Goal: Task Accomplishment & Management: Manage account settings

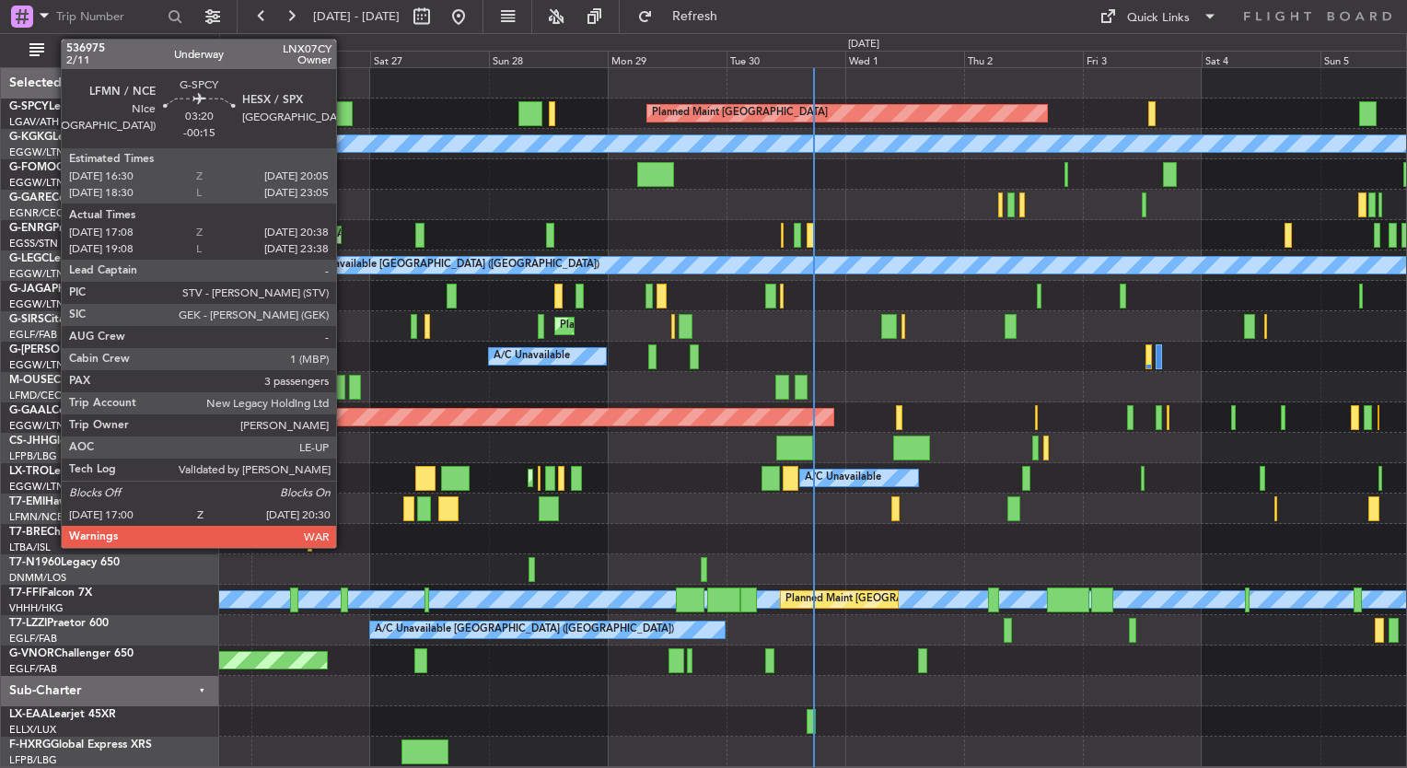
click at [344, 109] on div at bounding box center [342, 113] width 17 height 25
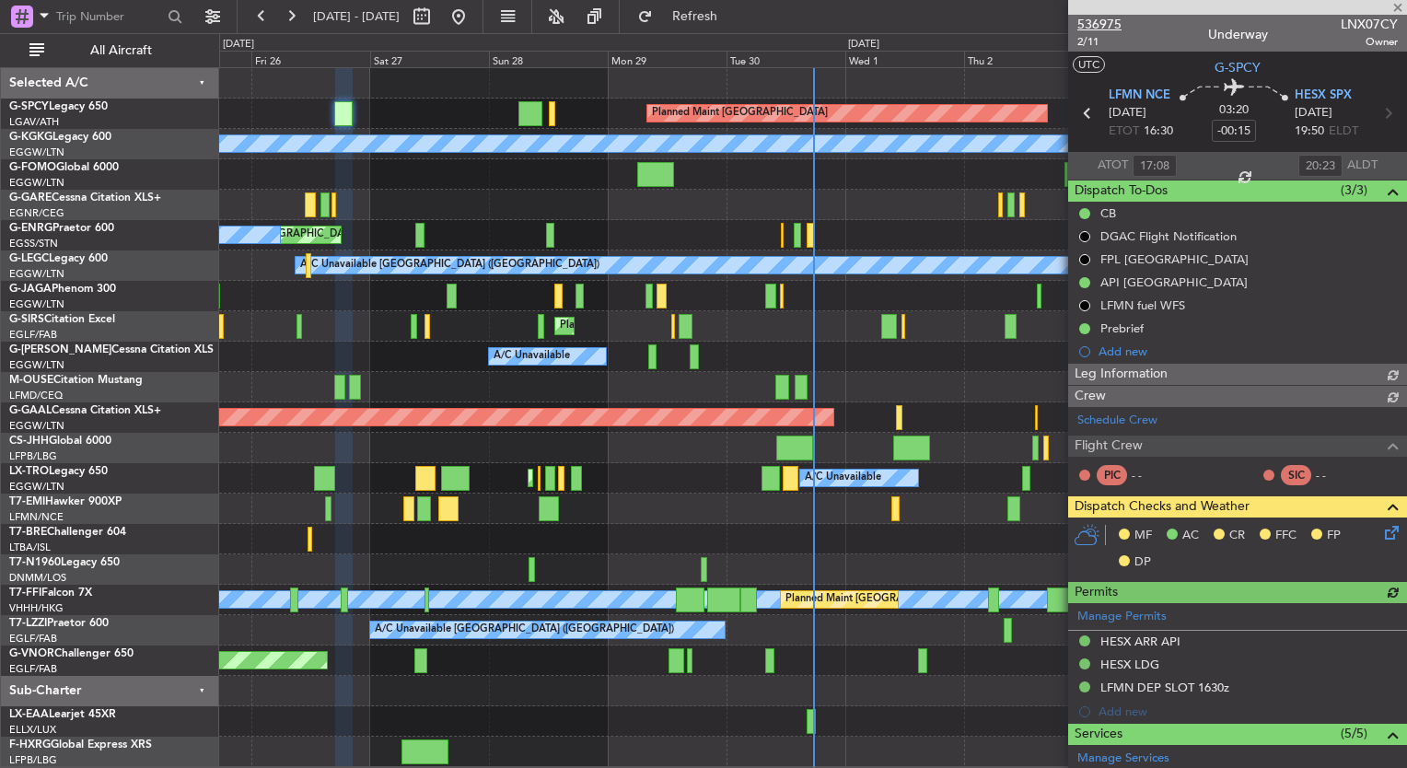
click at [1102, 24] on span "536975" at bounding box center [1099, 24] width 44 height 19
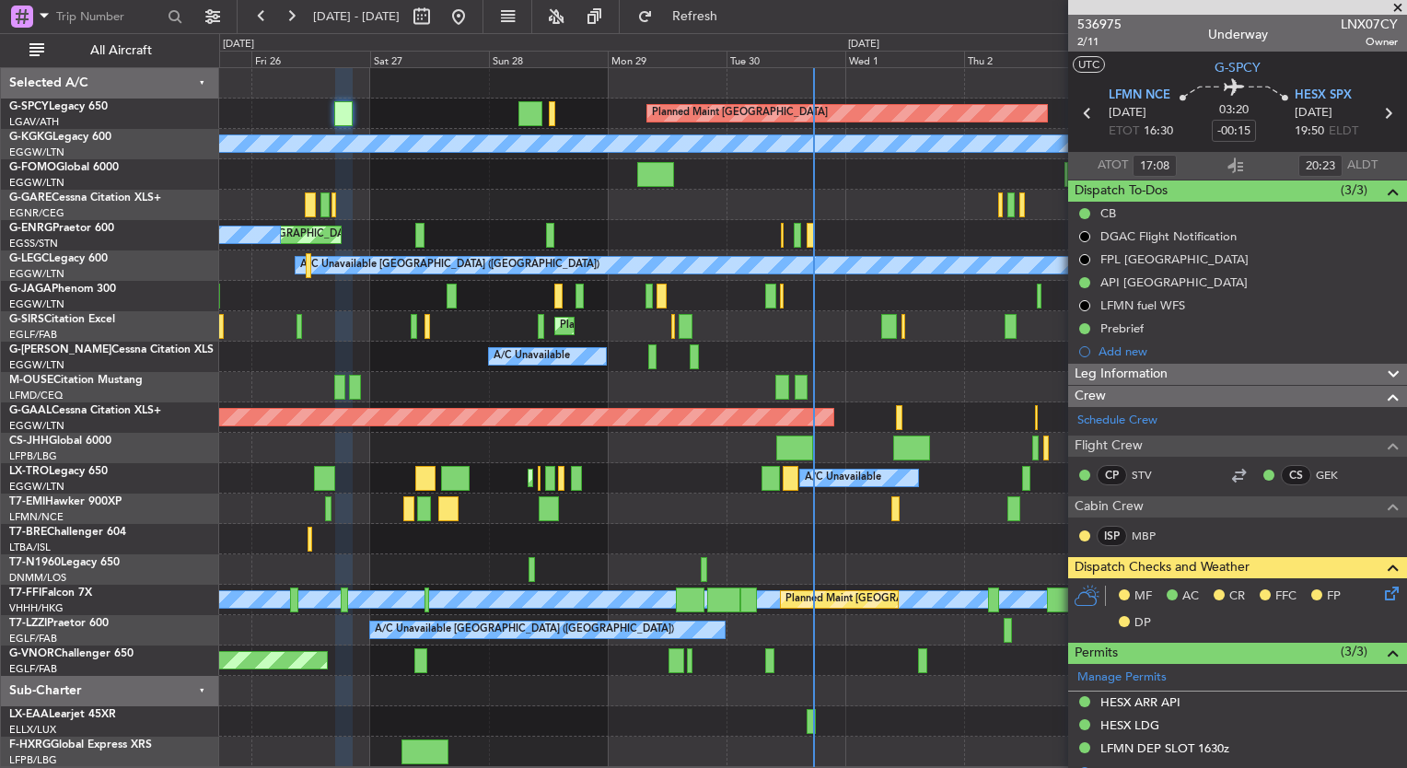
click at [1396, 9] on span at bounding box center [1398, 8] width 18 height 17
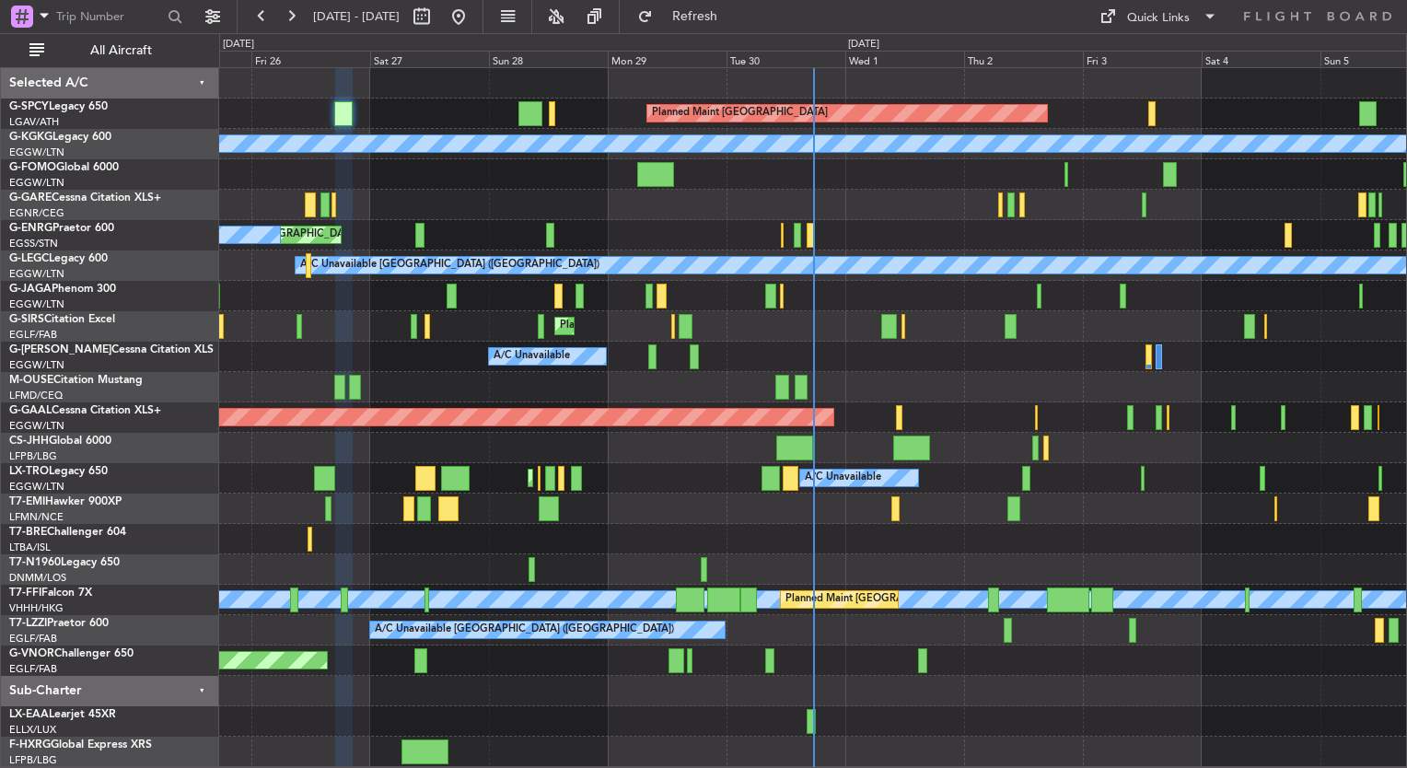
type input "0"
click at [855, 244] on div "Unplanned Maint [GEOGRAPHIC_DATA] ([GEOGRAPHIC_DATA]) A/C Unavailable" at bounding box center [812, 235] width 1187 height 30
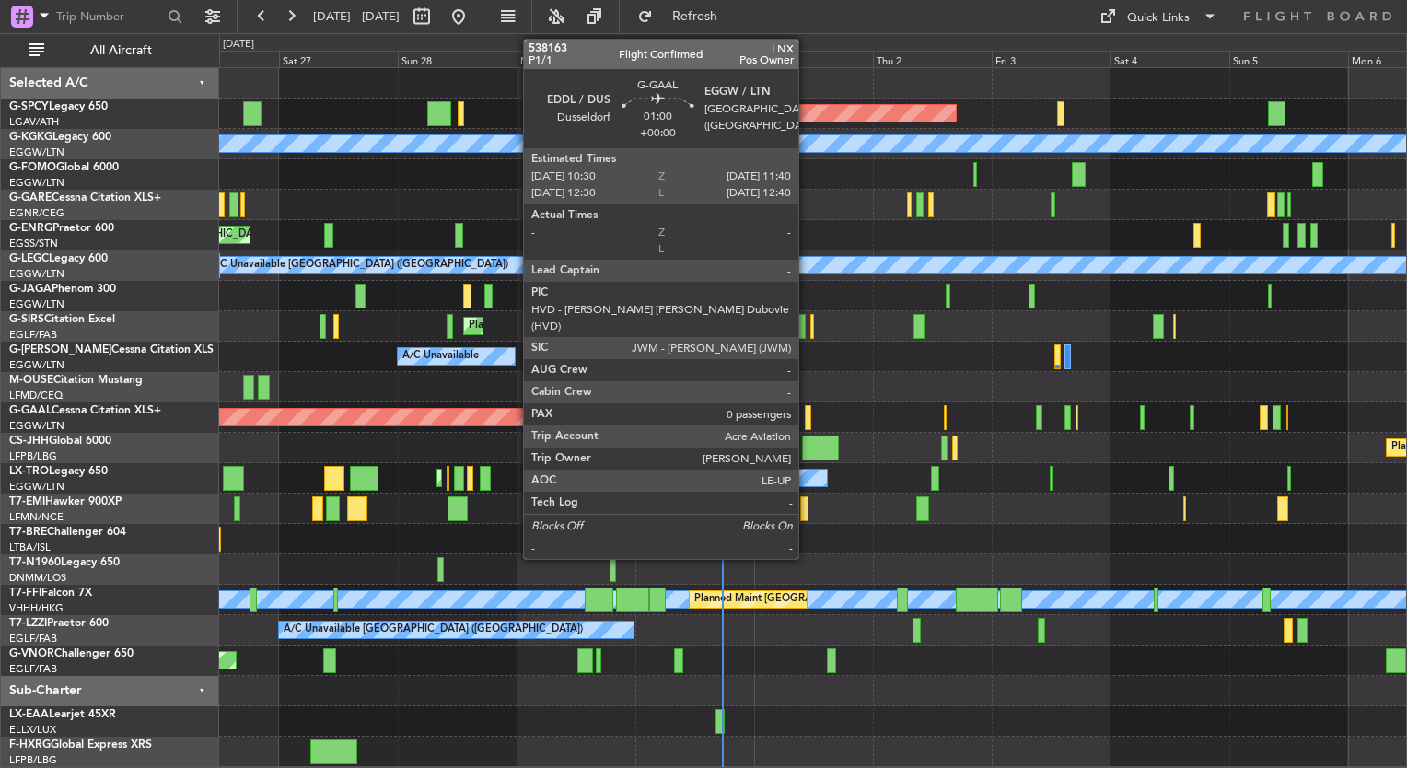
click at [807, 421] on div at bounding box center [808, 417] width 6 height 25
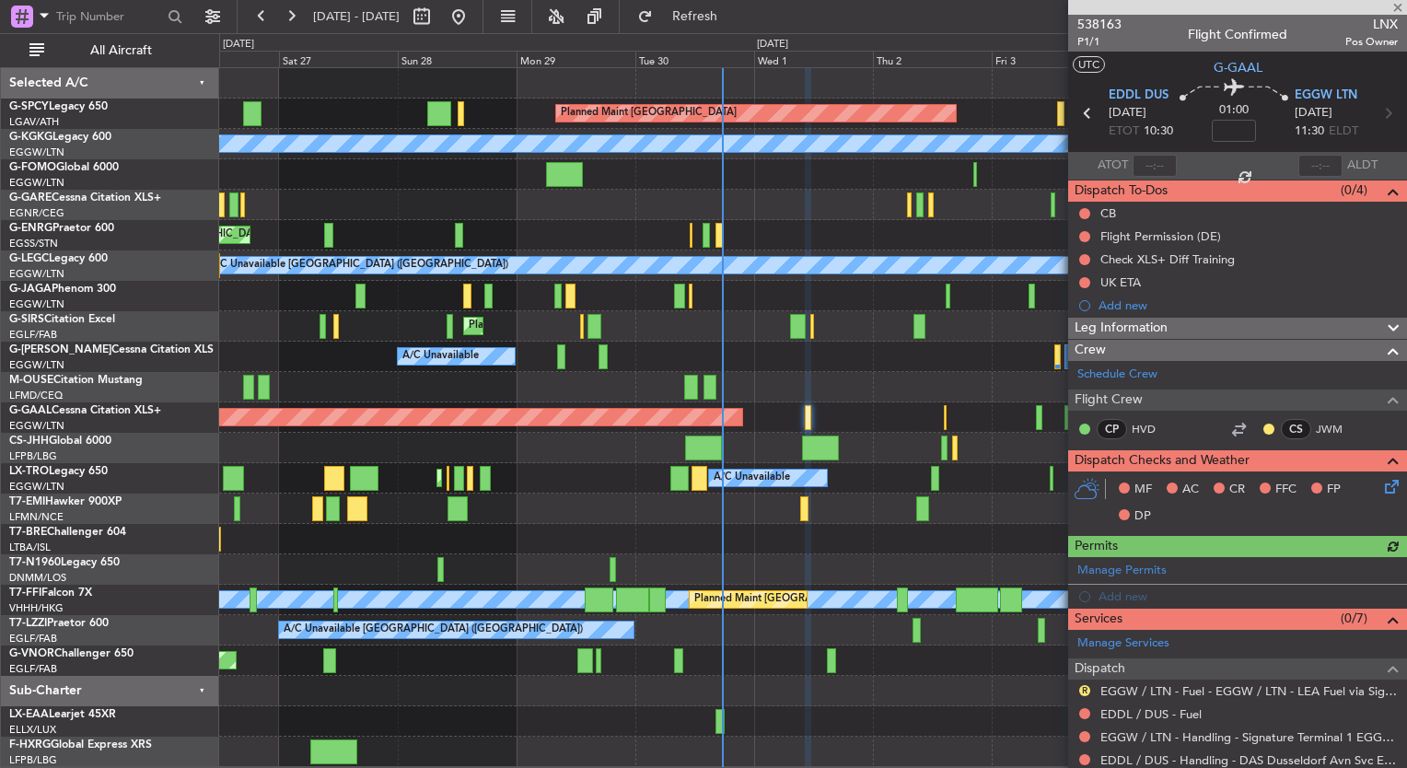
scroll to position [188, 0]
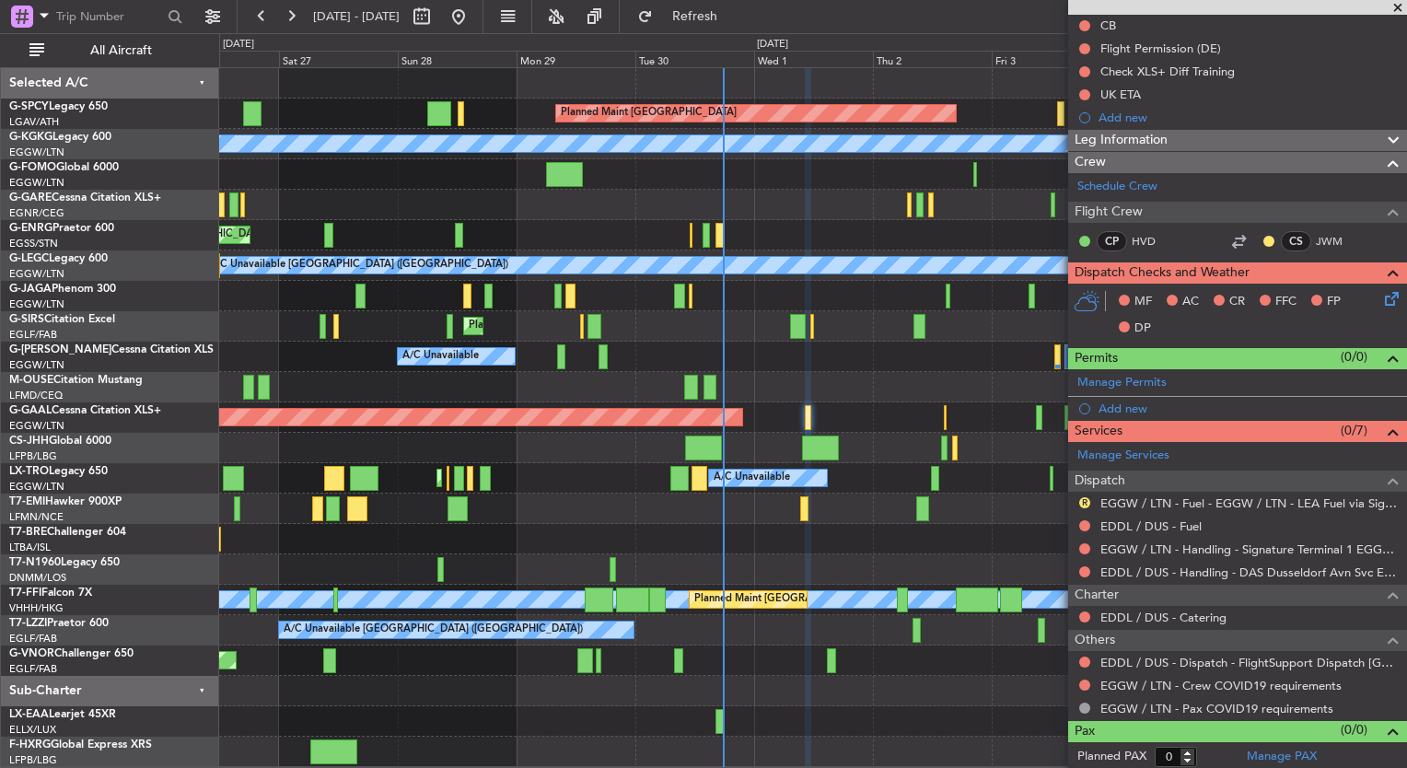
click at [1398, 6] on span at bounding box center [1398, 8] width 18 height 17
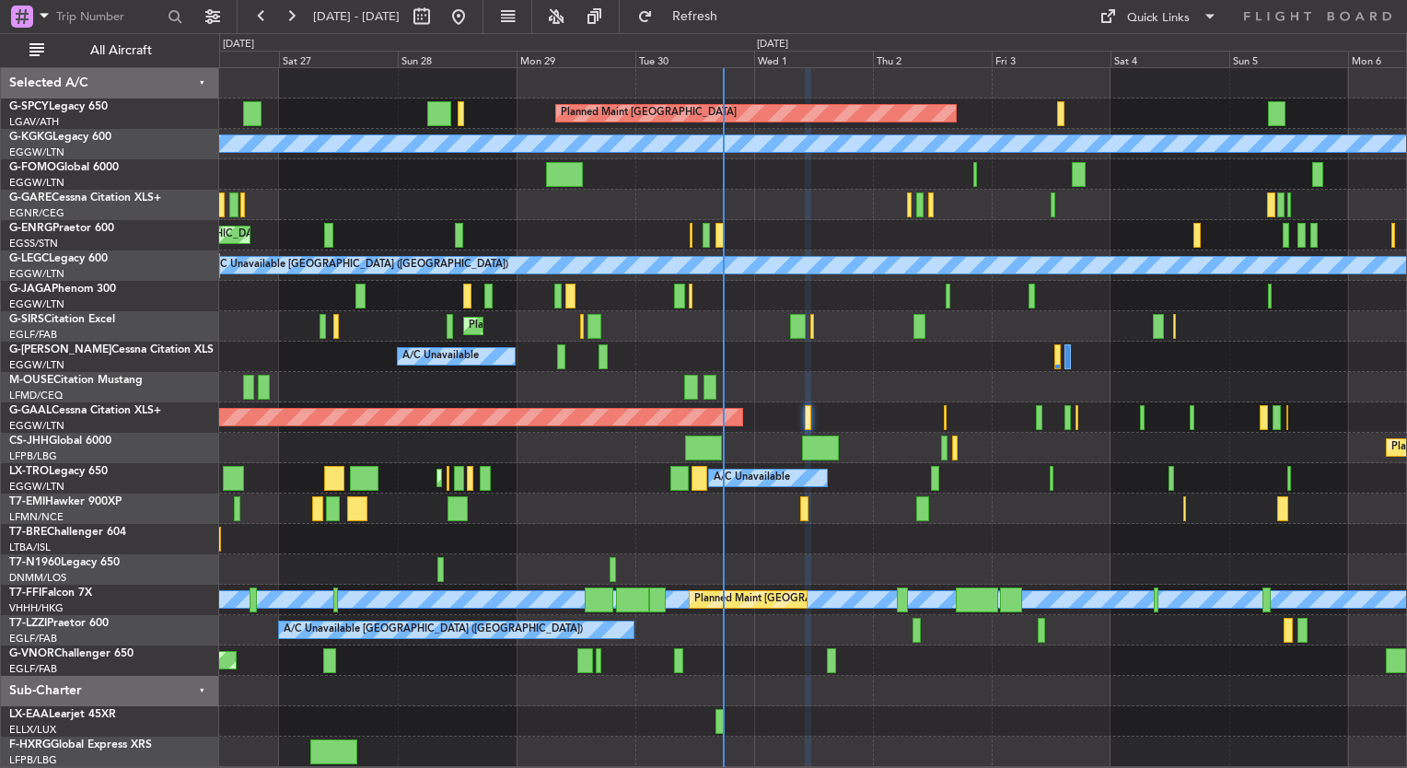
scroll to position [0, 0]
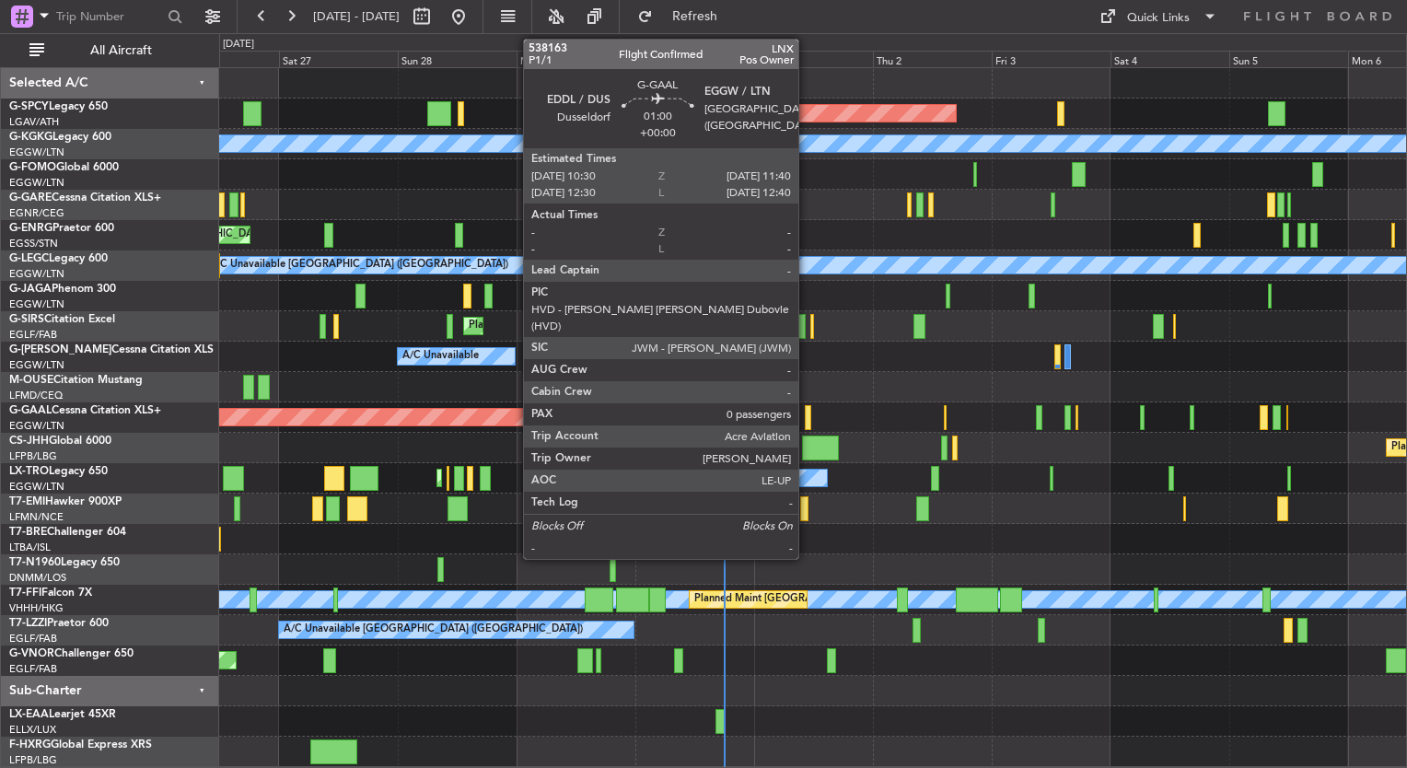
click at [807, 418] on div at bounding box center [808, 417] width 6 height 25
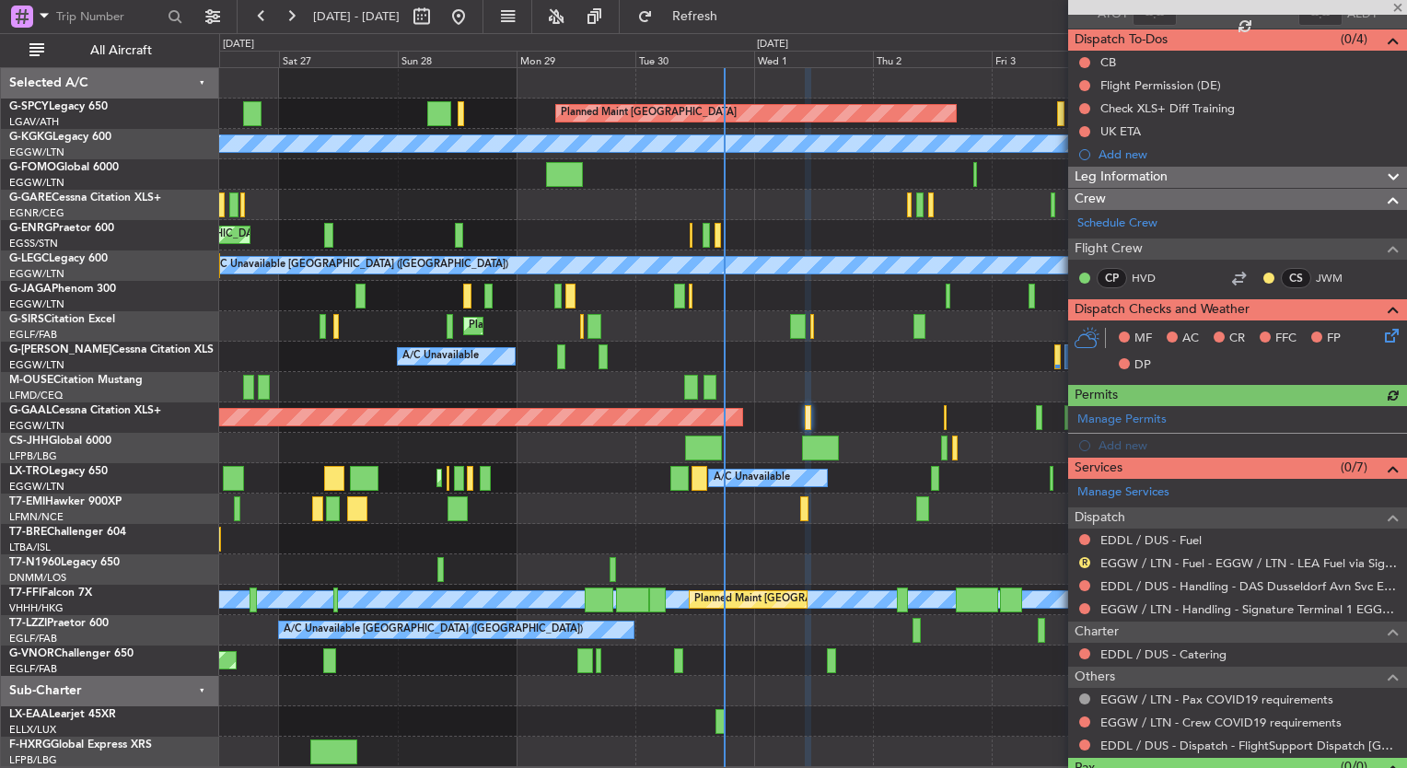
scroll to position [188, 0]
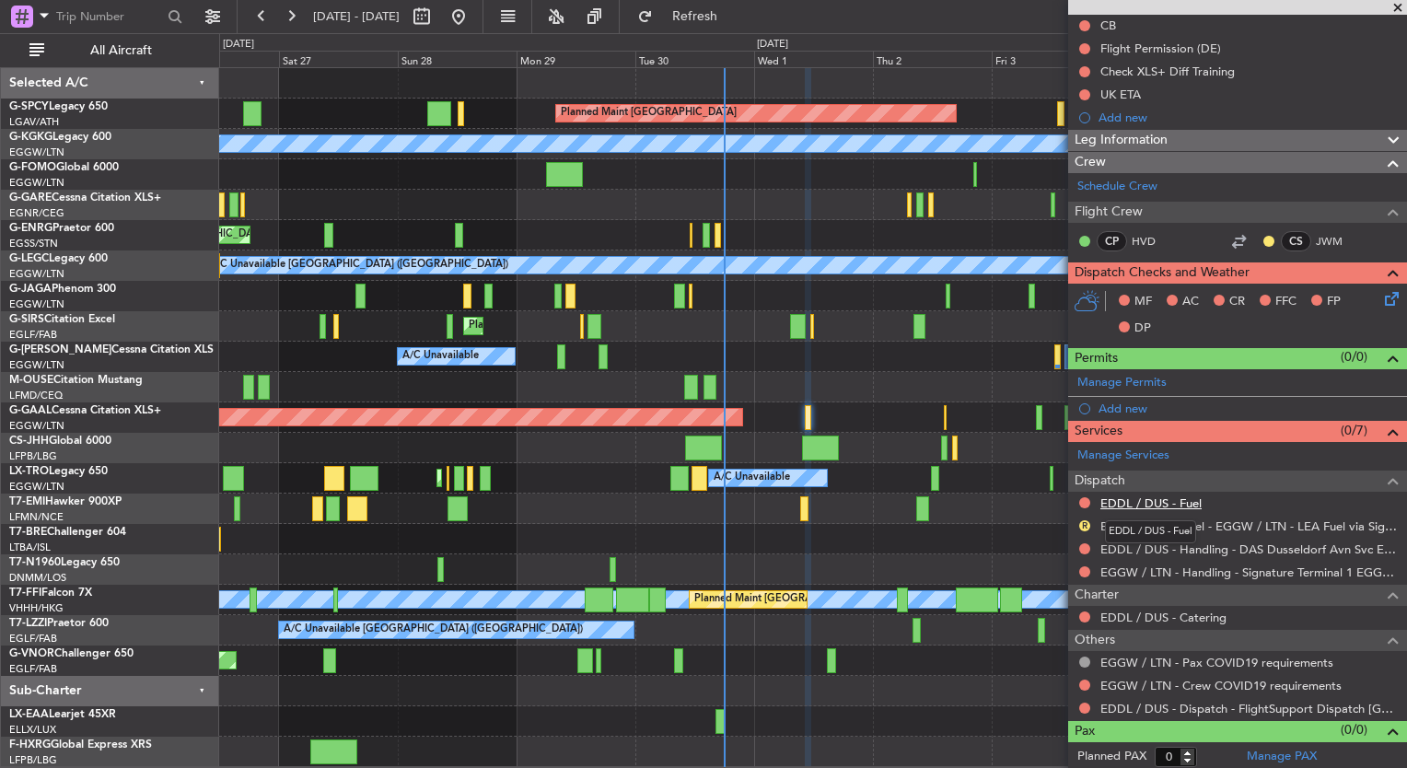
click at [1179, 506] on link "EDDL / DUS - Fuel" at bounding box center [1150, 503] width 101 height 16
click at [730, 17] on span "Refresh" at bounding box center [695, 16] width 77 height 13
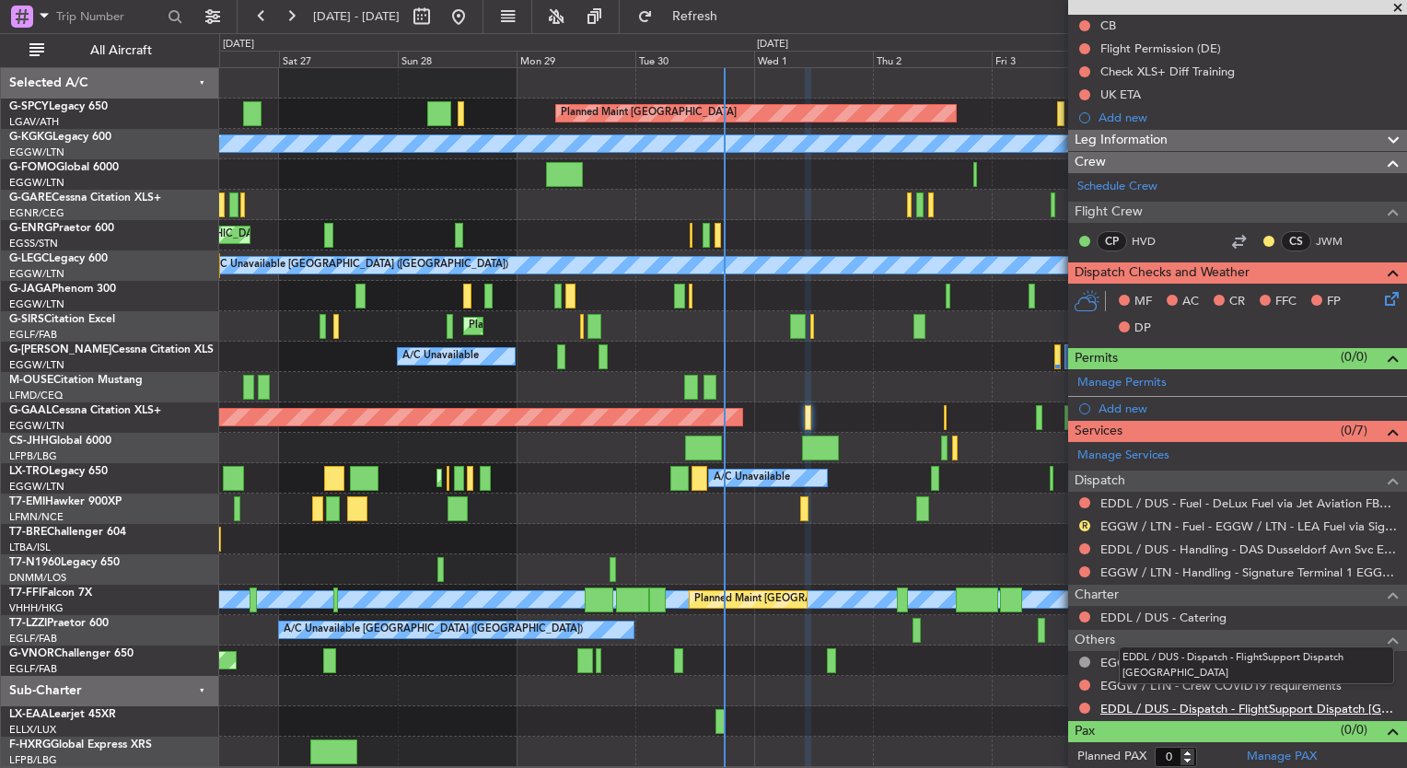
click at [1239, 704] on link "EDDL / DUS - Dispatch - FlightSupport Dispatch [GEOGRAPHIC_DATA]" at bounding box center [1248, 709] width 297 height 16
click at [734, 12] on span "Refresh" at bounding box center [695, 16] width 77 height 13
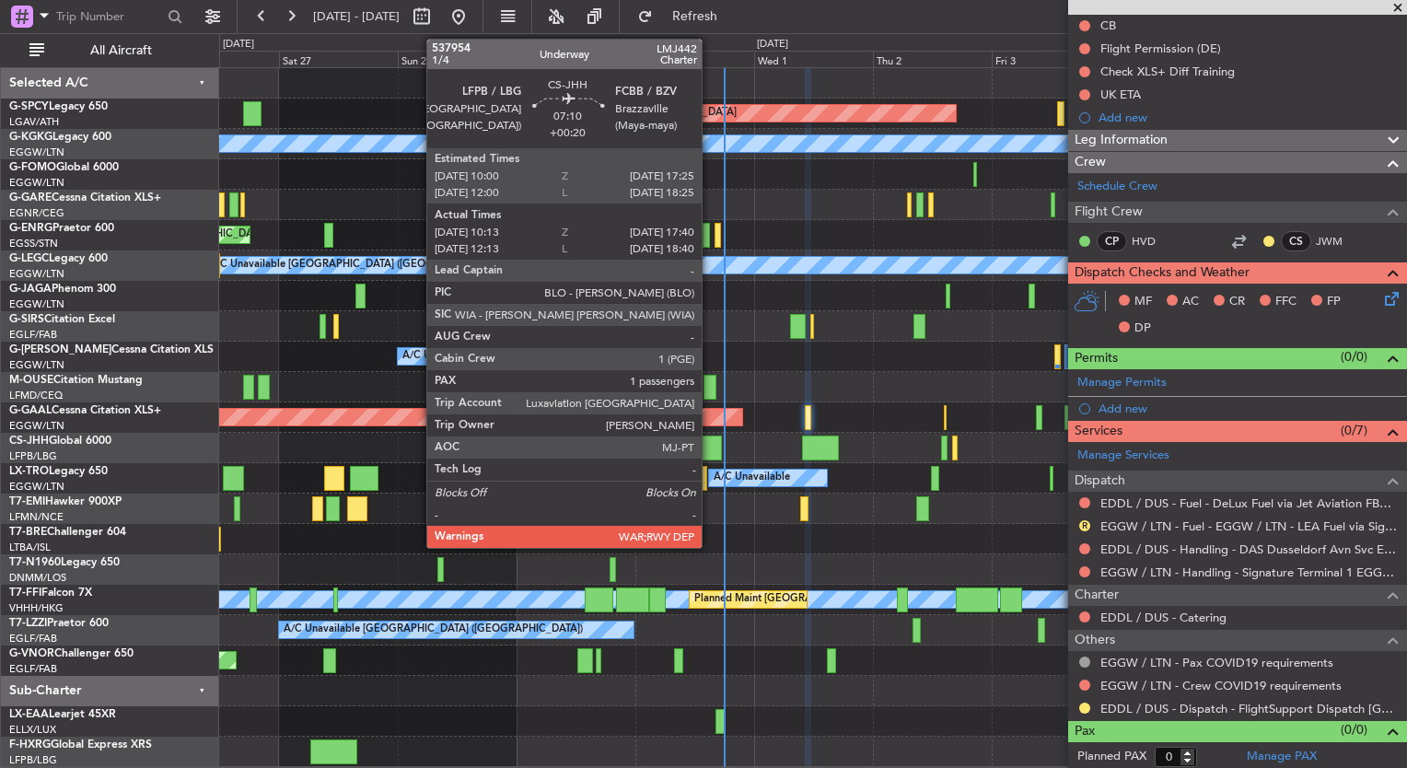
click at [710, 449] on div at bounding box center [704, 448] width 38 height 25
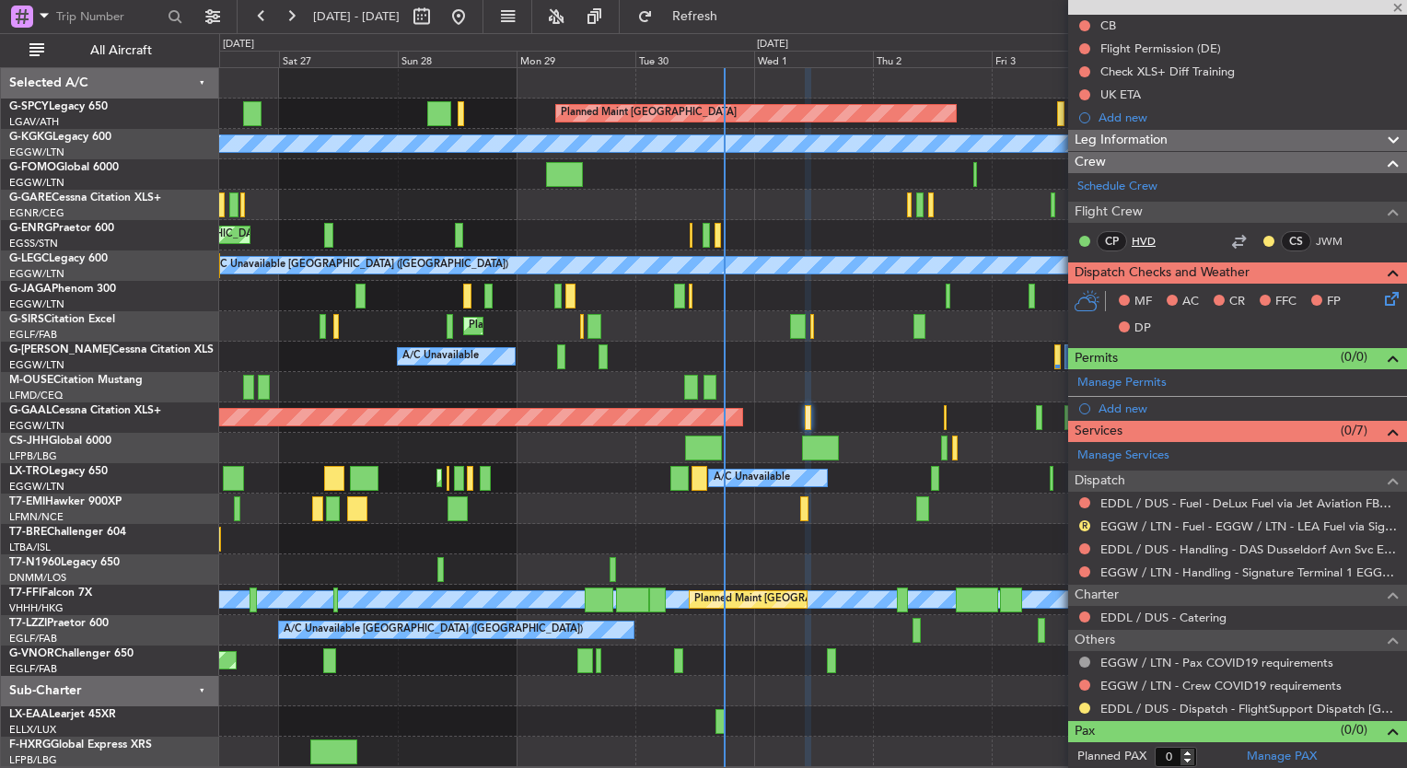
type input "+00:20"
type input "10:23"
type input "17:35"
type input "1"
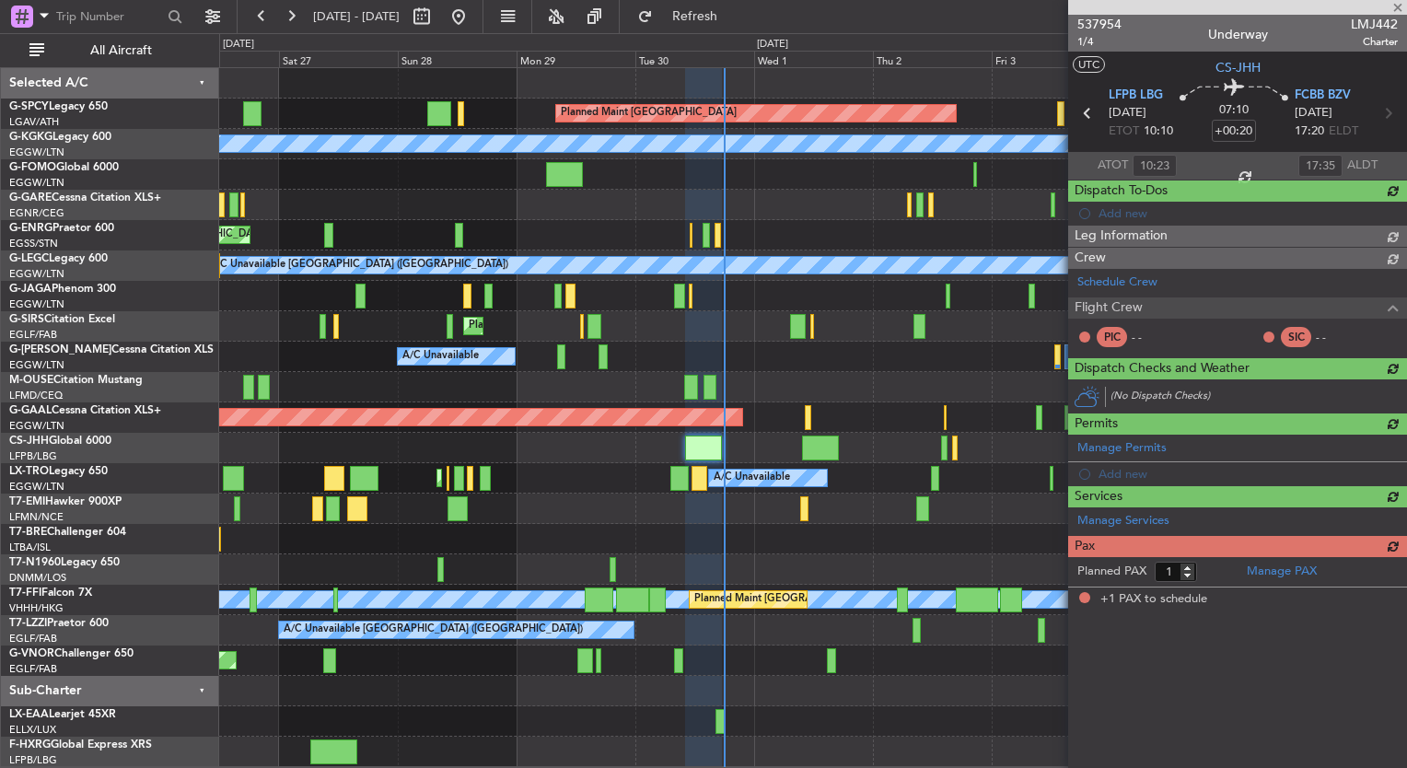
scroll to position [0, 0]
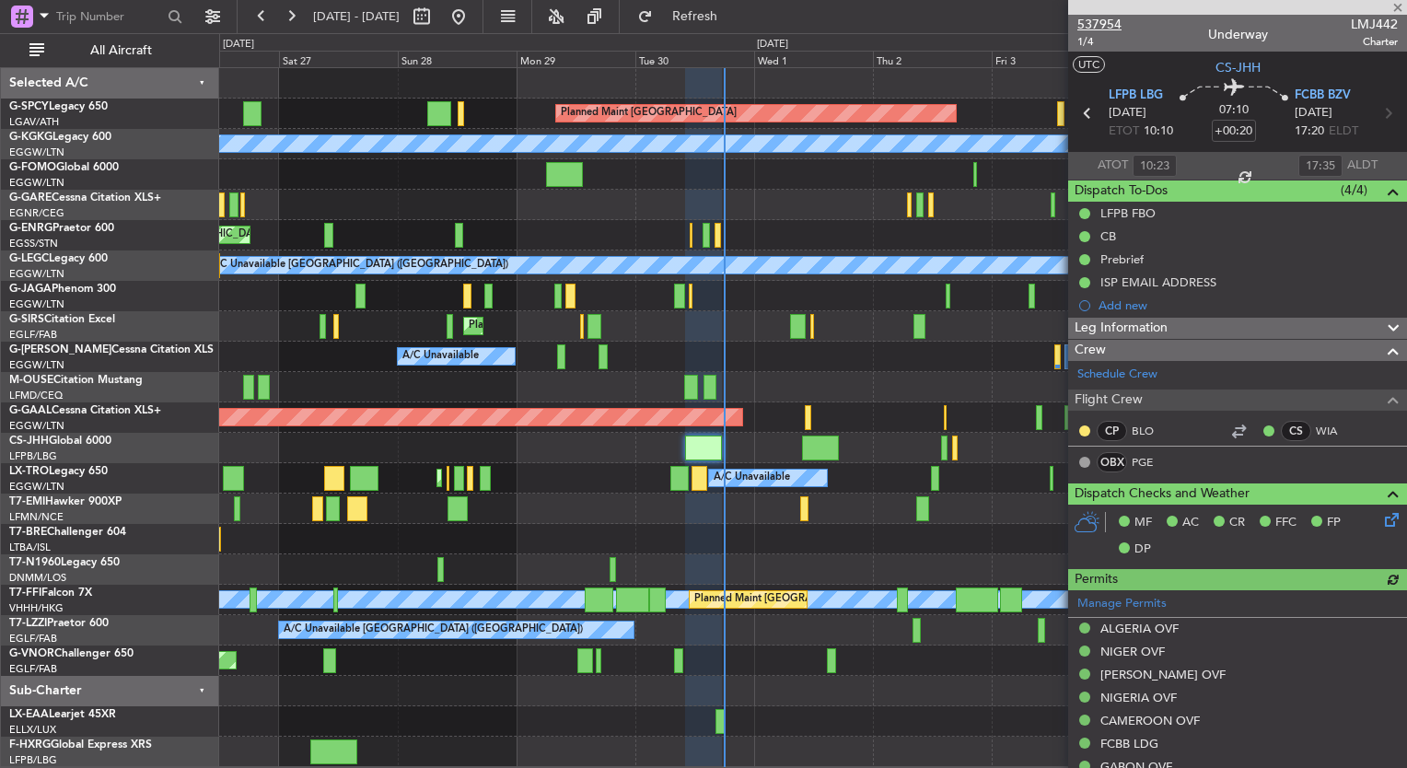
click at [1104, 24] on span "537954" at bounding box center [1099, 24] width 44 height 19
click at [707, 486] on div "Planned Maint [GEOGRAPHIC_DATA] A/C Unavailable [GEOGRAPHIC_DATA] (Ataturk) Pla…" at bounding box center [812, 417] width 1187 height 699
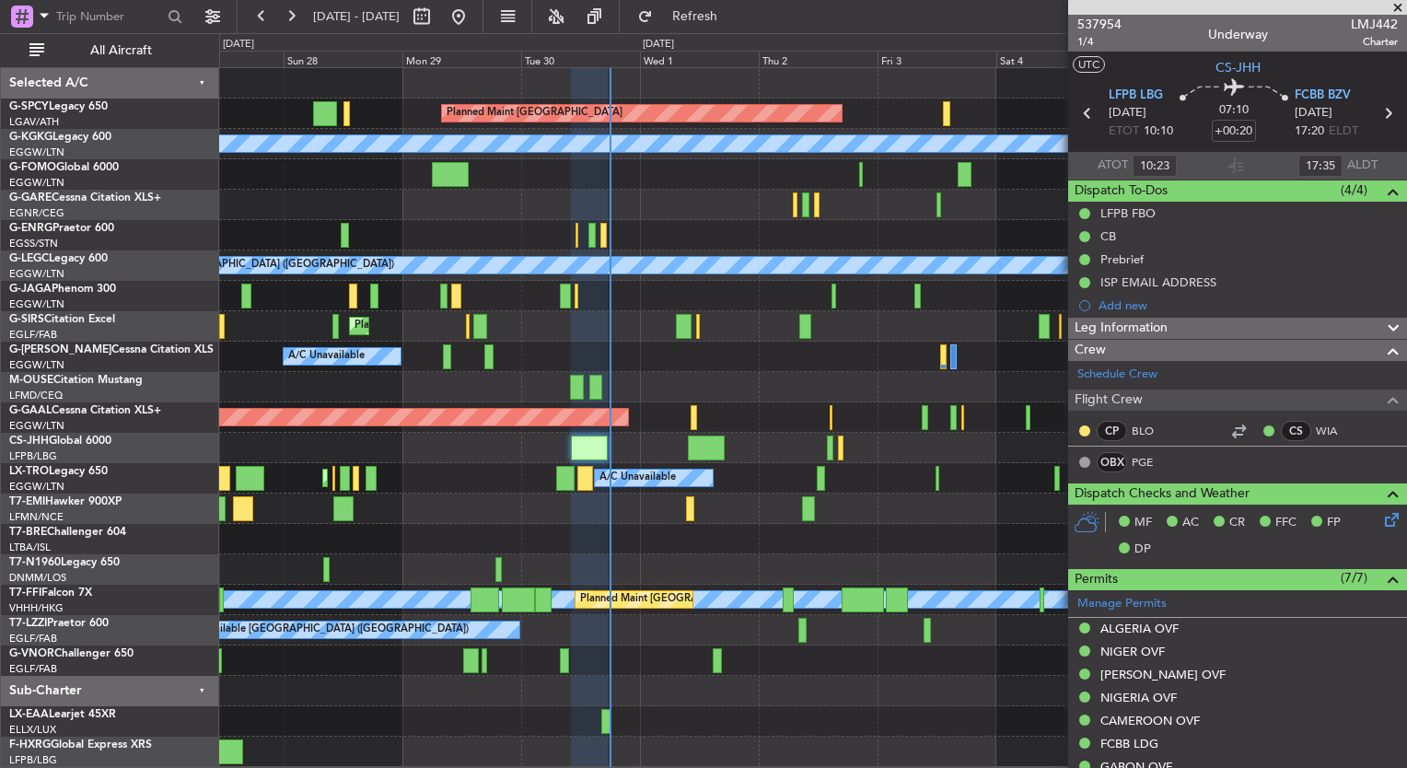
click at [715, 444] on div "Planned Maint [GEOGRAPHIC_DATA] ([GEOGRAPHIC_DATA]) Planned Maint [GEOGRAPHIC_D…" at bounding box center [812, 448] width 1187 height 30
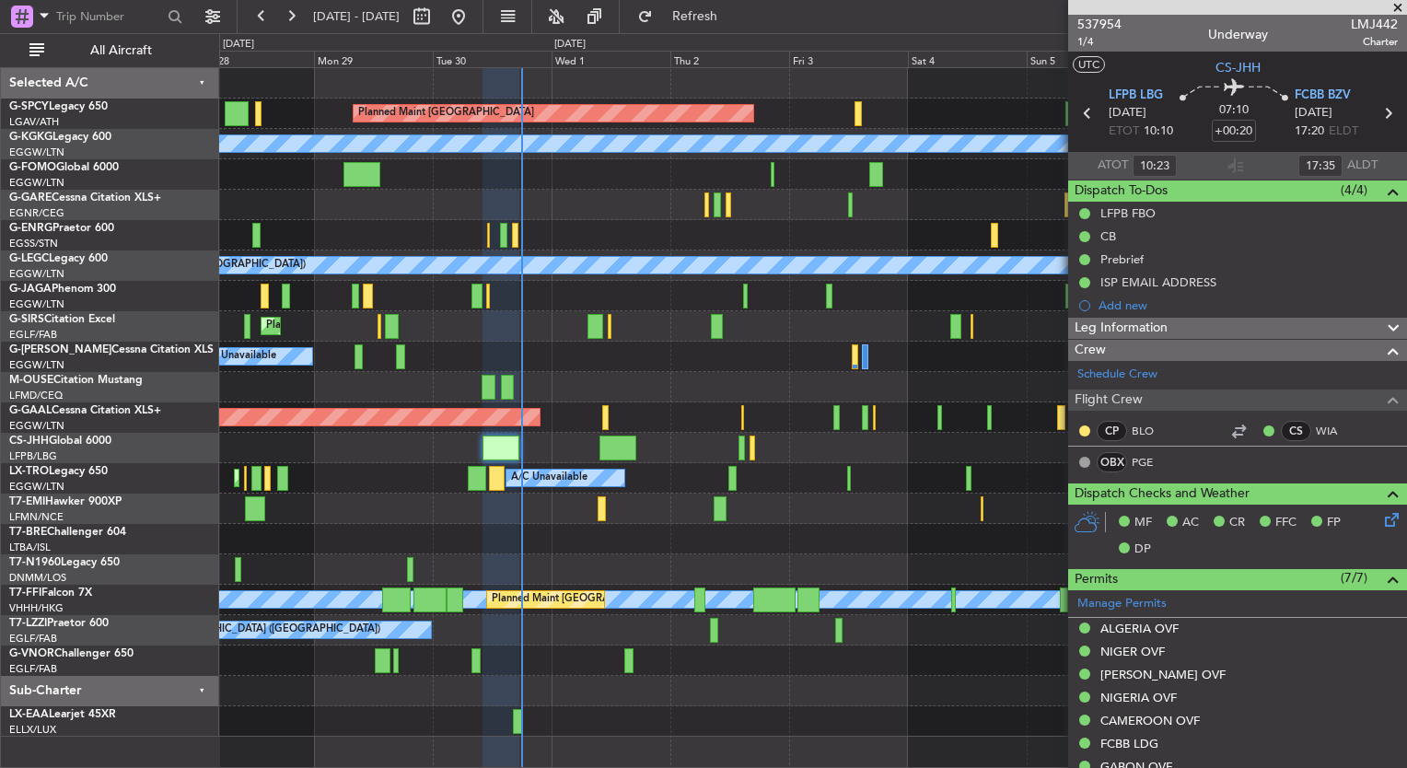
click at [737, 444] on div "Planned Maint [GEOGRAPHIC_DATA] ([GEOGRAPHIC_DATA])" at bounding box center [812, 448] width 1187 height 30
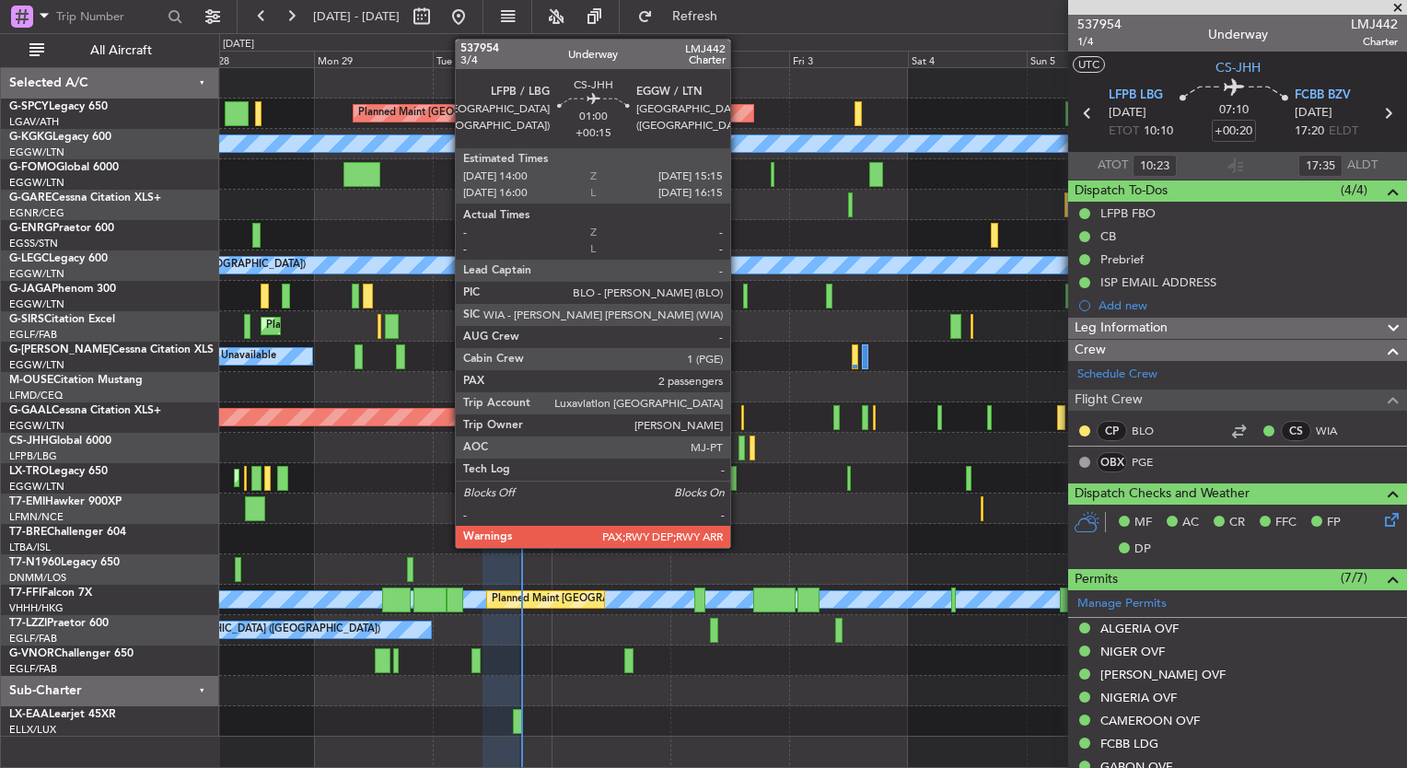
click at [738, 453] on div at bounding box center [741, 448] width 6 height 25
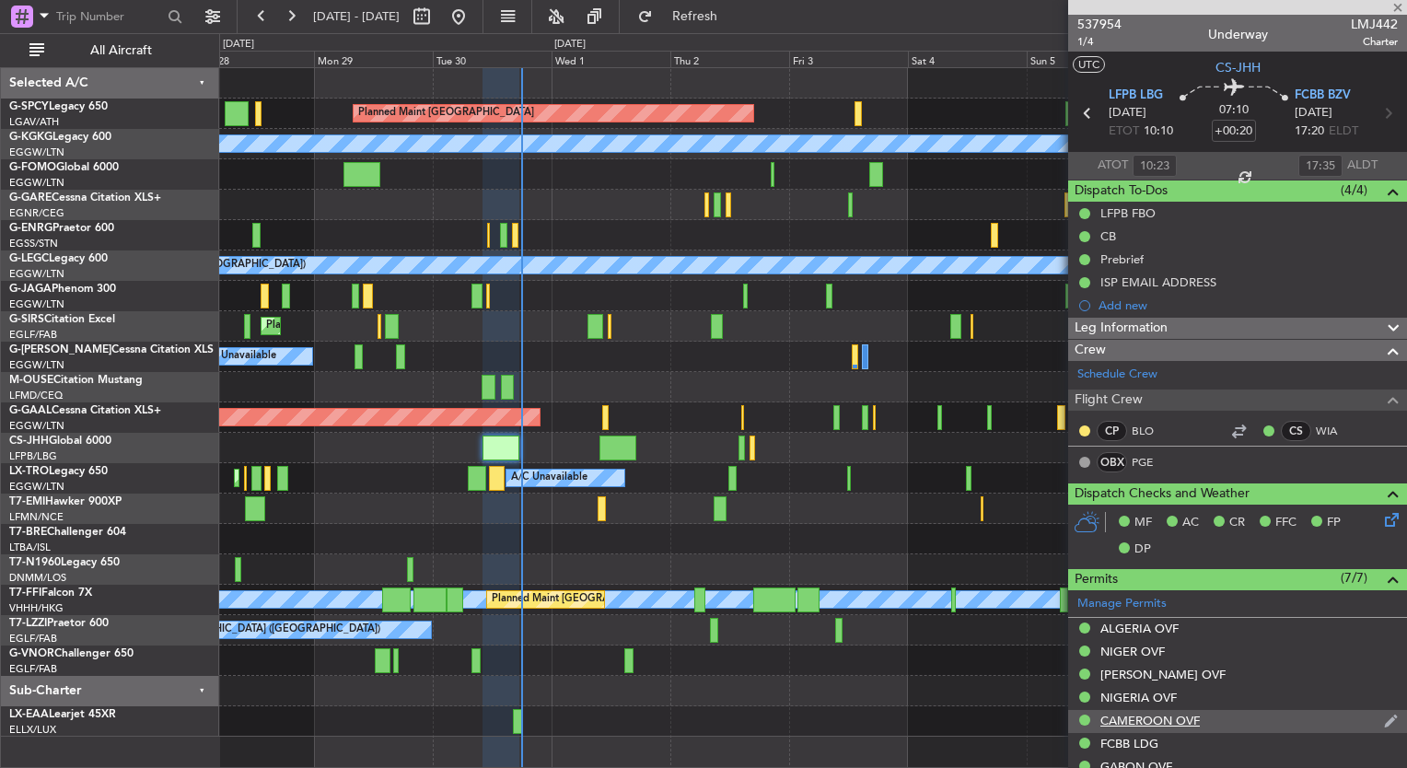
type input "+00:15"
type input "3"
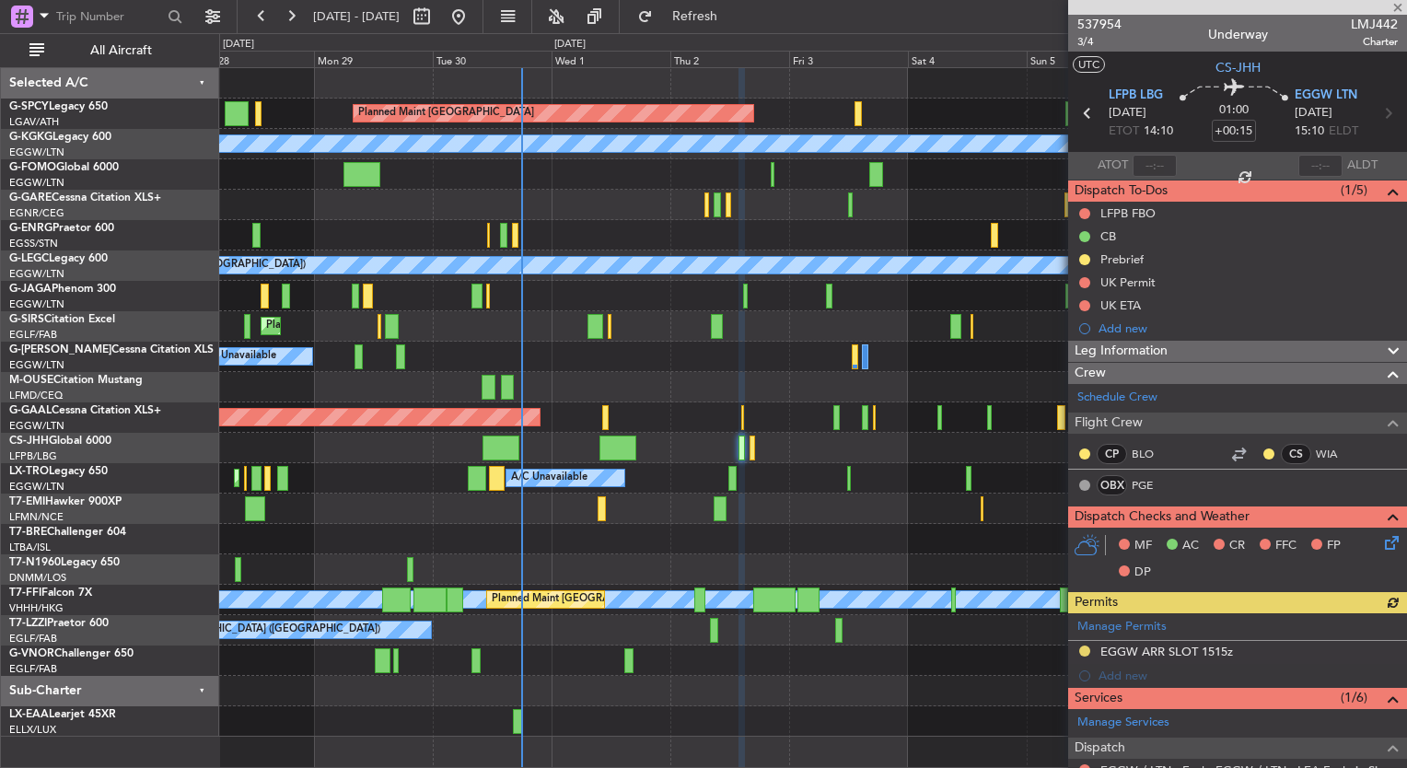
scroll to position [420, 0]
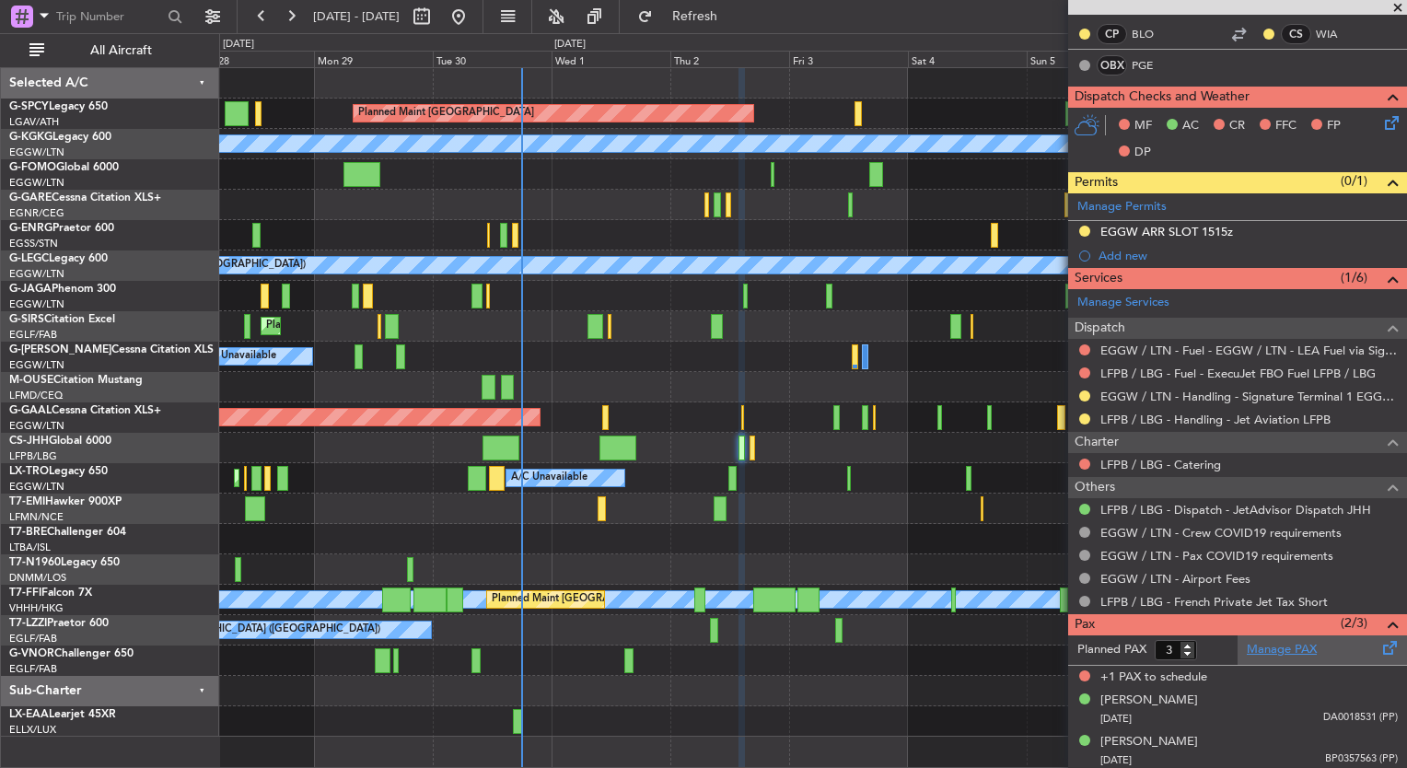
click at [1273, 645] on link "Manage PAX" at bounding box center [1282, 650] width 70 height 18
click at [739, 27] on button "Refresh" at bounding box center [684, 16] width 110 height 29
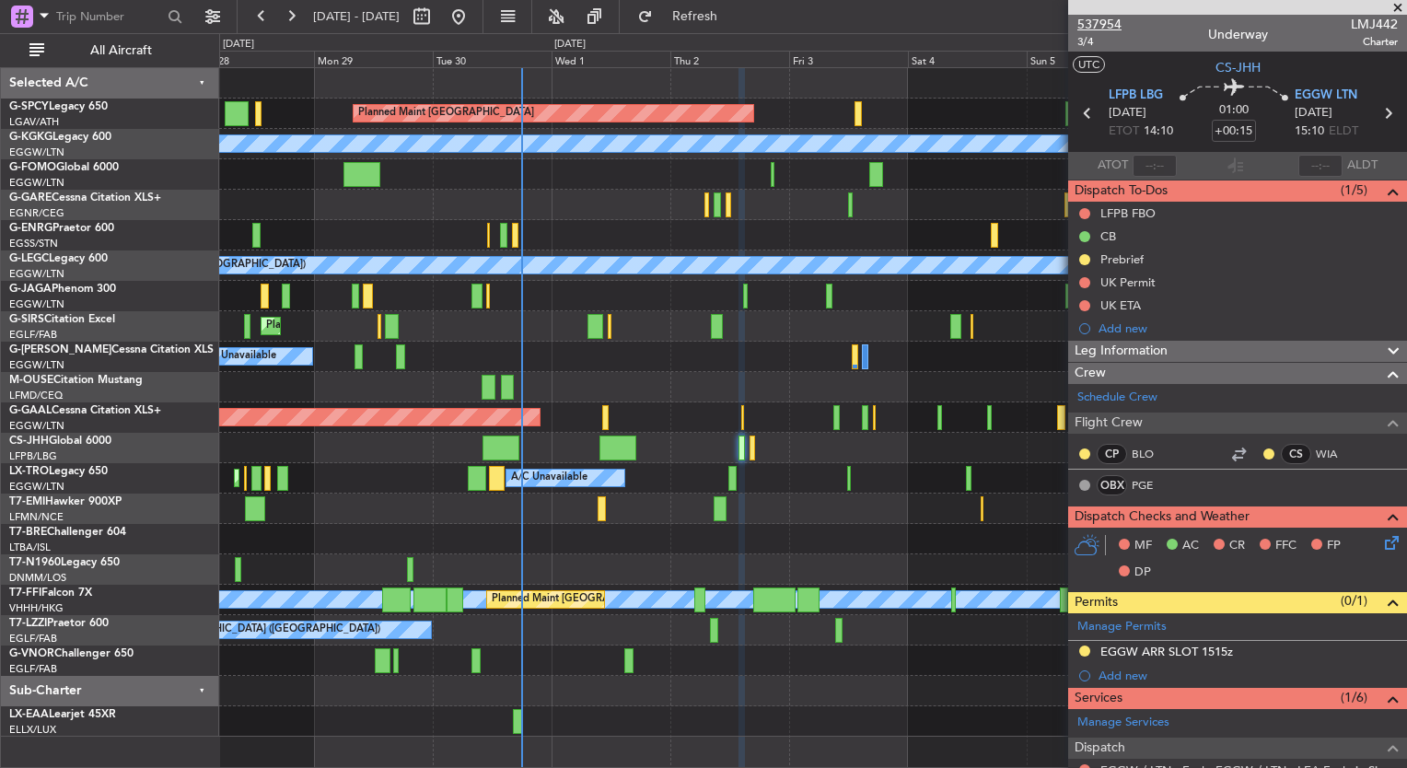
click at [1118, 27] on span "537954" at bounding box center [1099, 24] width 44 height 19
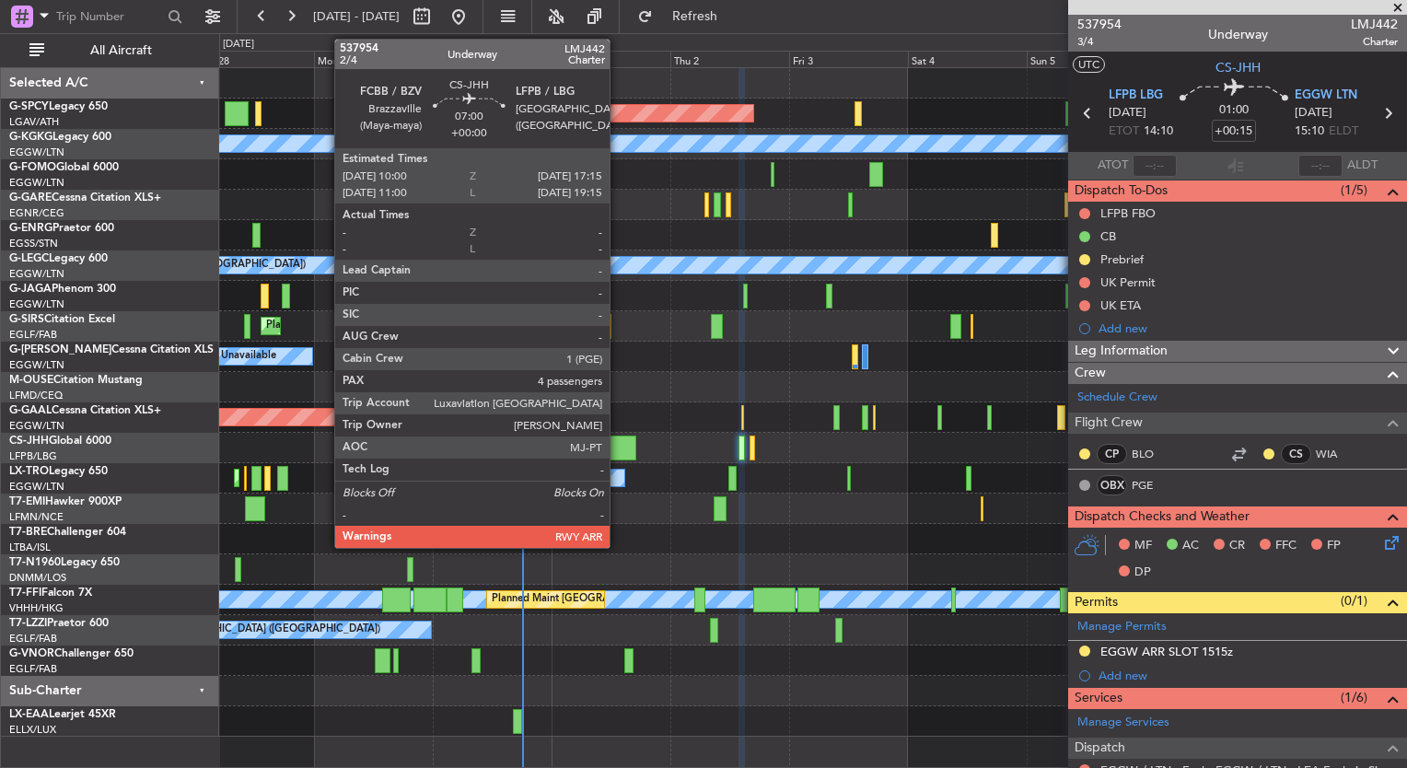
click at [618, 448] on div at bounding box center [617, 448] width 36 height 25
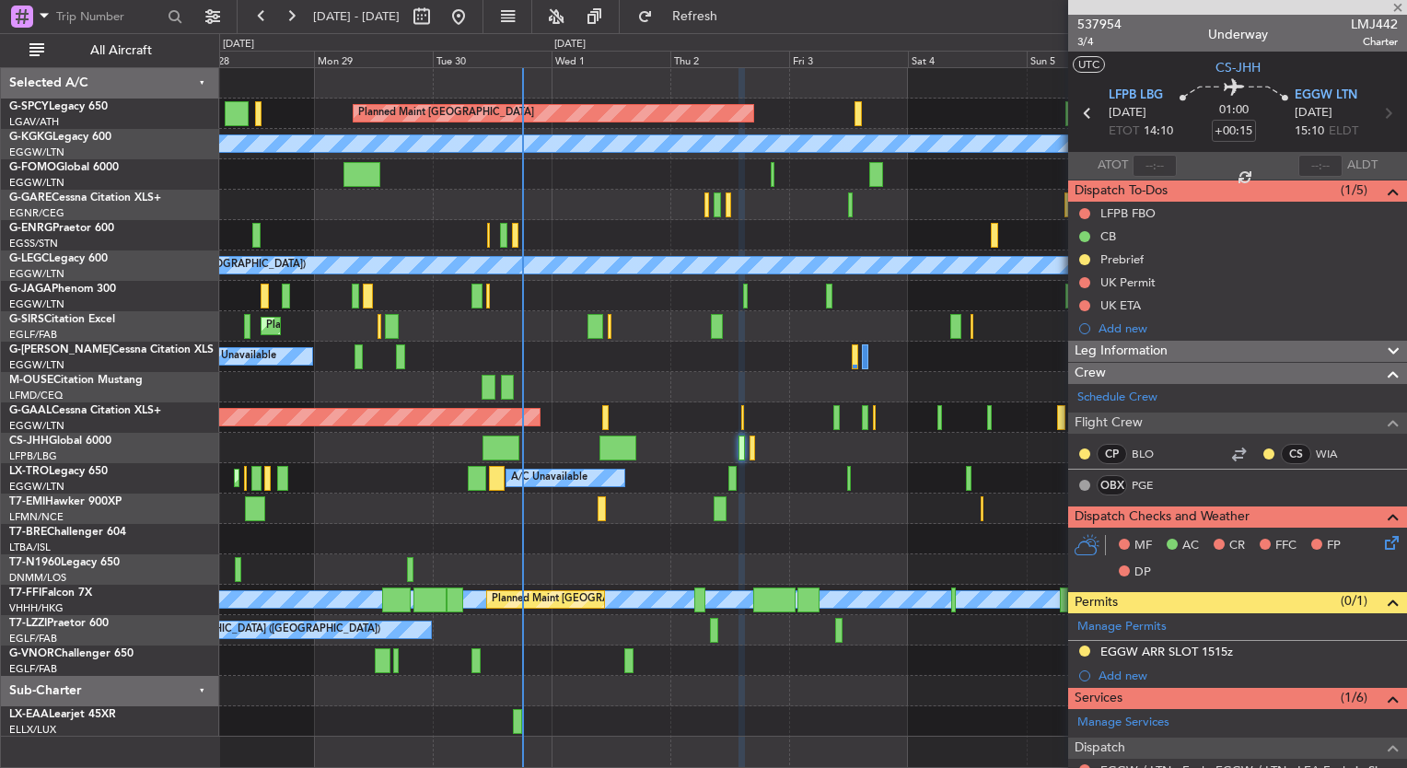
type input "4"
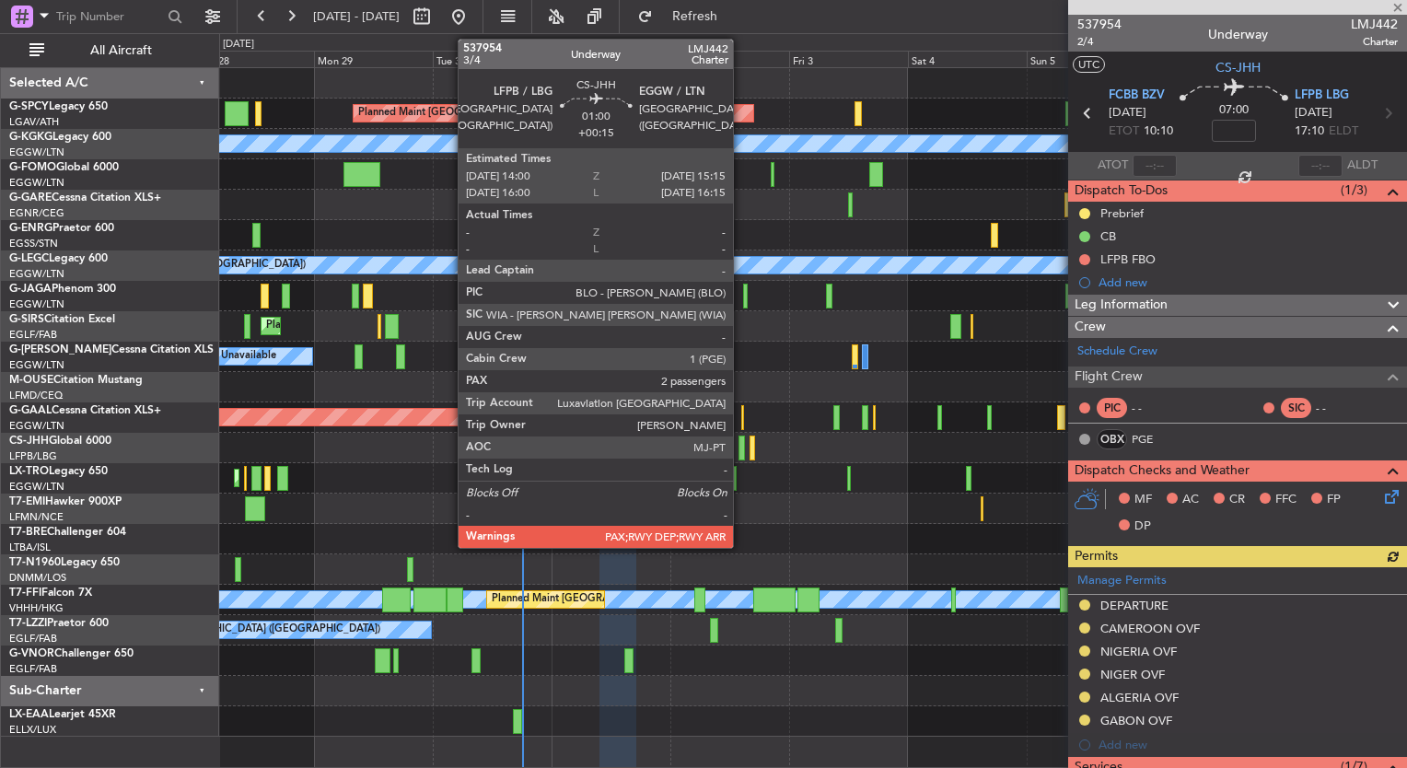
click at [740, 451] on div at bounding box center [741, 448] width 6 height 25
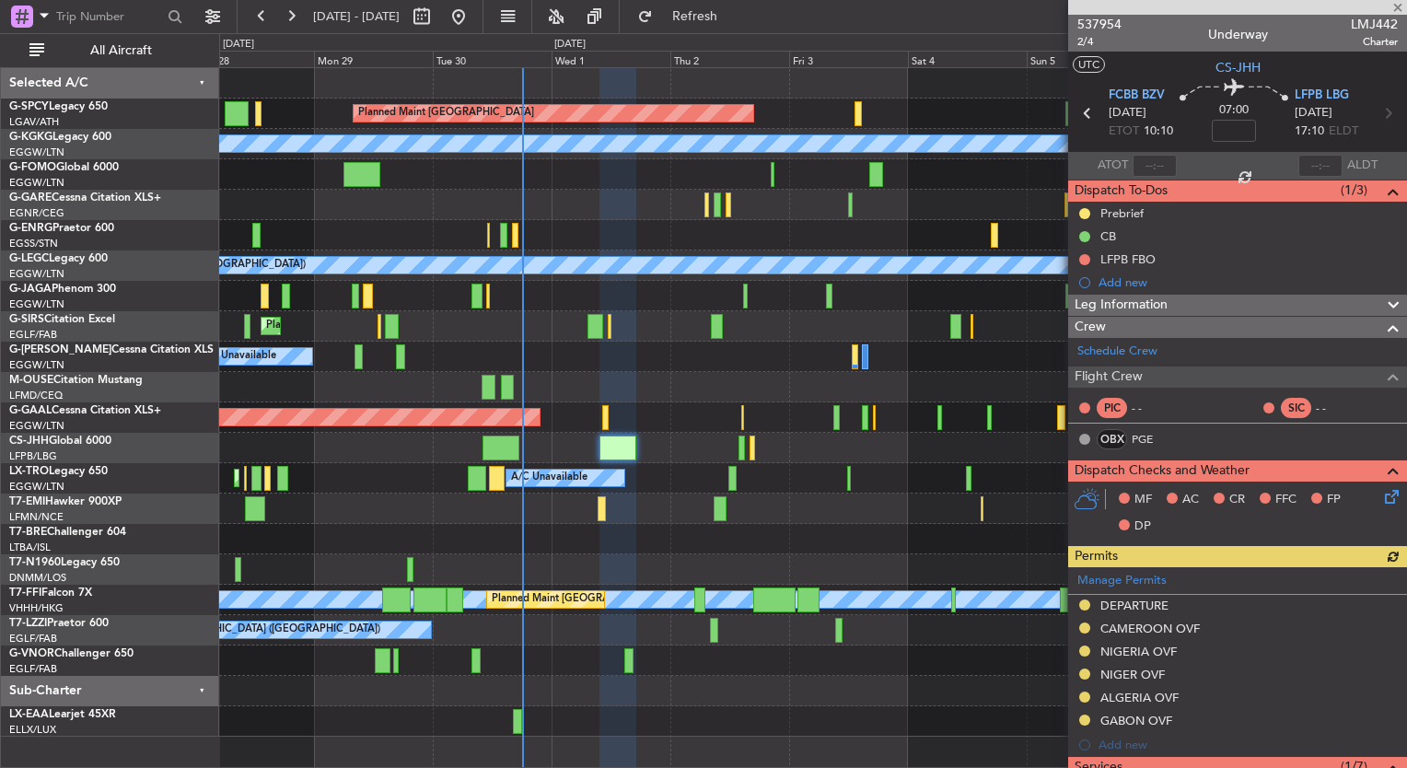
type input "+00:15"
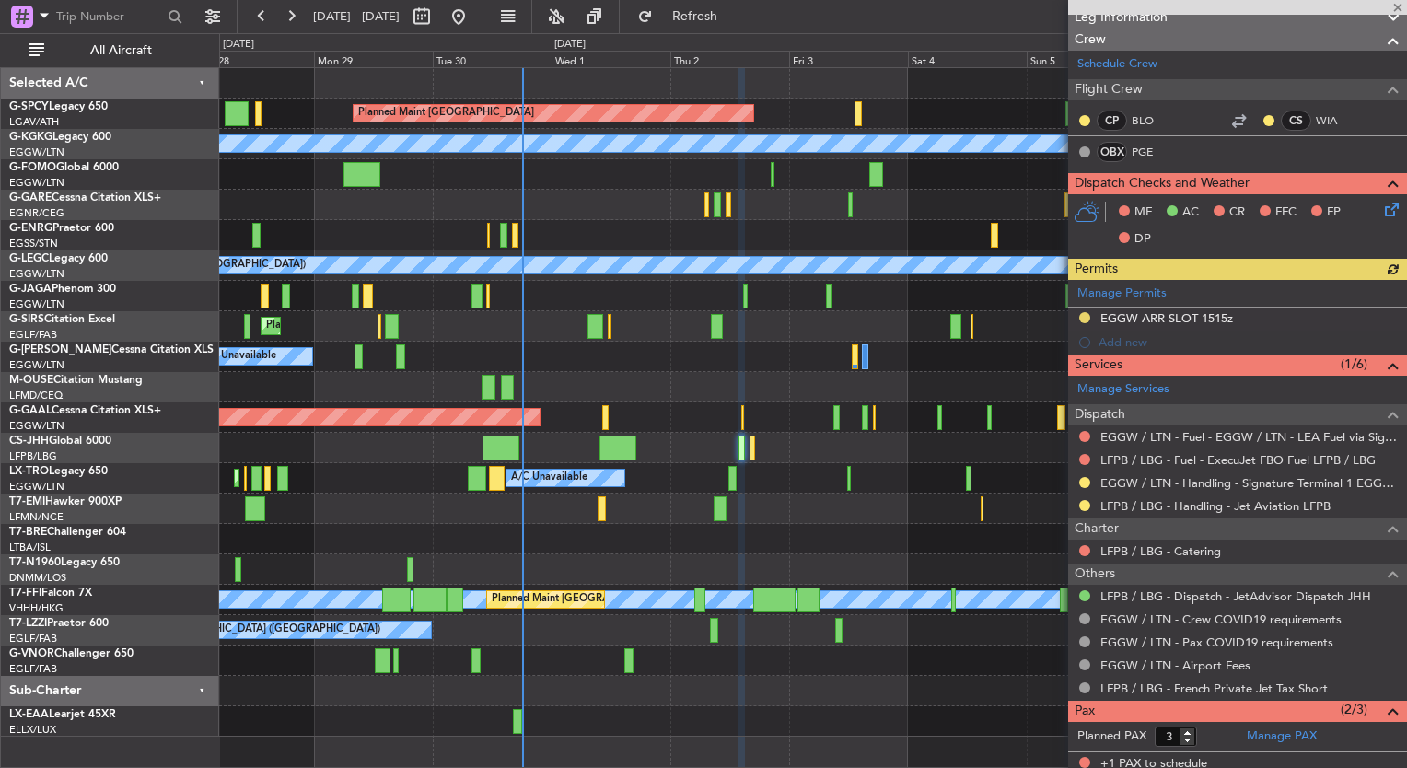
scroll to position [420, 0]
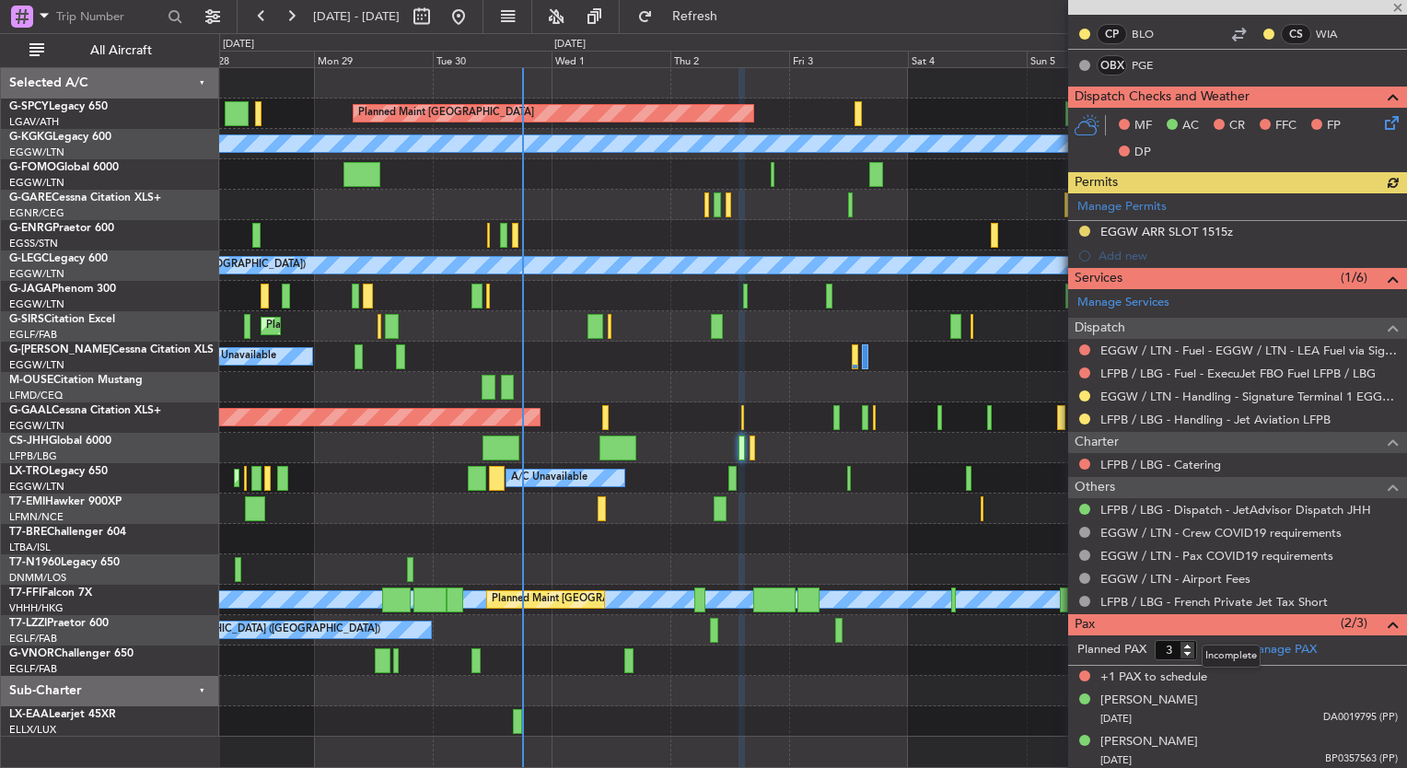
click at [1190, 651] on mat-tooltip-component "Incomplete" at bounding box center [1231, 656] width 85 height 49
type input "2"
click at [1185, 652] on input "2" at bounding box center [1176, 650] width 42 height 20
click at [1204, 652] on form "Planned PAX 2" at bounding box center [1152, 649] width 169 height 29
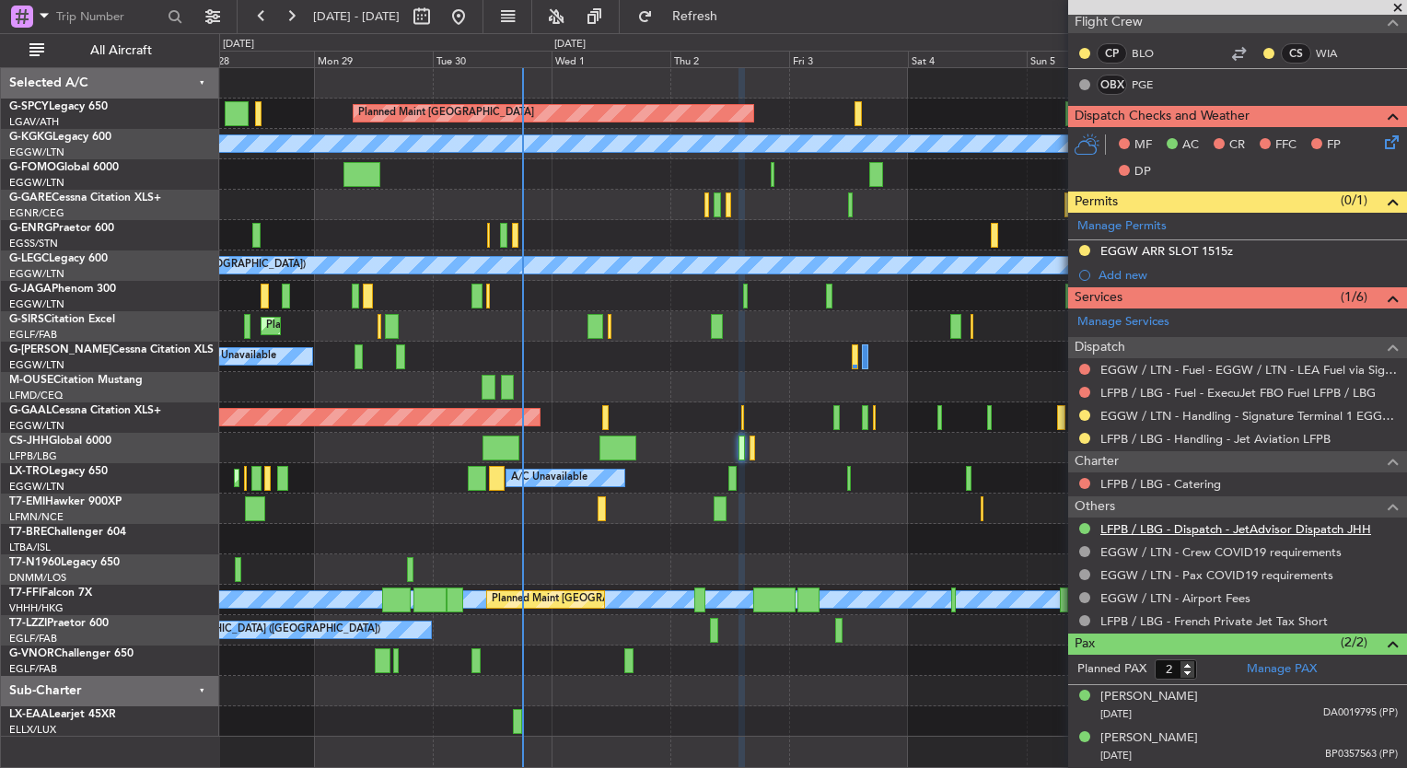
scroll to position [396, 0]
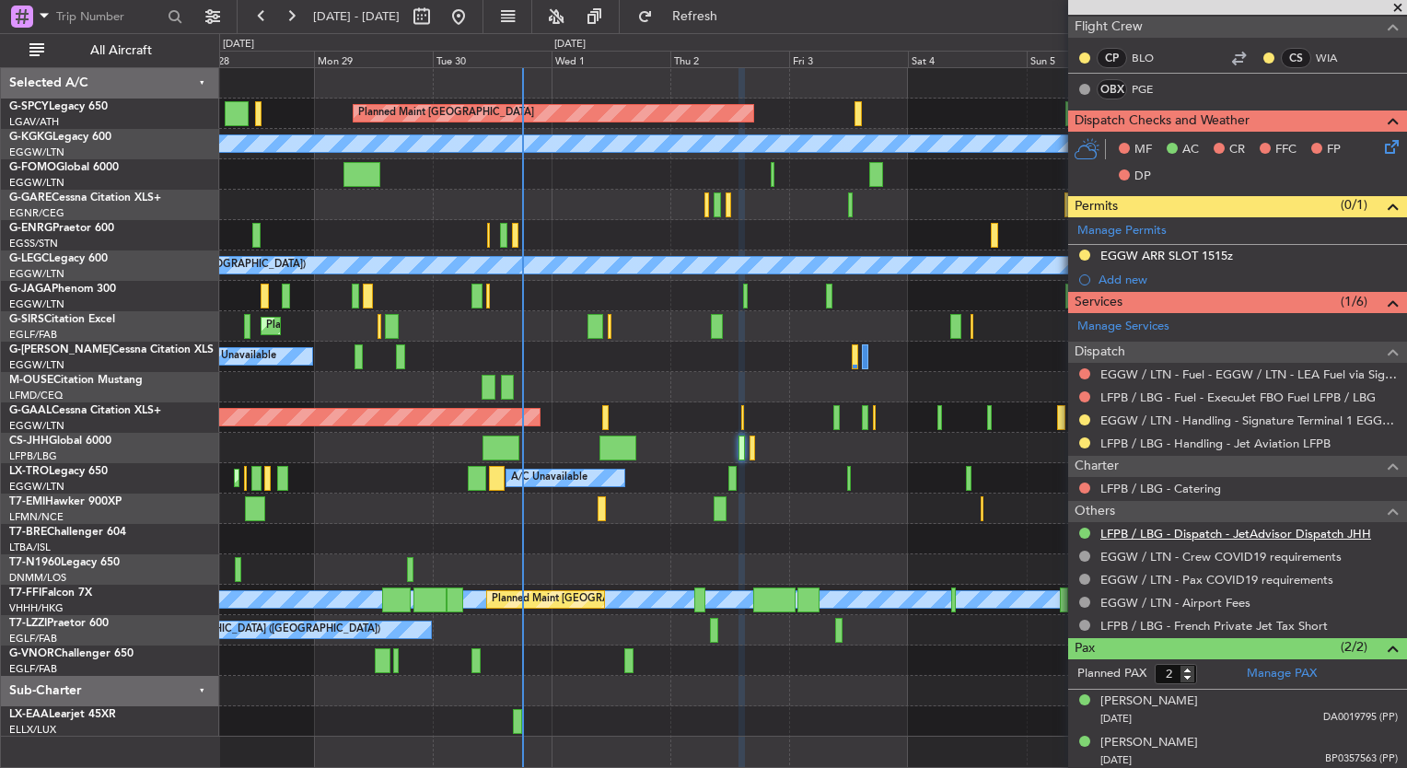
click at [1120, 532] on link "LFPB / LBG - Dispatch - JetAdvisor Dispatch JHH" at bounding box center [1235, 534] width 271 height 16
click at [723, 24] on button "Refresh" at bounding box center [684, 16] width 110 height 29
click at [119, 344] on div "Planned Maint [GEOGRAPHIC_DATA] A/C Unavailable [GEOGRAPHIC_DATA] (Ataturk) Unp…" at bounding box center [703, 400] width 1407 height 735
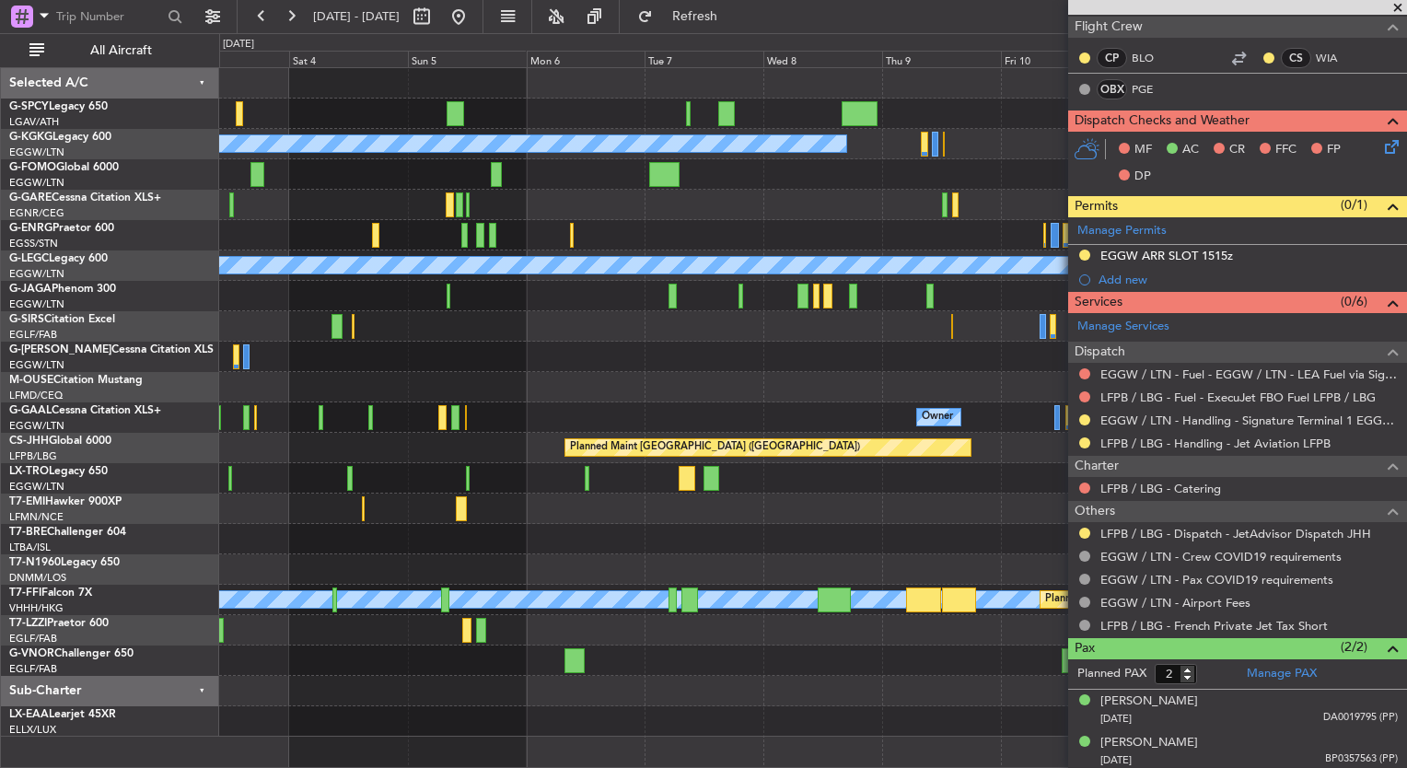
click at [26, 372] on div "Planned Maint [GEOGRAPHIC_DATA] A/C Unavailable [GEOGRAPHIC_DATA] (Ataturk) A/C…" at bounding box center [703, 400] width 1407 height 735
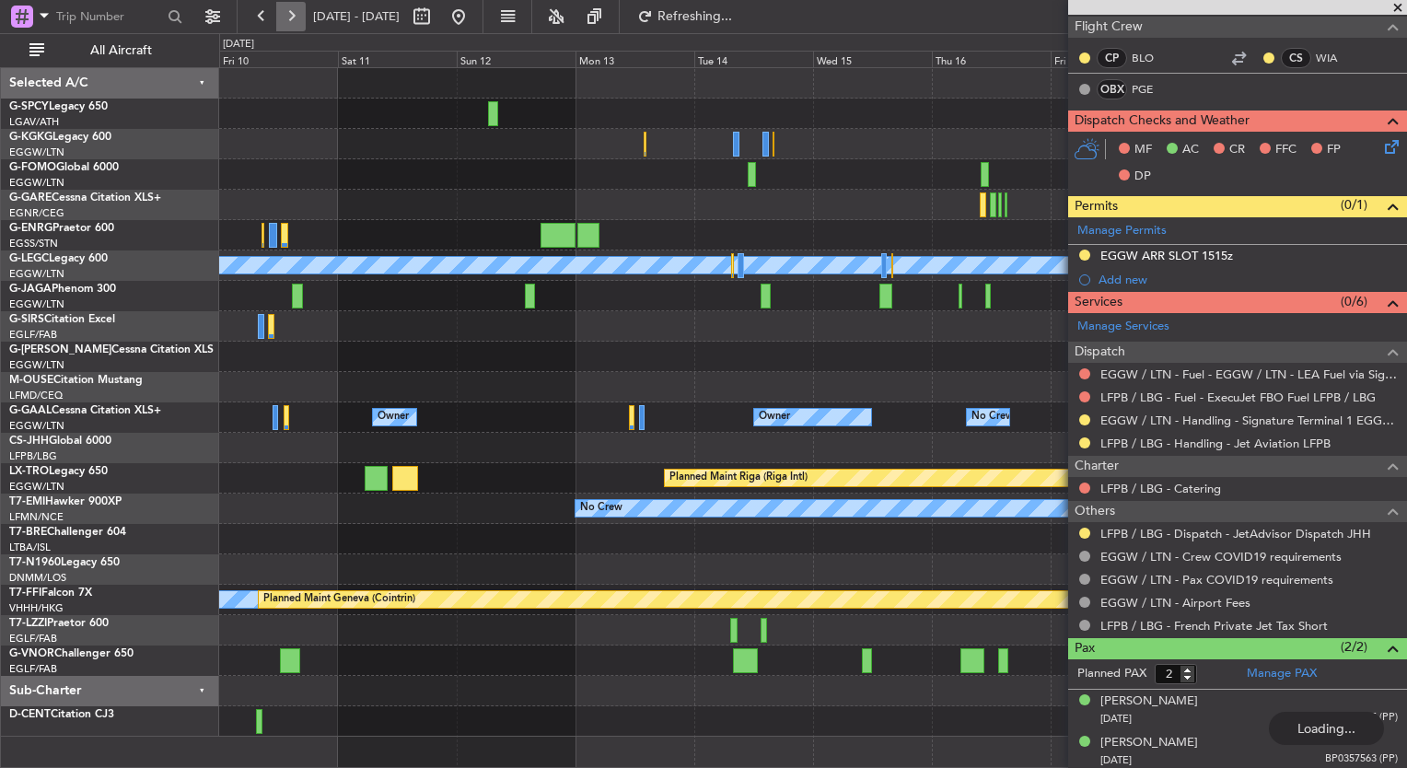
click at [294, 22] on button at bounding box center [290, 16] width 29 height 29
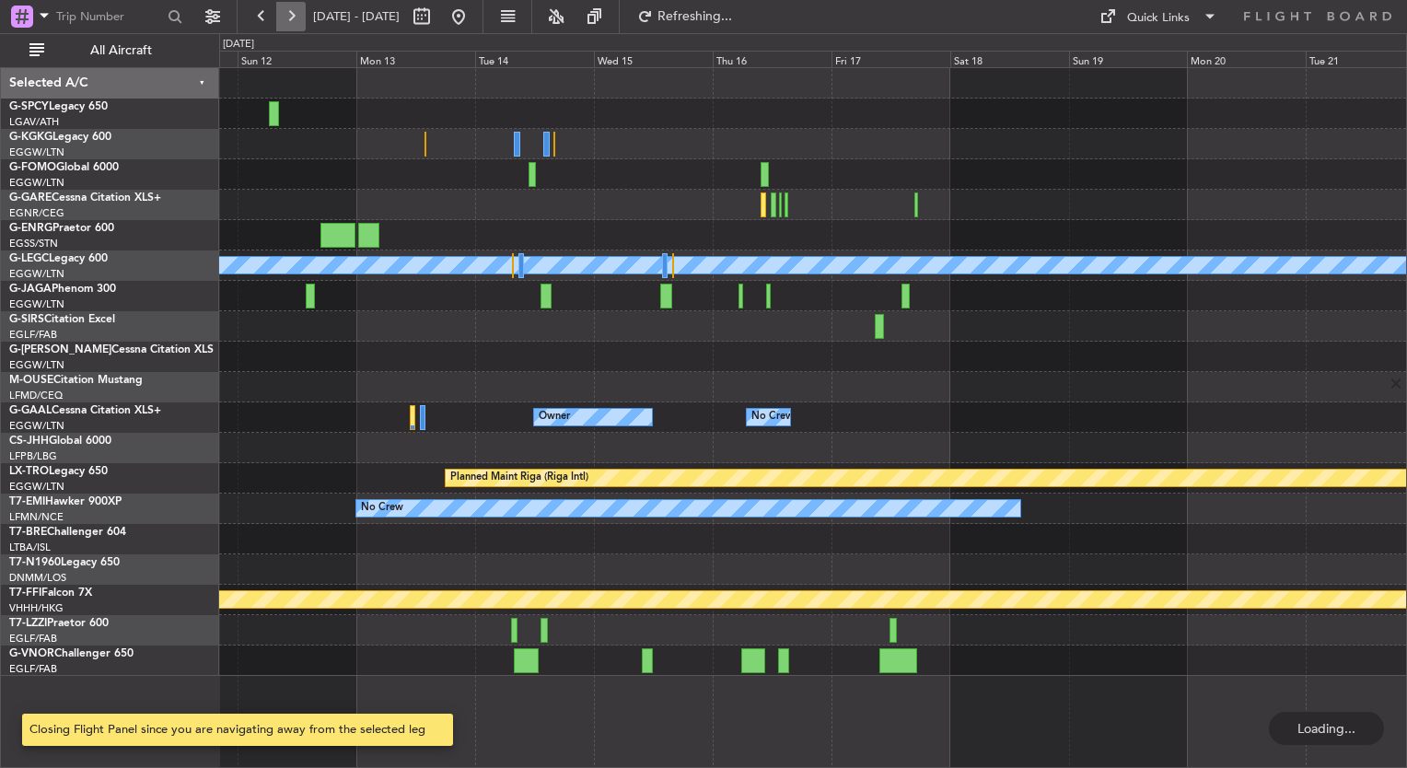
click at [294, 22] on button at bounding box center [290, 16] width 29 height 29
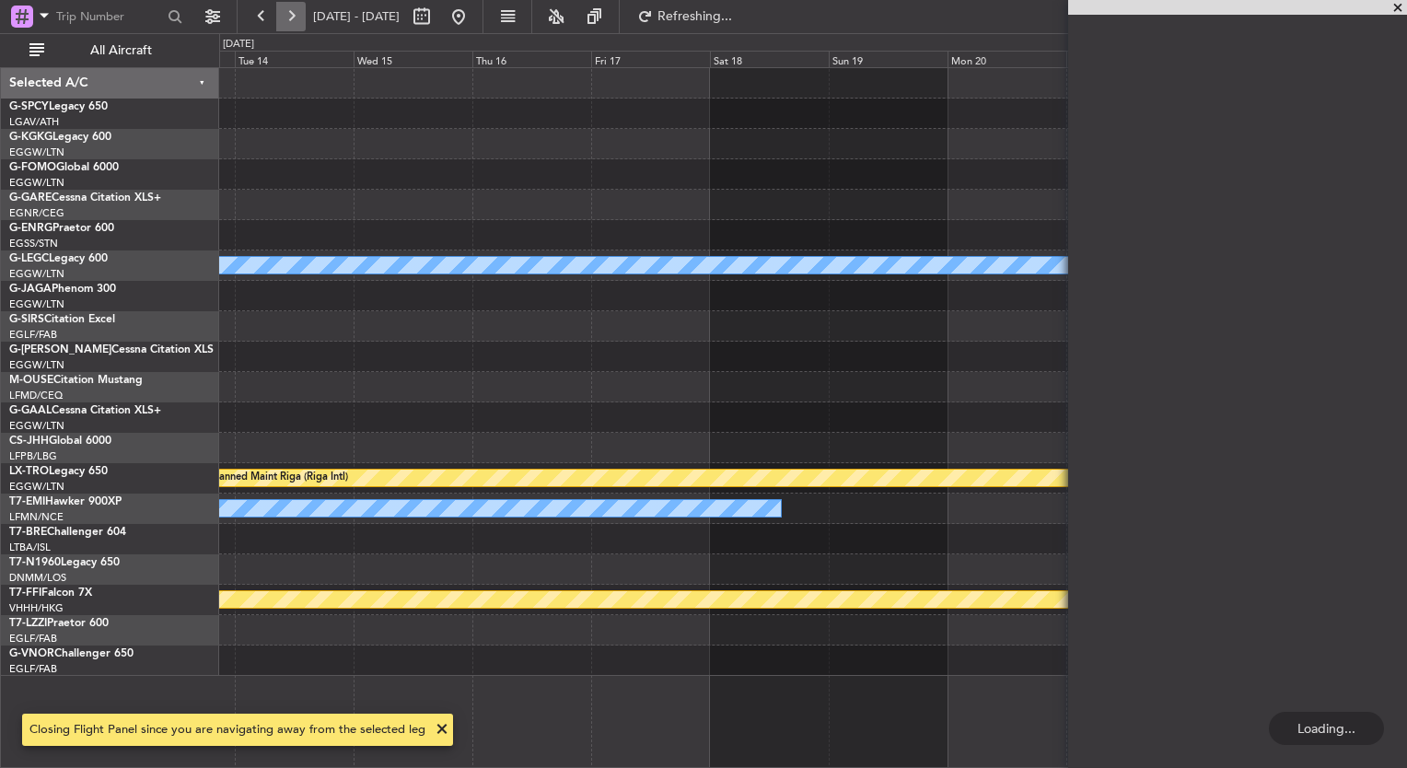
click at [294, 22] on button at bounding box center [290, 16] width 29 height 29
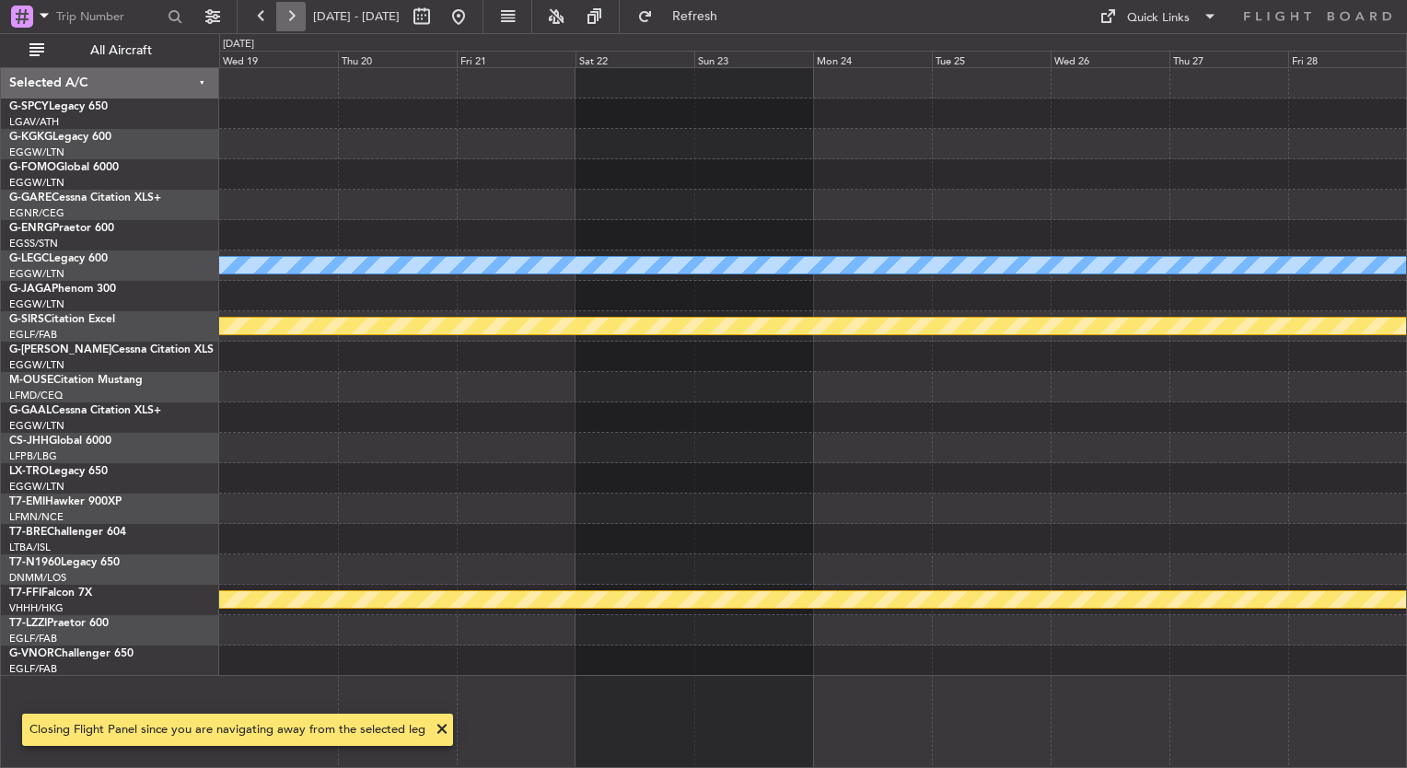
click at [294, 22] on button at bounding box center [290, 16] width 29 height 29
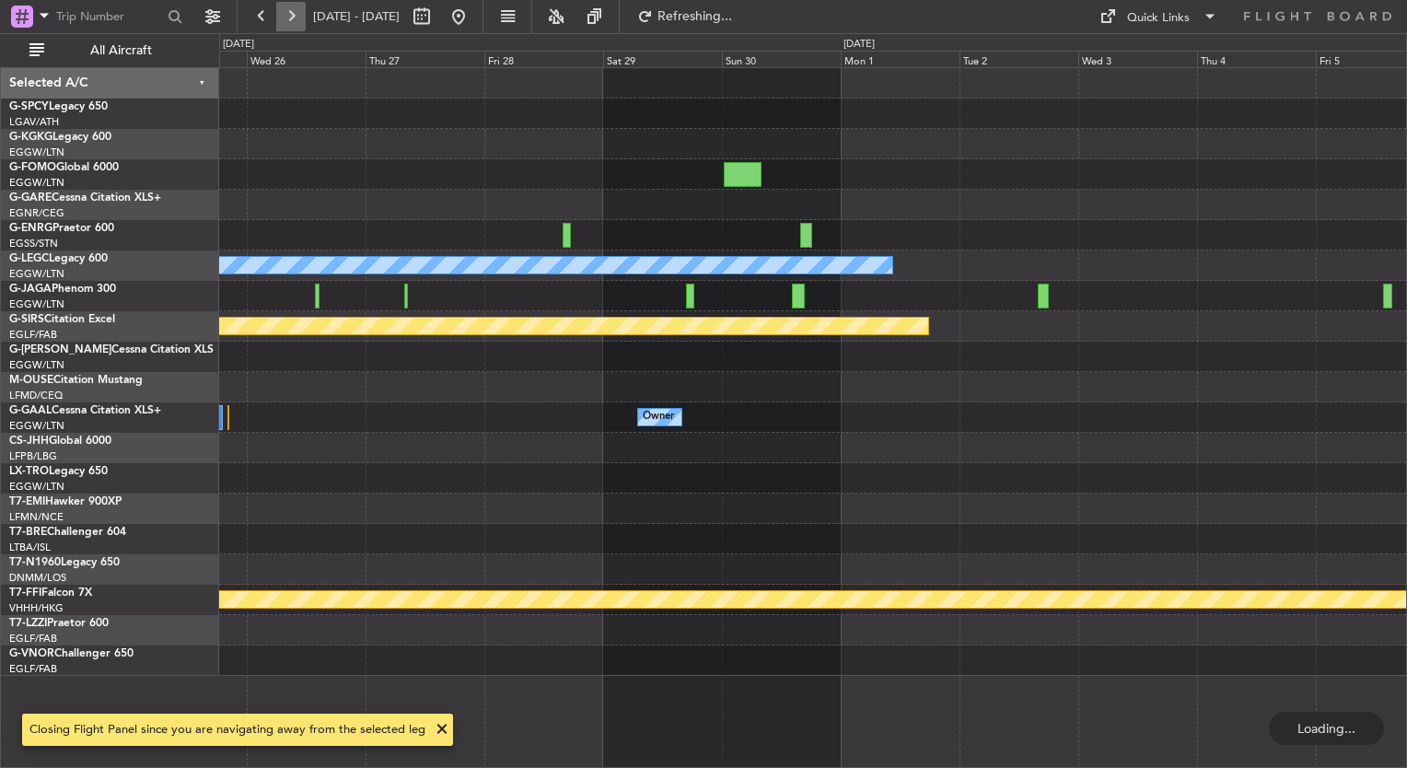
click at [294, 22] on button at bounding box center [290, 16] width 29 height 29
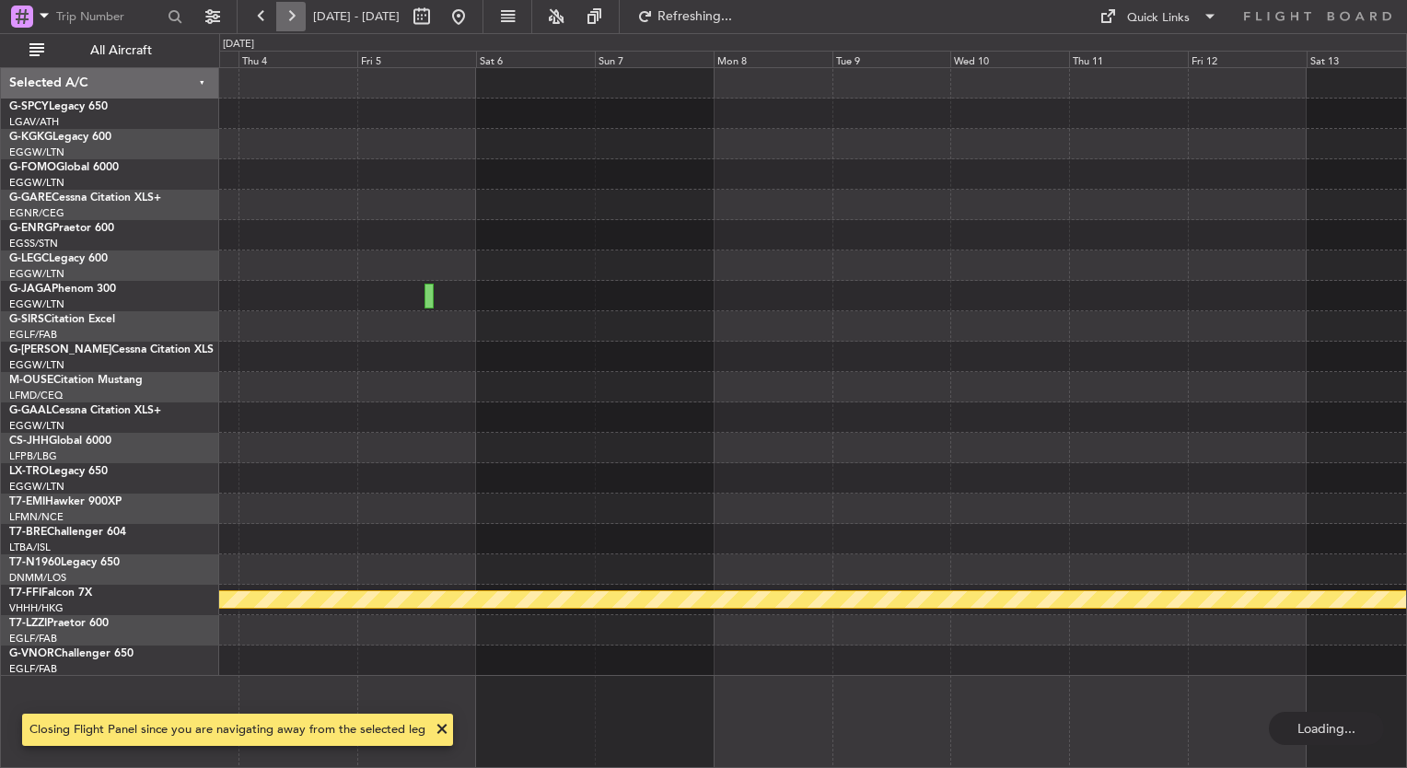
click at [294, 22] on button at bounding box center [290, 16] width 29 height 29
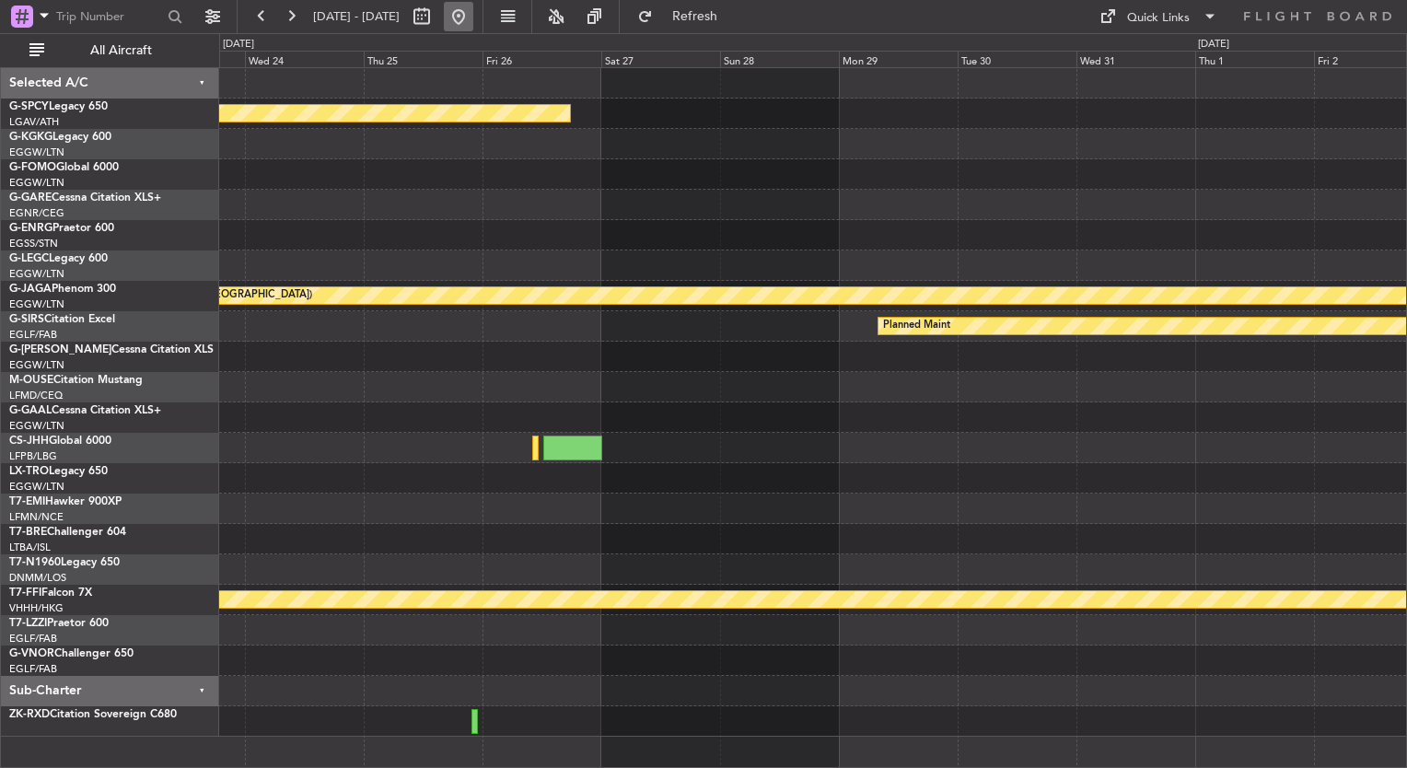
click at [473, 15] on button at bounding box center [458, 16] width 29 height 29
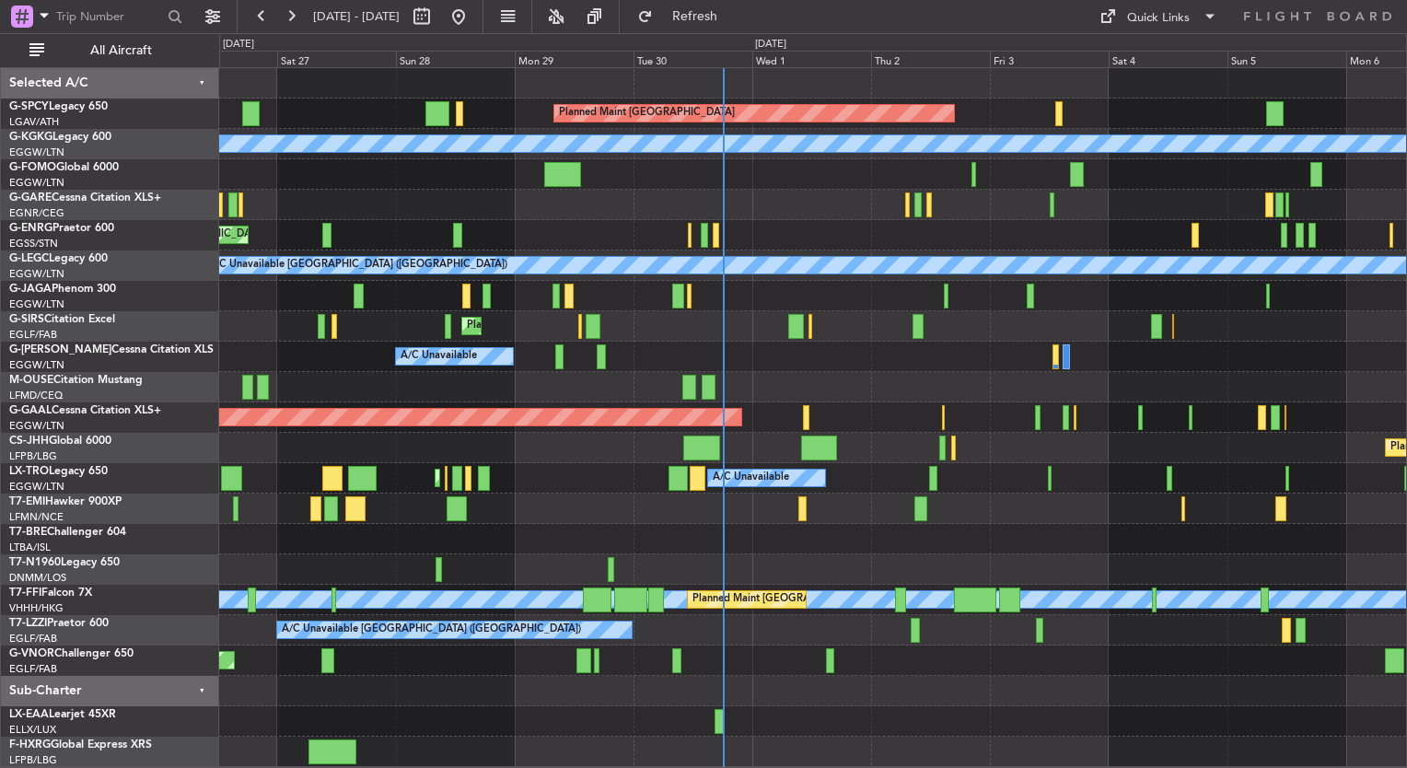
click at [731, 351] on div "A/C Unavailable" at bounding box center [812, 357] width 1187 height 30
click at [284, 25] on button at bounding box center [290, 16] width 29 height 29
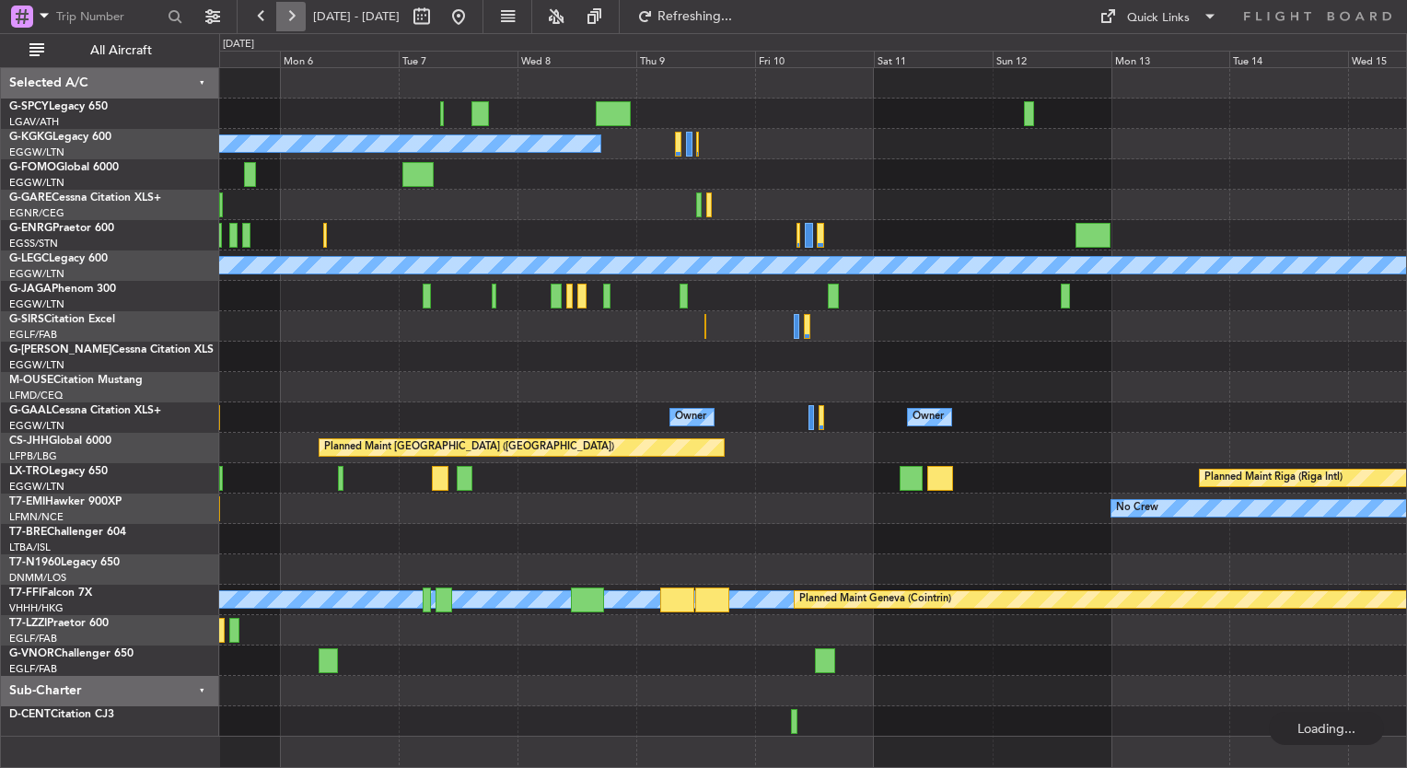
click at [284, 25] on button at bounding box center [290, 16] width 29 height 29
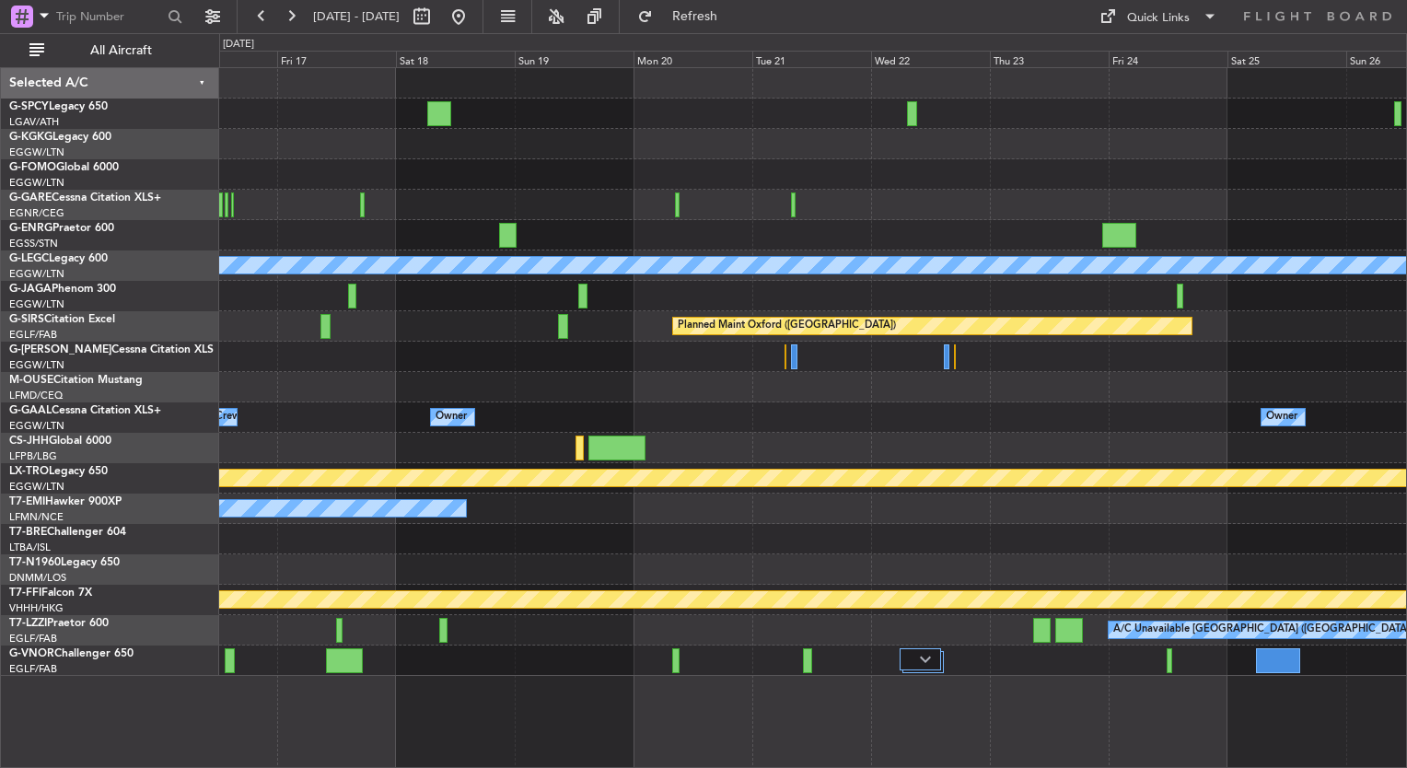
click at [0, 305] on html "[DATE] - [DATE] Refresh Quick Links All Aircraft A/C Unavailable [GEOGRAPHIC_DA…" at bounding box center [703, 384] width 1407 height 768
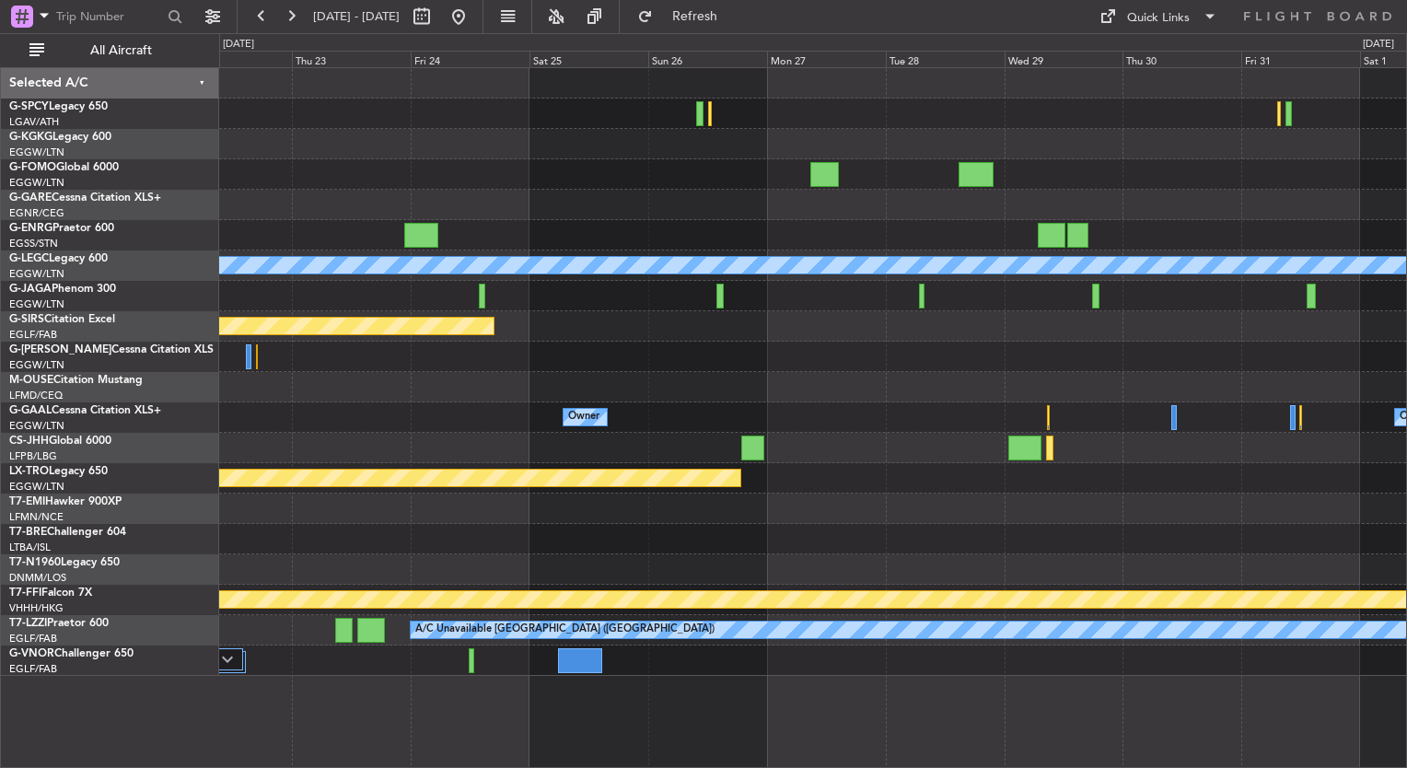
click at [657, 368] on div "A/C Unavailable [GEOGRAPHIC_DATA] ([GEOGRAPHIC_DATA]) Planned Maint [GEOGRAPHIC…" at bounding box center [812, 372] width 1187 height 608
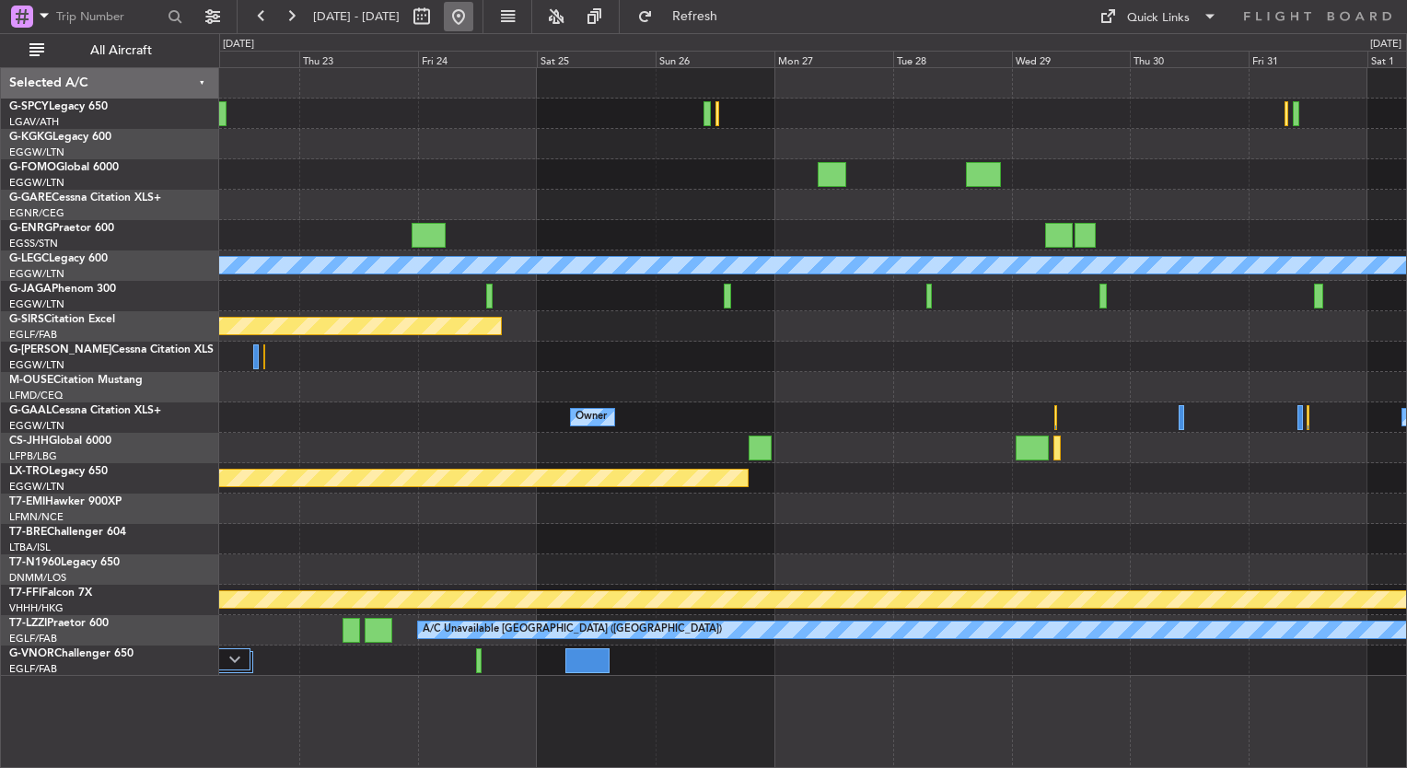
click at [473, 20] on button at bounding box center [458, 16] width 29 height 29
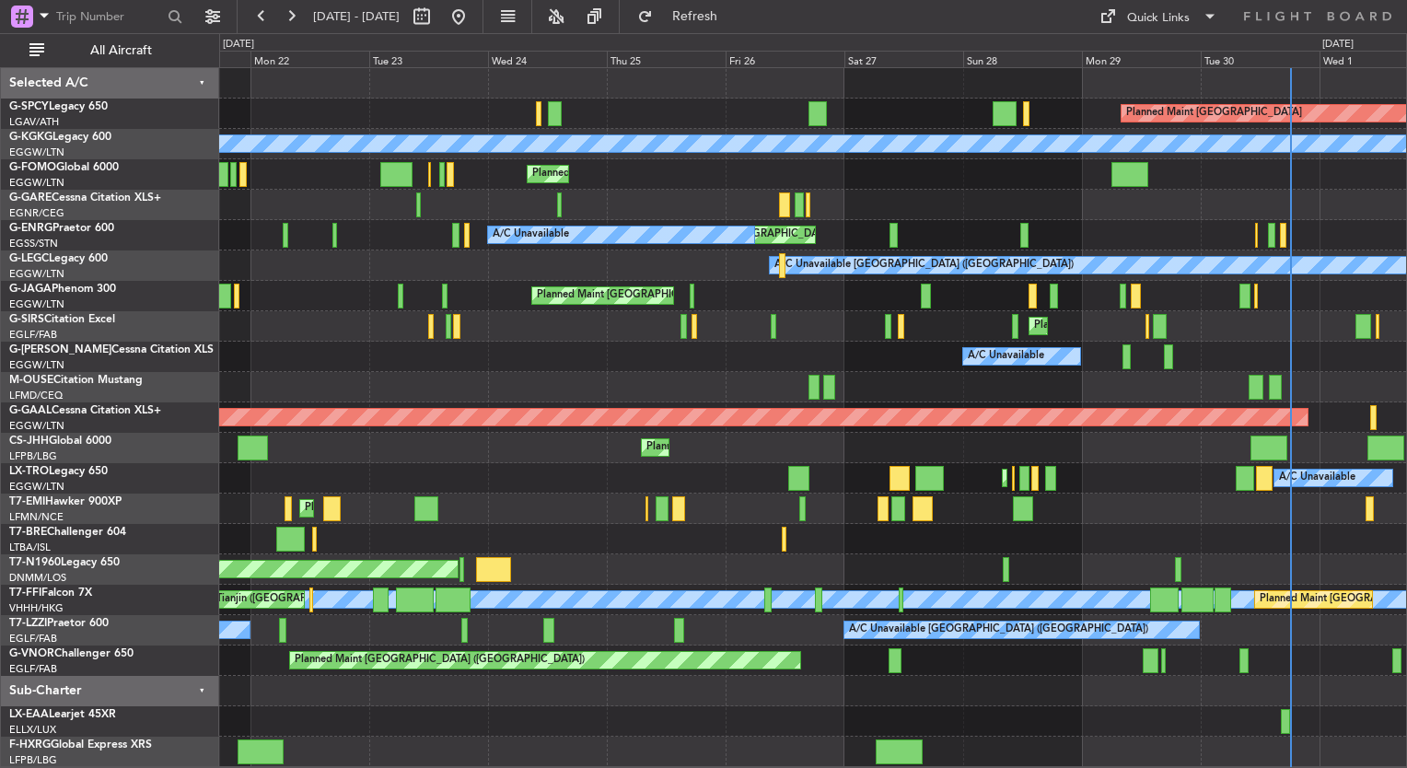
click at [1087, 456] on div "Planned Maint [GEOGRAPHIC_DATA] ([GEOGRAPHIC_DATA]) Owner" at bounding box center [812, 448] width 1187 height 30
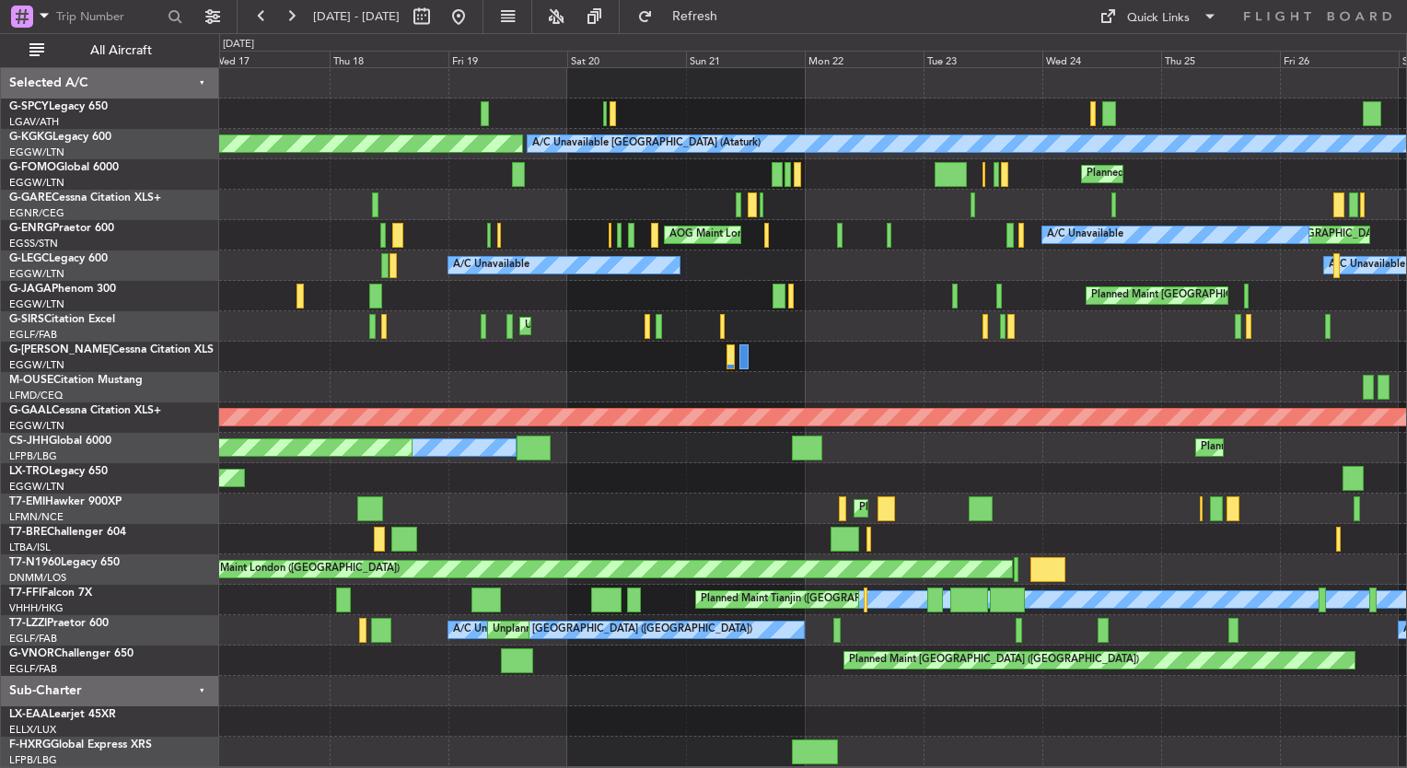
click at [1145, 497] on div "Planned Maint [GEOGRAPHIC_DATA] A/C Unavailable [GEOGRAPHIC_DATA] (Ataturk) AOG…" at bounding box center [812, 417] width 1187 height 699
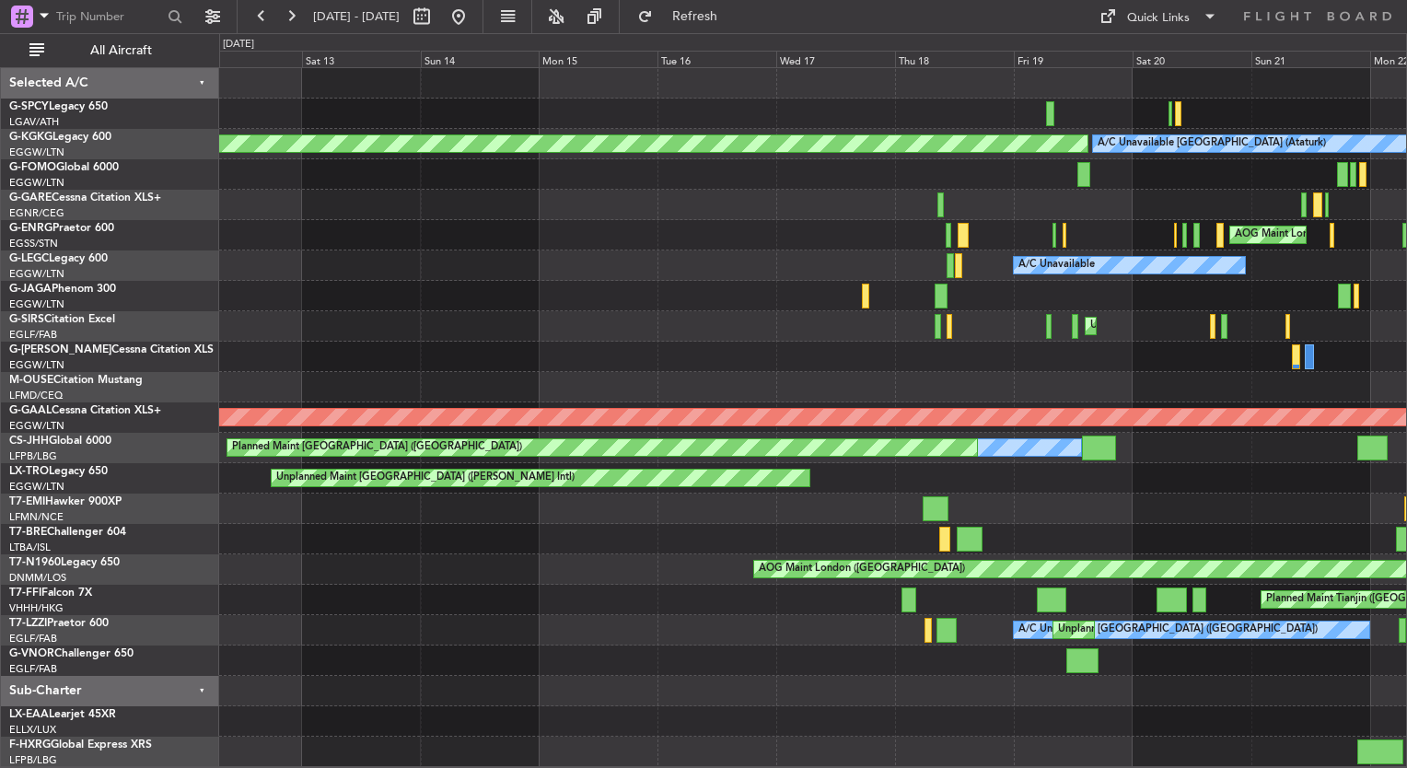
click at [1002, 466] on div "A/C Unavailable [GEOGRAPHIC_DATA] (Ataturk) AOG Maint [GEOGRAPHIC_DATA] ([GEOGR…" at bounding box center [812, 417] width 1187 height 699
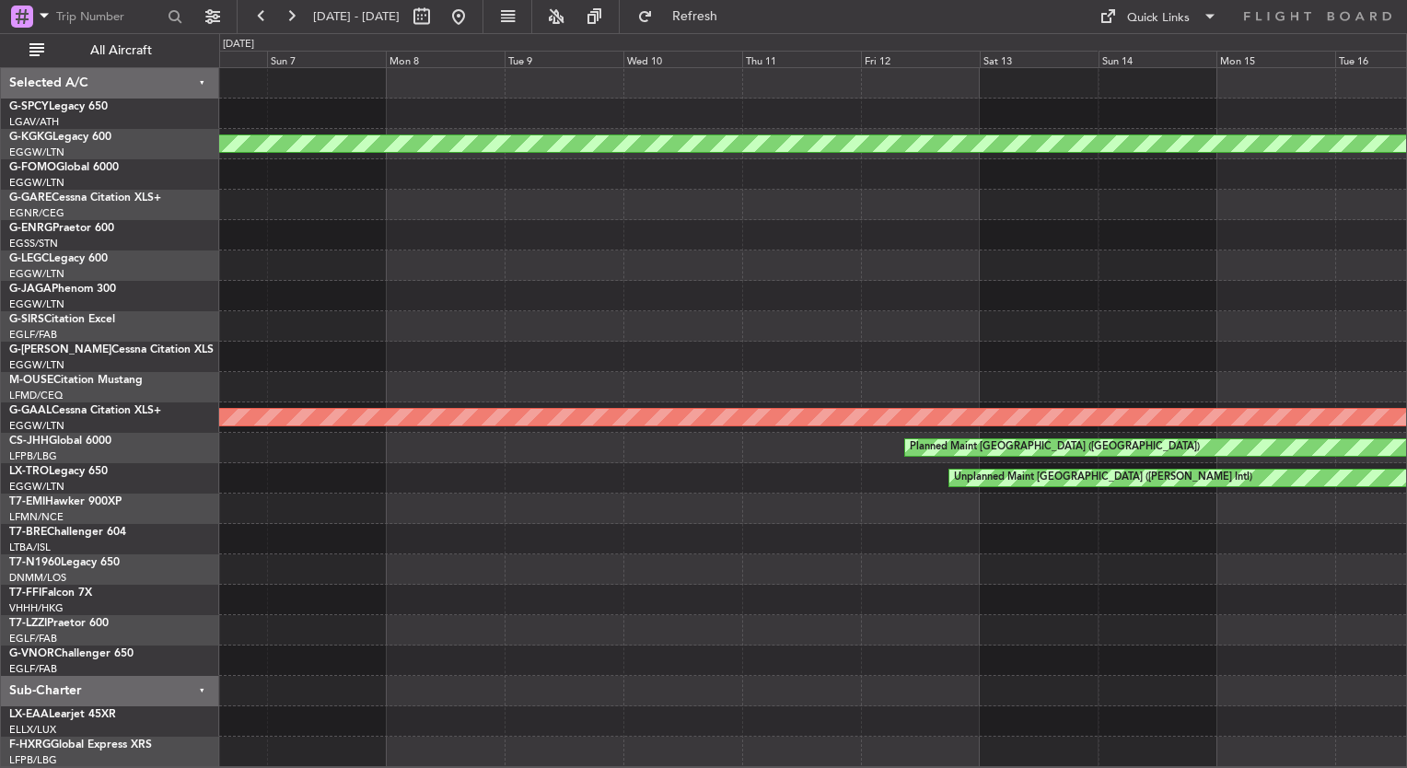
click at [985, 553] on div "AOG Maint [GEOGRAPHIC_DATA] (Ataturk) A/C Unavailable Planned [GEOGRAPHIC_DATA]…" at bounding box center [812, 417] width 1187 height 699
click at [1104, 606] on div "AOG Maint [GEOGRAPHIC_DATA] (Ataturk) A/C Unavailable Planned [GEOGRAPHIC_DATA]…" at bounding box center [812, 417] width 1187 height 699
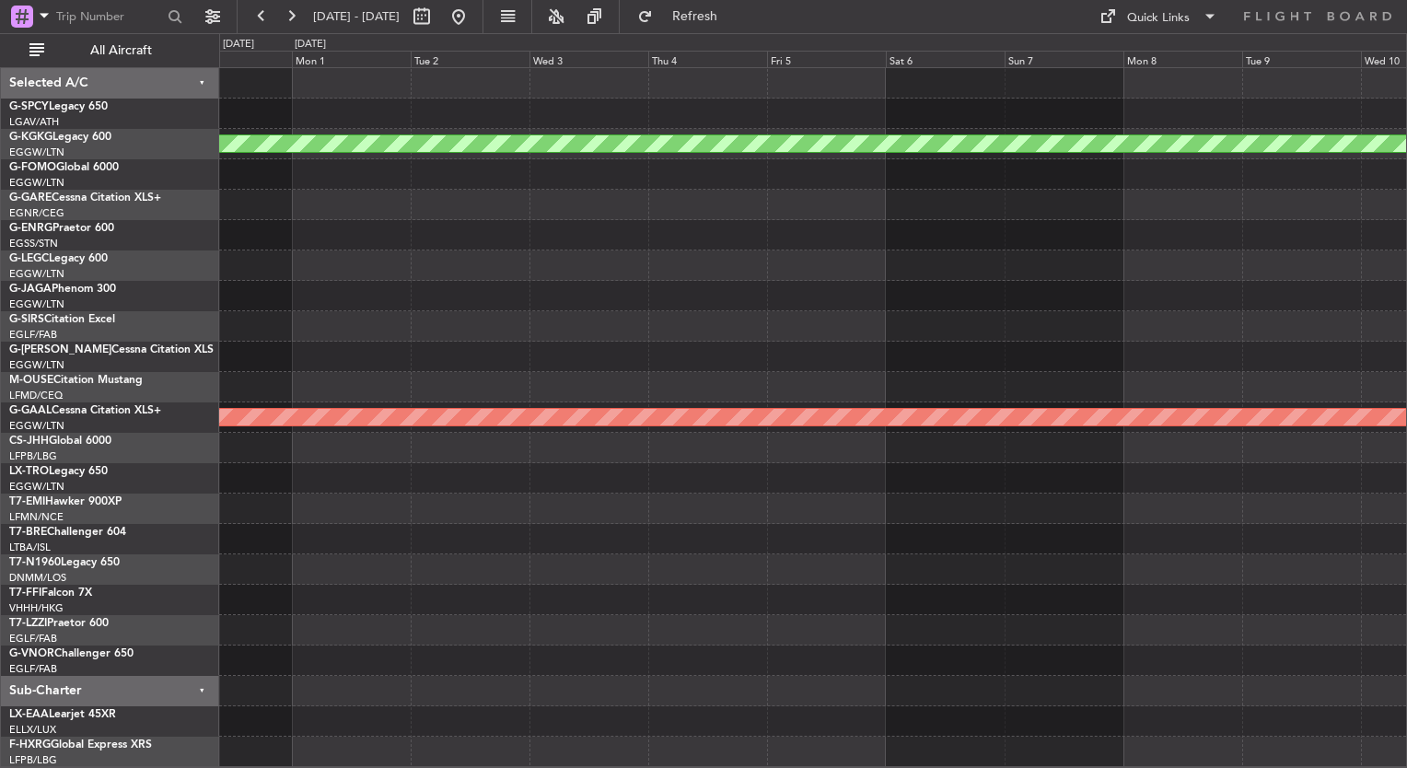
click at [1193, 599] on div "AOG Maint [GEOGRAPHIC_DATA] (Ataturk) Planned [GEOGRAPHIC_DATA] Planned Maint […" at bounding box center [812, 417] width 1187 height 699
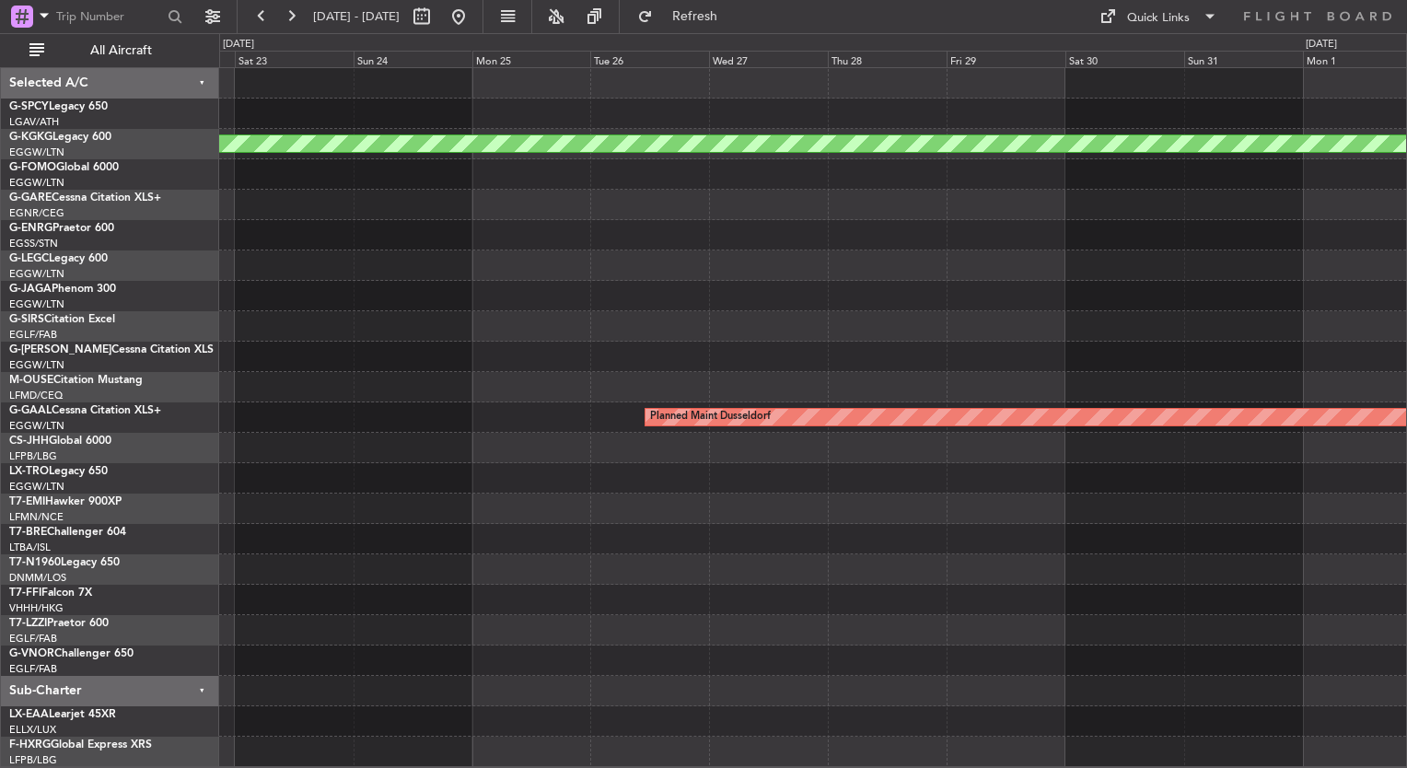
click at [929, 519] on div "AOG Maint [GEOGRAPHIC_DATA] (Ataturk) Planned [GEOGRAPHIC_DATA]" at bounding box center [812, 417] width 1187 height 699
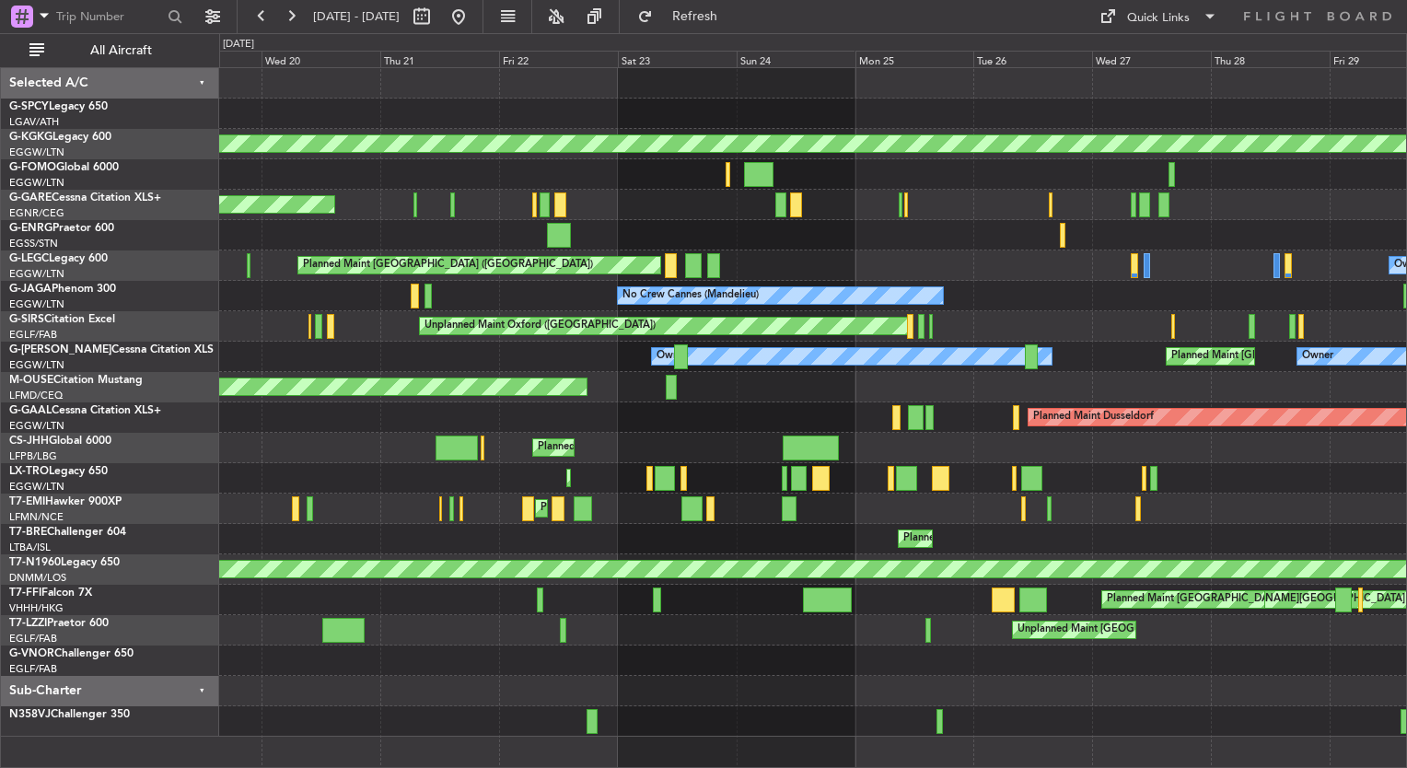
click at [839, 434] on div "Cleaning [GEOGRAPHIC_DATA] ([PERSON_NAME] Intl) Planned Maint [GEOGRAPHIC_DATA]…" at bounding box center [812, 402] width 1187 height 669
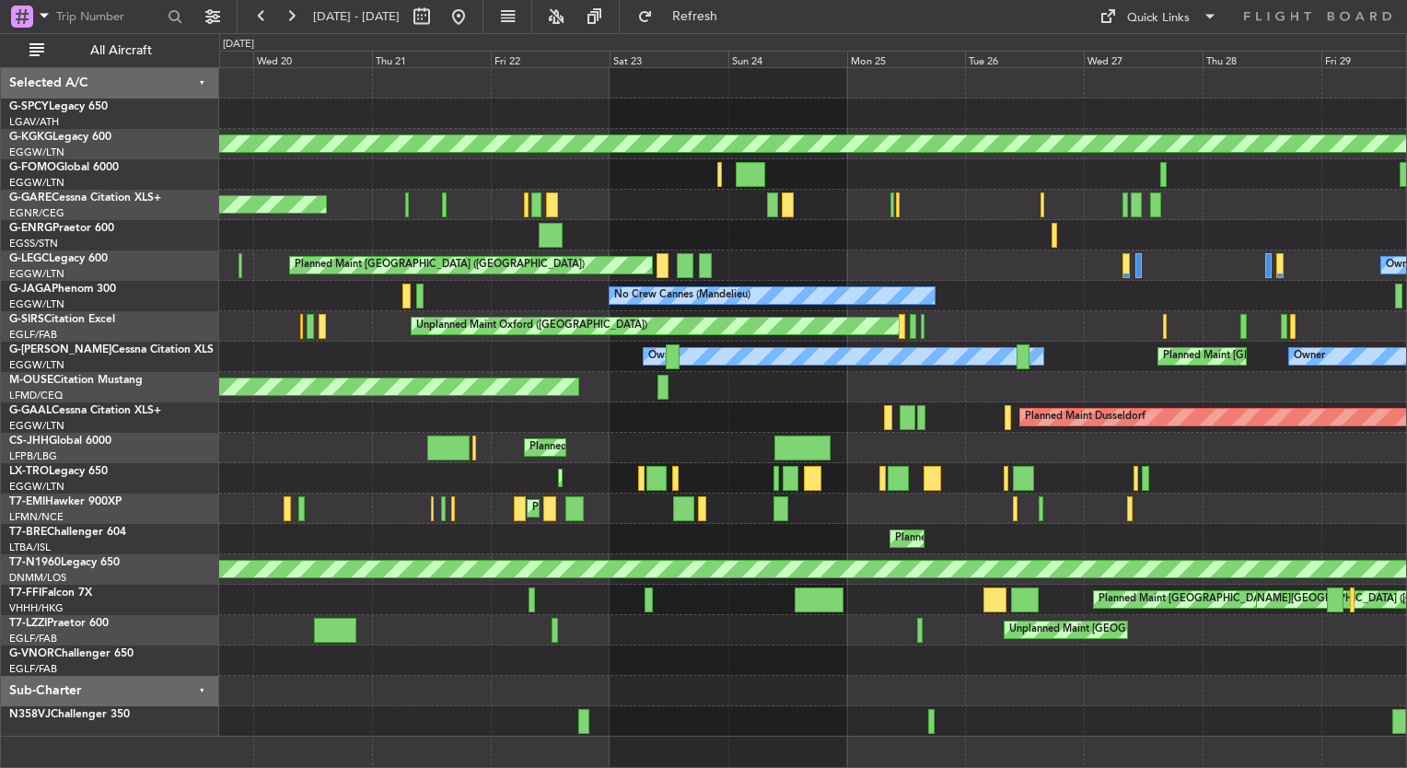
click at [460, 453] on div "Planned Maint [GEOGRAPHIC_DATA] ([GEOGRAPHIC_DATA])" at bounding box center [812, 448] width 1187 height 30
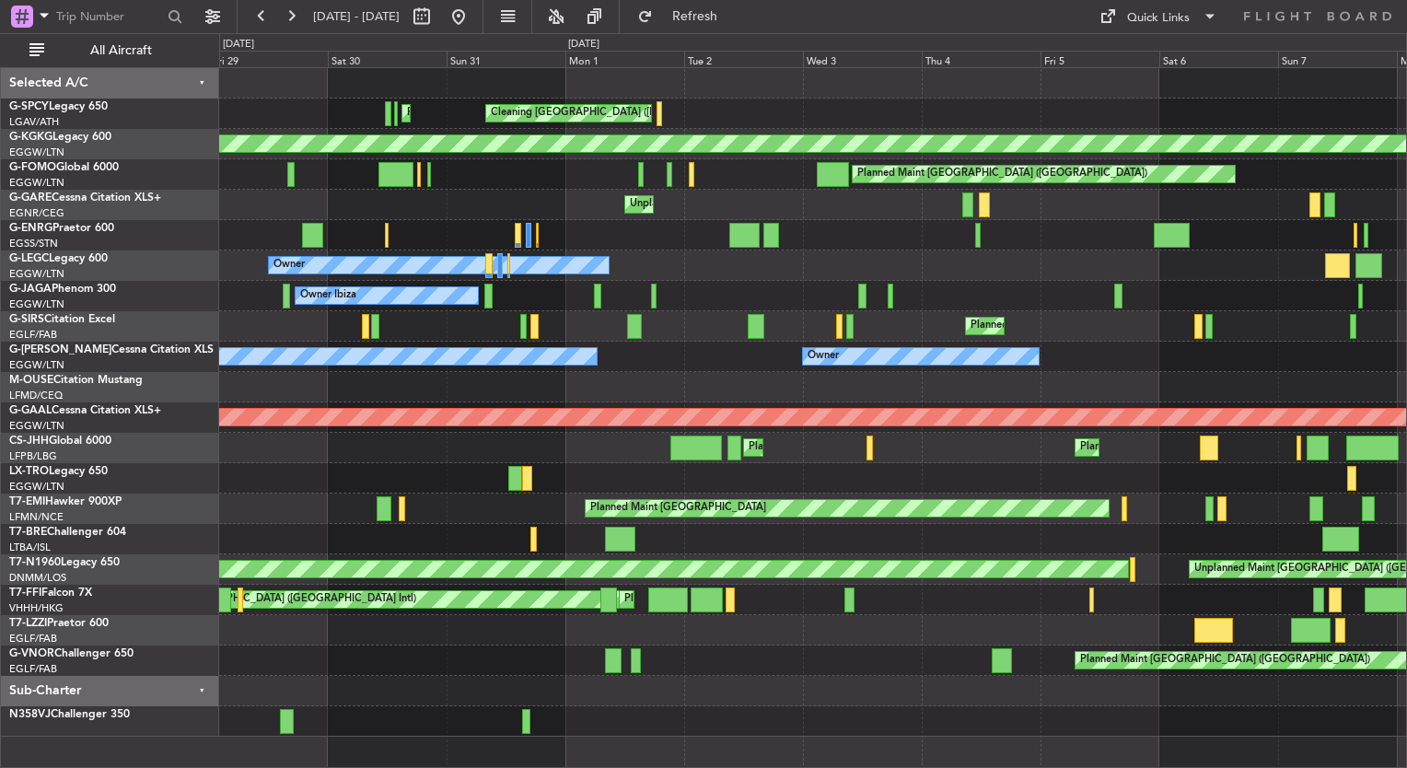
click at [383, 417] on div "Planned Maint Athens ([PERSON_NAME] Intl) Cleaning [GEOGRAPHIC_DATA] ([PERSON_N…" at bounding box center [812, 402] width 1187 height 669
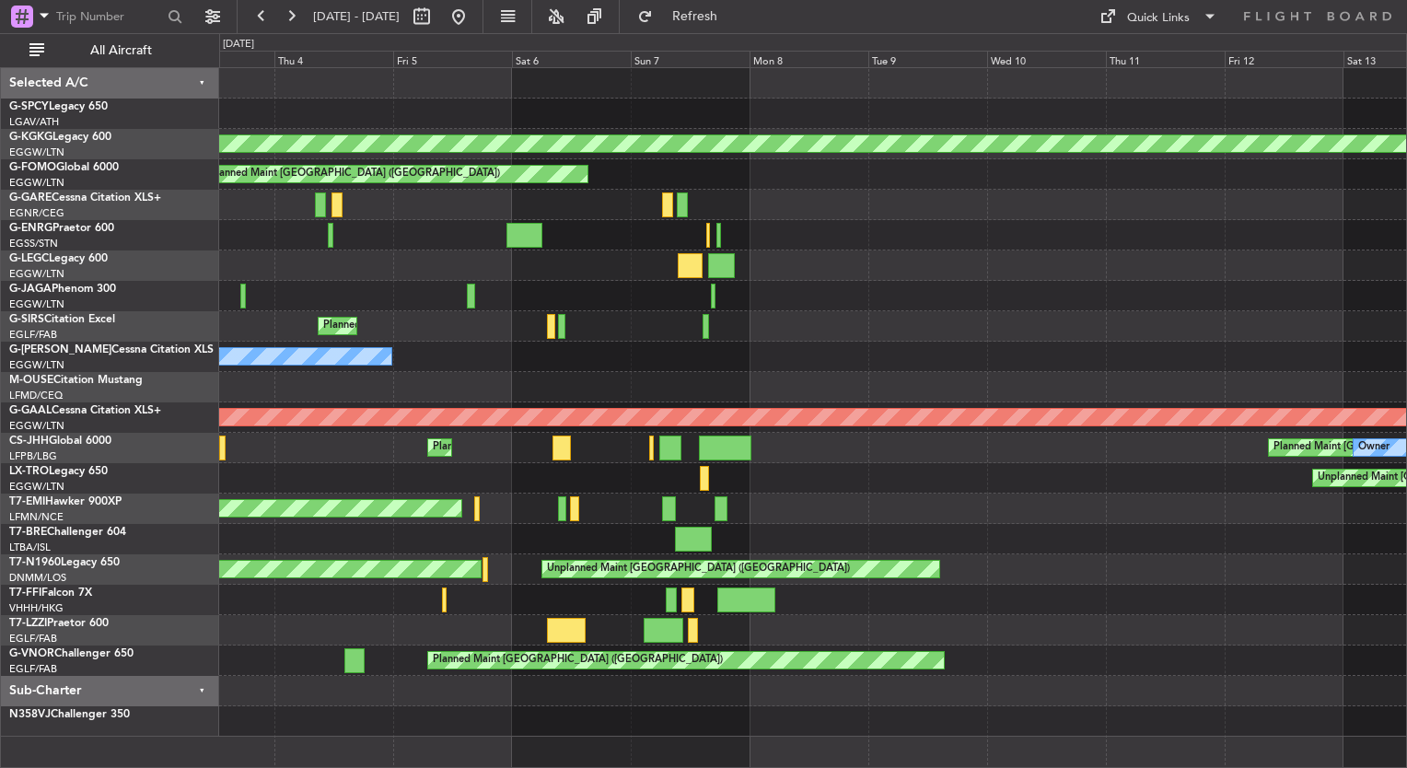
click at [413, 424] on div "Cleaning [GEOGRAPHIC_DATA] ([PERSON_NAME] Intl) AOG Maint [GEOGRAPHIC_DATA] ([G…" at bounding box center [812, 402] width 1187 height 669
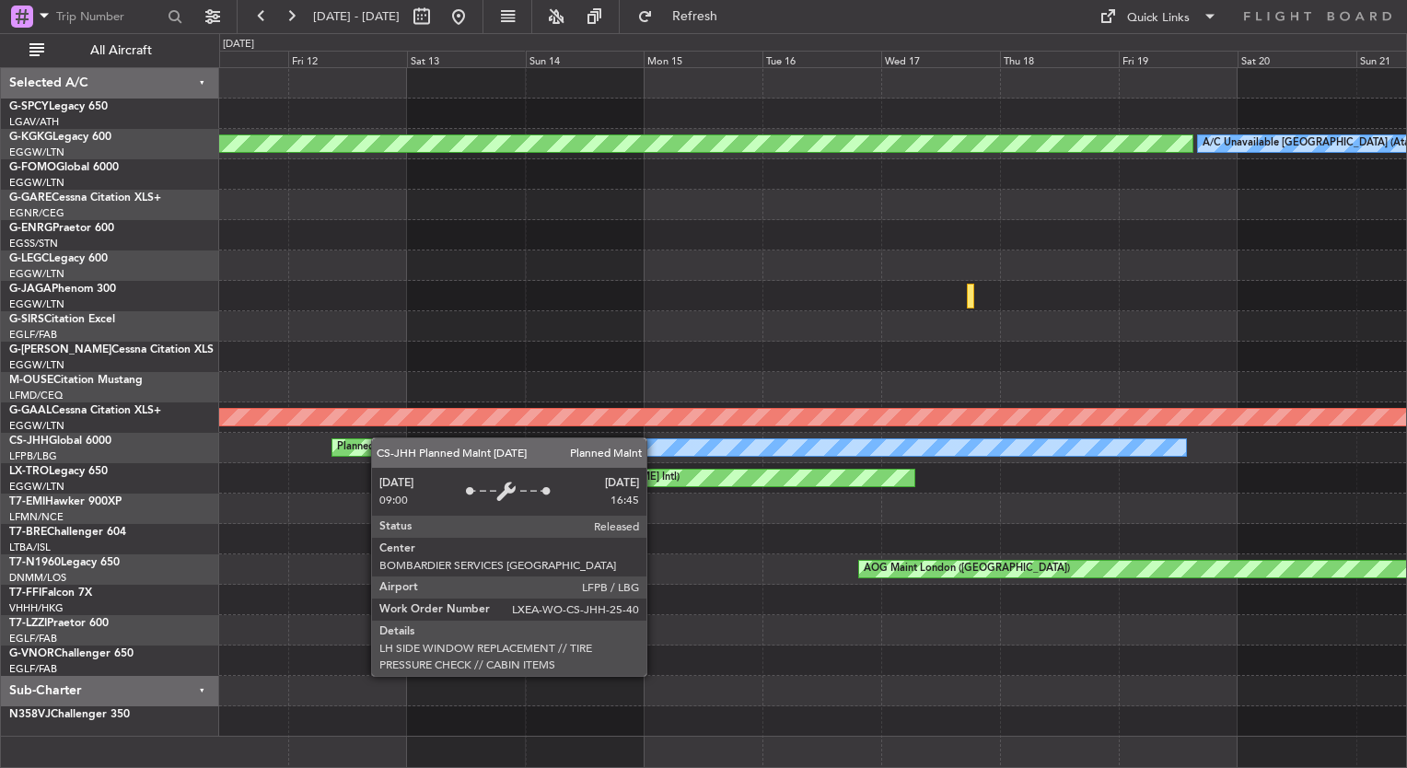
click at [350, 425] on div "AOG Maint [GEOGRAPHIC_DATA] (Ataturk) A/C Unavailable [GEOGRAPHIC_DATA] (Atatur…" at bounding box center [812, 402] width 1187 height 669
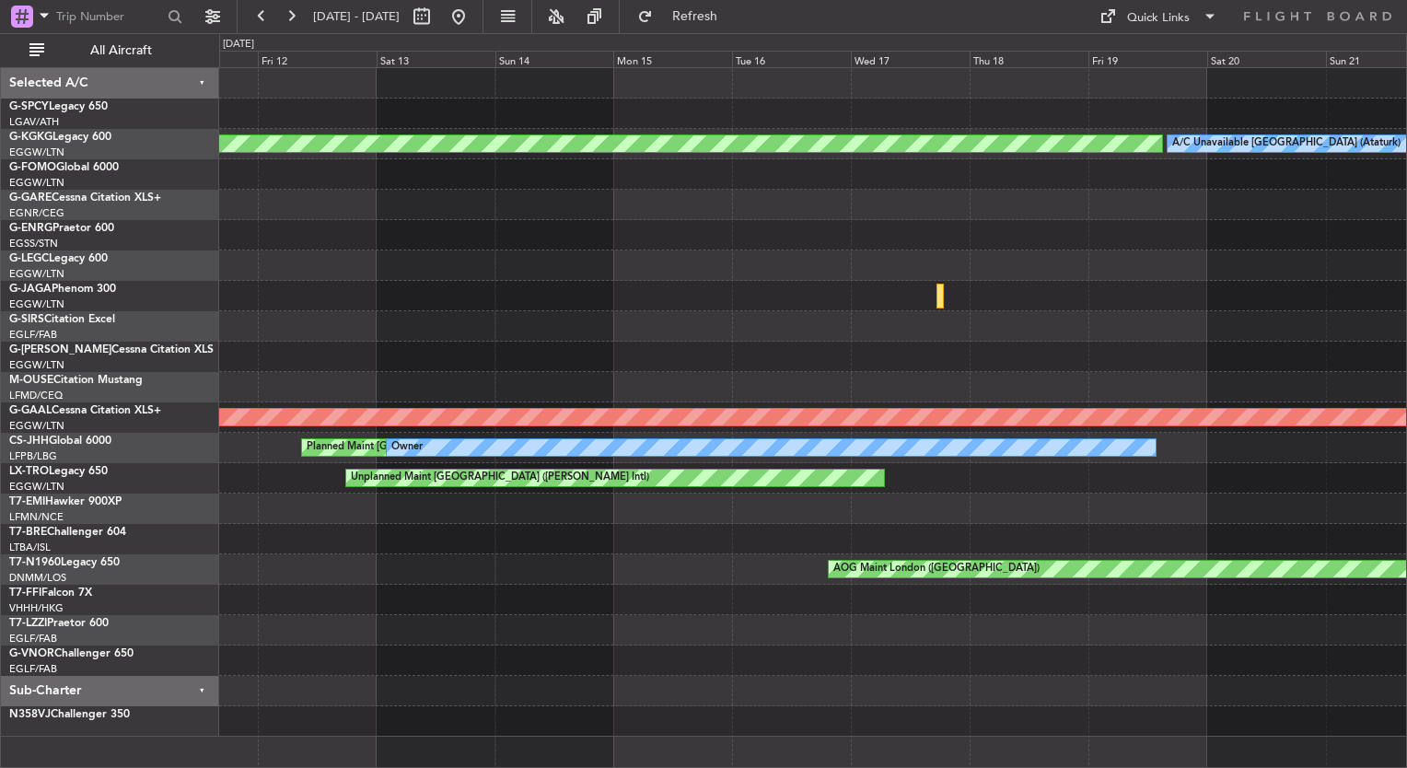
click at [376, 433] on div "AOG Maint [GEOGRAPHIC_DATA] (Ataturk) A/C Unavailable [GEOGRAPHIC_DATA] (Atatur…" at bounding box center [812, 402] width 1187 height 669
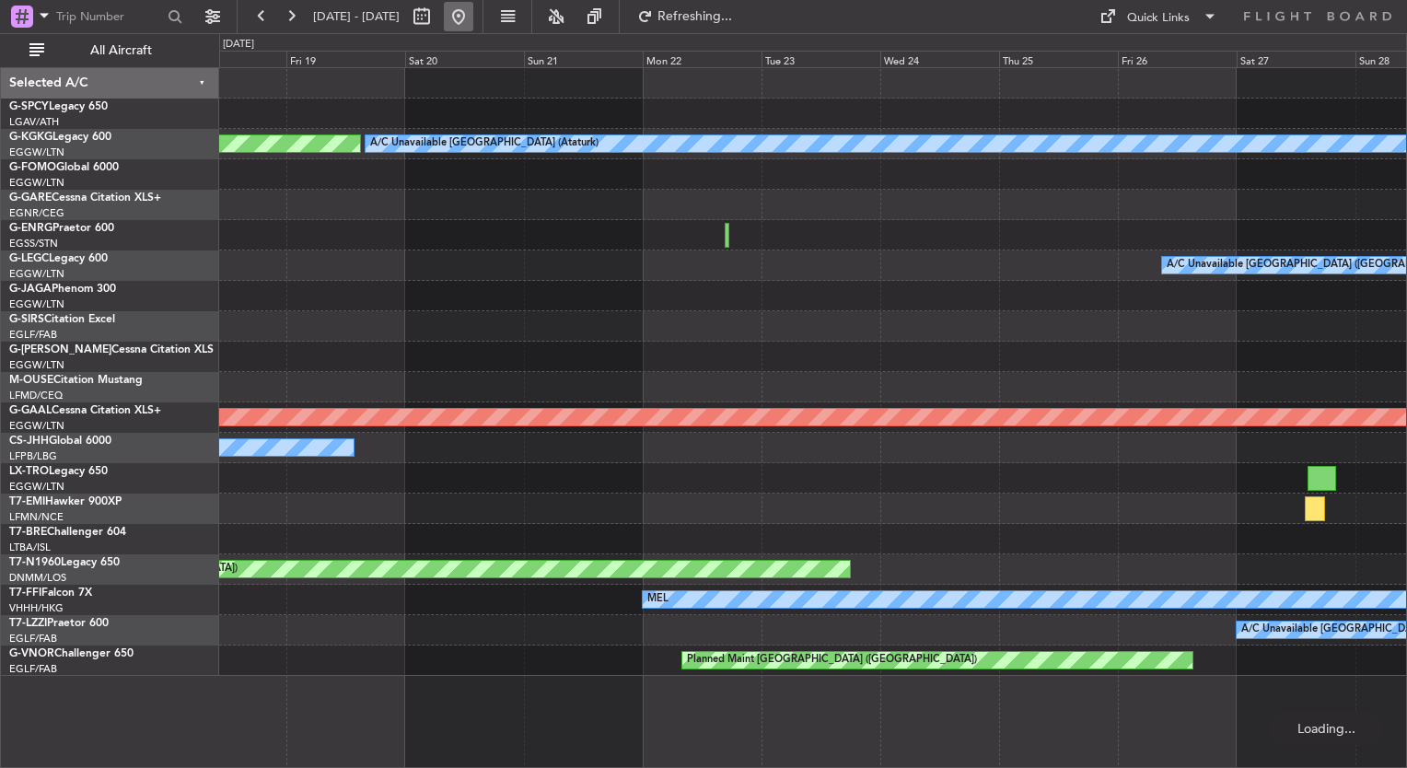
click at [473, 27] on button at bounding box center [458, 16] width 29 height 29
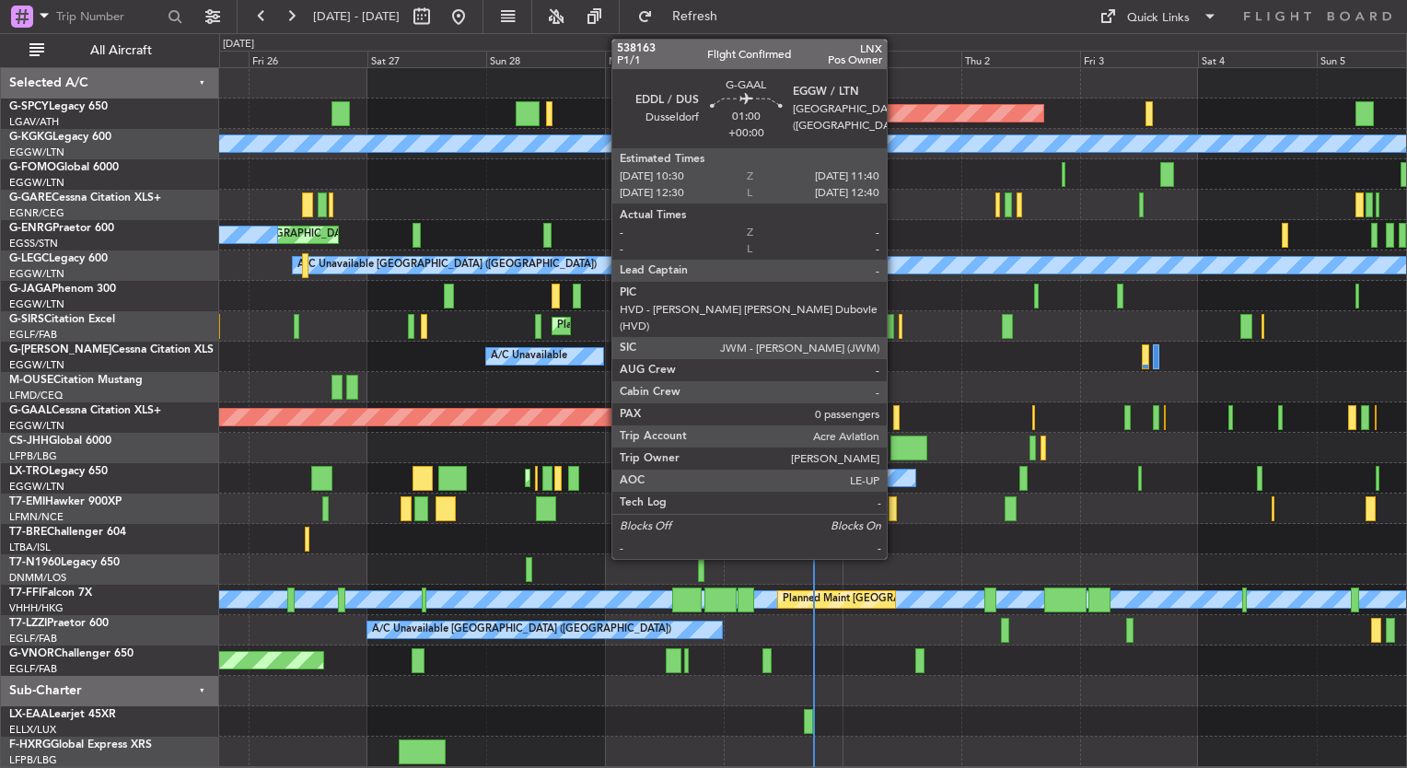
click at [895, 407] on div at bounding box center [896, 417] width 6 height 25
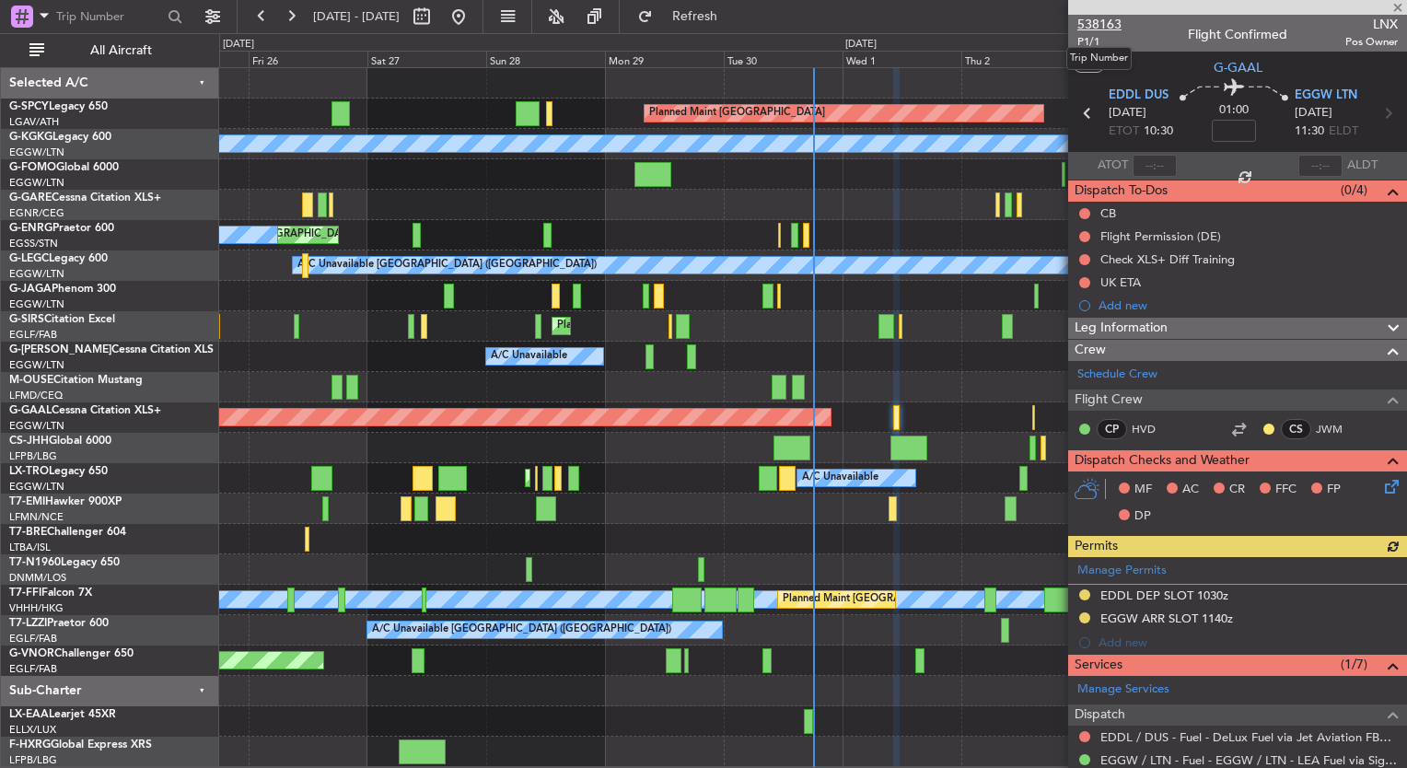
click at [1111, 20] on span "538163" at bounding box center [1099, 24] width 44 height 19
click at [0, 246] on html "[DATE] - [DATE] Refresh Quick Links All Aircraft Planned Maint [GEOGRAPHIC_DATA…" at bounding box center [703, 384] width 1407 height 768
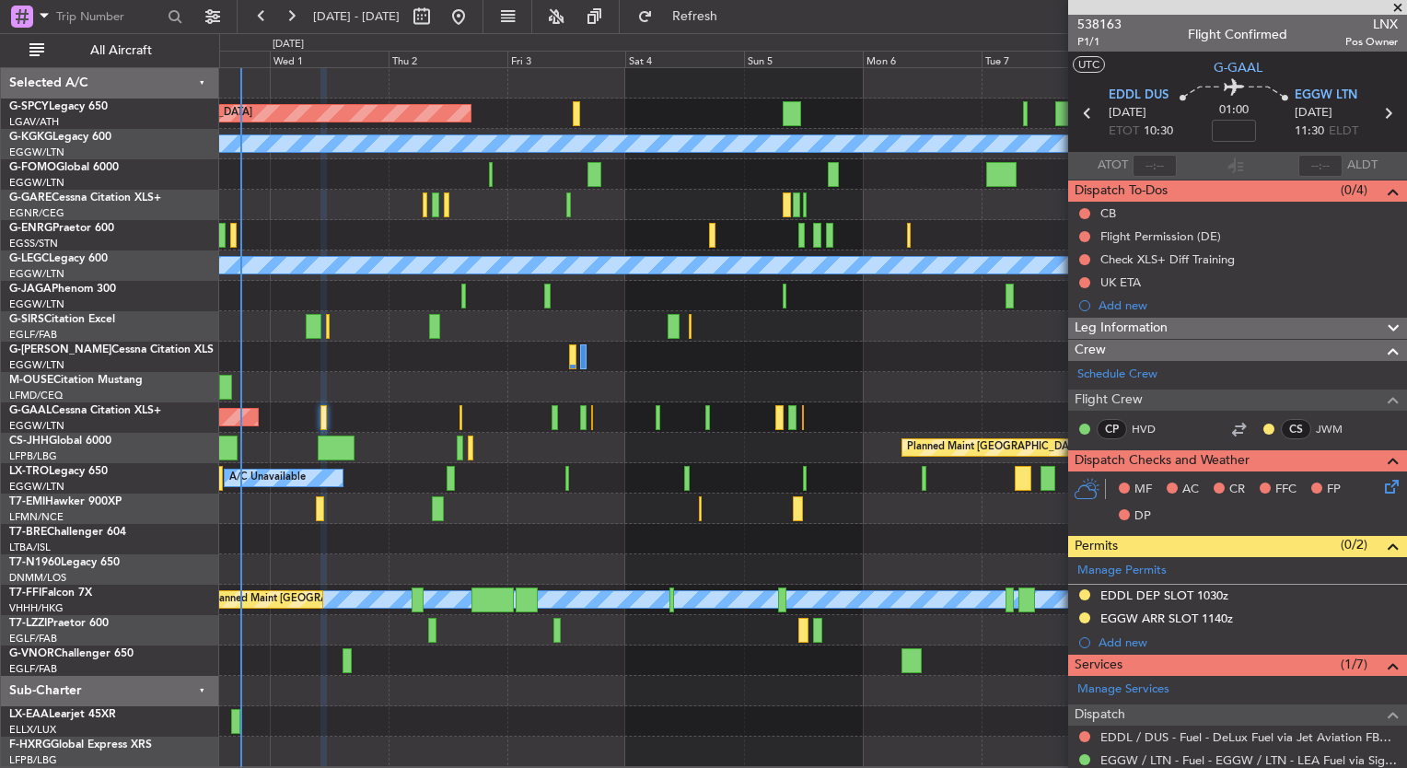
click at [5, 304] on div "Planned Maint [GEOGRAPHIC_DATA] A/C Unavailable [GEOGRAPHIC_DATA] (Ataturk) A/C…" at bounding box center [703, 400] width 1407 height 735
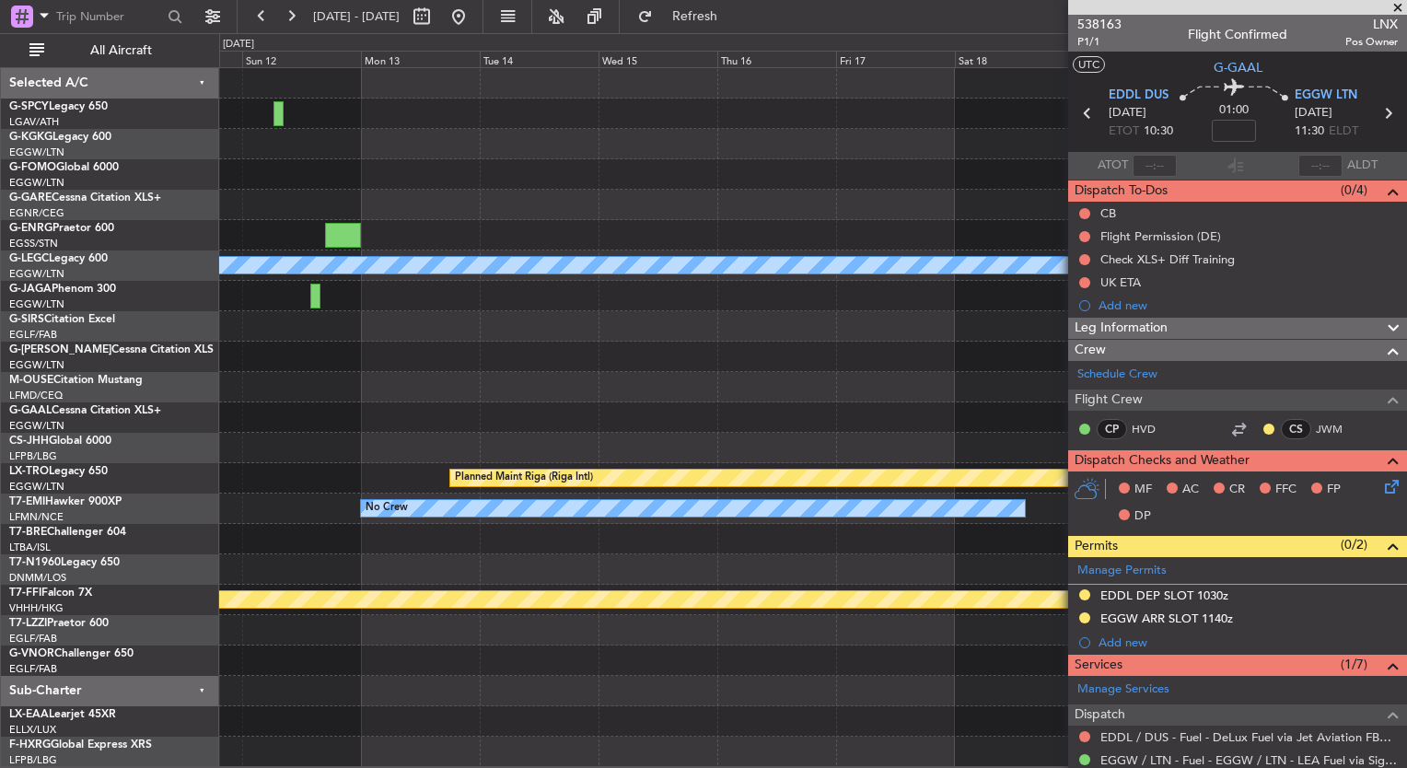
click at [143, 373] on div "A/C Unavailable [GEOGRAPHIC_DATA] ([GEOGRAPHIC_DATA]) Planned Maint [GEOGRAPHIC…" at bounding box center [703, 400] width 1407 height 735
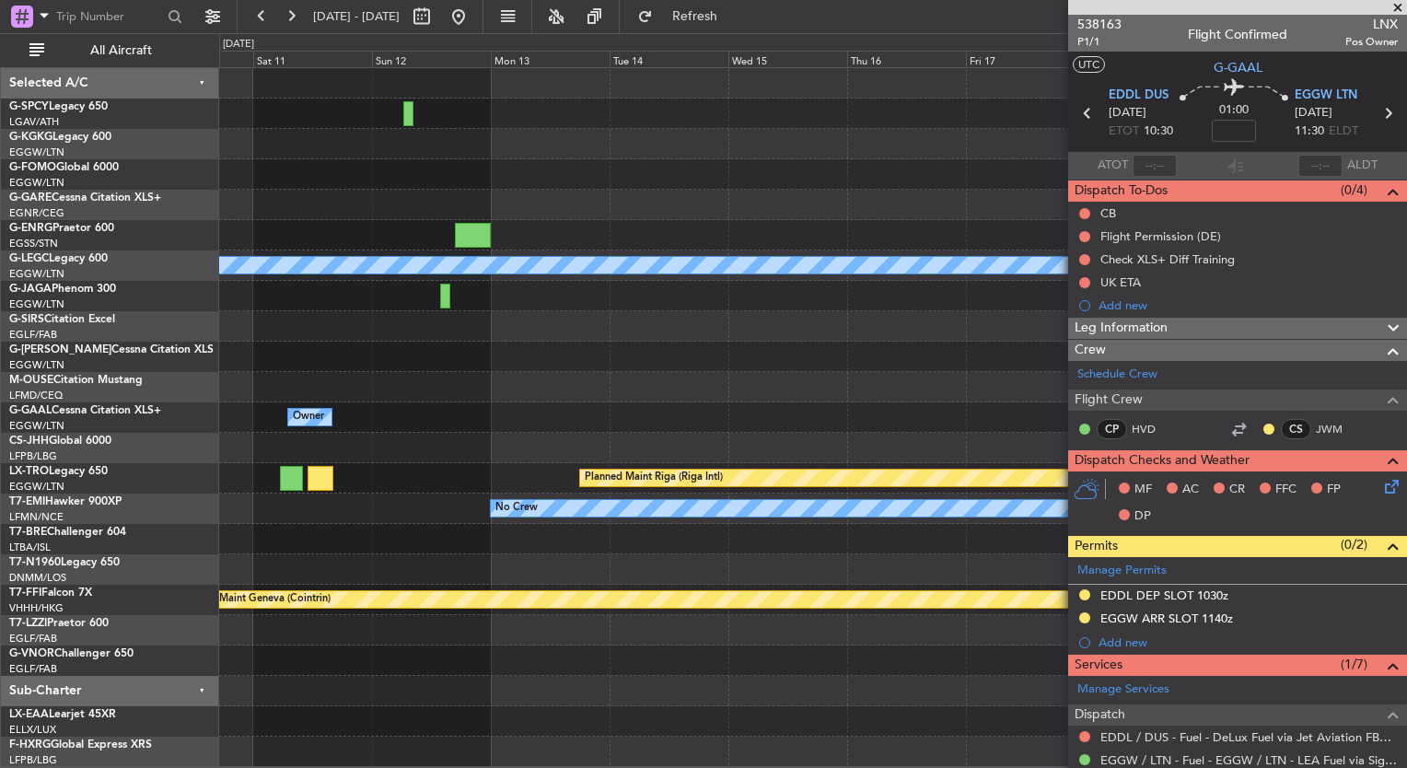
click at [335, 350] on div at bounding box center [812, 357] width 1187 height 30
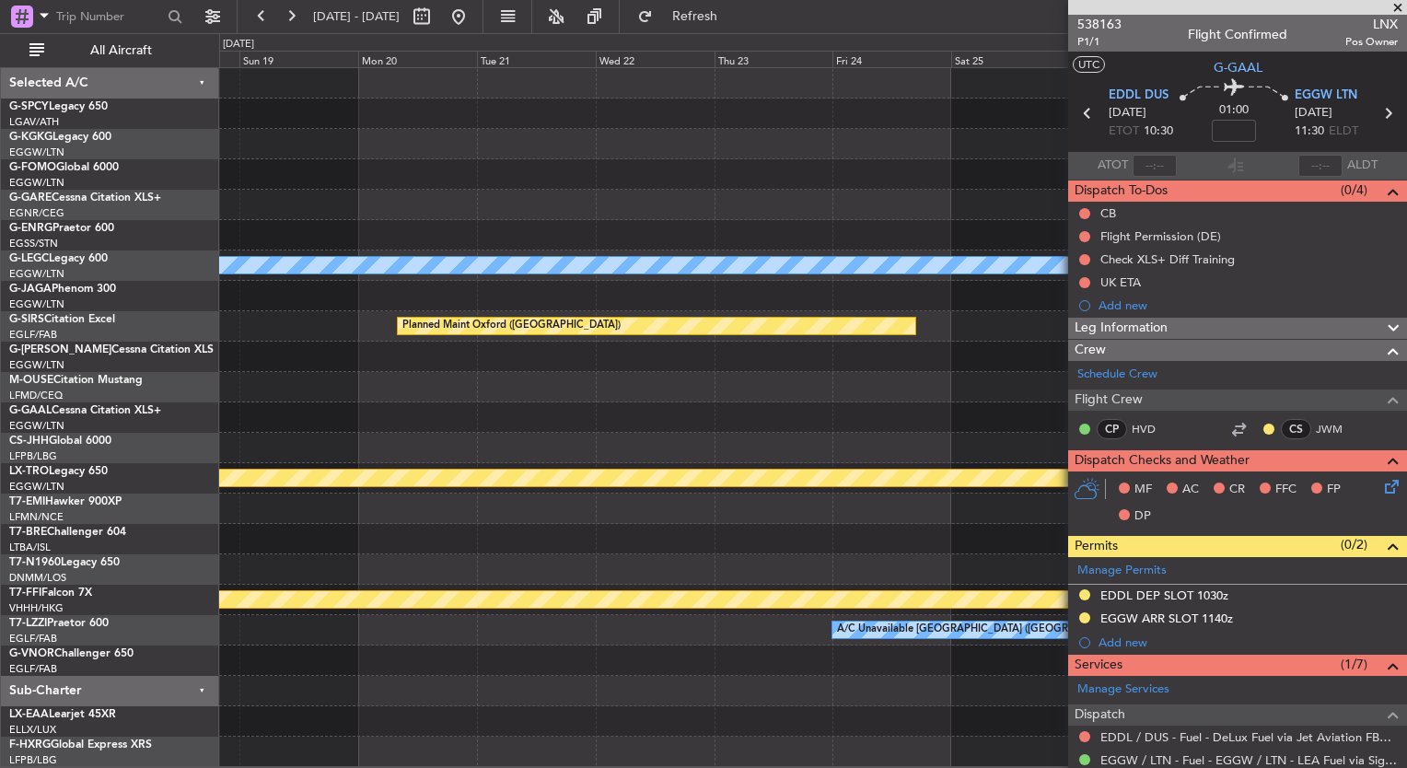
click at [205, 371] on div "A/C Unavailable [GEOGRAPHIC_DATA] ([GEOGRAPHIC_DATA]) Planned Maint [GEOGRAPHIC…" at bounding box center [703, 400] width 1407 height 735
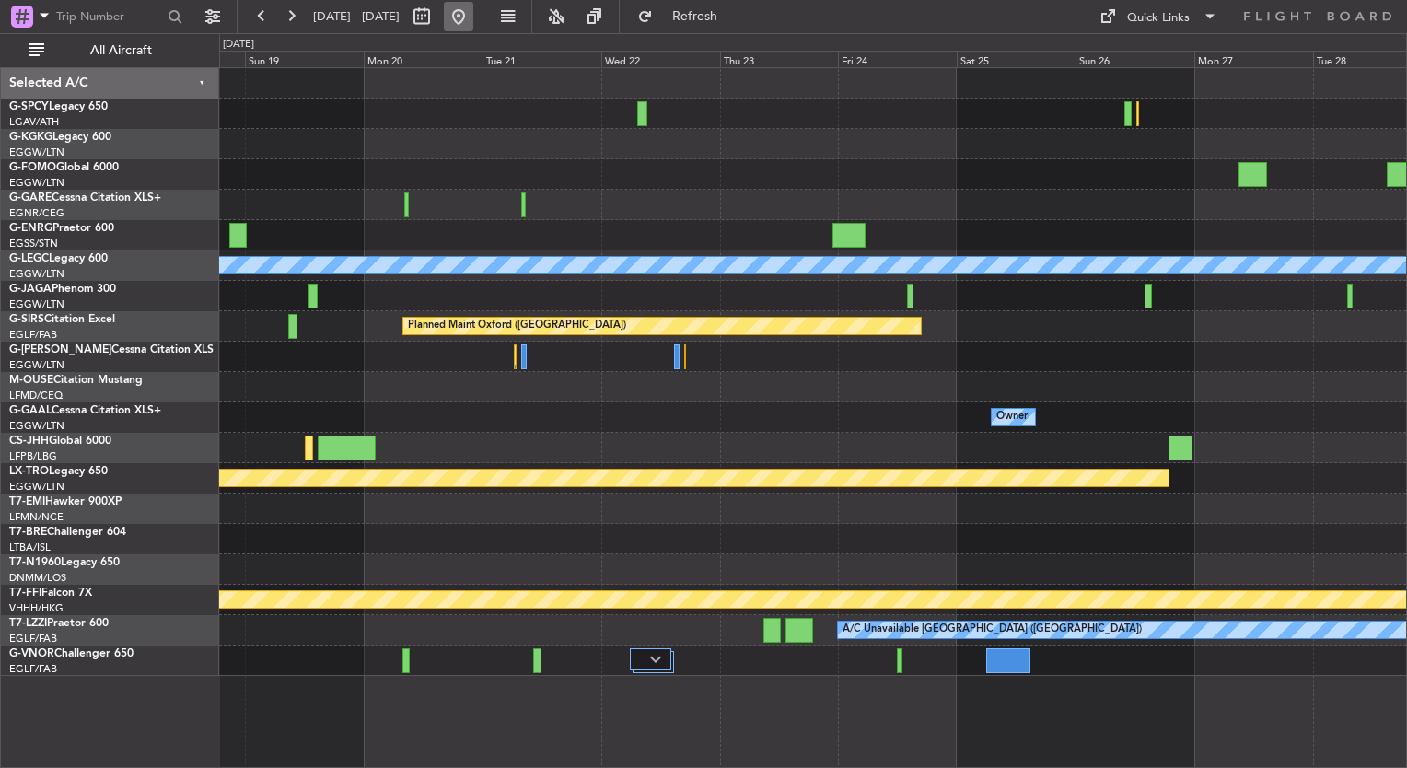
click at [473, 20] on button at bounding box center [458, 16] width 29 height 29
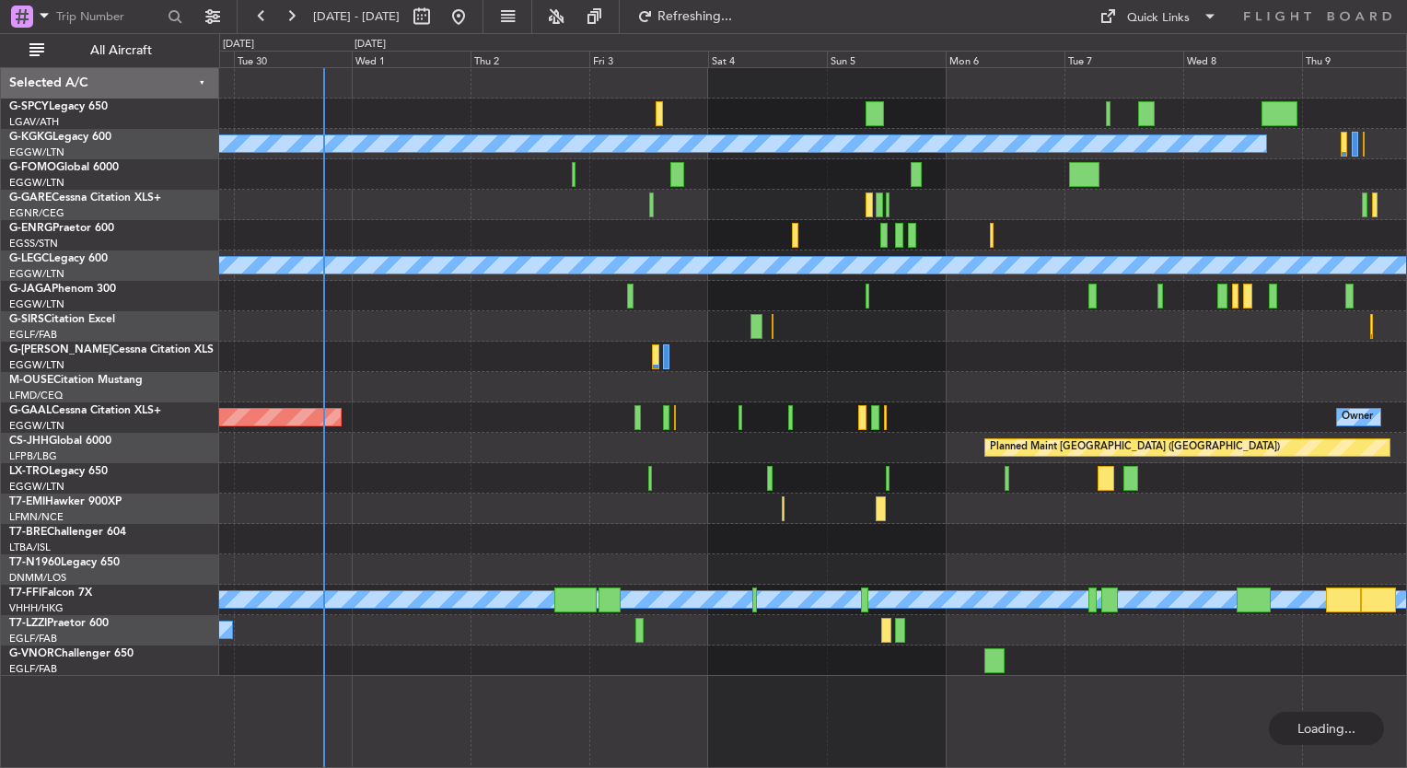
click at [524, 311] on div at bounding box center [812, 326] width 1187 height 30
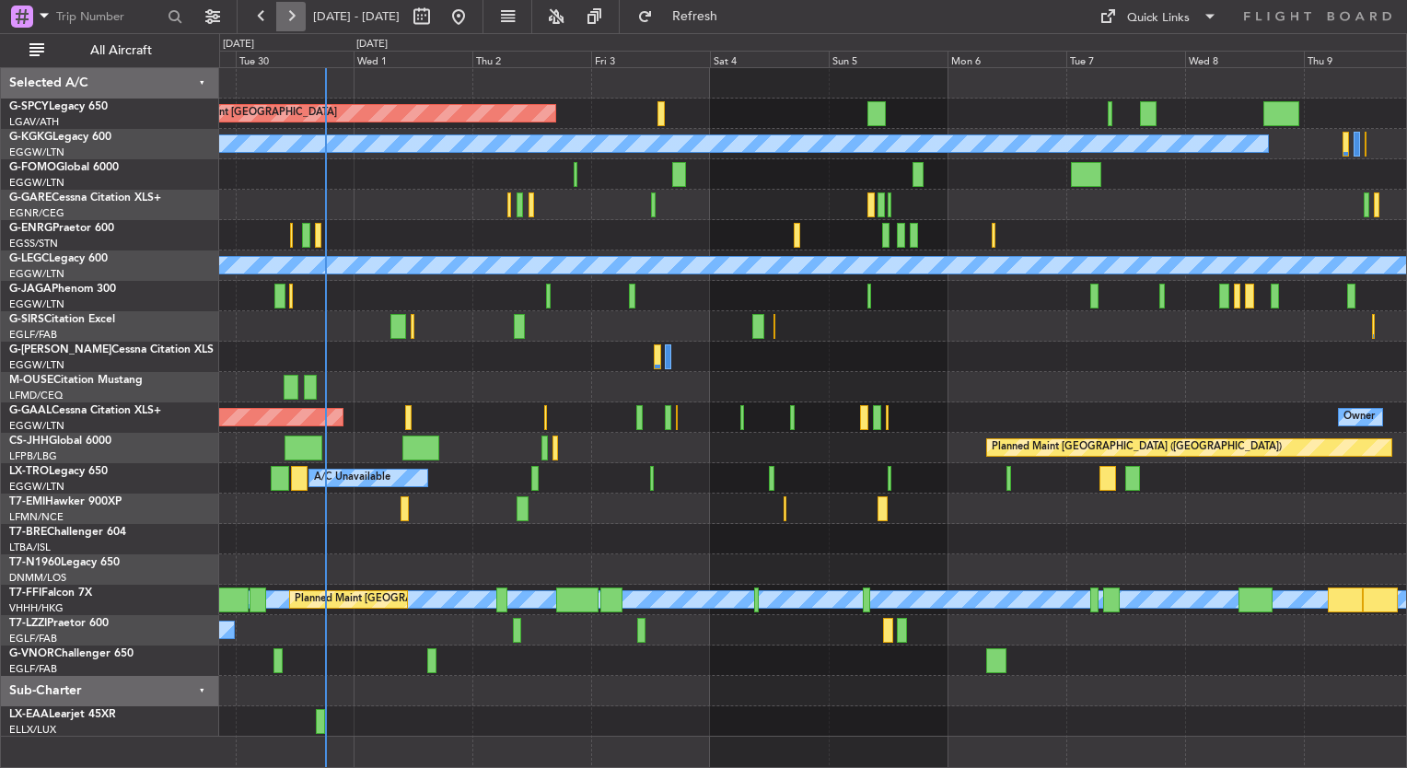
click at [289, 22] on button at bounding box center [290, 16] width 29 height 29
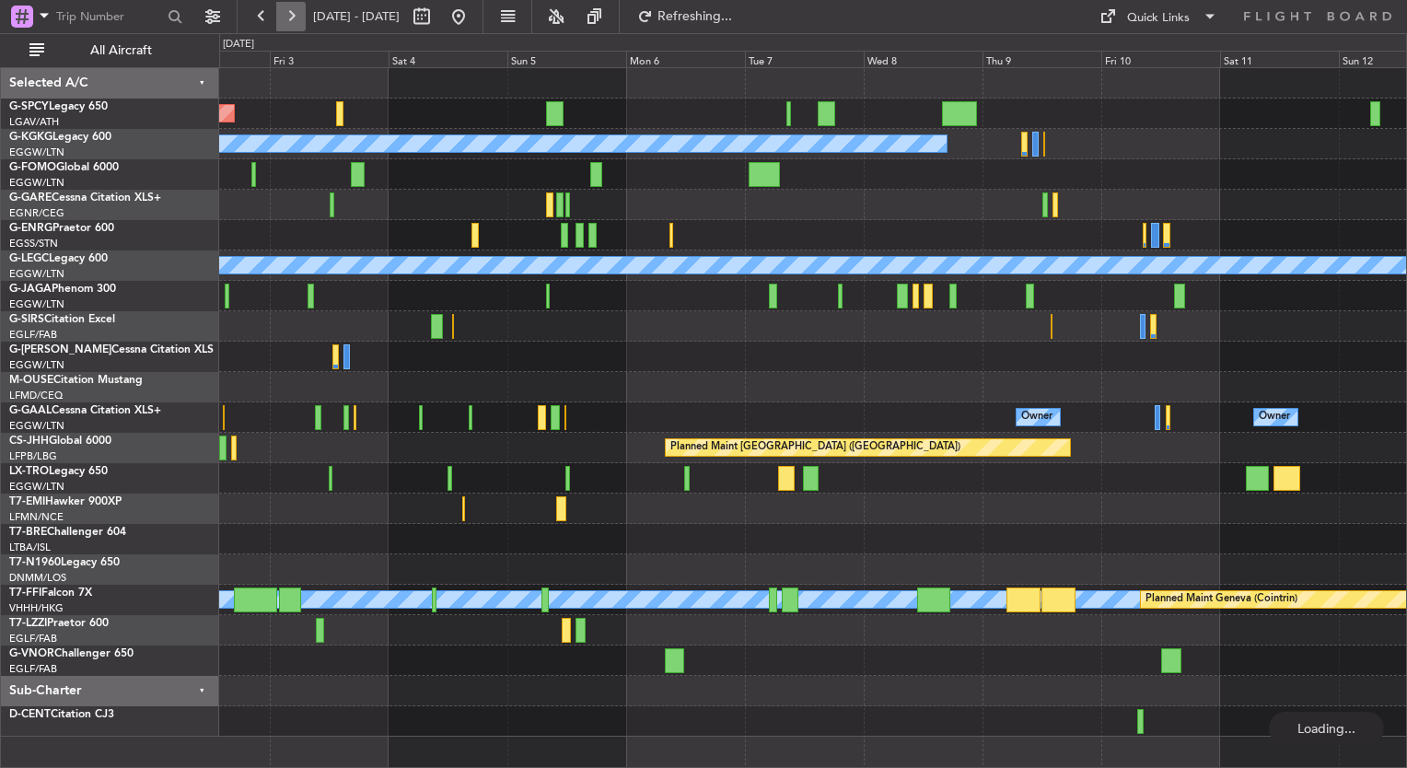
click at [289, 22] on button at bounding box center [290, 16] width 29 height 29
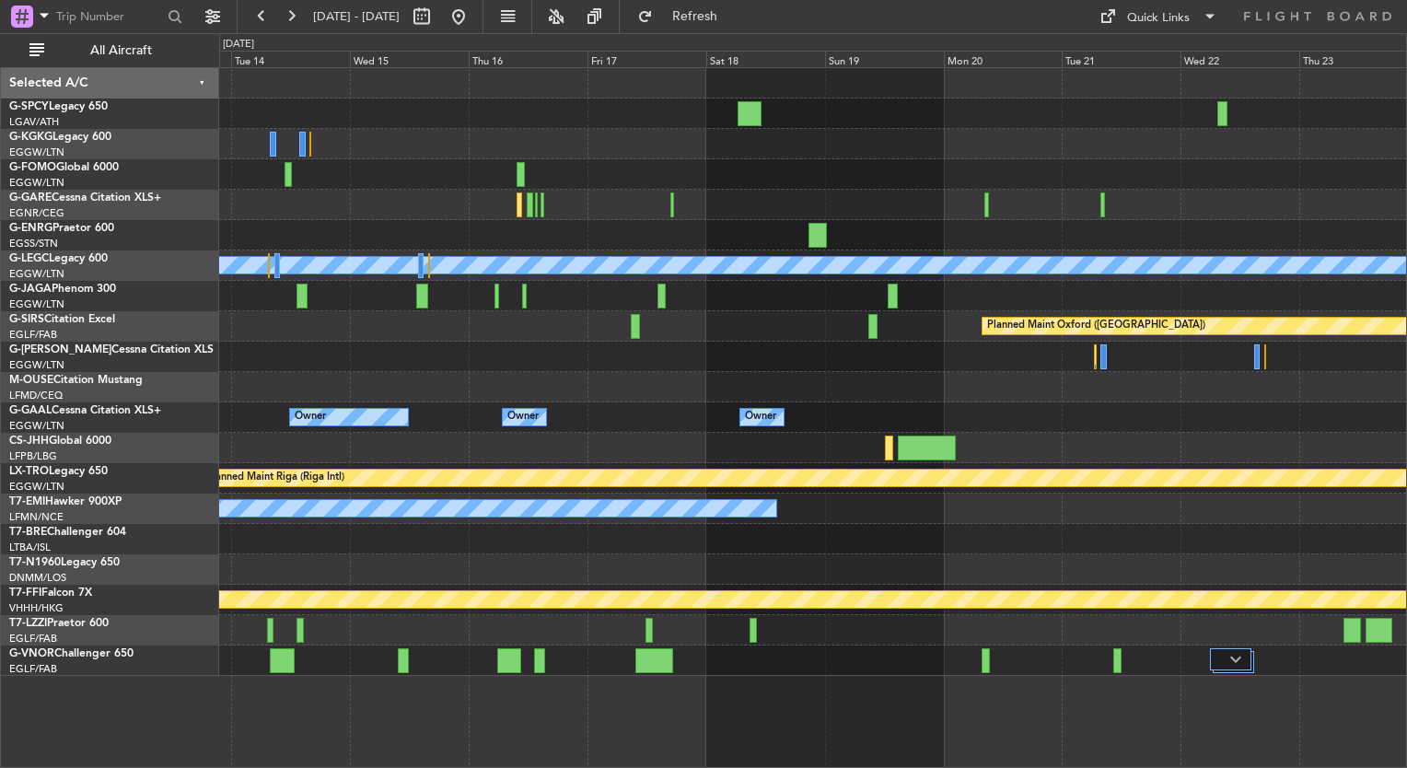
click at [1256, 401] on div "A/C Unavailable [GEOGRAPHIC_DATA] ([GEOGRAPHIC_DATA]) Planned Maint [GEOGRAPHIC…" at bounding box center [812, 372] width 1187 height 608
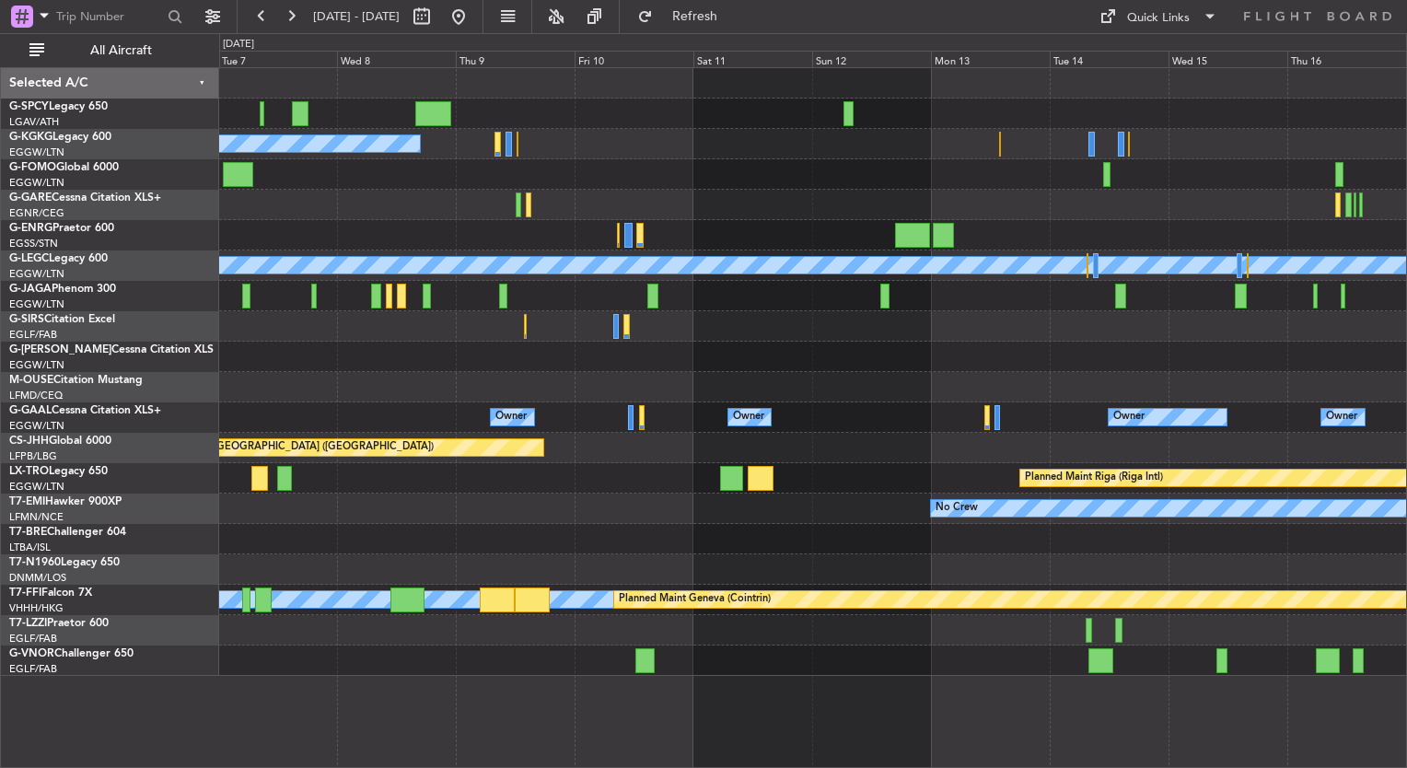
click at [1208, 372] on div at bounding box center [812, 387] width 1187 height 30
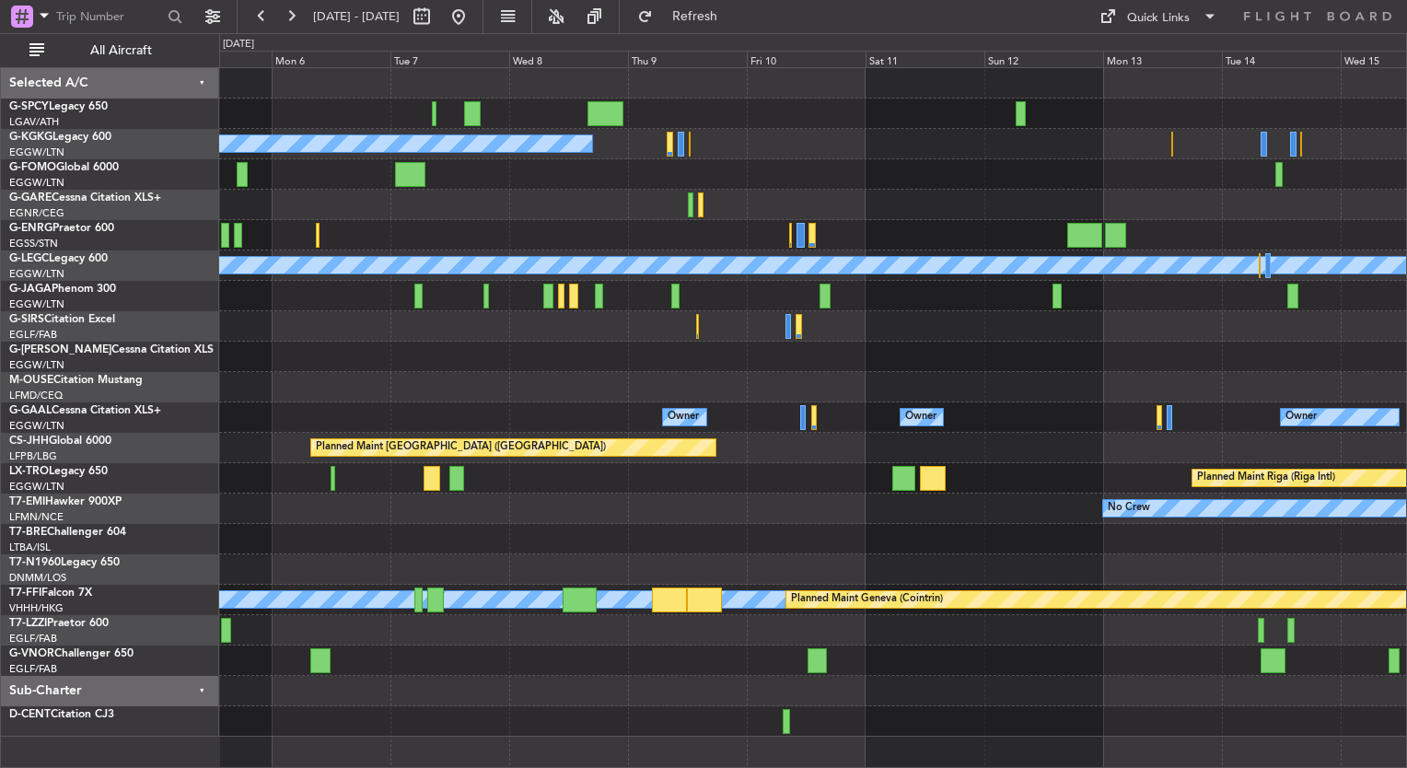
click at [819, 388] on div "A/C Unavailable [GEOGRAPHIC_DATA] (Ataturk) A/C Unavailable [GEOGRAPHIC_DATA] (…" at bounding box center [812, 402] width 1187 height 669
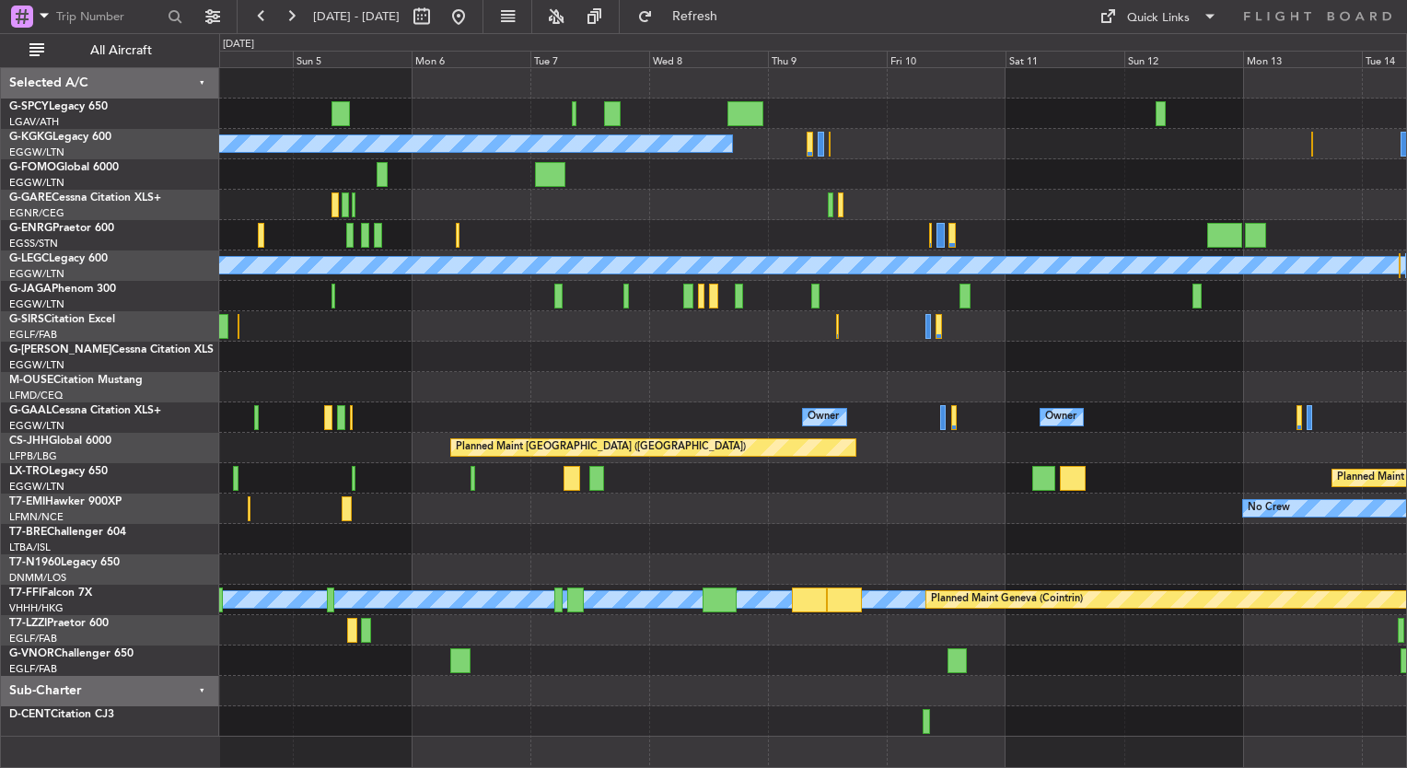
click at [557, 403] on div "Owner Owner Owner Owner No Crew" at bounding box center [812, 417] width 1187 height 30
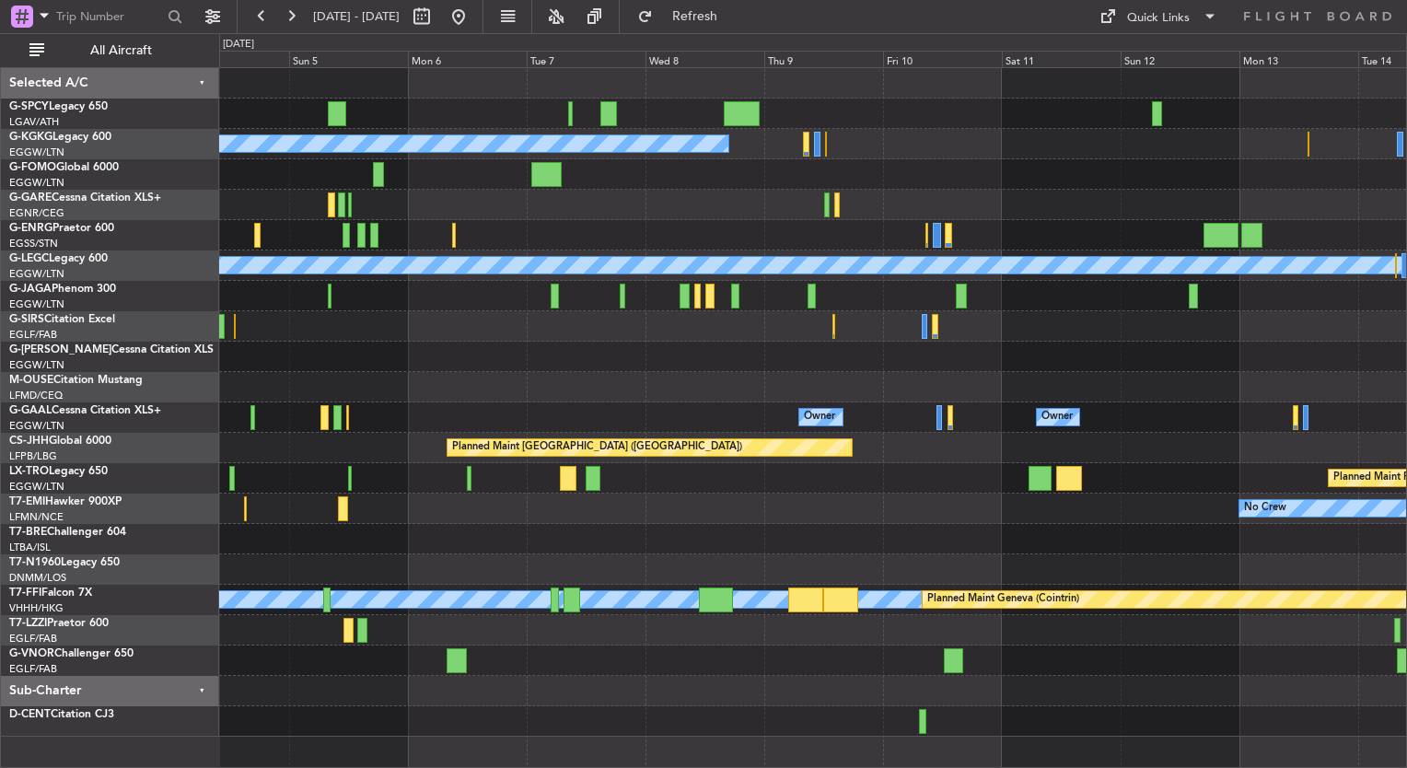
click at [138, 421] on div "Planned Maint [GEOGRAPHIC_DATA] A/C Unavailable [GEOGRAPHIC_DATA] (Ataturk) A/C…" at bounding box center [703, 400] width 1407 height 735
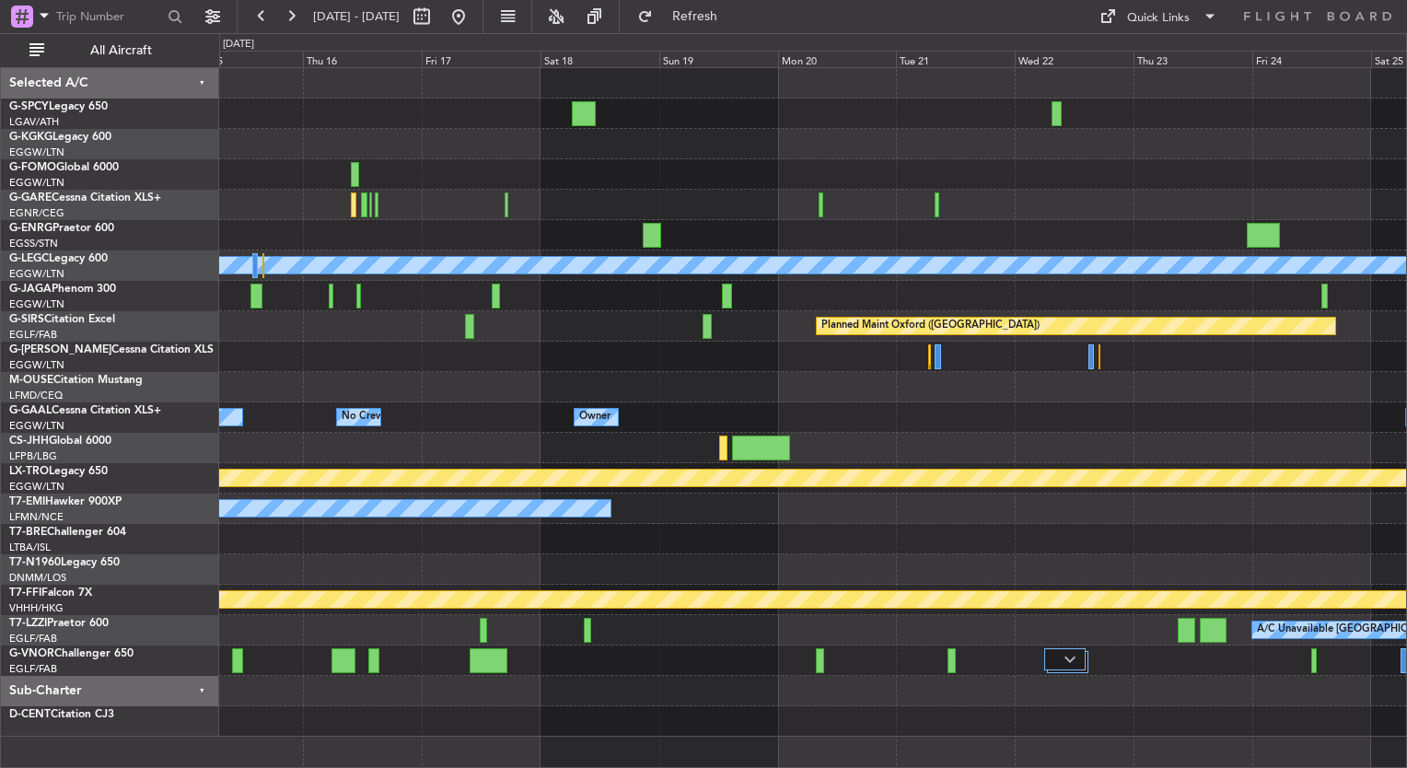
click at [20, 362] on div "A/C Unavailable [GEOGRAPHIC_DATA] ([GEOGRAPHIC_DATA]) Planned Maint [GEOGRAPHIC…" at bounding box center [703, 400] width 1407 height 735
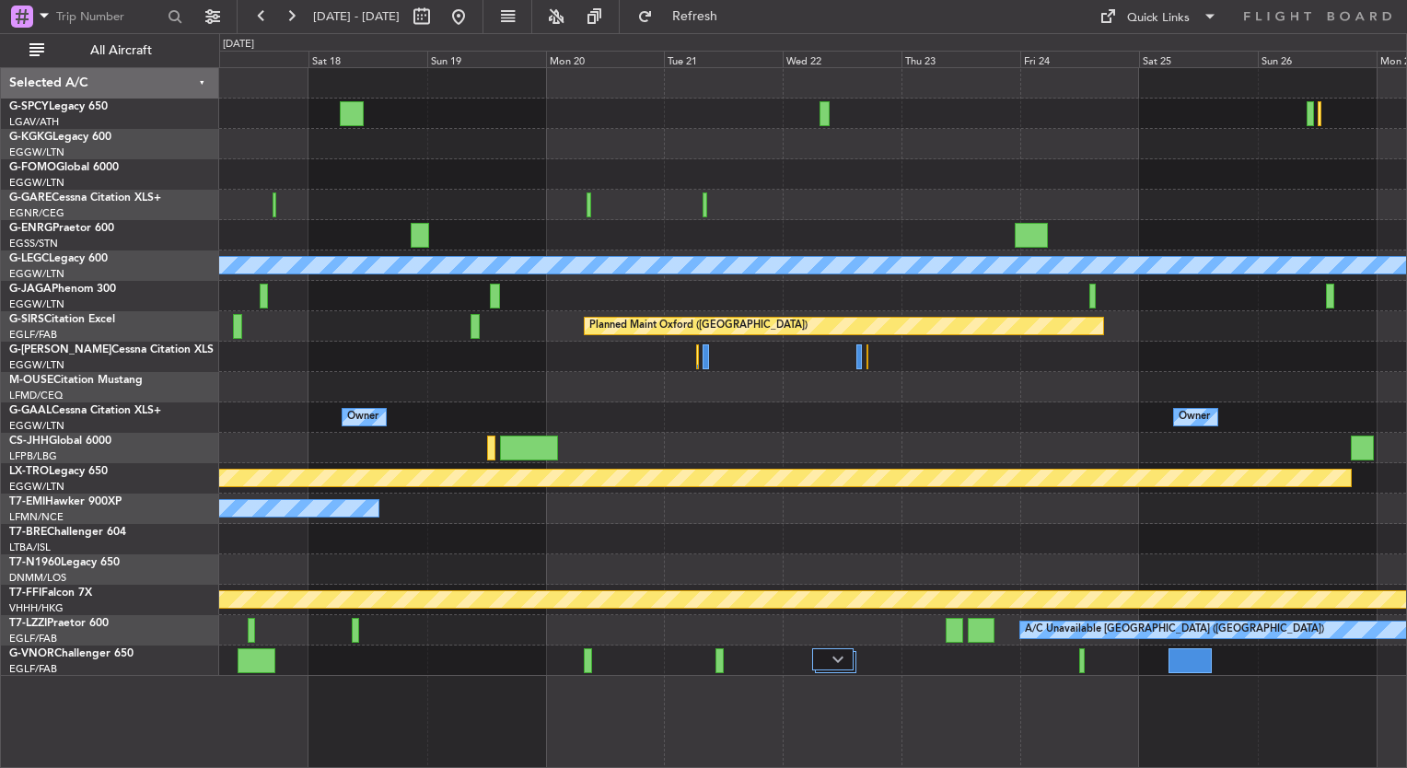
click at [483, 17] on fb-range-datepicker "[DATE] - [DATE]" at bounding box center [360, 16] width 247 height 33
click at [473, 16] on button at bounding box center [458, 16] width 29 height 29
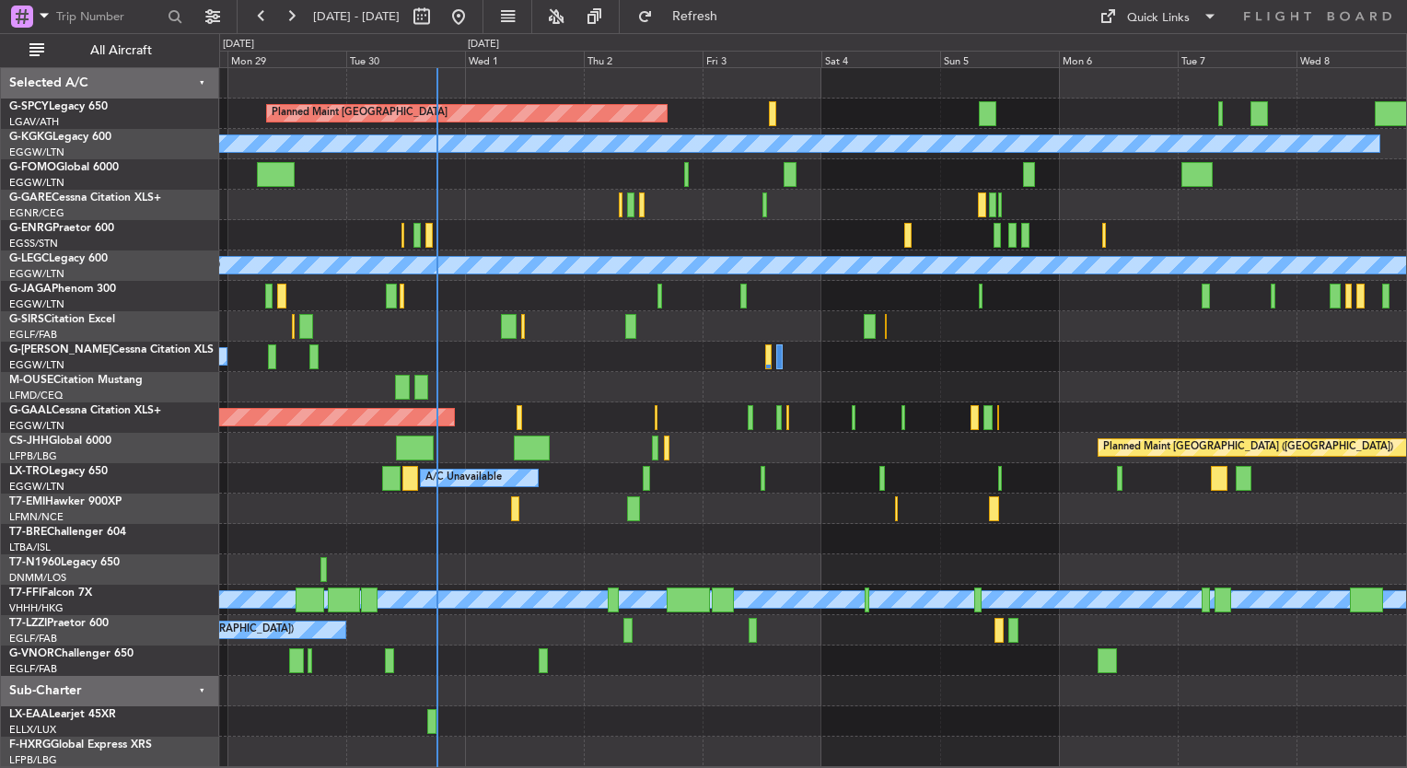
click at [328, 340] on div "Planned Maint [GEOGRAPHIC_DATA] A/C Unavailable [GEOGRAPHIC_DATA] (Ataturk) Unp…" at bounding box center [812, 417] width 1187 height 699
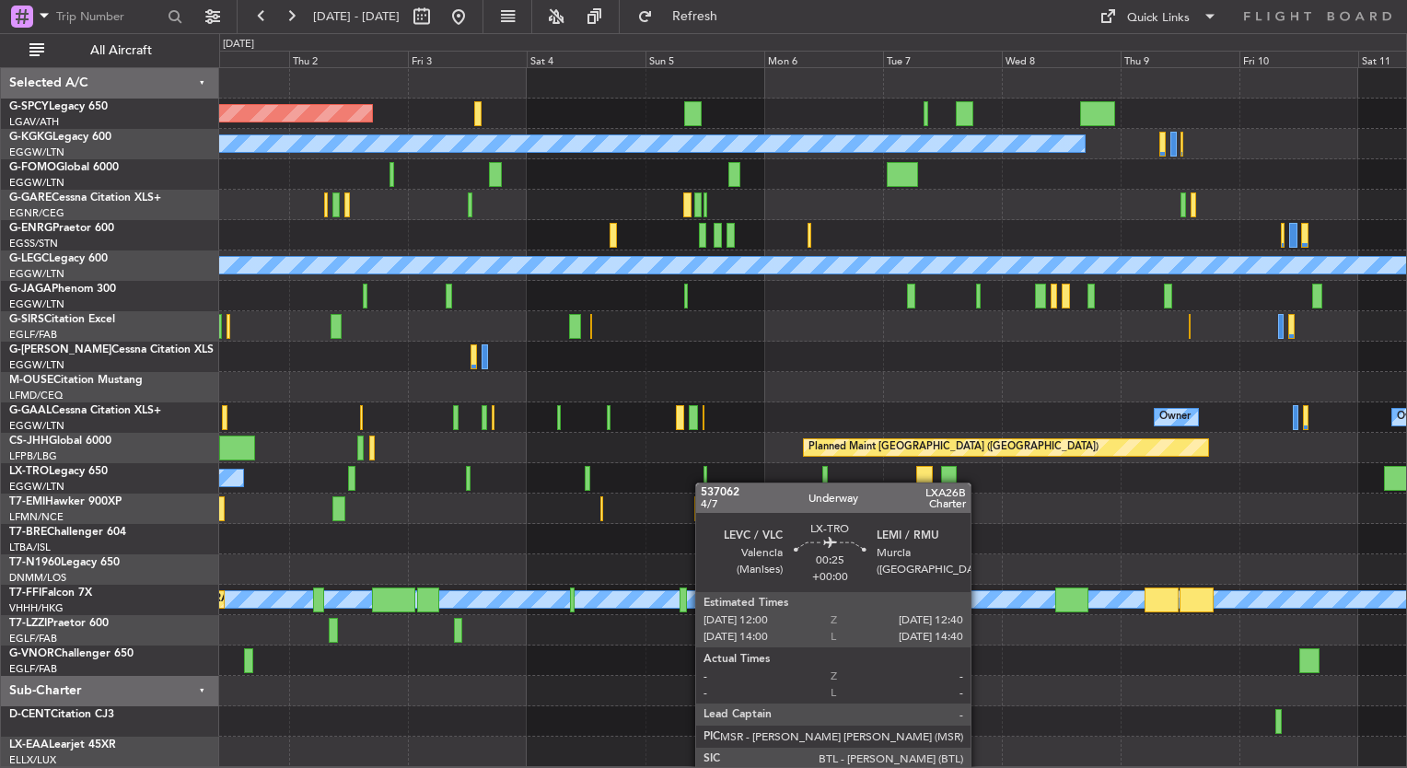
click at [706, 481] on div "A/C Unavailable Planned Maint [GEOGRAPHIC_DATA] (Riga Intl)" at bounding box center [812, 478] width 1187 height 30
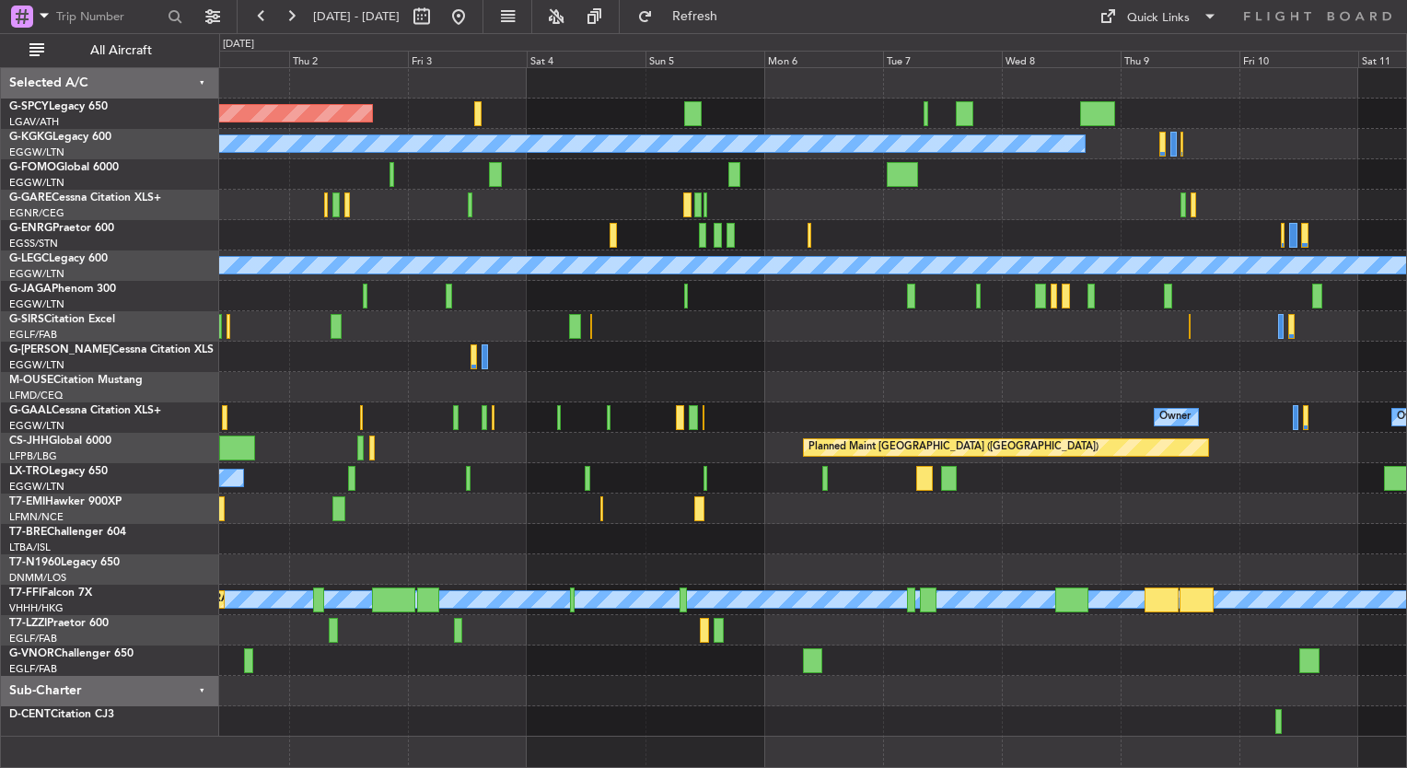
click at [0, 341] on html "[DATE] - [DATE] Refresh Quick Links All Aircraft Planned Maint [GEOGRAPHIC_DATA…" at bounding box center [703, 384] width 1407 height 768
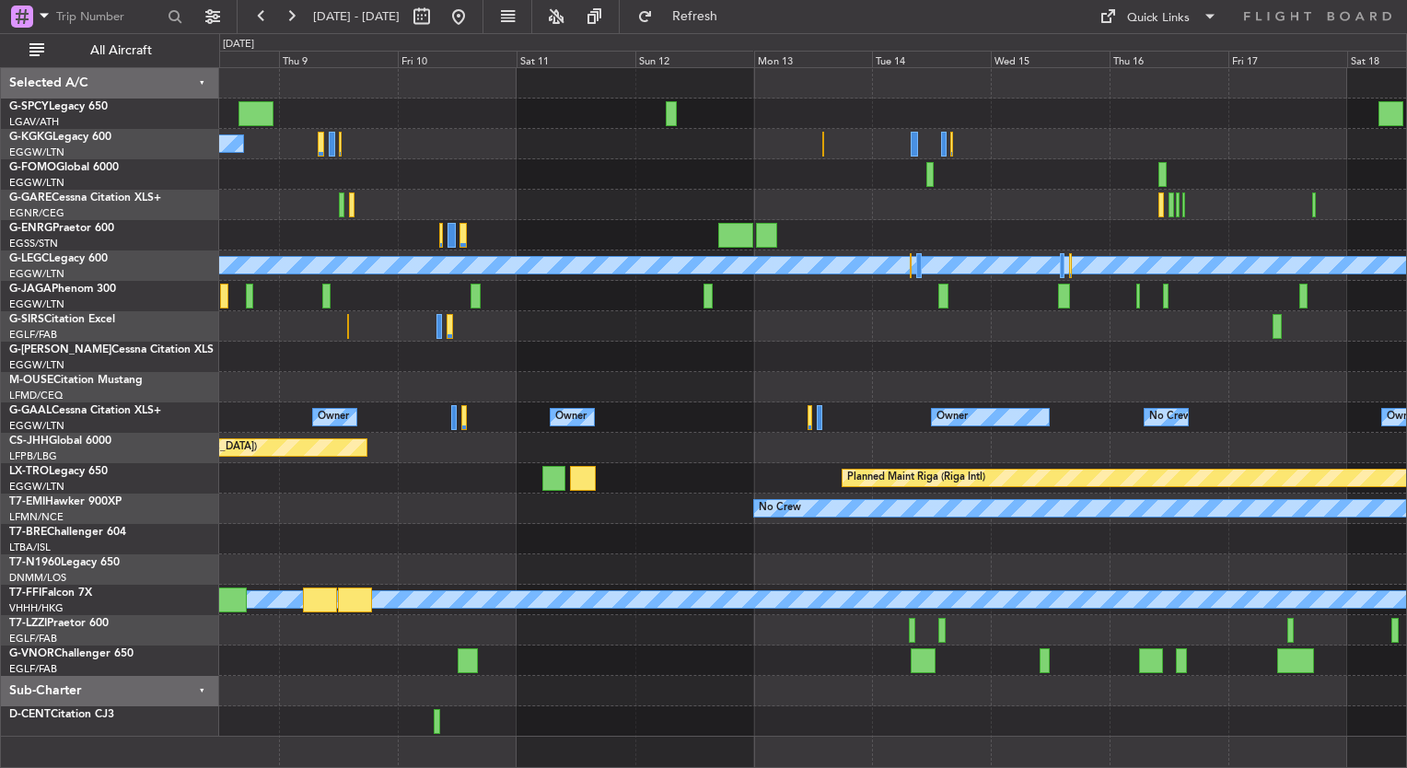
click at [561, 403] on div "A/C Unavailable [GEOGRAPHIC_DATA] (Ataturk) A/C Unavailable [GEOGRAPHIC_DATA] (…" at bounding box center [812, 402] width 1187 height 669
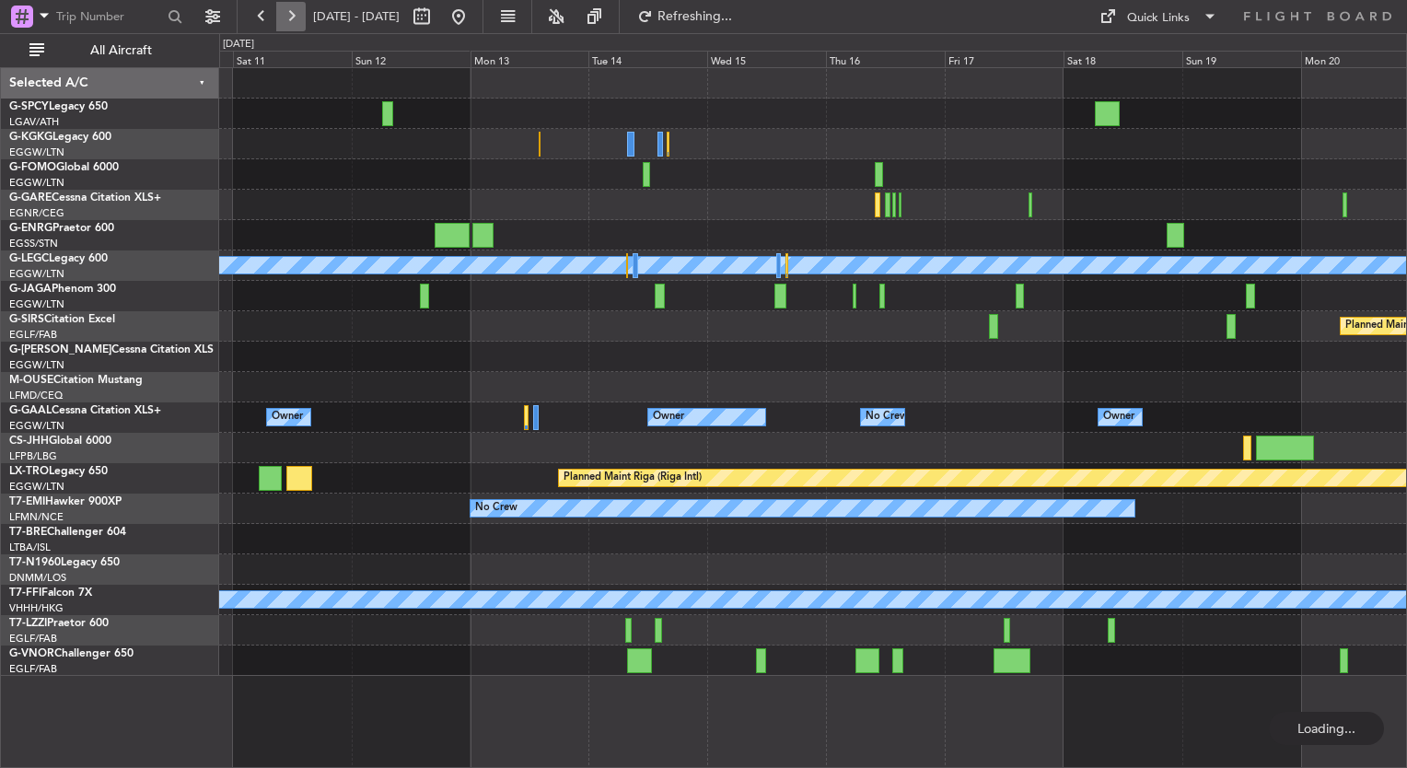
click at [294, 9] on button at bounding box center [290, 16] width 29 height 29
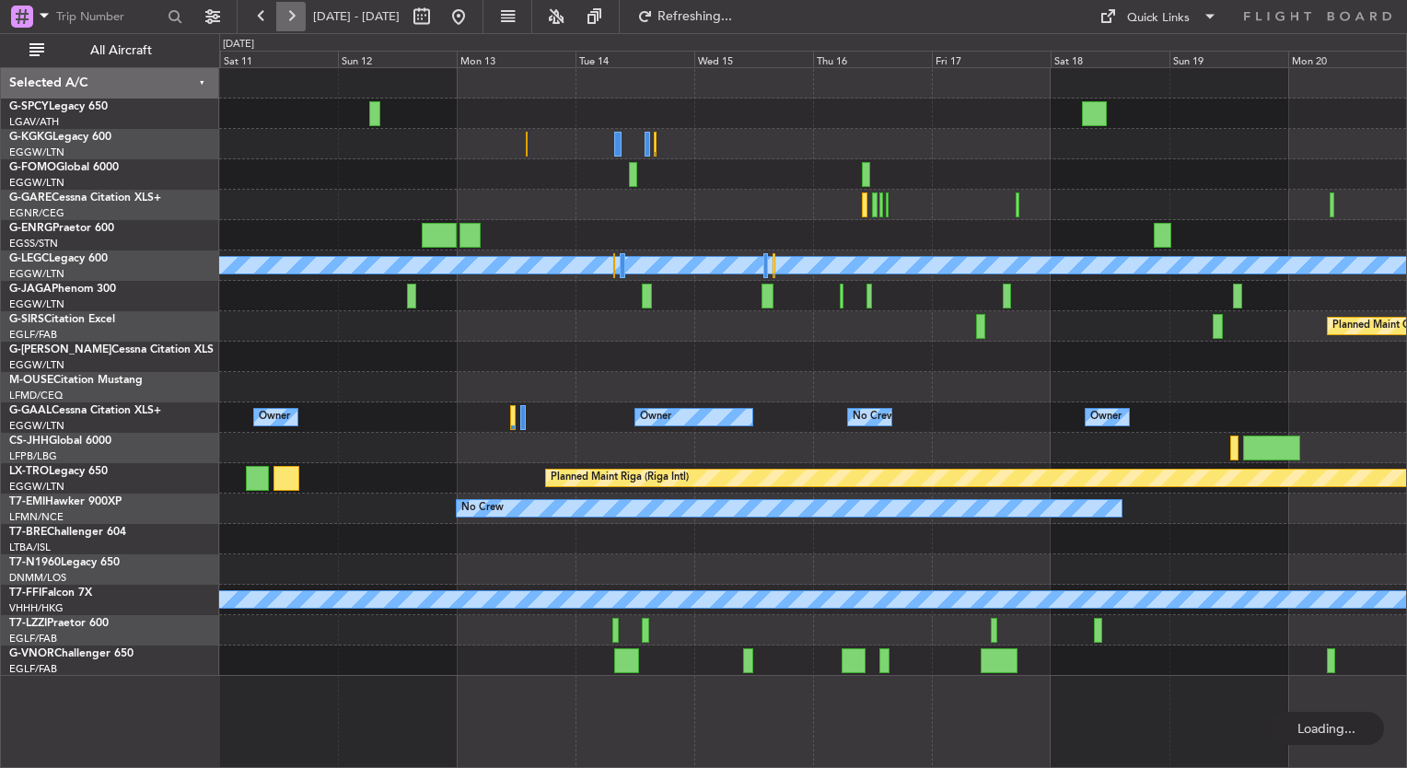
click at [294, 9] on button at bounding box center [290, 16] width 29 height 29
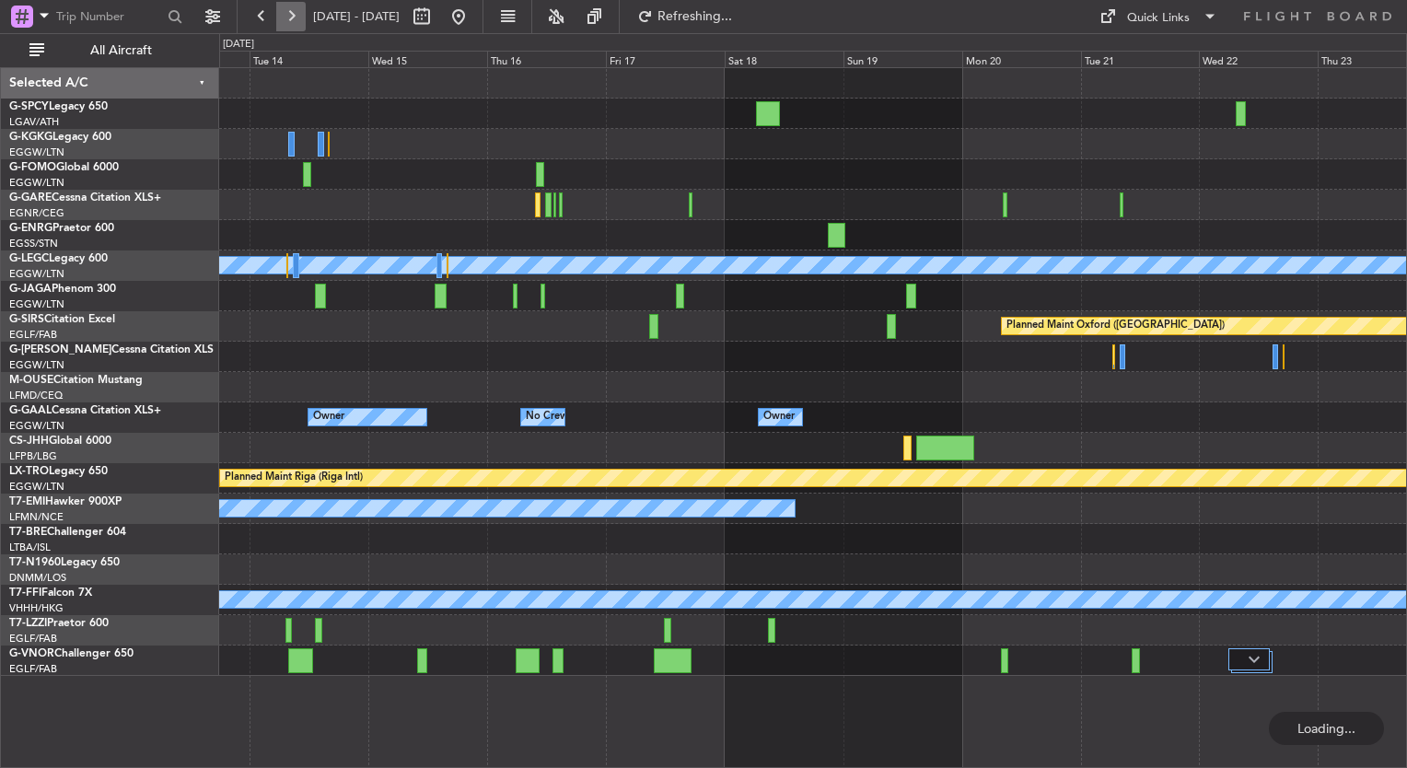
click at [294, 9] on button at bounding box center [290, 16] width 29 height 29
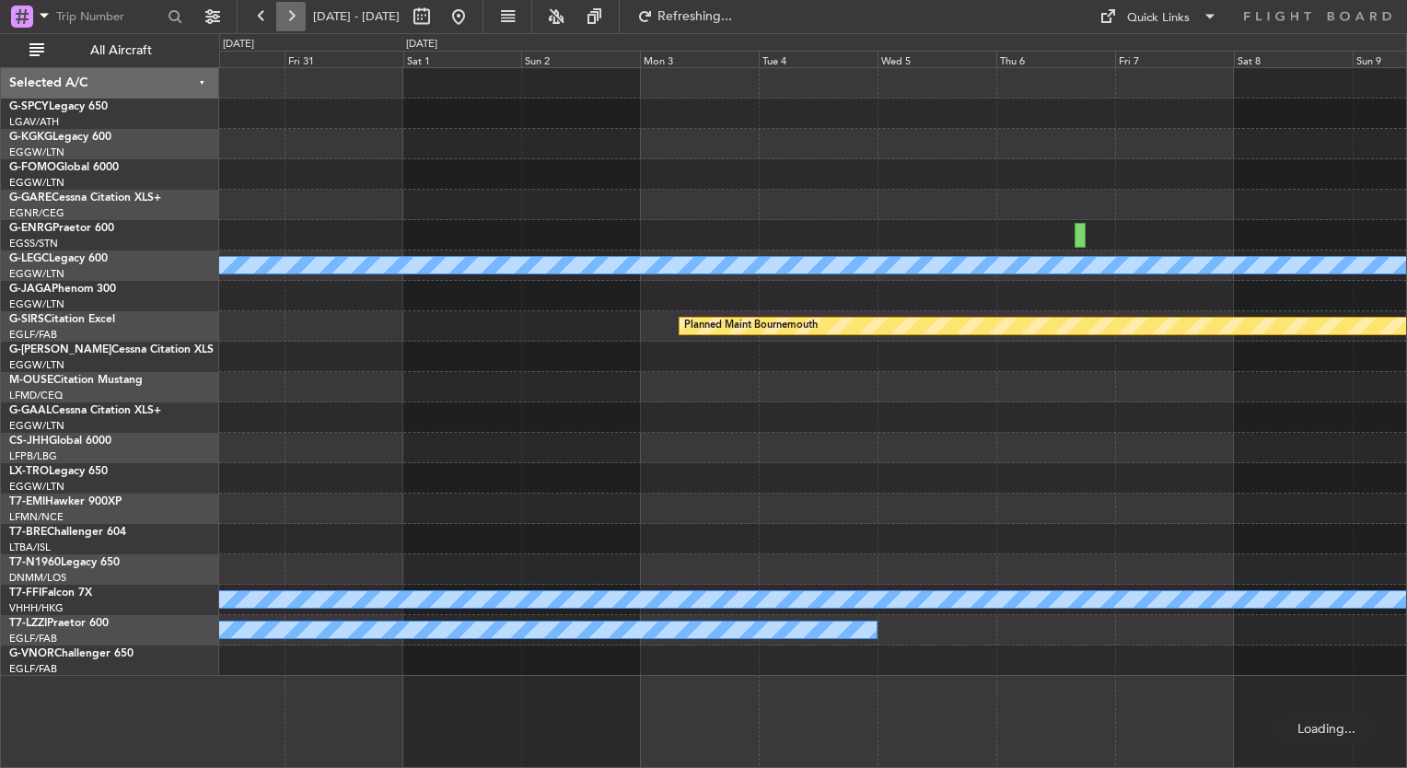
click at [294, 9] on button at bounding box center [290, 16] width 29 height 29
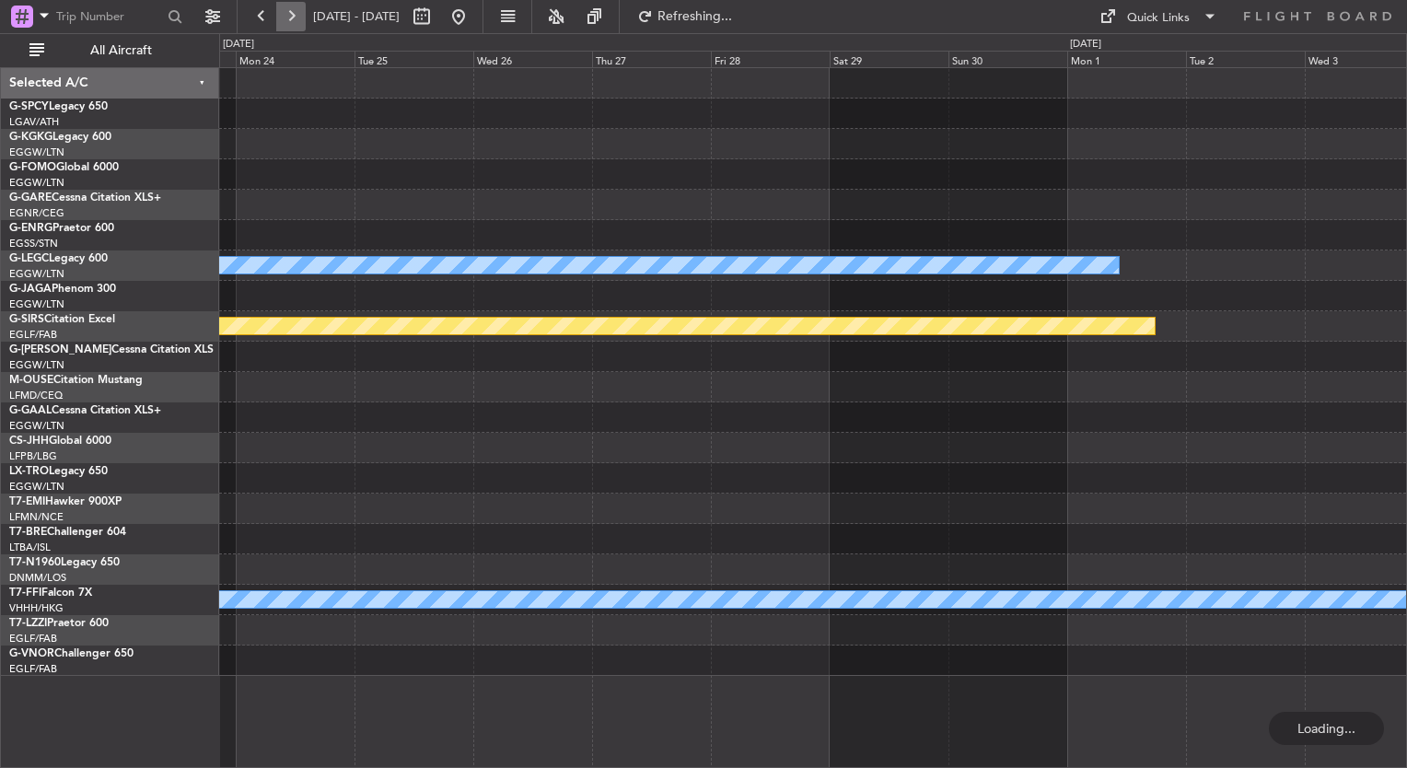
click at [294, 9] on button at bounding box center [290, 16] width 29 height 29
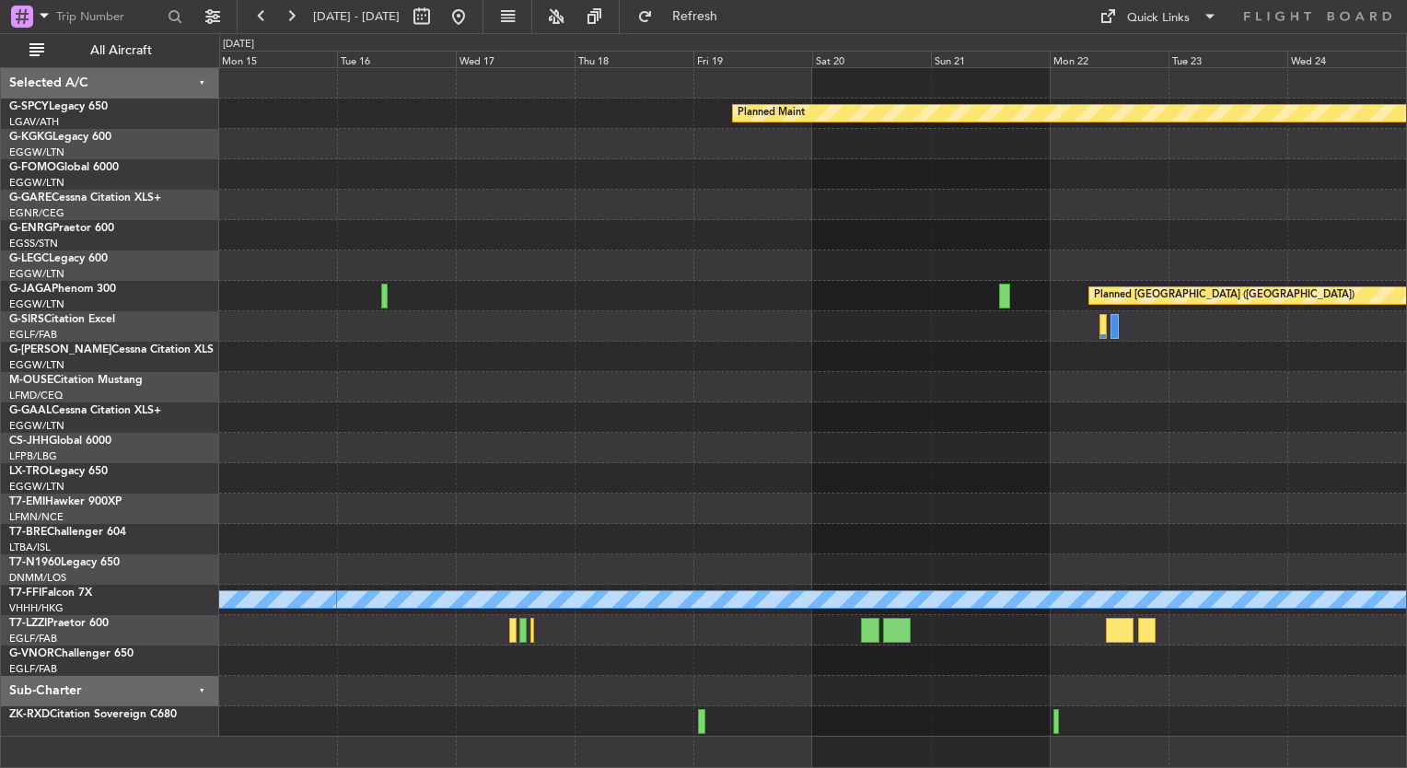
click at [251, 164] on div "Planned Maint [GEOGRAPHIC_DATA] ([GEOGRAPHIC_DATA]) Planned Maint Geneva ([GEOG…" at bounding box center [812, 402] width 1187 height 669
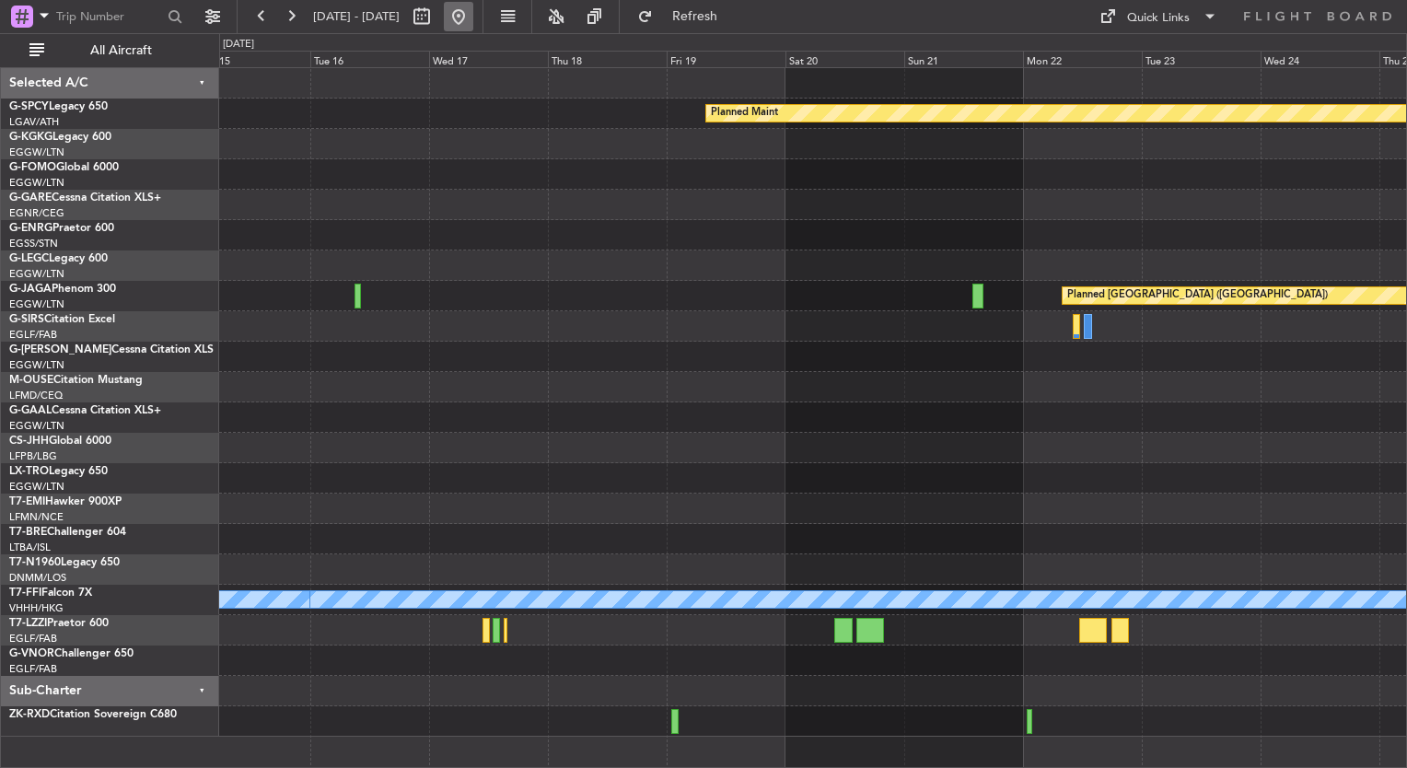
click at [473, 16] on button at bounding box center [458, 16] width 29 height 29
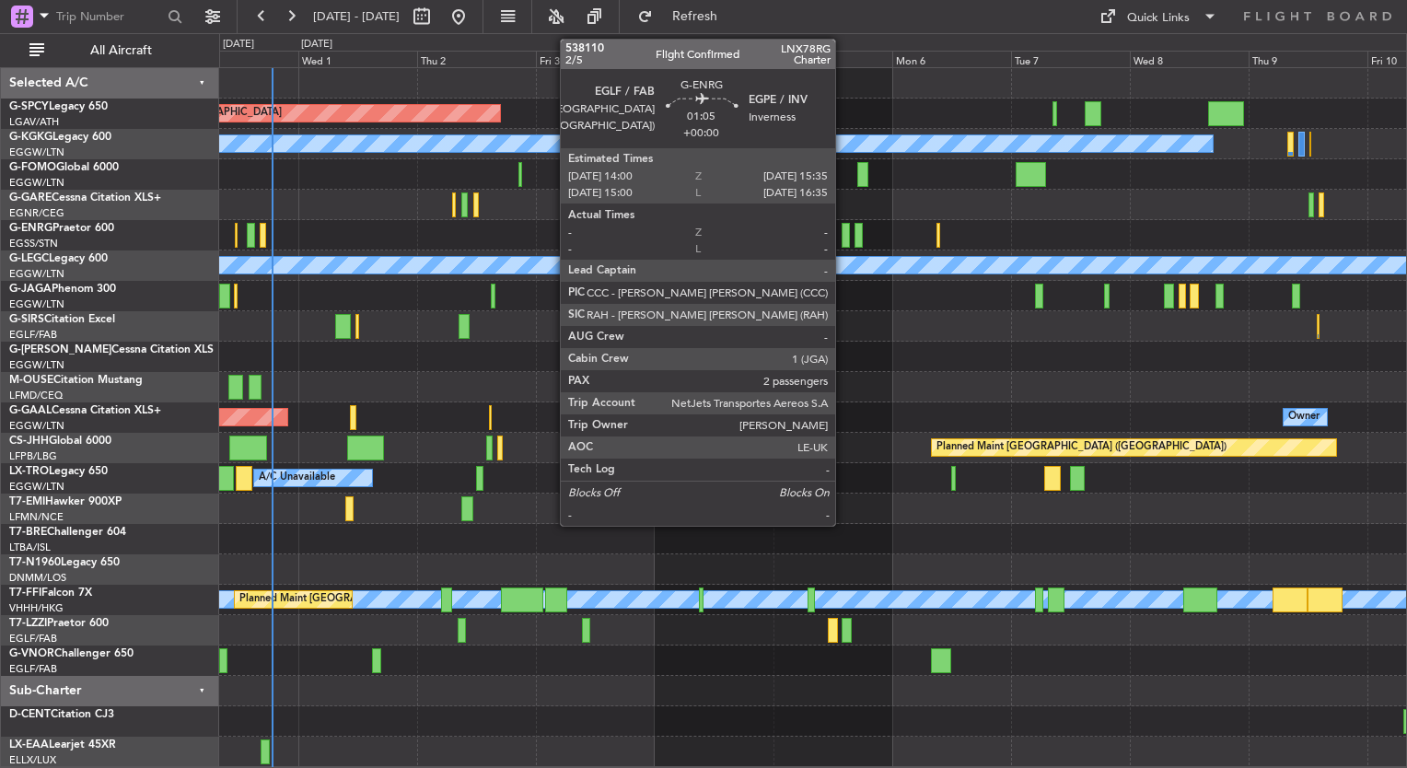
click at [845, 240] on div at bounding box center [846, 235] width 8 height 25
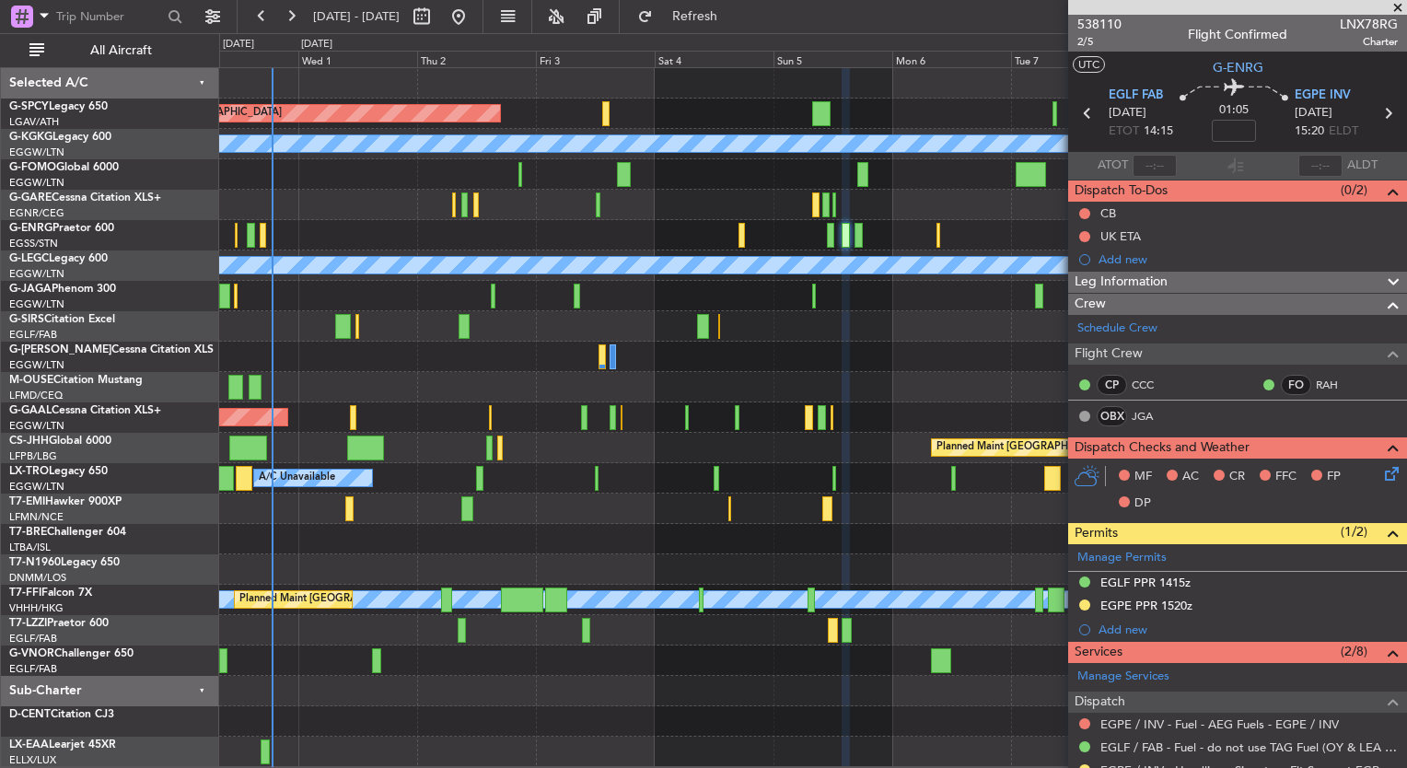
click at [1396, 4] on span at bounding box center [1398, 8] width 18 height 17
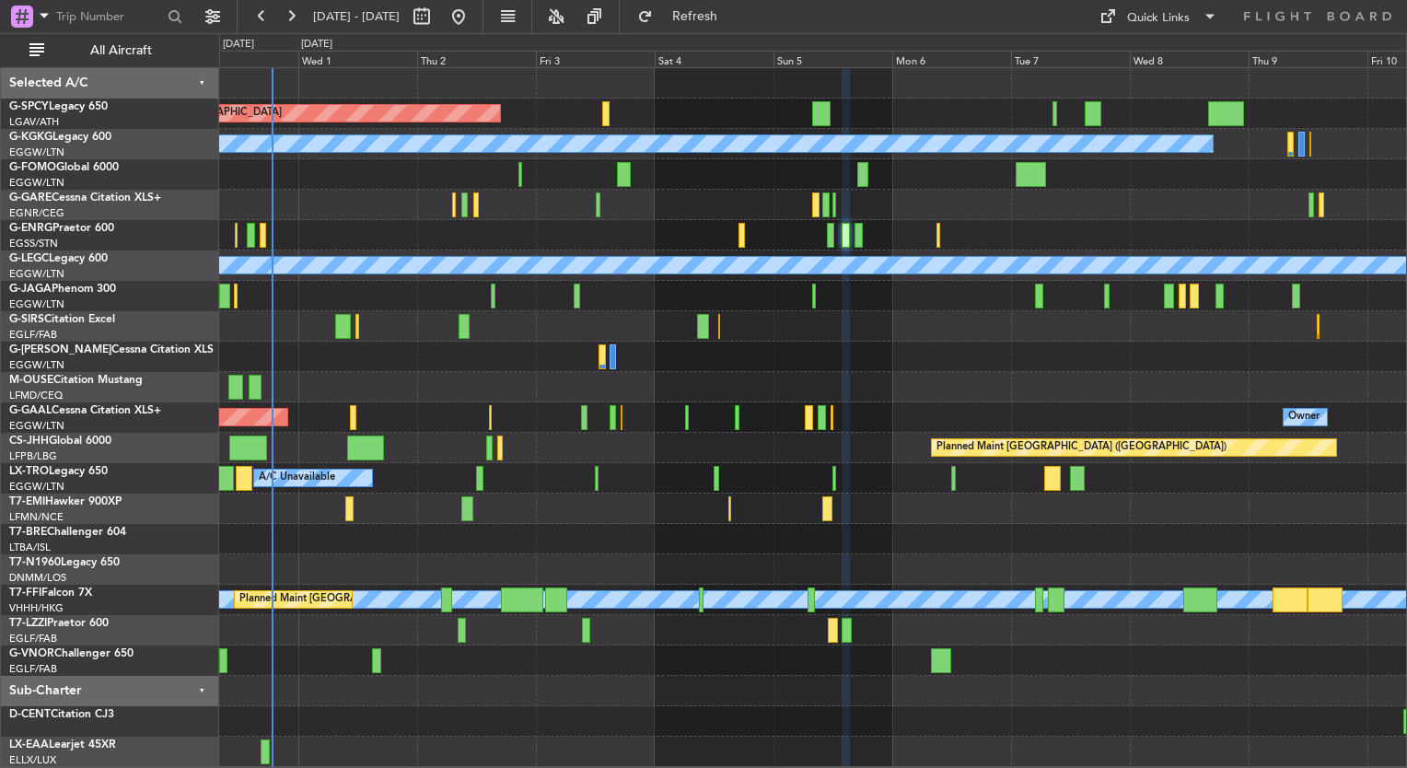
type input "0"
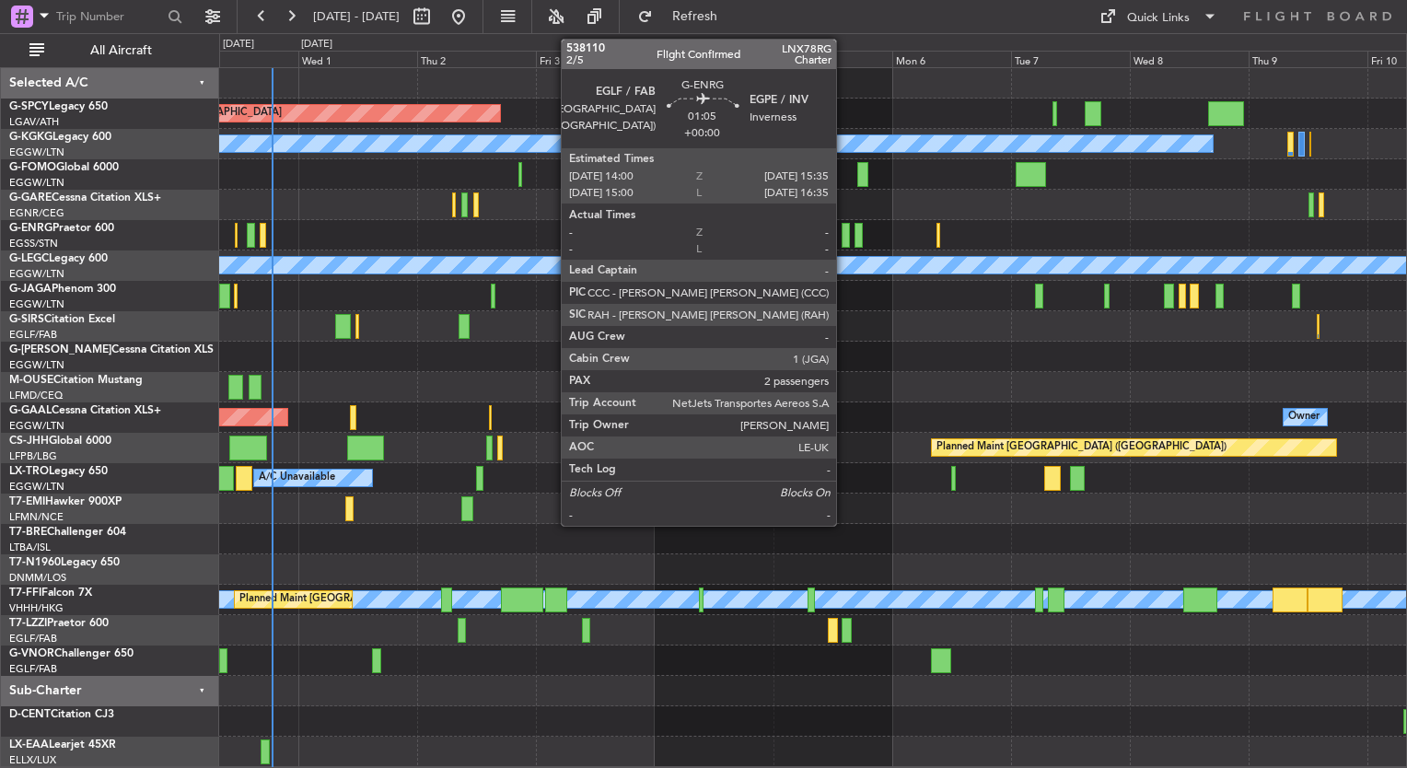
click at [844, 239] on div at bounding box center [846, 235] width 8 height 25
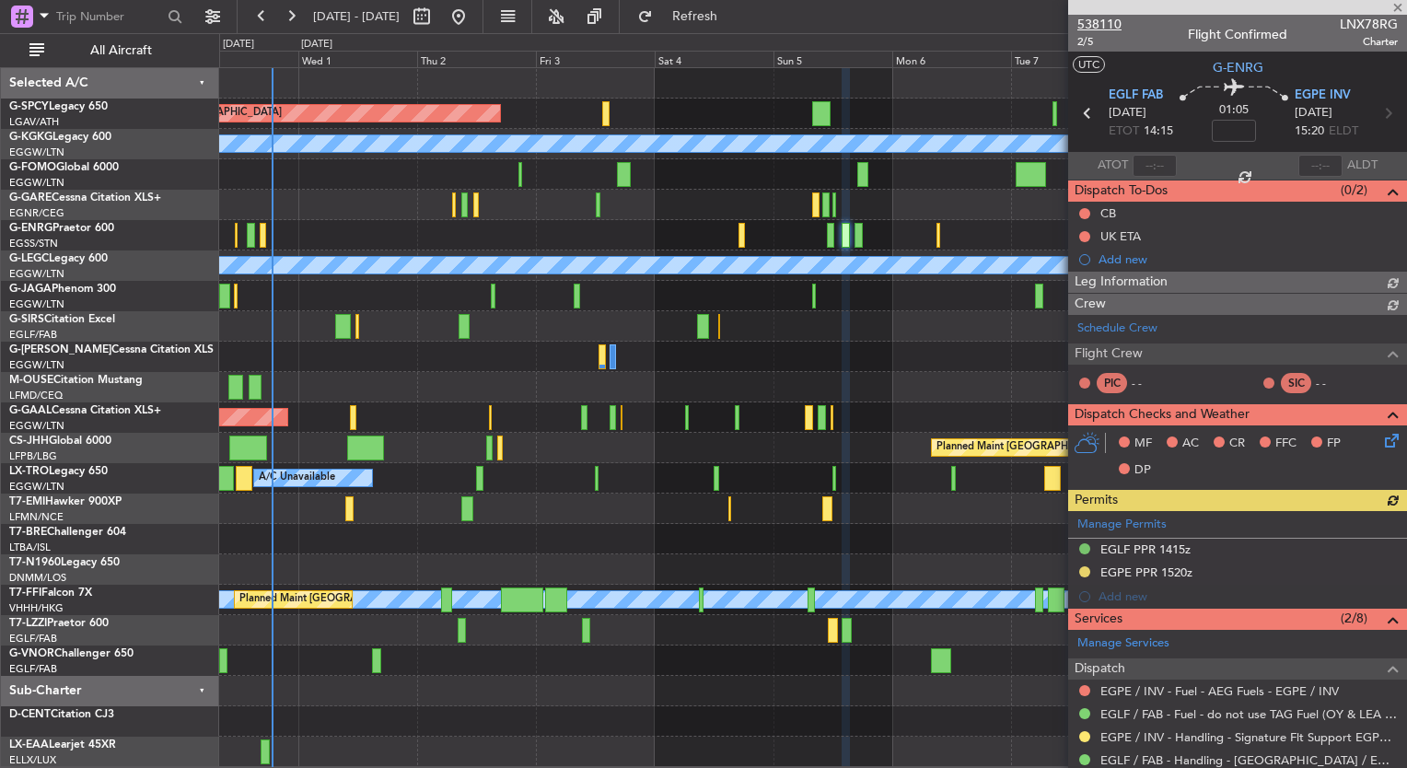
click at [1106, 27] on span "538110" at bounding box center [1099, 24] width 44 height 19
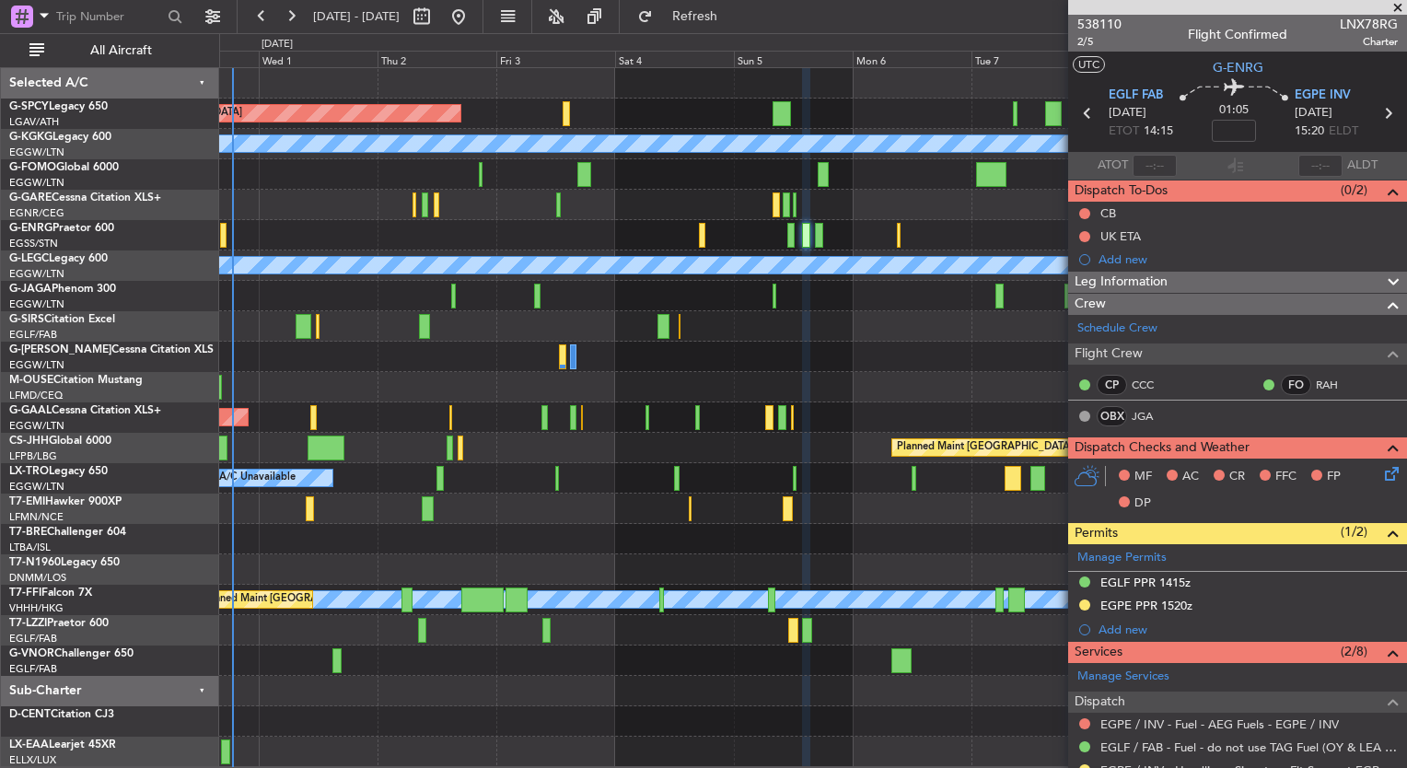
click at [610, 370] on div "Planned Maint [GEOGRAPHIC_DATA] A/C Unavailable [GEOGRAPHIC_DATA] (Ataturk) A/C…" at bounding box center [812, 417] width 1187 height 699
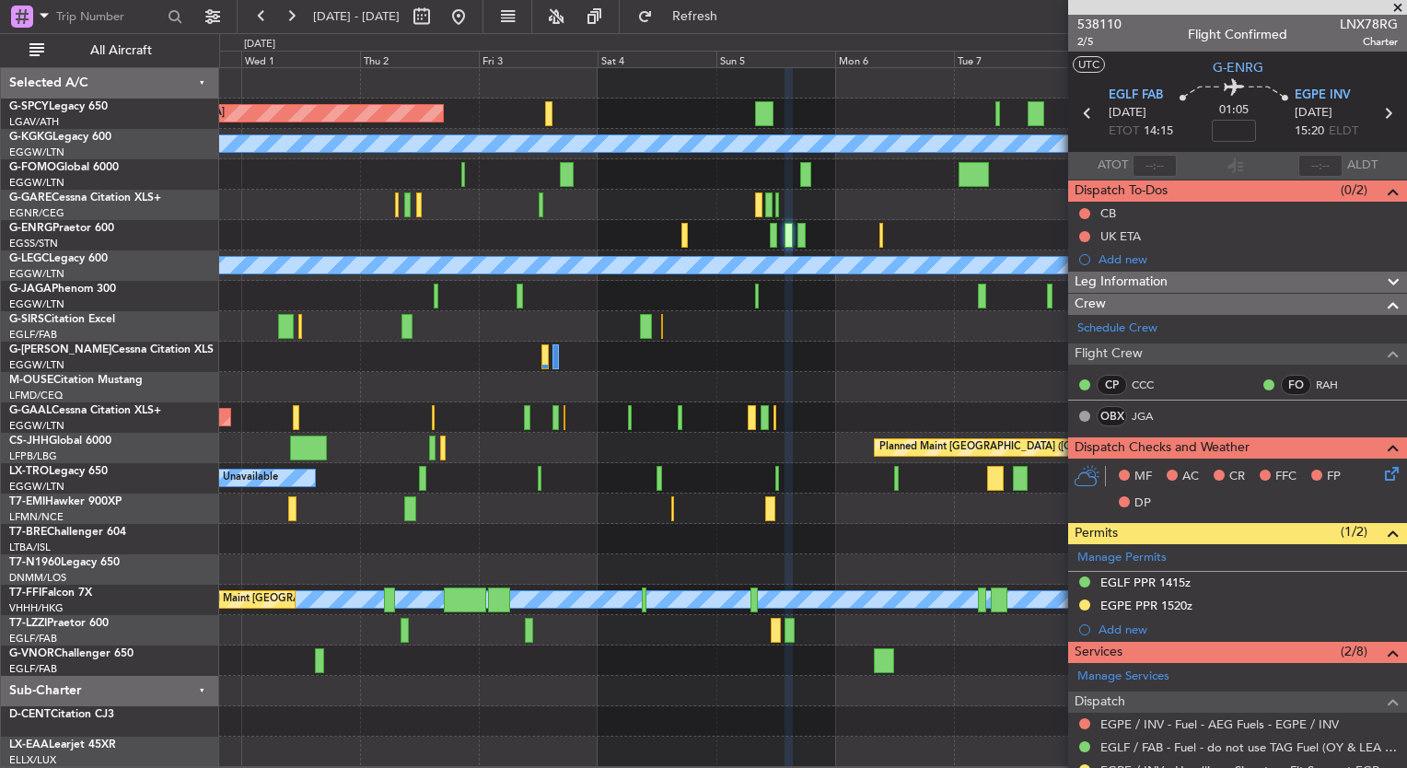
click at [653, 190] on div at bounding box center [812, 205] width 1187 height 30
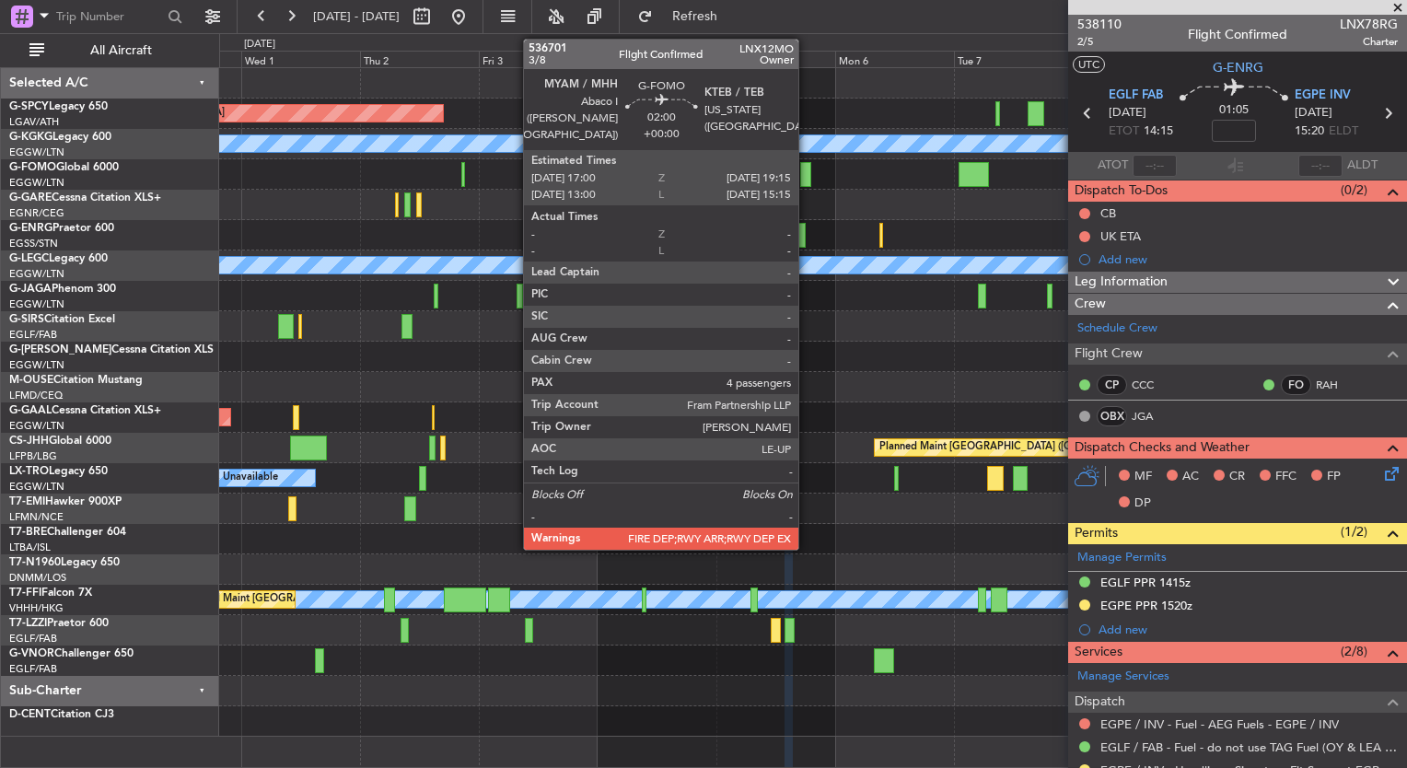
click at [807, 177] on div at bounding box center [806, 174] width 12 height 25
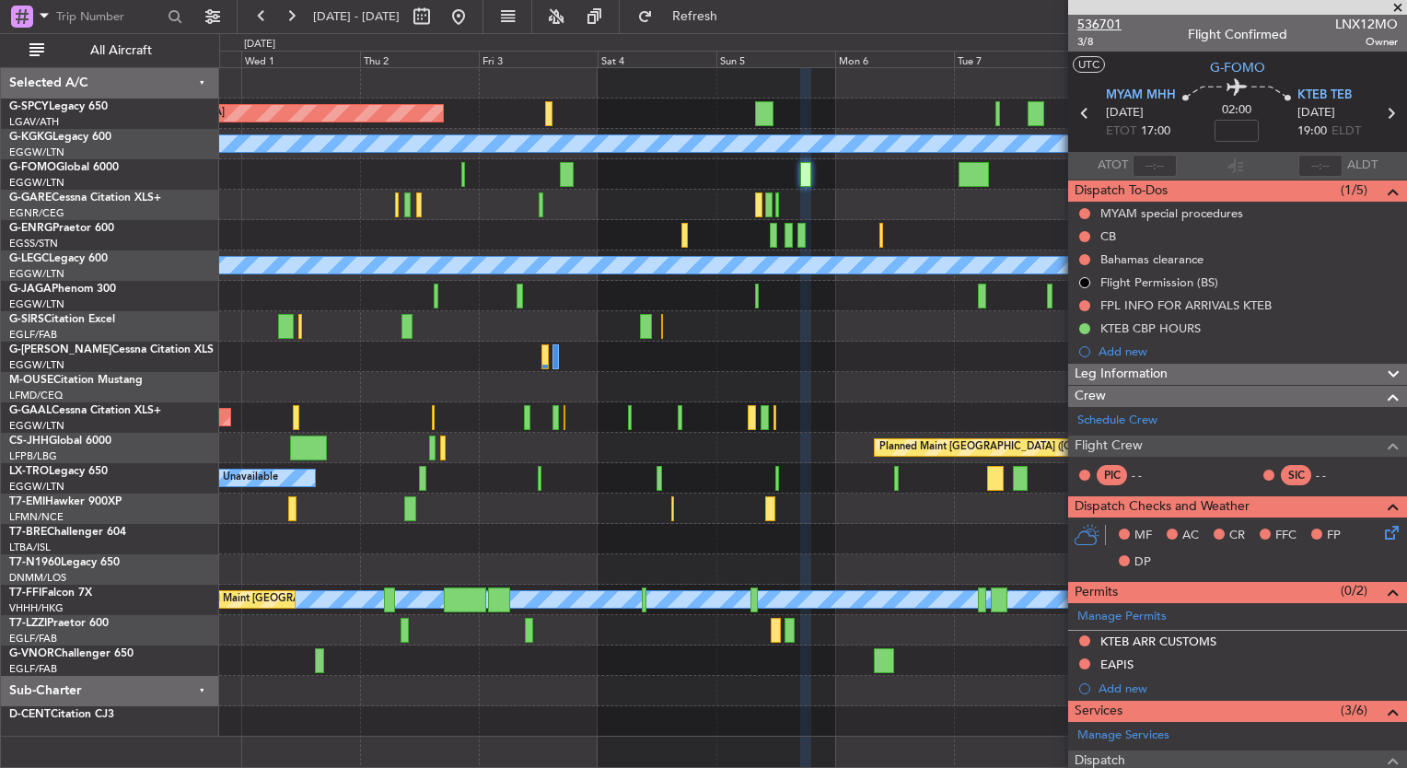
click at [1110, 20] on span "536701" at bounding box center [1099, 24] width 44 height 19
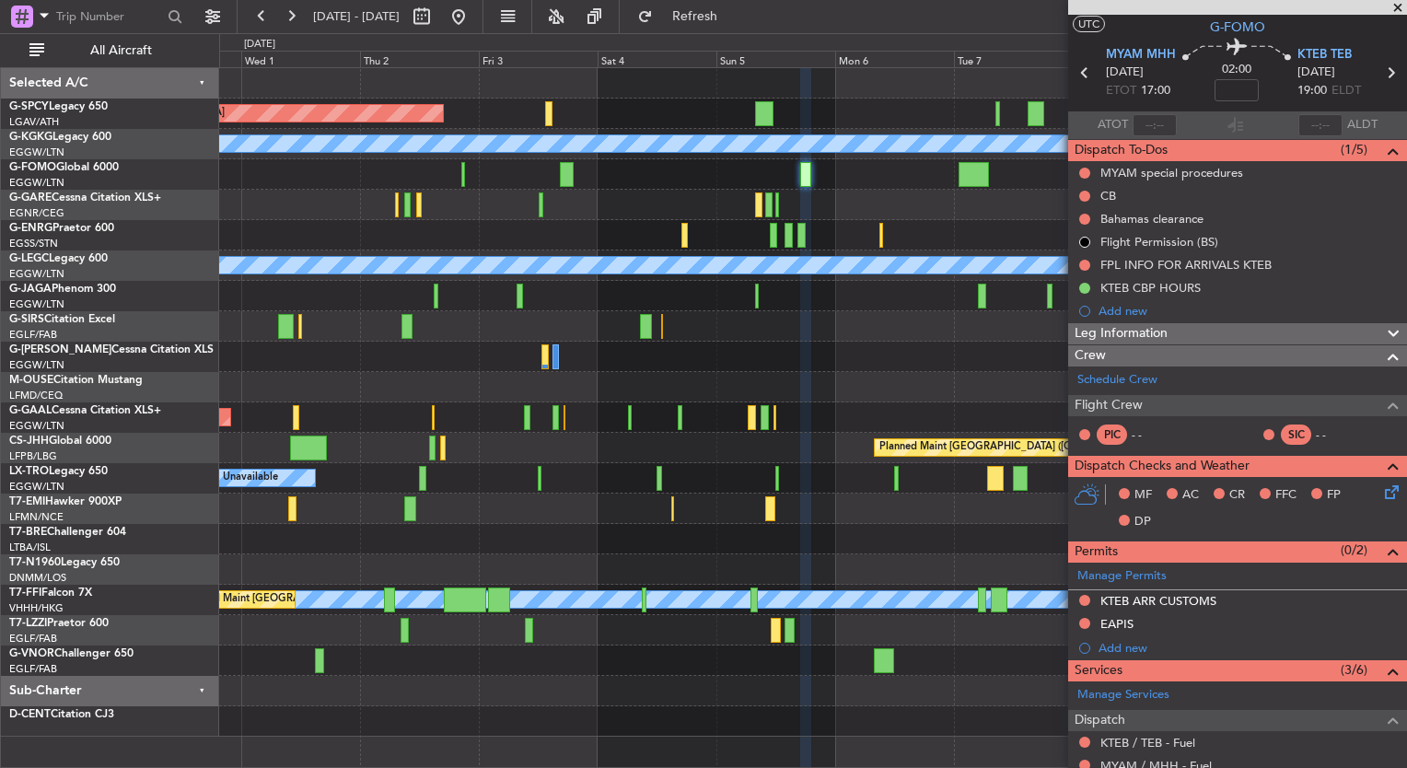
scroll to position [5, 0]
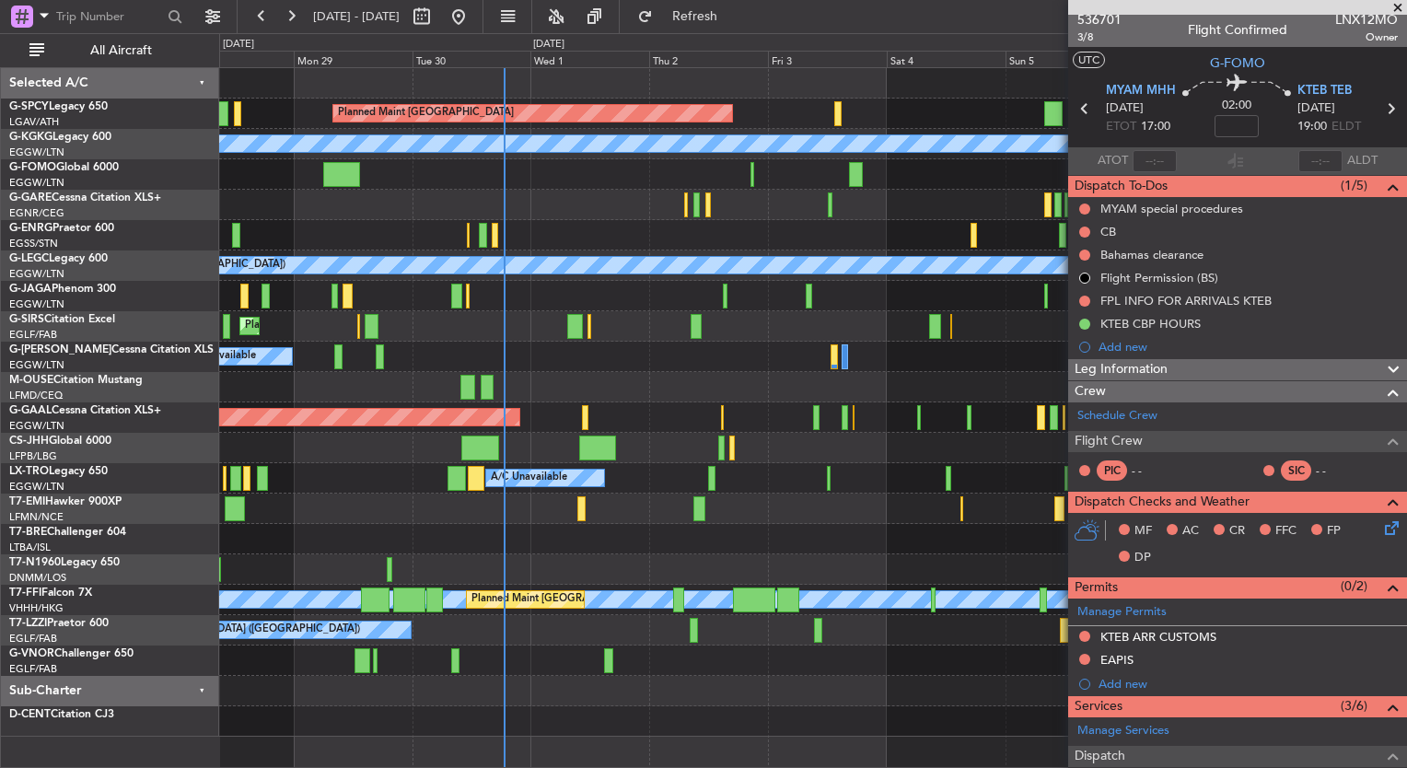
click at [760, 232] on div "Planned Maint [GEOGRAPHIC_DATA] A/C Unavailable [GEOGRAPHIC_DATA] (Ataturk) Unp…" at bounding box center [812, 402] width 1187 height 669
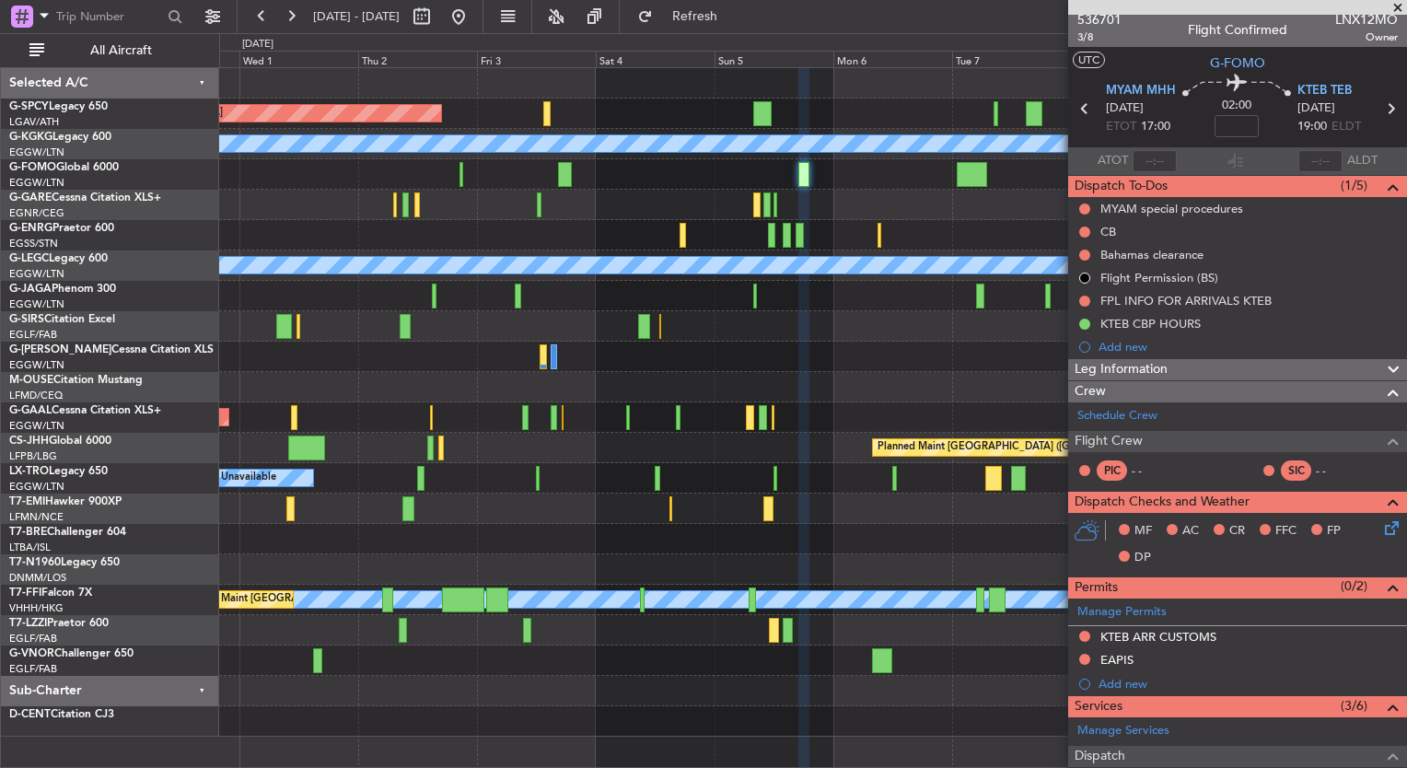
click at [474, 186] on div "Planned Maint [GEOGRAPHIC_DATA] A/C Unavailable [GEOGRAPHIC_DATA] (Ataturk) A/C…" at bounding box center [812, 402] width 1187 height 669
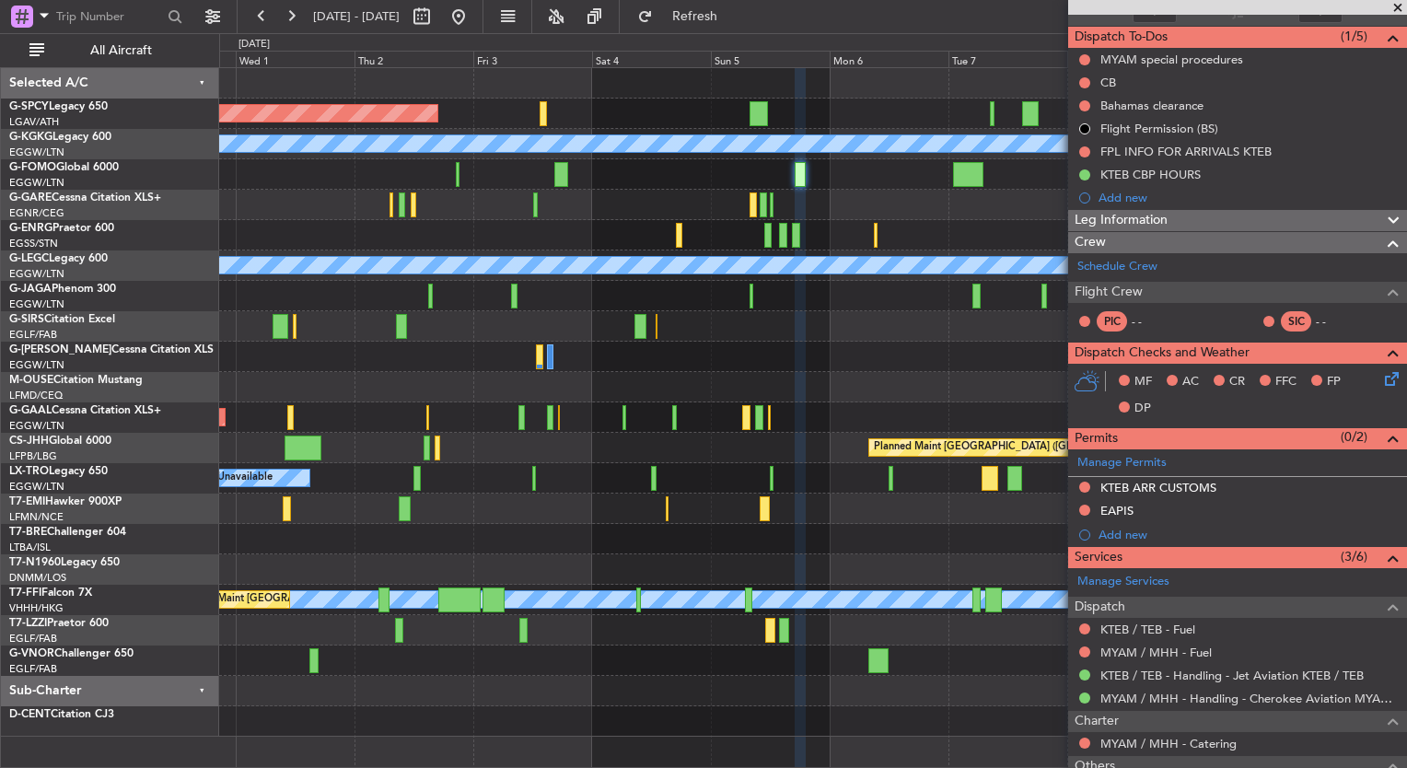
scroll to position [0, 0]
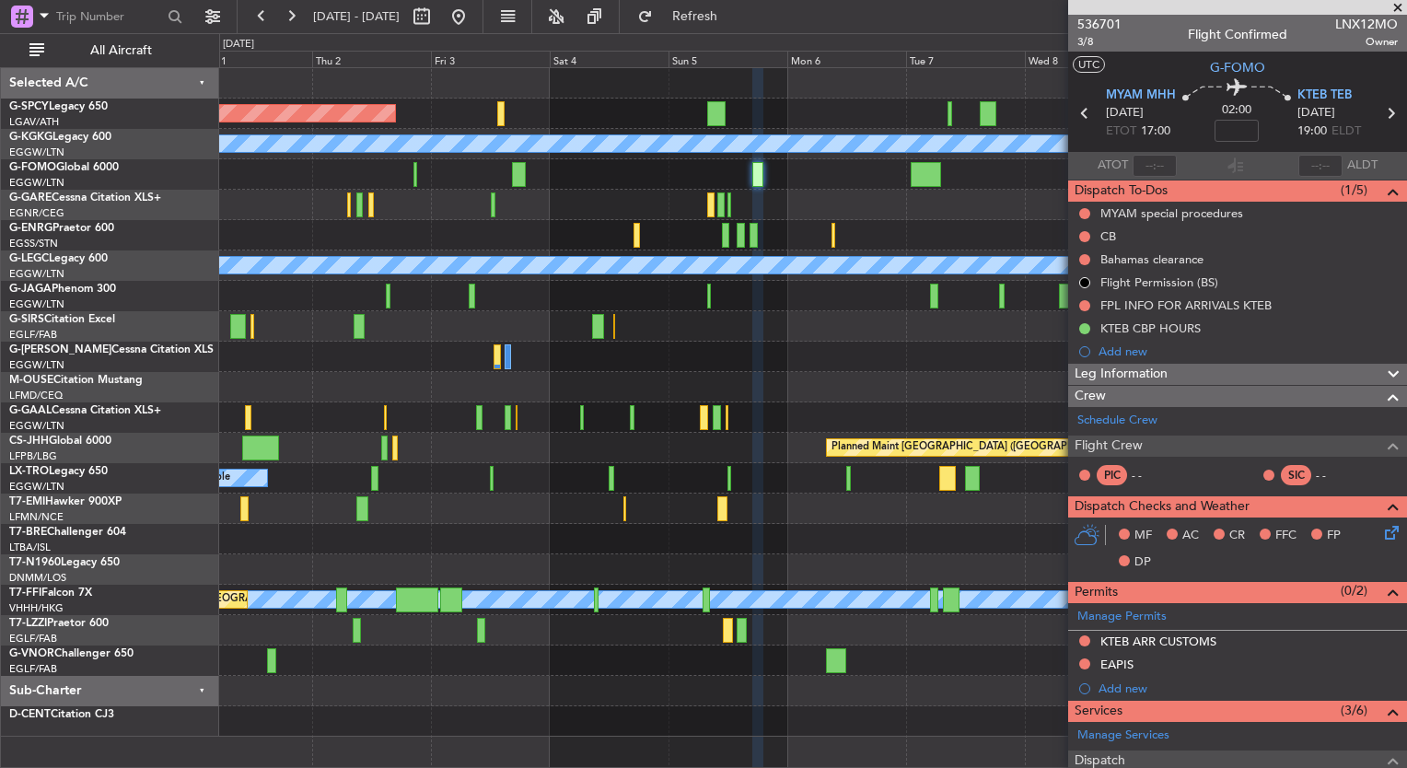
click at [607, 185] on div at bounding box center [812, 174] width 1187 height 30
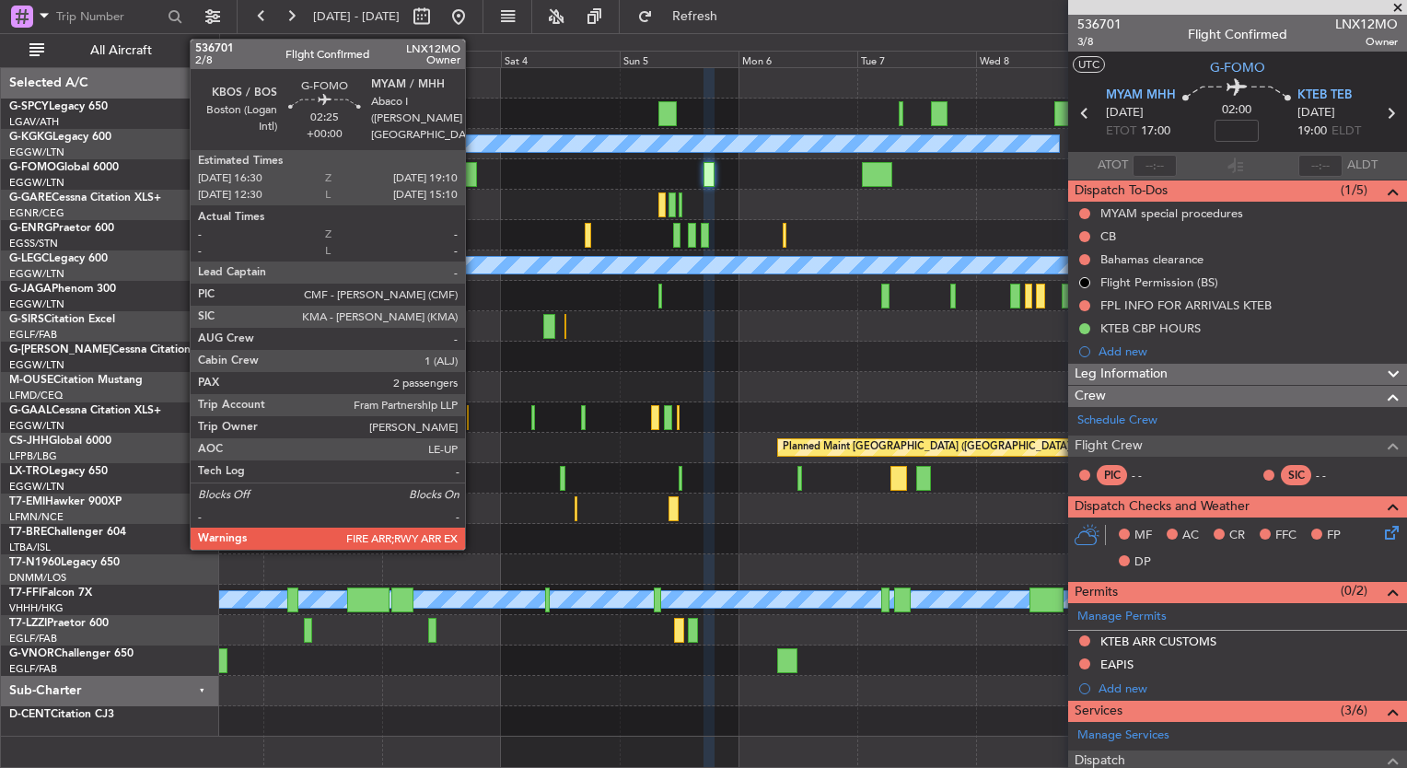
click at [473, 173] on div at bounding box center [470, 174] width 14 height 25
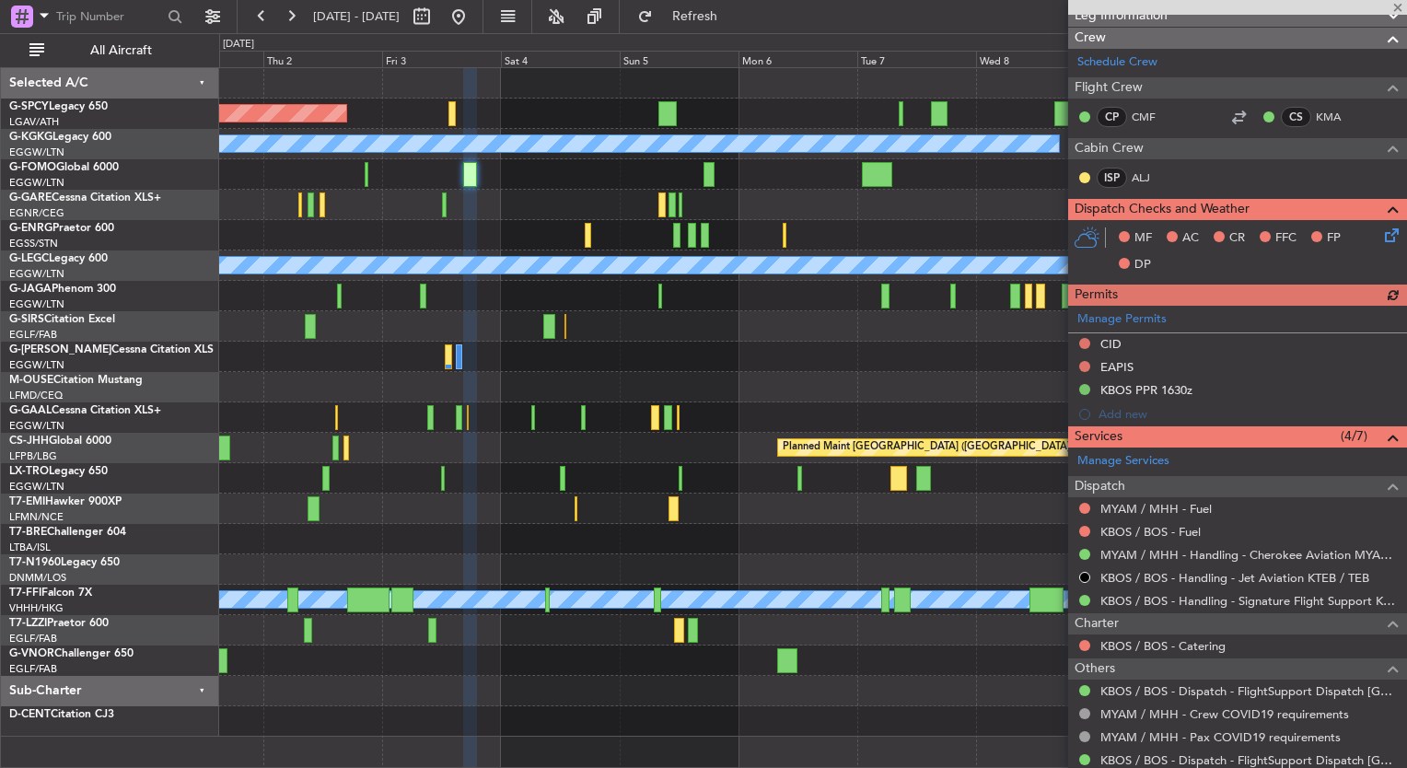
scroll to position [470, 0]
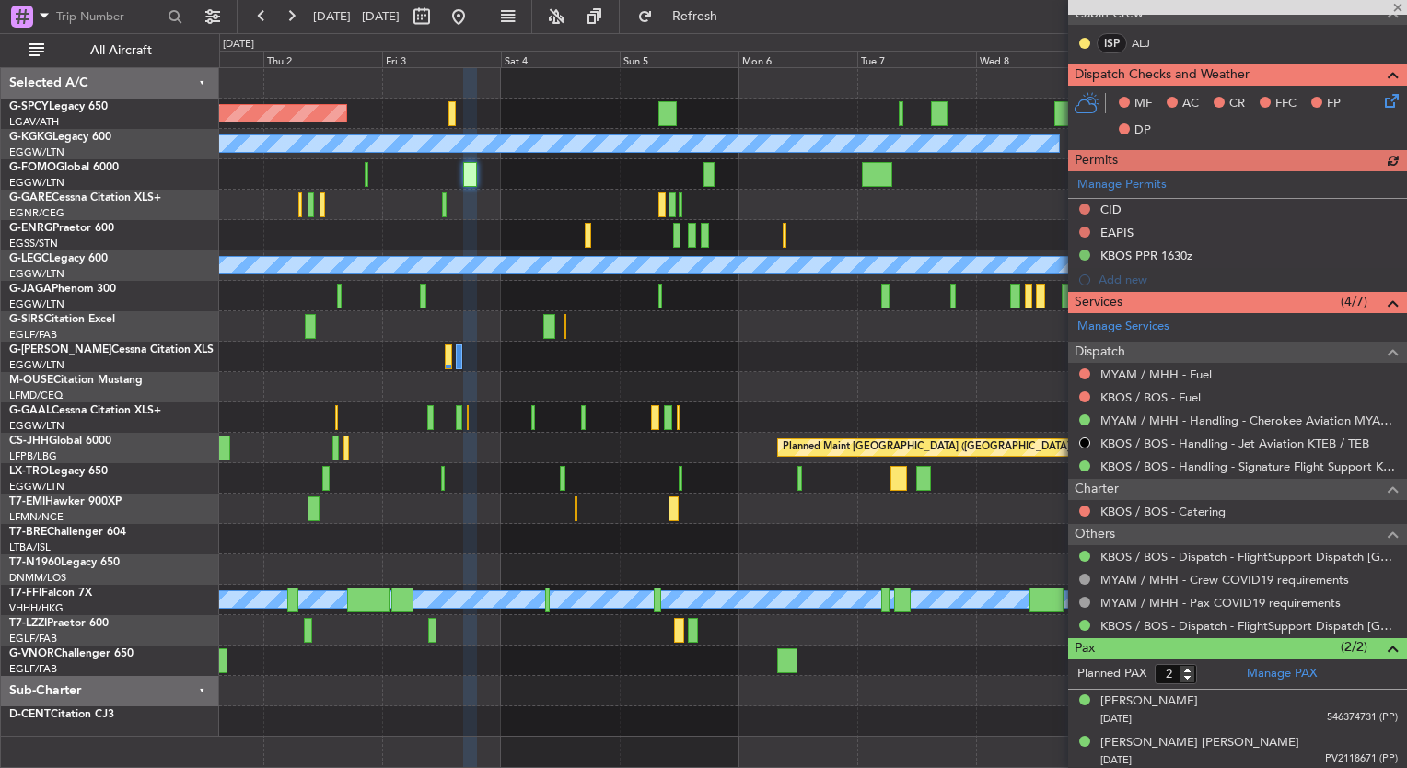
click at [715, 171] on div at bounding box center [812, 174] width 1187 height 30
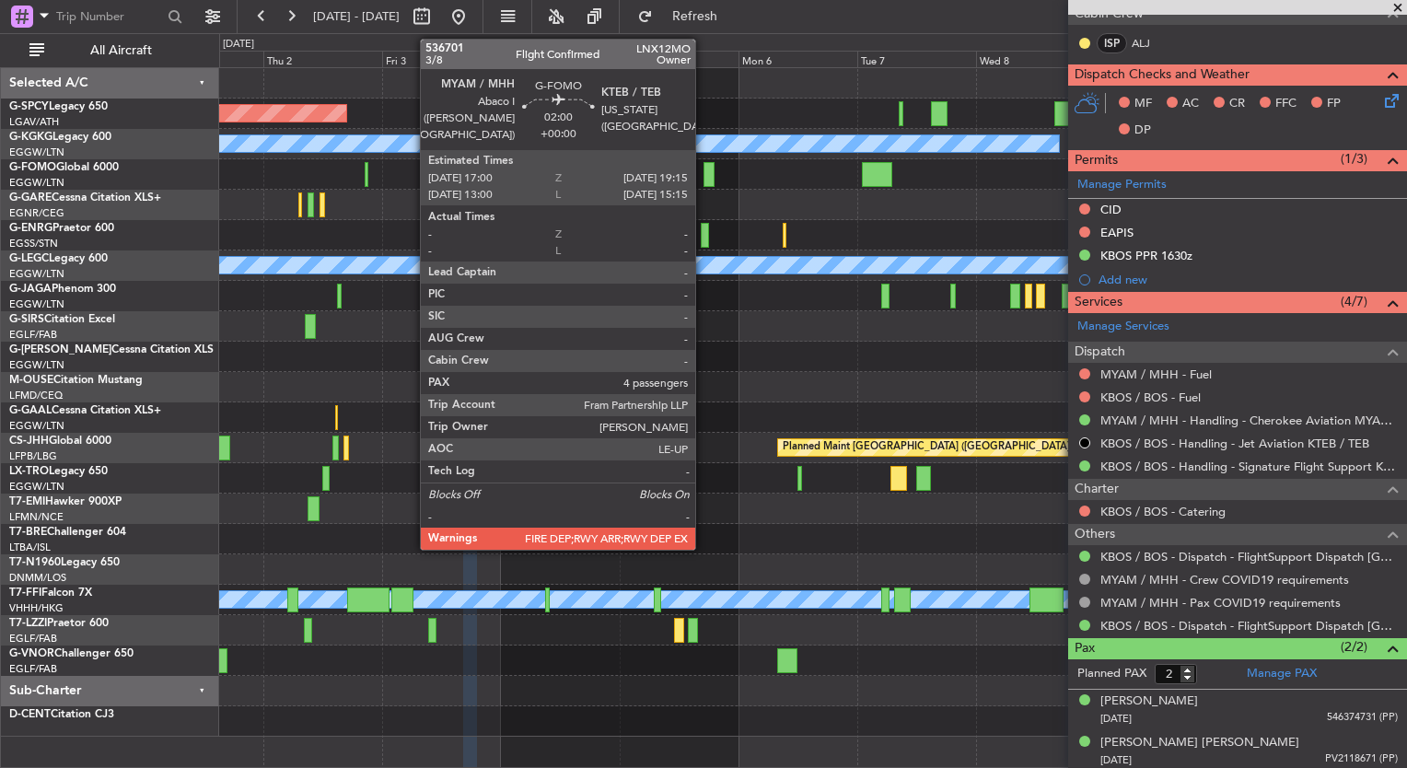
click at [703, 175] on div at bounding box center [709, 174] width 12 height 25
type input "4"
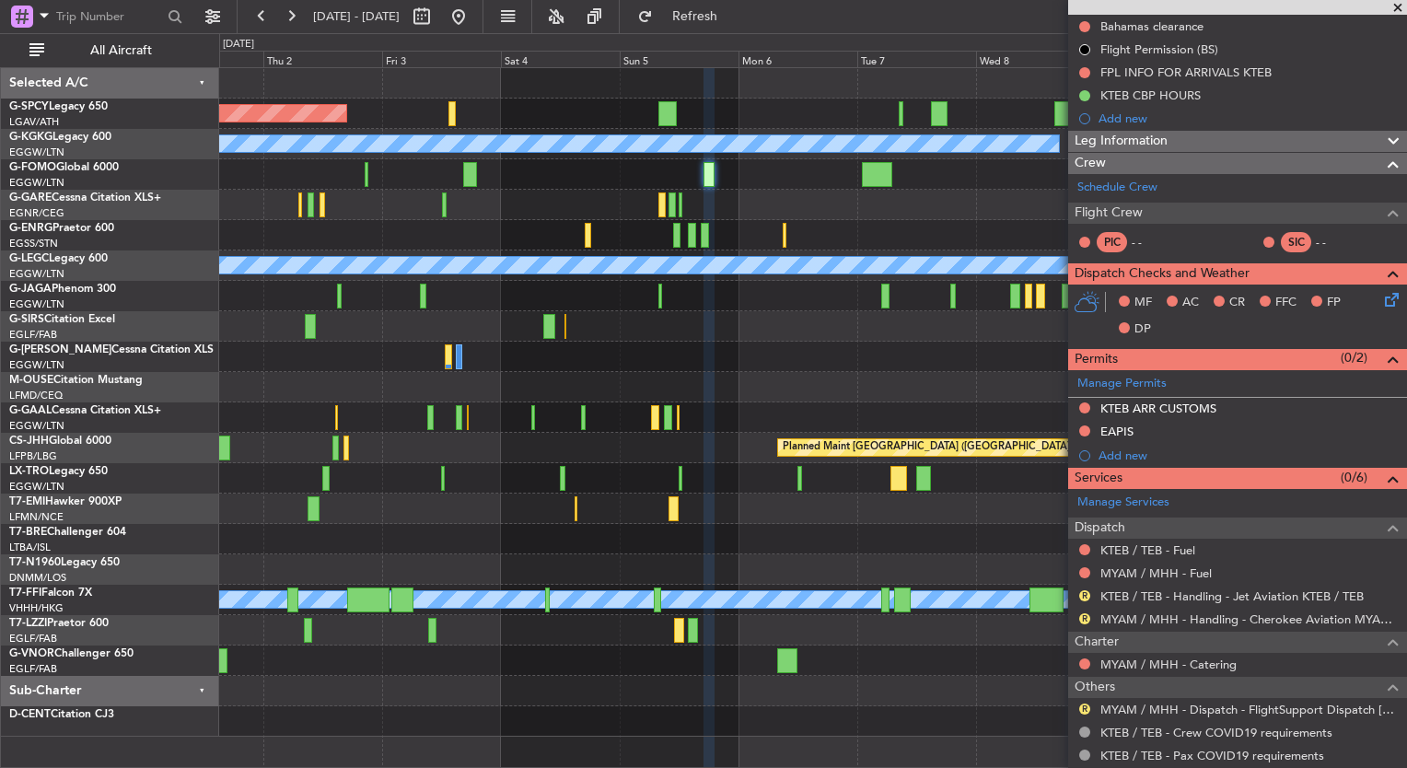
scroll to position [236, 0]
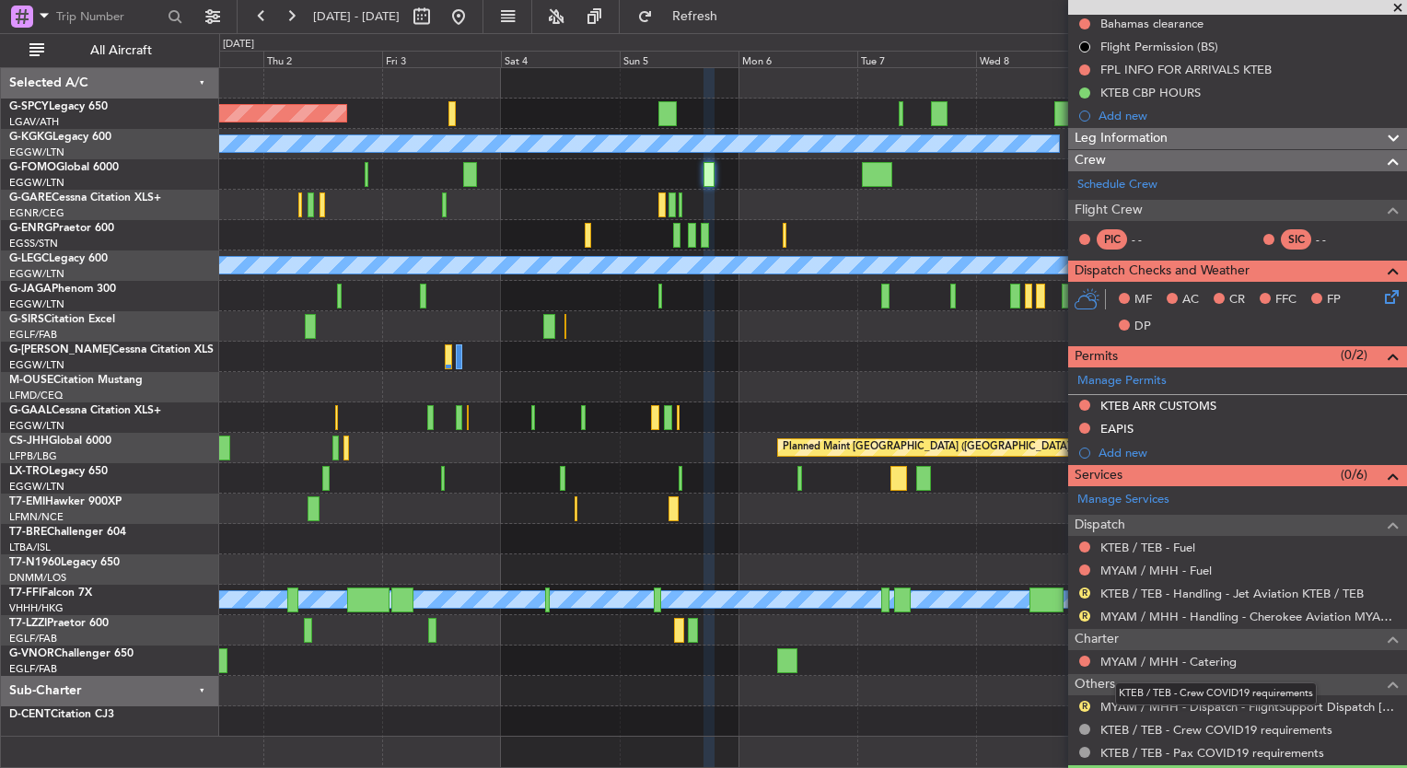
click at [1246, 701] on div "KTEB / TEB - Crew COVID19 requirements" at bounding box center [1216, 693] width 202 height 23
click at [1319, 702] on mat-tooltip-component "KTEB / TEB - Pax COVID19 requirements" at bounding box center [1211, 716] width 221 height 49
click at [1355, 700] on link "MYAM / MHH - Dispatch - FlightSupport Dispatch [GEOGRAPHIC_DATA]" at bounding box center [1248, 707] width 297 height 16
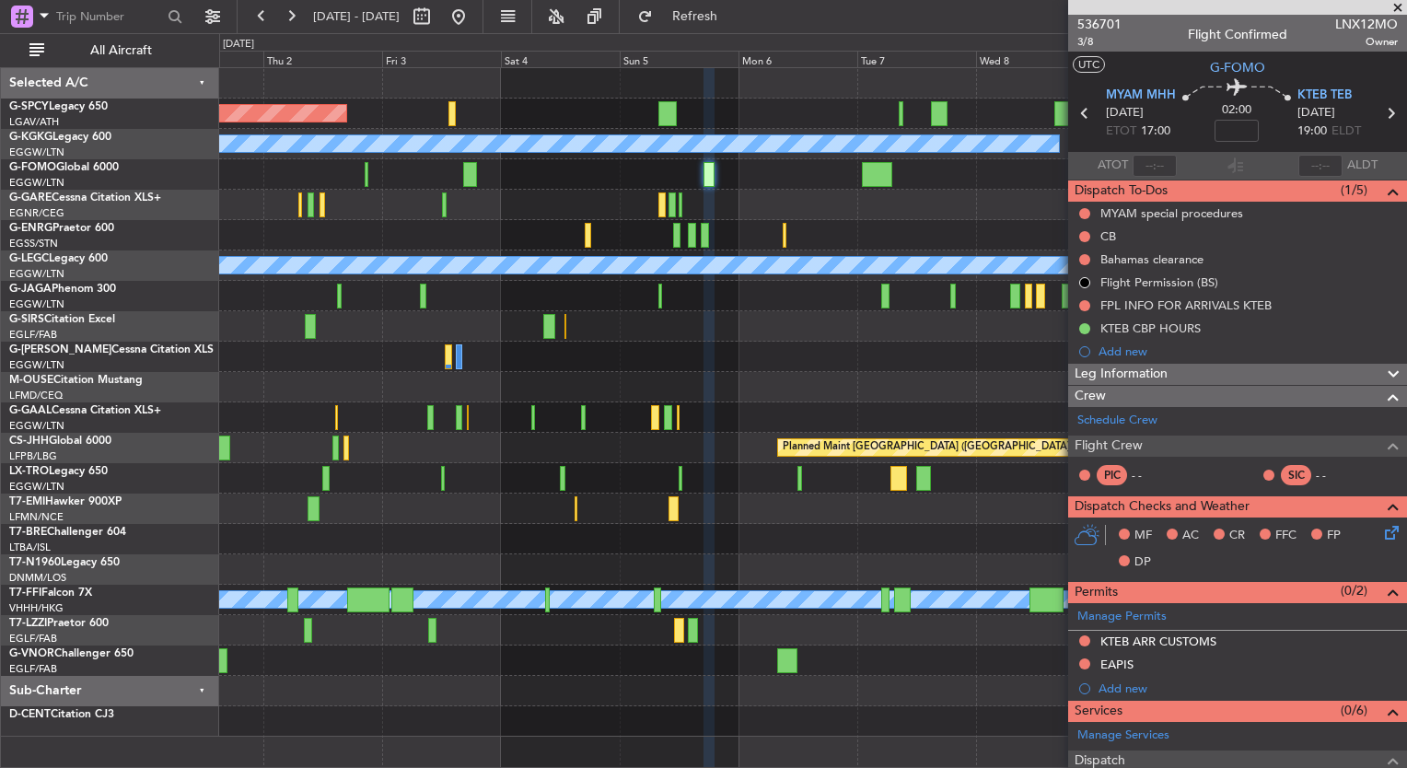
scroll to position [236, 0]
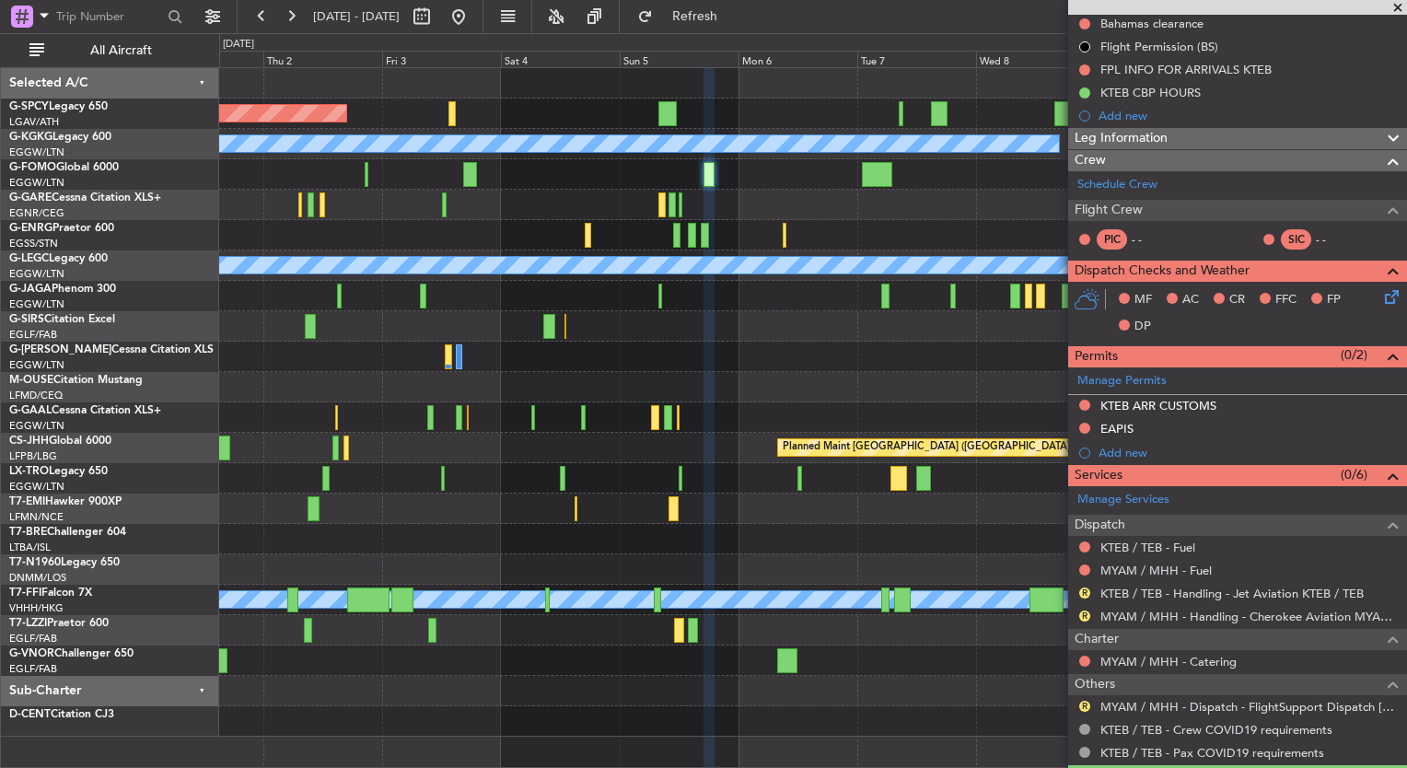
click at [26, 355] on div "Planned Maint Bremen A/C Unavailable Istanbul (Ataturk) A/C Unavailable London …" at bounding box center [703, 400] width 1407 height 735
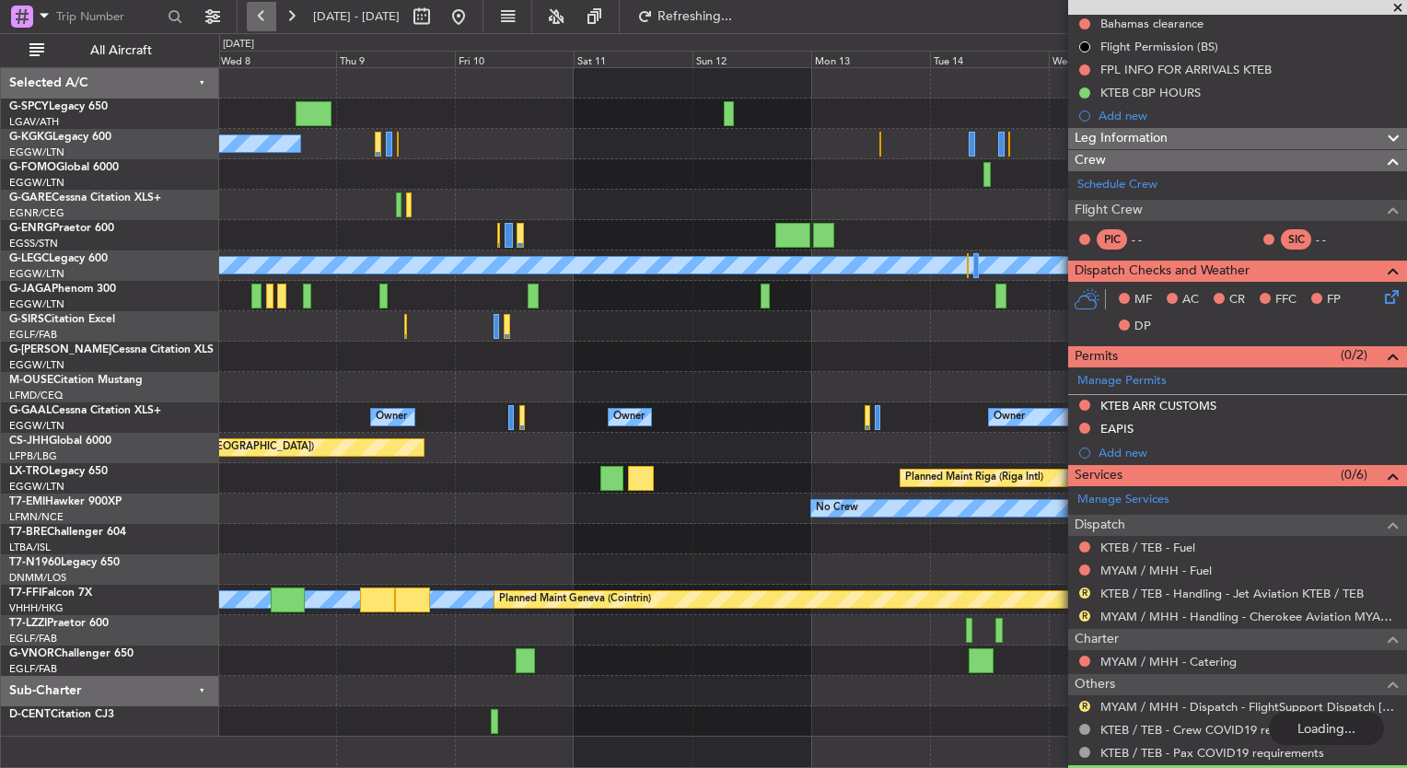
click at [272, 13] on button at bounding box center [261, 16] width 29 height 29
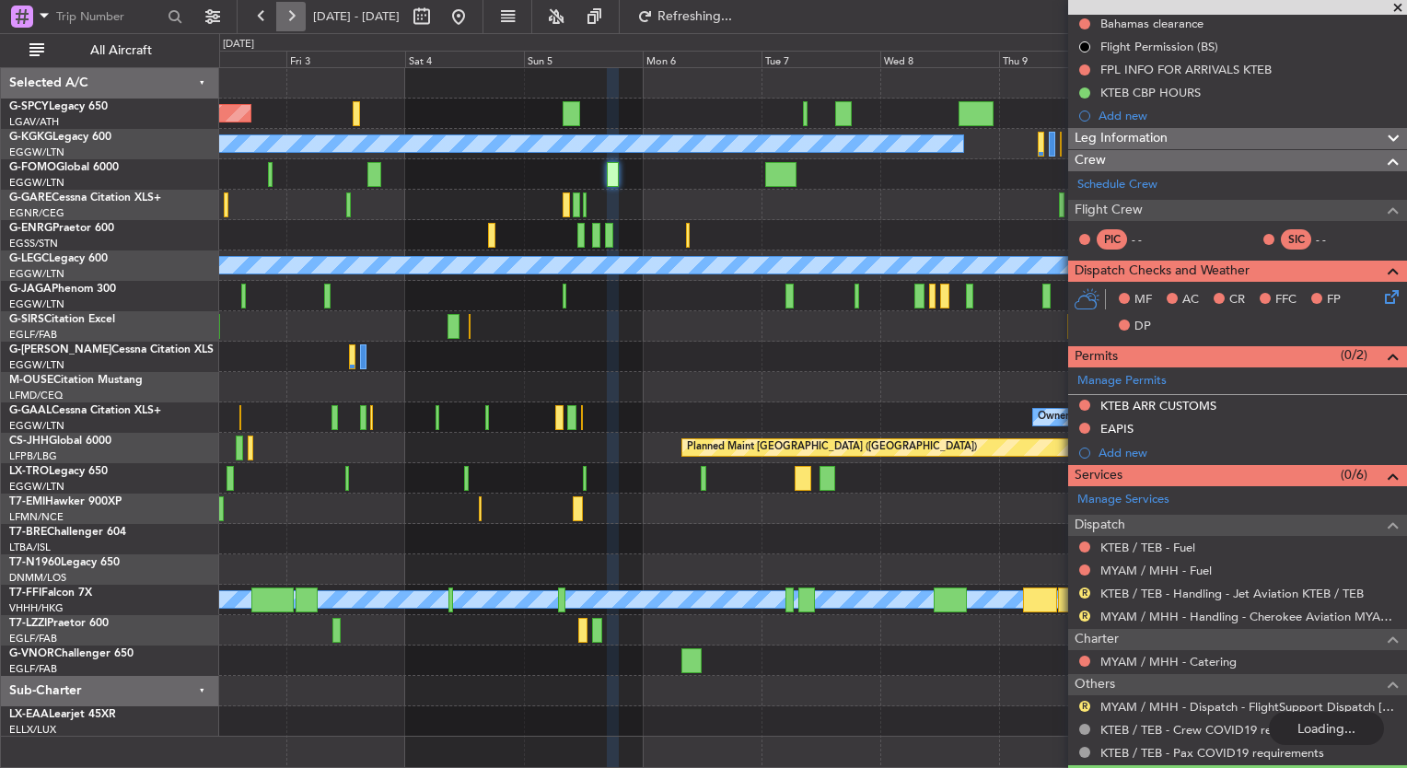
click at [284, 9] on button at bounding box center [290, 16] width 29 height 29
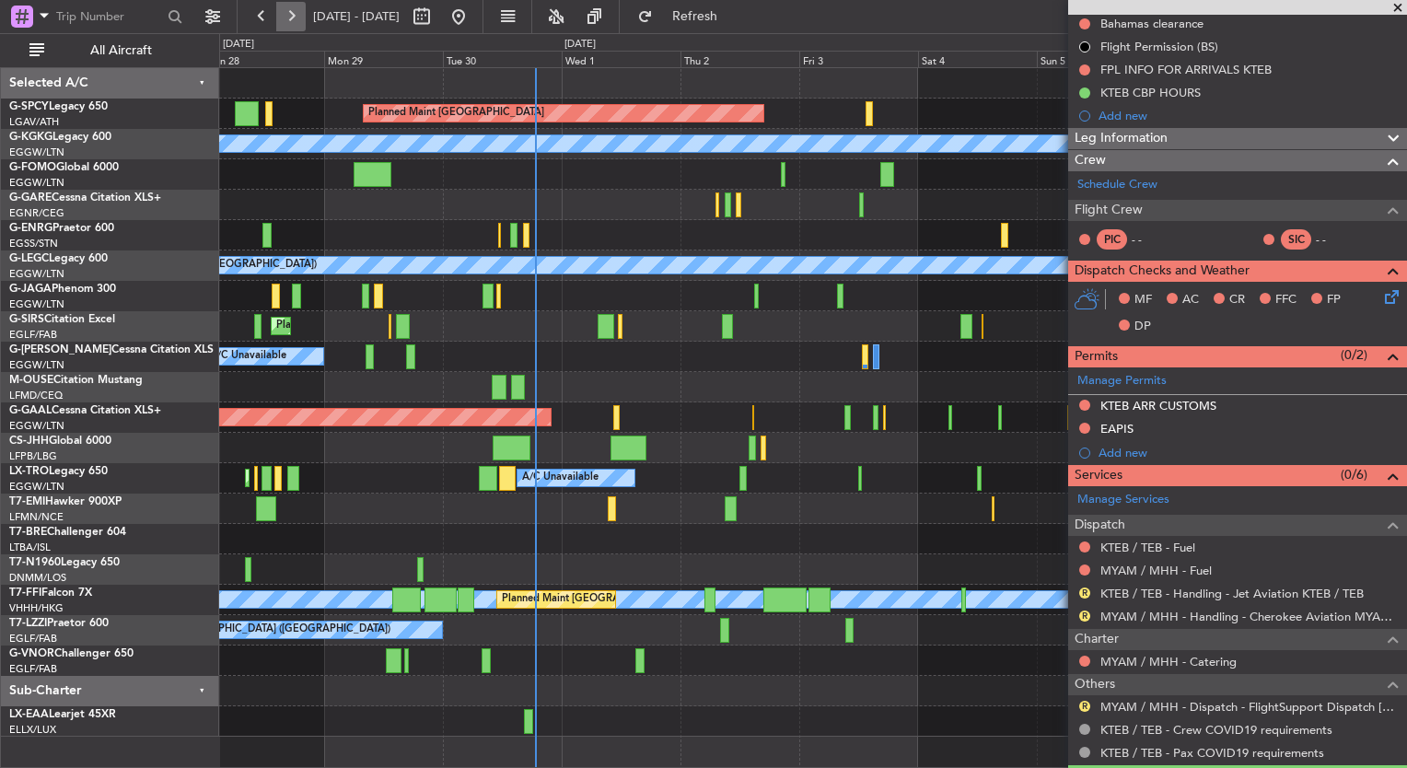
click at [284, 9] on button at bounding box center [290, 16] width 29 height 29
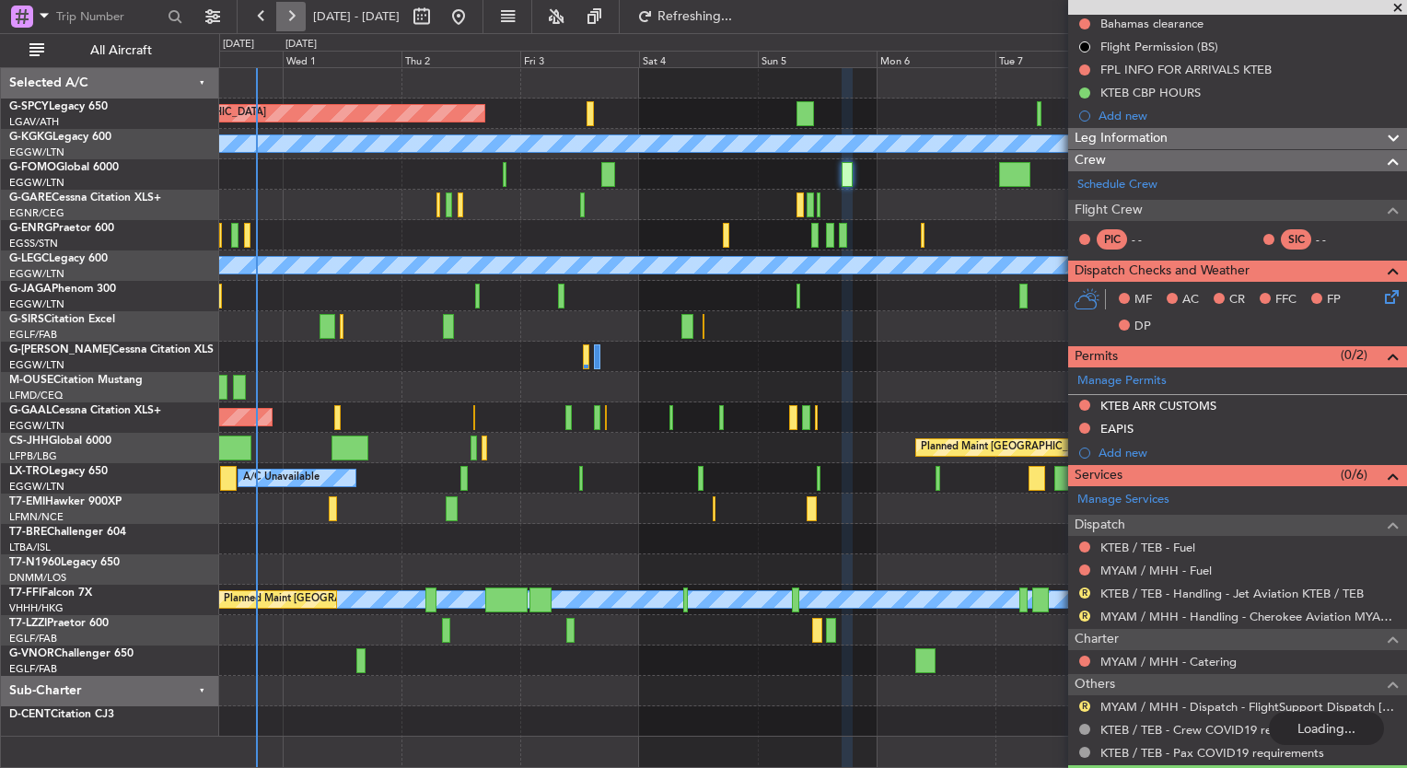
click at [284, 9] on button at bounding box center [290, 16] width 29 height 29
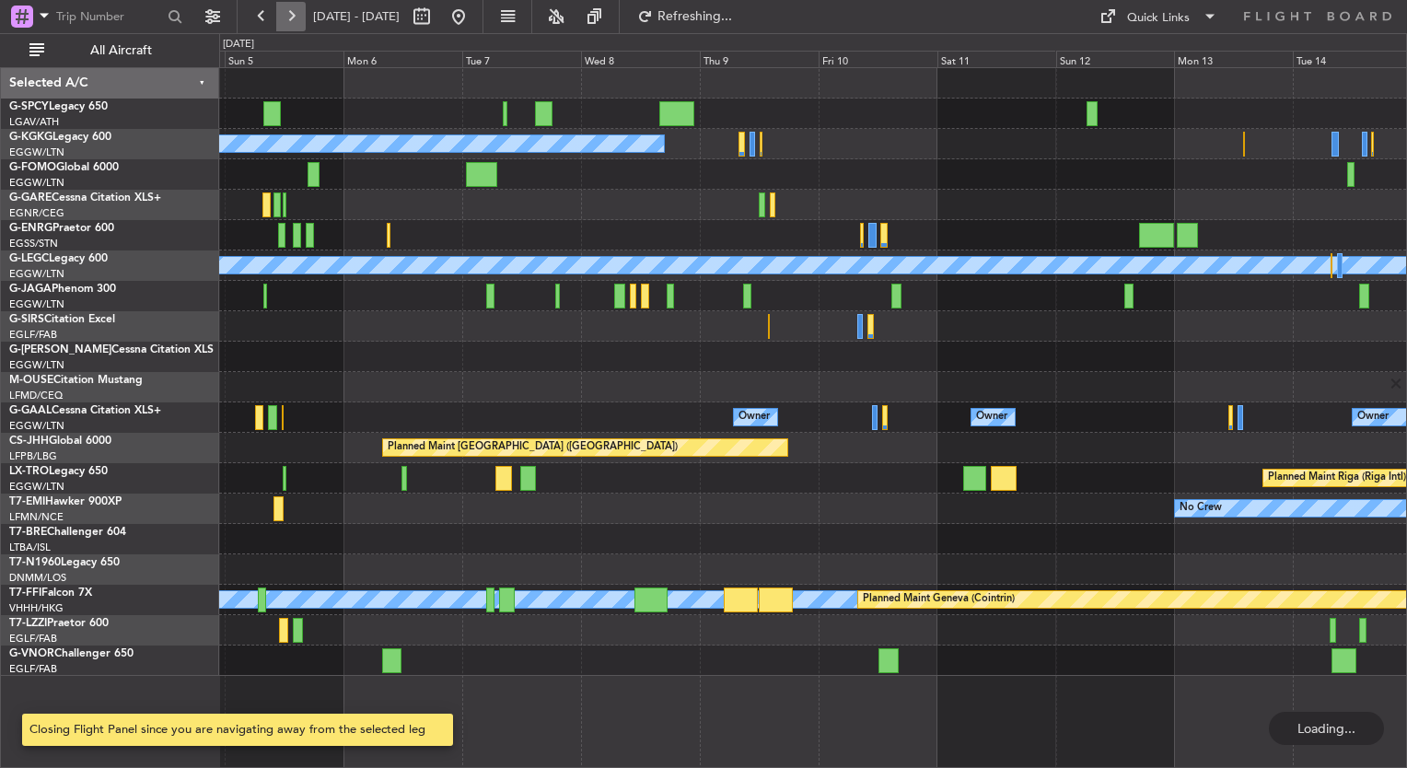
scroll to position [0, 0]
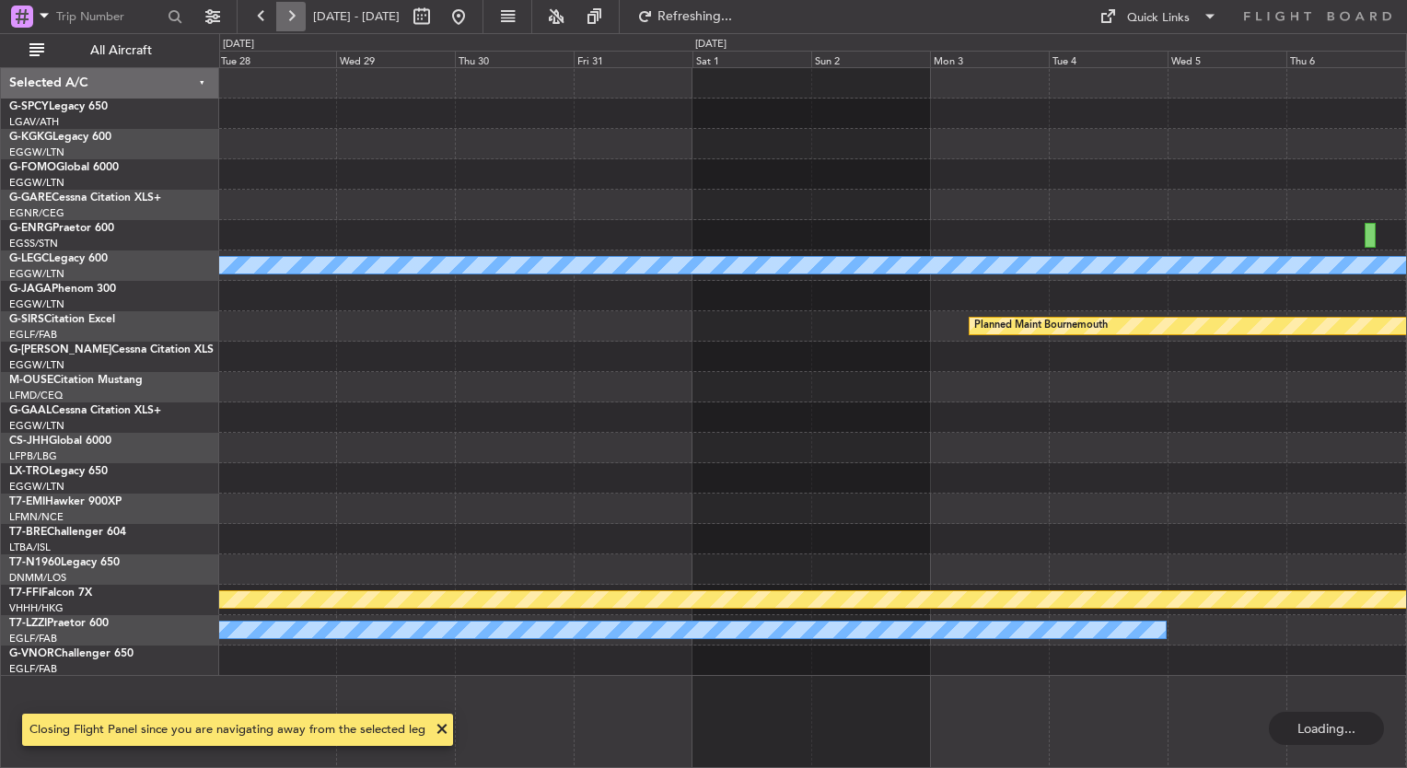
click at [284, 9] on button at bounding box center [290, 16] width 29 height 29
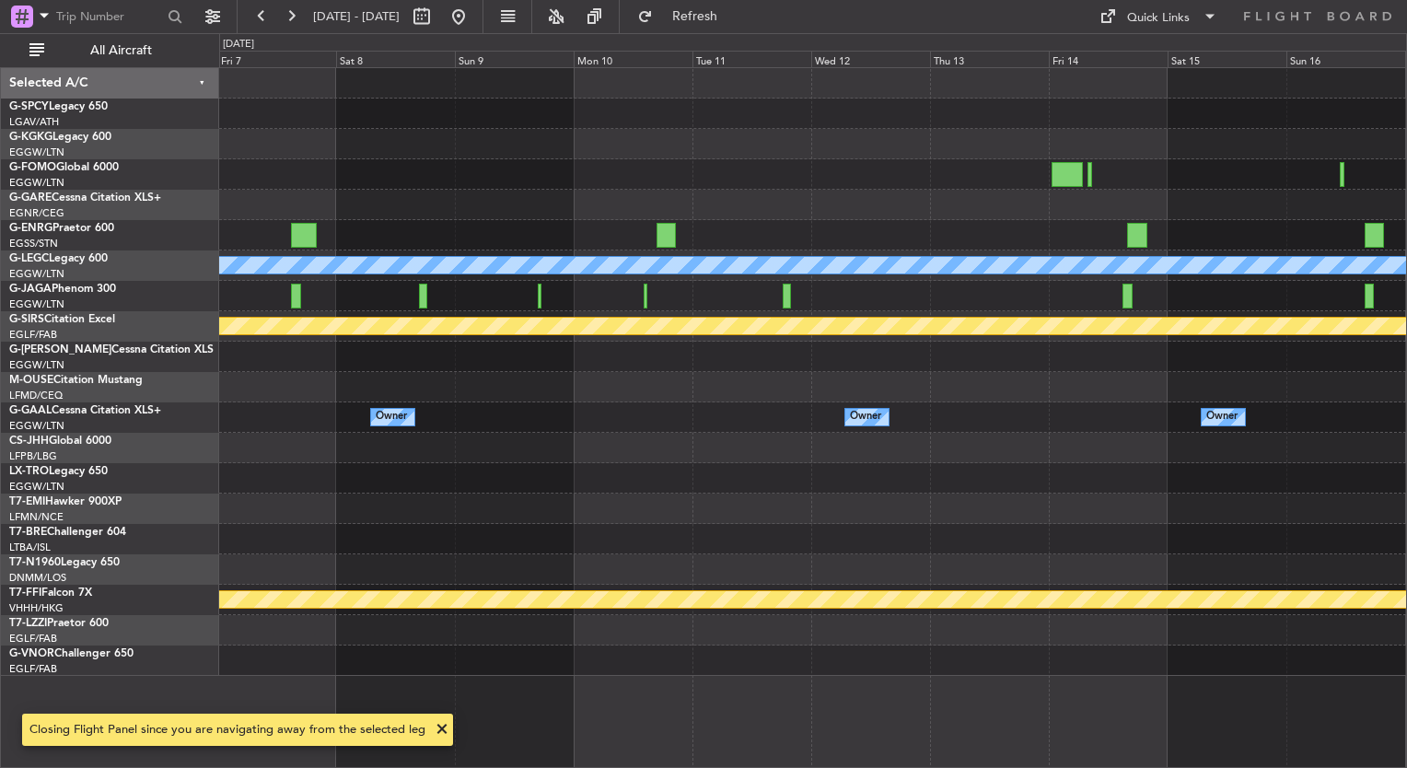
click at [249, 393] on div "A/C Unavailable London (Luton) Planned Maint Bournemouth Planned Maint Bournemo…" at bounding box center [812, 372] width 1187 height 608
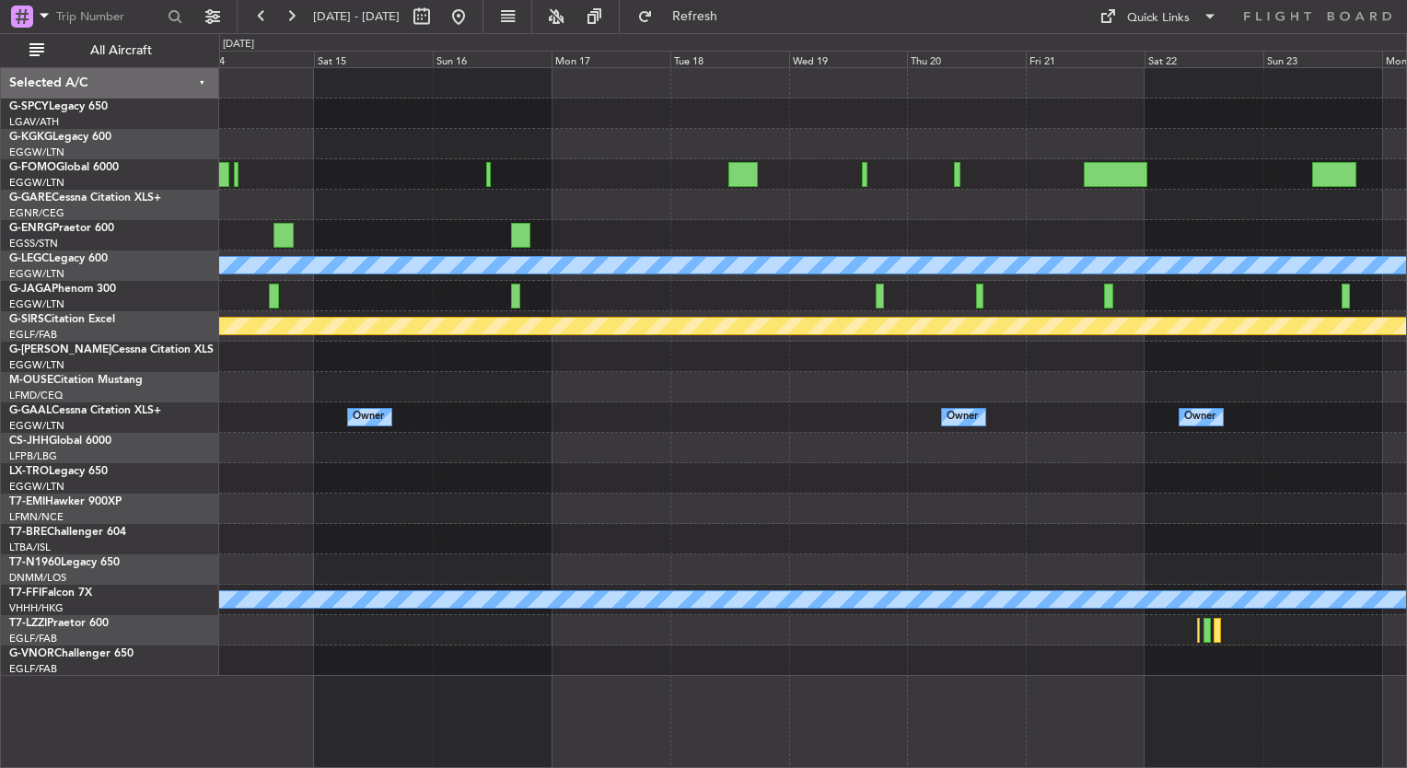
click at [1292, 436] on div at bounding box center [812, 448] width 1187 height 30
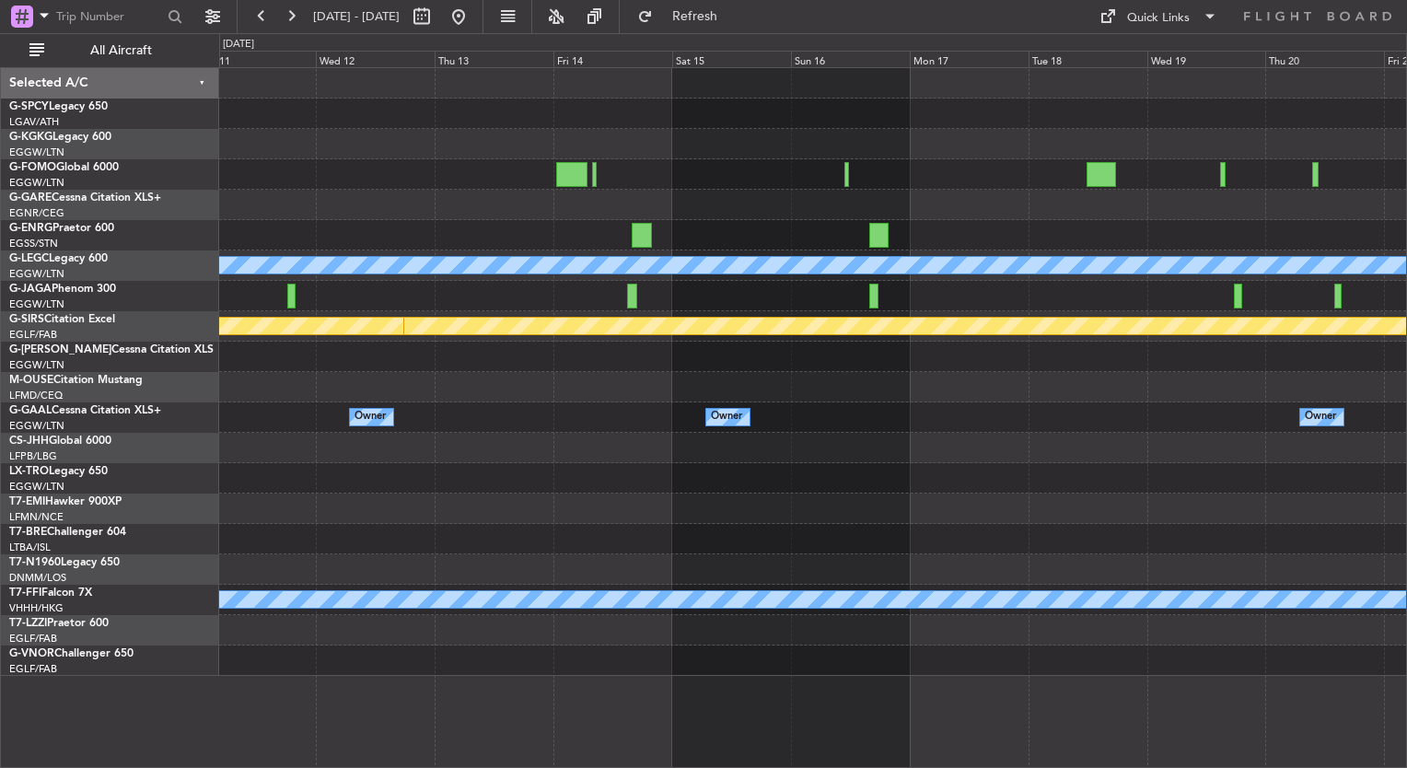
click at [1329, 425] on div "A/C Unavailable London (Luton) Planned Maint Bournemouth Planned Maint Bournemo…" at bounding box center [812, 372] width 1187 height 608
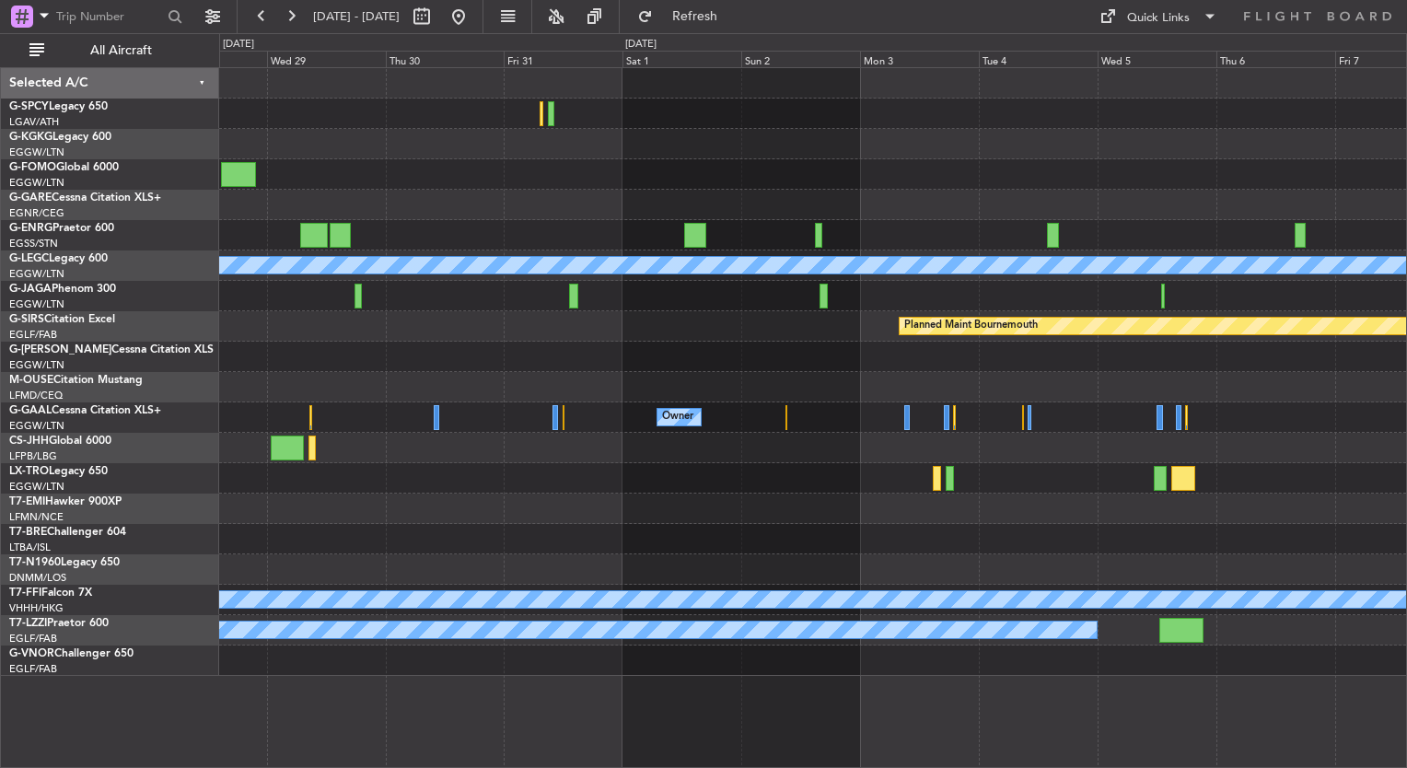
click at [1390, 433] on div "A/C Unavailable London (Luton) Planned Maint Bournemouth Planned Maint Bournemo…" at bounding box center [812, 372] width 1187 height 608
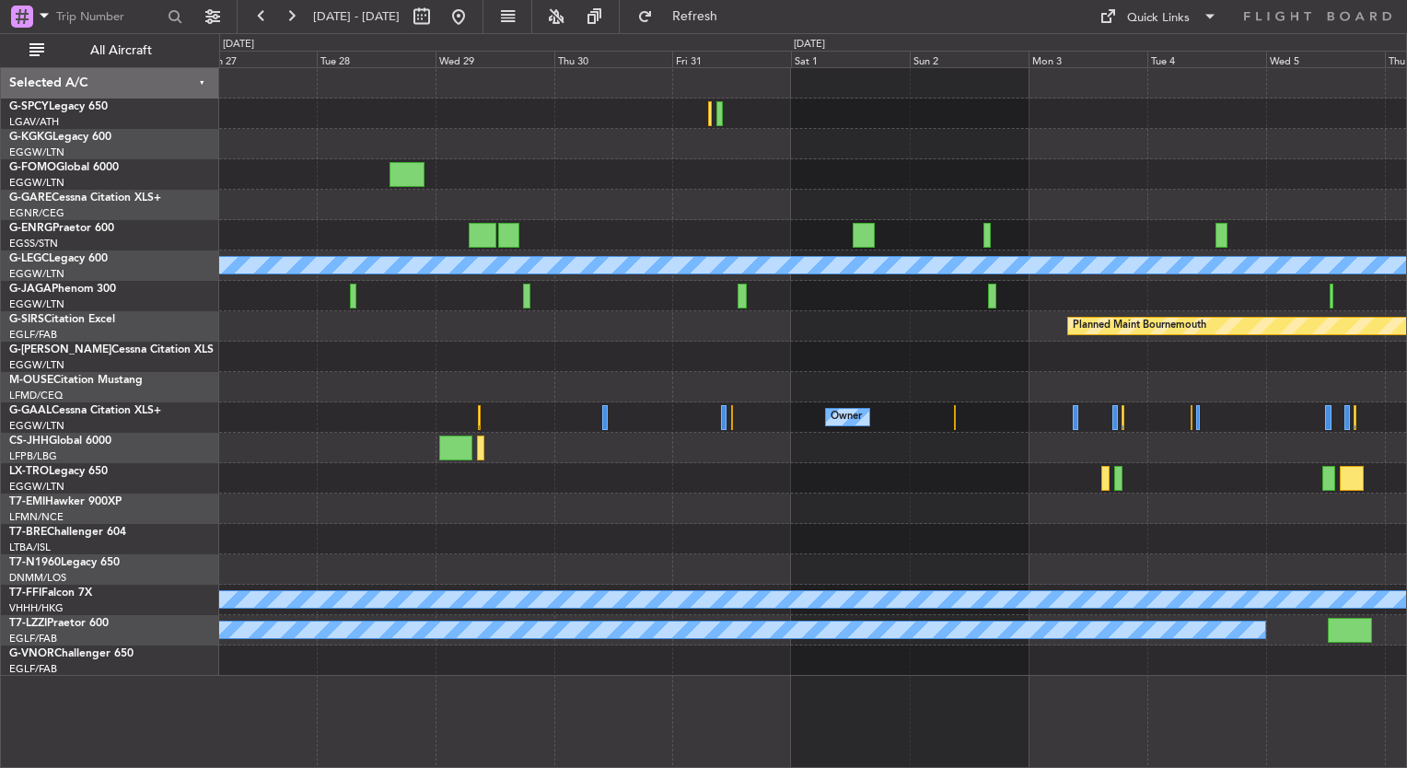
click at [1323, 428] on div "Owner Owner" at bounding box center [812, 417] width 1187 height 30
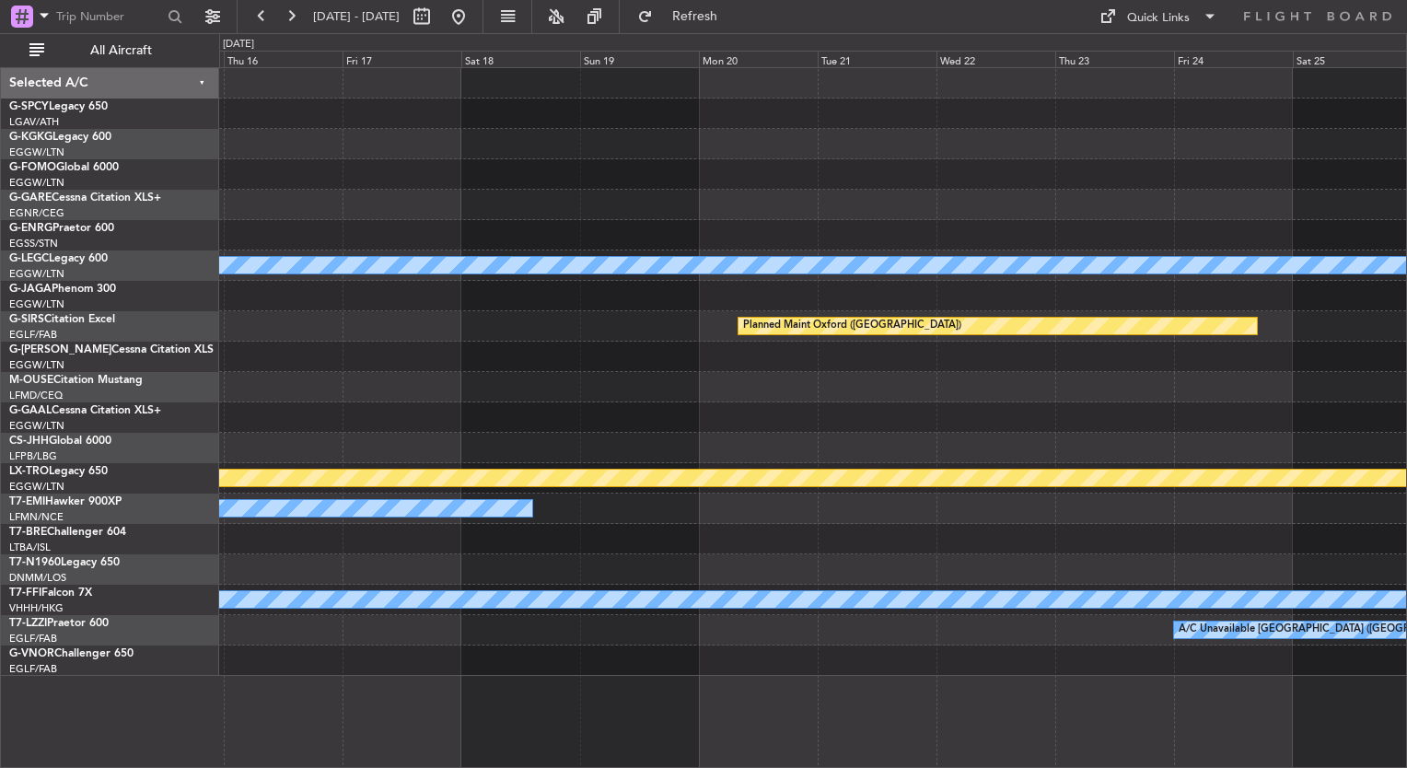
click at [1029, 340] on div "Planned Maint Oxford ([GEOGRAPHIC_DATA])" at bounding box center [812, 326] width 1187 height 30
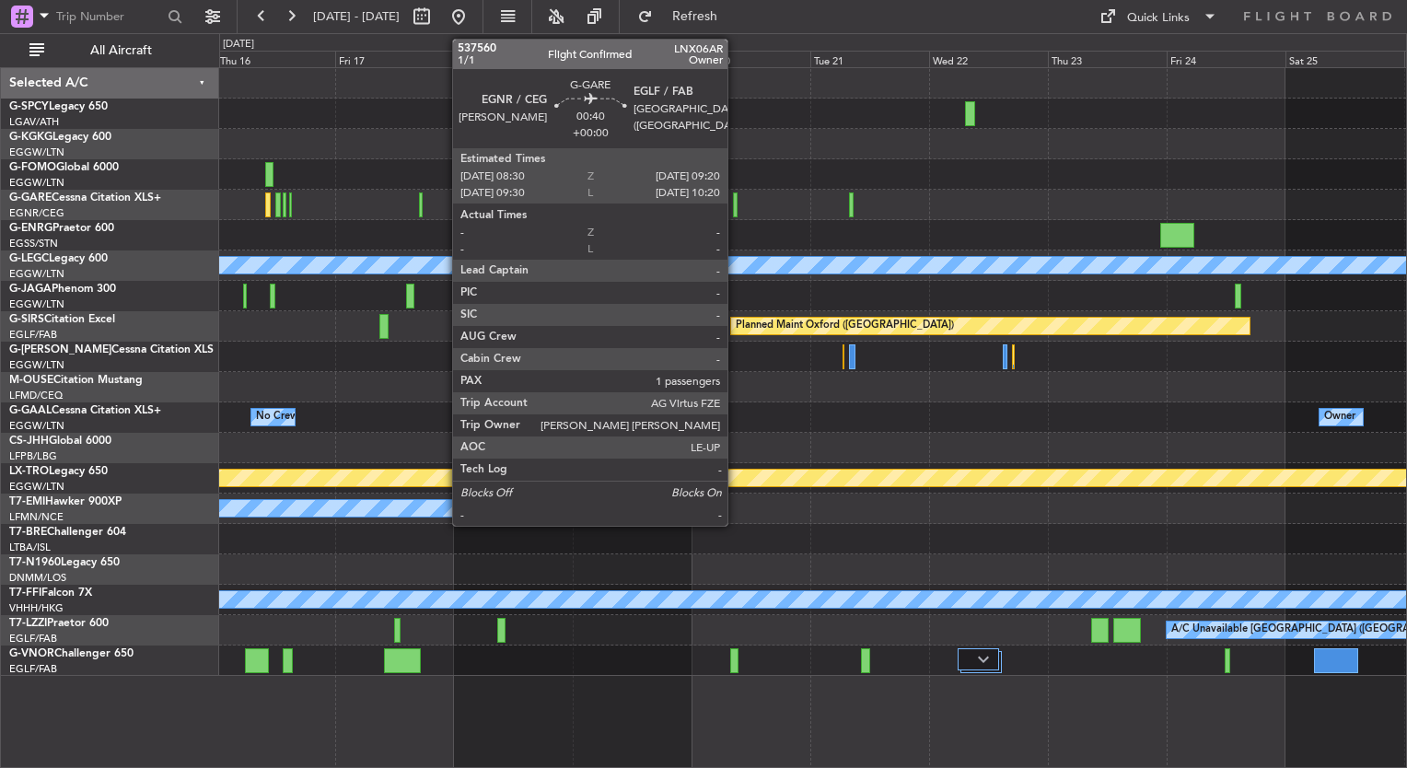
click at [736, 207] on div at bounding box center [735, 204] width 5 height 25
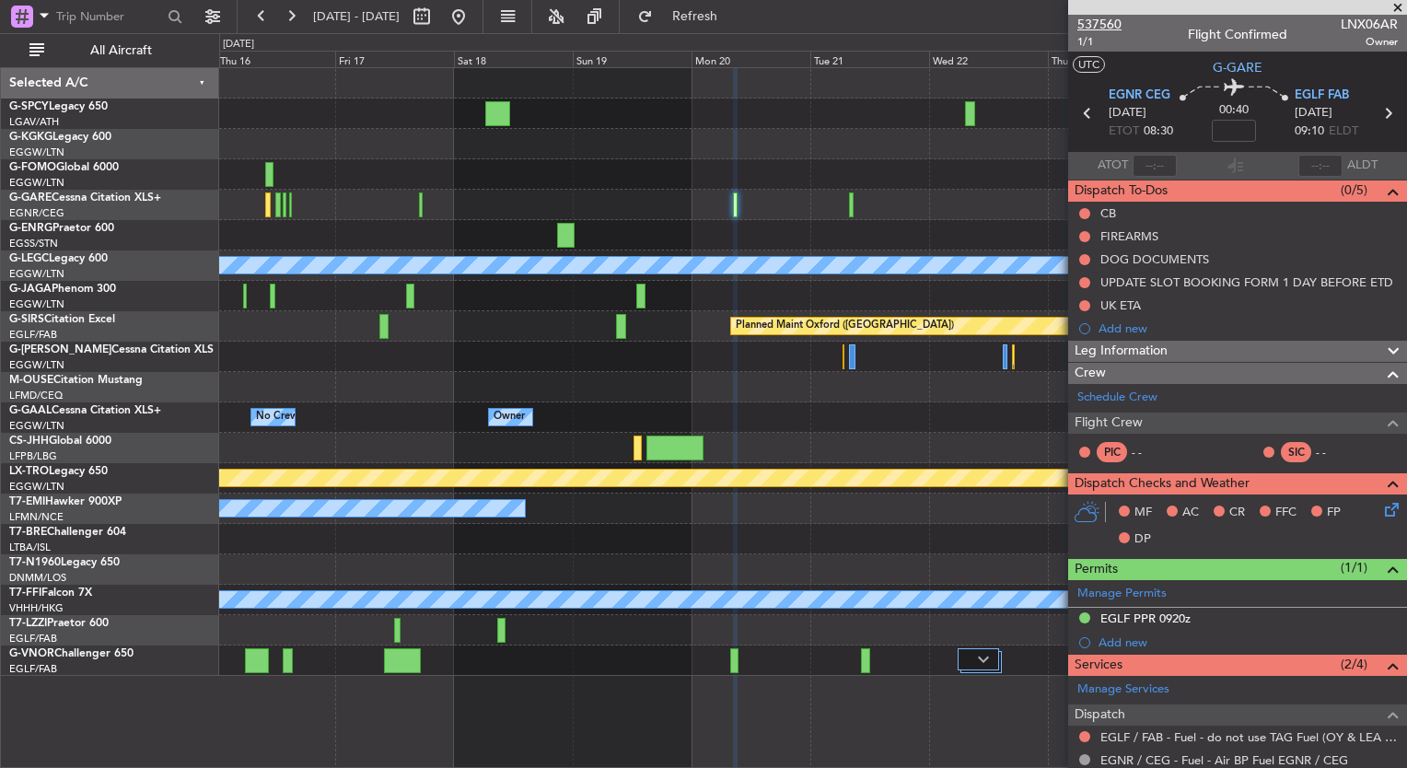
click at [1105, 26] on span "537560" at bounding box center [1099, 24] width 44 height 19
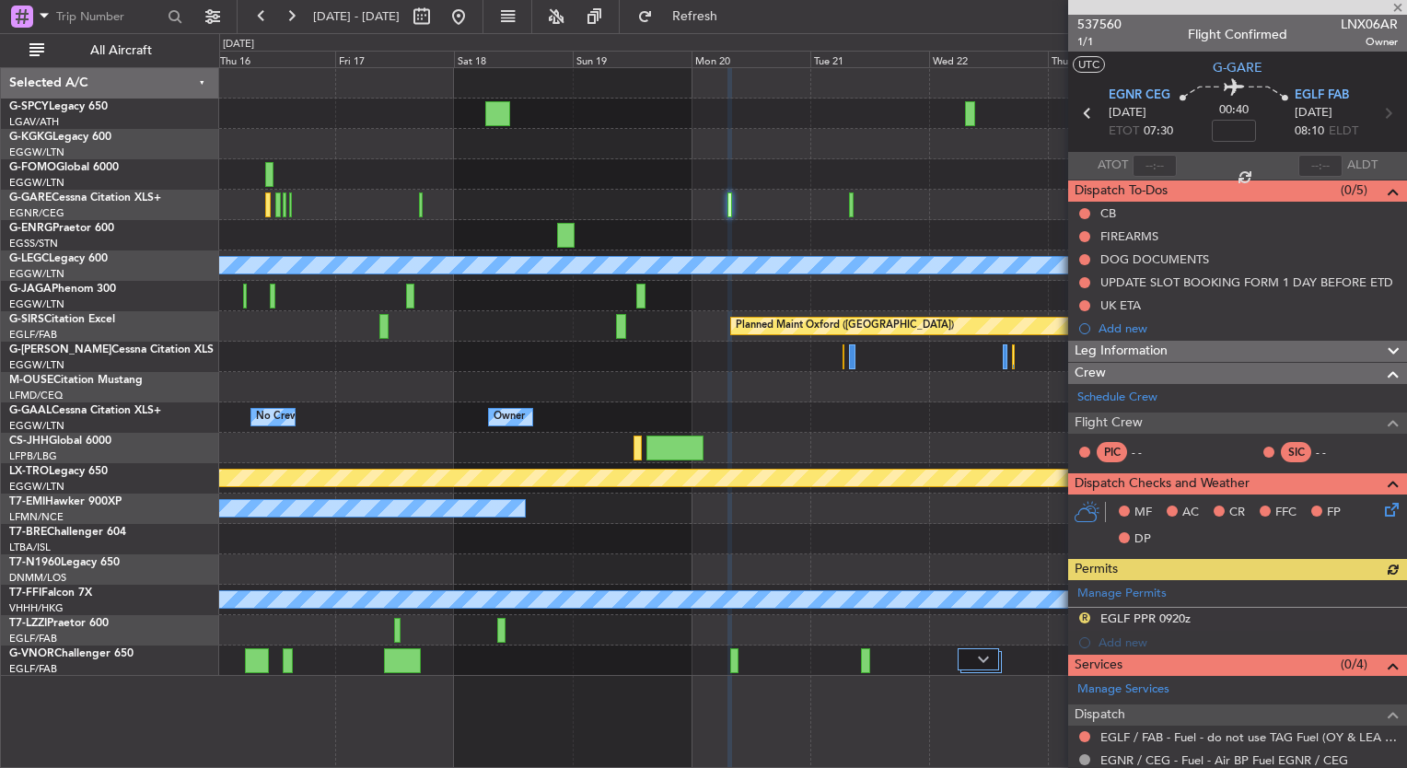
scroll to position [321, 0]
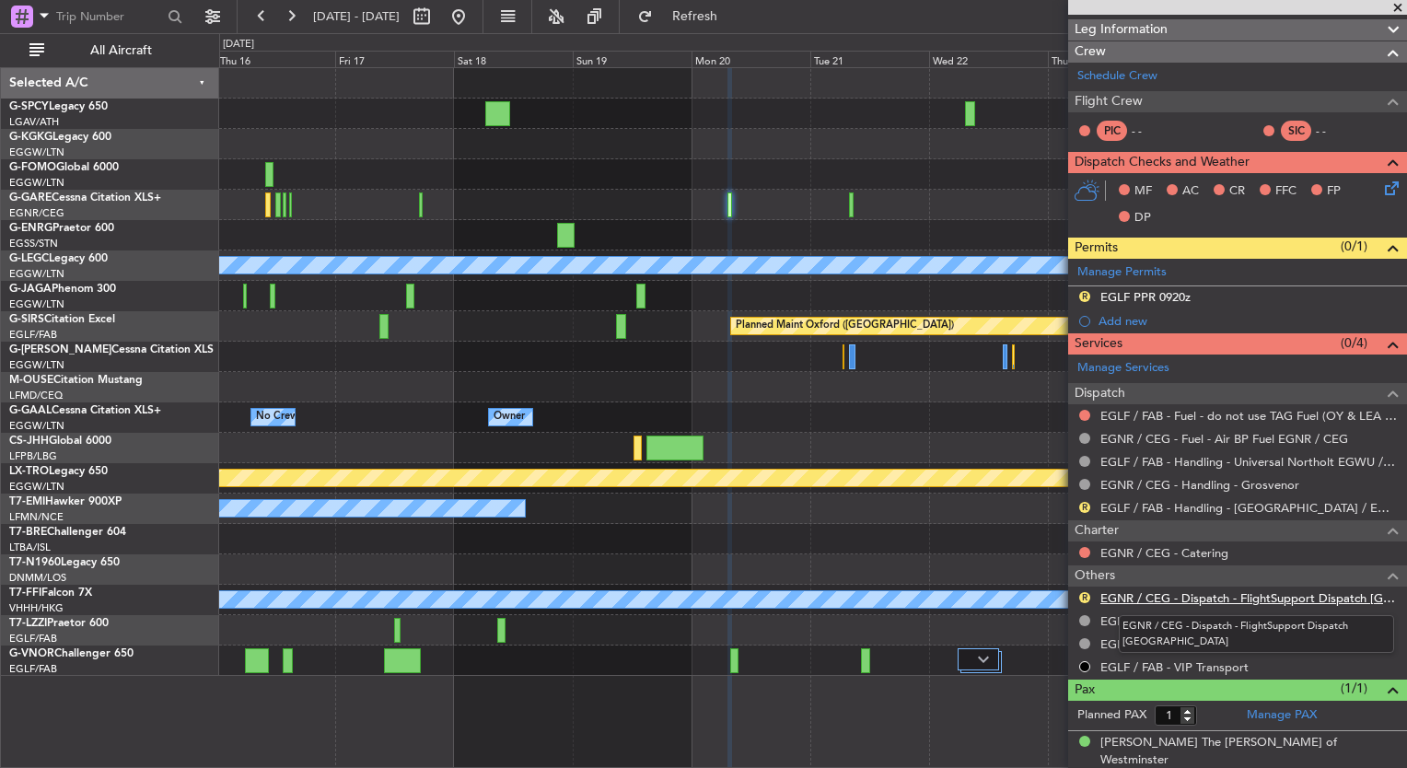
click at [1248, 599] on link "EGNR / CEG - Dispatch - FlightSupport Dispatch UK" at bounding box center [1248, 598] width 297 height 16
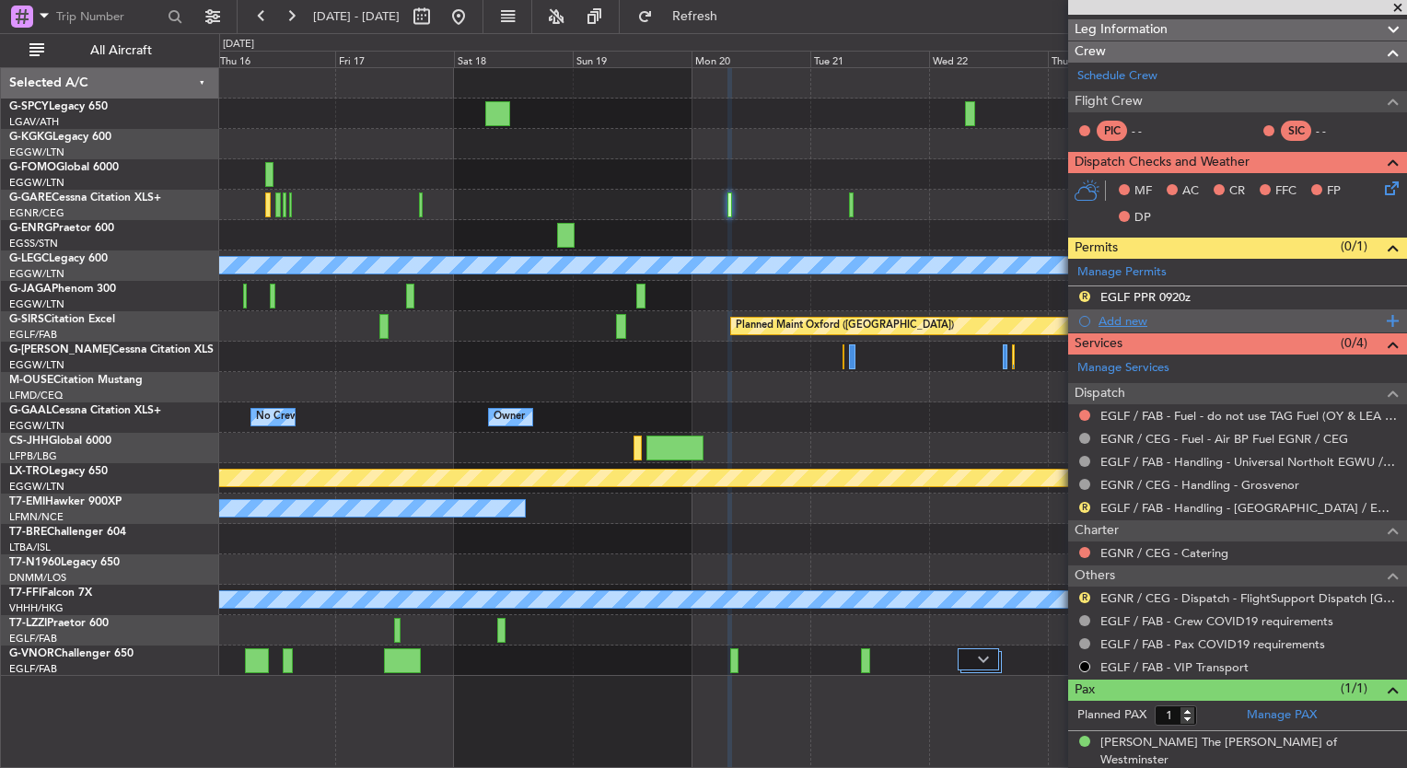
scroll to position [0, 0]
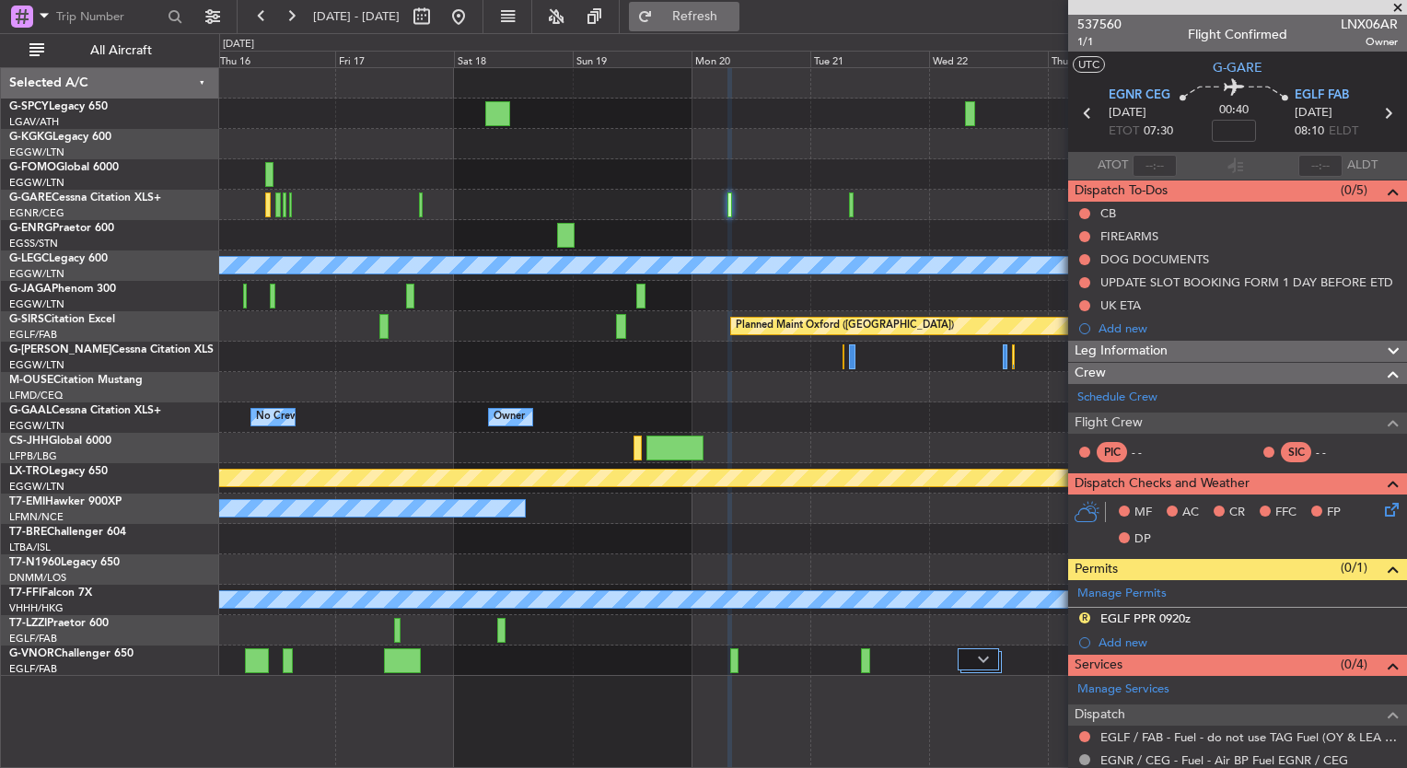
click at [726, 21] on span "Refresh" at bounding box center [695, 16] width 77 height 13
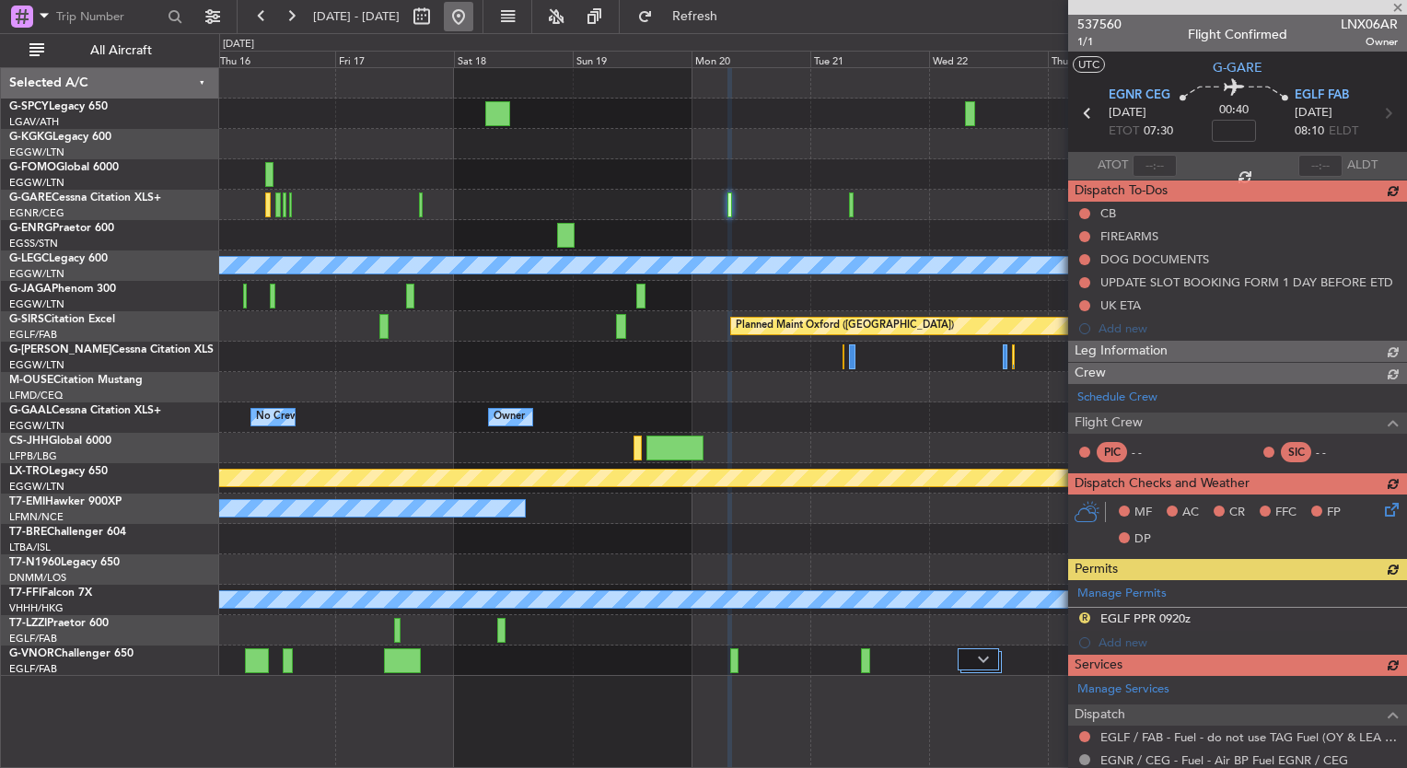
click at [473, 14] on button at bounding box center [458, 16] width 29 height 29
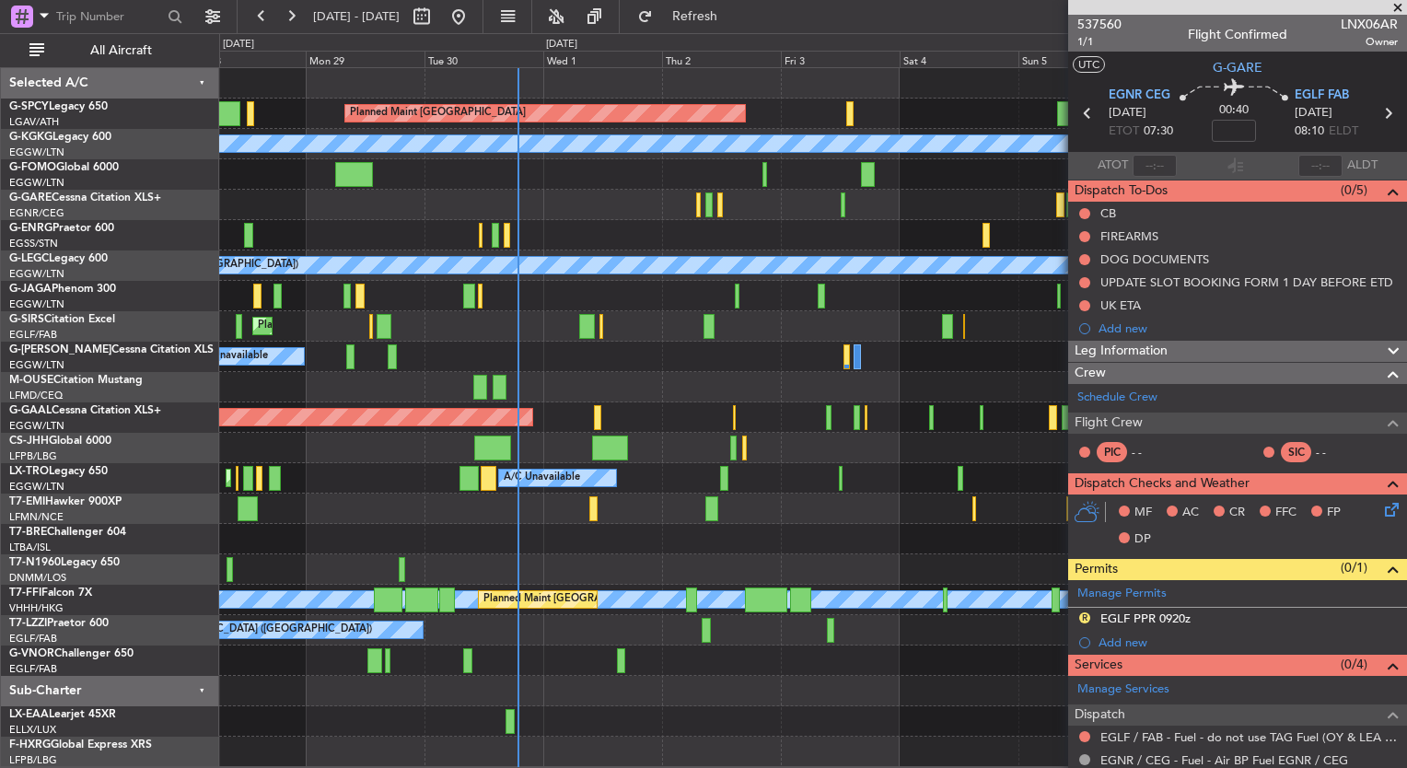
click at [0, 449] on html "25 Sep 2025 - 05 Oct 2025 Refresh Quick Links All Aircraft Planned Maint Bremen…" at bounding box center [703, 384] width 1407 height 768
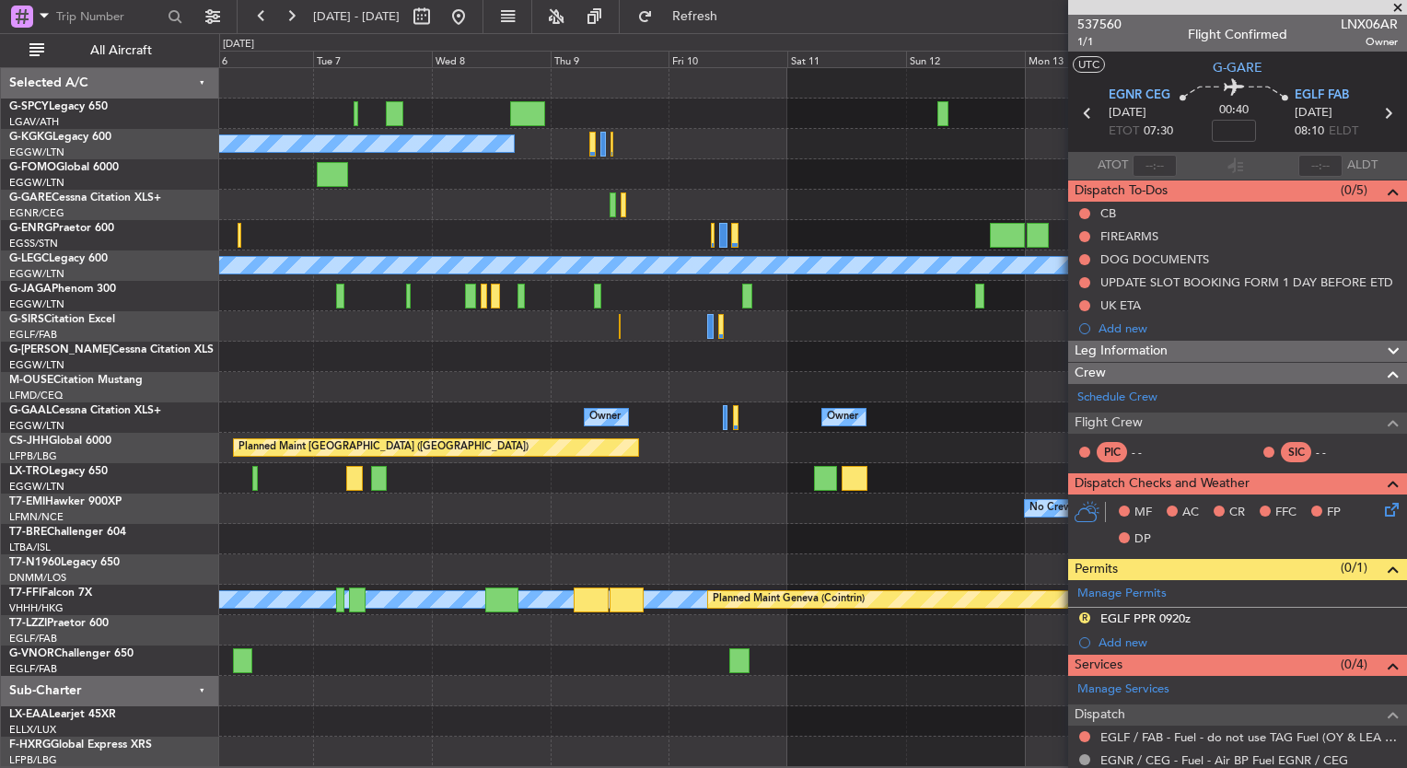
click at [0, 449] on html "25 Sep 2025 - 05 Oct 2025 Refresh Quick Links All Aircraft A/C Unavailable Ista…" at bounding box center [703, 384] width 1407 height 768
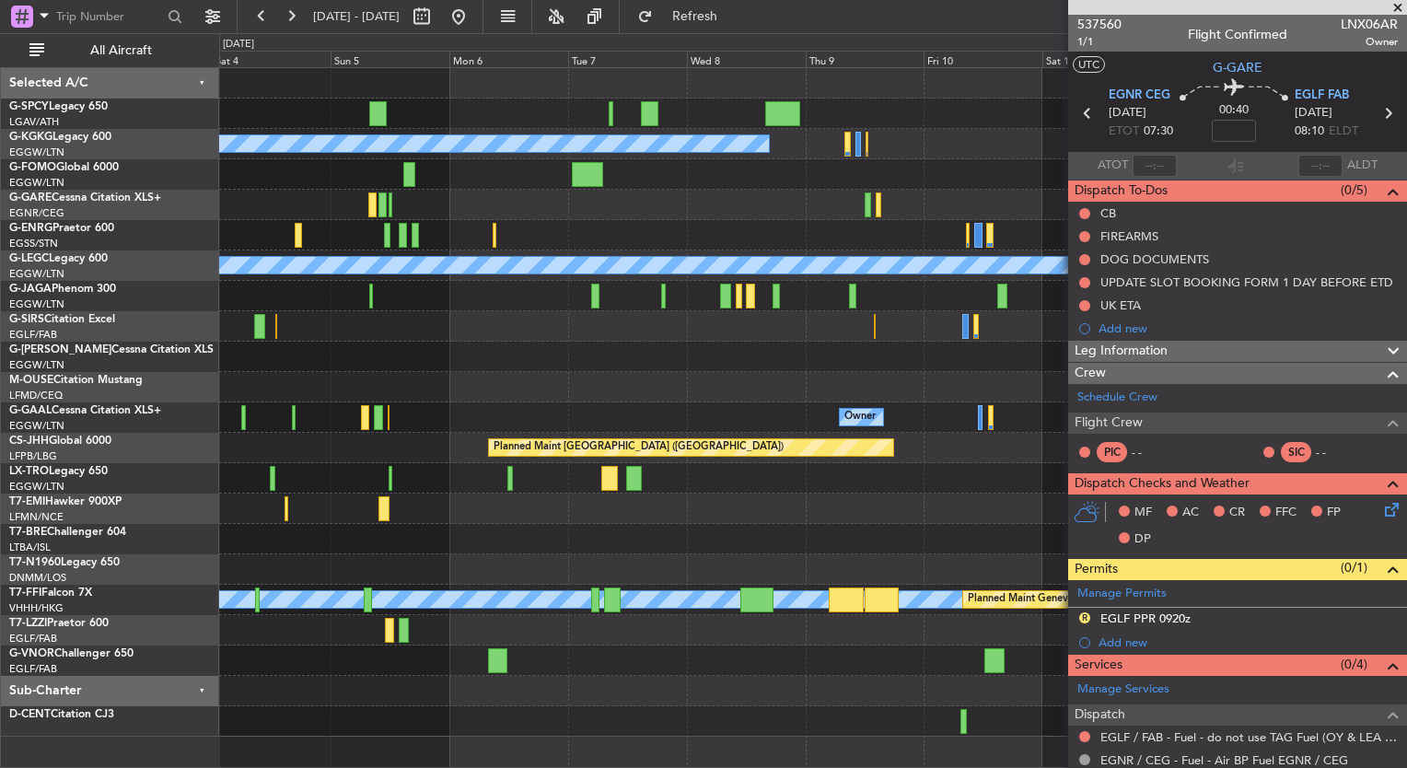
click at [856, 337] on div "Planned Maint Bremen A/C Unavailable Istanbul (Ataturk) A/C Unavailable London …" at bounding box center [812, 402] width 1187 height 669
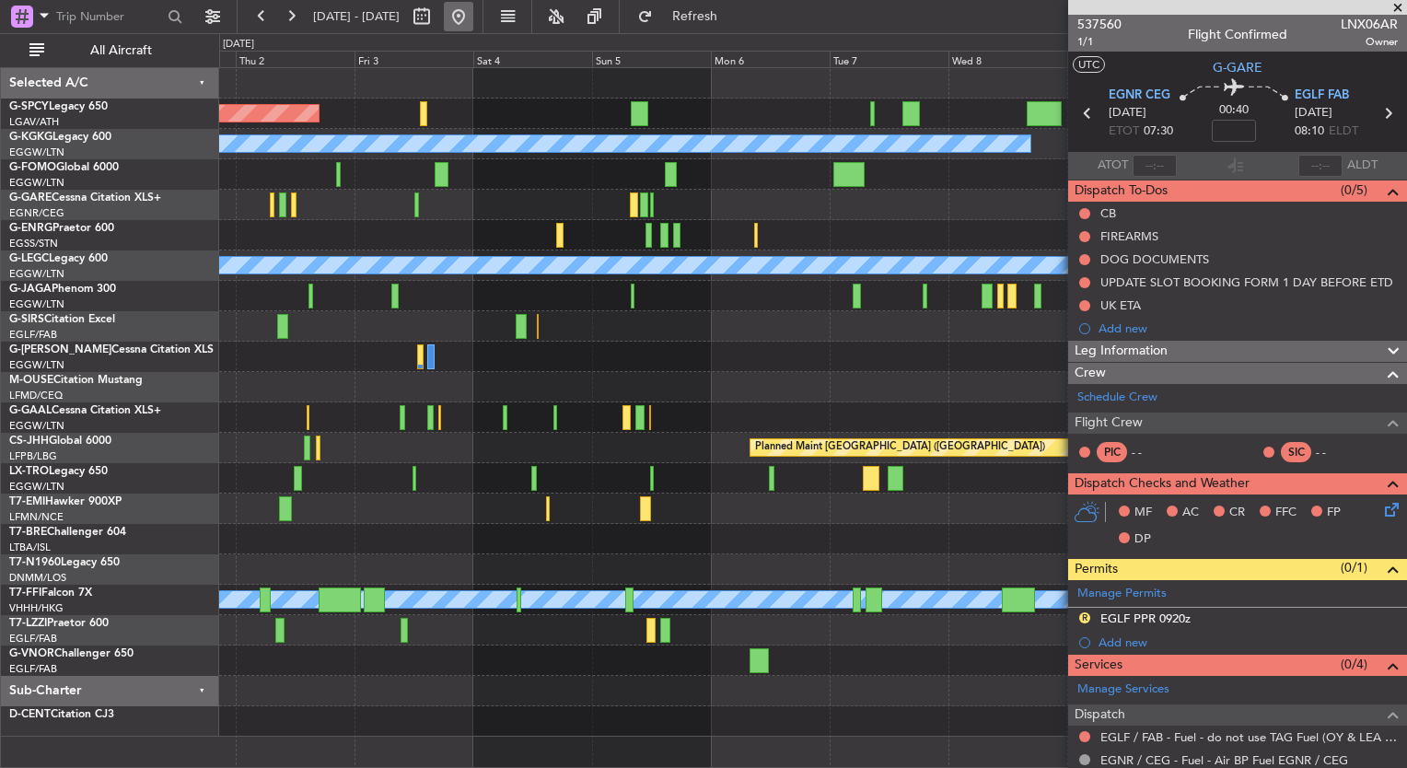
click at [473, 2] on button at bounding box center [458, 16] width 29 height 29
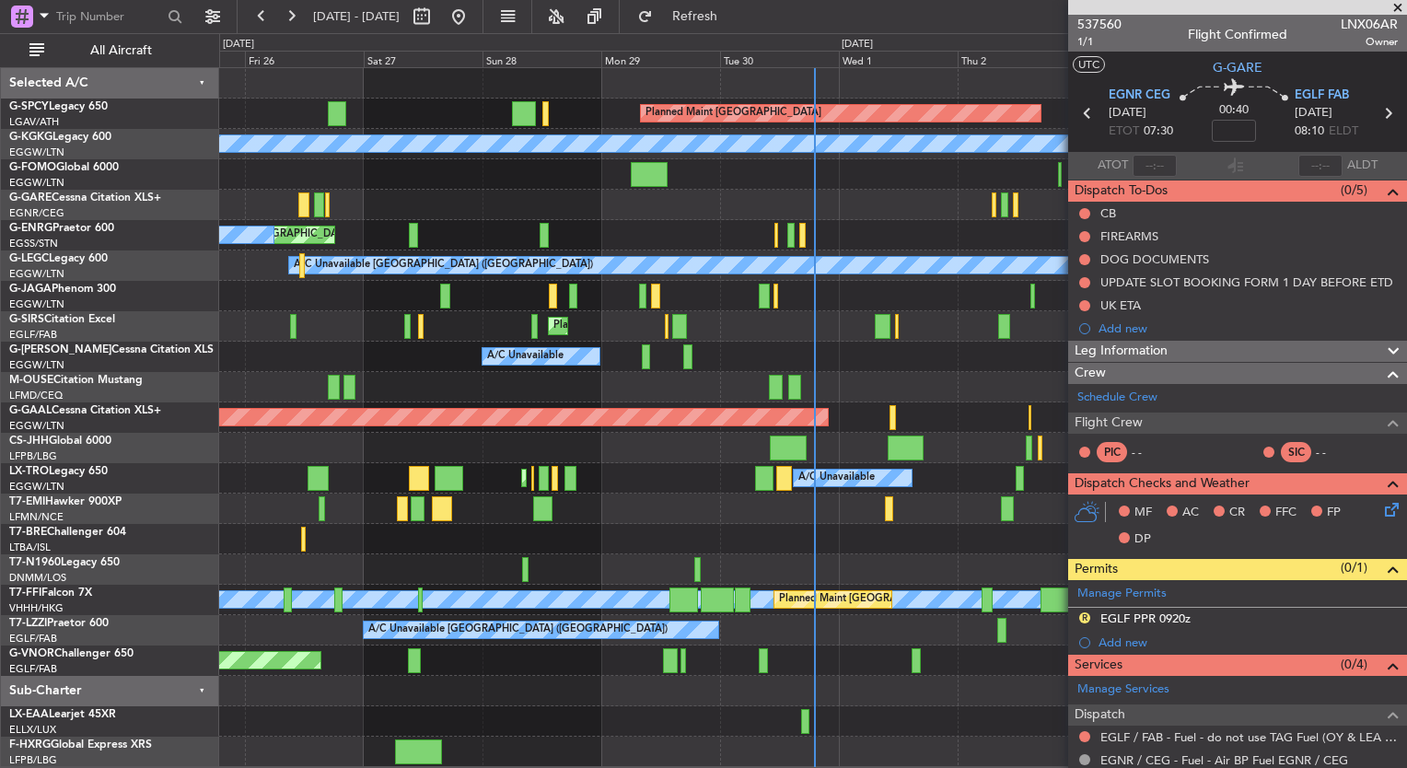
click at [129, 350] on div "Planned Maint Bremen A/C Unavailable Istanbul (Ataturk) Planned Maint London (L…" at bounding box center [703, 400] width 1407 height 735
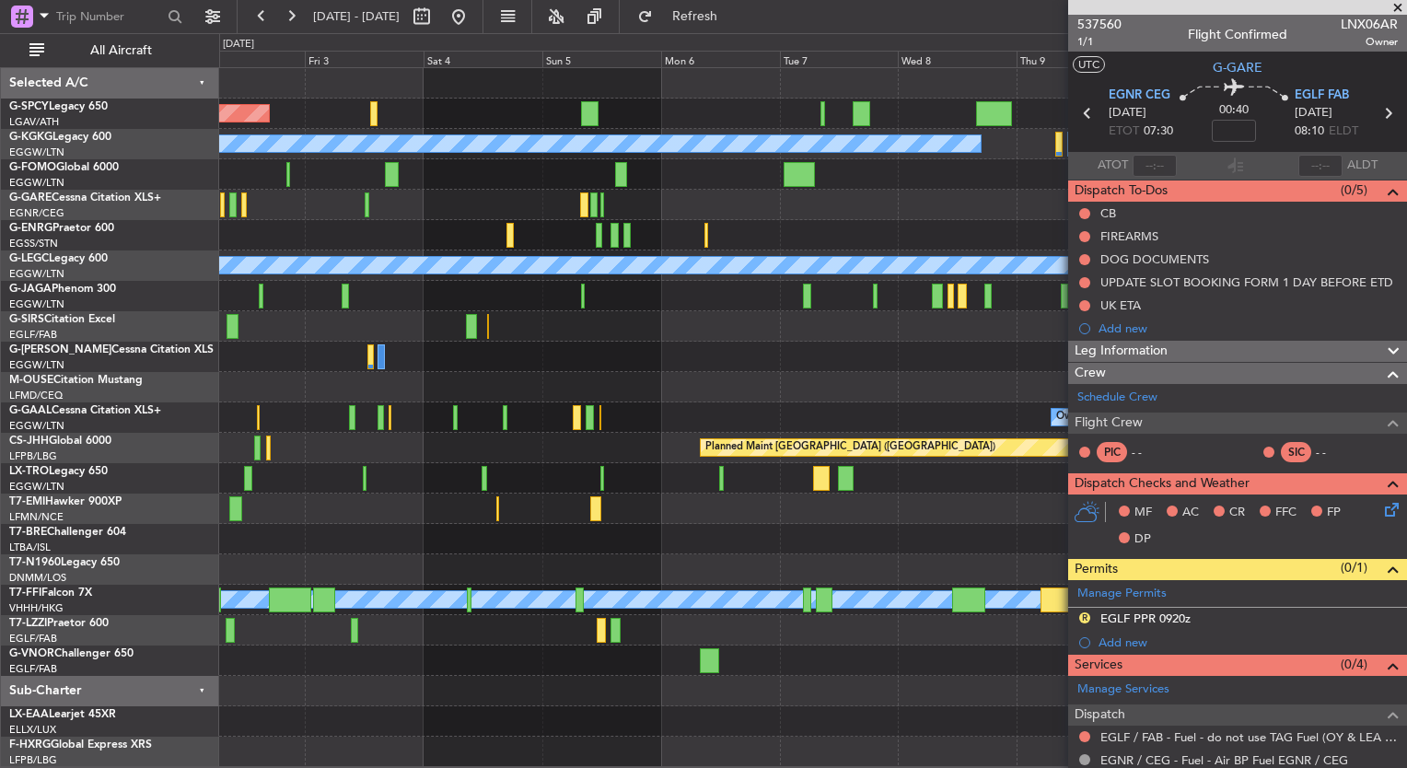
click at [195, 313] on div "Planned Maint Bremen A/C Unavailable Istanbul (Ataturk) A/C Unavailable London …" at bounding box center [703, 400] width 1407 height 735
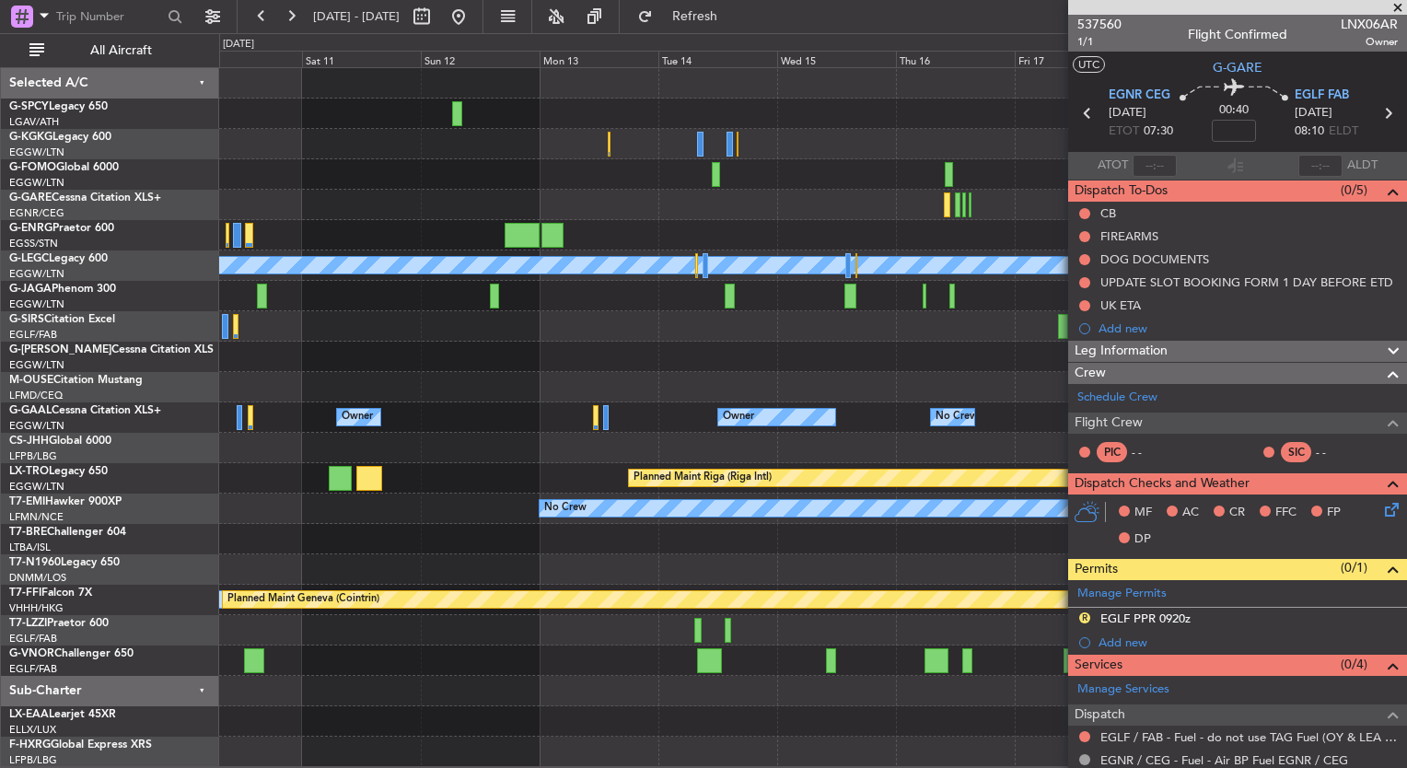
click at [366, 373] on div "A/C Unavailable Istanbul (Ataturk) A/C Unavailable London (Luton) Planned Maint…" at bounding box center [812, 417] width 1187 height 699
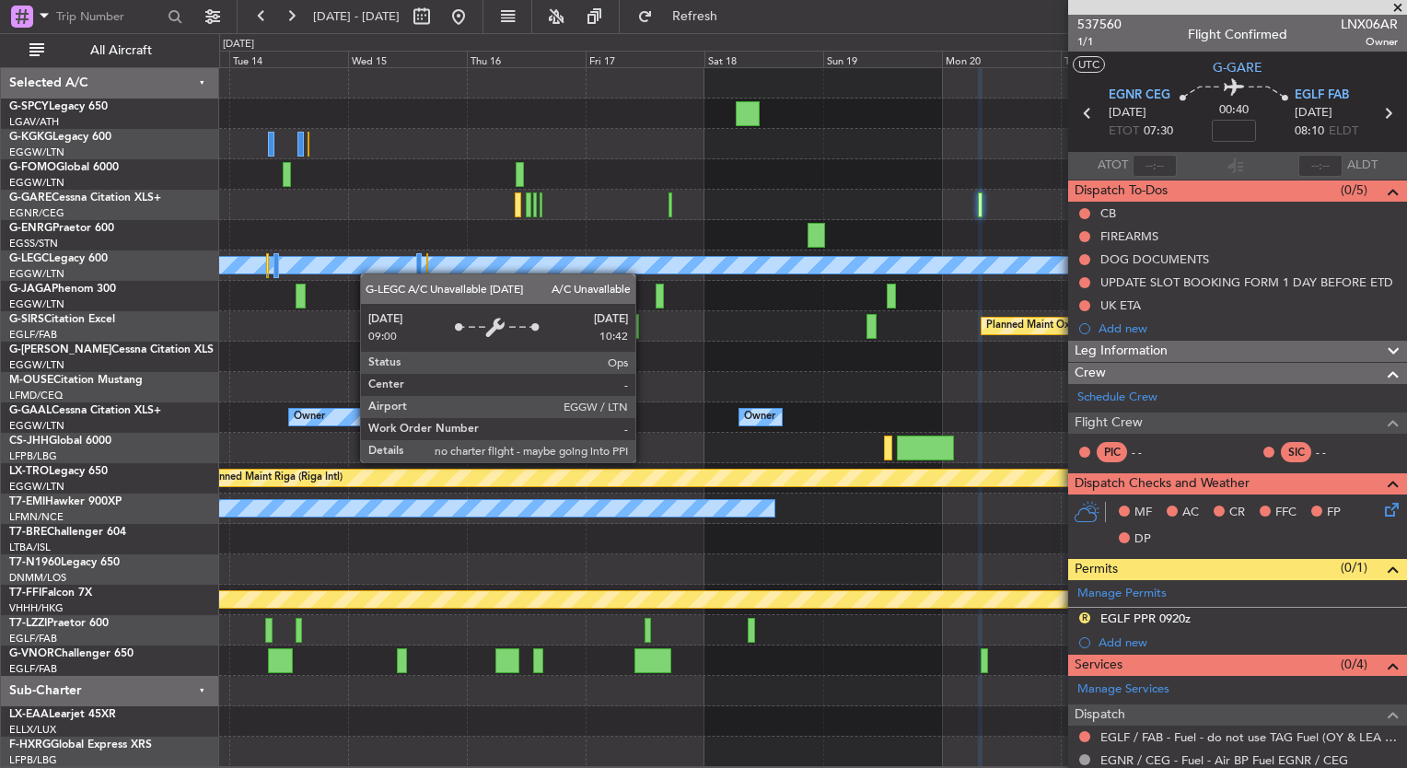
click at [386, 274] on div "A/C Unavailable London (Luton) Planned Maint Oxford (Kidlington) Owner Owner No…" at bounding box center [812, 417] width 1187 height 699
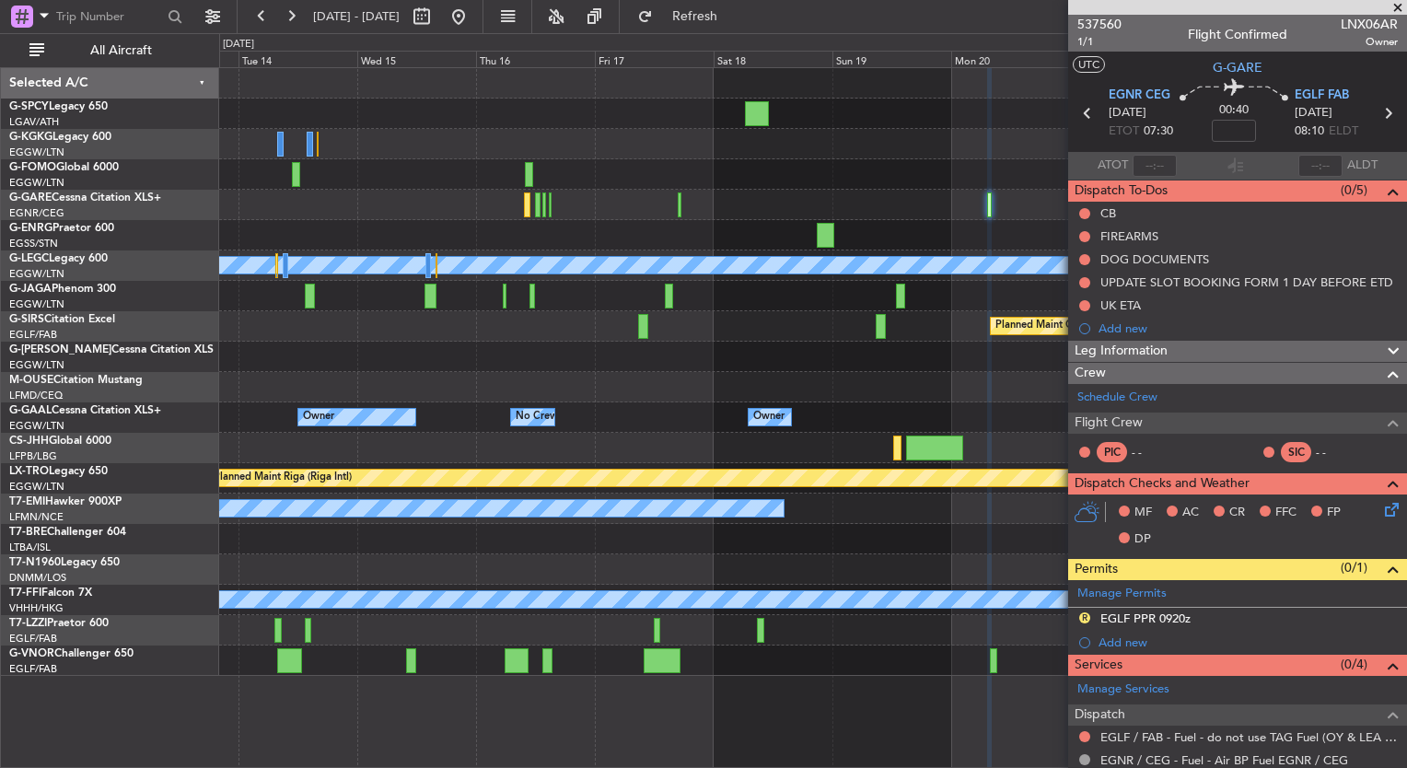
click at [1394, 9] on span at bounding box center [1398, 8] width 18 height 17
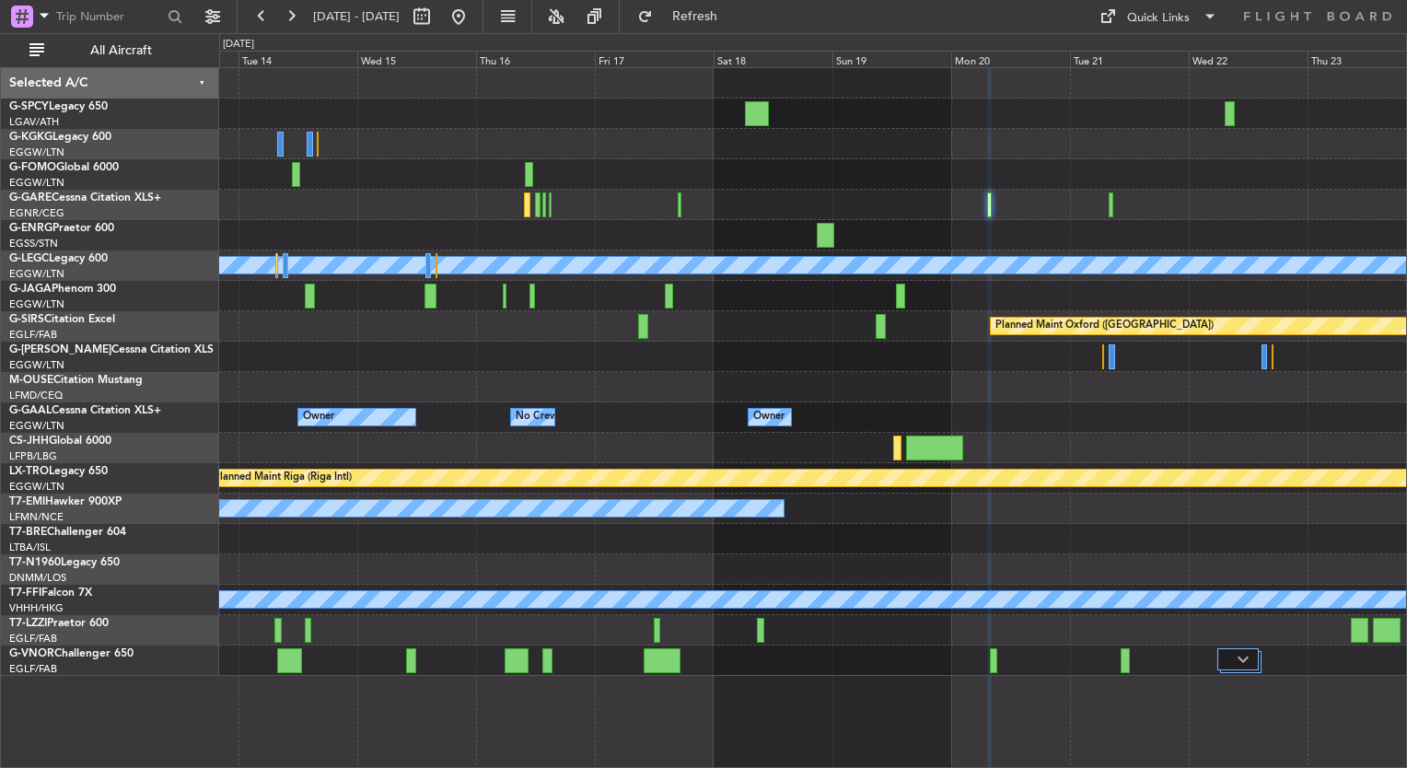
type input "0"
click at [1150, 17] on div "Quick Links" at bounding box center [1158, 18] width 63 height 18
click at [1155, 60] on button "Trip Builder" at bounding box center [1159, 61] width 138 height 44
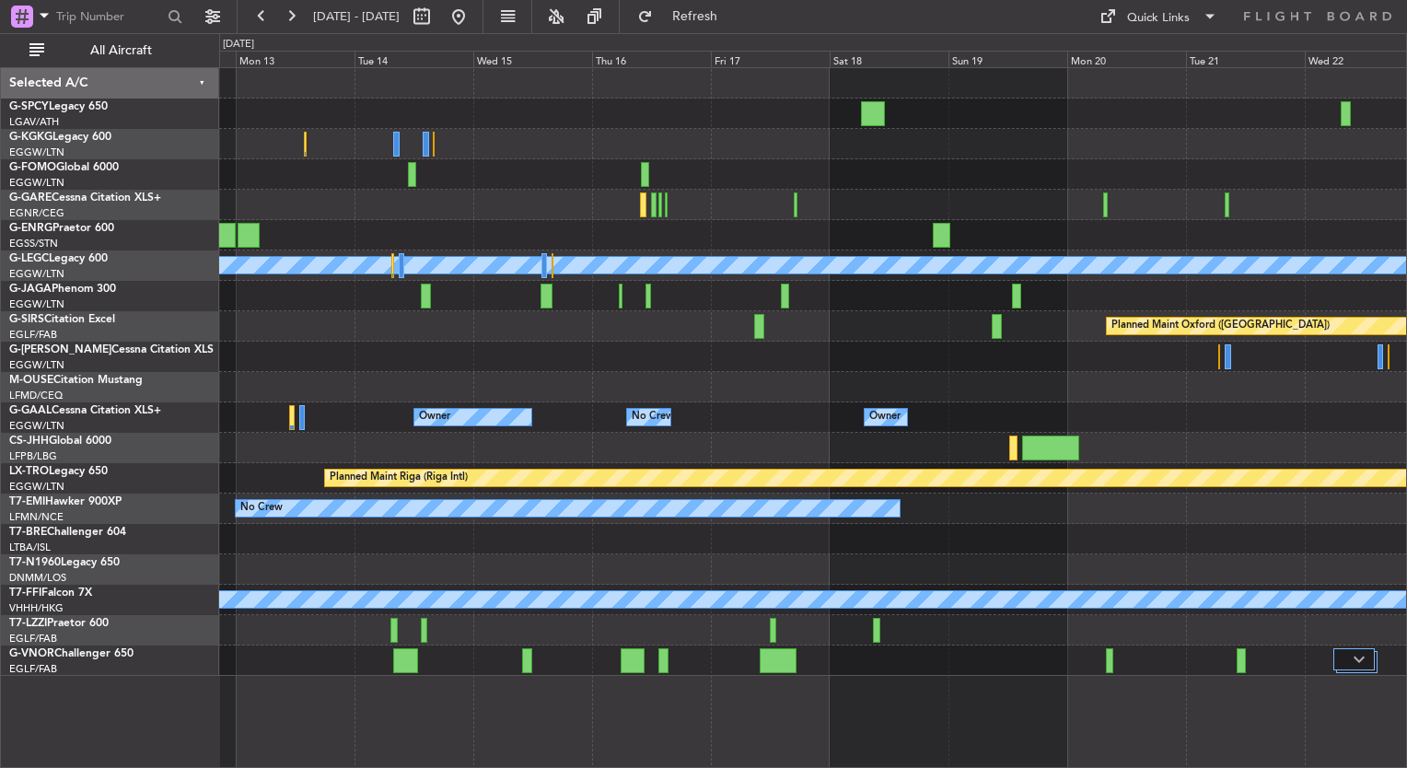
click at [865, 331] on div "A/C Unavailable London (Luton) Planned Maint Oxford (Kidlington) Owner Owner No…" at bounding box center [812, 372] width 1187 height 608
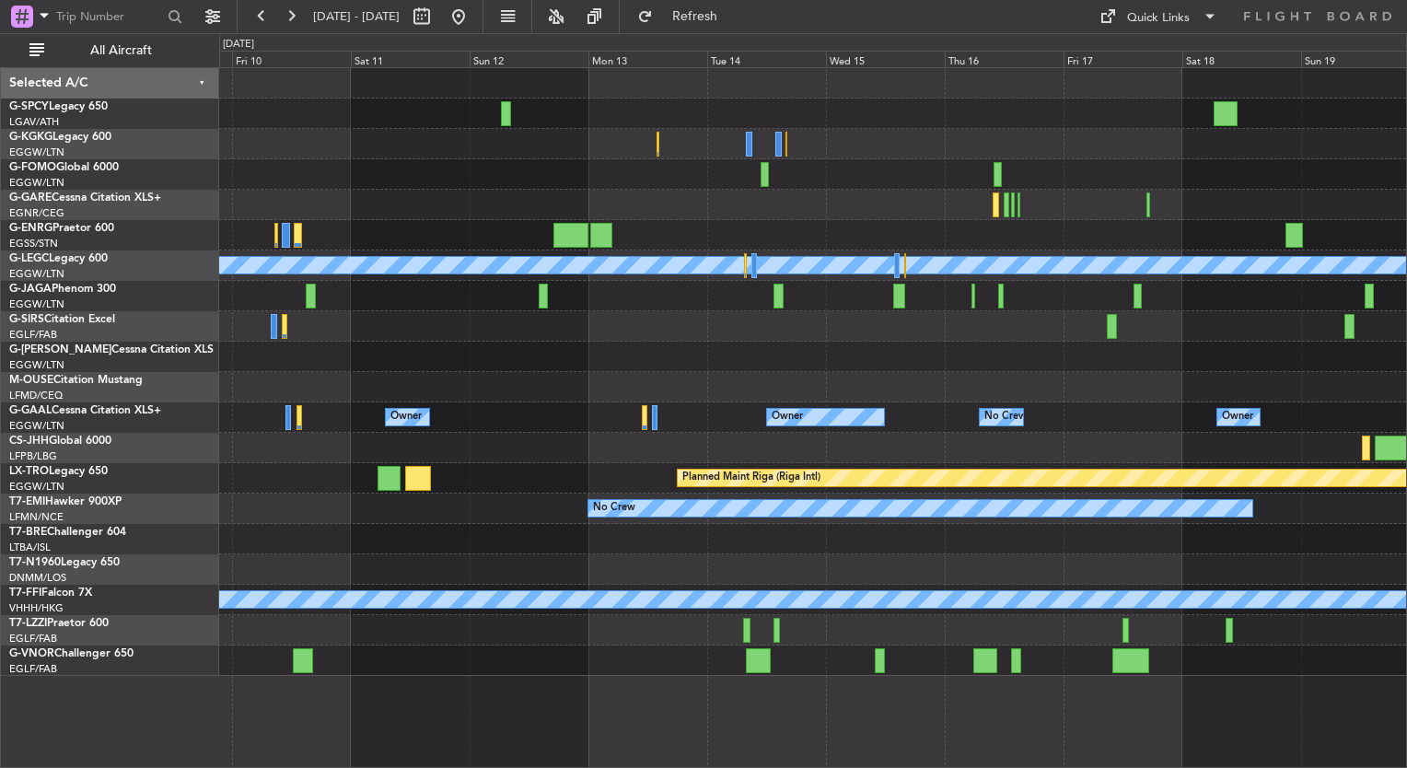
click at [876, 376] on div "A/C Unavailable Istanbul (Ataturk) A/C Unavailable London (Luton) Planned Maint…" at bounding box center [812, 372] width 1187 height 608
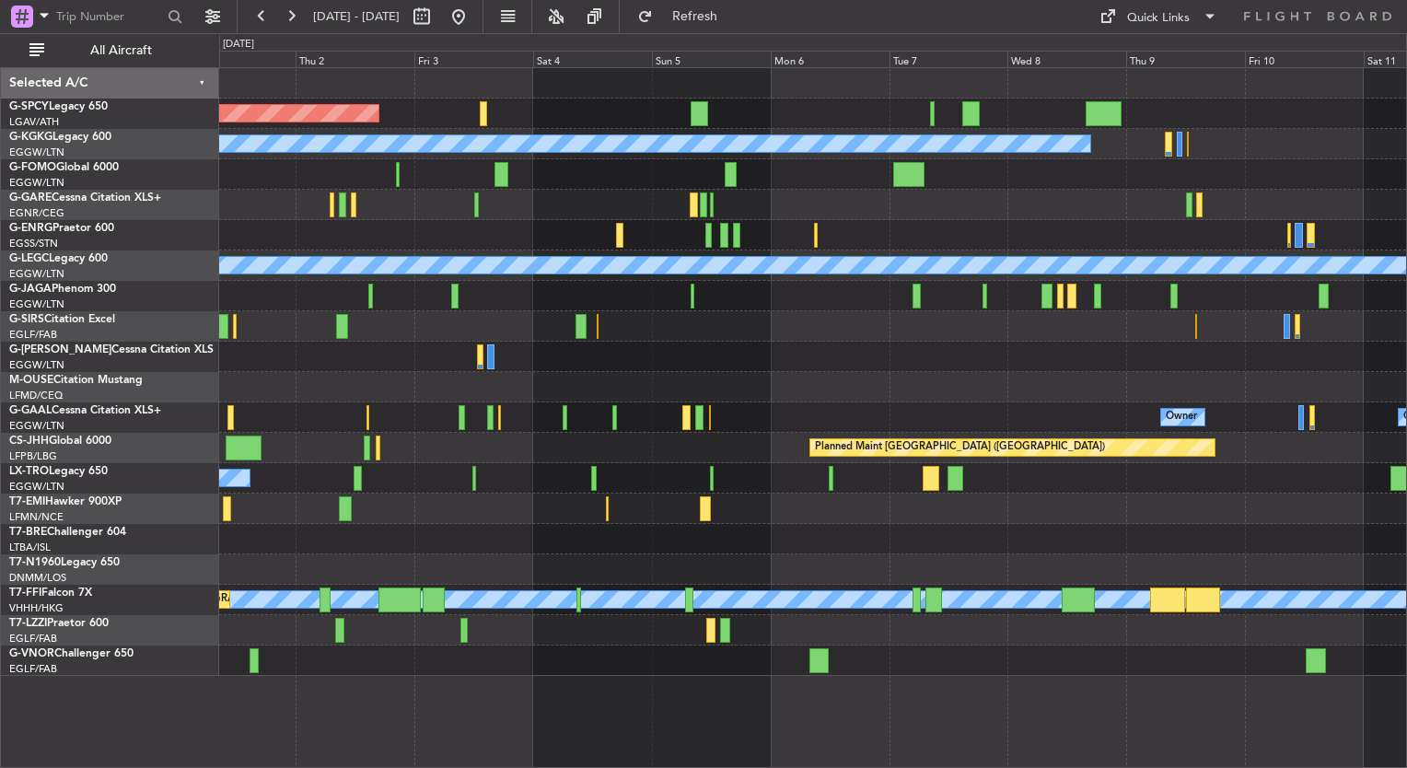
click at [833, 519] on div "Planned Maint Bremen A/C Unavailable Istanbul (Ataturk) A/C Unavailable London …" at bounding box center [812, 372] width 1187 height 608
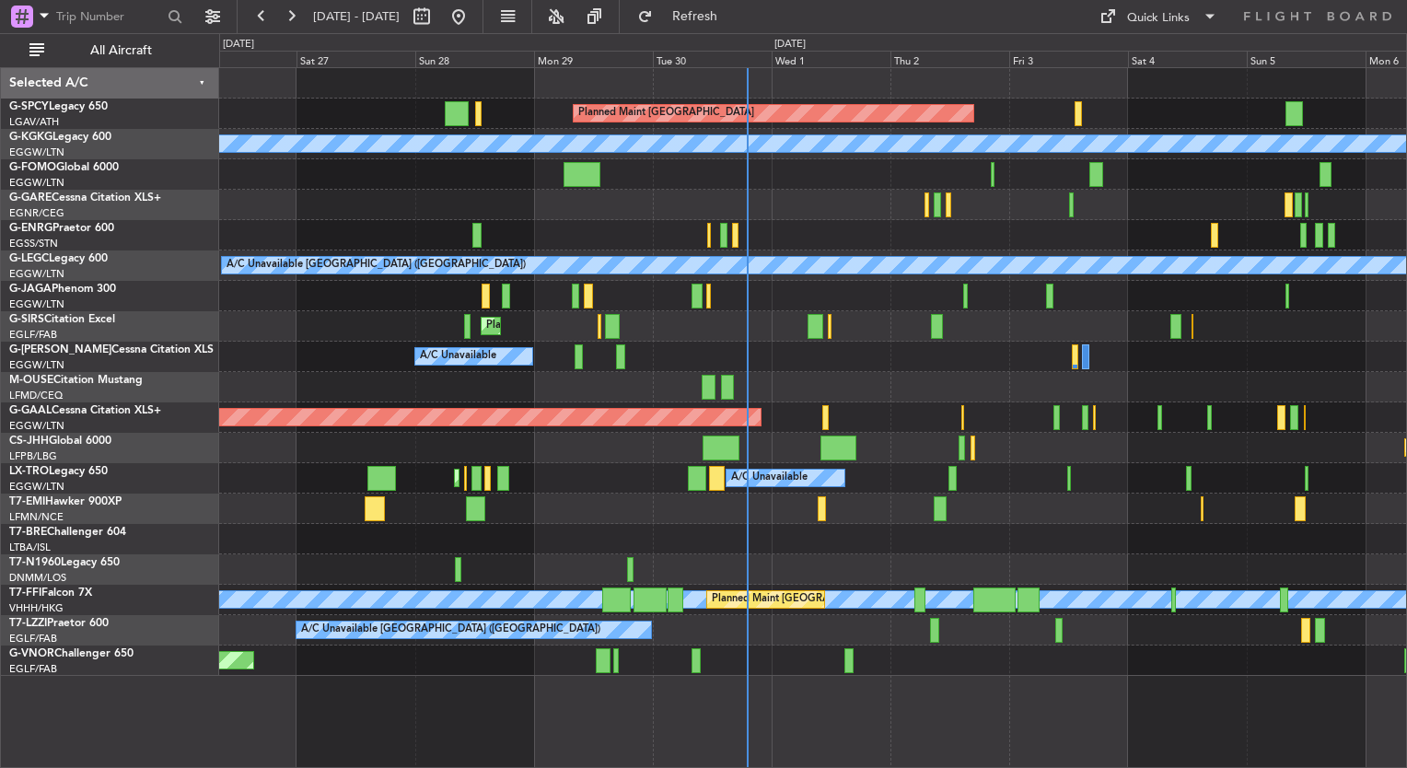
click at [1157, 562] on div at bounding box center [812, 569] width 1187 height 30
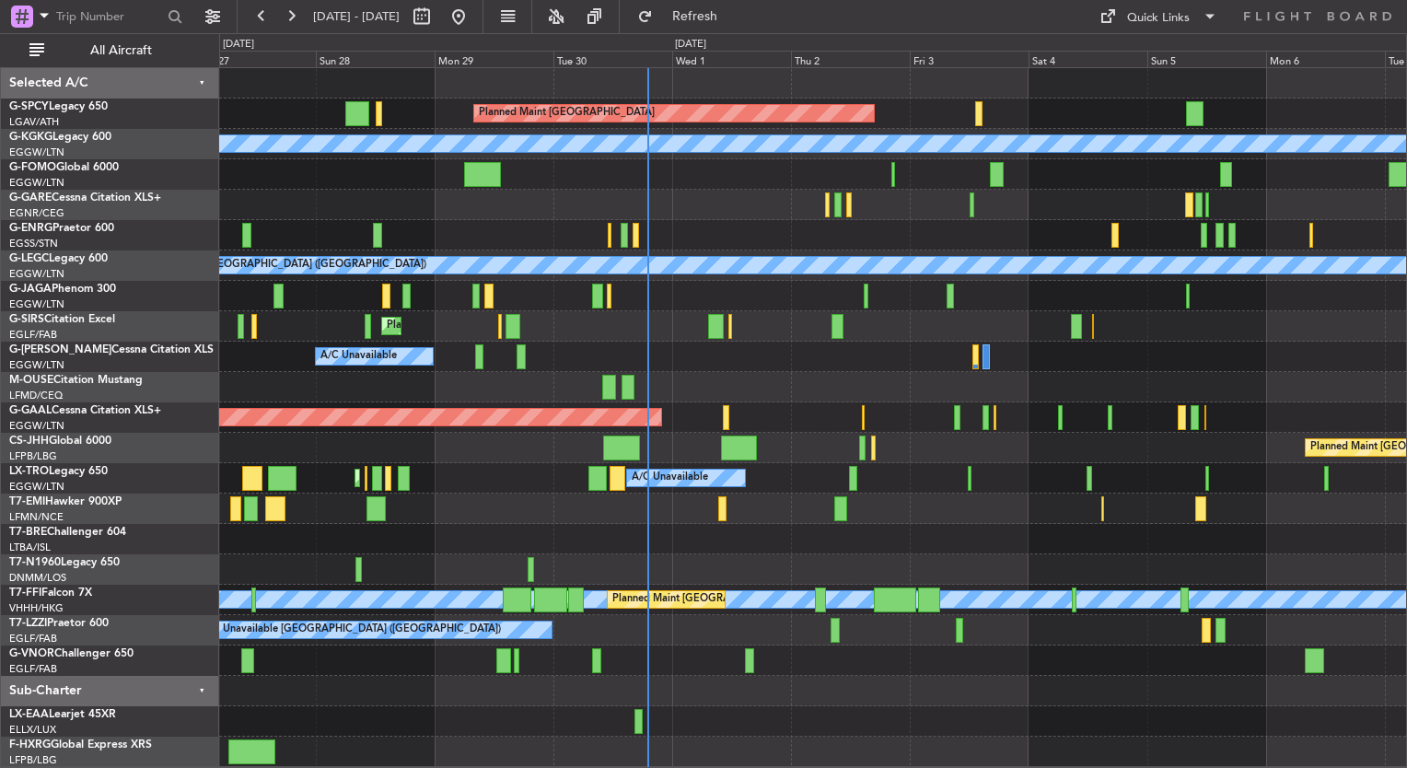
click at [680, 503] on div "Planned Maint Bremen A/C Unavailable Istanbul (Ataturk) Unplanned Maint London …" at bounding box center [812, 417] width 1187 height 699
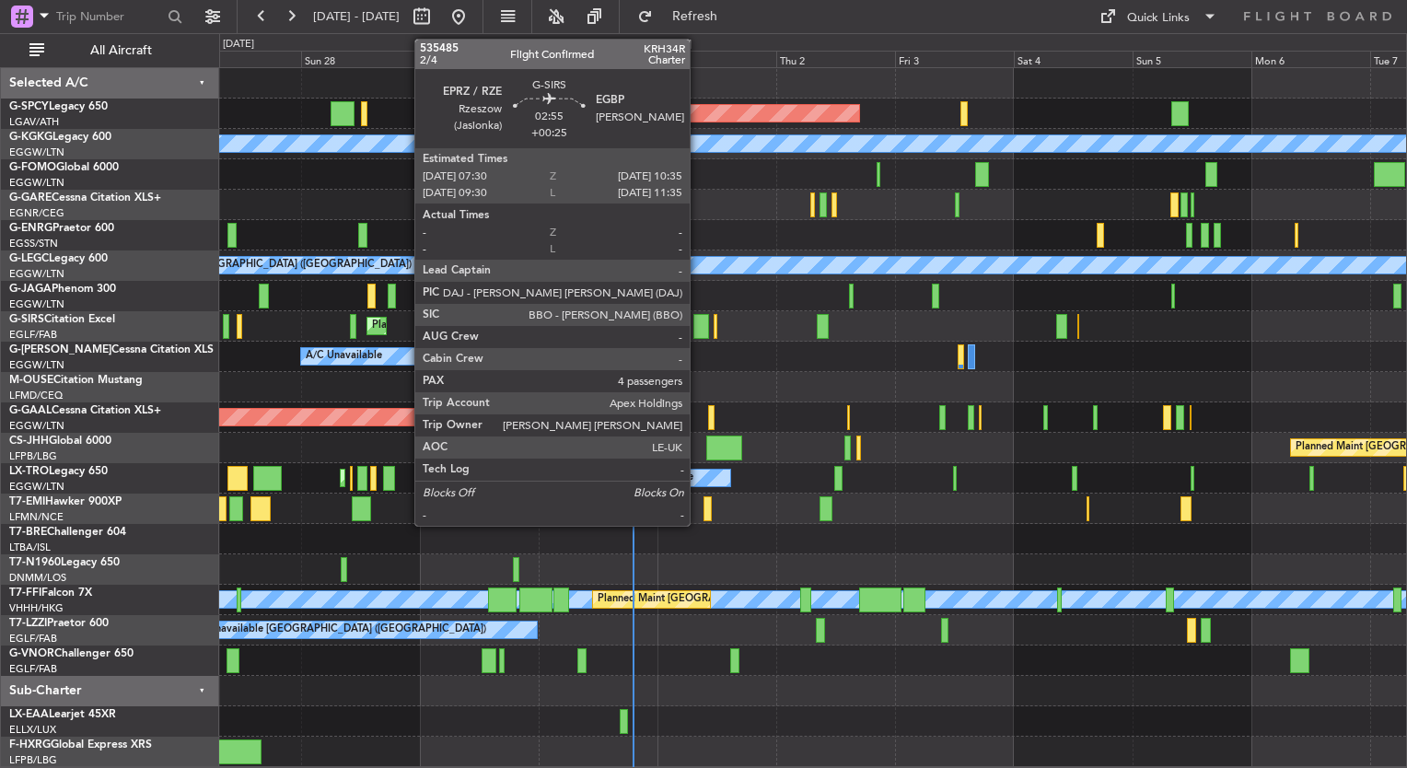
click at [698, 326] on div at bounding box center [701, 326] width 16 height 25
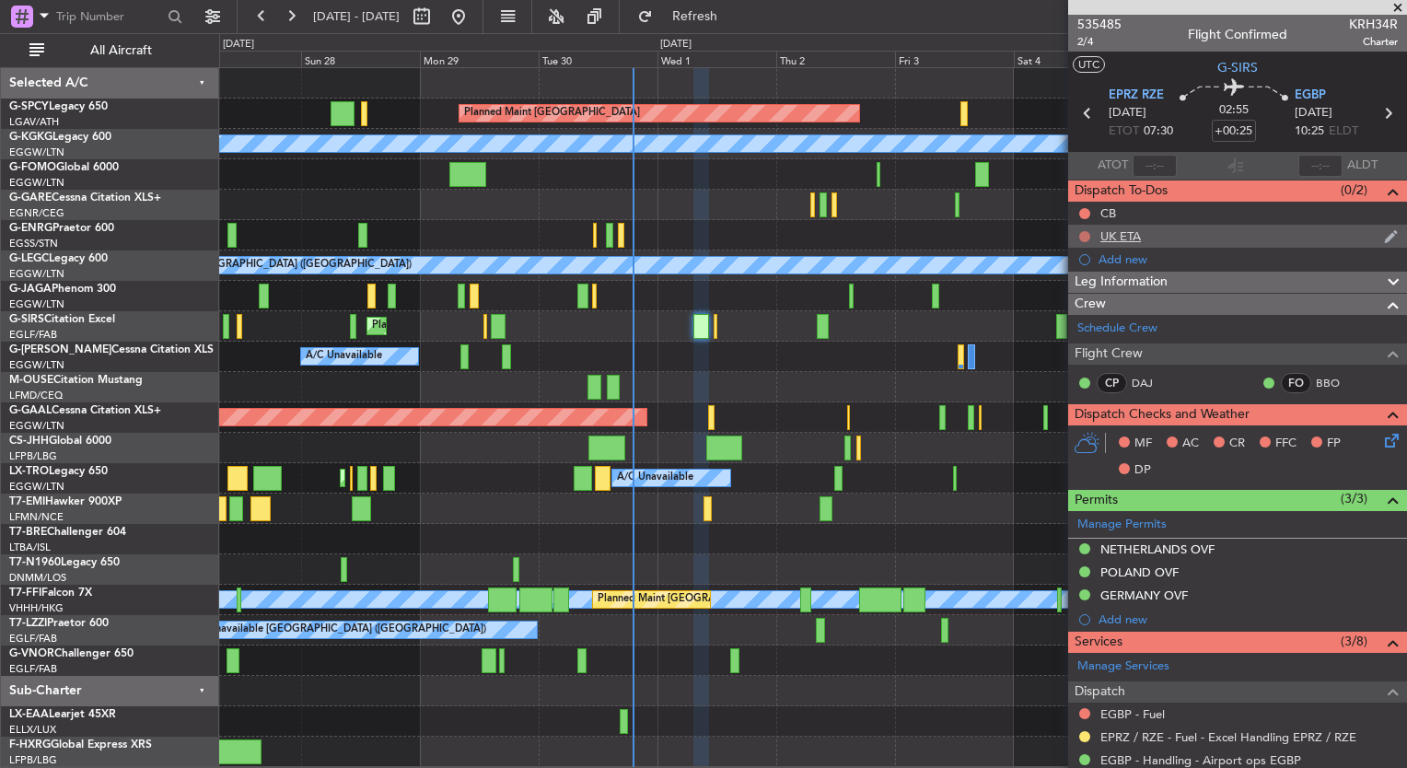
click at [1083, 237] on button at bounding box center [1084, 236] width 11 height 11
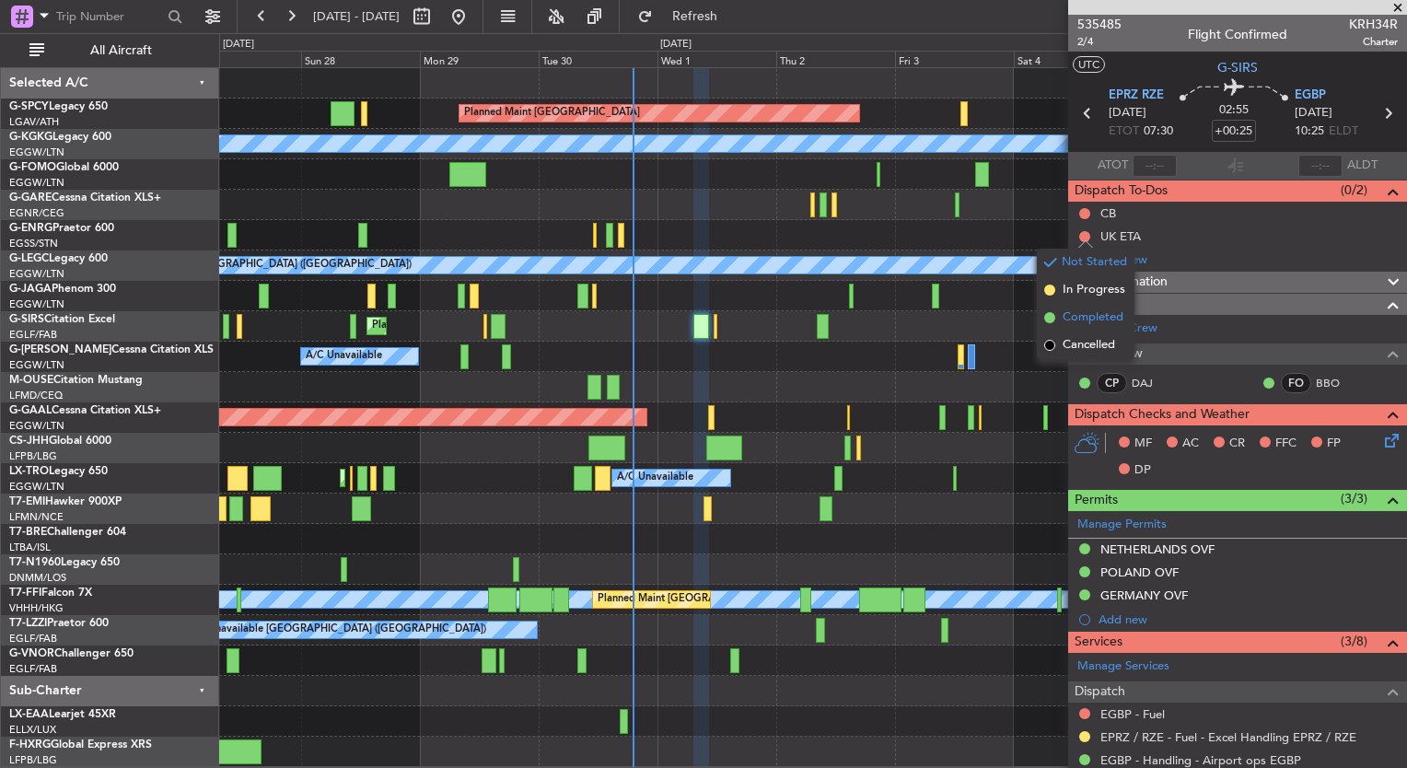
click at [1088, 320] on span "Completed" at bounding box center [1093, 317] width 61 height 18
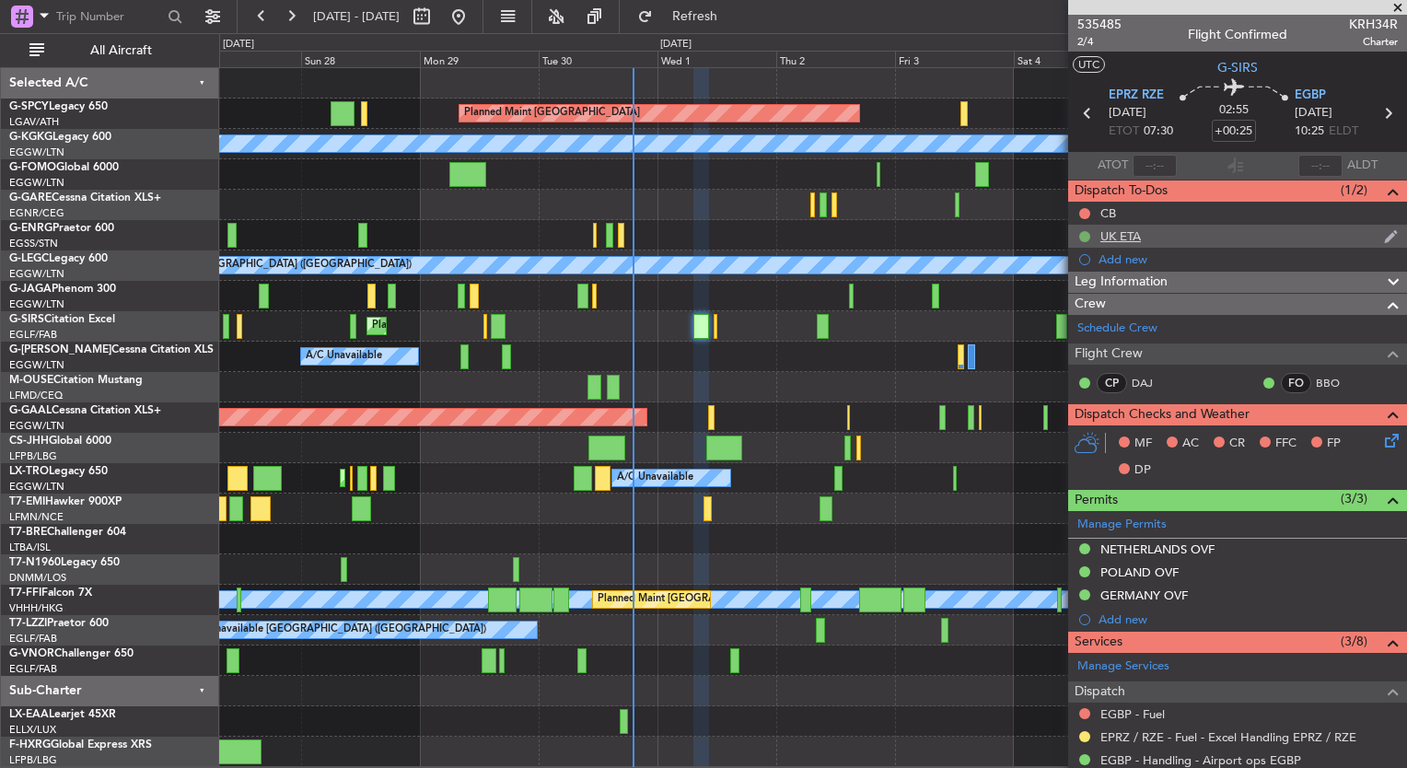
click at [1083, 239] on button at bounding box center [1084, 236] width 11 height 11
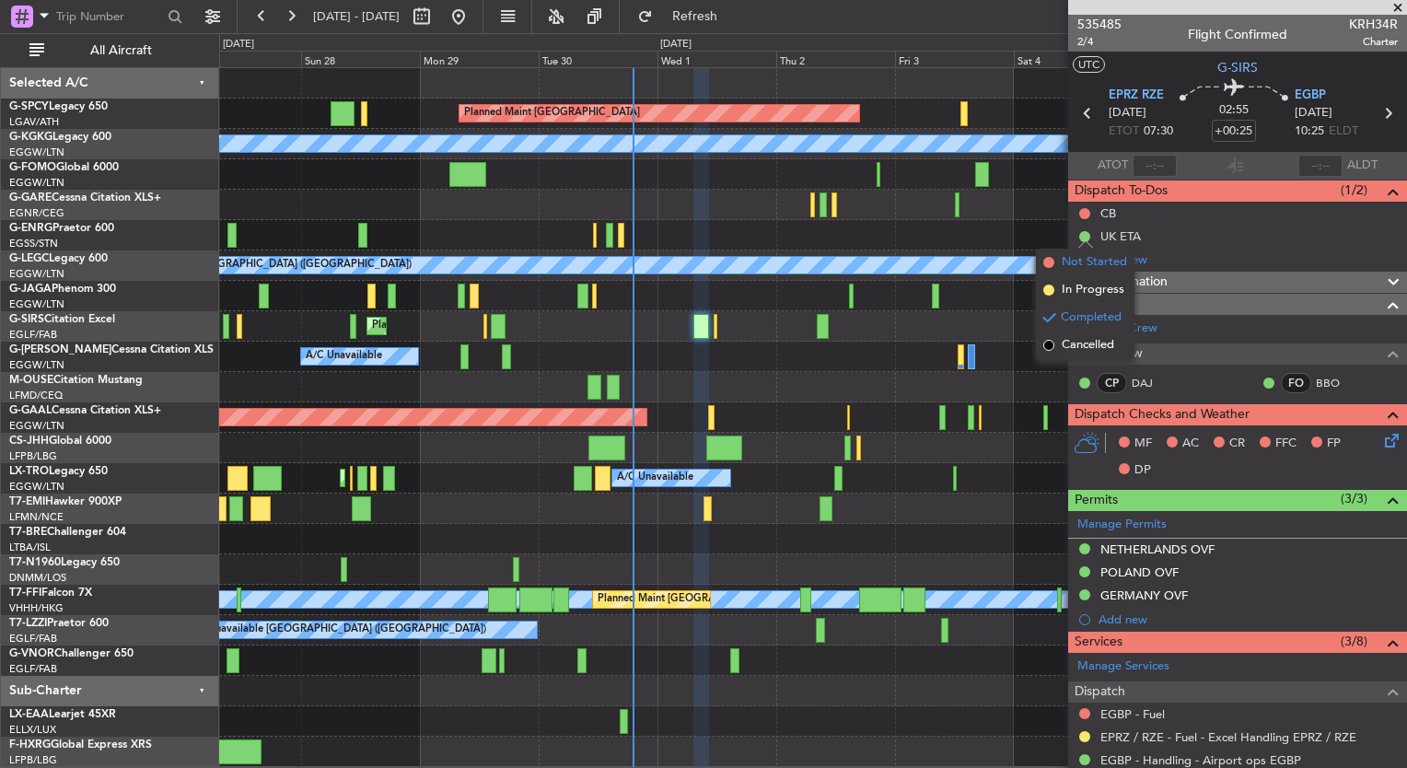
click at [1090, 267] on span "Not Started" at bounding box center [1094, 262] width 65 height 18
click at [1395, 5] on span at bounding box center [1398, 8] width 18 height 17
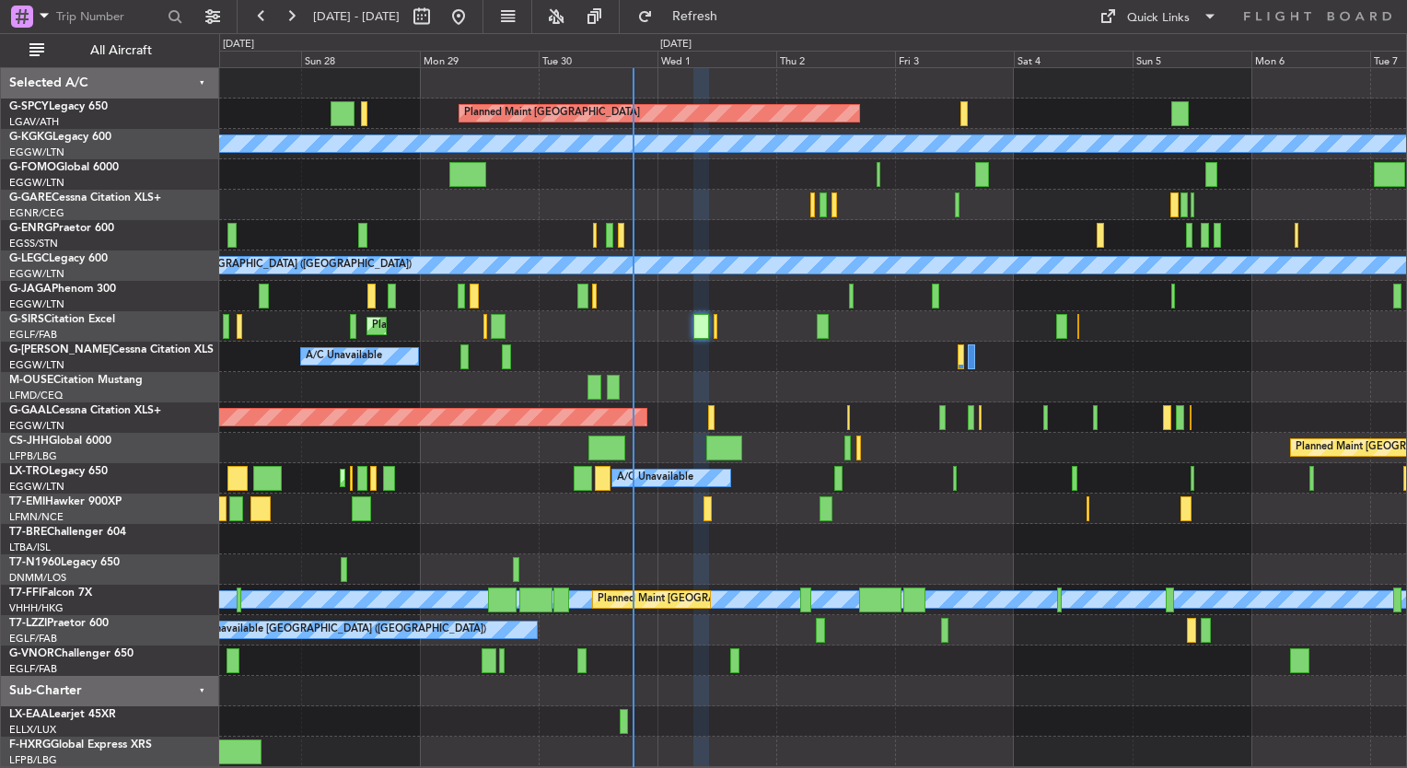
type input "0"
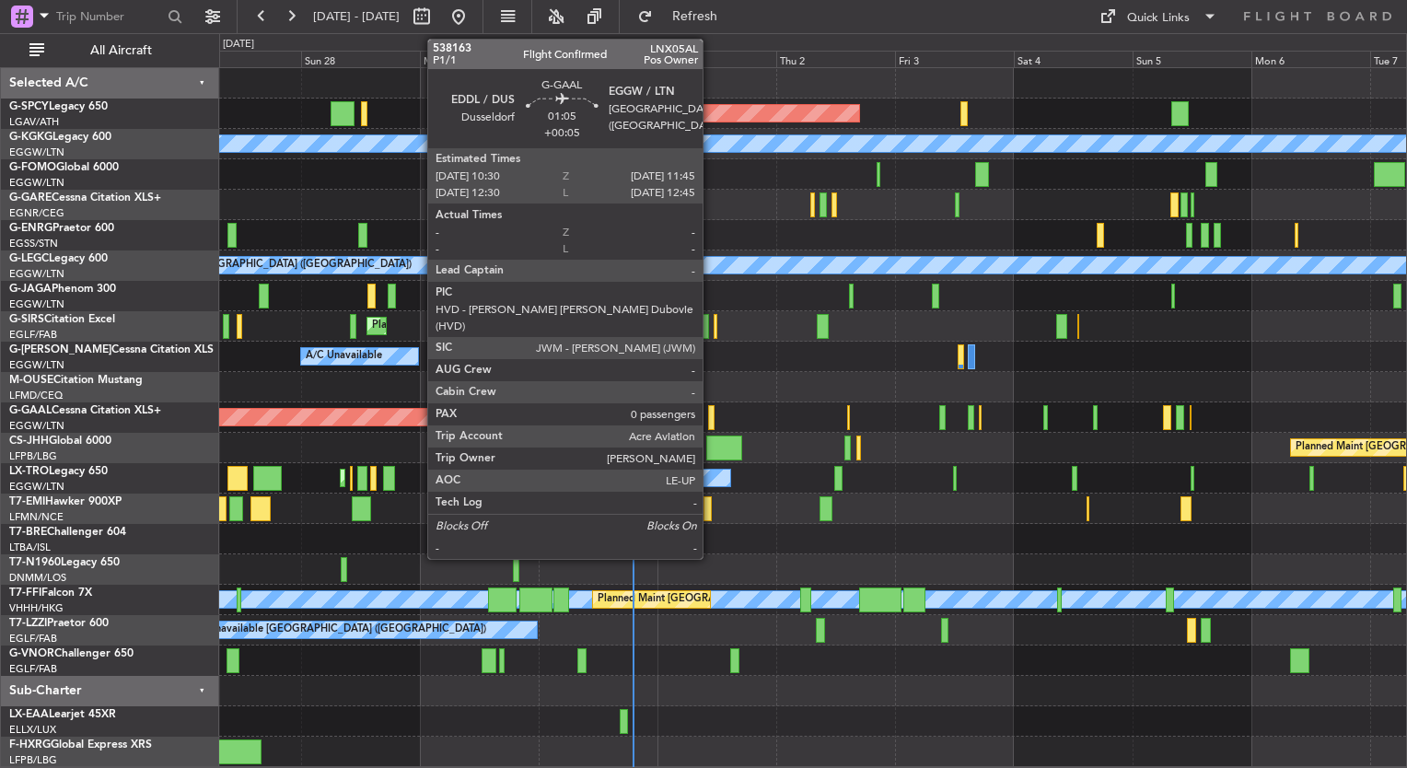
click at [710, 421] on div at bounding box center [711, 417] width 6 height 25
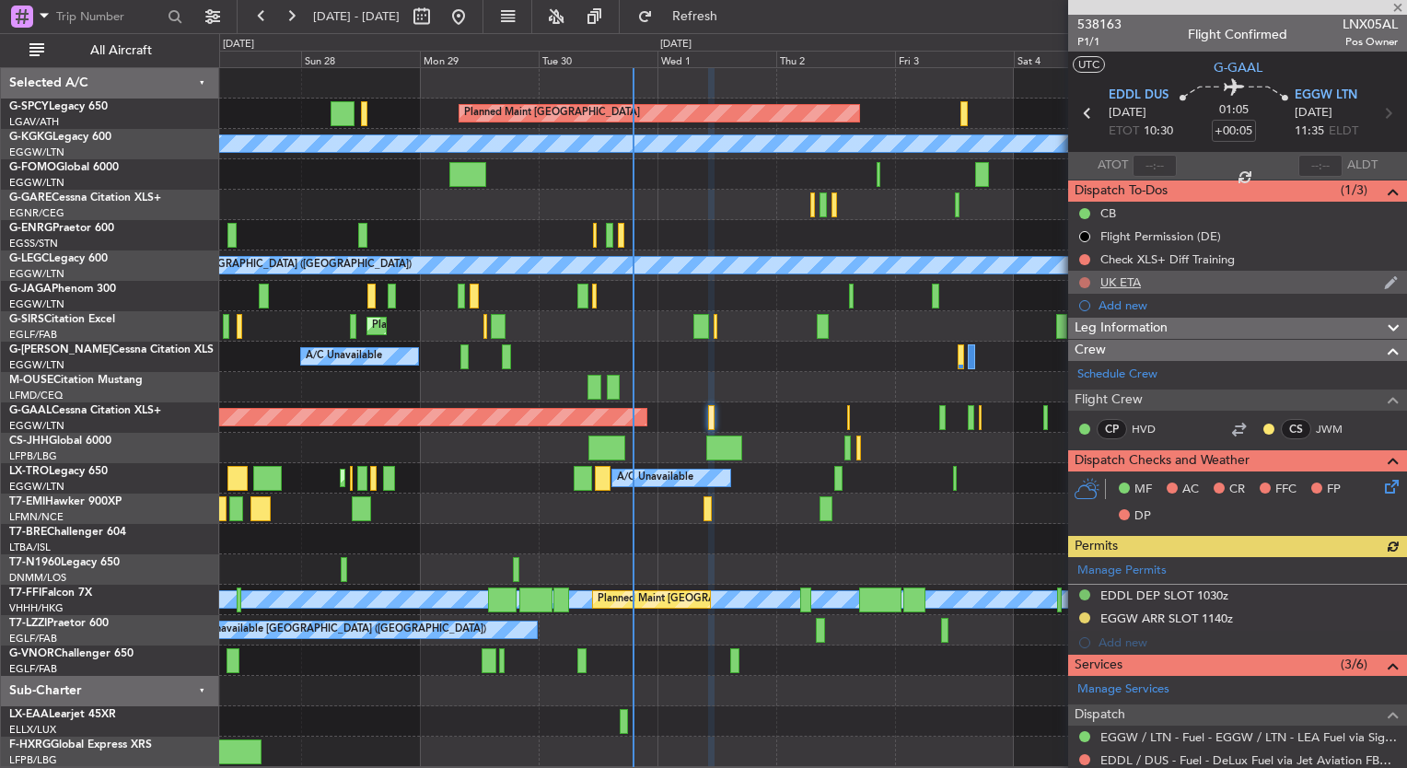
click at [1082, 282] on button at bounding box center [1084, 282] width 11 height 11
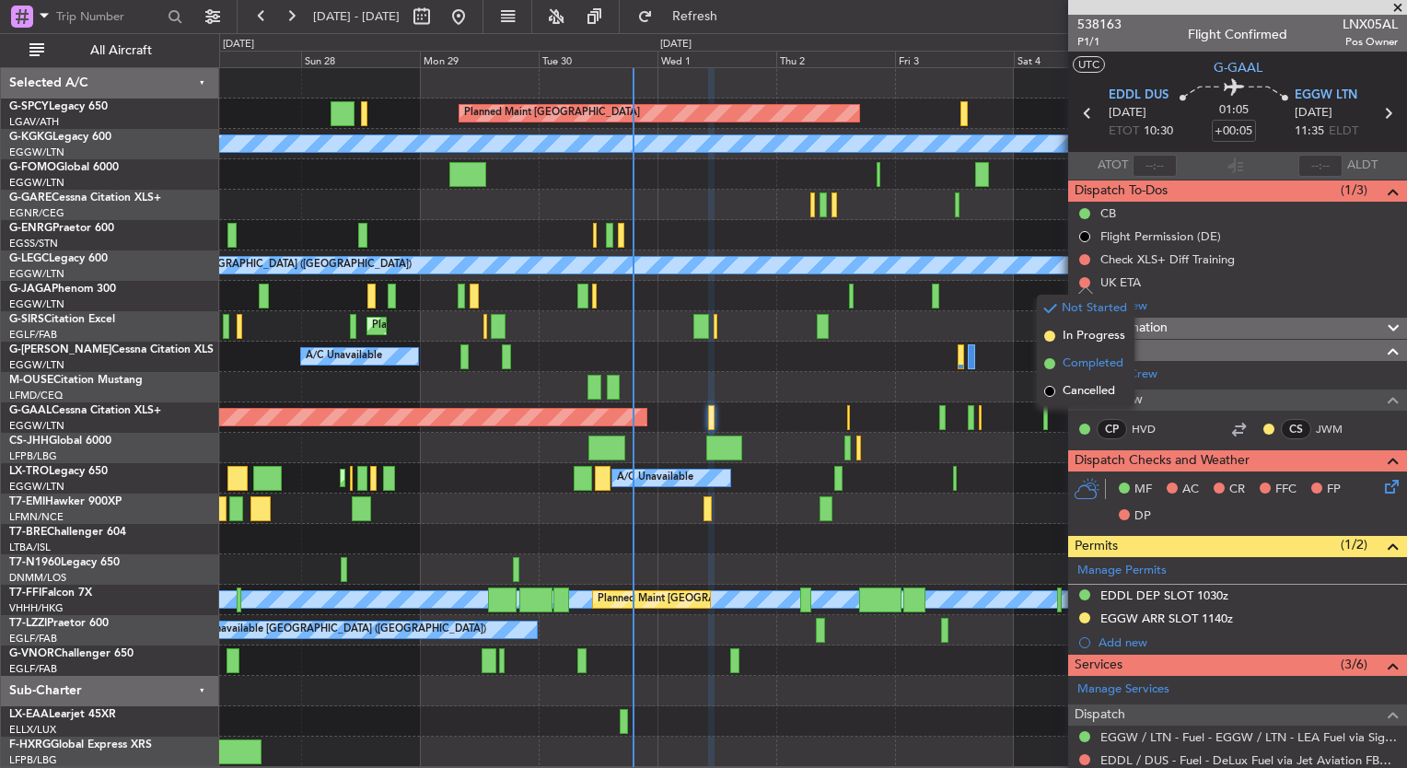
click at [1070, 364] on span "Completed" at bounding box center [1093, 364] width 61 height 18
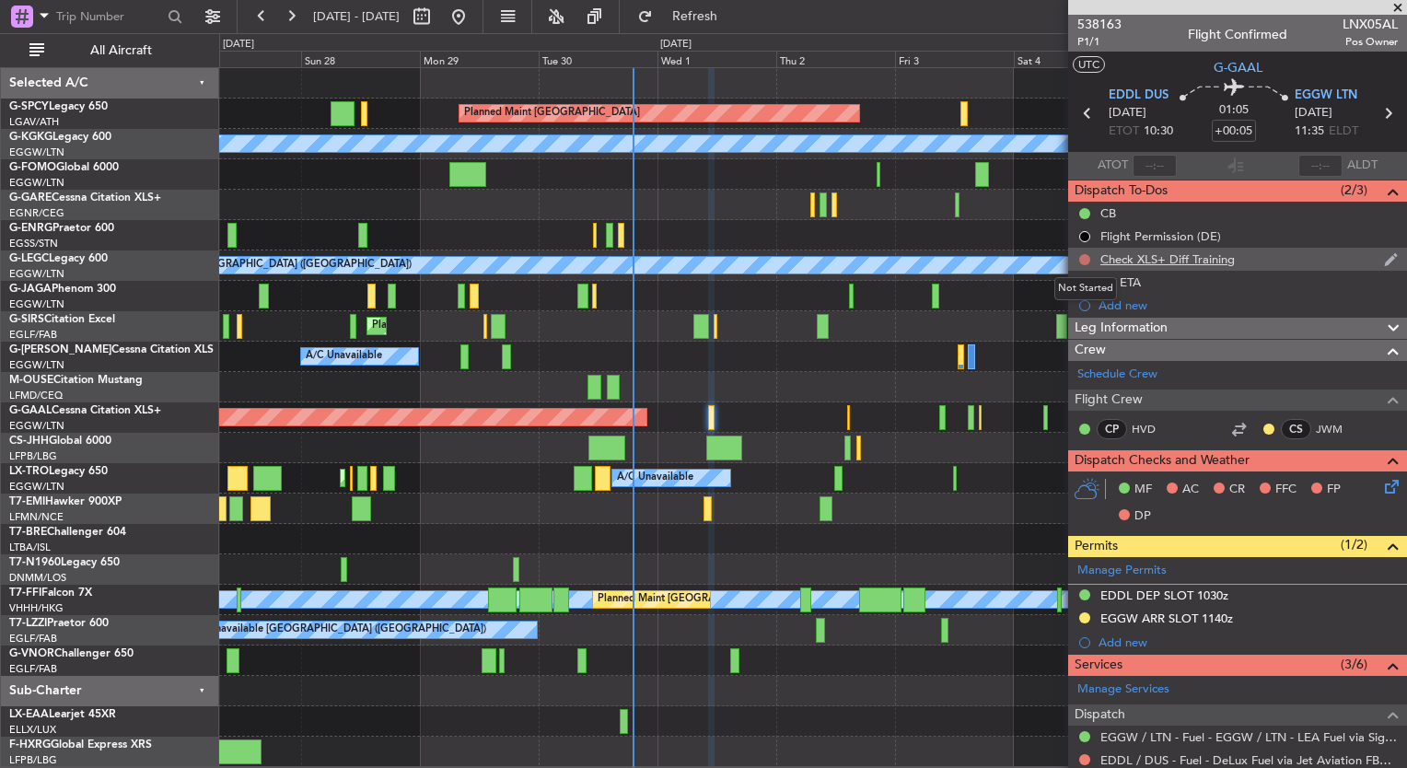
click at [1085, 257] on button at bounding box center [1084, 259] width 11 height 11
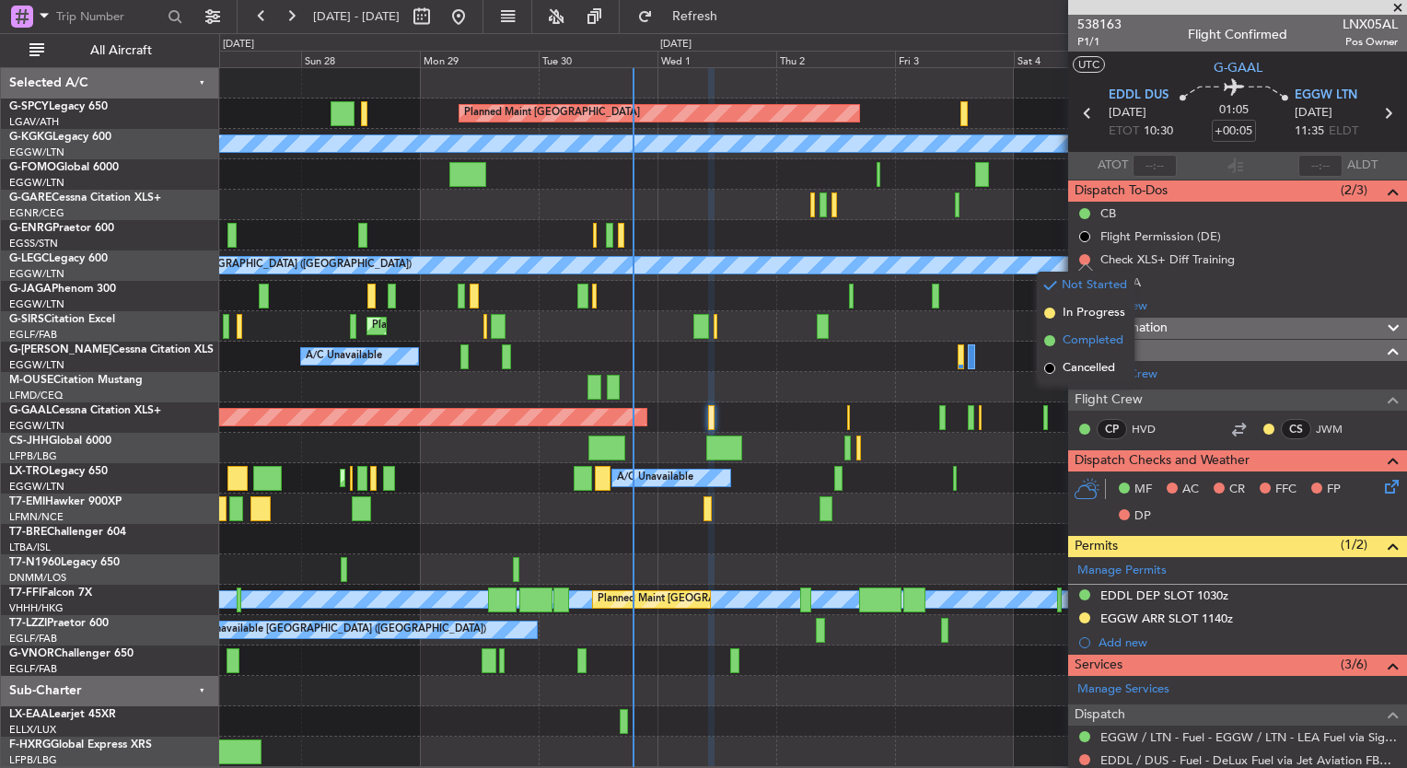
click at [1105, 338] on span "Completed" at bounding box center [1093, 340] width 61 height 18
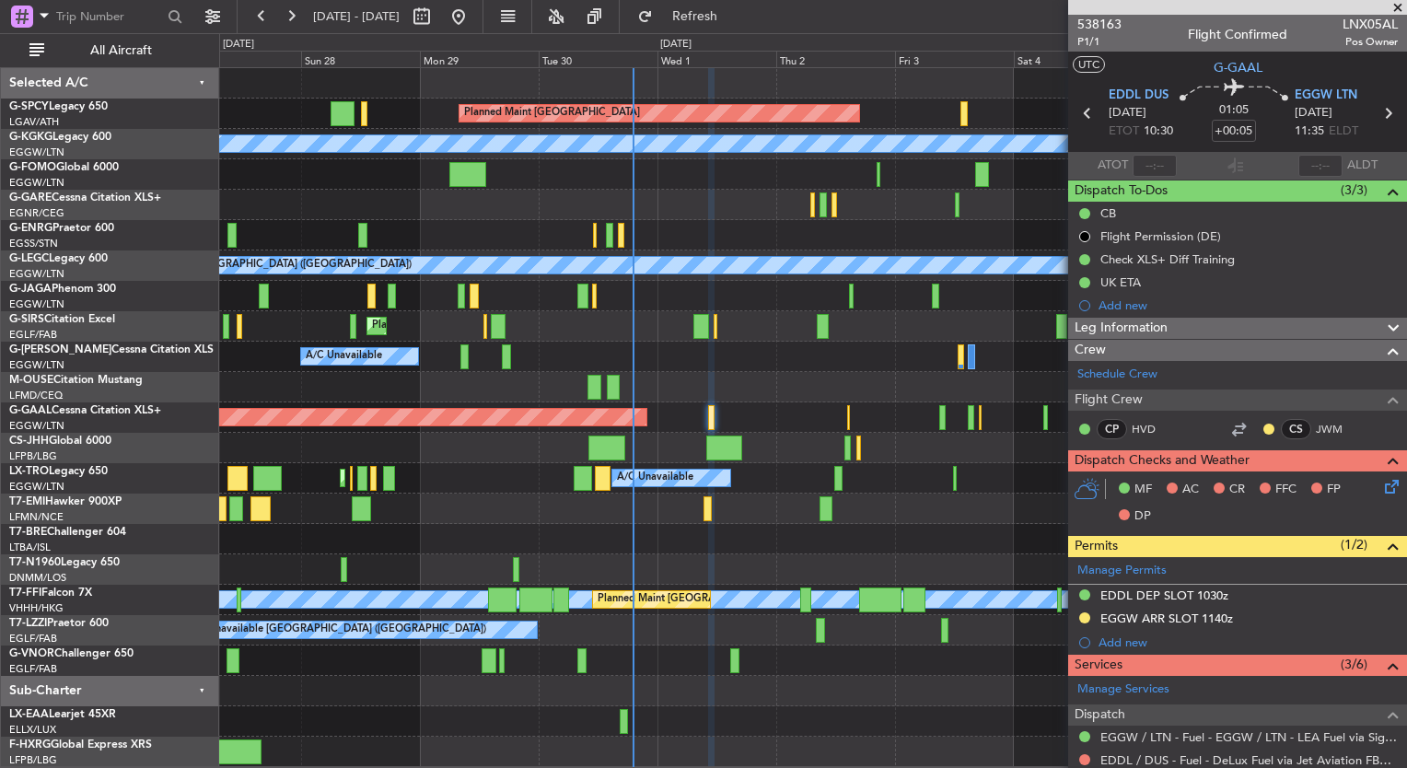
click at [1381, 486] on icon at bounding box center [1388, 483] width 15 height 15
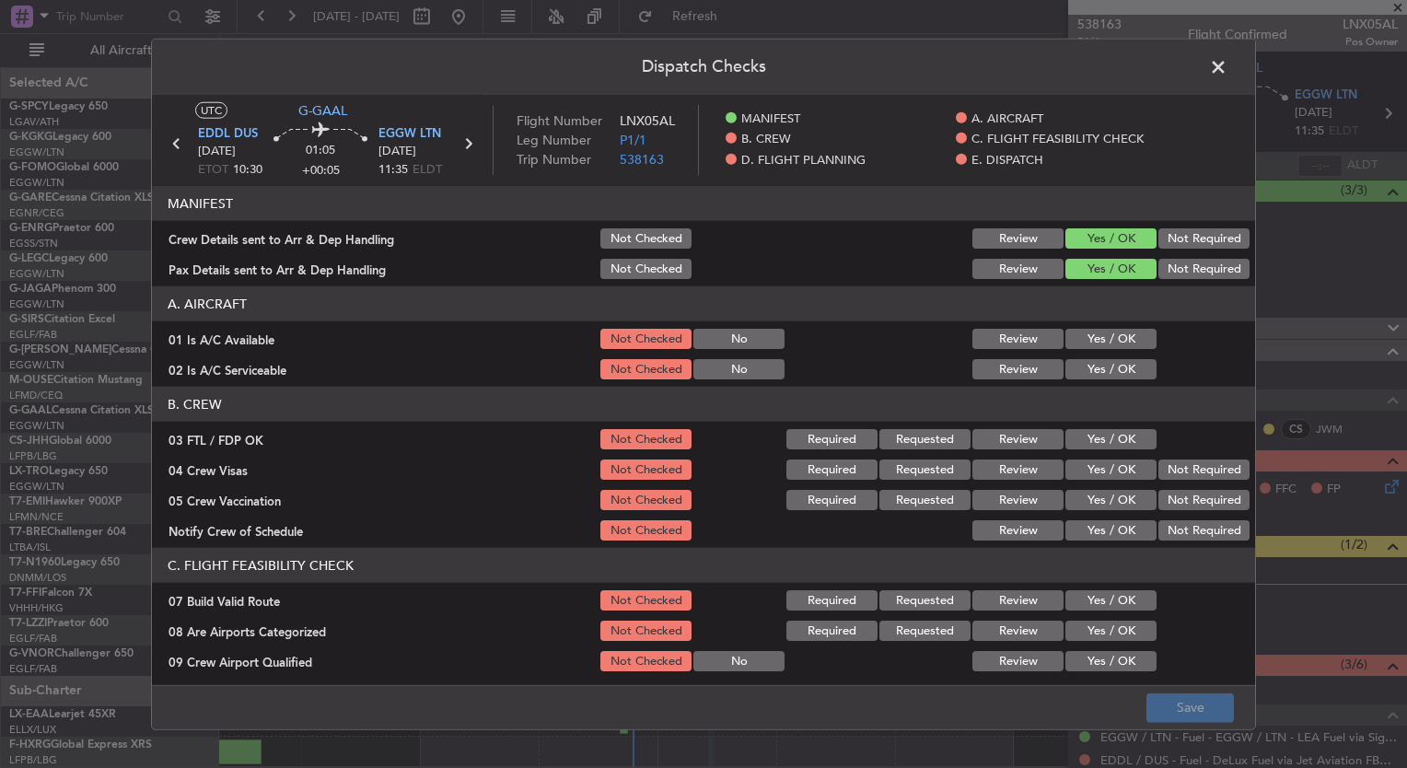
click at [1075, 337] on button "Yes / OK" at bounding box center [1110, 339] width 91 height 20
click at [1080, 374] on button "Yes / OK" at bounding box center [1110, 369] width 91 height 20
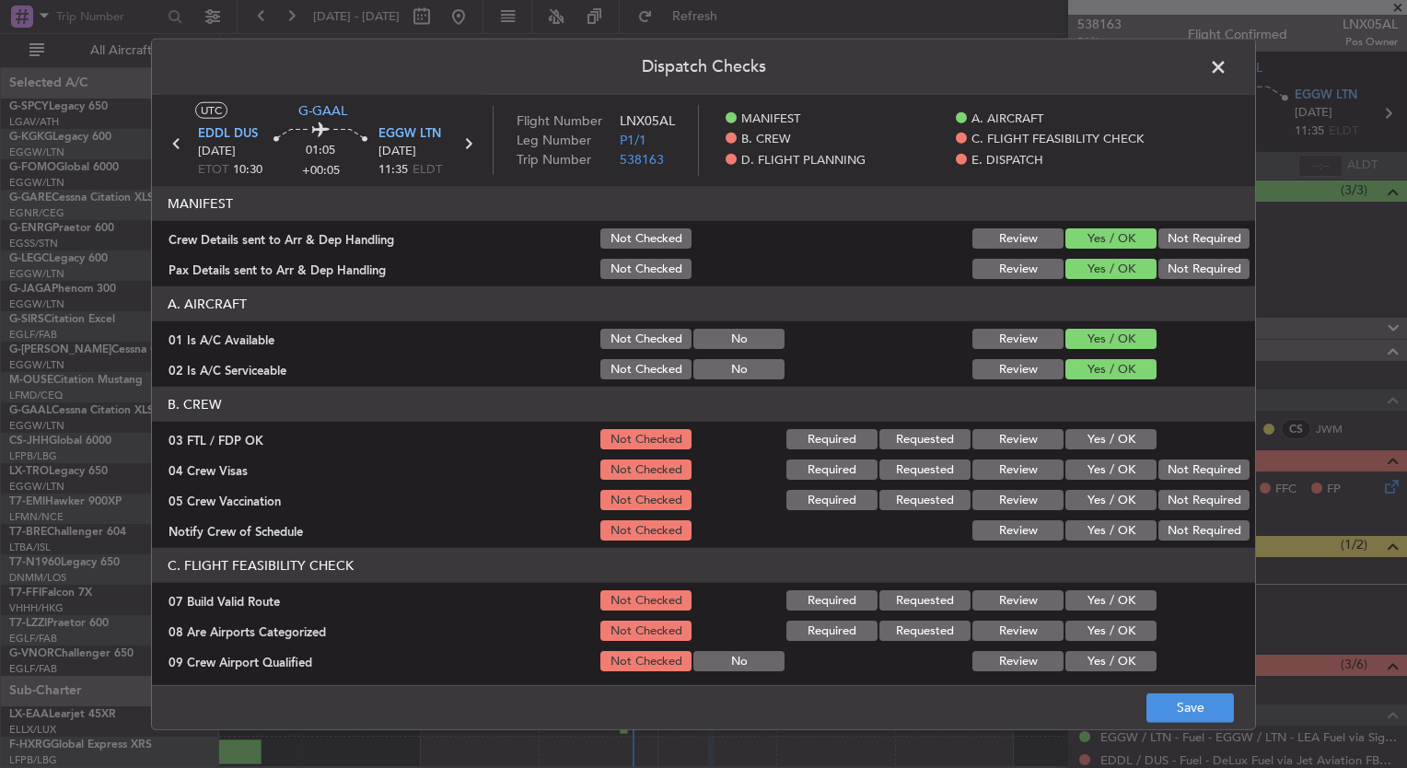
click at [1069, 445] on button "Yes / OK" at bounding box center [1110, 439] width 91 height 20
click at [1076, 466] on button "Yes / OK" at bounding box center [1110, 469] width 91 height 20
click at [1087, 495] on button "Yes / OK" at bounding box center [1110, 500] width 91 height 20
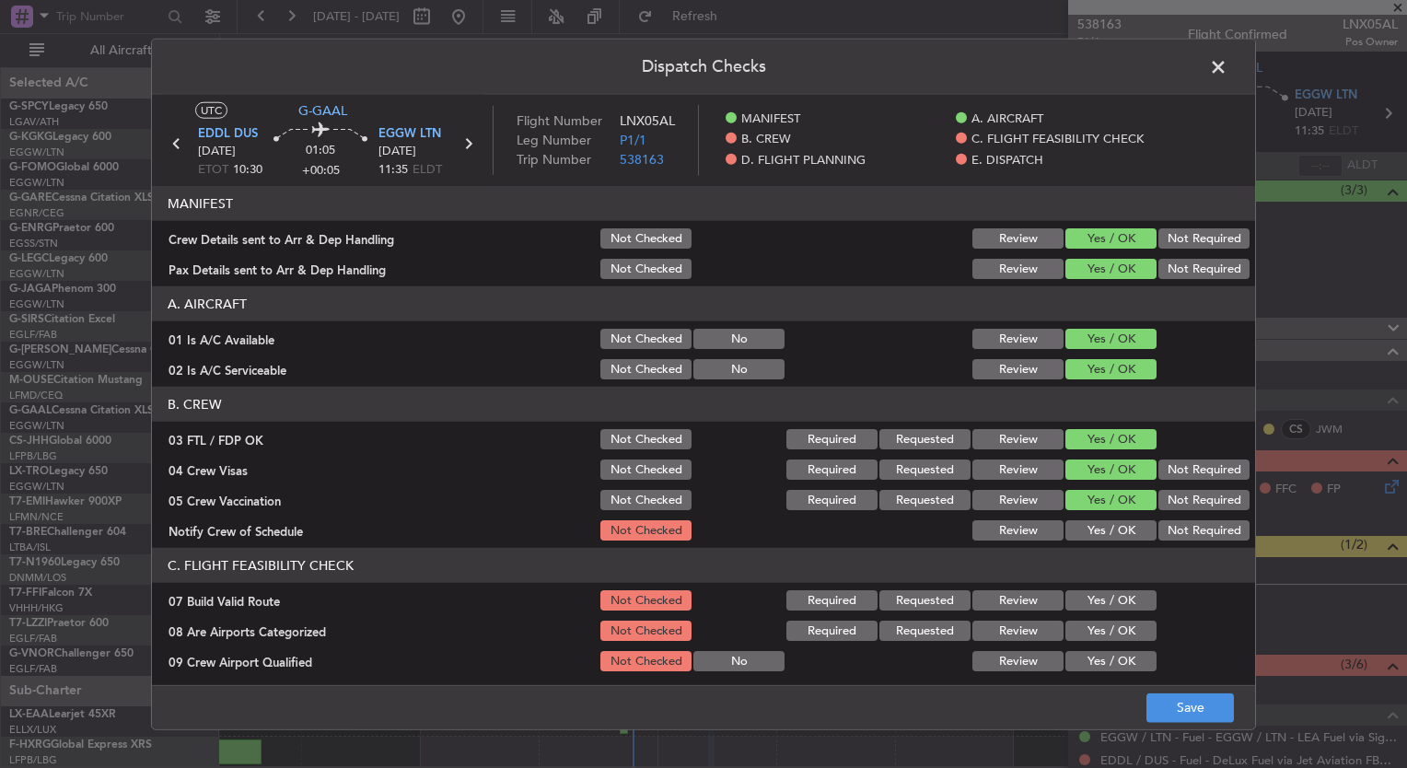
click at [1087, 517] on div "Yes / OK" at bounding box center [1109, 530] width 93 height 26
click at [1079, 543] on article "MANIFEST Crew Details sent to Arr & Dep Handling Not Checked Review Yes / OK No…" at bounding box center [703, 429] width 1103 height 487
click at [1081, 533] on button "Yes / OK" at bounding box center [1110, 530] width 91 height 20
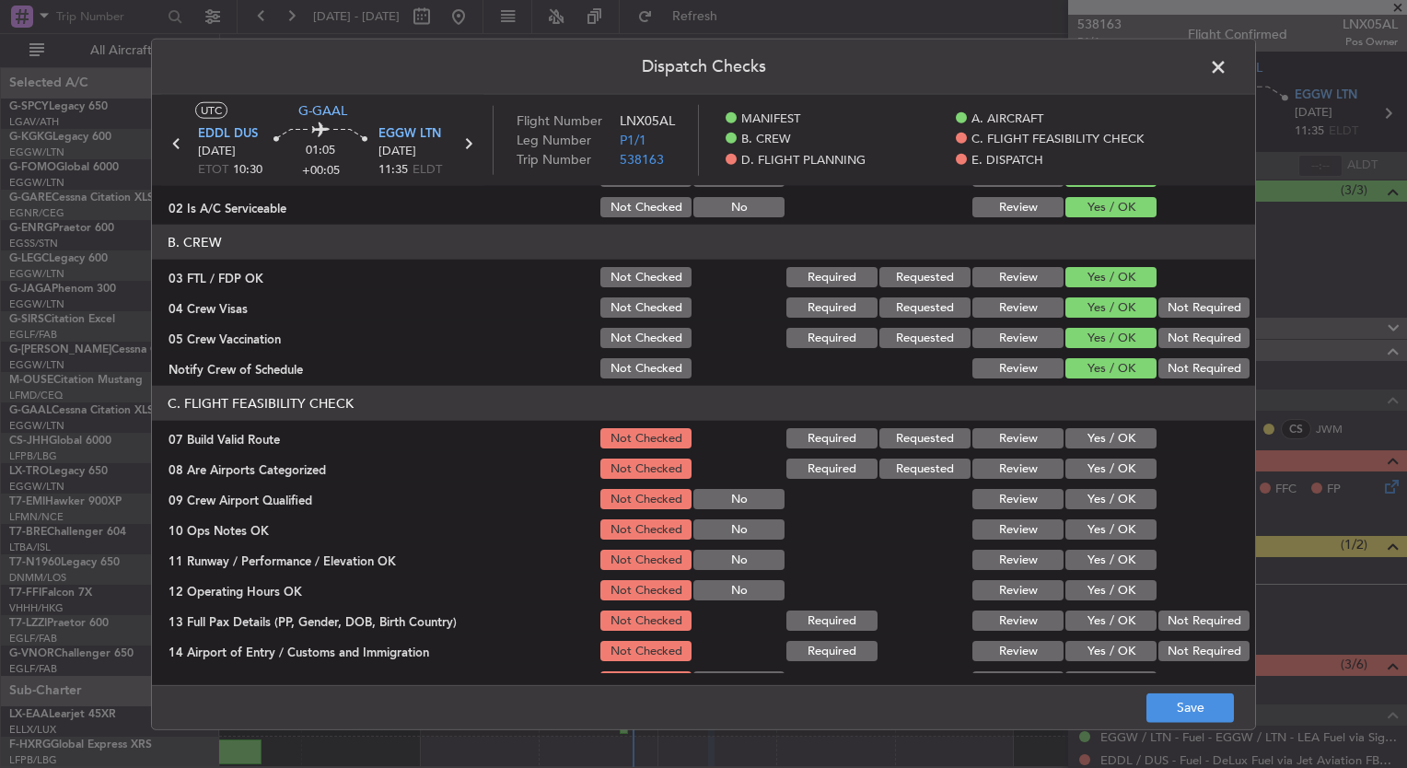
scroll to position [205, 0]
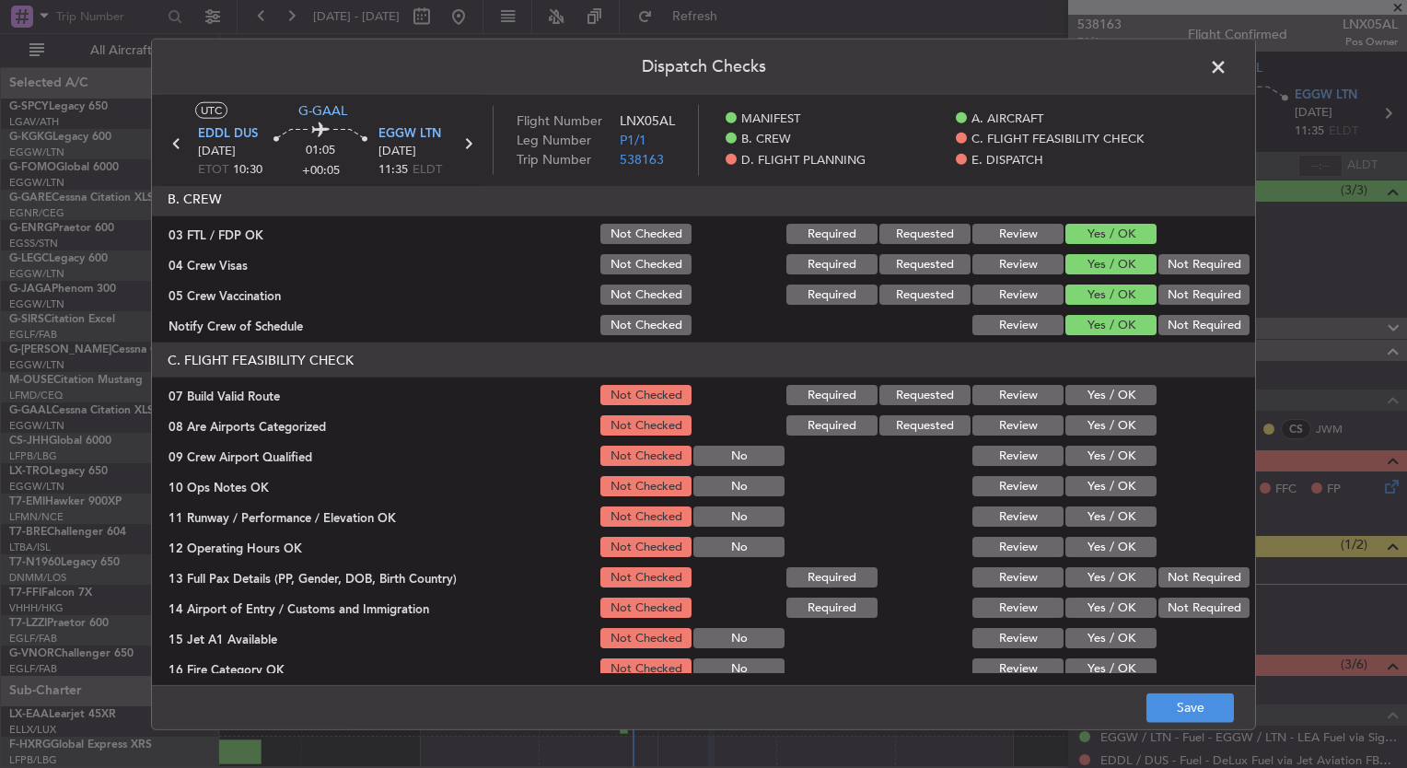
click at [1083, 432] on button "Yes / OK" at bounding box center [1110, 425] width 91 height 20
click at [1085, 452] on button "Yes / OK" at bounding box center [1110, 456] width 91 height 20
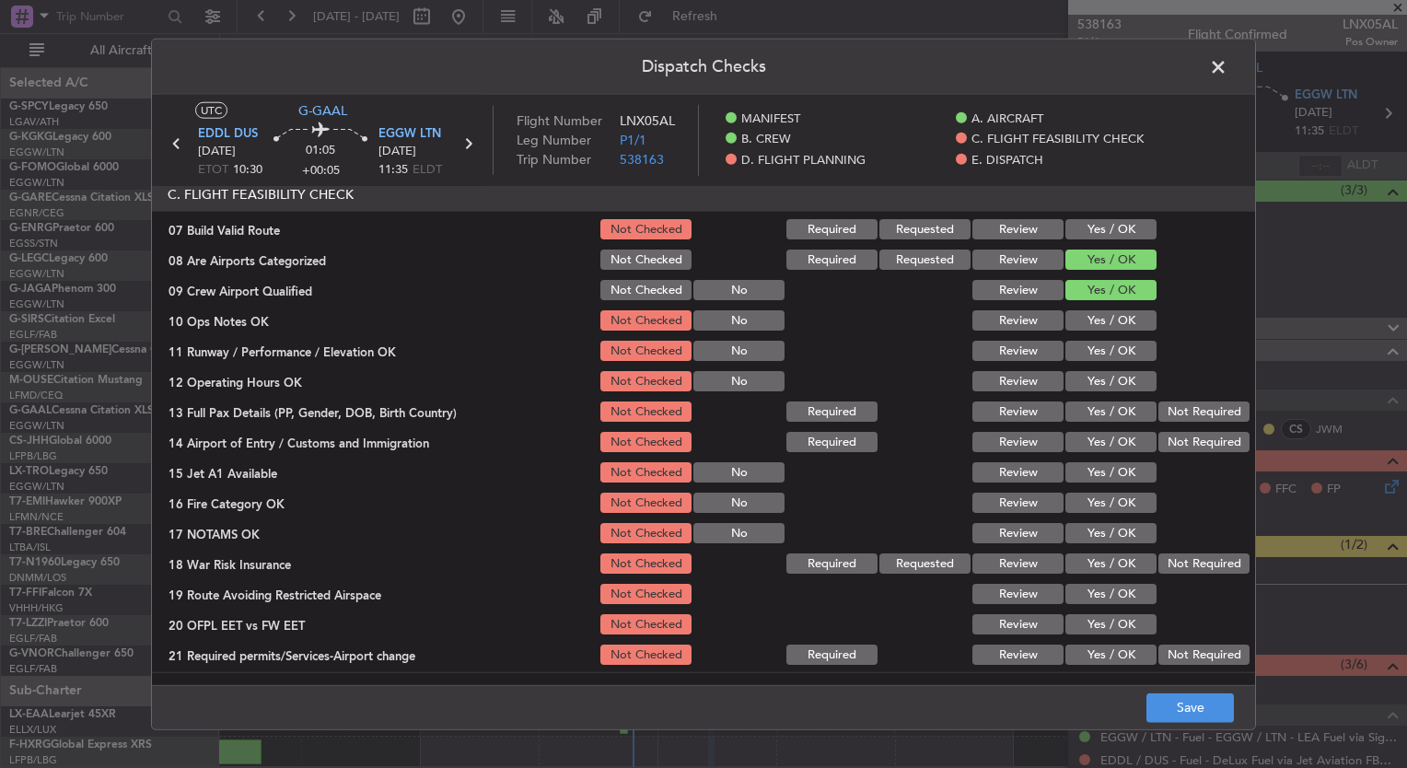
scroll to position [379, 0]
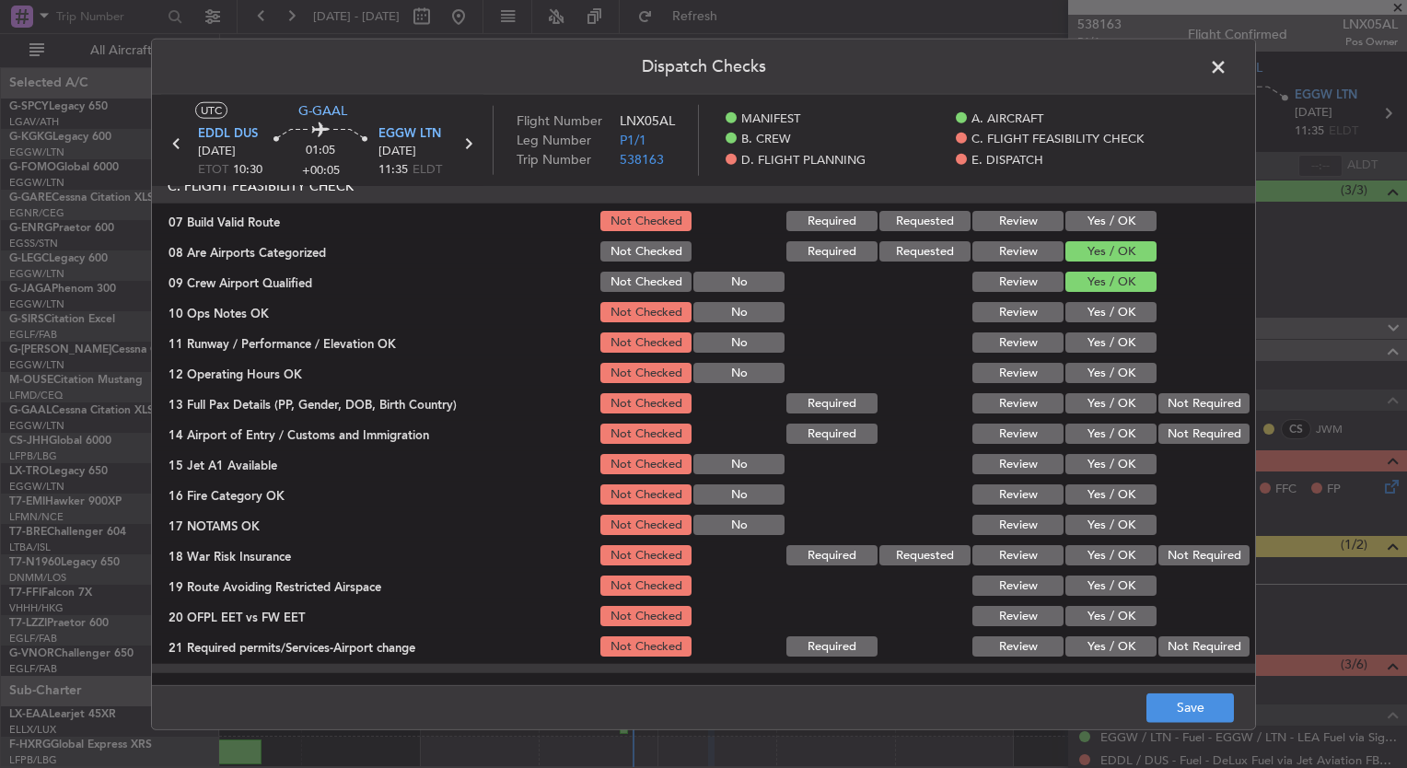
click at [1169, 552] on button "Not Required" at bounding box center [1203, 555] width 91 height 20
click at [1182, 705] on button "Save" at bounding box center [1189, 706] width 87 height 29
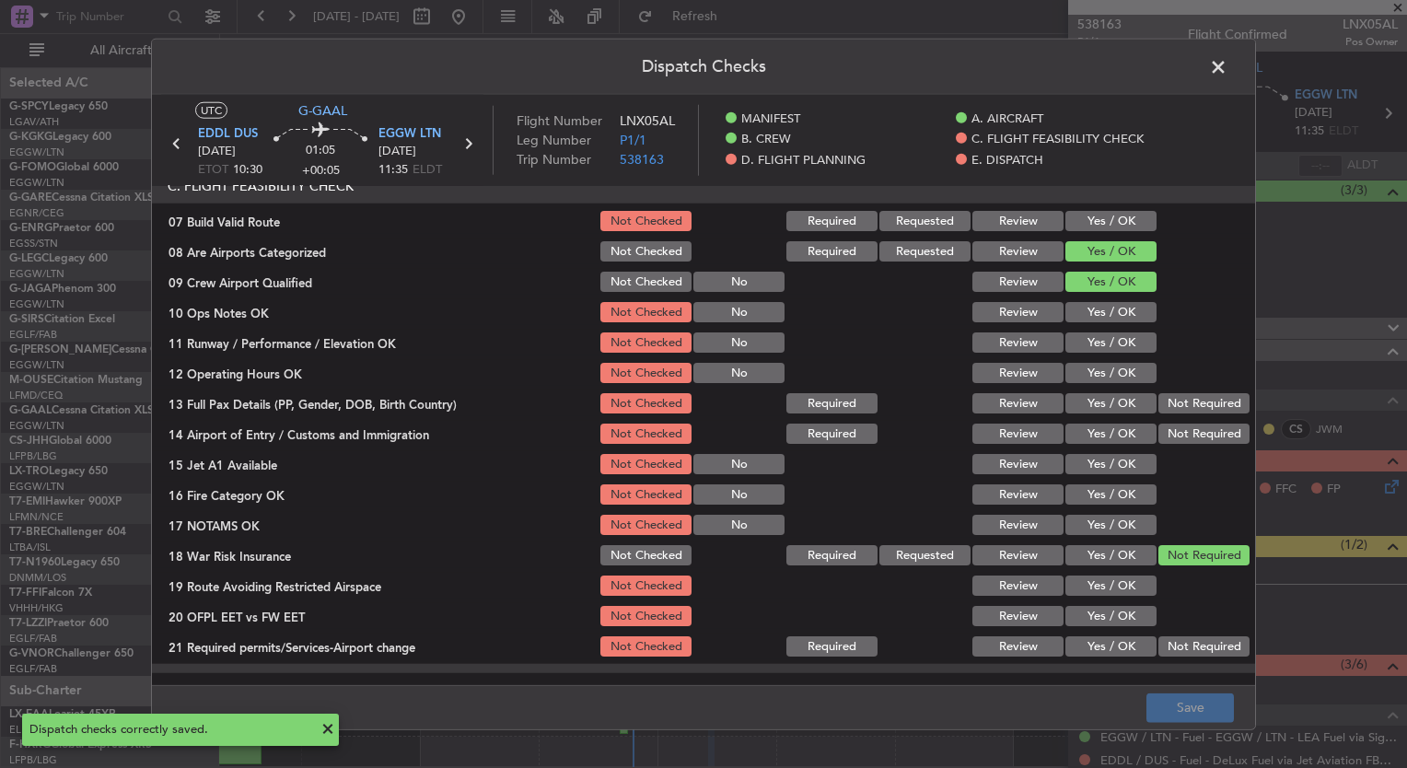
click at [1227, 70] on span at bounding box center [1227, 71] width 0 height 37
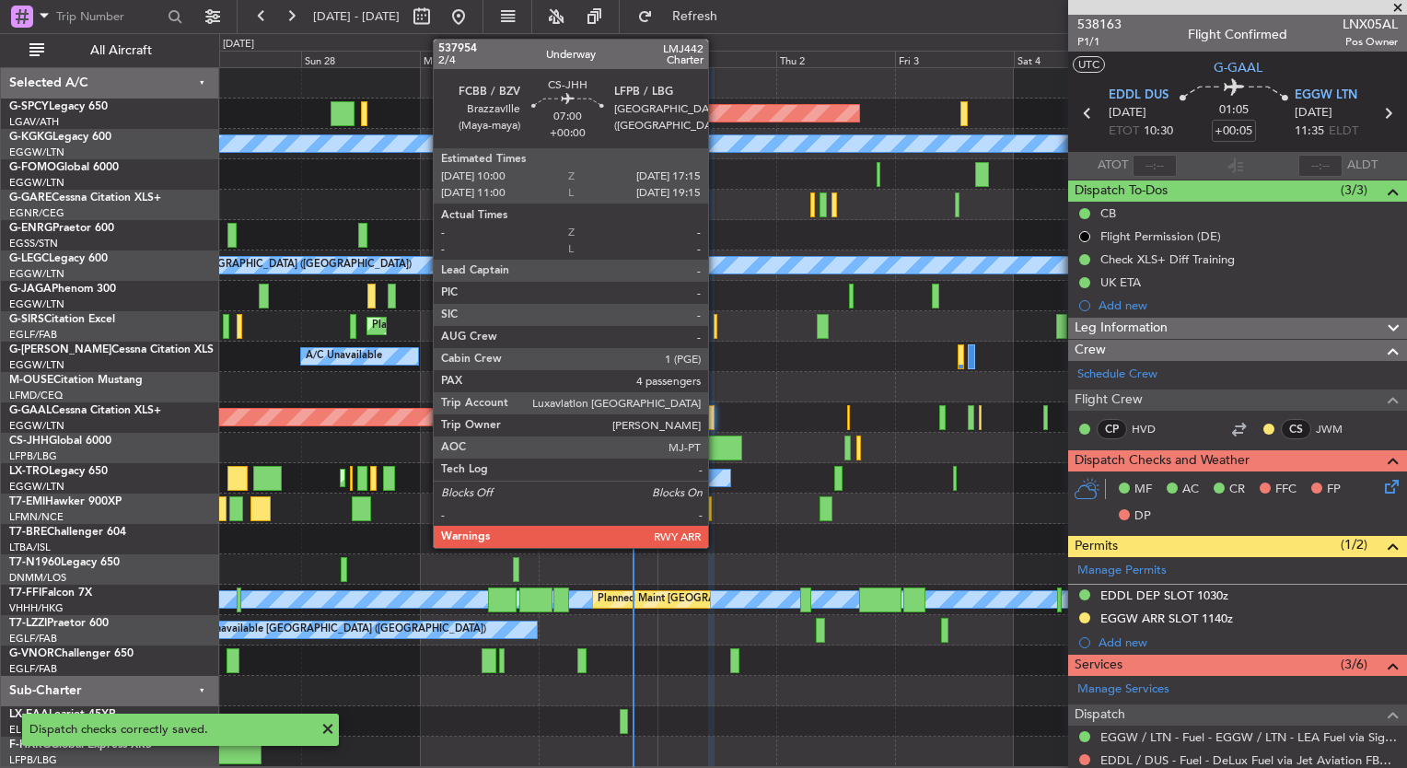
click at [716, 441] on div at bounding box center [724, 448] width 36 height 25
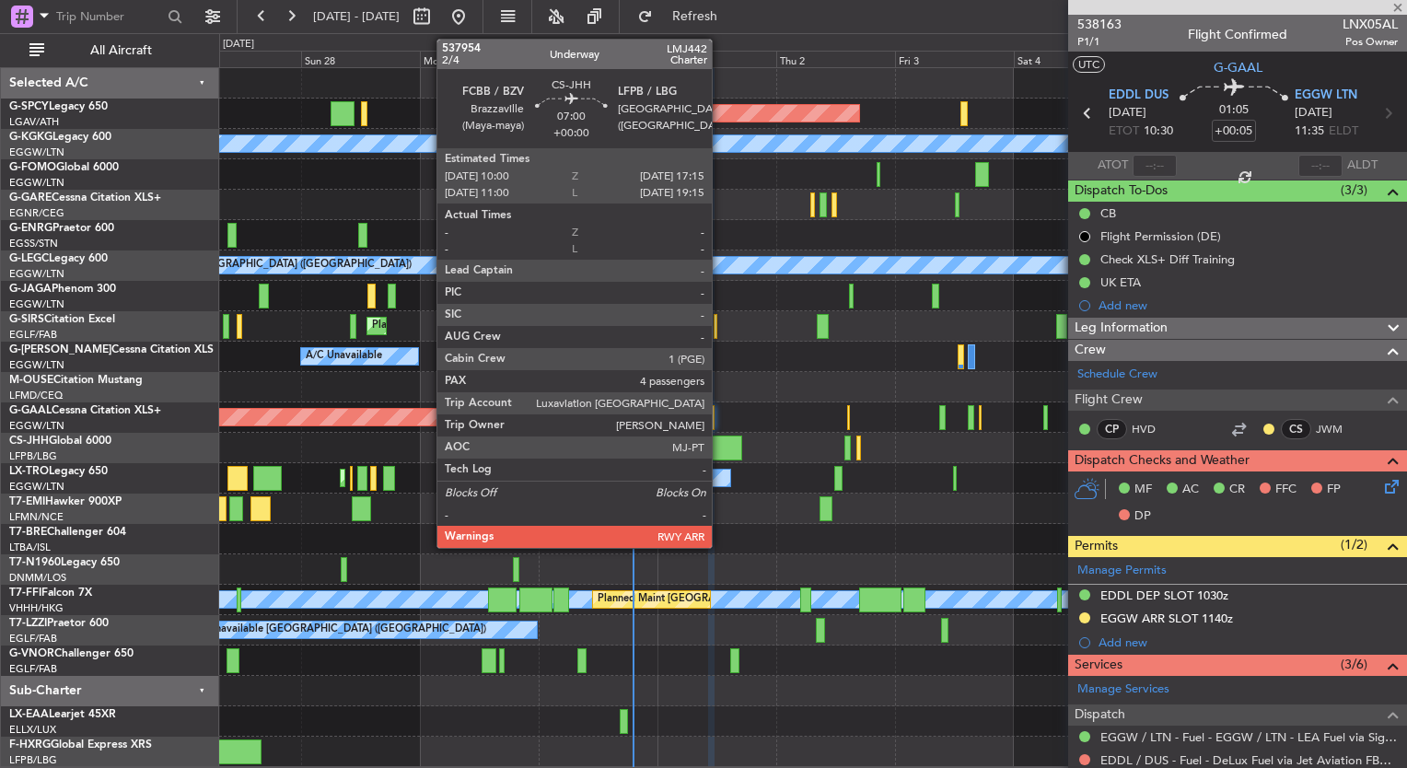
type input "4"
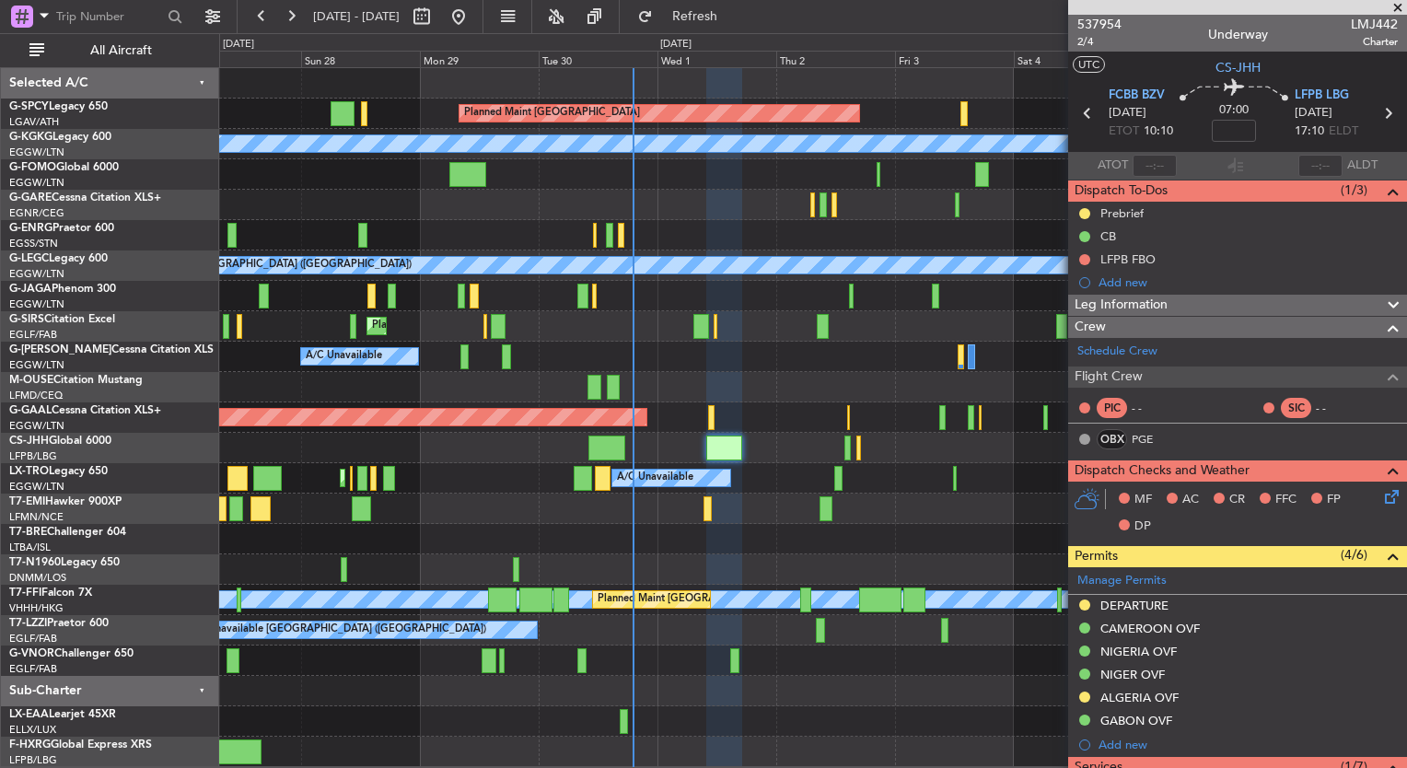
click at [1381, 489] on icon at bounding box center [1388, 493] width 15 height 15
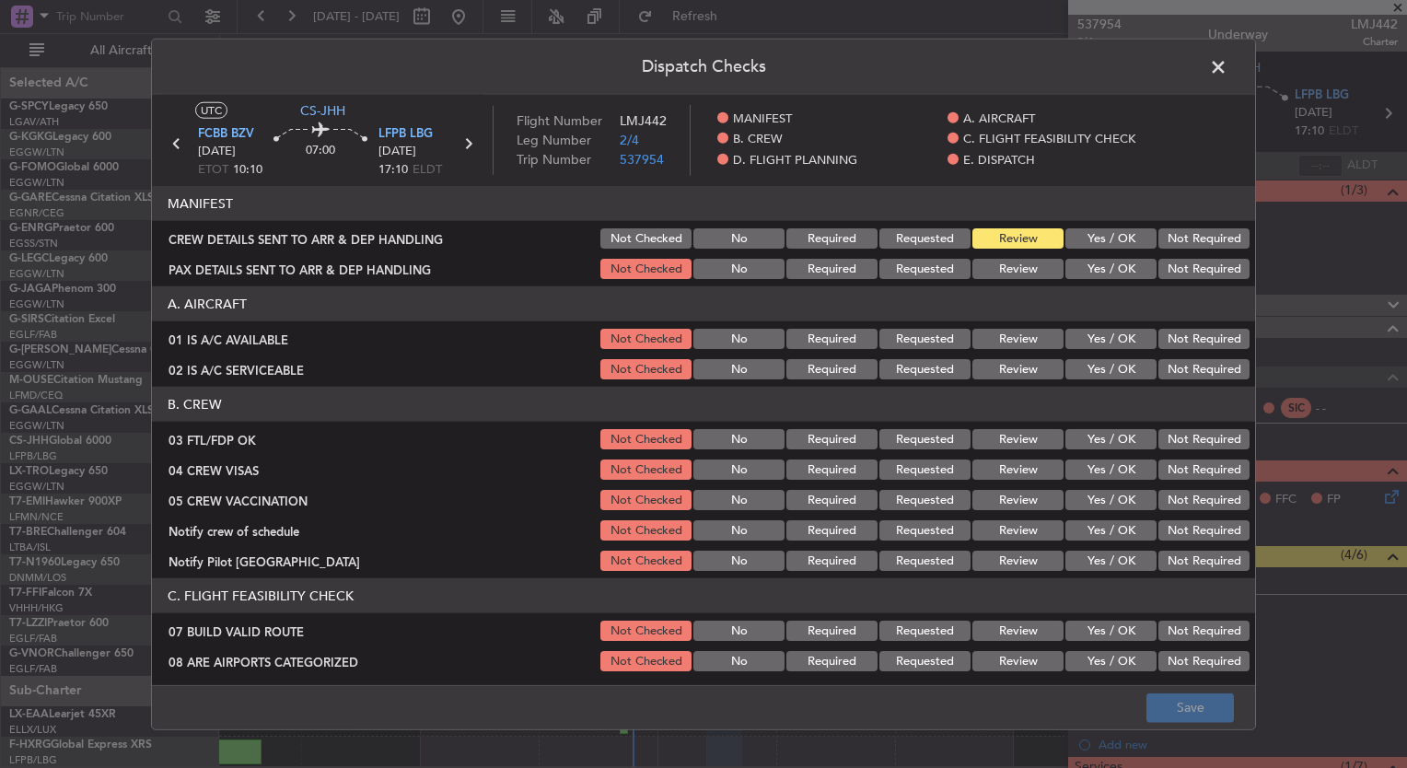
click at [1227, 69] on span at bounding box center [1227, 71] width 0 height 37
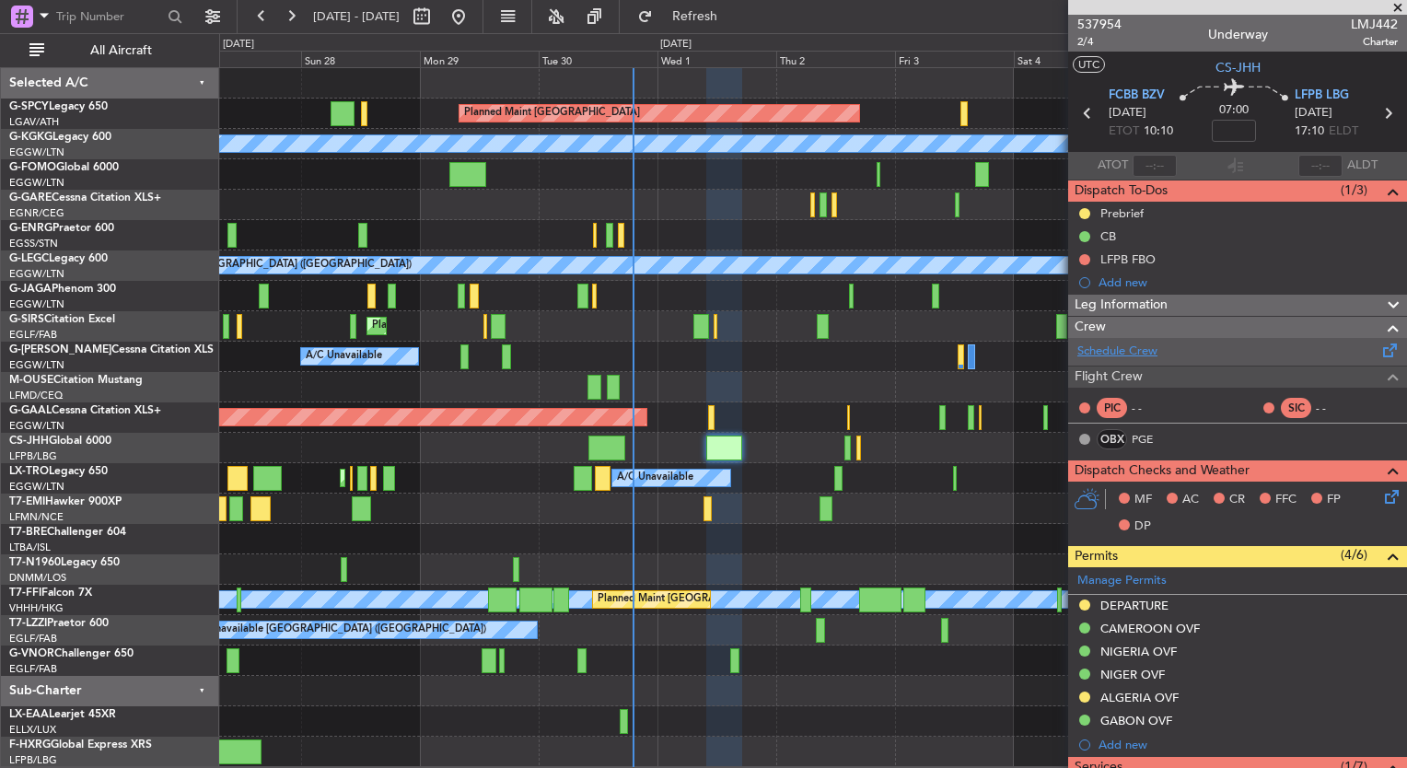
click at [1108, 348] on link "Schedule Crew" at bounding box center [1117, 352] width 80 height 18
click at [727, 2] on button "Refresh" at bounding box center [684, 16] width 110 height 29
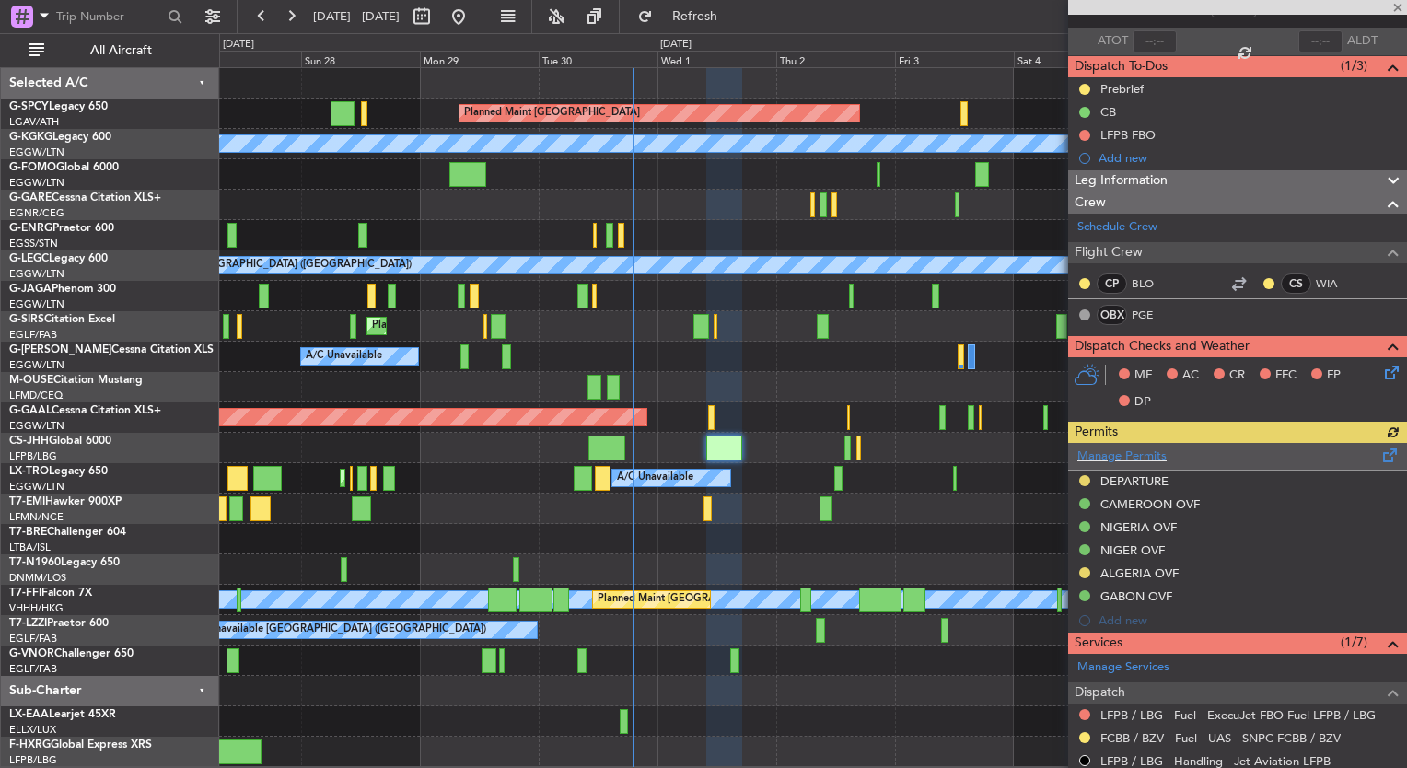
scroll to position [0, 0]
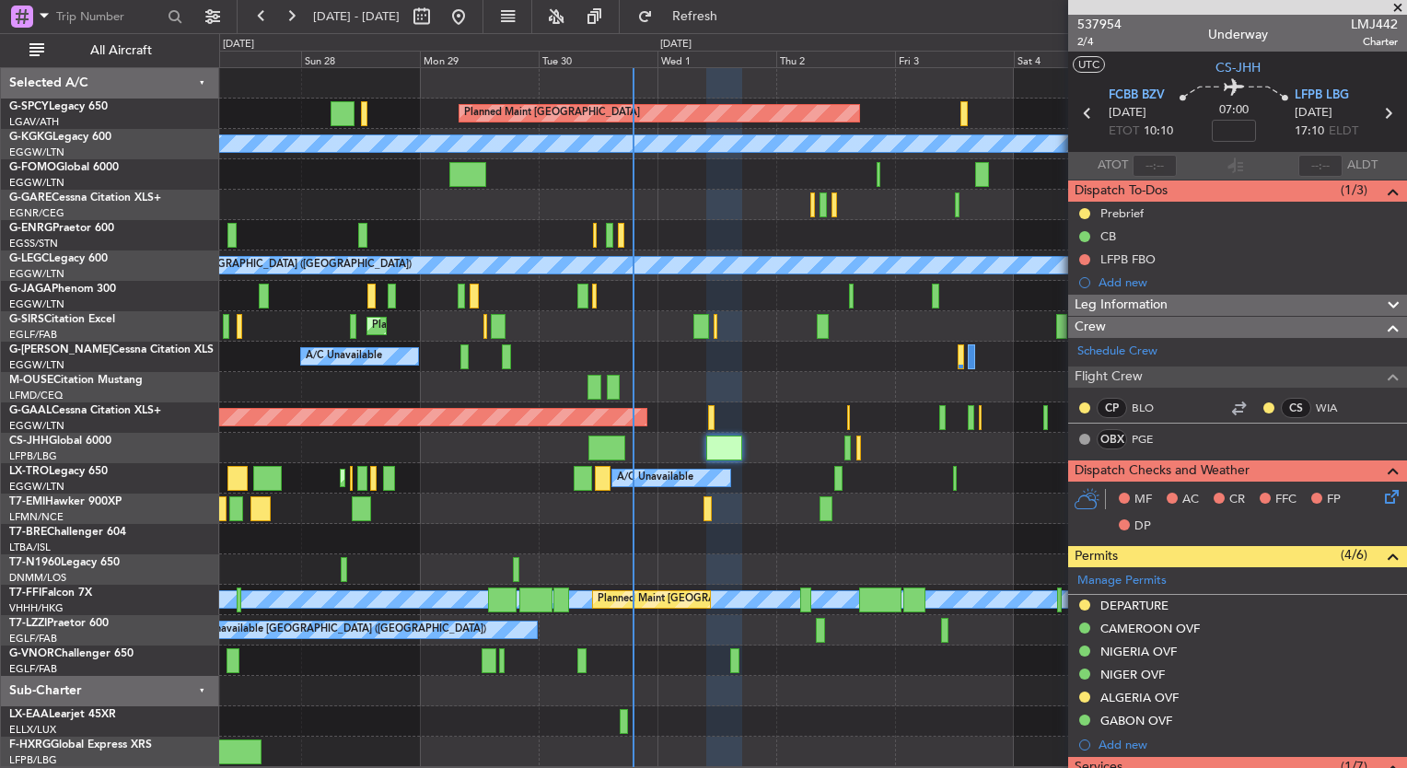
click at [1381, 495] on icon at bounding box center [1388, 493] width 15 height 15
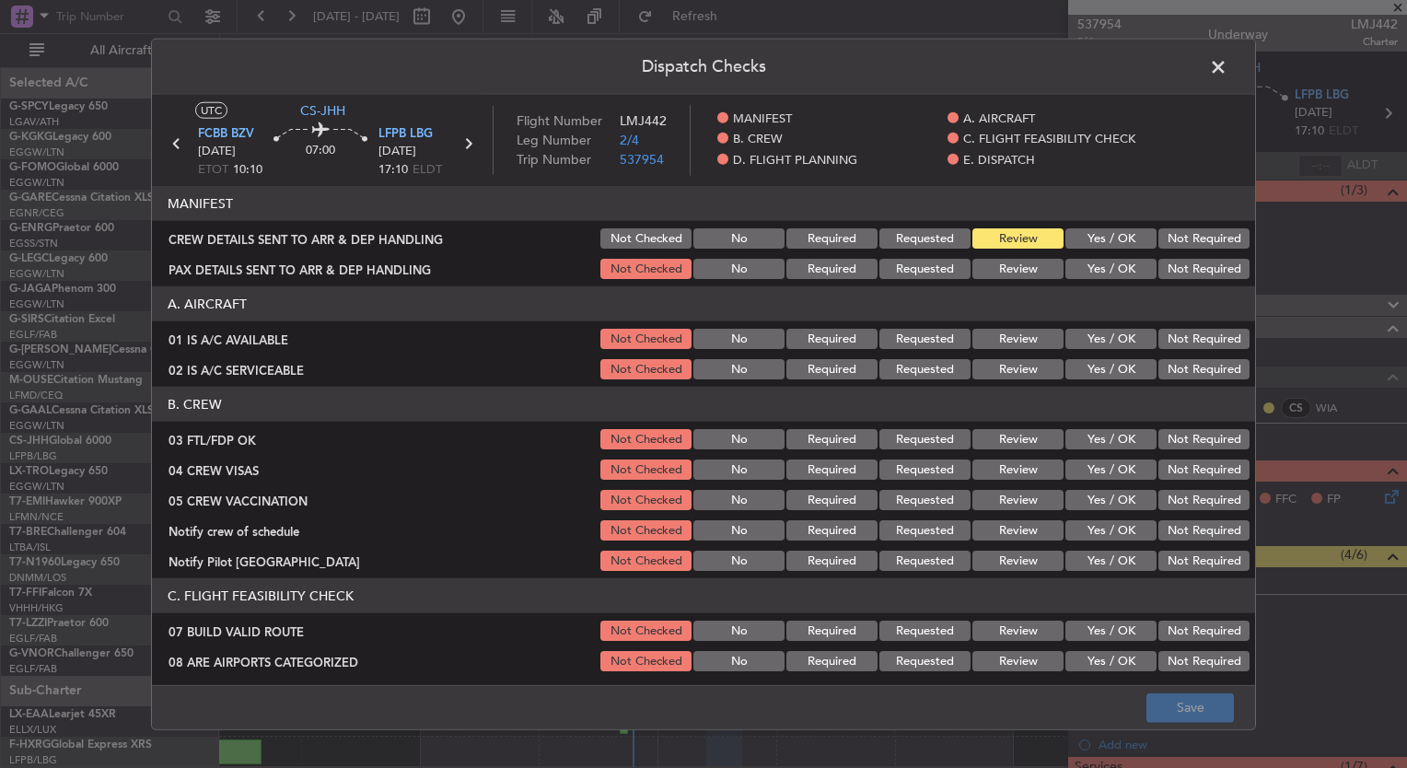
click at [1079, 340] on button "Yes / OK" at bounding box center [1110, 339] width 91 height 20
click at [1077, 365] on button "Yes / OK" at bounding box center [1110, 369] width 91 height 20
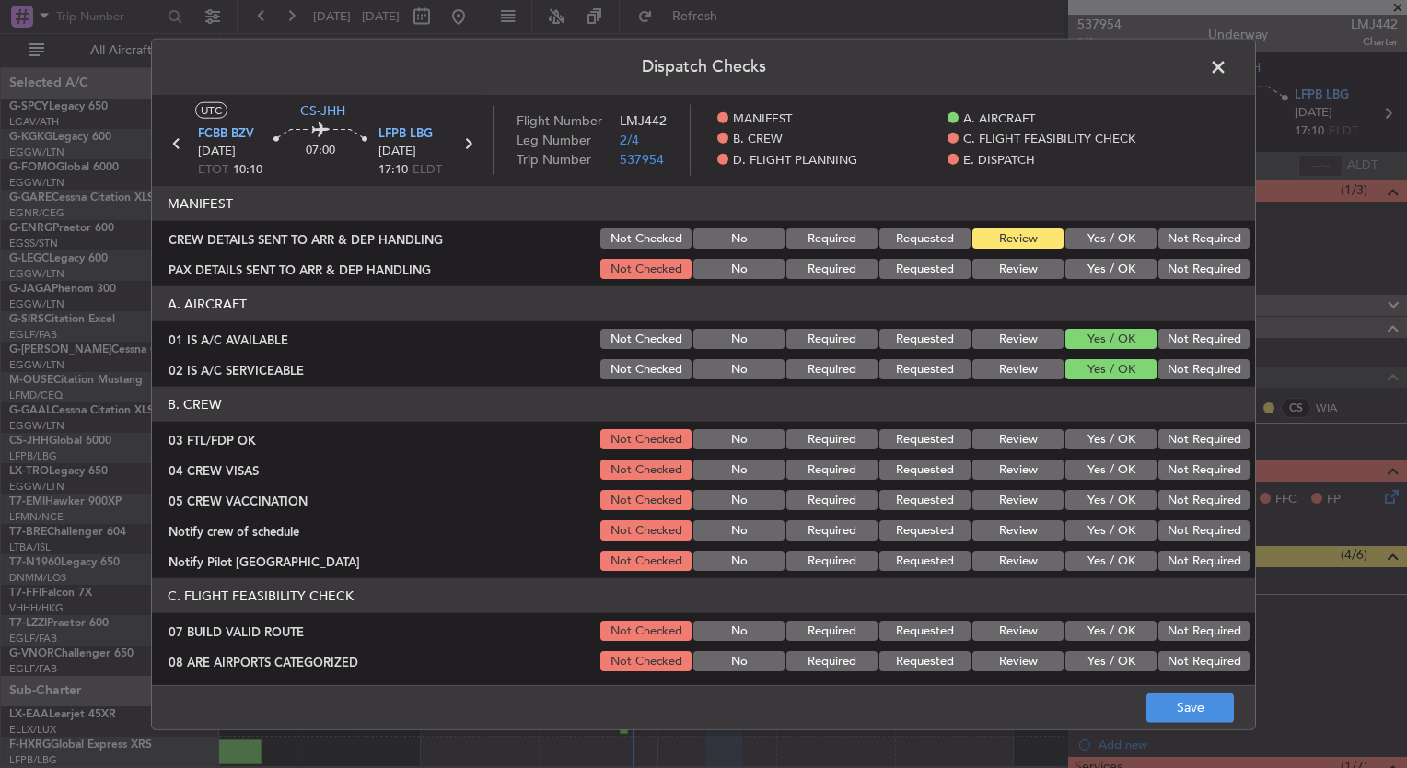
click at [1088, 436] on button "Yes / OK" at bounding box center [1110, 439] width 91 height 20
click at [1087, 463] on button "Yes / OK" at bounding box center [1110, 469] width 91 height 20
click at [1083, 499] on button "Yes / OK" at bounding box center [1110, 500] width 91 height 20
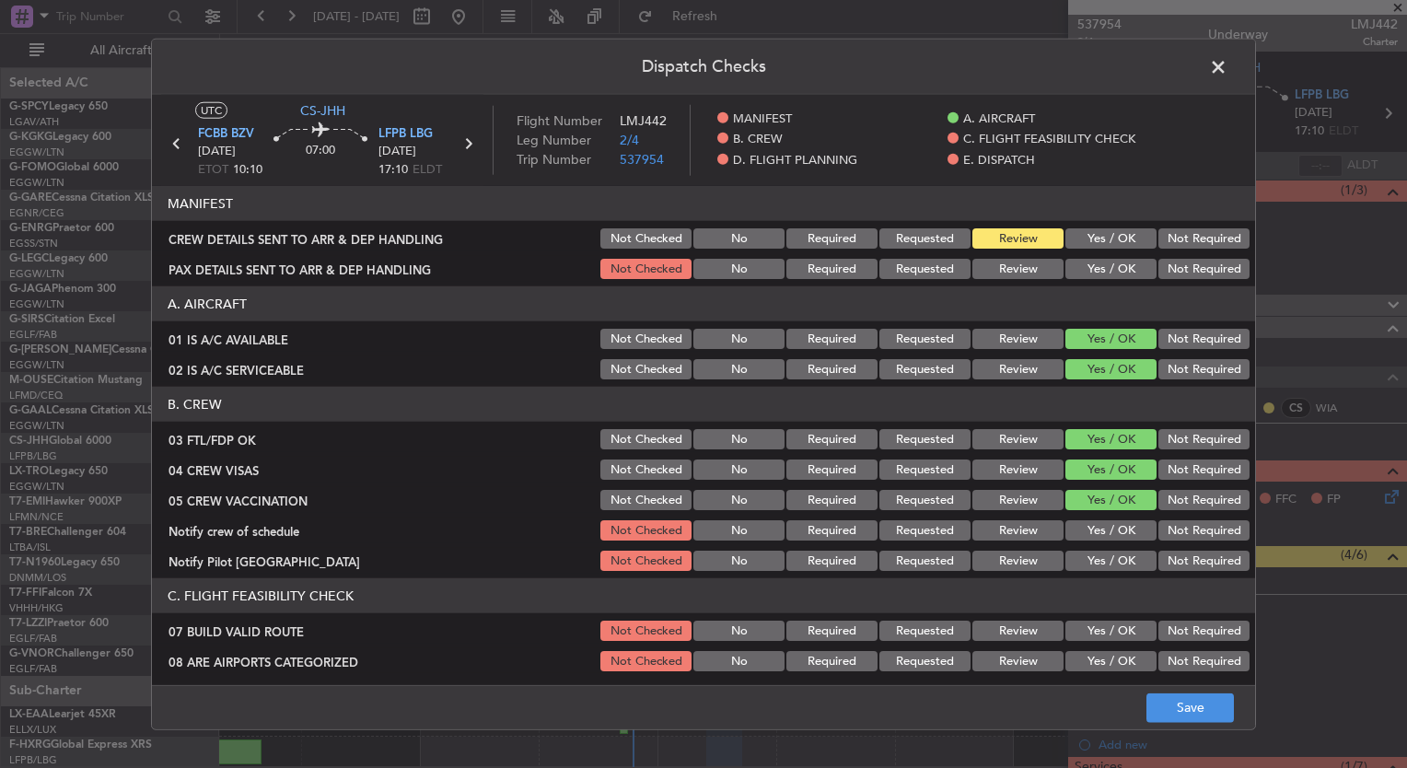
click at [1083, 541] on div "Yes / OK" at bounding box center [1109, 530] width 93 height 26
click at [1086, 536] on button "Yes / OK" at bounding box center [1110, 530] width 91 height 20
click at [1087, 548] on div "Yes / OK" at bounding box center [1109, 561] width 93 height 26
click at [1089, 562] on button "Yes / OK" at bounding box center [1110, 561] width 91 height 20
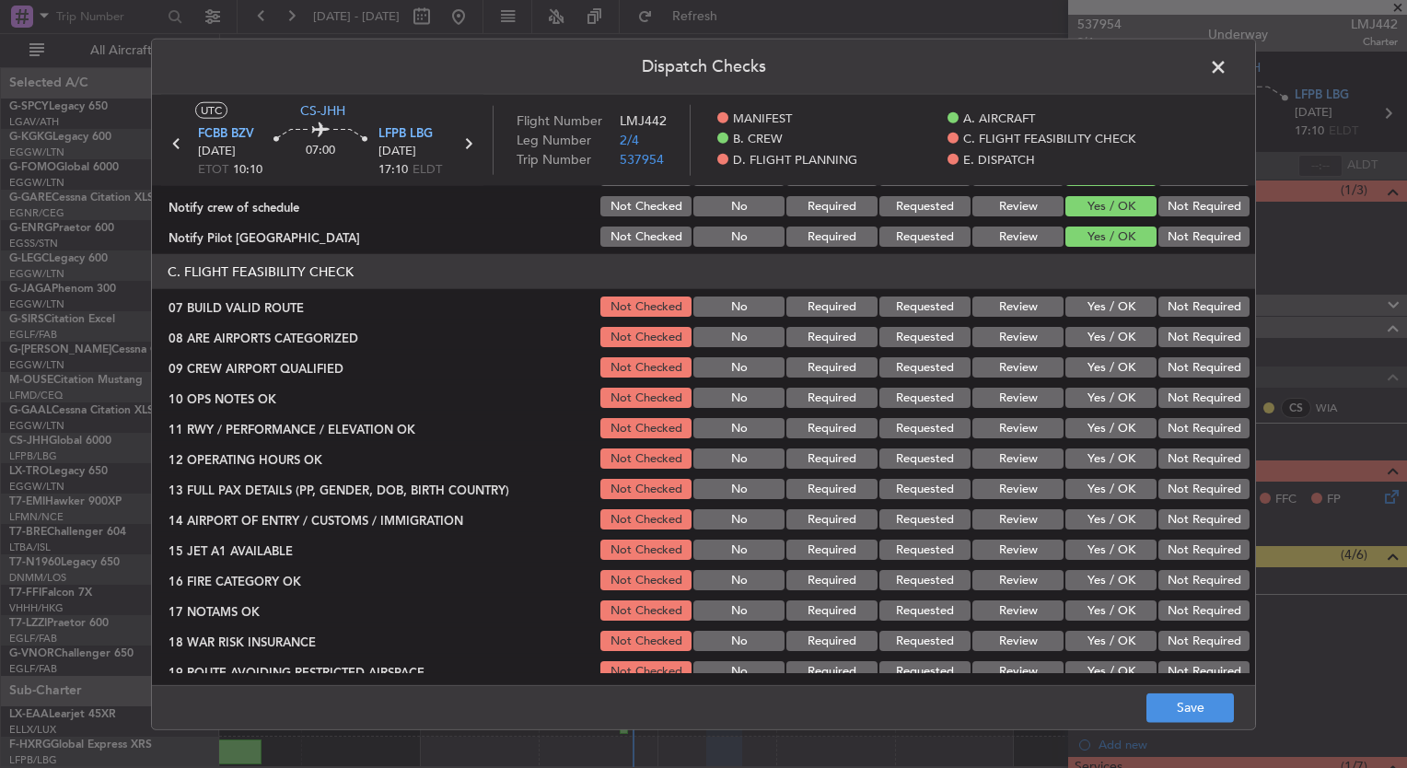
scroll to position [326, 0]
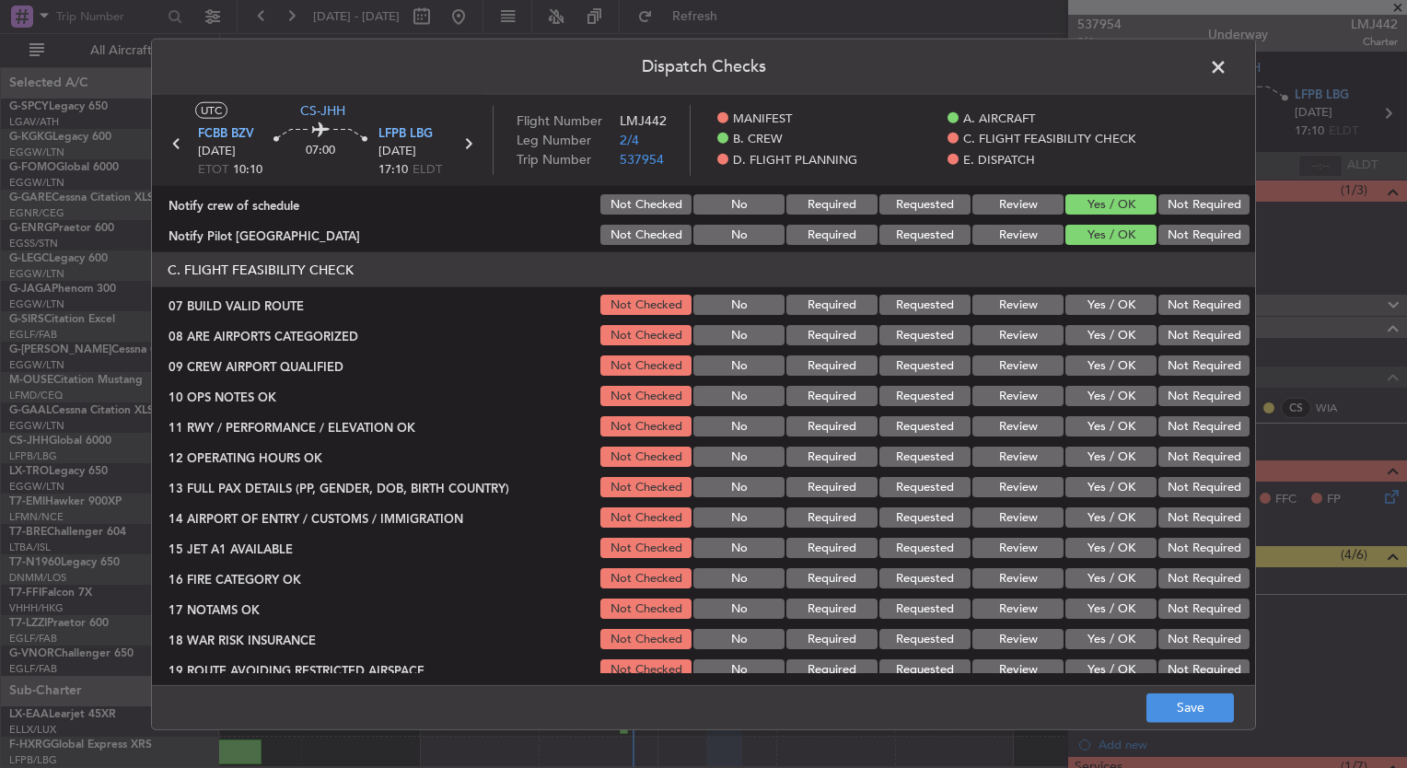
click at [1098, 332] on button "Yes / OK" at bounding box center [1110, 335] width 91 height 20
click at [1094, 363] on button "Yes / OK" at bounding box center [1110, 365] width 91 height 20
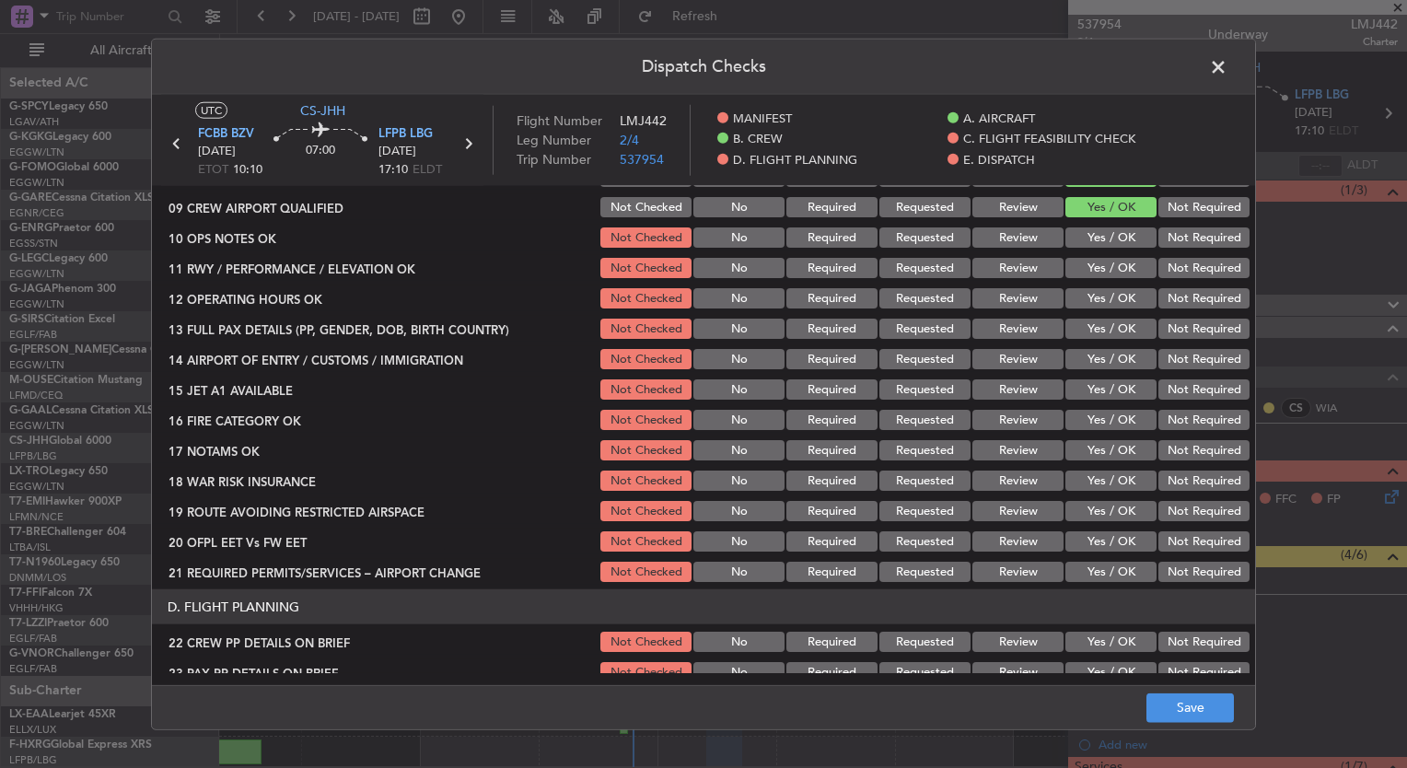
click at [1179, 489] on button "Not Required" at bounding box center [1203, 481] width 91 height 20
click at [1184, 699] on button "Save" at bounding box center [1189, 706] width 87 height 29
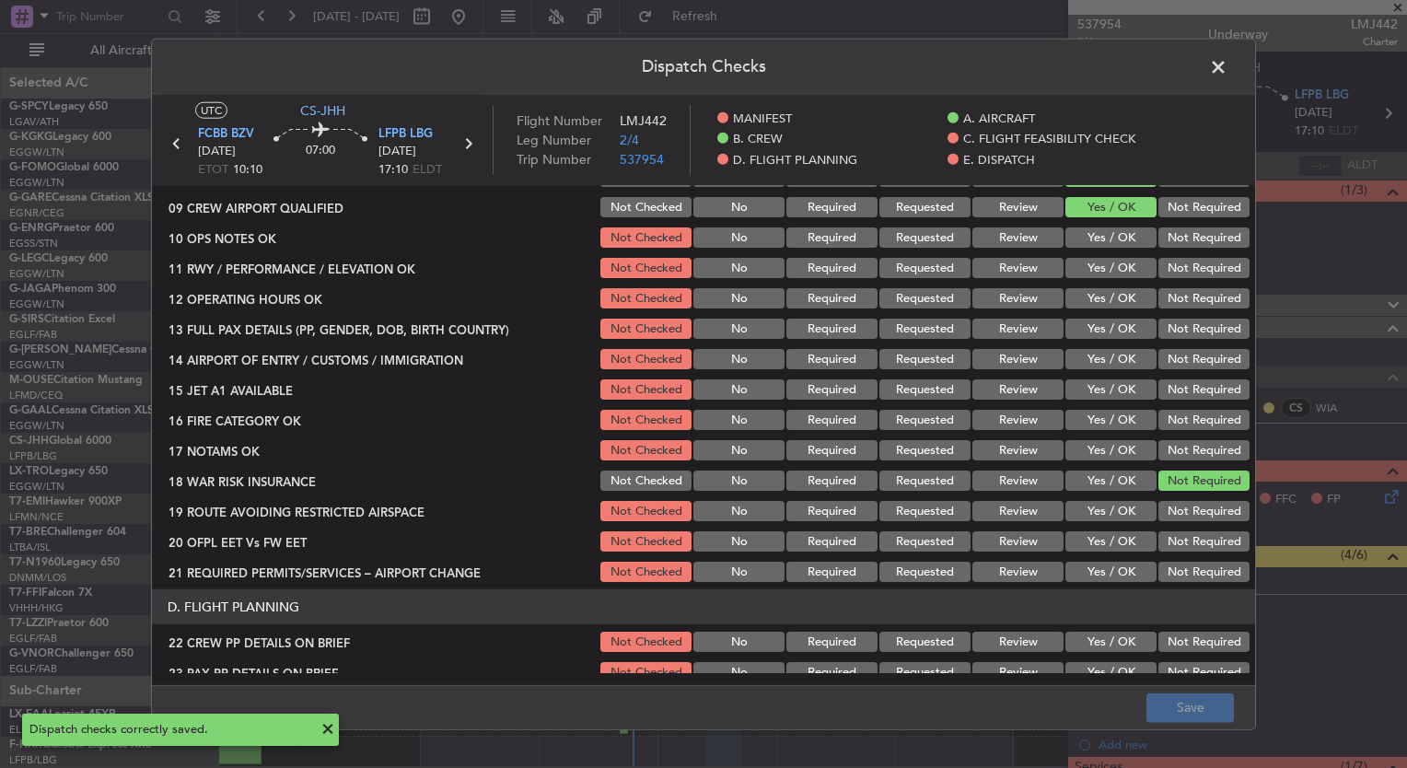
click at [1227, 59] on span at bounding box center [1227, 71] width 0 height 37
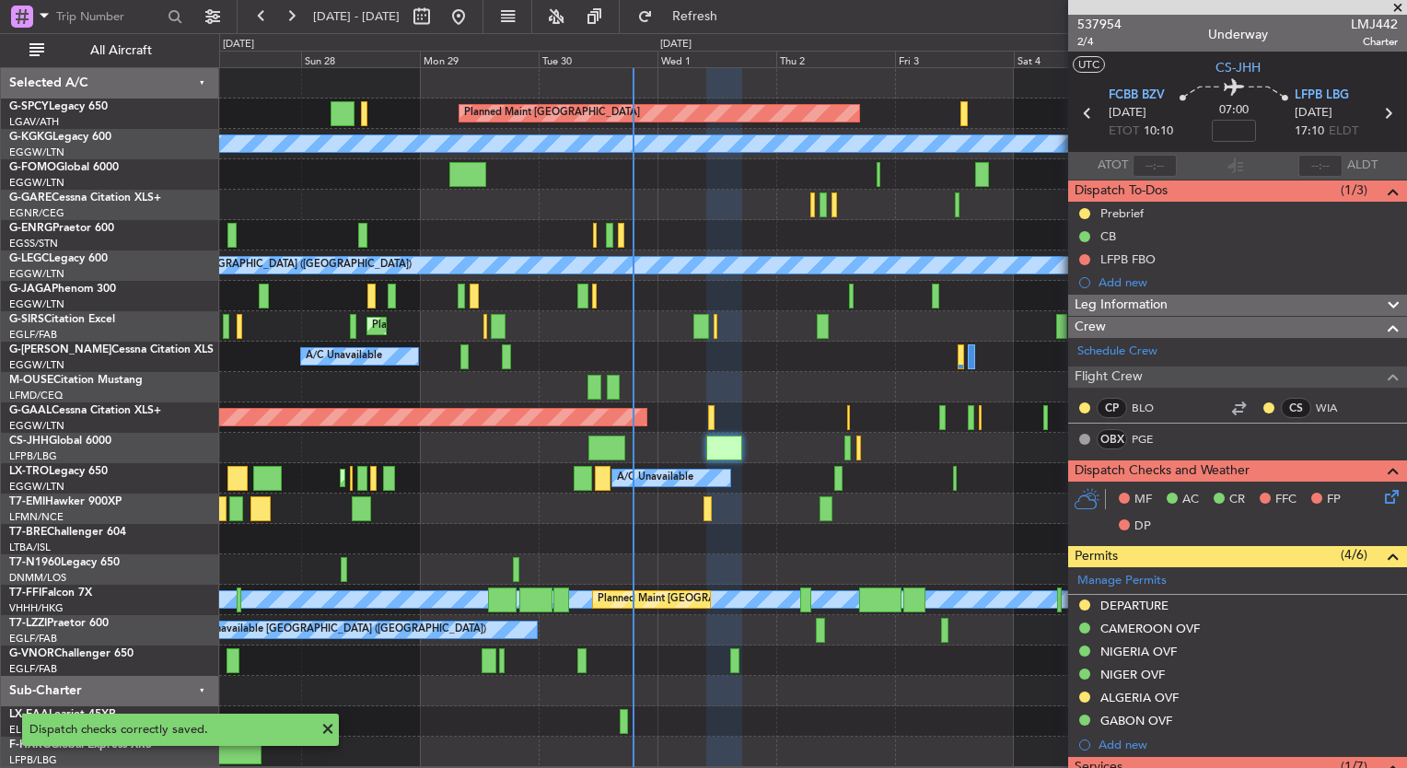
click at [1381, 495] on icon at bounding box center [1388, 493] width 15 height 15
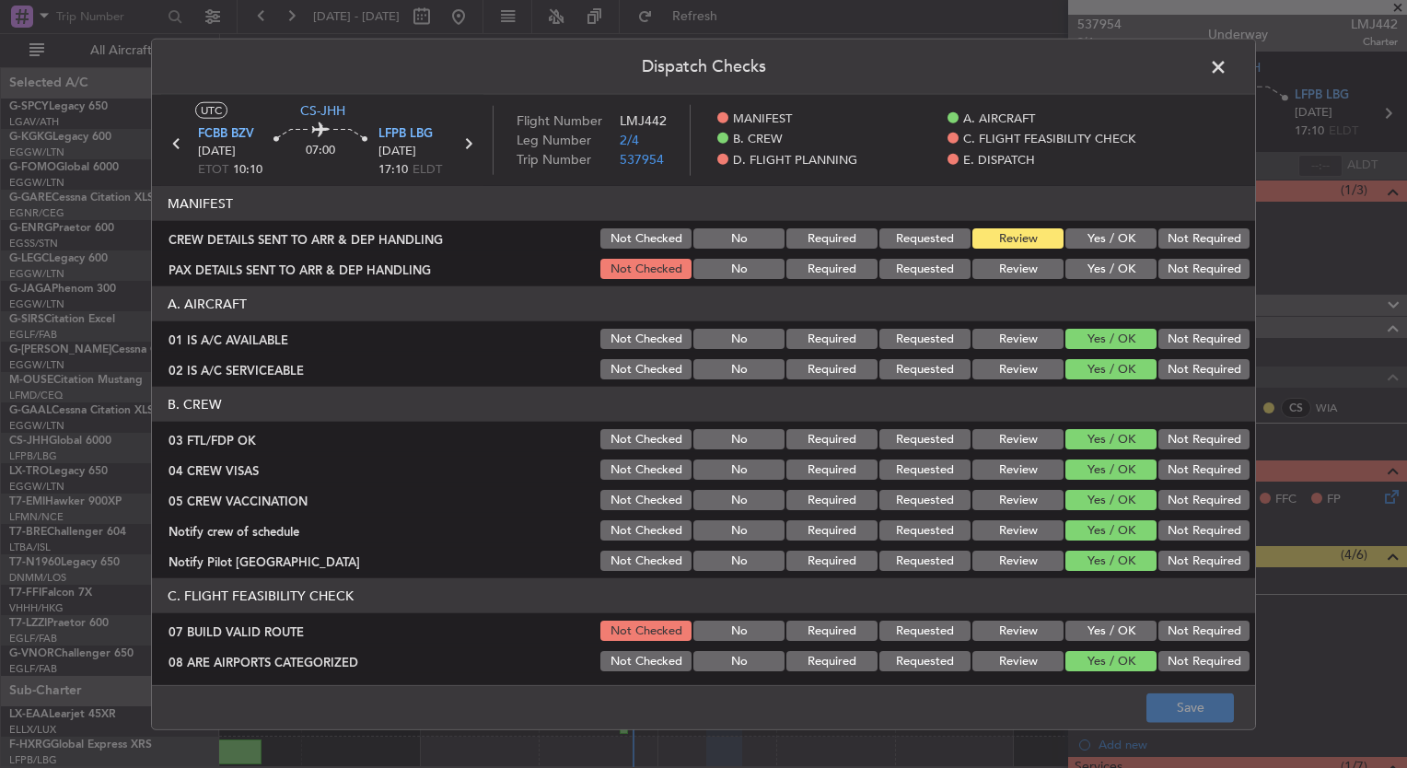
click at [1227, 67] on span at bounding box center [1227, 71] width 0 height 37
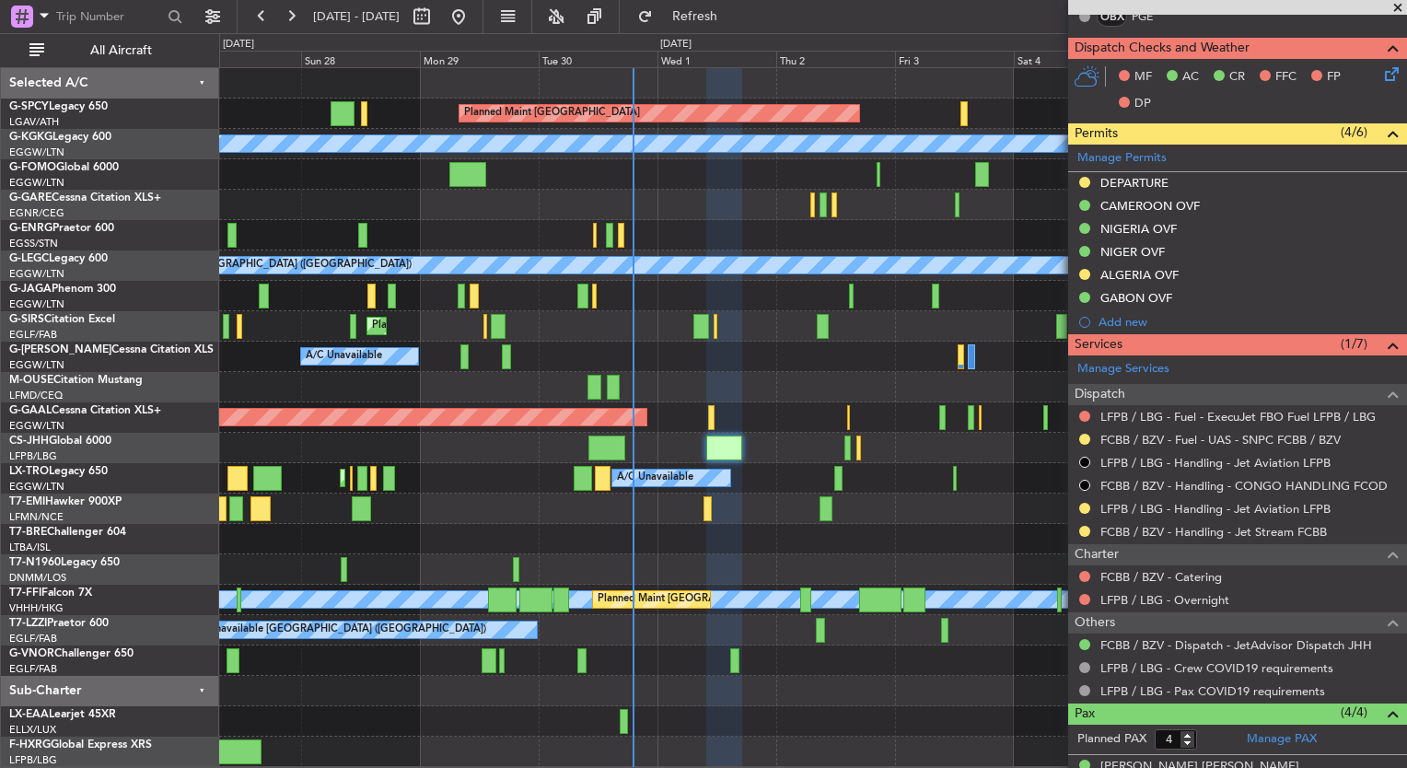
scroll to position [424, 0]
click at [1085, 574] on button at bounding box center [1084, 575] width 11 height 11
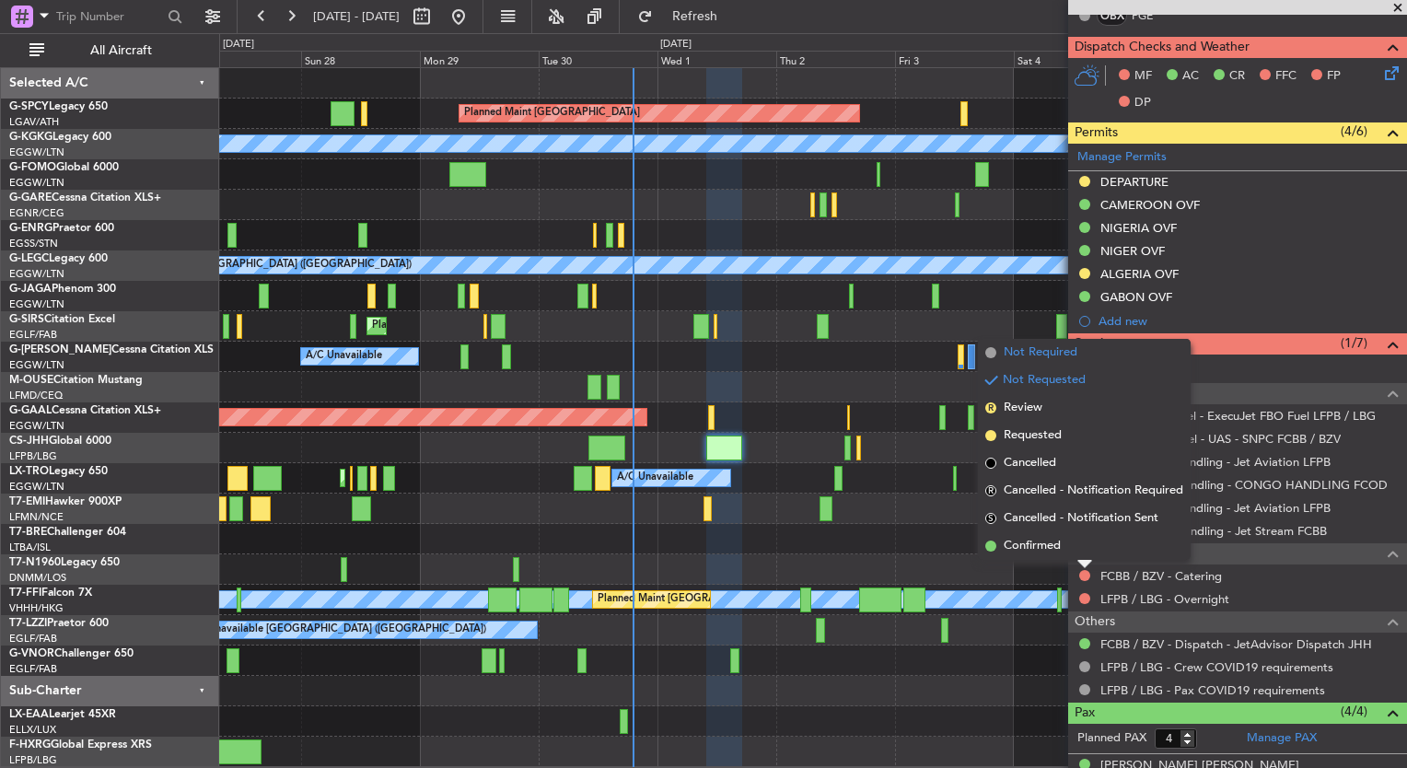
click at [1039, 348] on span "Not Required" at bounding box center [1041, 352] width 74 height 18
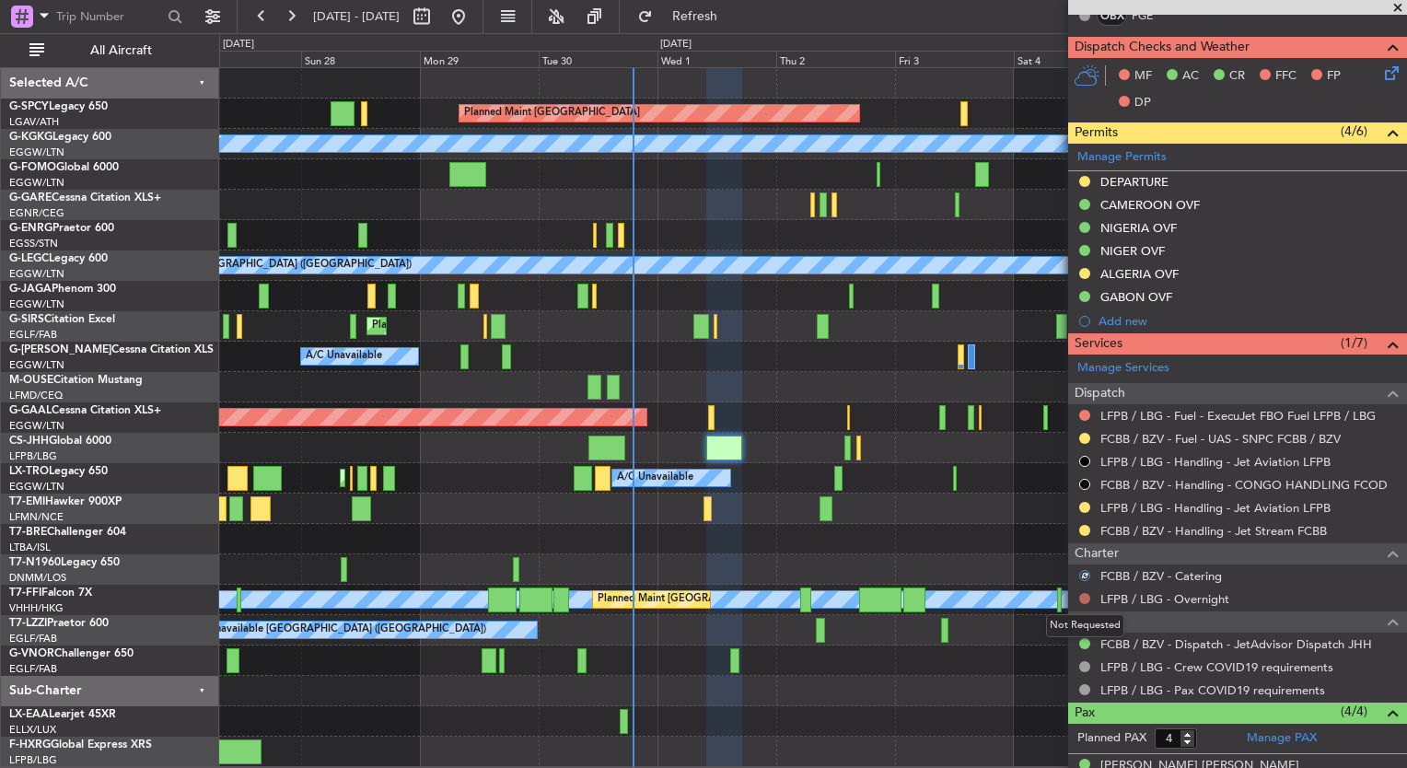
click at [1083, 595] on button at bounding box center [1084, 598] width 11 height 11
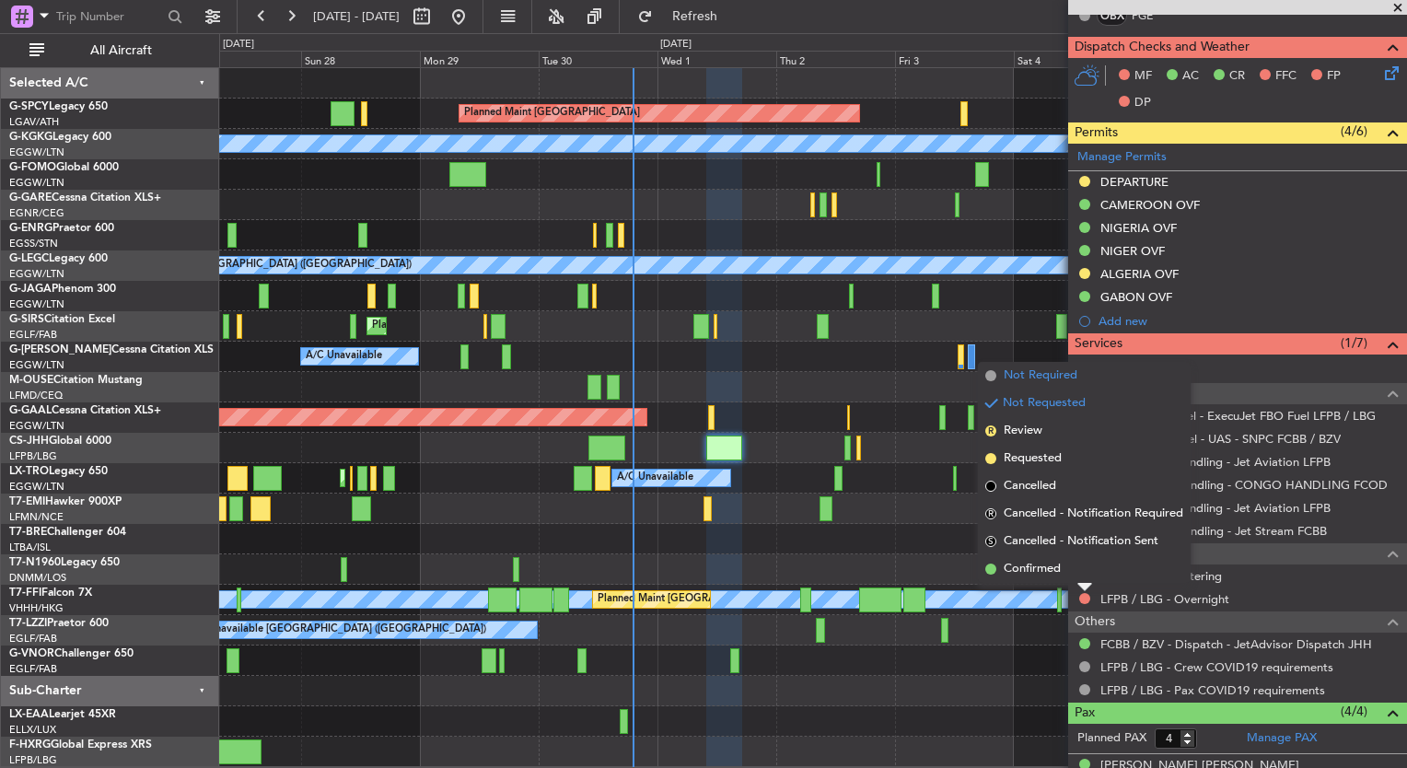
click at [1041, 378] on span "Not Required" at bounding box center [1041, 375] width 74 height 18
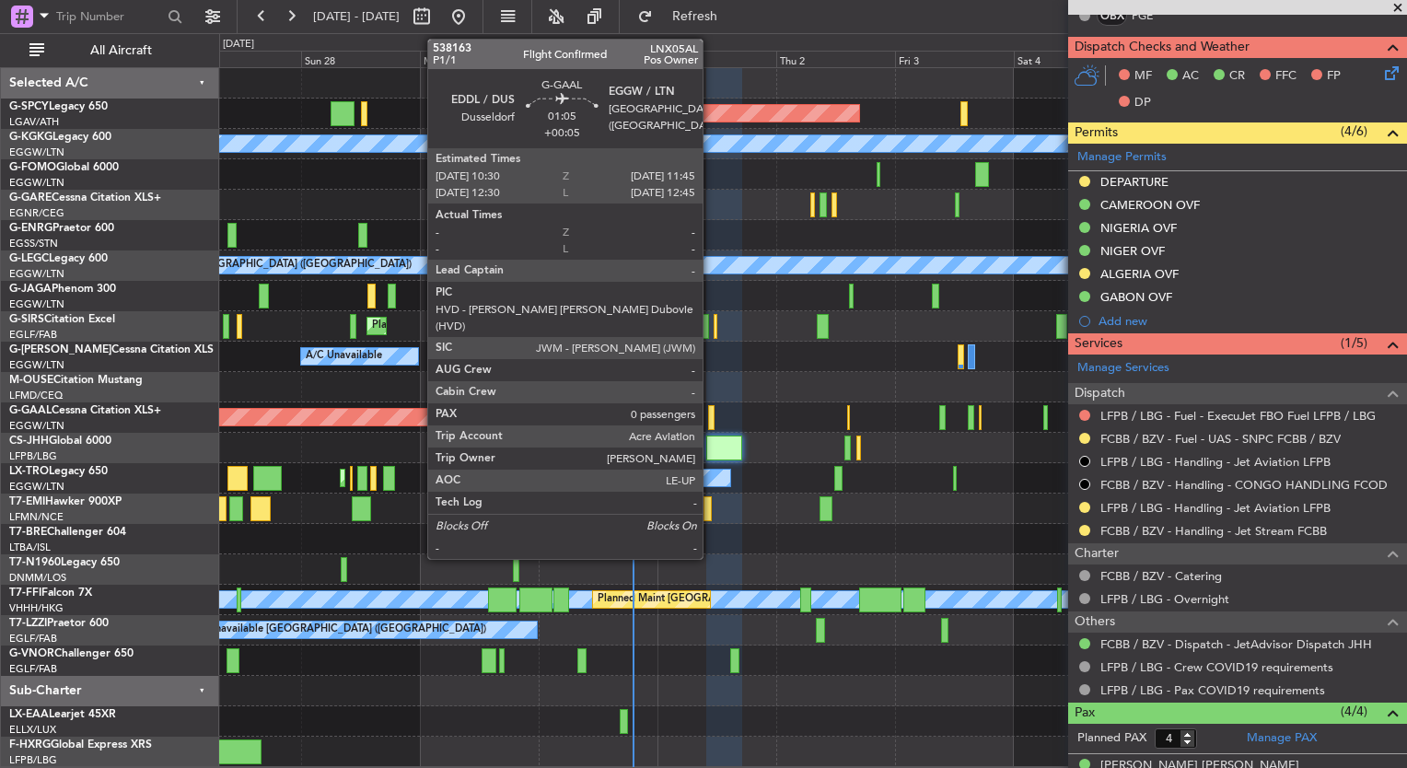
click at [711, 419] on div at bounding box center [711, 417] width 6 height 25
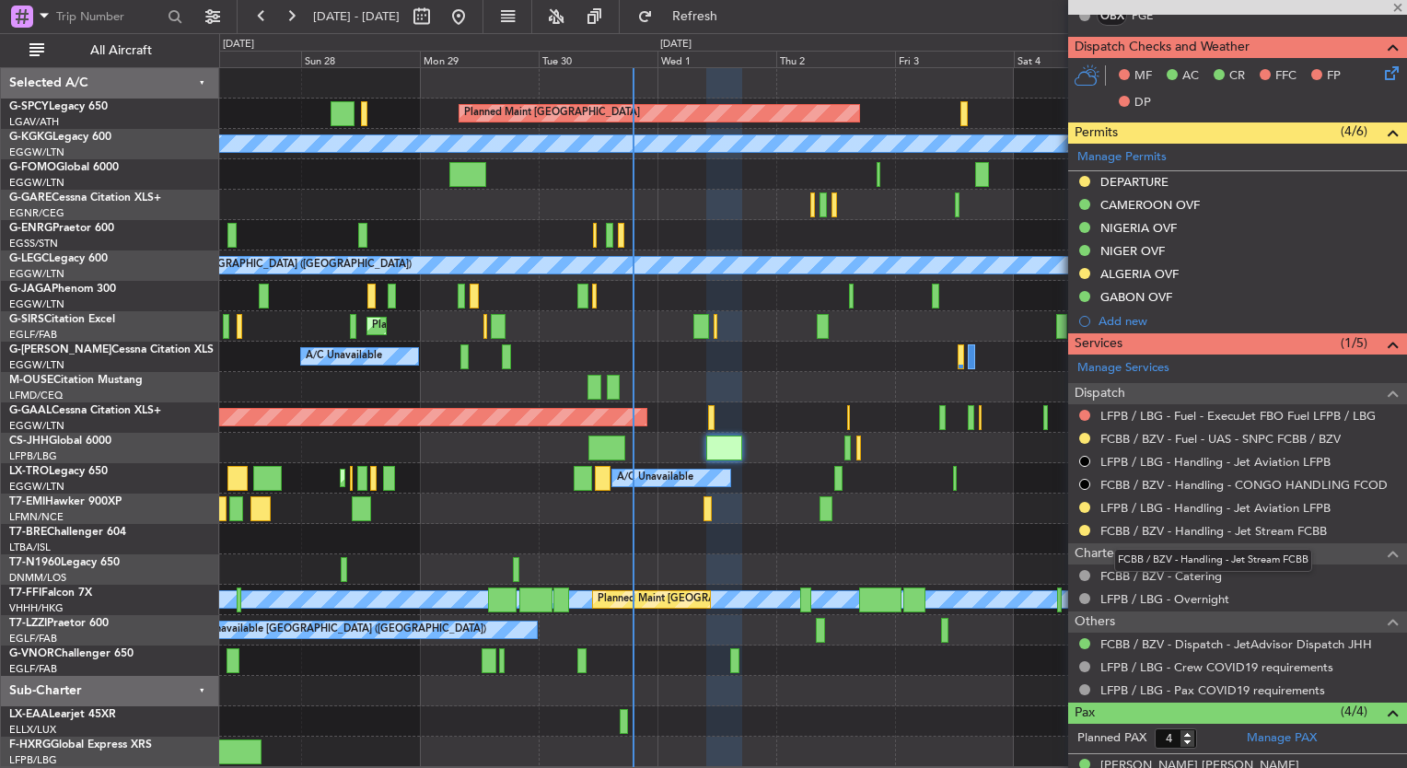
type input "+00:05"
type input "0"
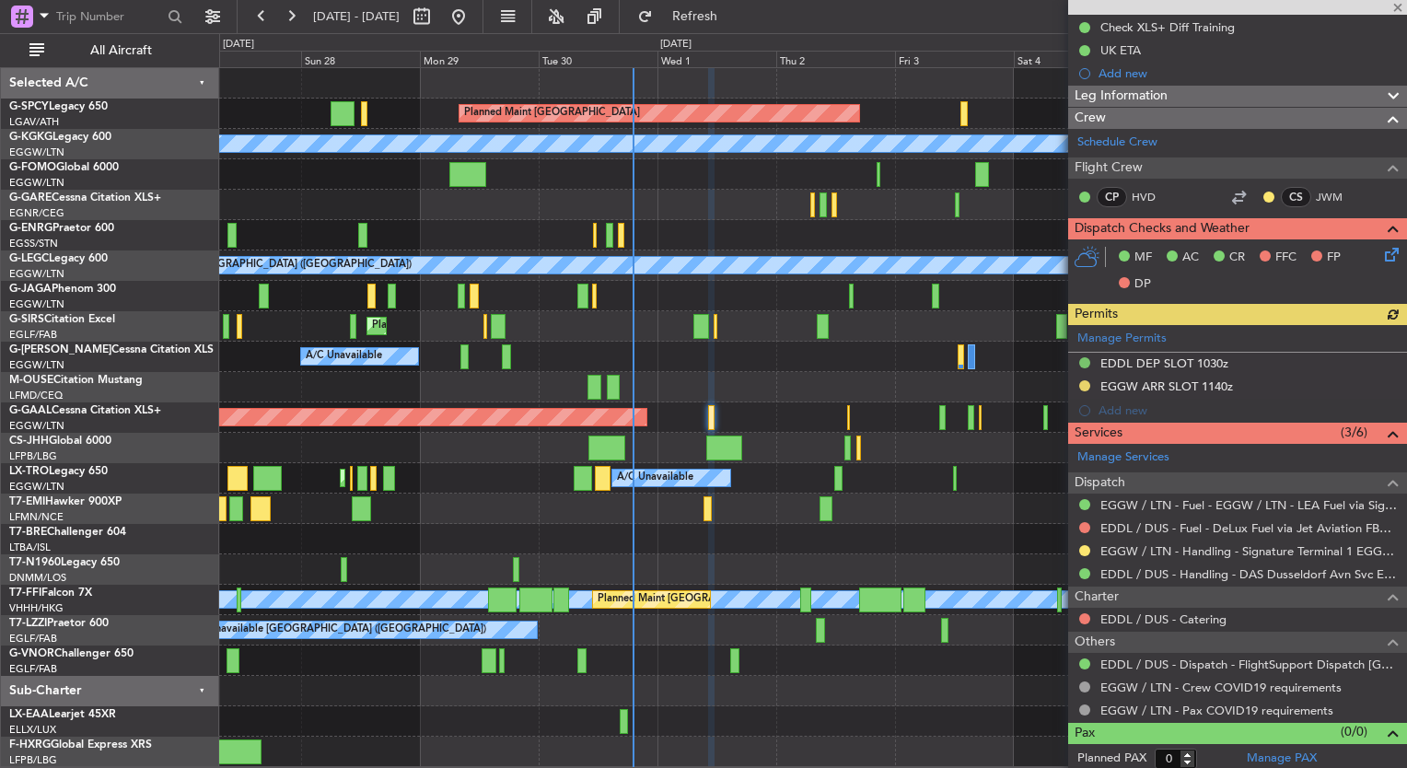
scroll to position [235, 0]
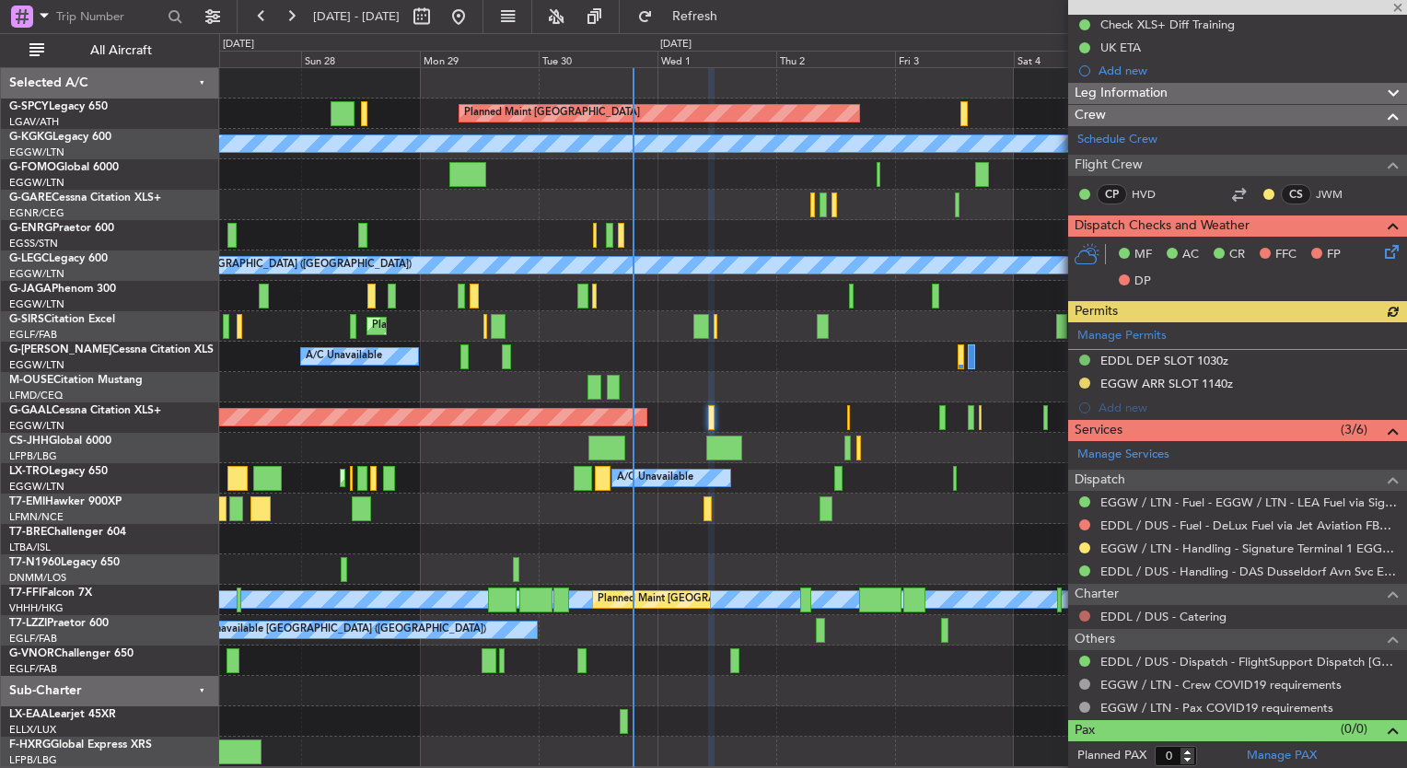
click at [1083, 613] on button at bounding box center [1084, 615] width 11 height 11
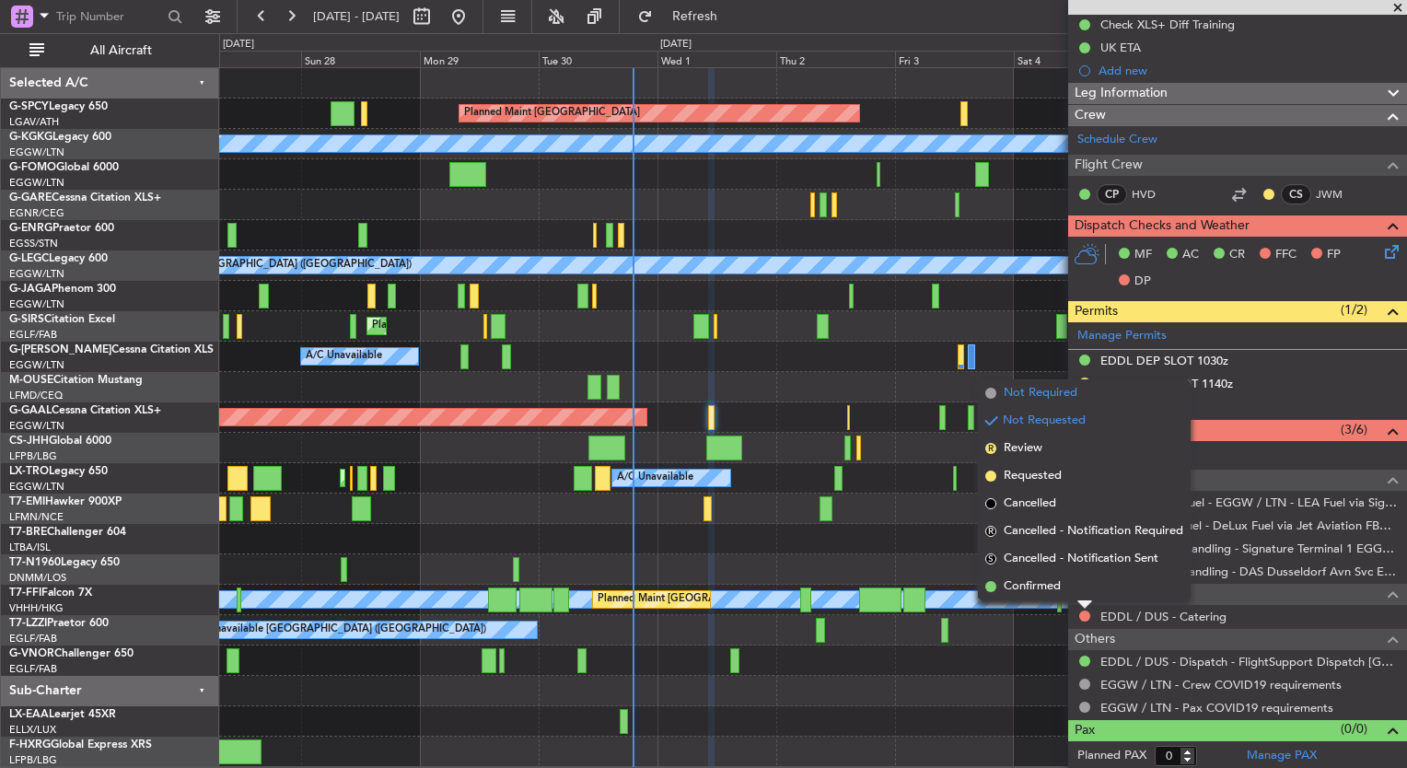
click at [1044, 392] on span "Not Required" at bounding box center [1041, 393] width 74 height 18
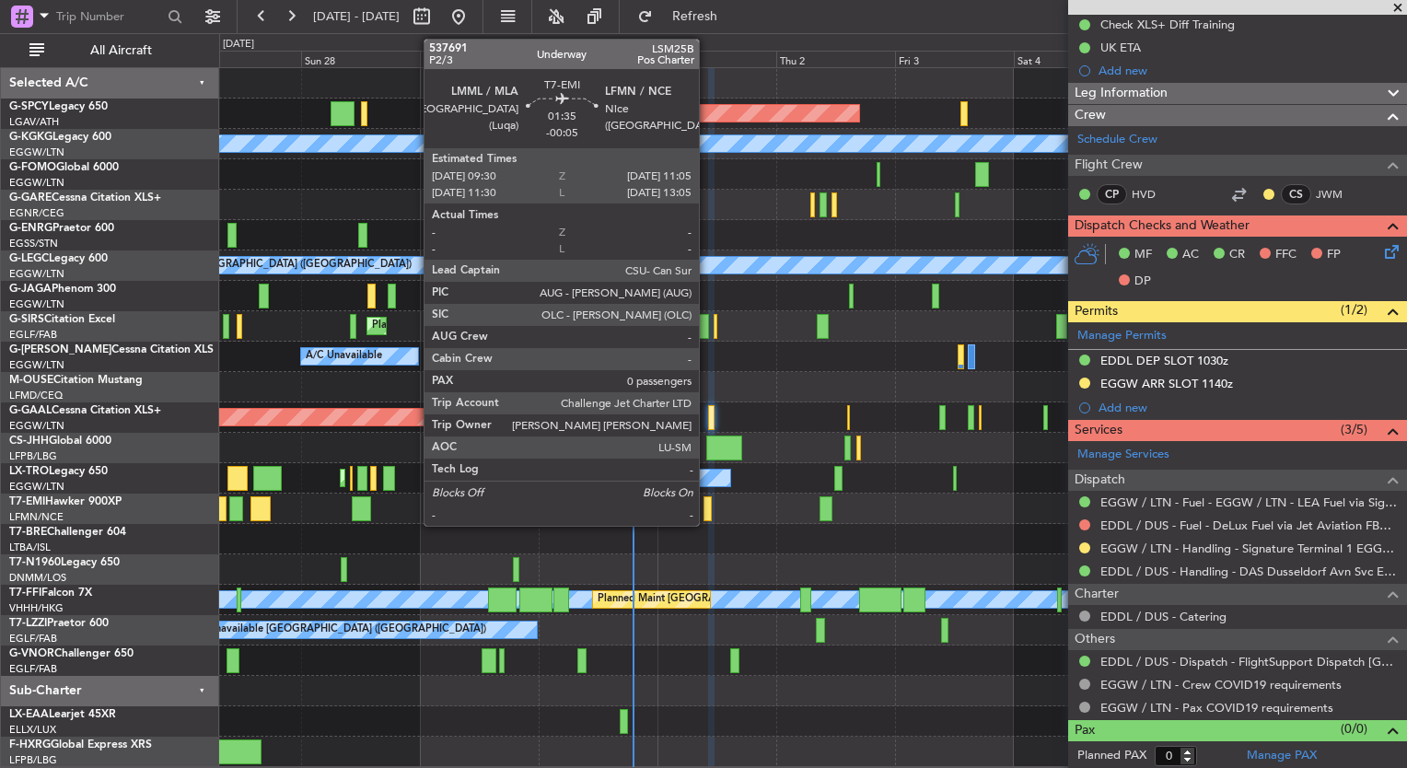
click at [707, 517] on div at bounding box center [707, 508] width 8 height 25
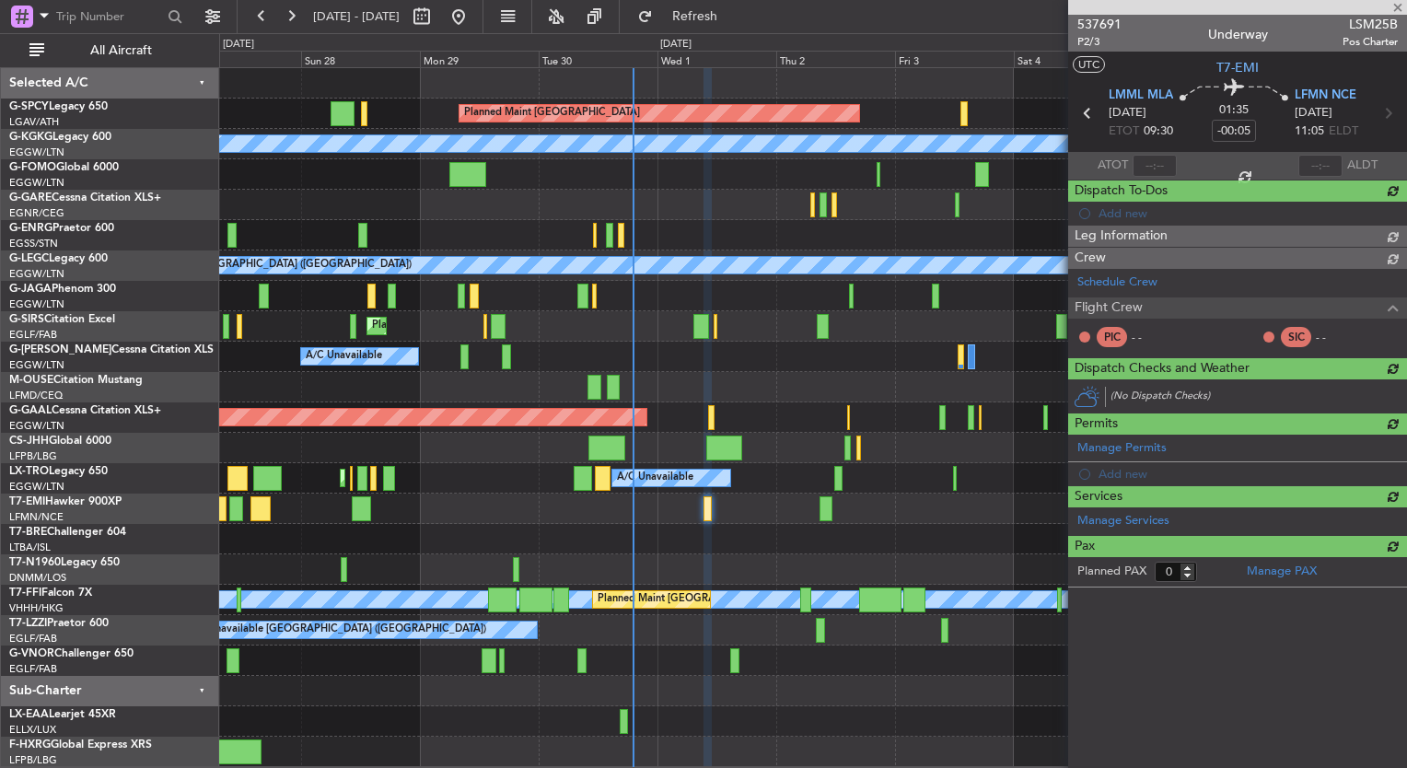
scroll to position [0, 0]
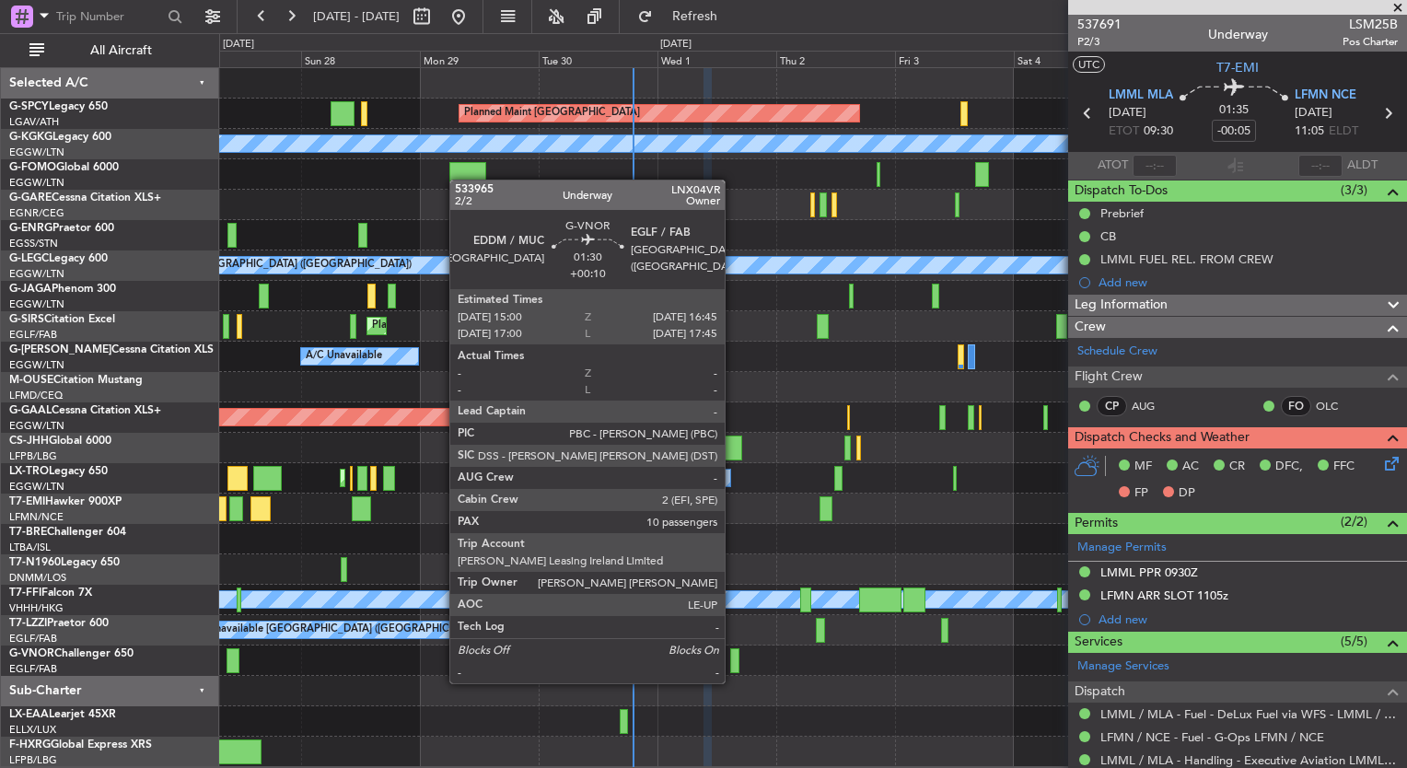
click at [733, 665] on div at bounding box center [734, 660] width 9 height 25
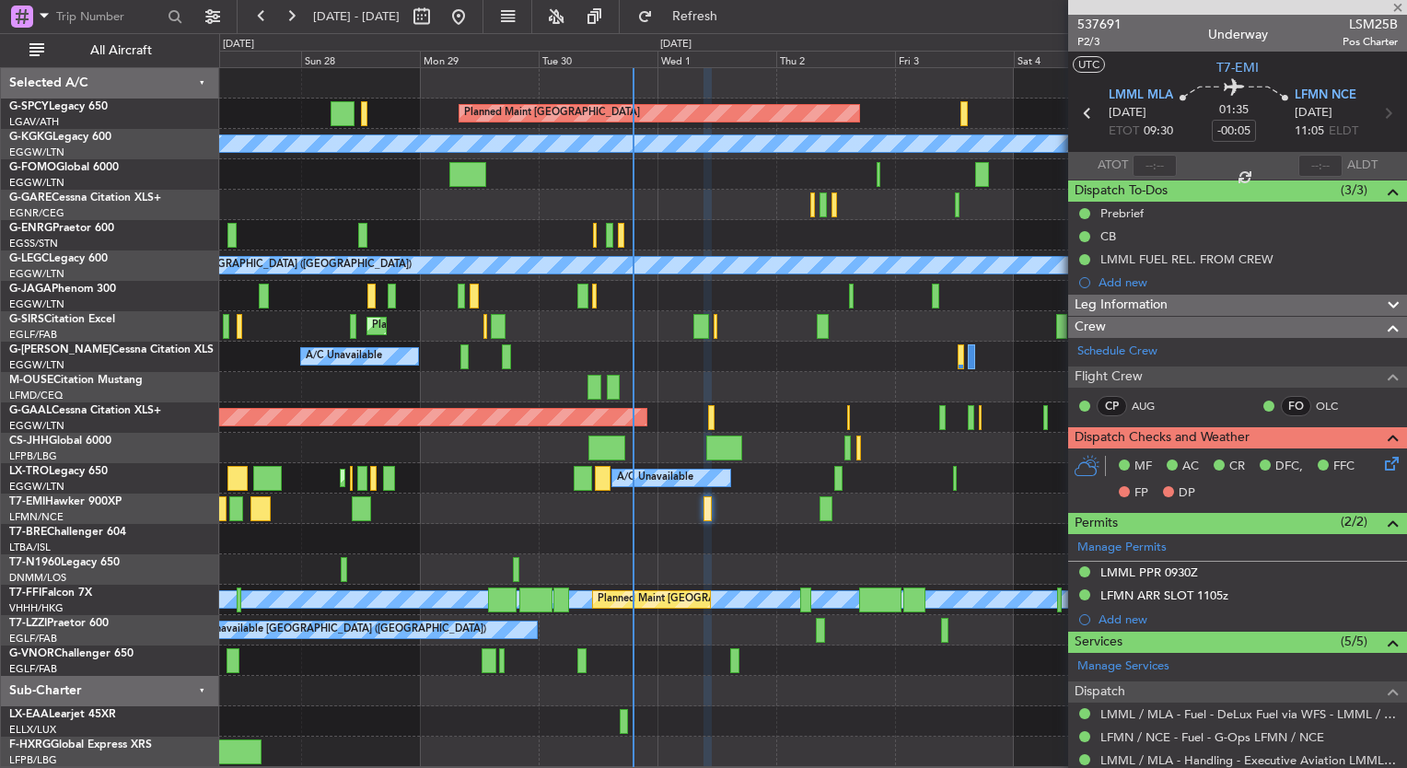
type input "+00:10"
type input "10"
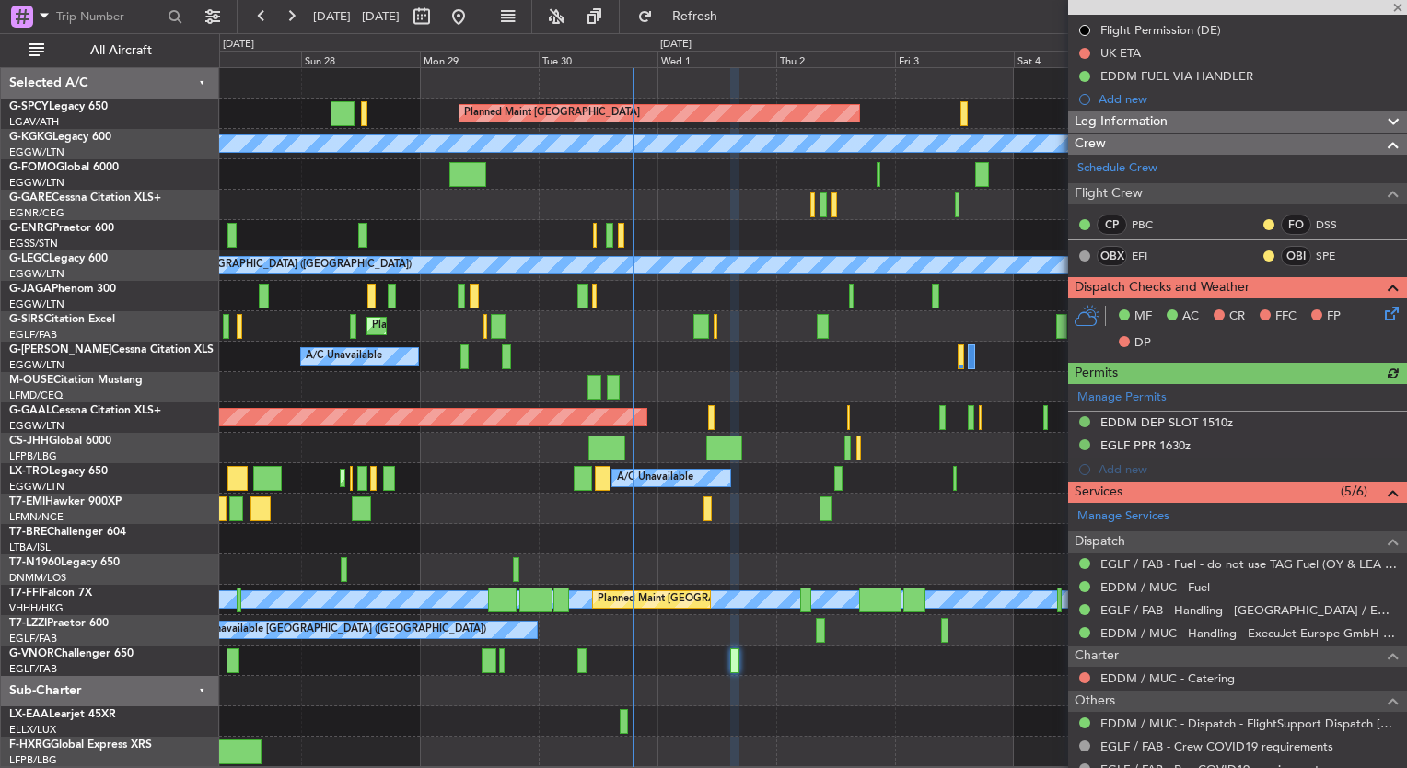
scroll to position [206, 0]
click at [1087, 672] on button at bounding box center [1084, 677] width 11 height 11
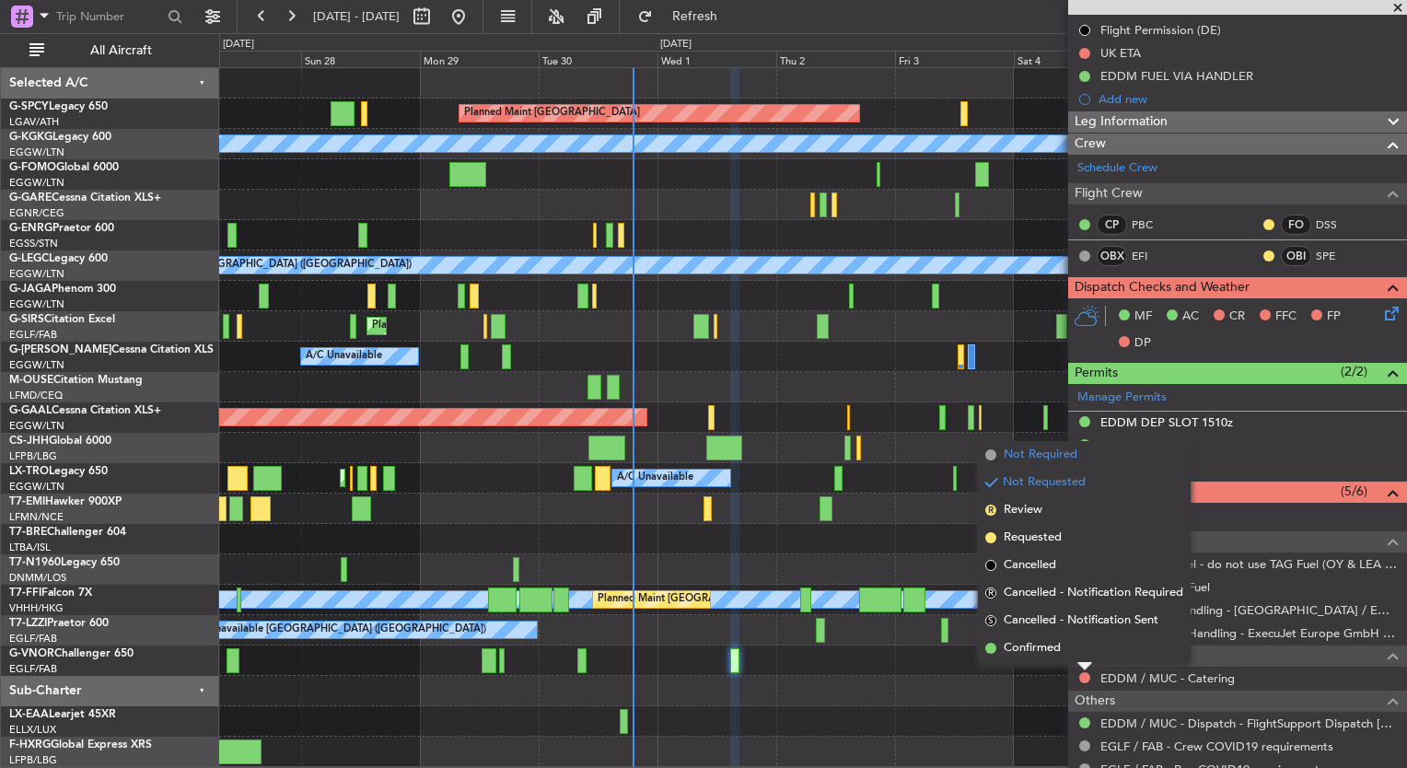
click at [1059, 455] on span "Not Required" at bounding box center [1041, 455] width 74 height 18
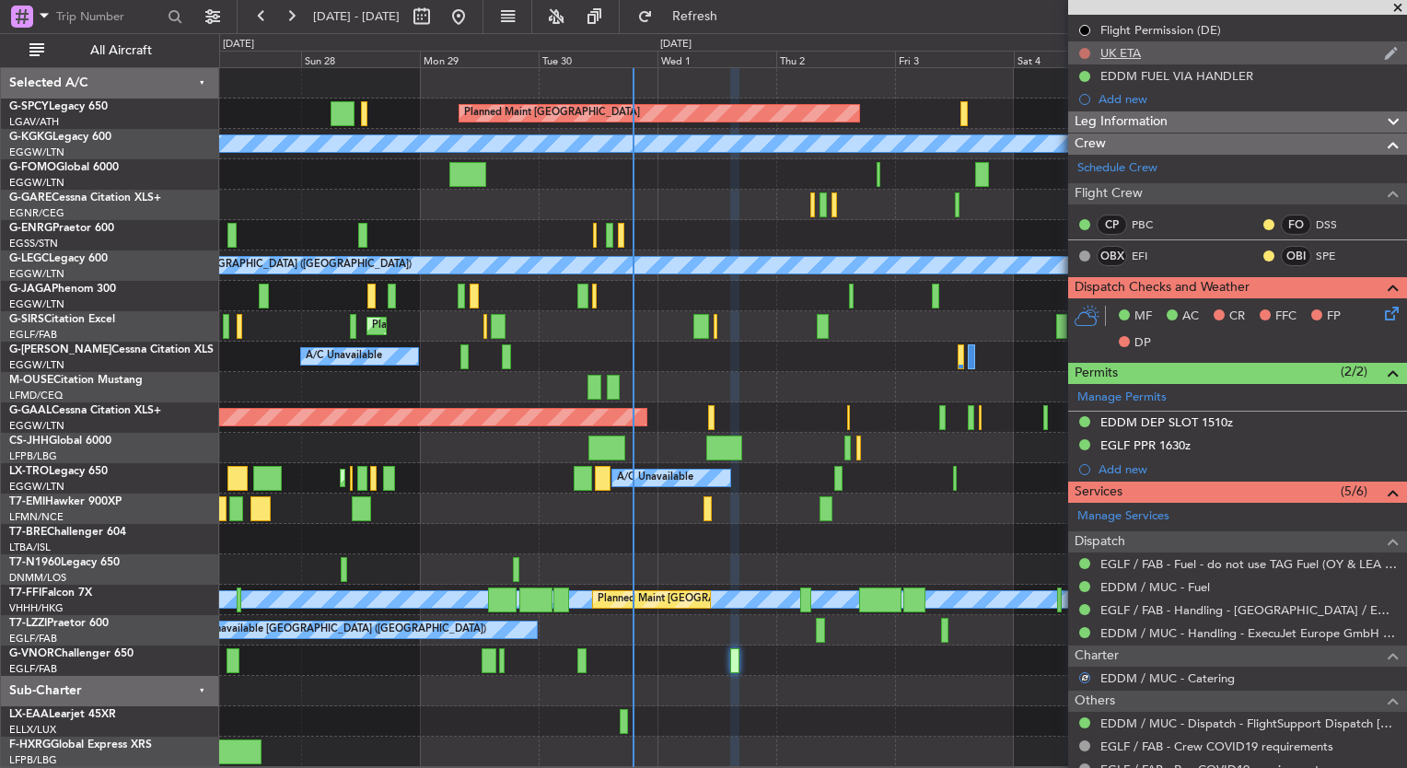
click at [1086, 52] on button at bounding box center [1084, 53] width 11 height 11
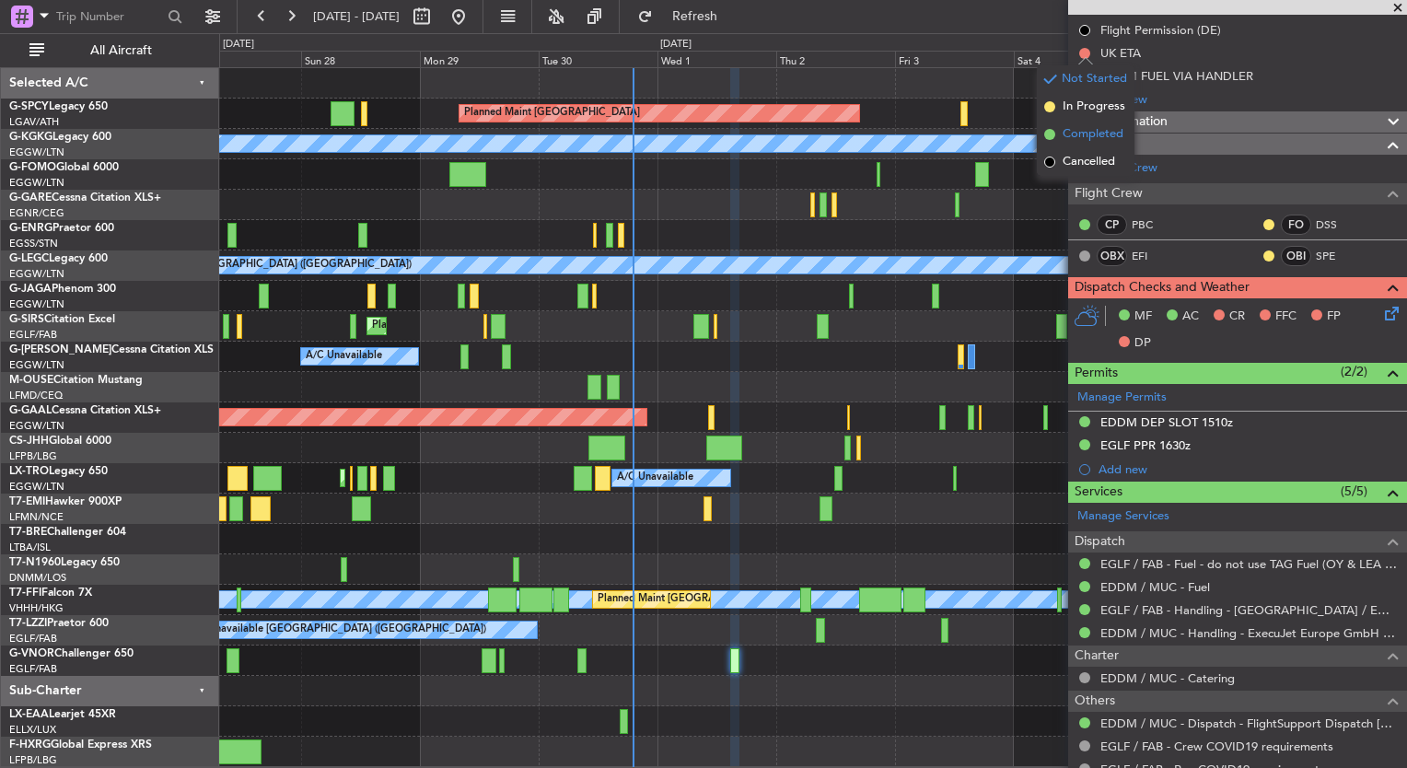
click at [1089, 134] on span "Completed" at bounding box center [1093, 134] width 61 height 18
click at [1381, 314] on icon at bounding box center [1388, 310] width 15 height 15
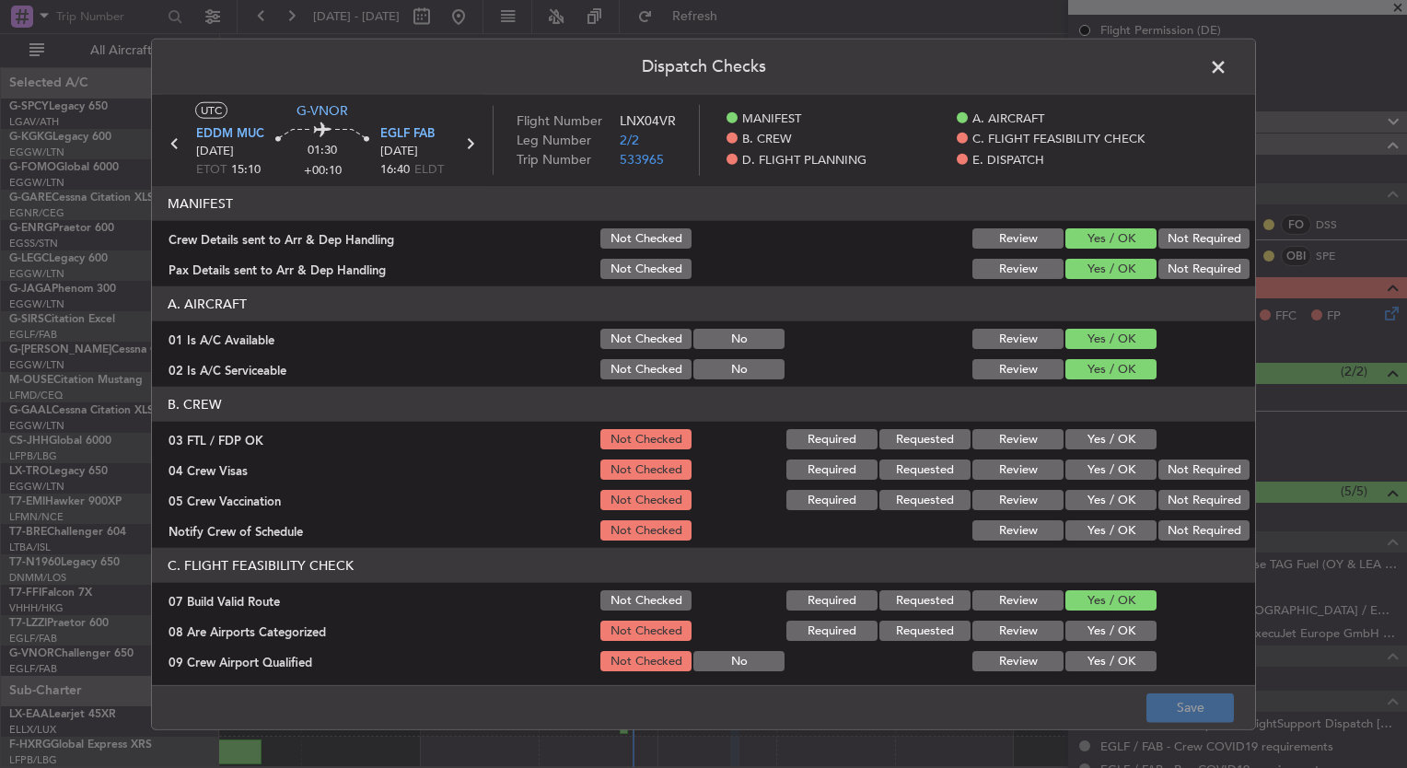
click at [1118, 438] on button "Yes / OK" at bounding box center [1110, 439] width 91 height 20
click at [1110, 466] on button "Yes / OK" at bounding box center [1110, 469] width 91 height 20
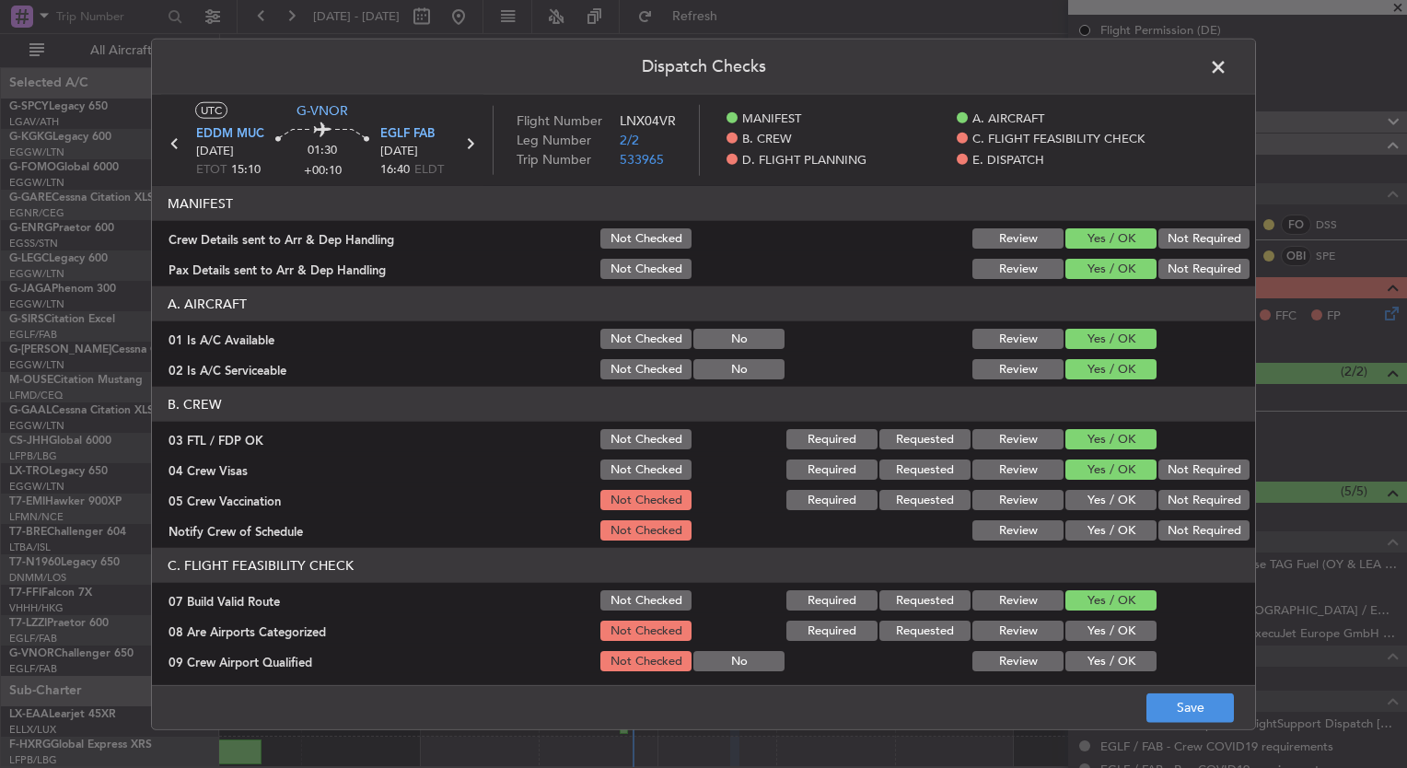
click at [1103, 500] on button "Yes / OK" at bounding box center [1110, 500] width 91 height 20
click at [1101, 520] on button "Yes / OK" at bounding box center [1110, 530] width 91 height 20
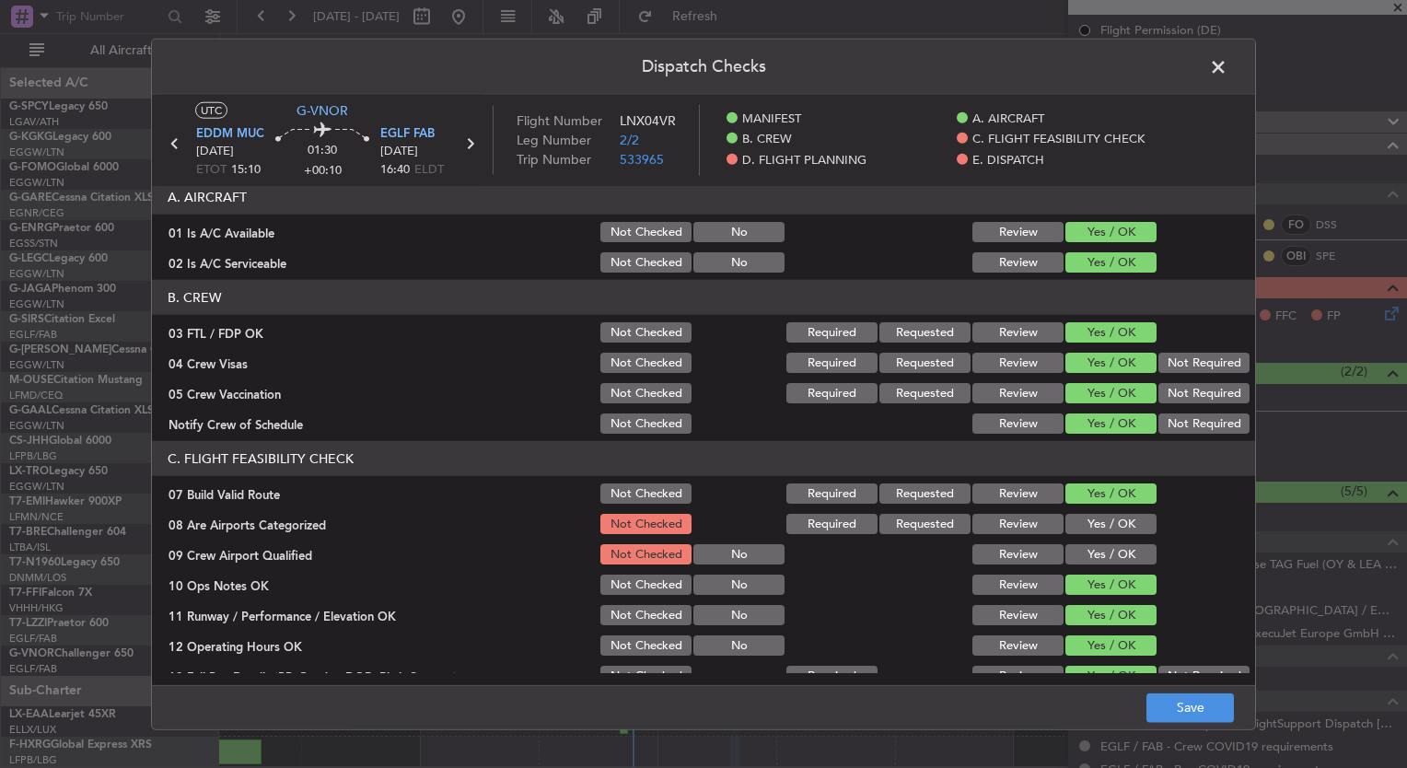
click at [1105, 522] on button "Yes / OK" at bounding box center [1110, 524] width 91 height 20
click at [1104, 547] on button "Yes / OK" at bounding box center [1110, 554] width 91 height 20
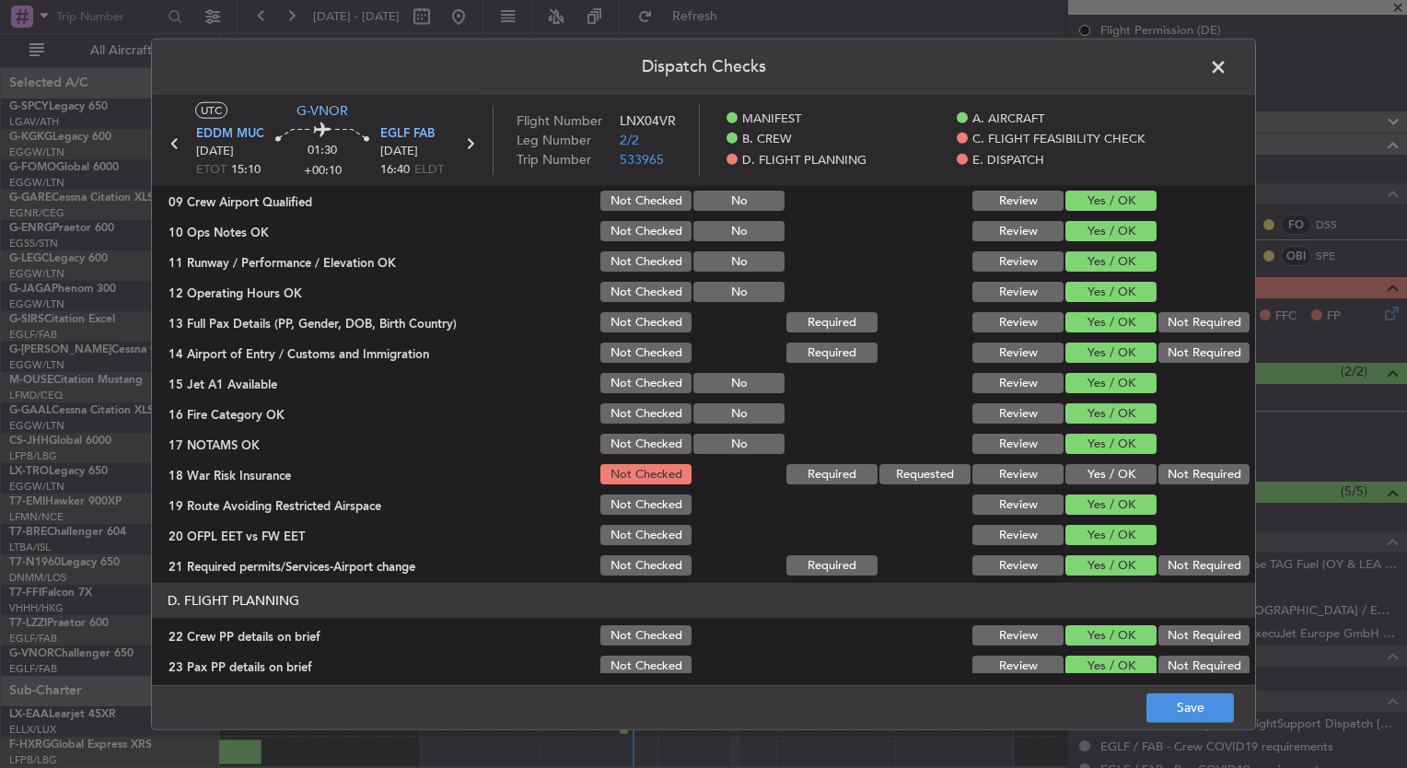
scroll to position [460, 0]
click at [1179, 471] on button "Not Required" at bounding box center [1203, 474] width 91 height 20
click at [1202, 714] on button "Save" at bounding box center [1189, 706] width 87 height 29
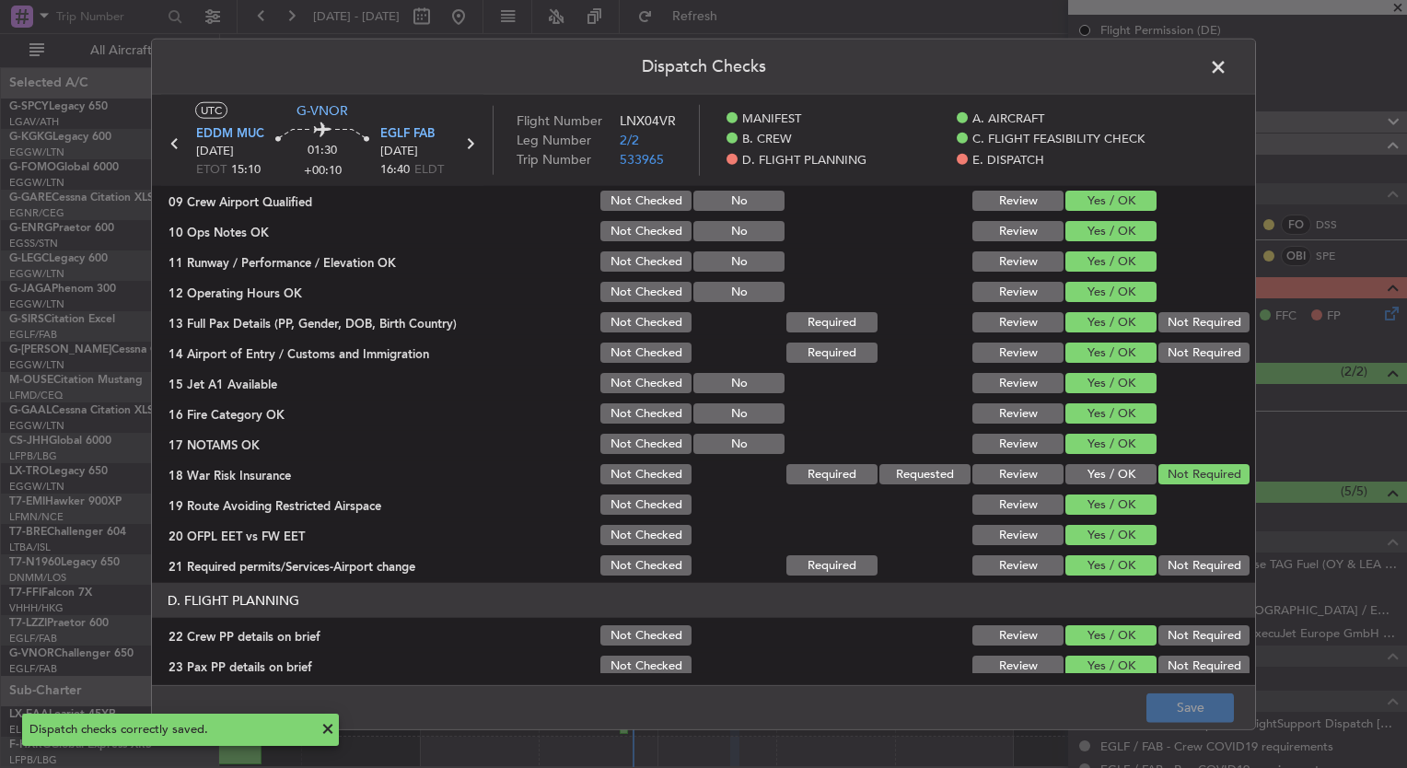
click at [1227, 68] on span at bounding box center [1227, 71] width 0 height 37
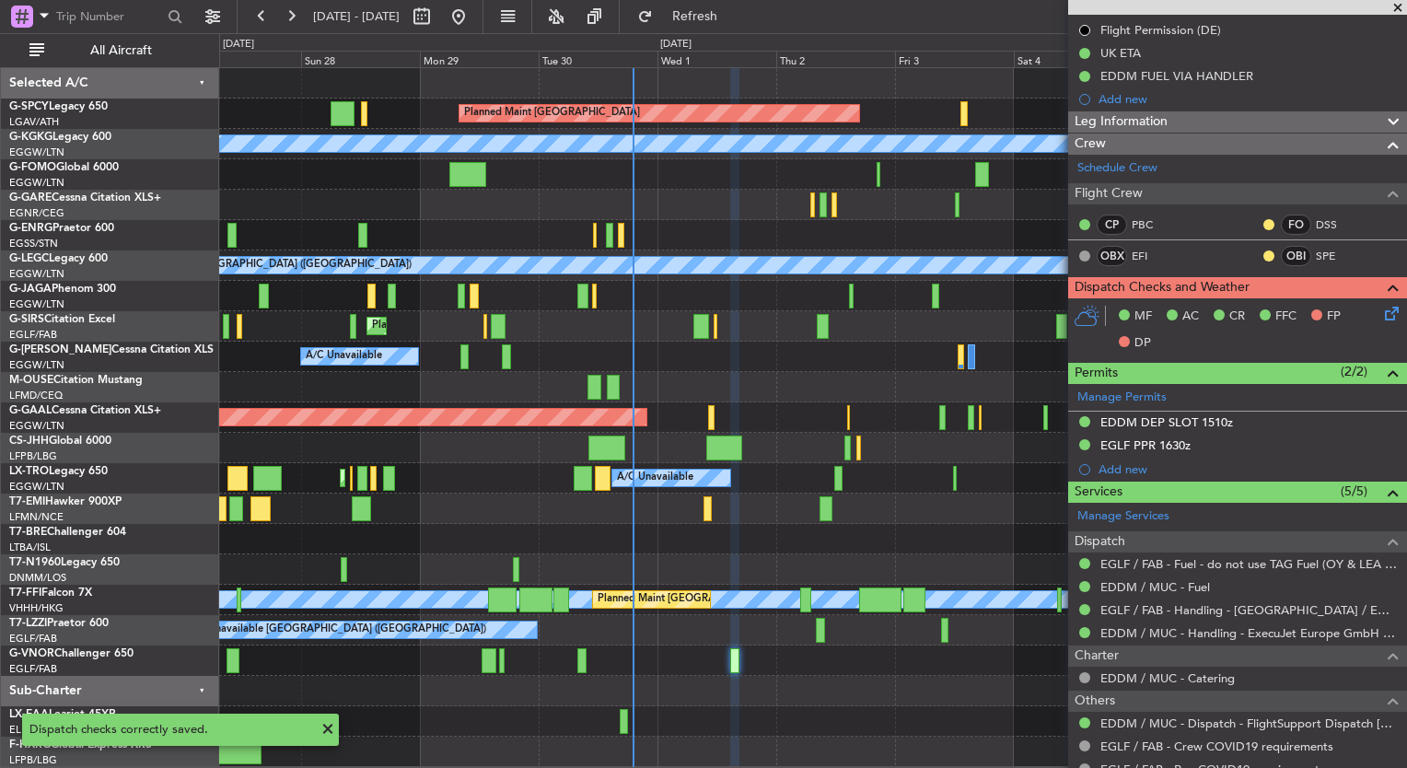
click at [703, 510] on div at bounding box center [707, 508] width 8 height 25
type input "-00:05"
type input "0"
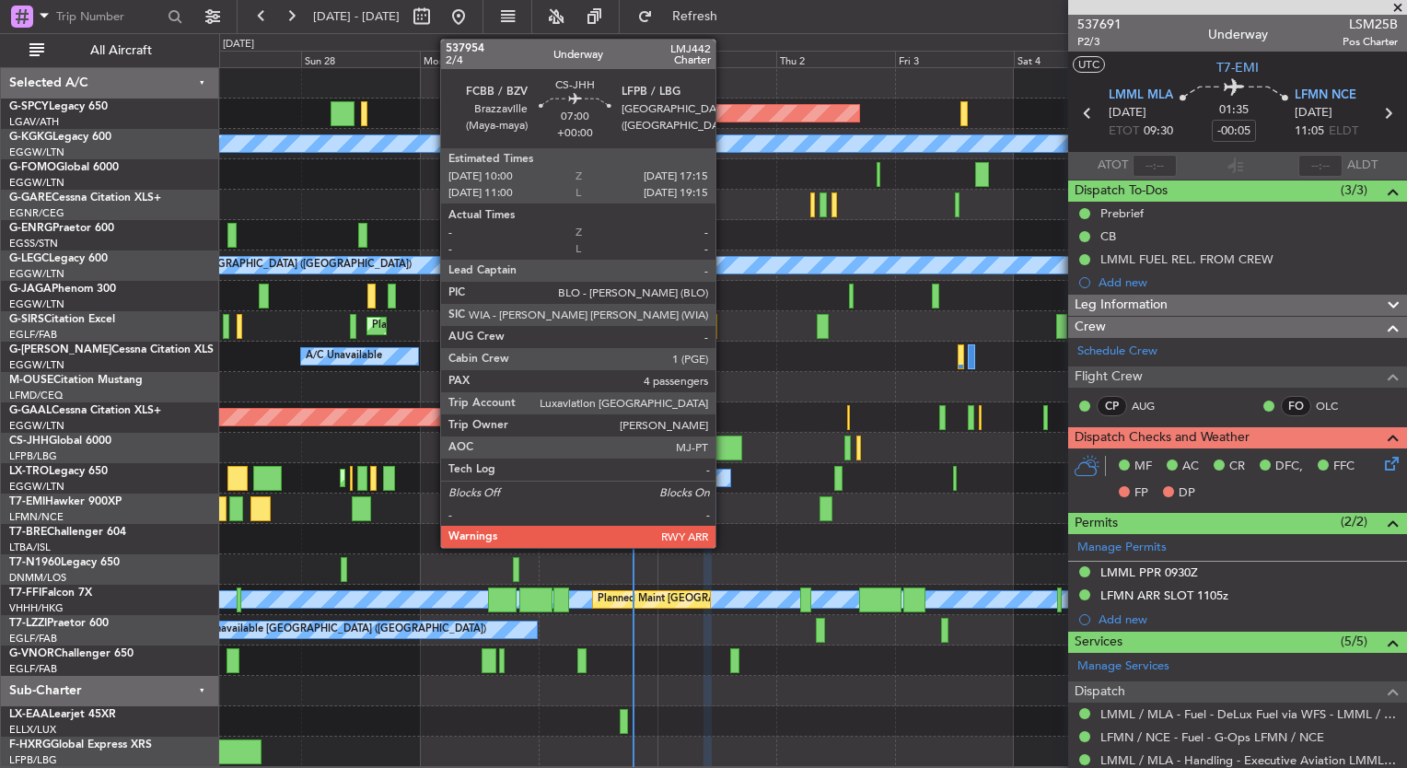
click at [724, 446] on div at bounding box center [724, 448] width 36 height 25
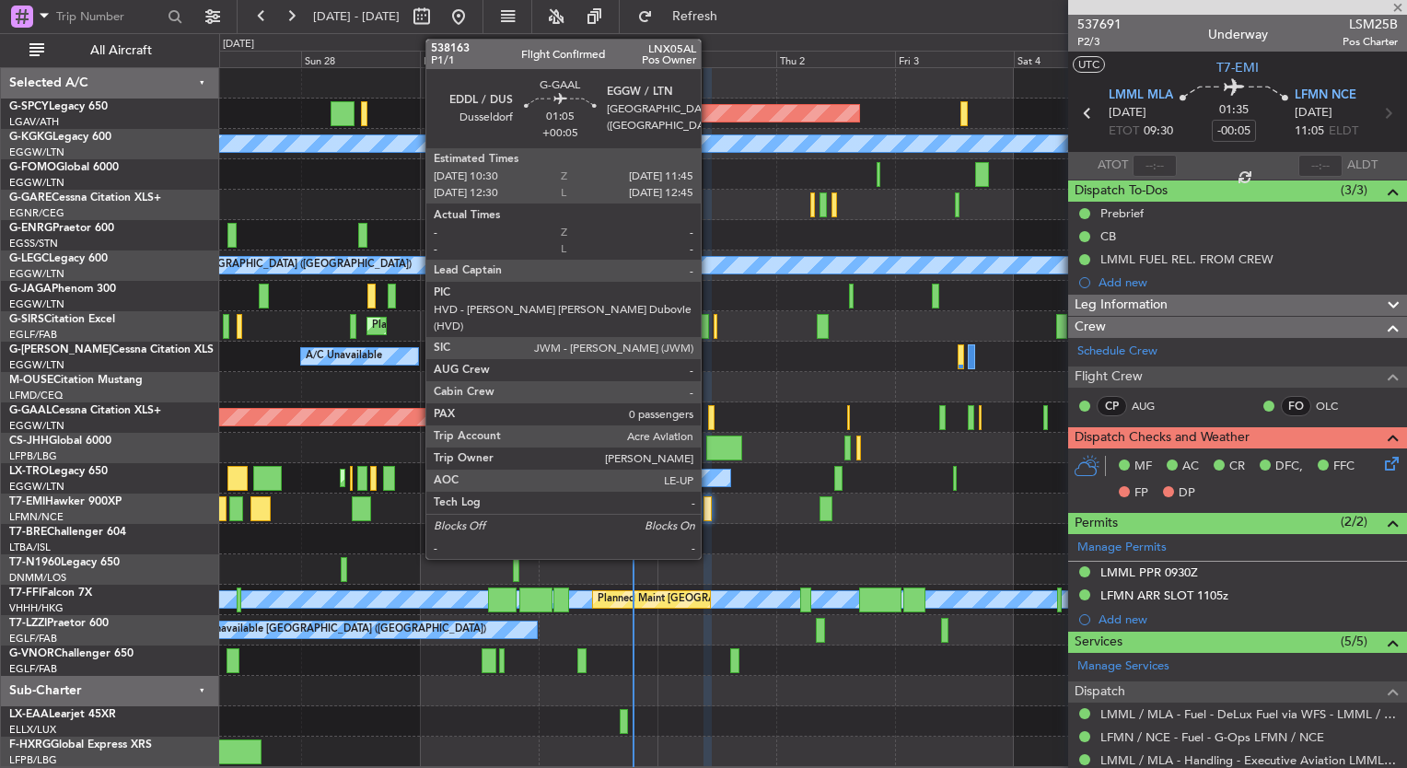
type input "4"
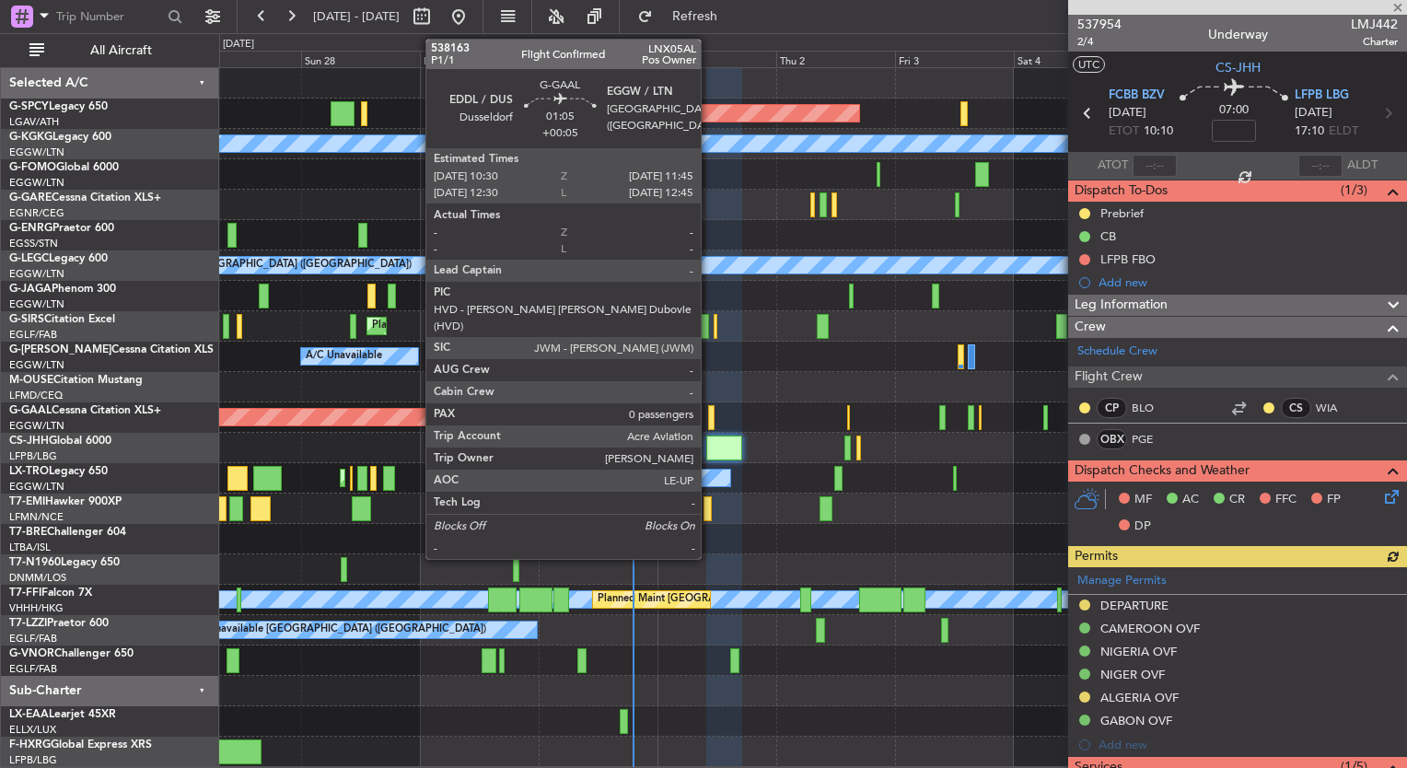
click at [709, 411] on div at bounding box center [711, 417] width 6 height 25
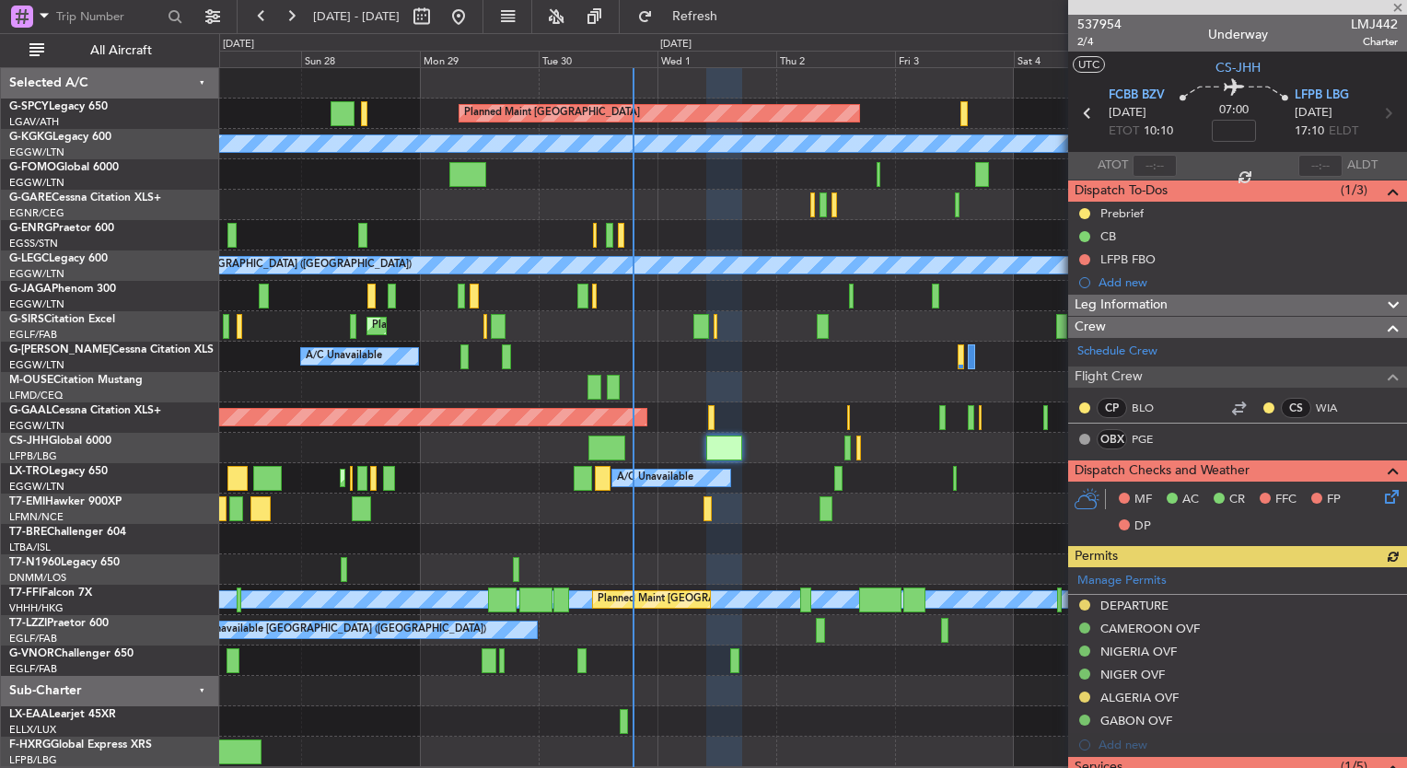
type input "+00:05"
type input "0"
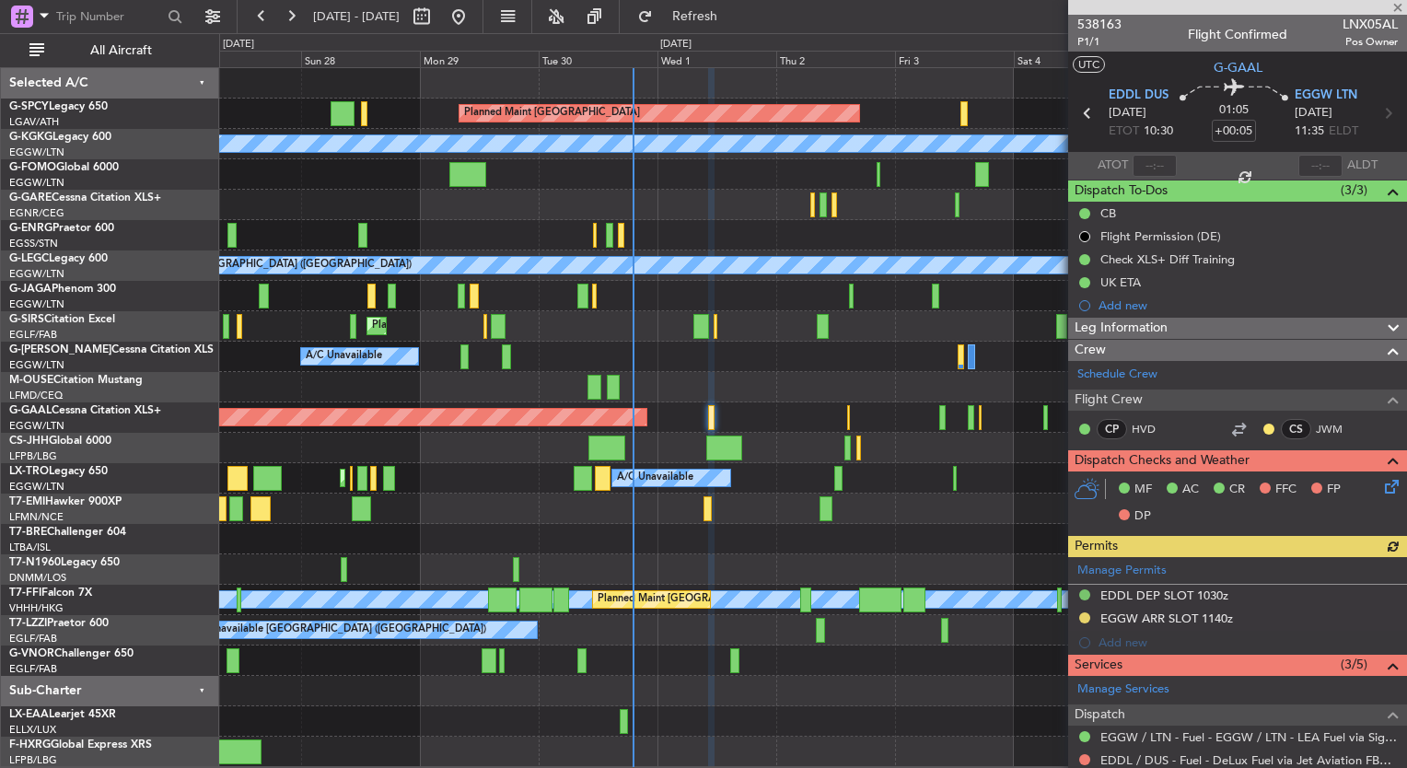
click at [1400, 7] on span at bounding box center [1398, 8] width 18 height 17
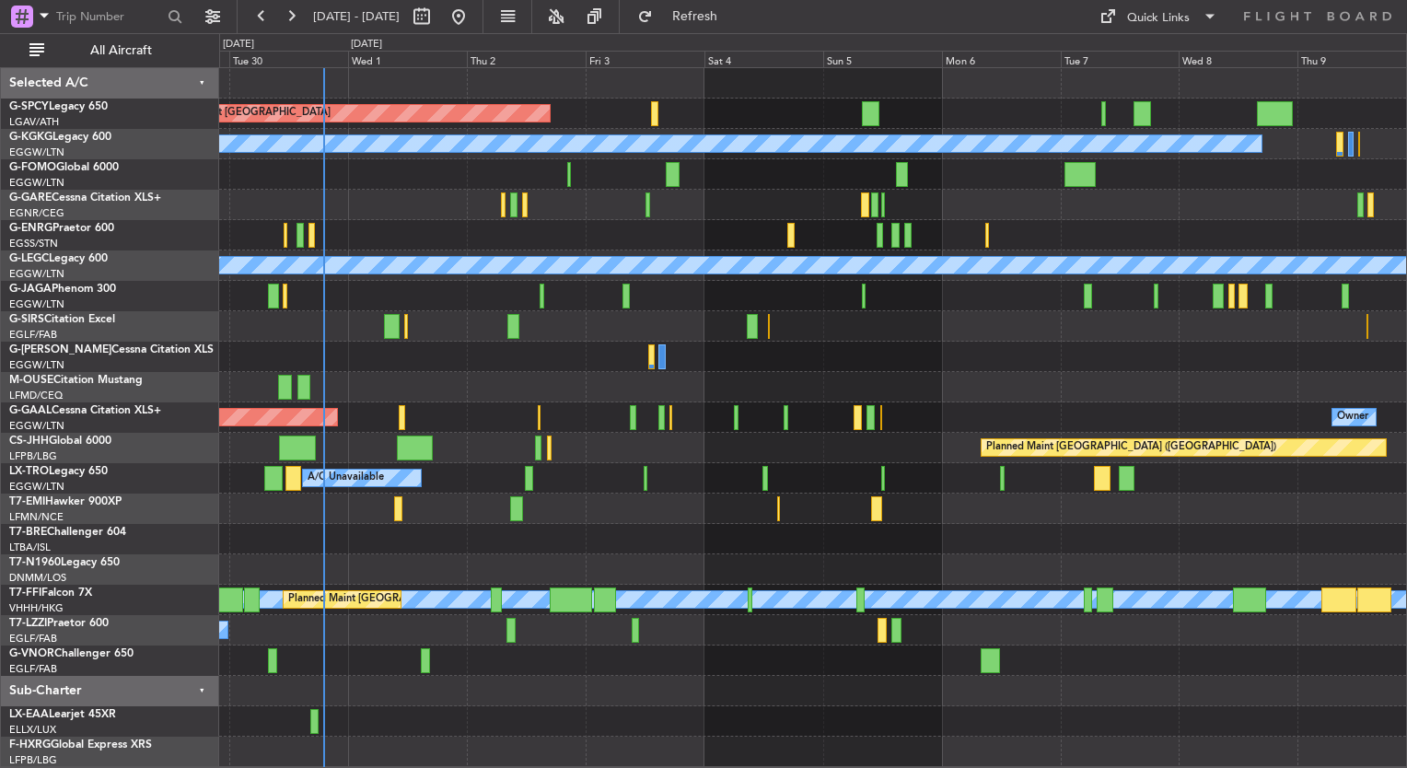
click at [602, 330] on div "Planned Maint Bremen A/C Unavailable Istanbul (Ataturk) A/C Unavailable London …" at bounding box center [812, 417] width 1187 height 699
click at [1175, 17] on div "Quick Links" at bounding box center [1158, 18] width 63 height 18
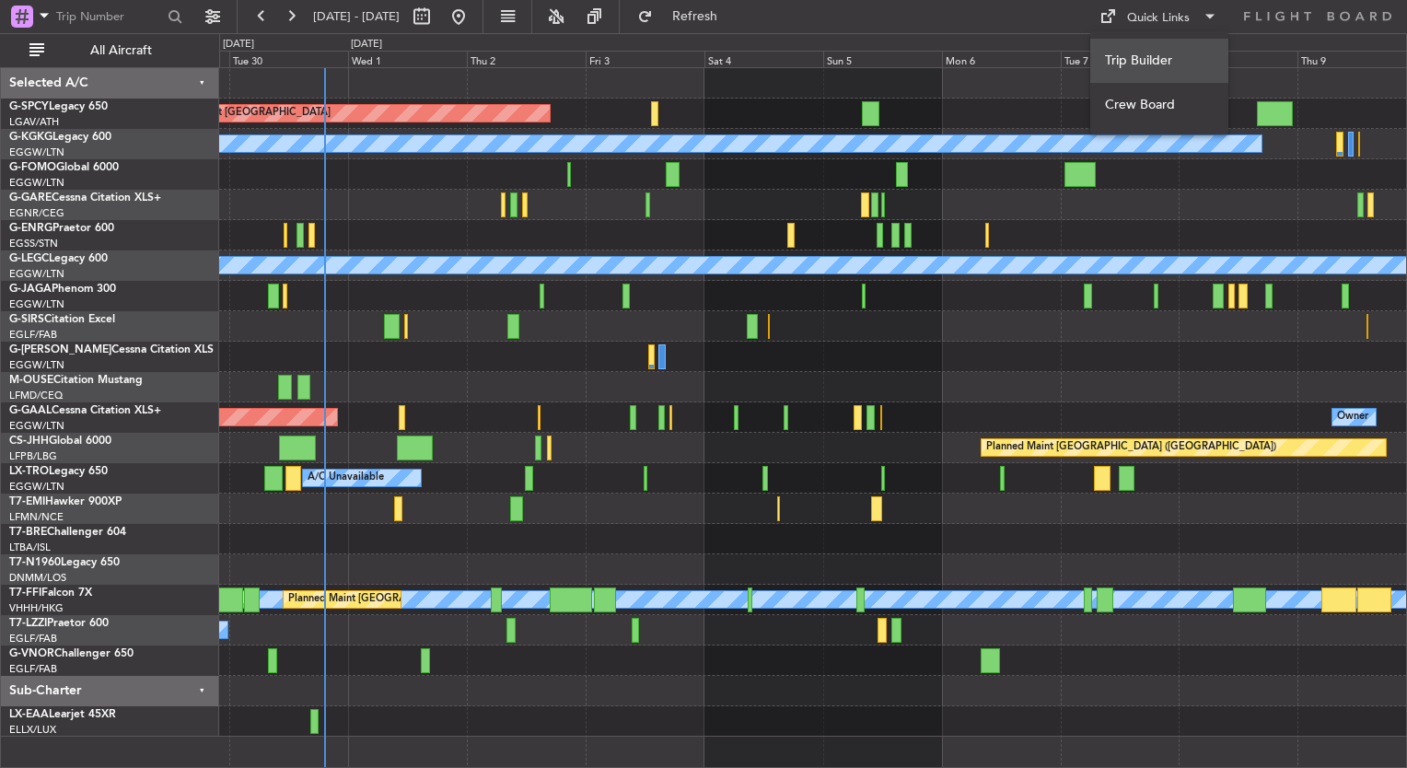
click at [1134, 63] on button "Trip Builder" at bounding box center [1159, 61] width 138 height 44
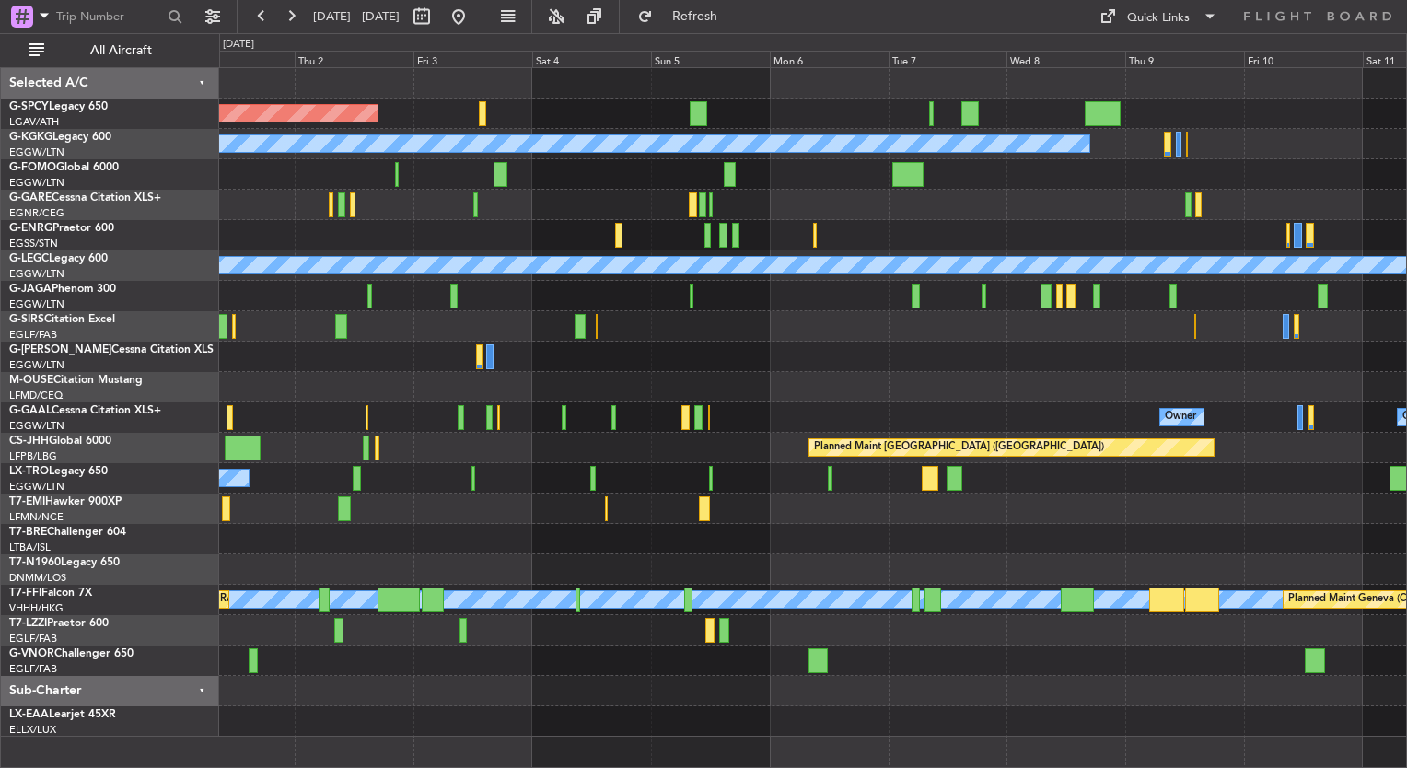
click at [523, 348] on div "A/C Unavailable" at bounding box center [812, 357] width 1187 height 30
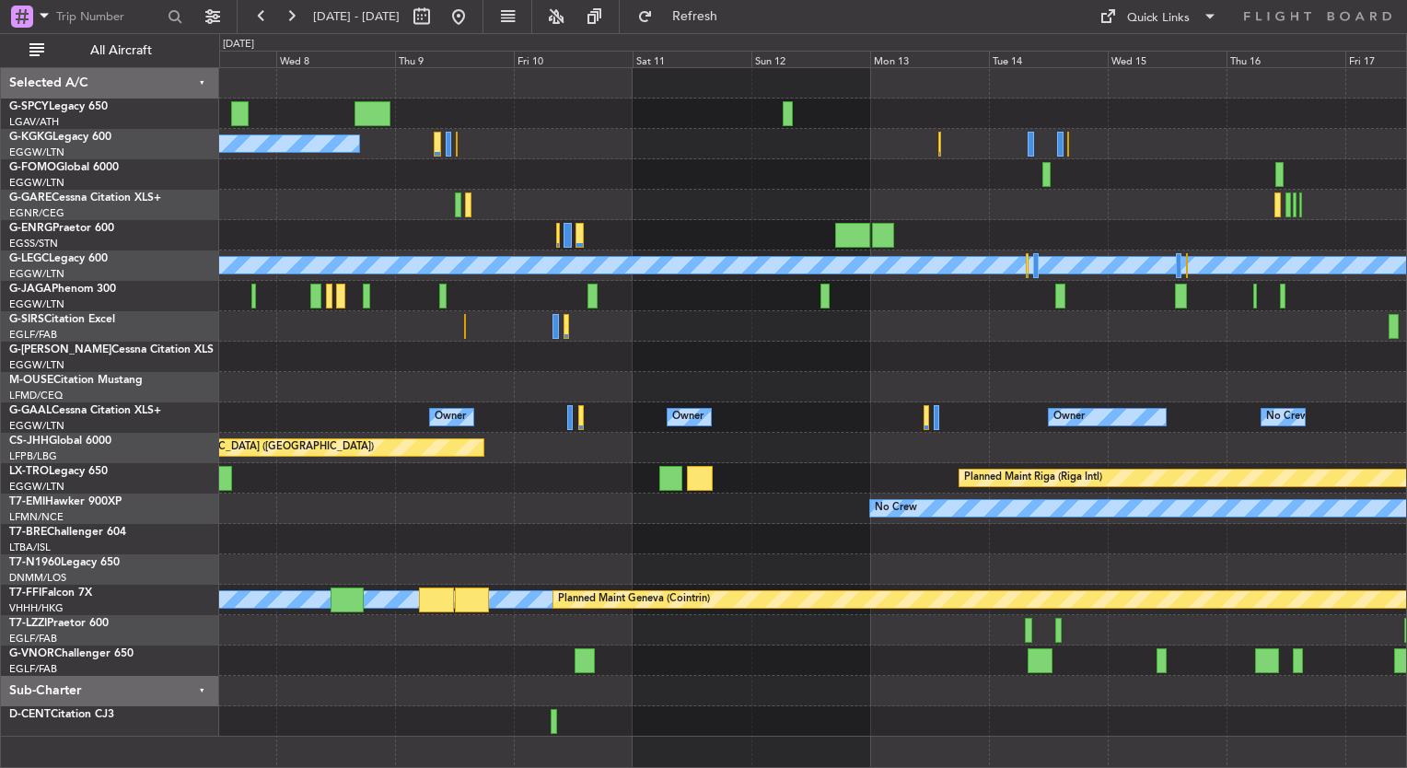
click at [645, 344] on div "A/C Unavailable Istanbul (Ataturk) A/C Unavailable London (Luton) Owner Owner O…" at bounding box center [812, 402] width 1187 height 669
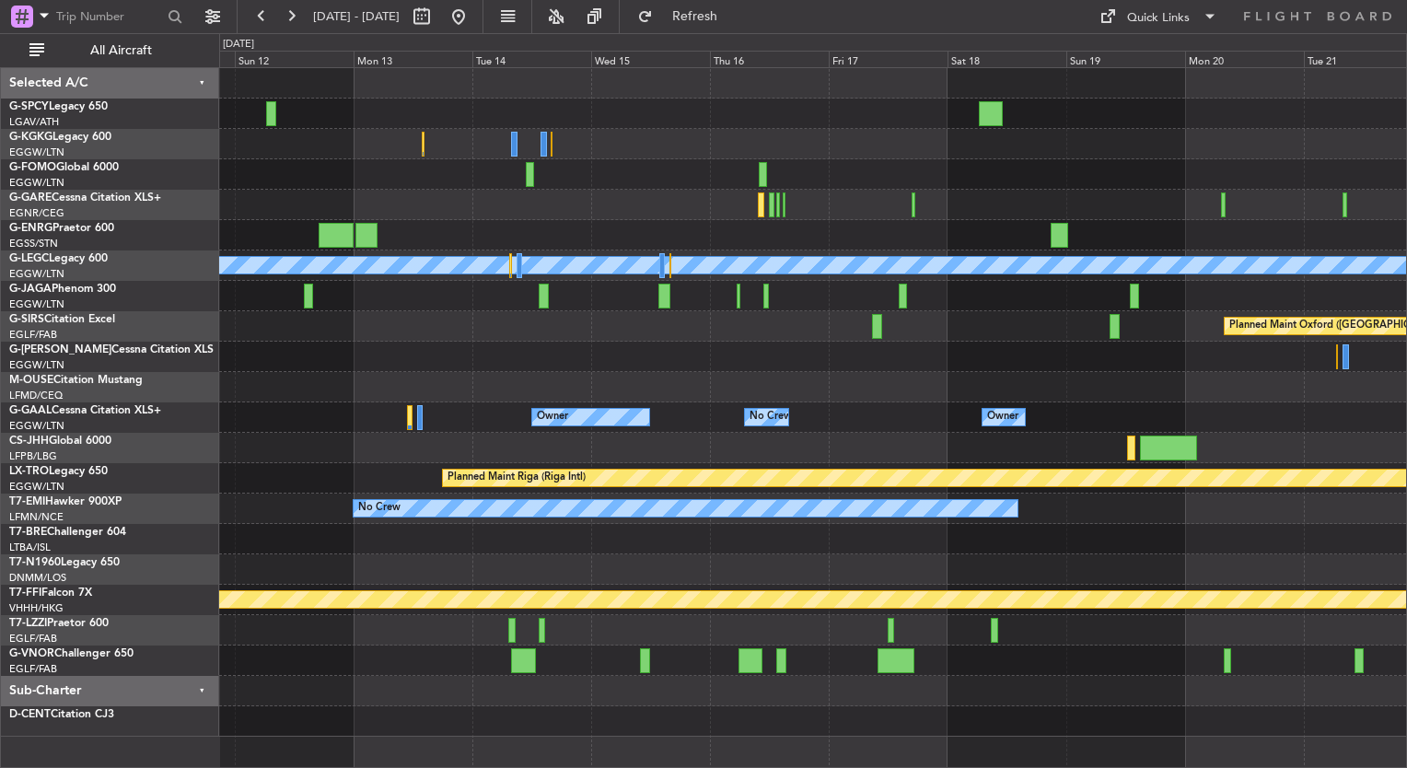
click at [661, 313] on div "Planned Maint Oxford ([GEOGRAPHIC_DATA])" at bounding box center [812, 326] width 1187 height 30
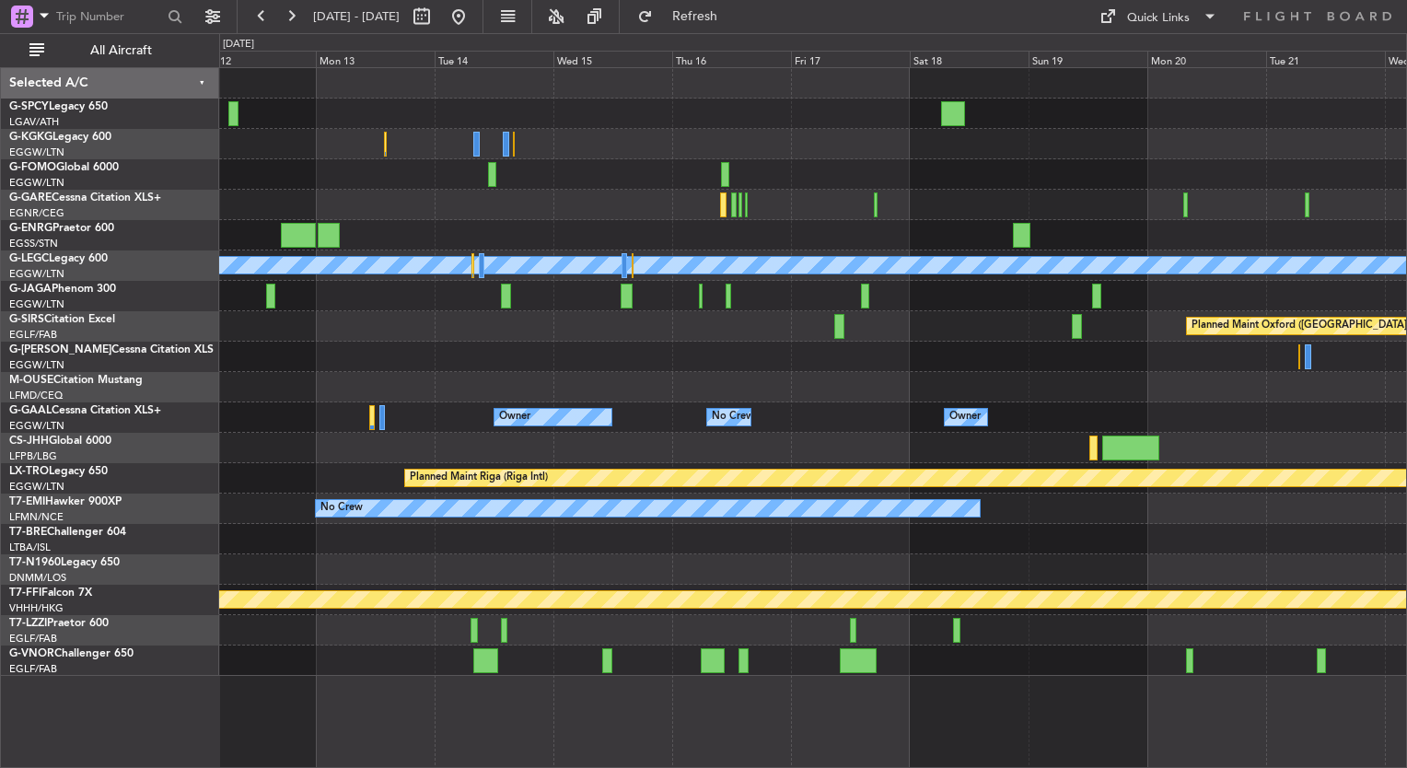
click at [686, 342] on div at bounding box center [812, 357] width 1187 height 30
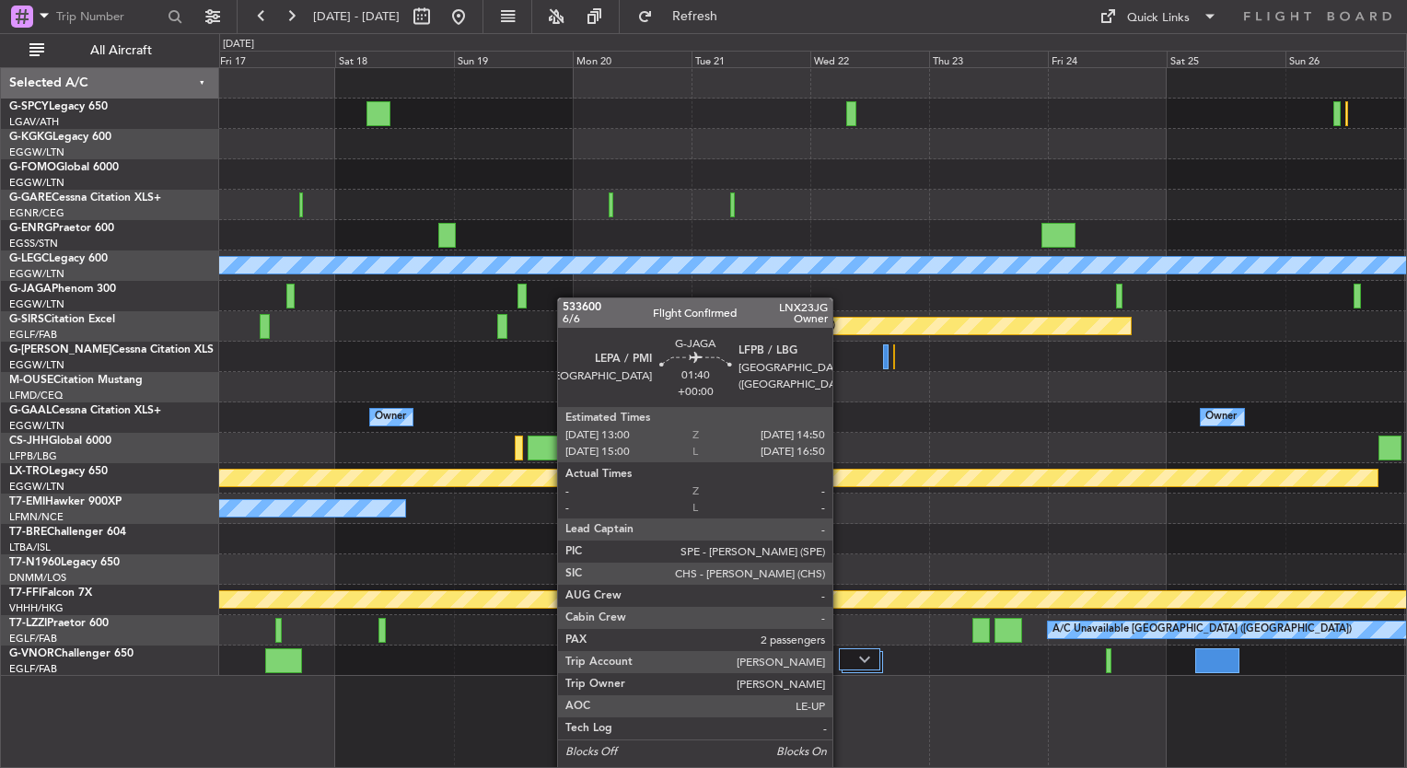
click at [527, 285] on div "A/C Unavailable London (Luton) Planned Maint Oxford (Kidlington) Owner Owner No…" at bounding box center [812, 372] width 1187 height 608
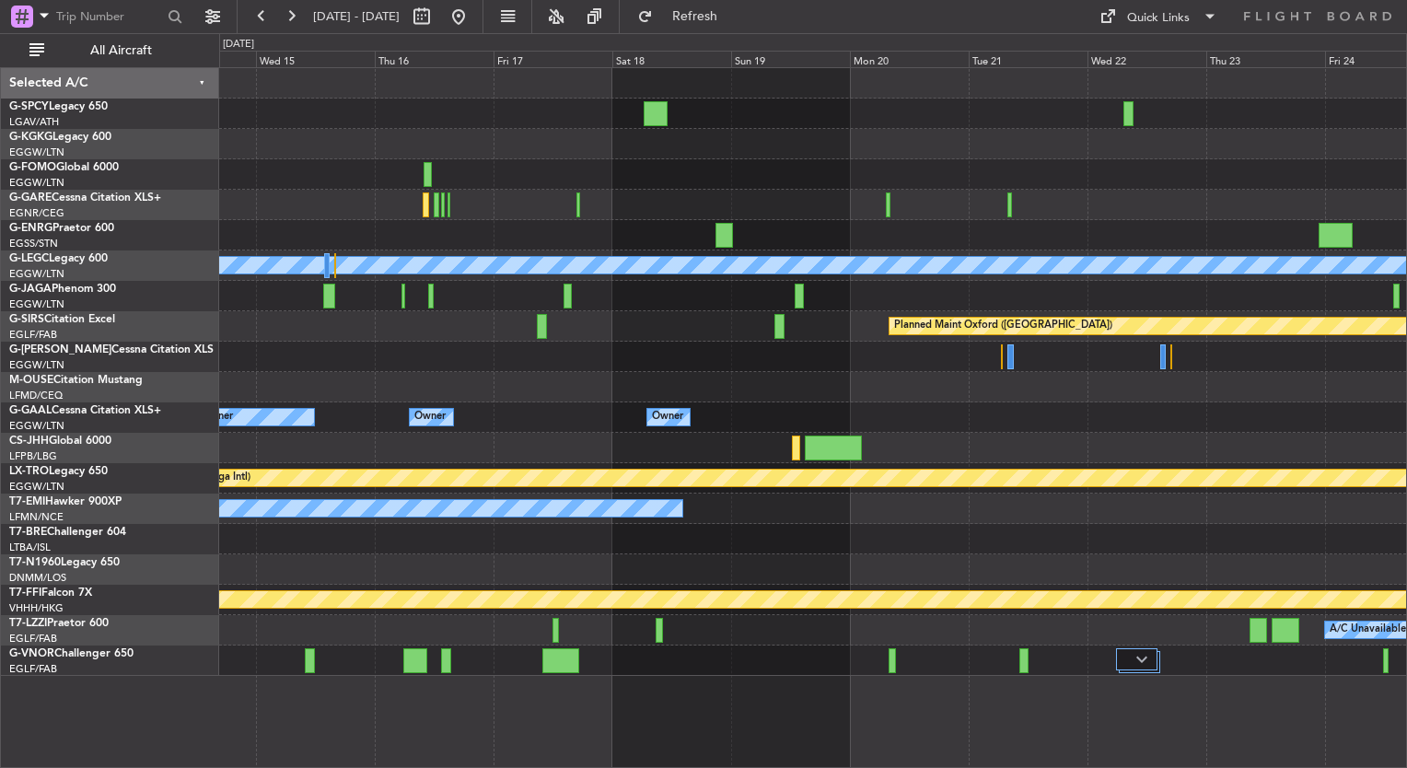
click at [1244, 390] on div at bounding box center [812, 387] width 1187 height 30
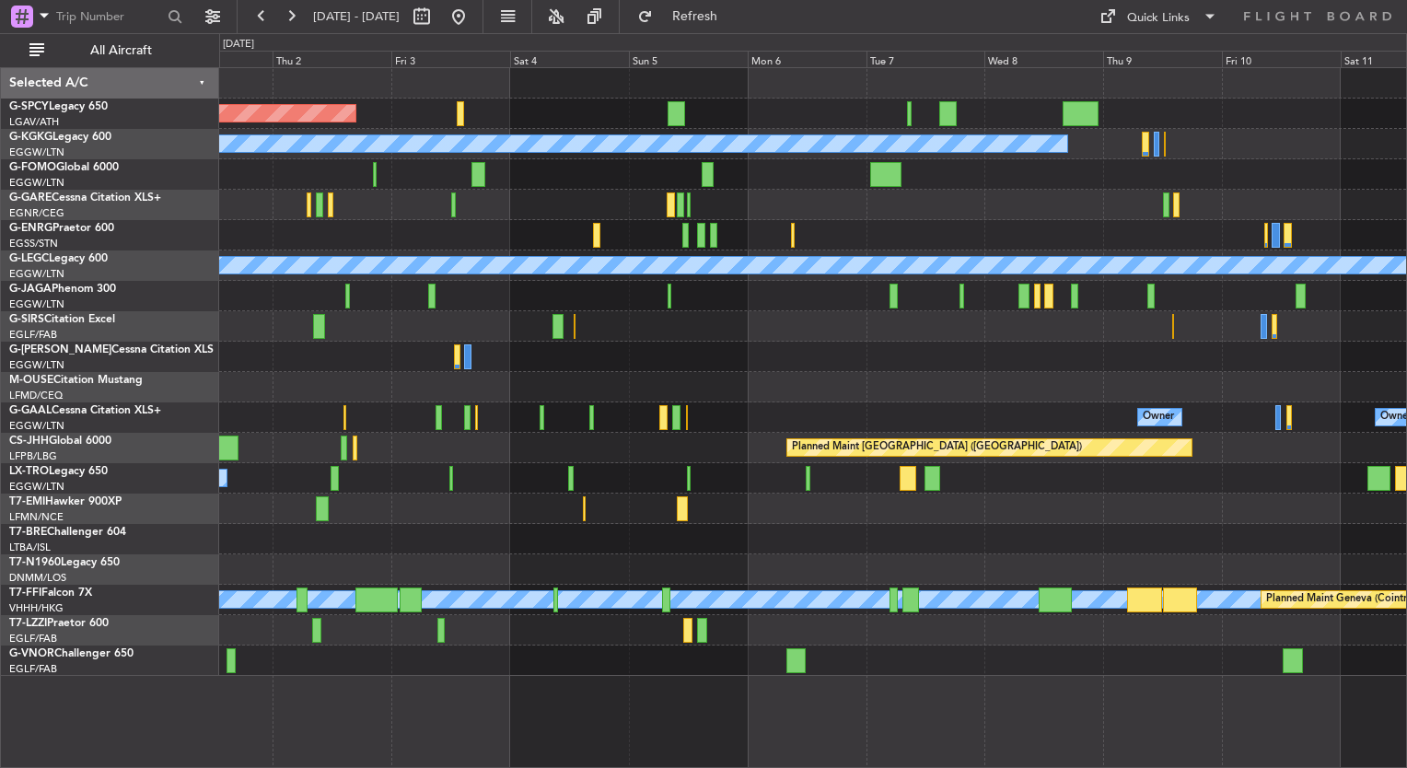
click at [1092, 363] on div "Planned Maint Bremen A/C Unavailable Istanbul (Ataturk) A/C Unavailable London …" at bounding box center [812, 372] width 1187 height 608
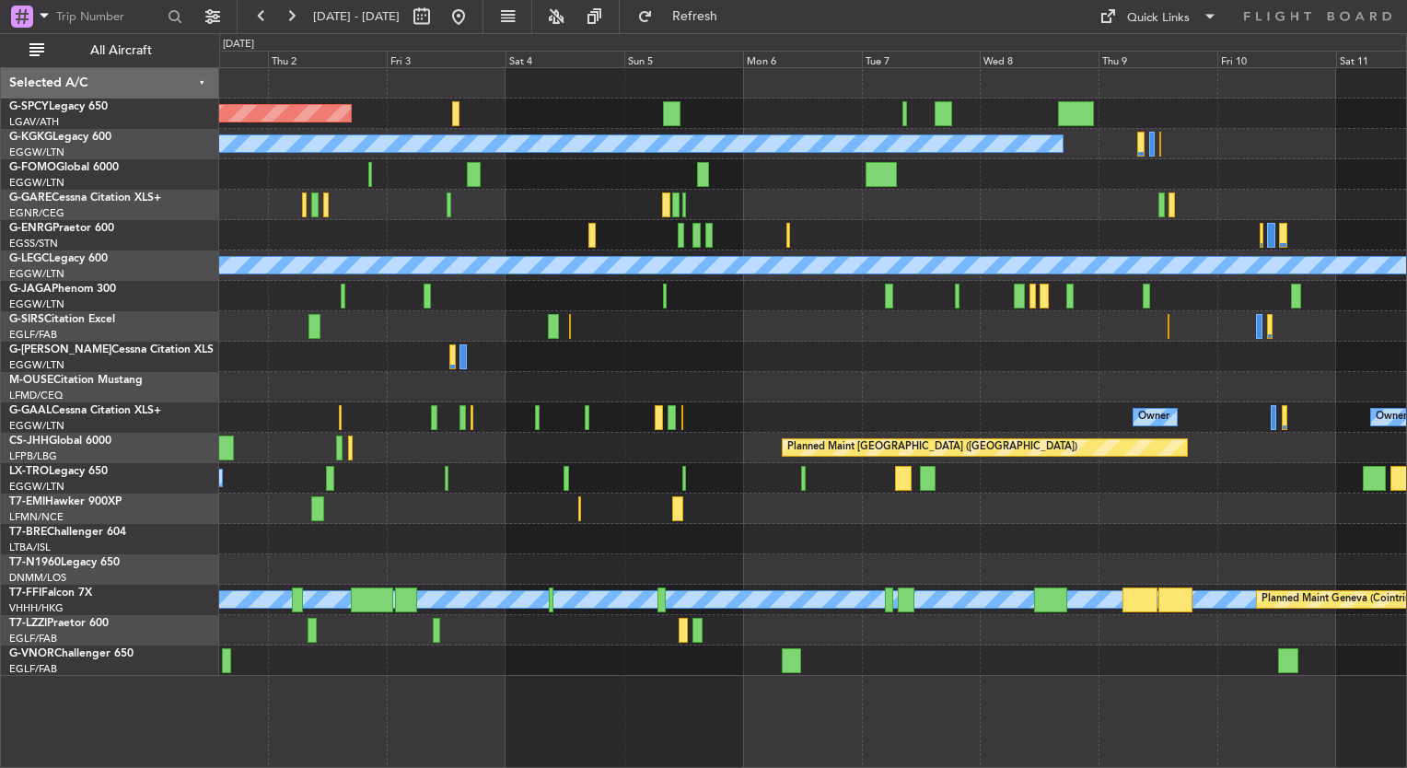
click at [1064, 440] on div "Planned Maint Bremen A/C Unavailable Istanbul (Ataturk) A/C Unavailable London …" at bounding box center [812, 372] width 1187 height 608
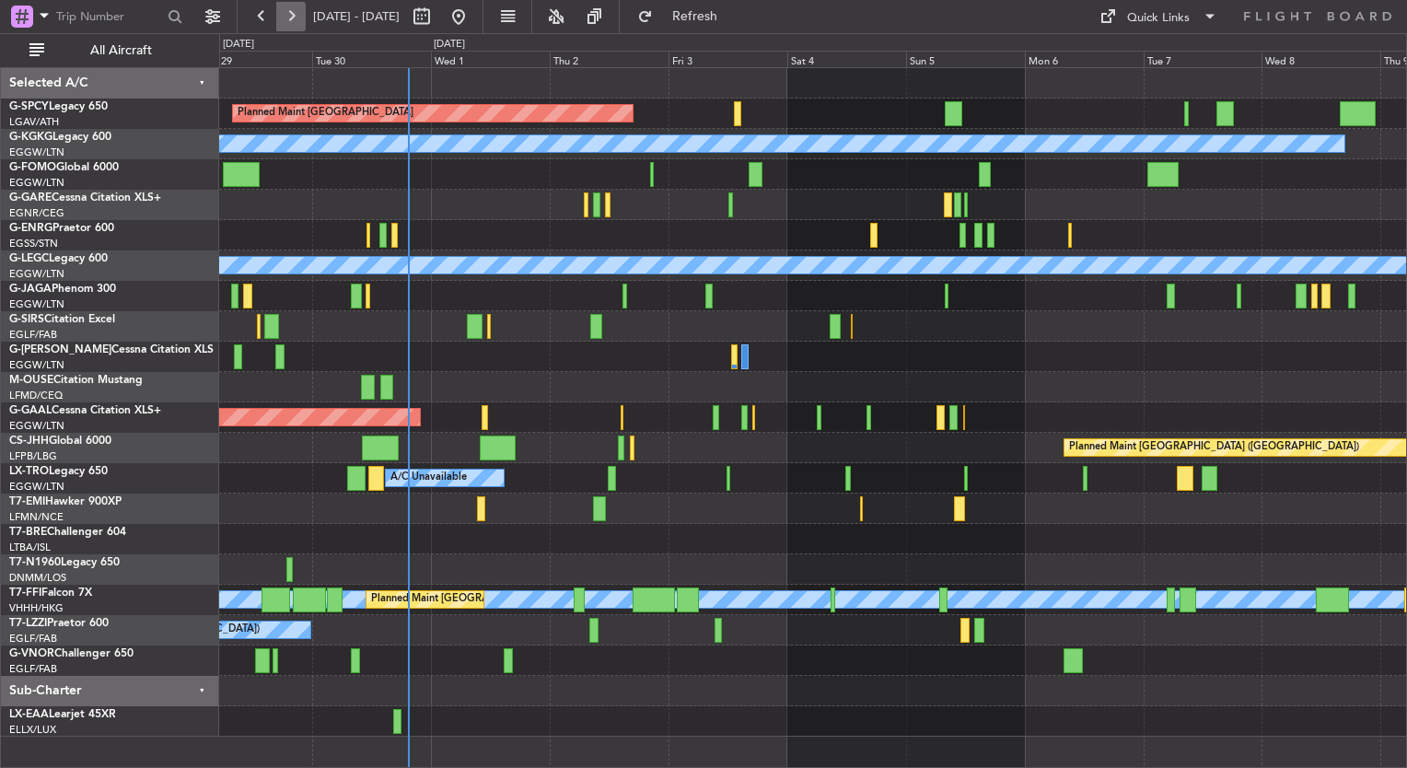
click at [288, 12] on button at bounding box center [290, 16] width 29 height 29
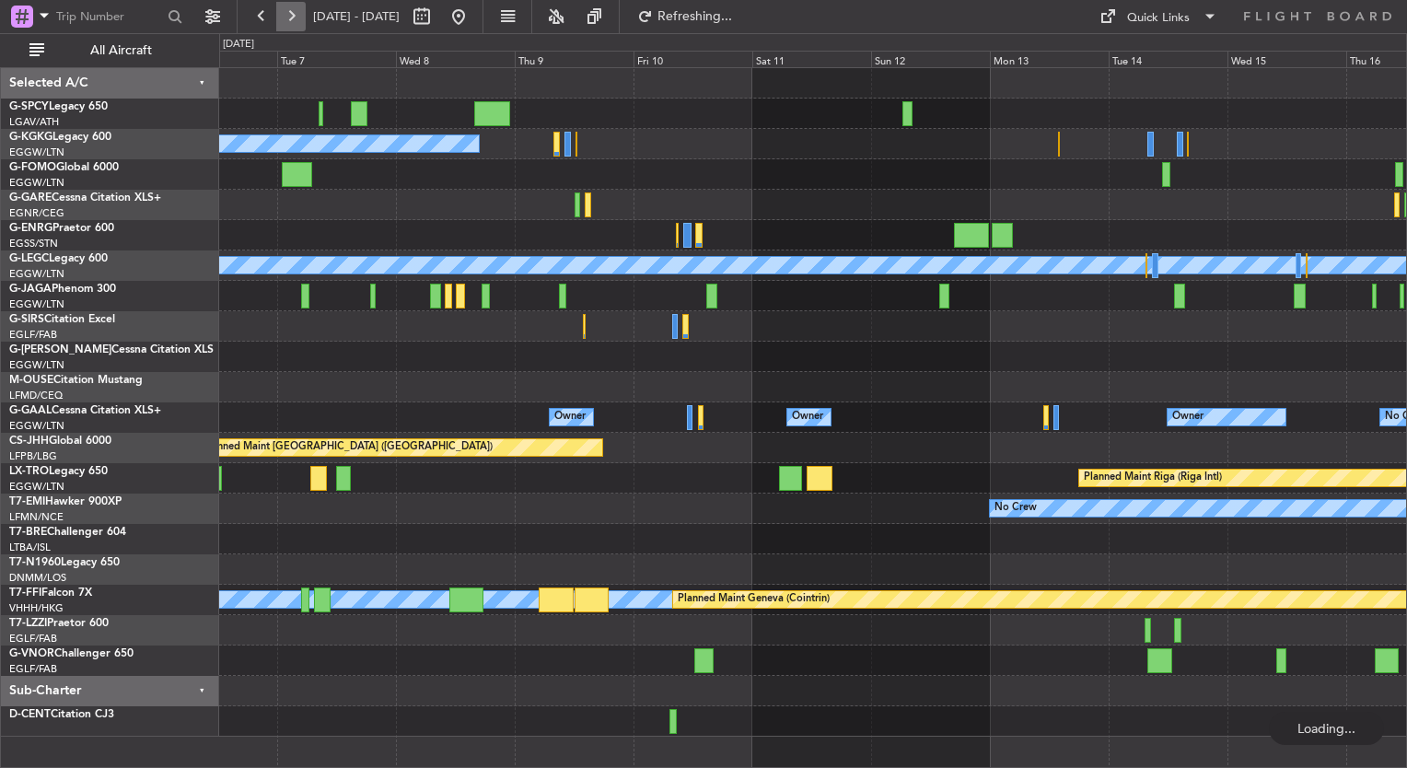
click at [288, 12] on button at bounding box center [290, 16] width 29 height 29
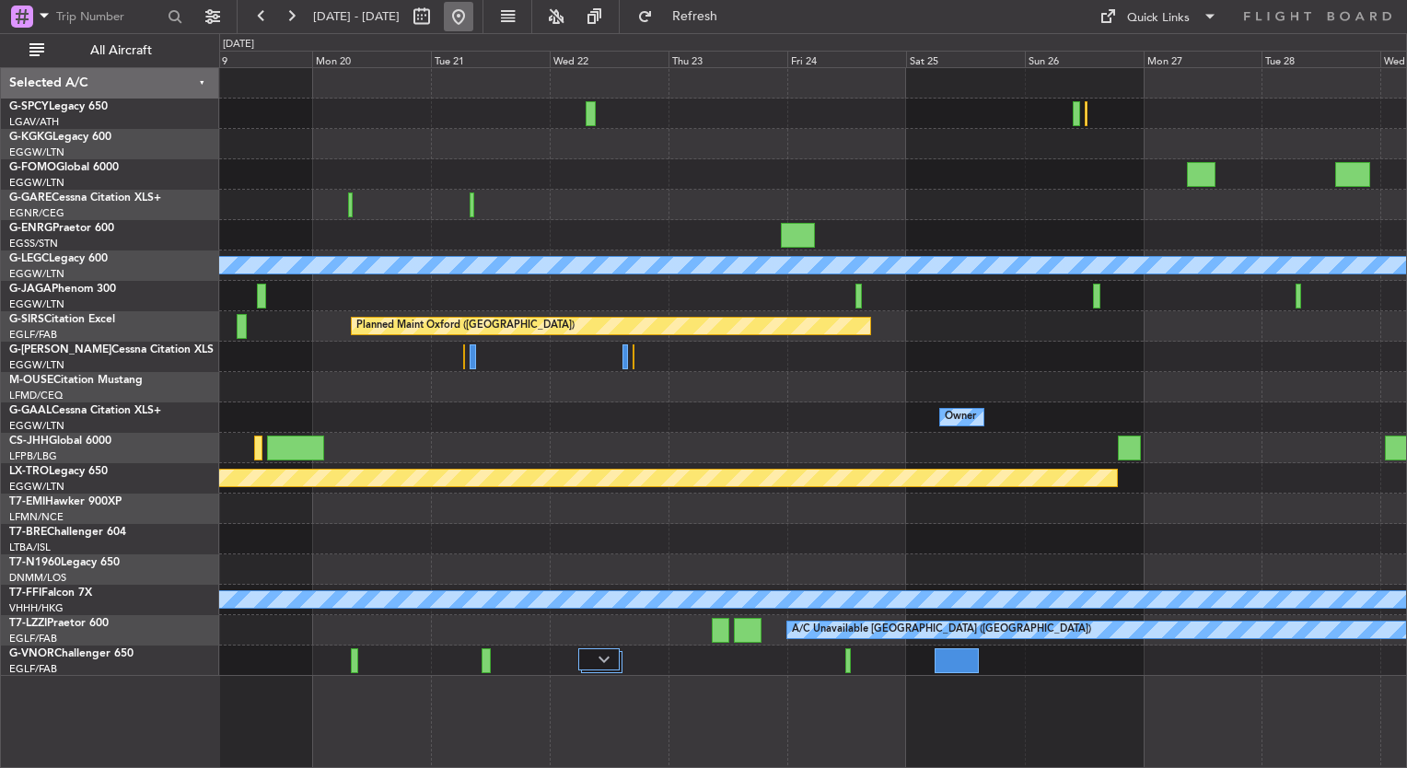
click at [473, 29] on button at bounding box center [458, 16] width 29 height 29
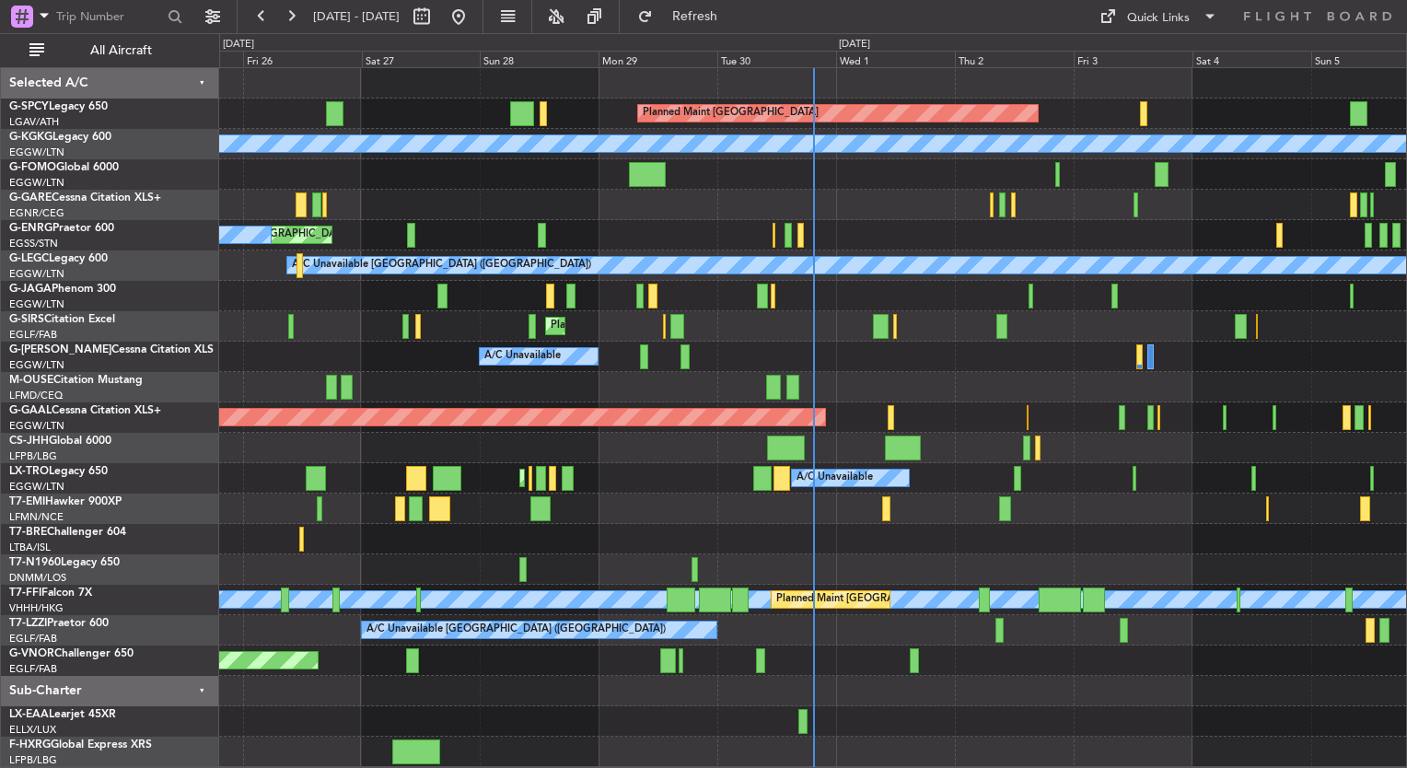
click at [728, 295] on div "Planned Maint [GEOGRAPHIC_DATA] ([GEOGRAPHIC_DATA])" at bounding box center [812, 296] width 1187 height 30
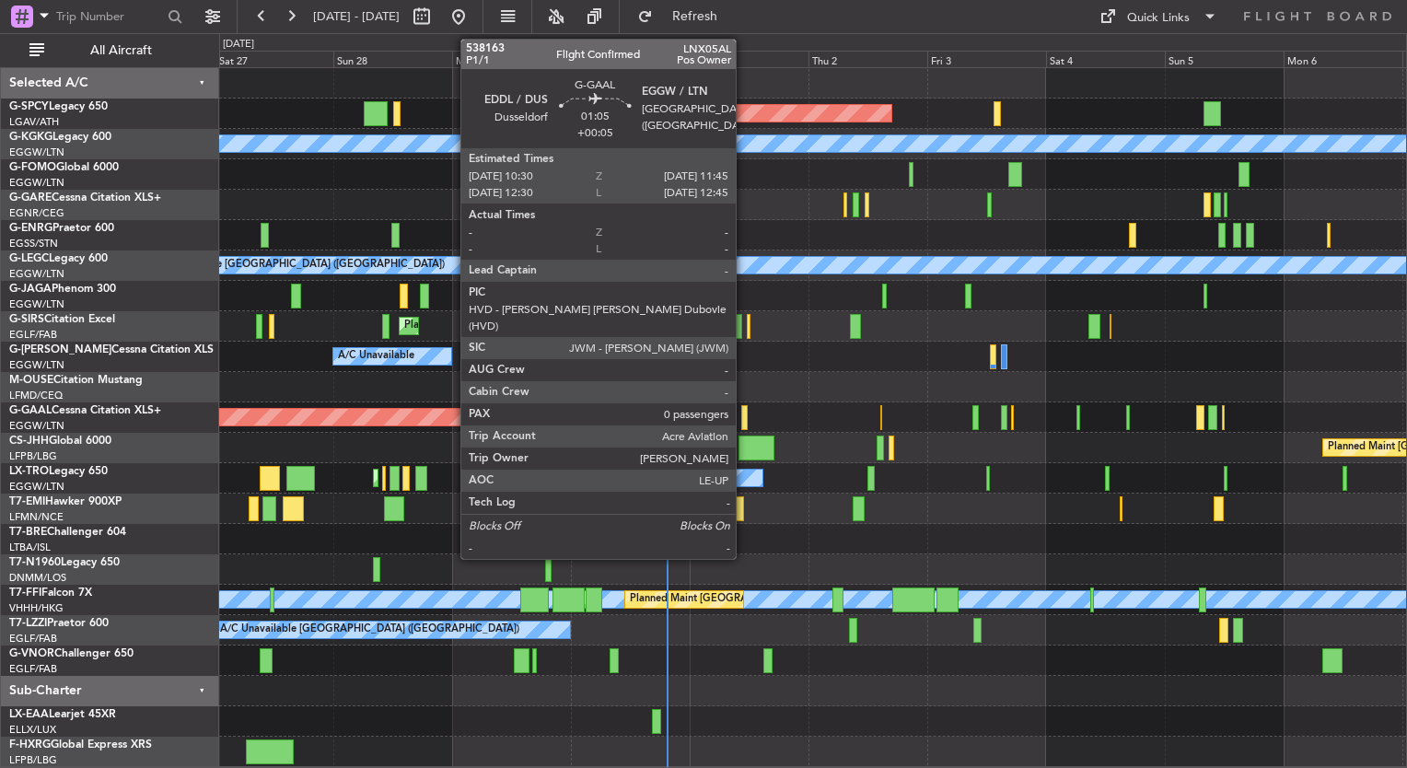
click at [744, 425] on div at bounding box center [744, 417] width 6 height 25
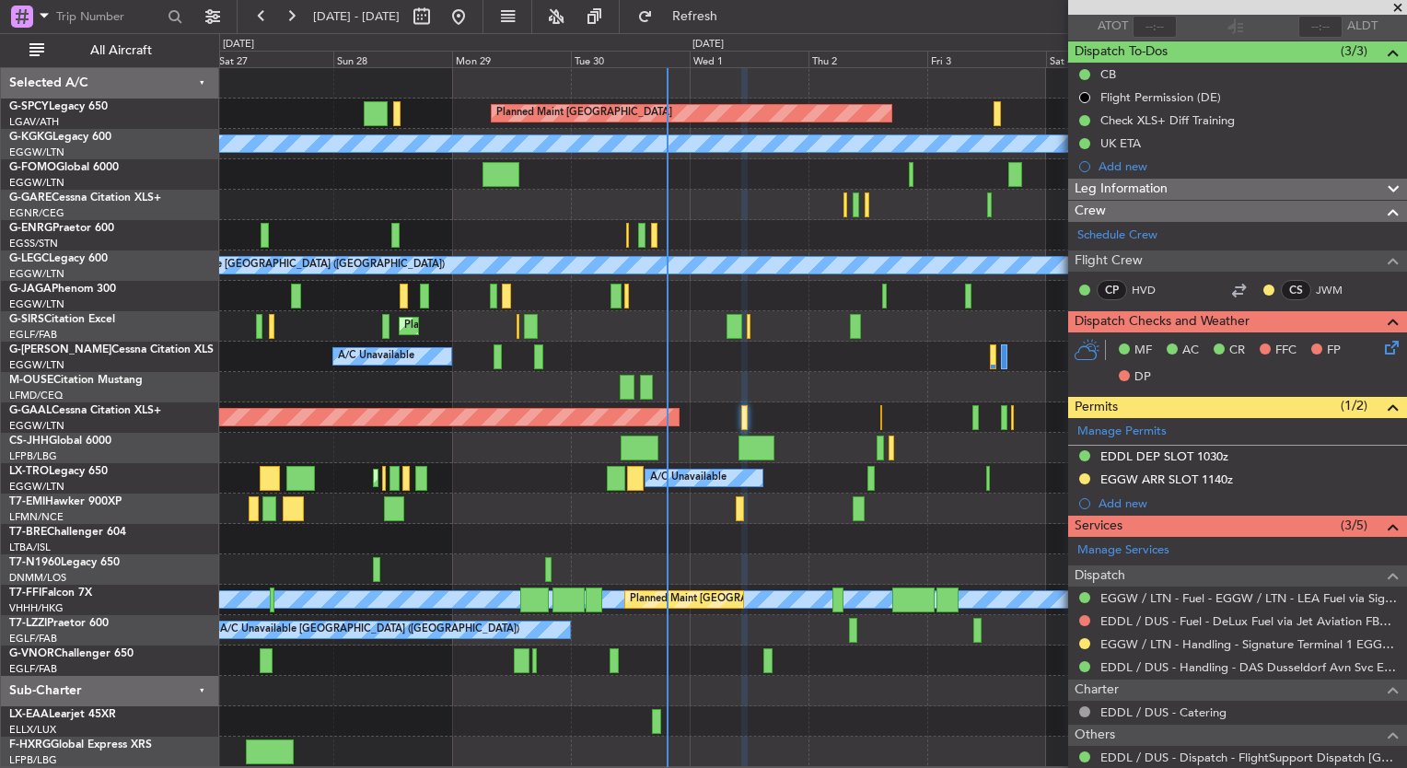
scroll to position [126, 0]
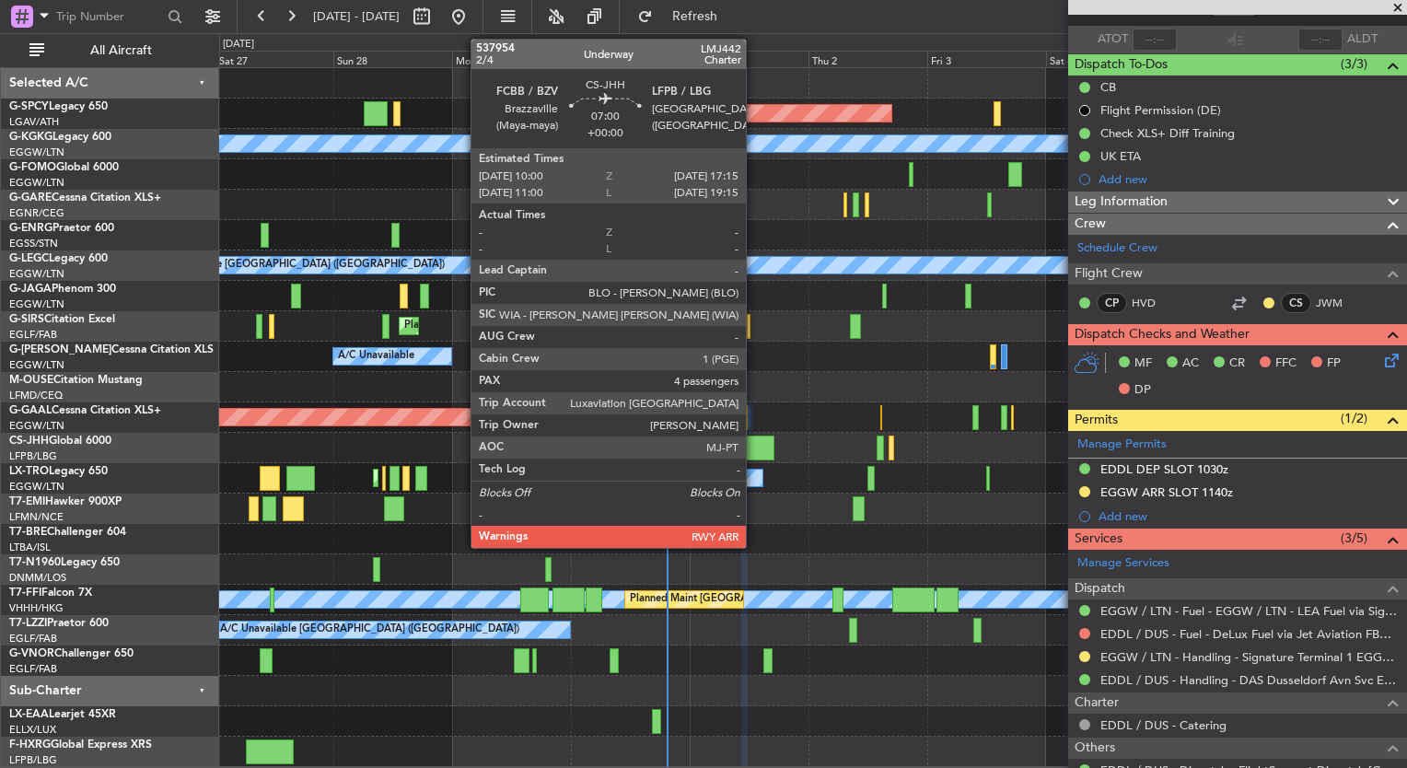
click at [754, 451] on div at bounding box center [756, 448] width 36 height 25
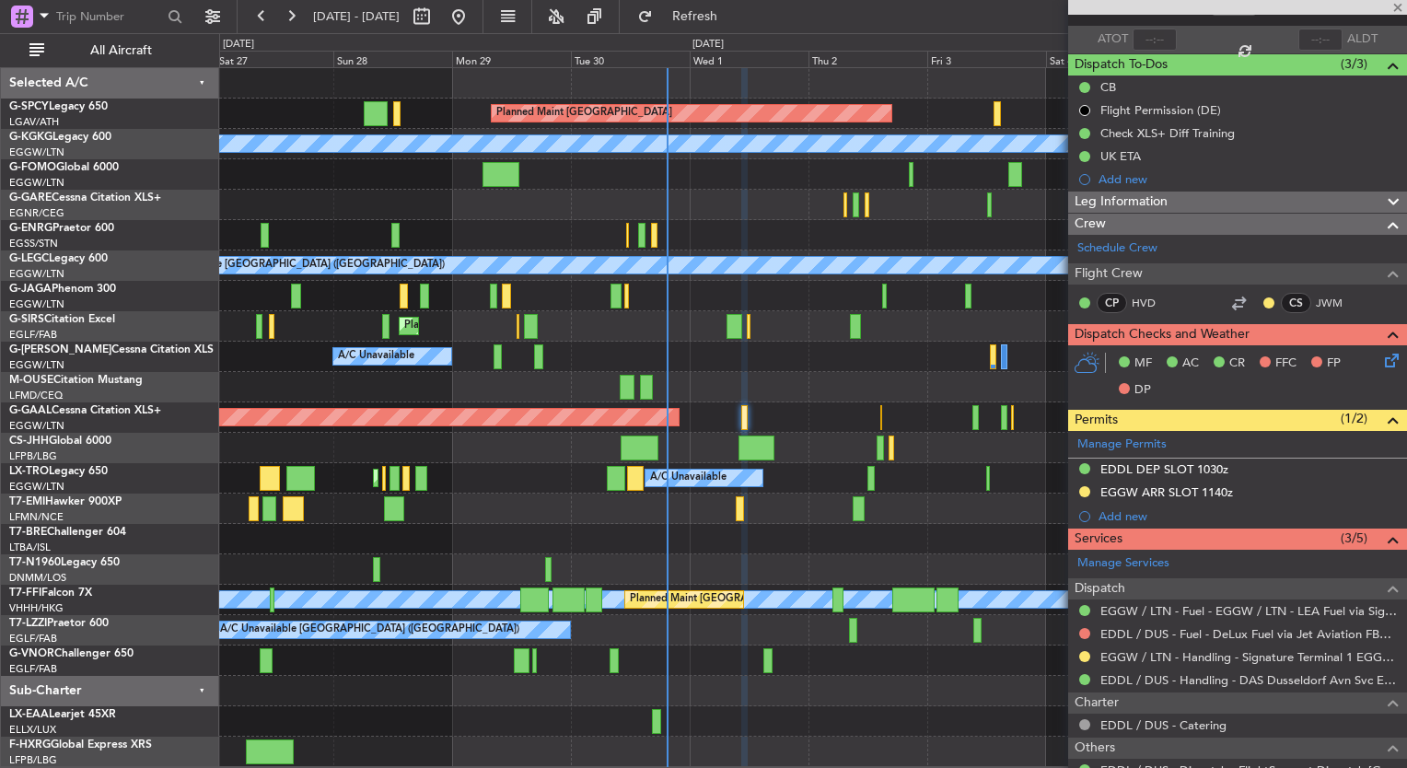
type input "4"
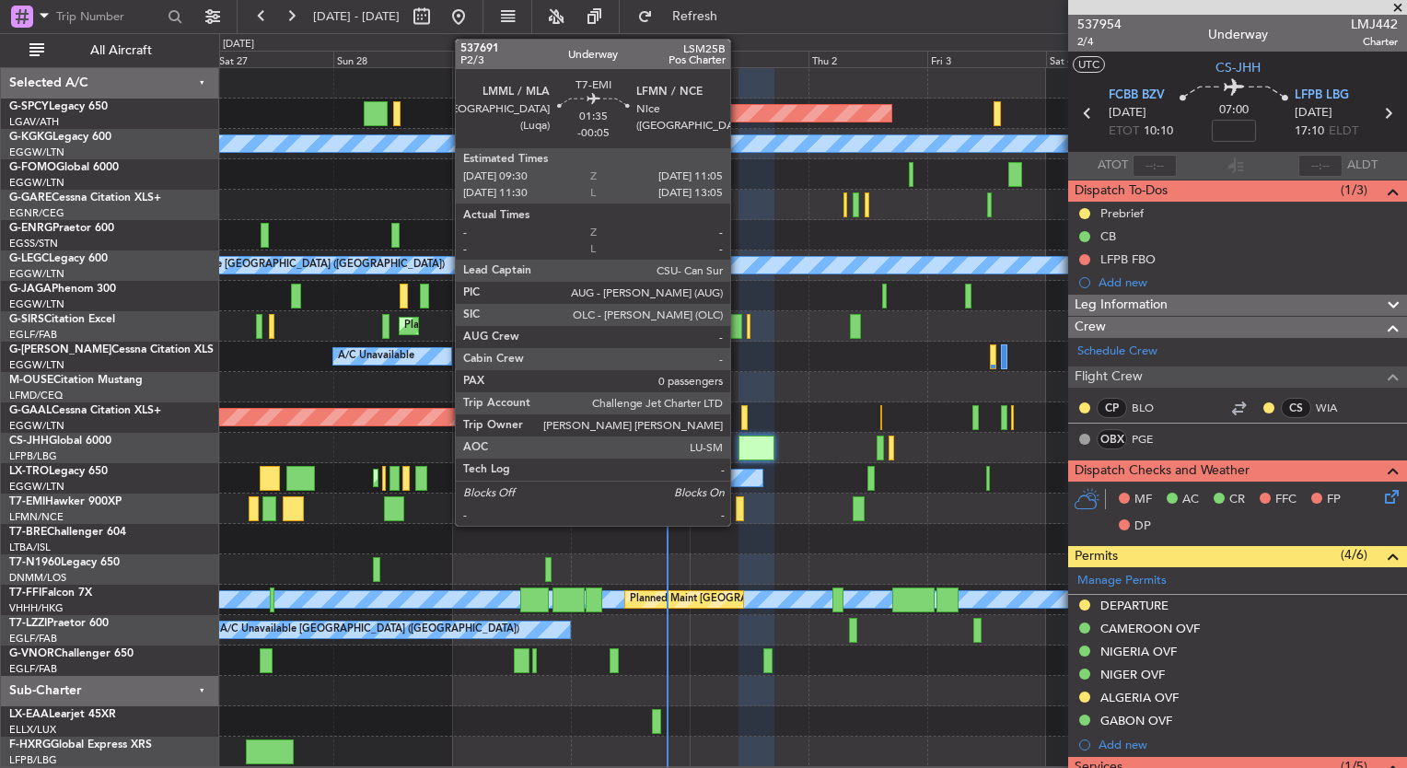
click at [738, 509] on div at bounding box center [740, 508] width 8 height 25
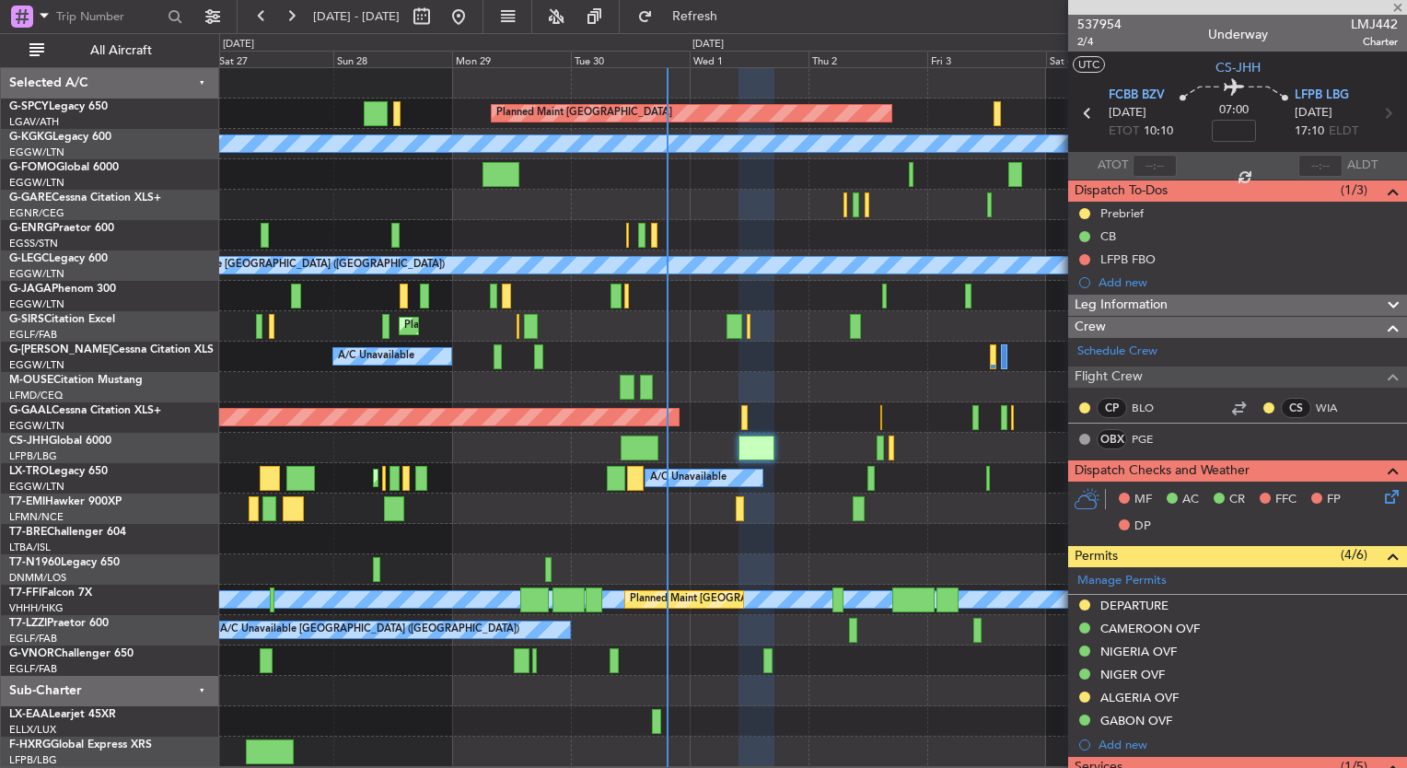
type input "-00:05"
type input "0"
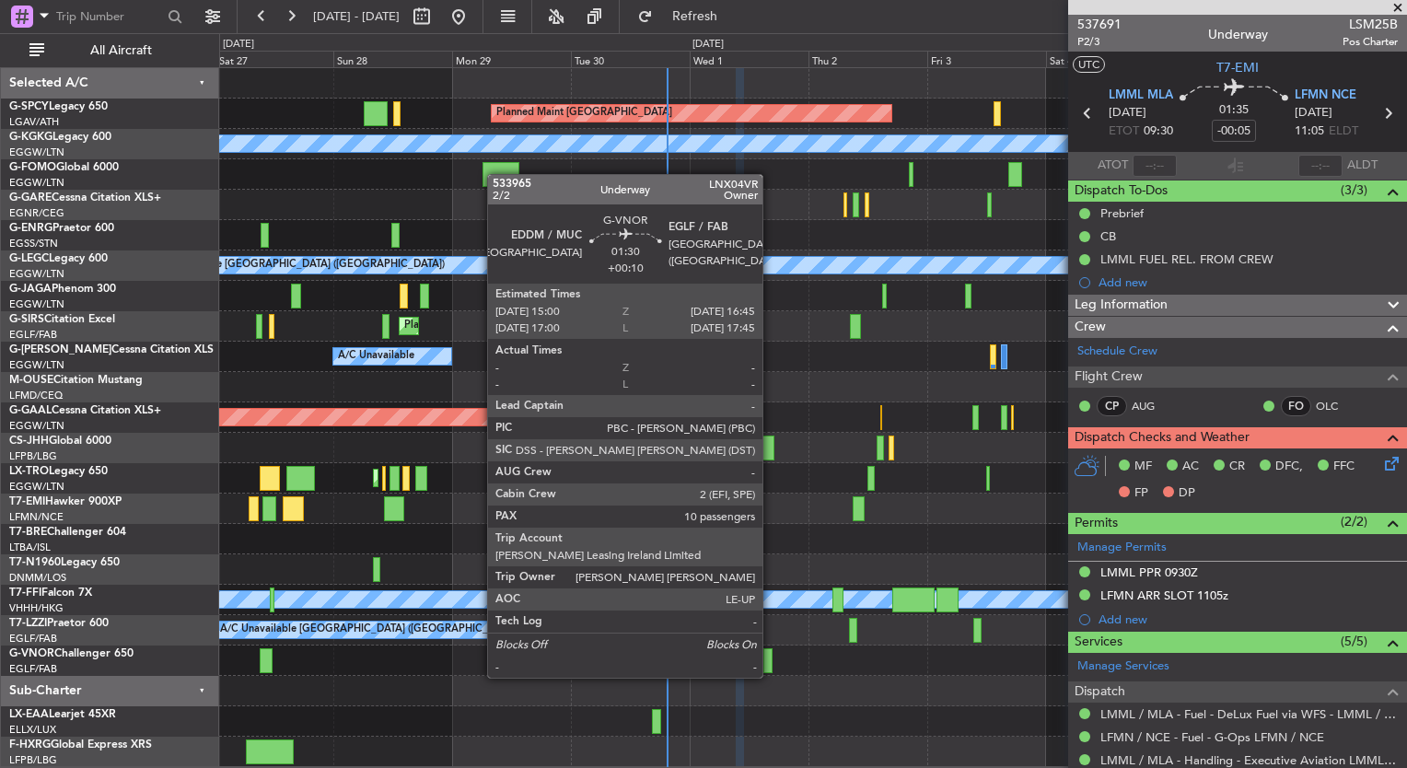
click at [771, 659] on div at bounding box center [767, 660] width 9 height 25
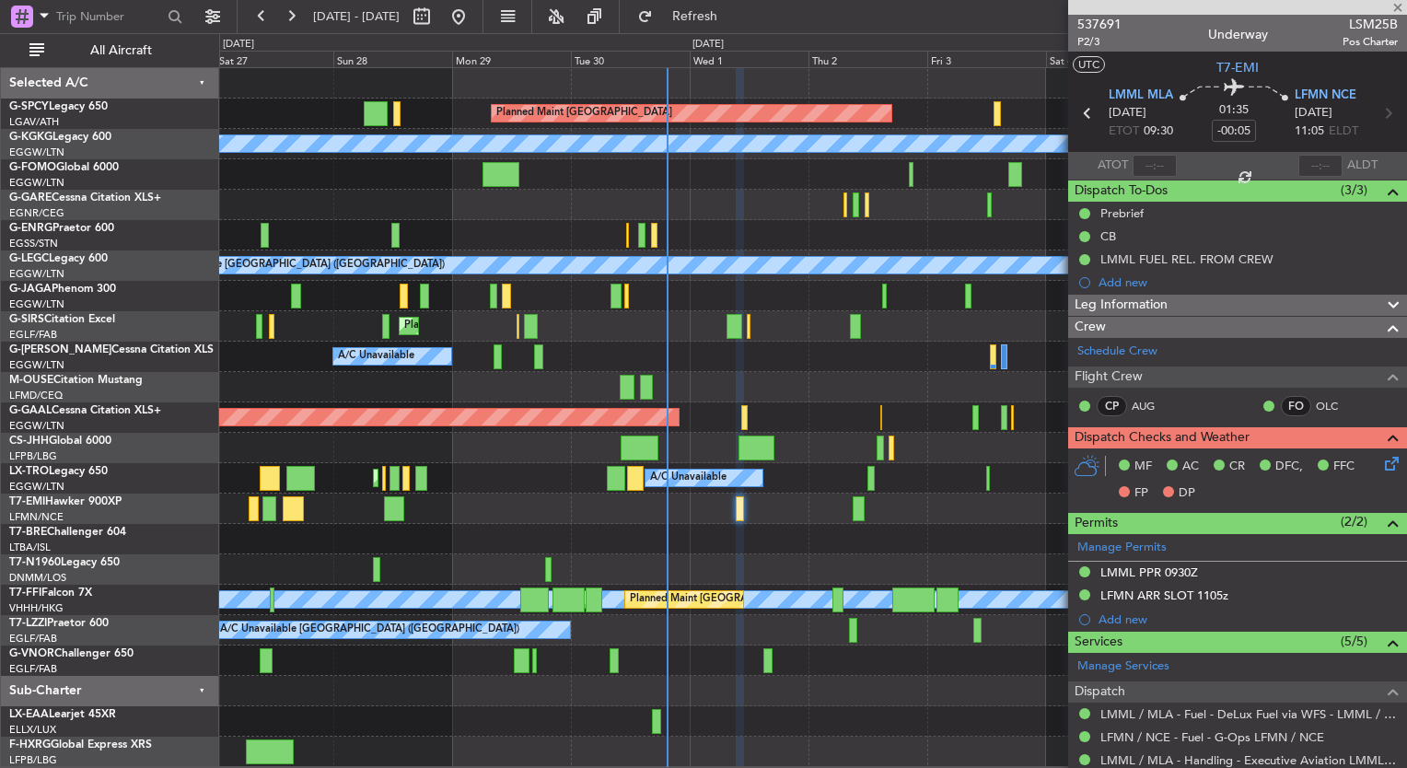
type input "+00:10"
type input "10"
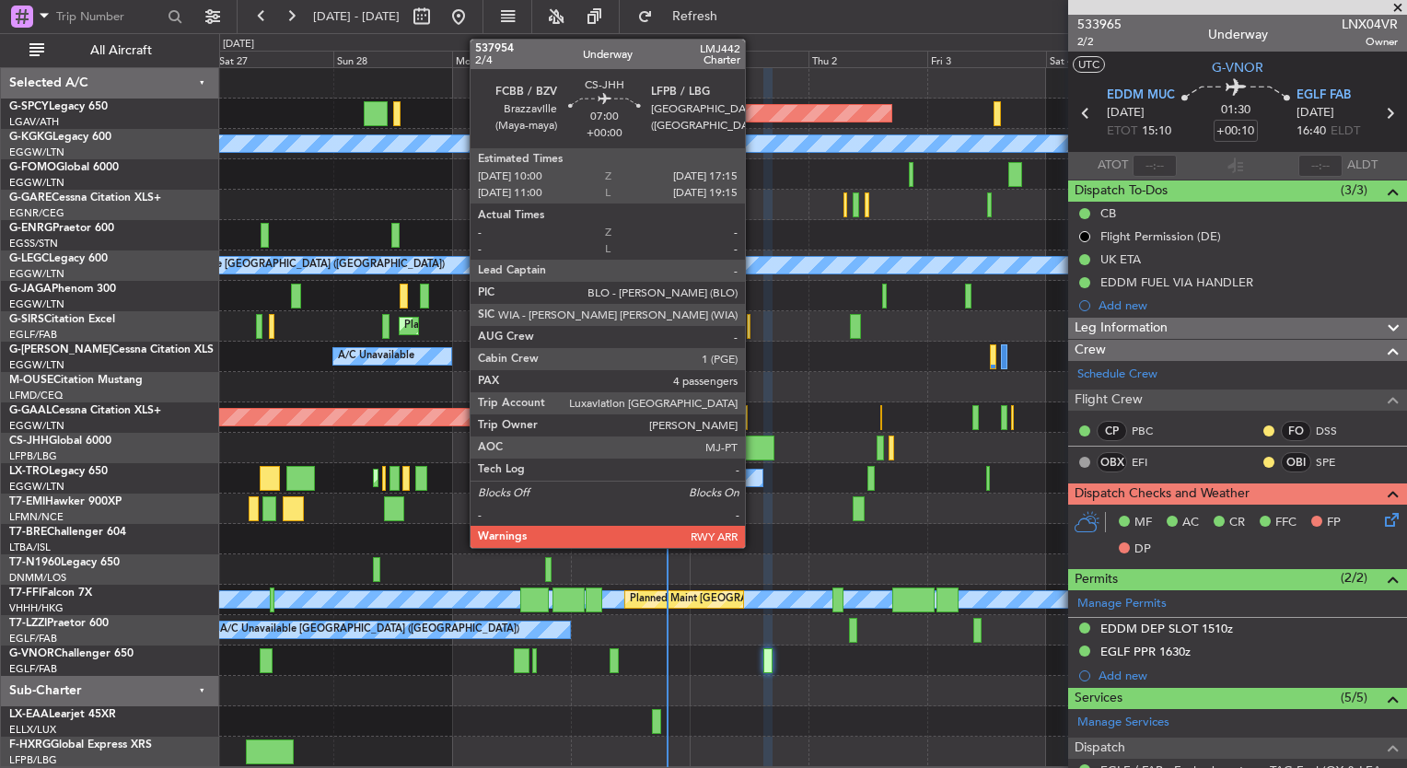
click at [754, 439] on div at bounding box center [756, 448] width 36 height 25
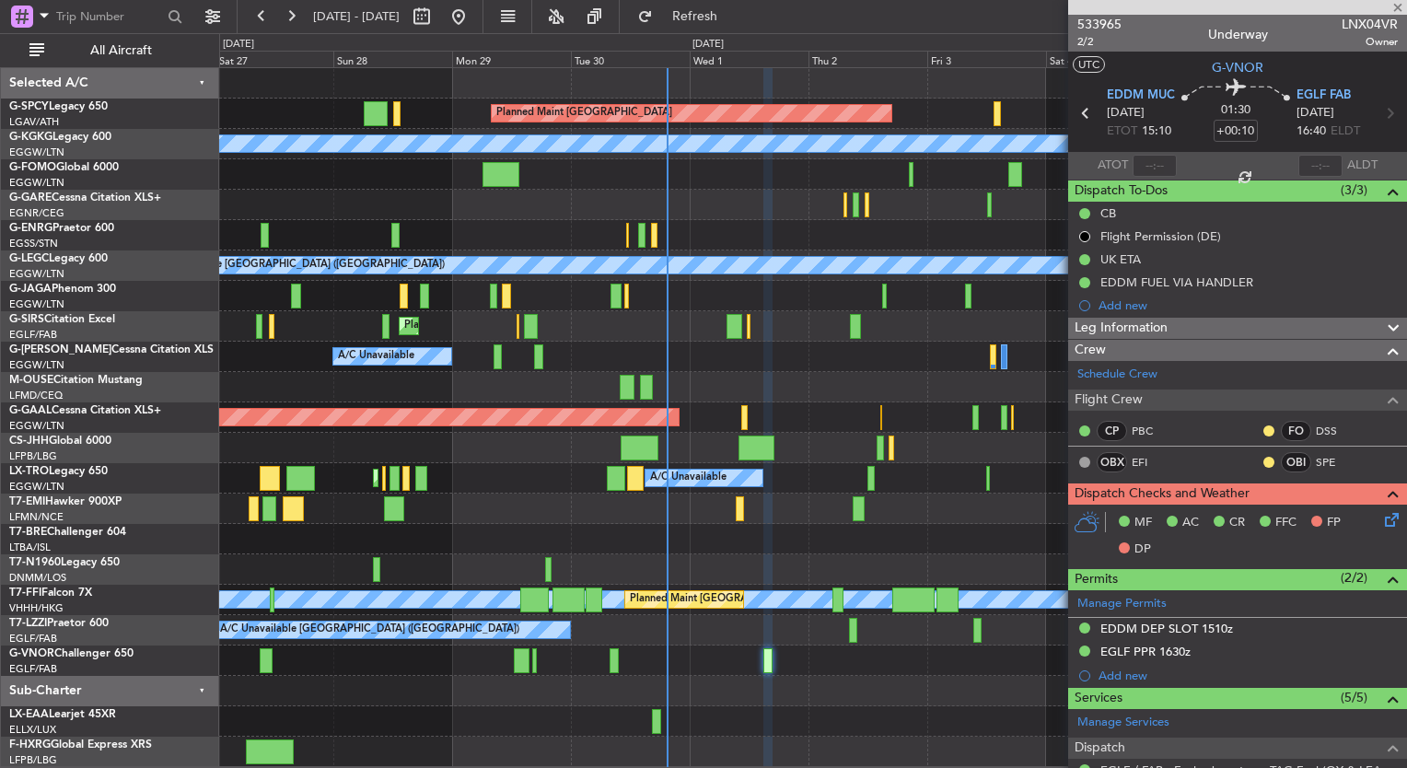
type input "4"
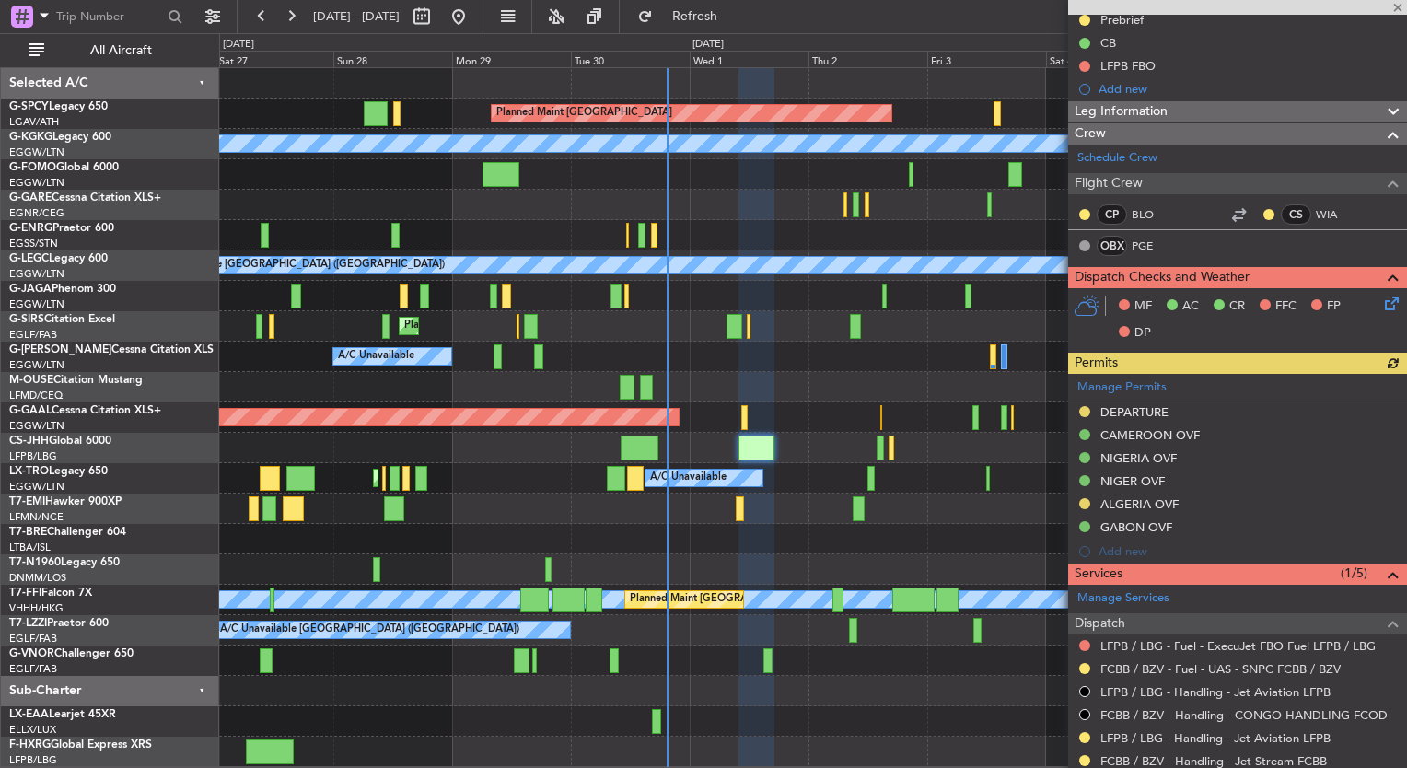
scroll to position [192, 0]
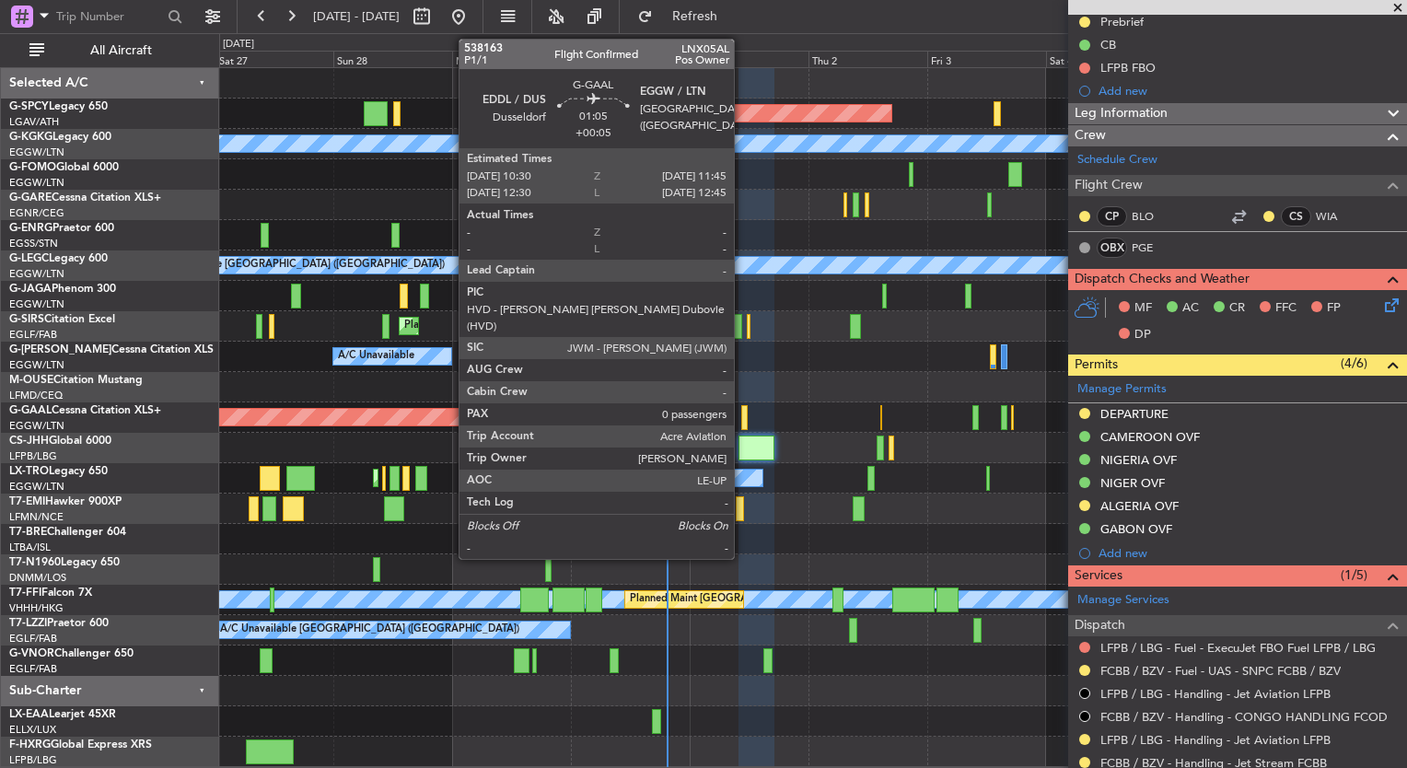
click at [742, 414] on div at bounding box center [744, 417] width 6 height 25
type input "+00:05"
type input "0"
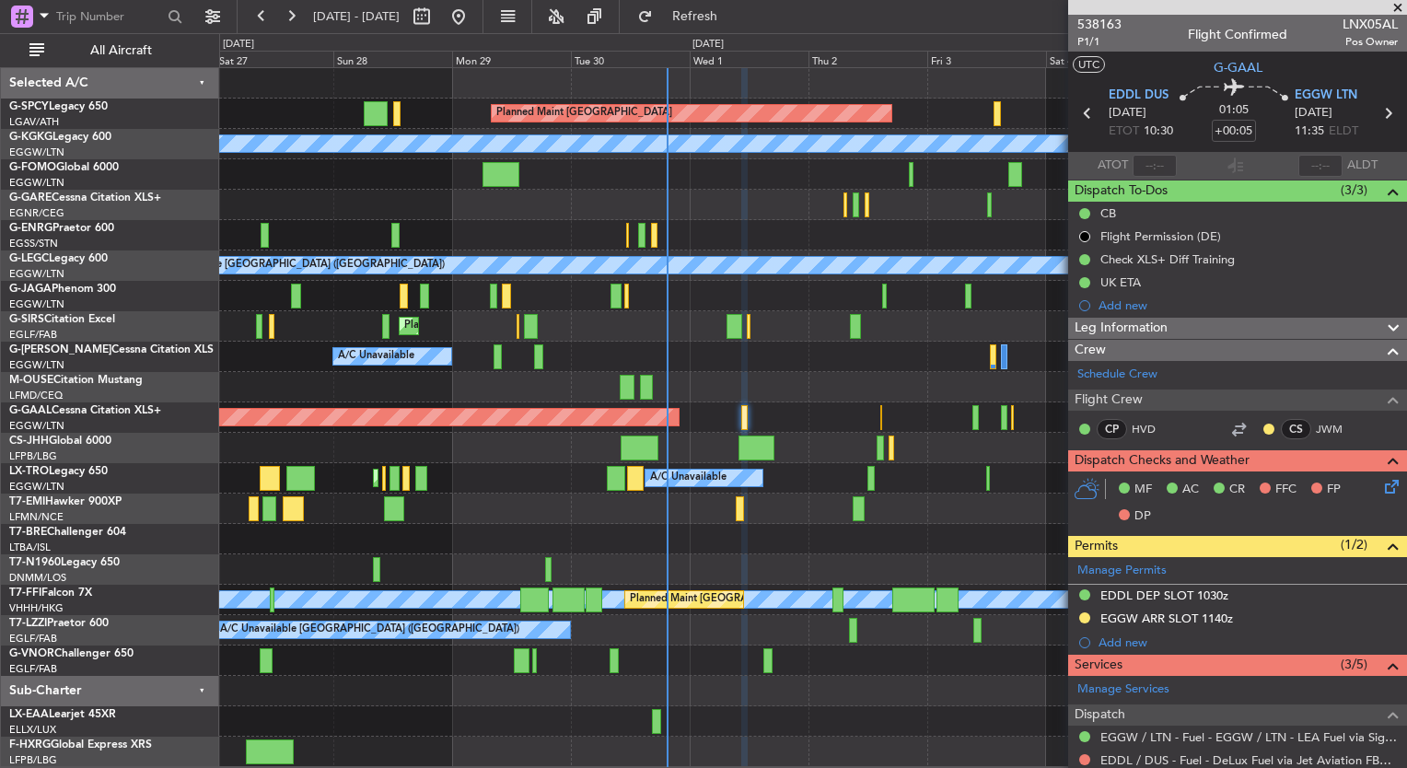
click at [726, 232] on div "A/C Unavailable Unplanned Maint London (Stansted)" at bounding box center [812, 235] width 1187 height 30
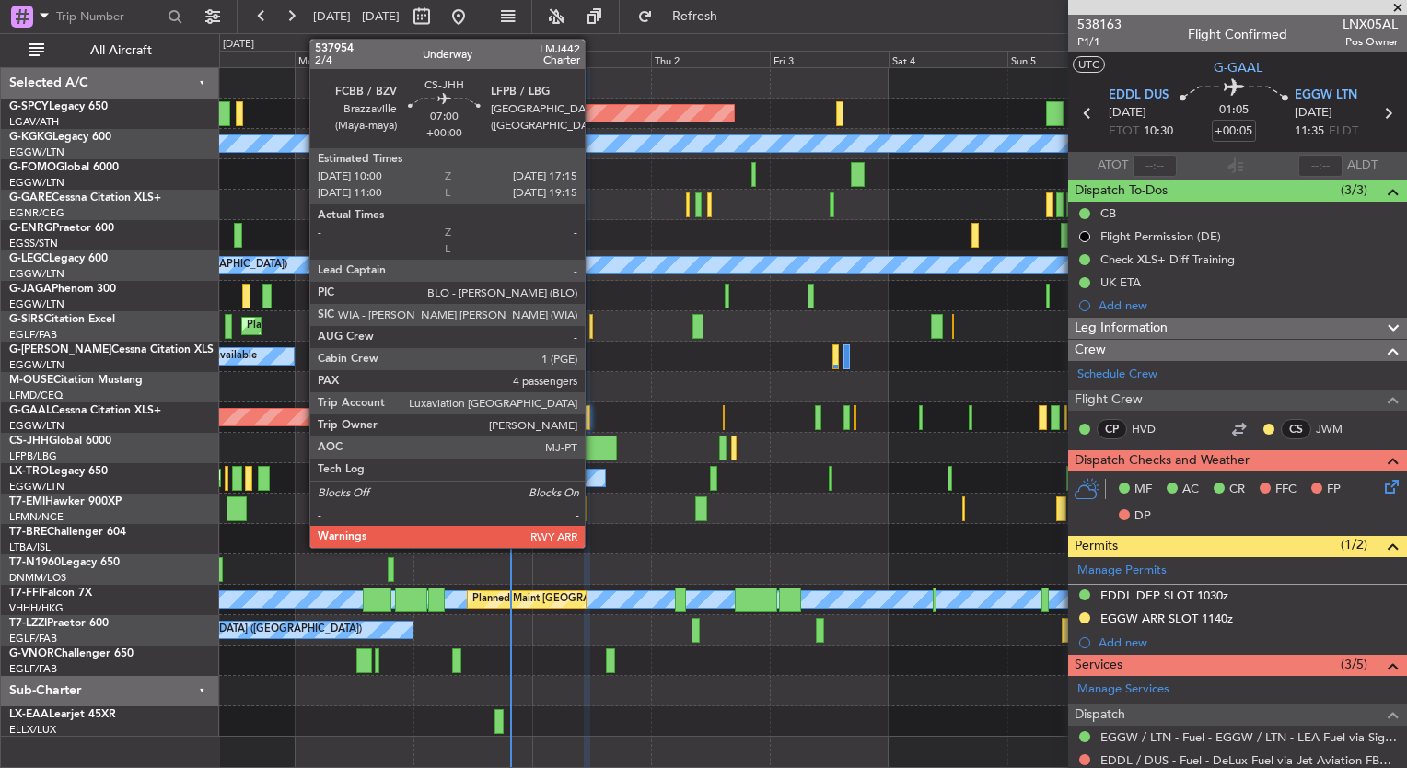
click at [593, 456] on div at bounding box center [599, 448] width 36 height 25
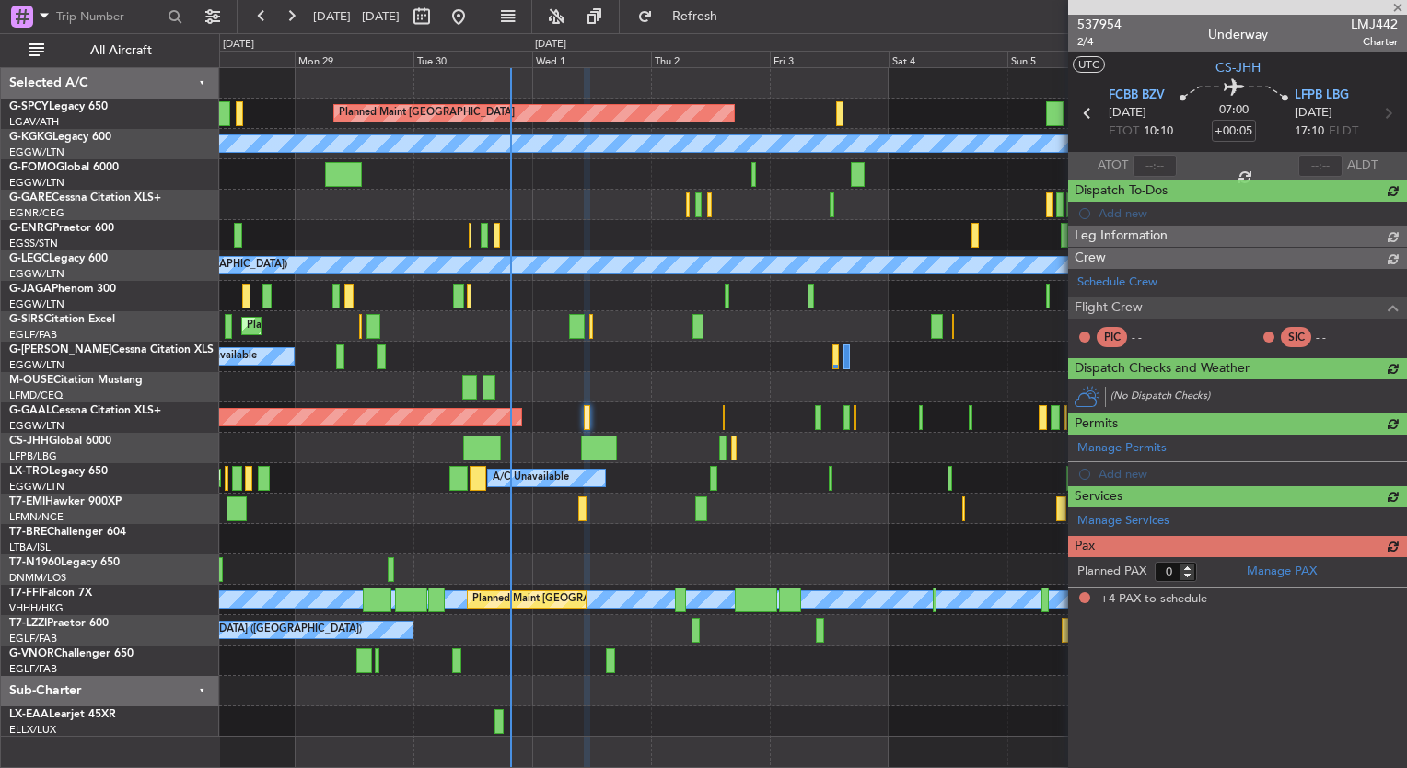
type input "4"
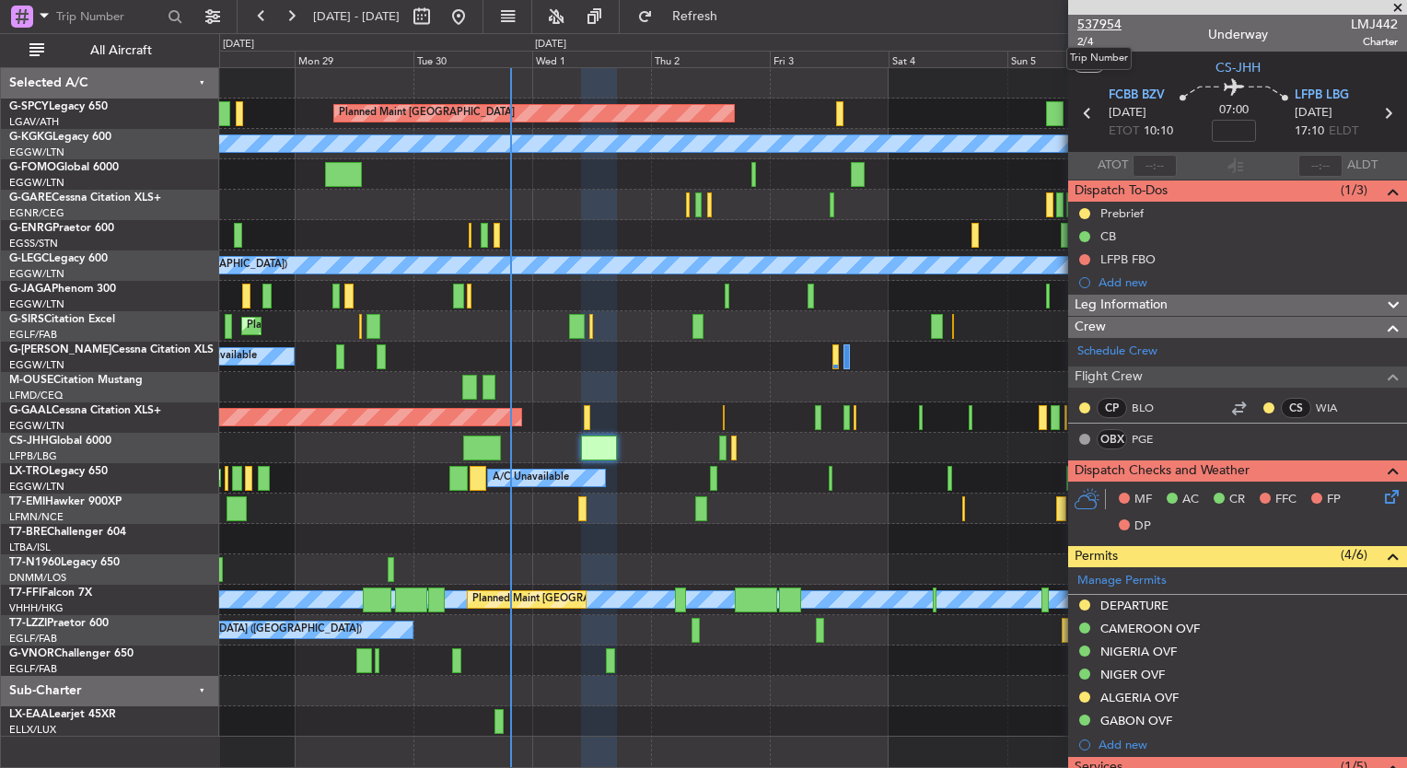
click at [1110, 25] on span "537954" at bounding box center [1099, 24] width 44 height 19
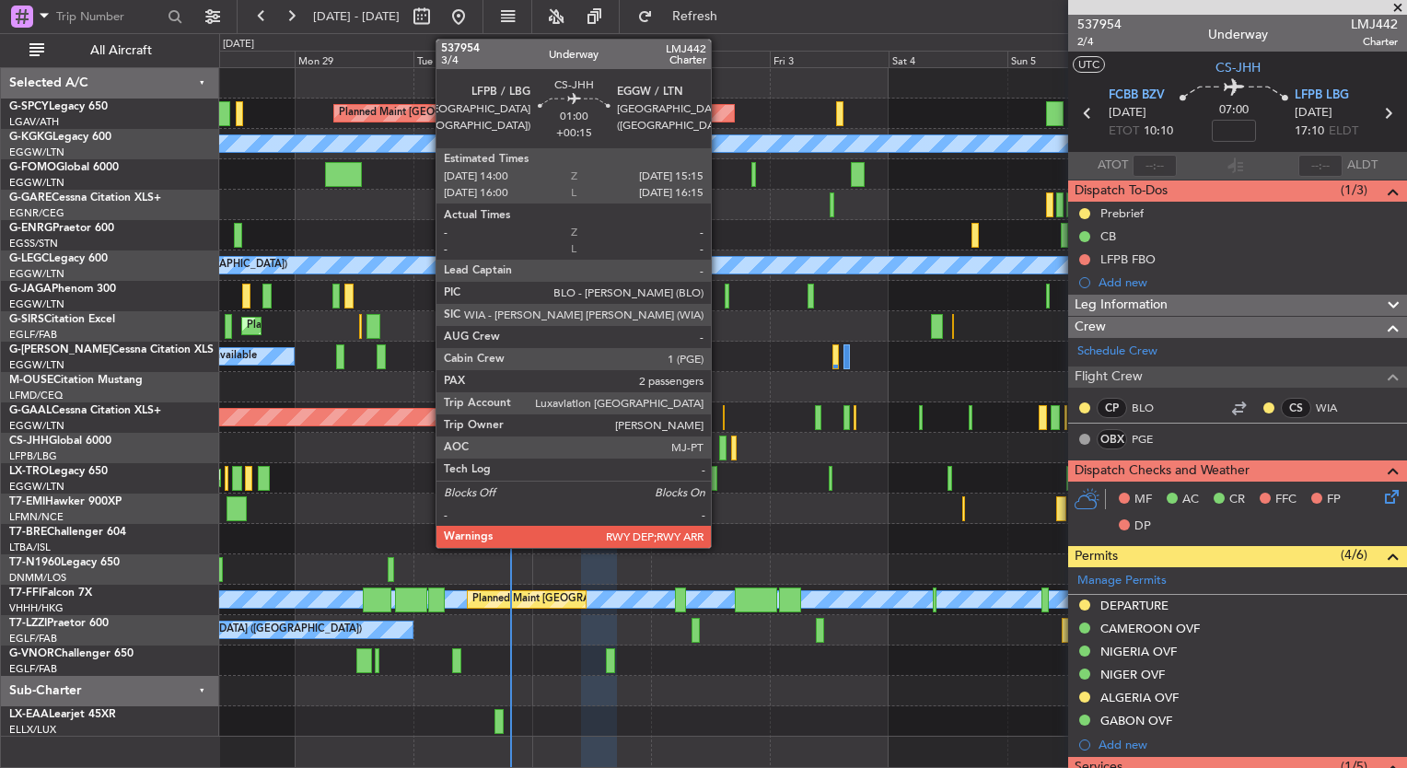
click at [719, 451] on div at bounding box center [722, 448] width 6 height 25
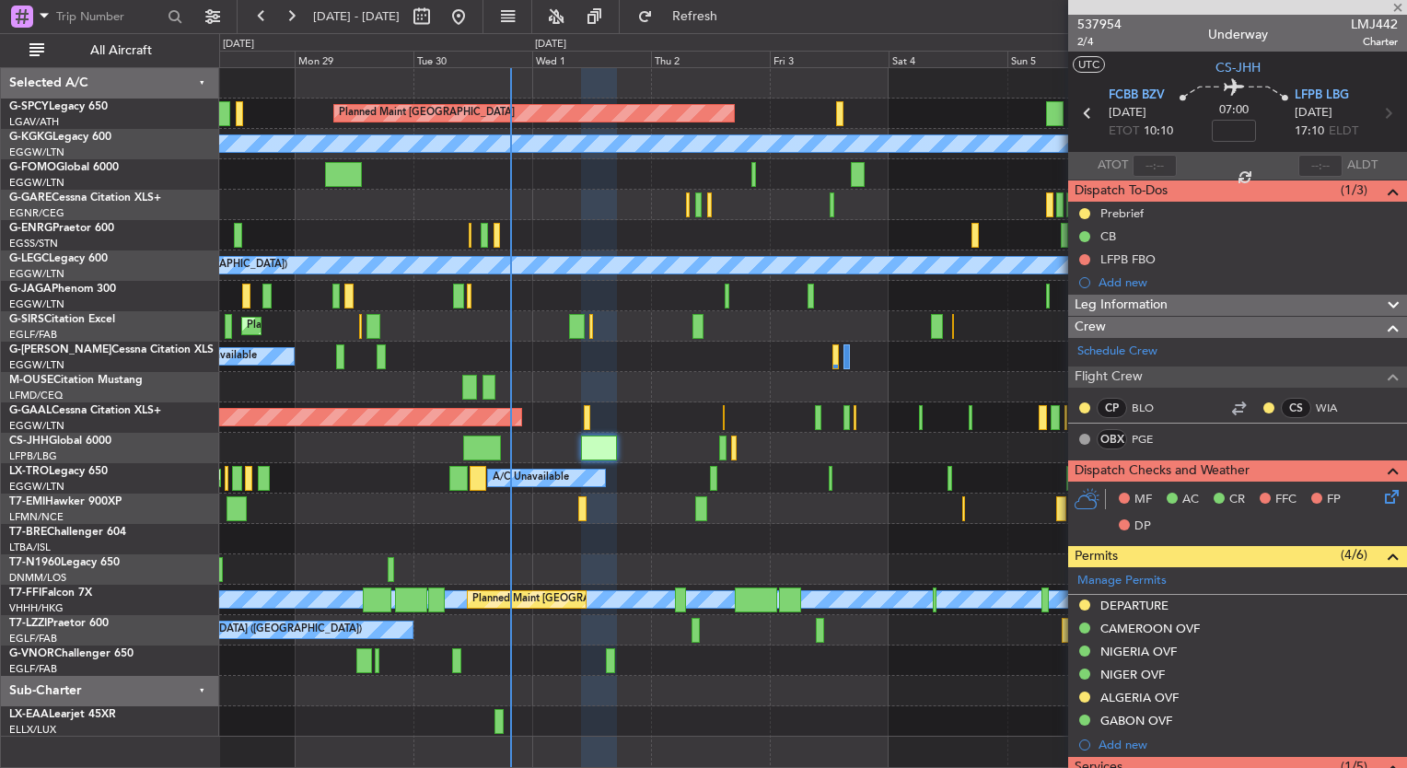
type input "+00:15"
type input "2"
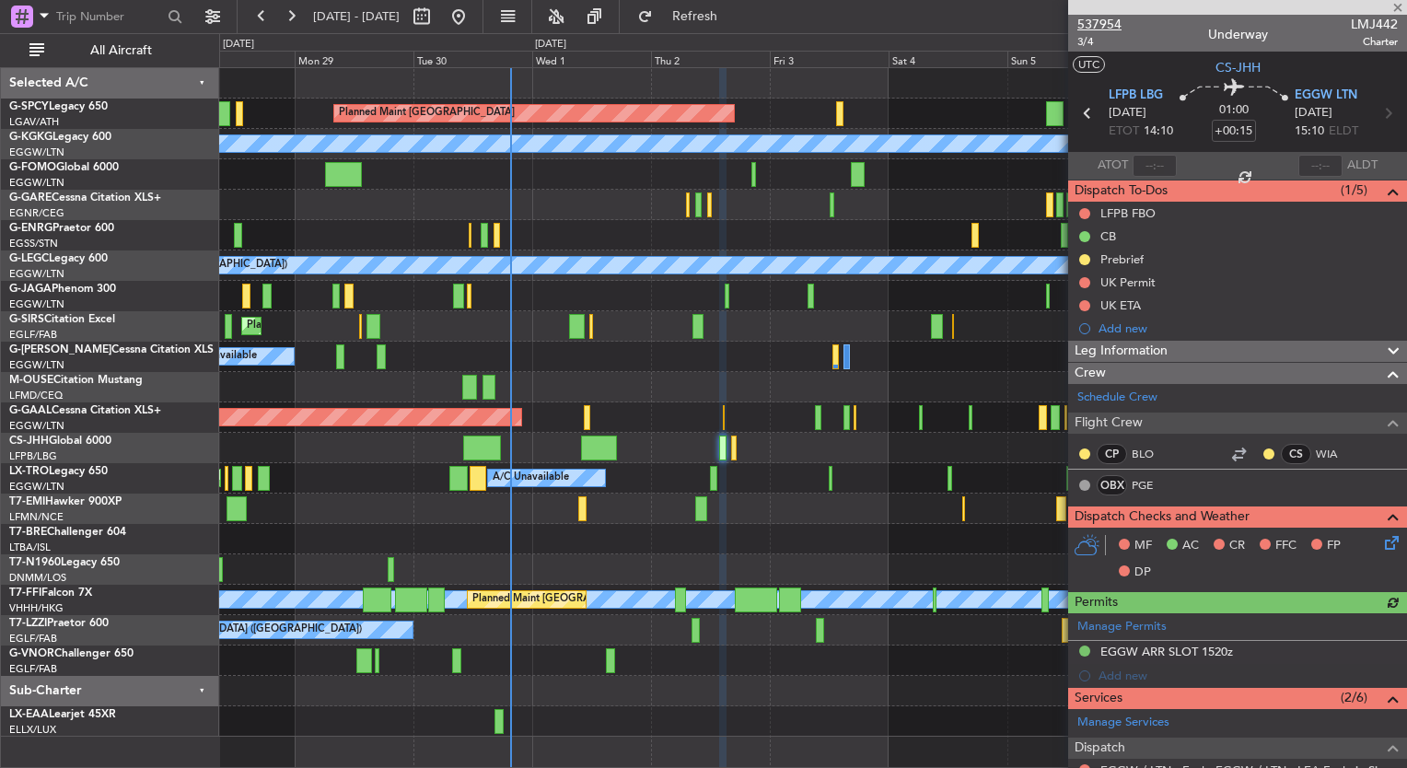
click at [1101, 25] on span "537954" at bounding box center [1099, 24] width 44 height 19
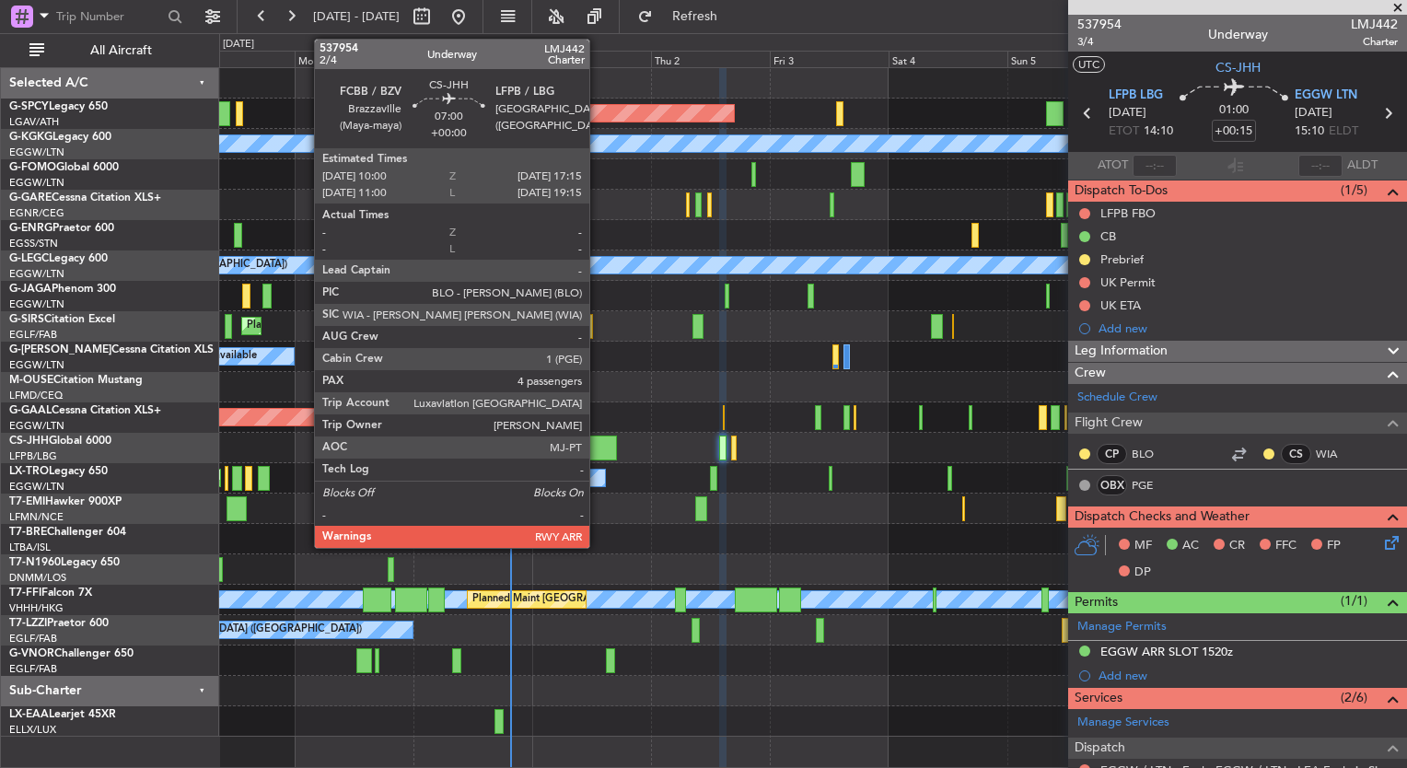
click at [598, 449] on div at bounding box center [599, 448] width 36 height 25
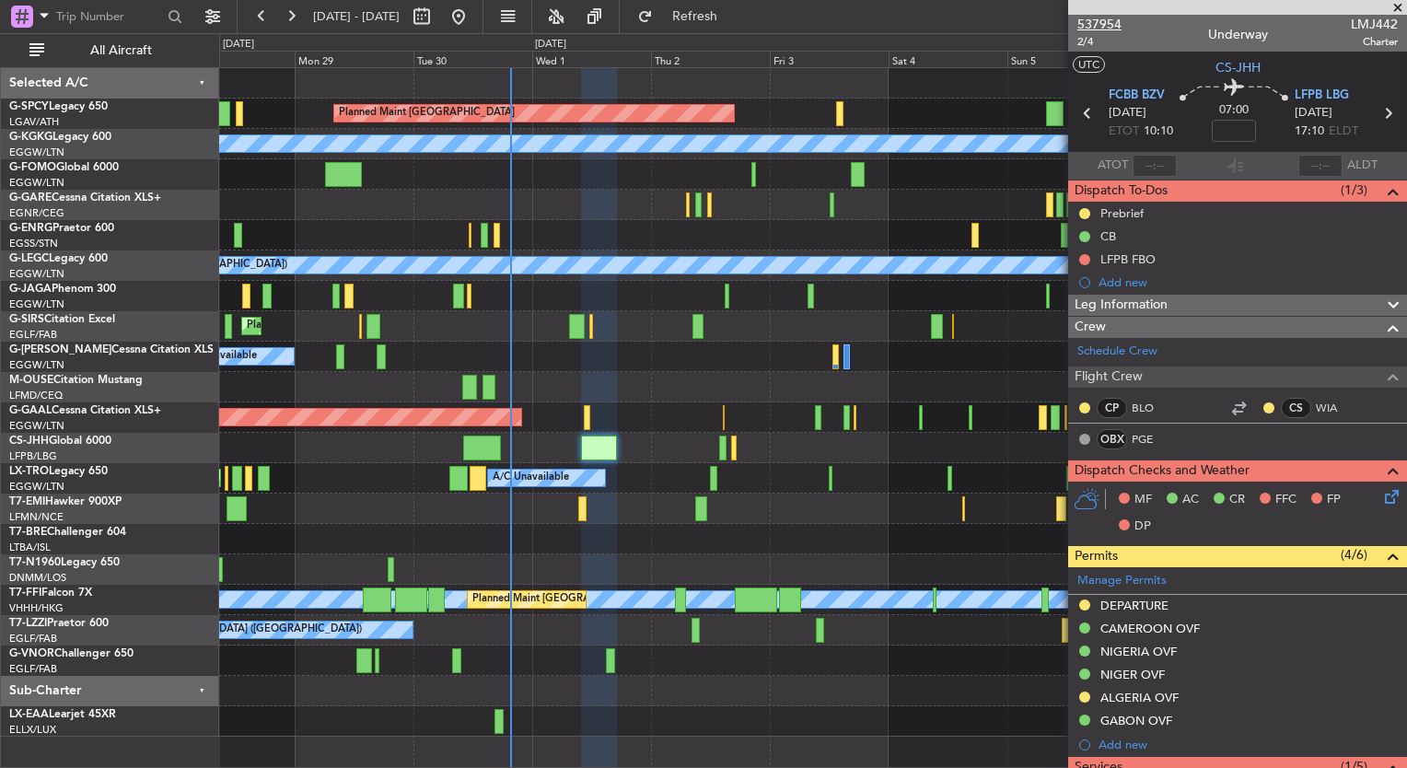
click at [1109, 25] on span "537954" at bounding box center [1099, 24] width 44 height 19
click at [739, 27] on button "Refresh" at bounding box center [684, 16] width 110 height 29
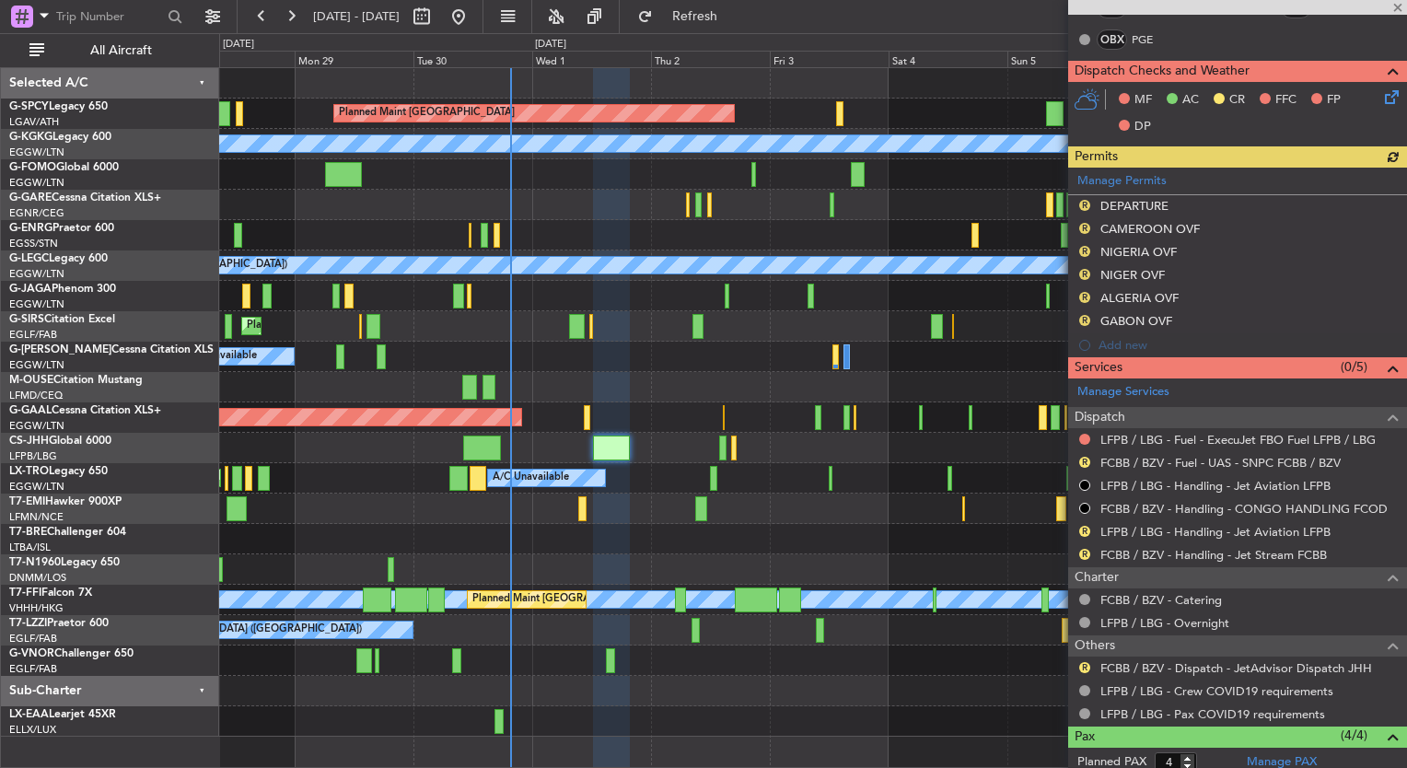
scroll to position [437, 0]
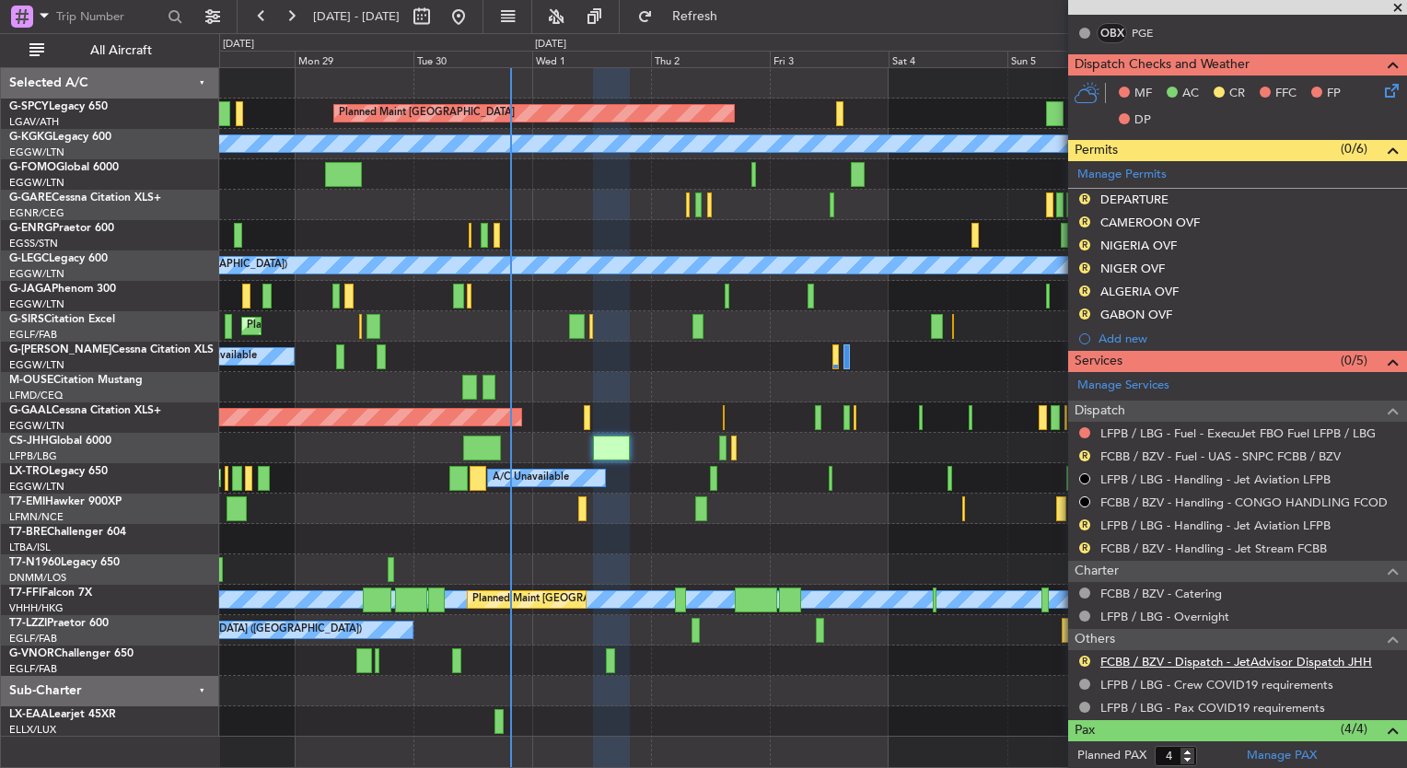
click at [1317, 657] on link "FCBB / BZV - Dispatch - JetAdvisor Dispatch JHH" at bounding box center [1236, 662] width 272 height 16
click at [1396, 6] on span at bounding box center [1398, 8] width 18 height 17
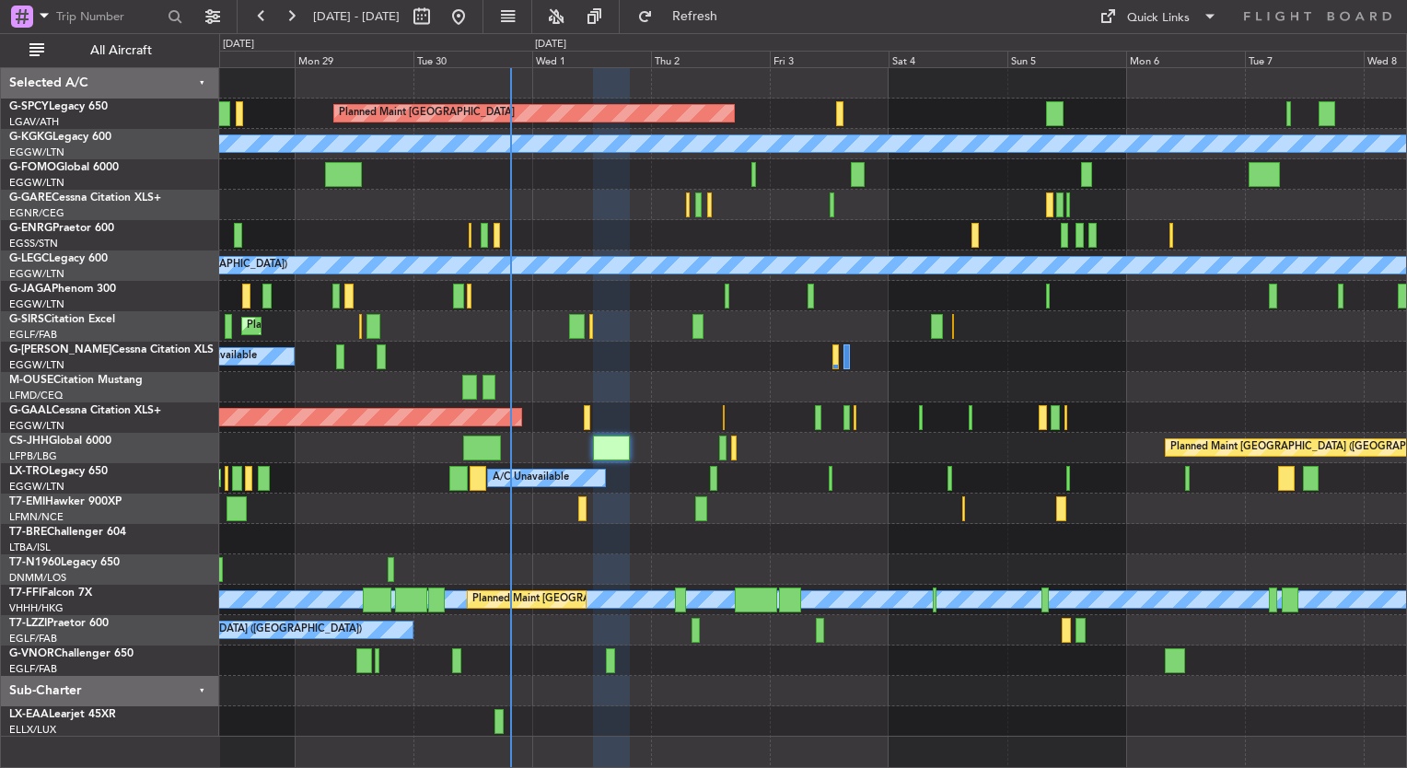
type input "0"
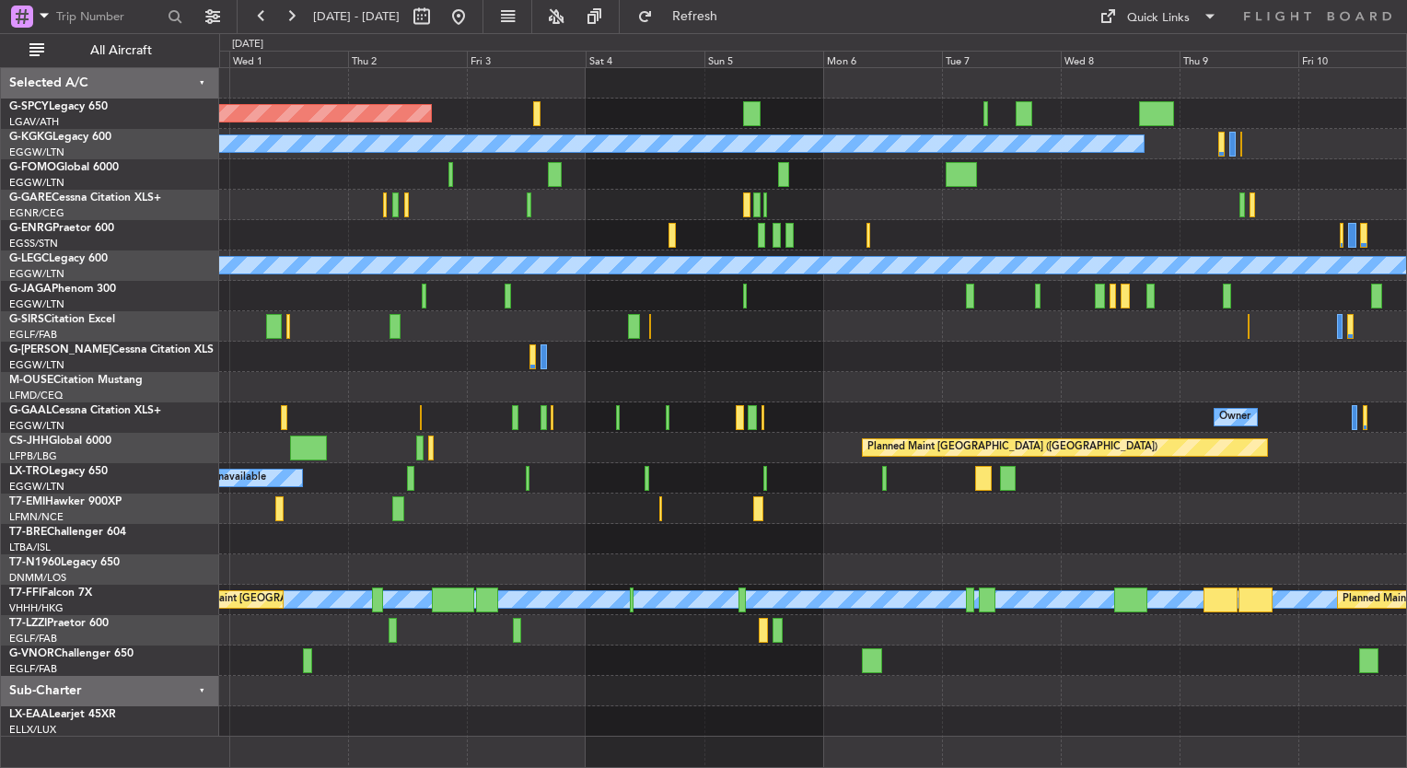
click at [484, 403] on div "Owner Owner Planned Maint Dusseldorf" at bounding box center [812, 417] width 1187 height 30
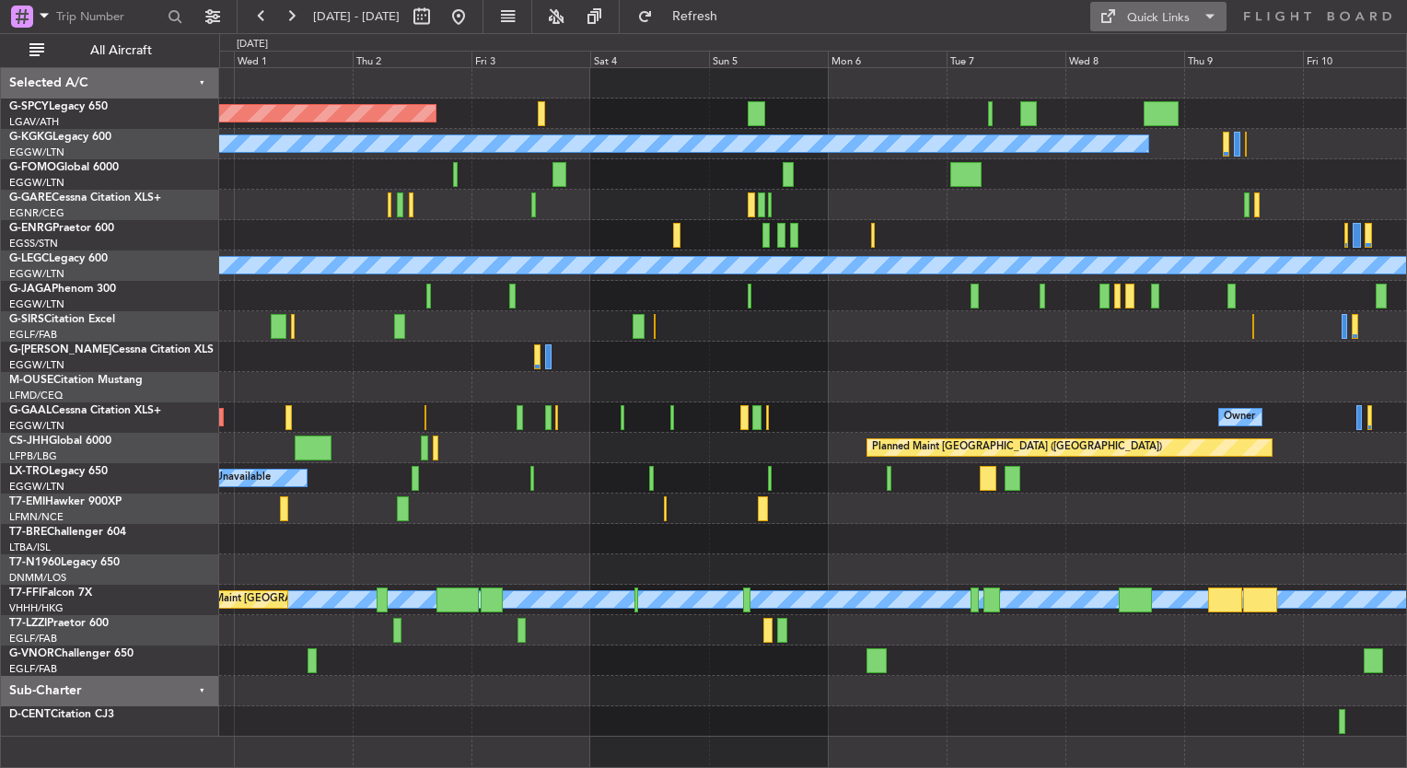
click at [1161, 20] on div "Quick Links" at bounding box center [1158, 18] width 63 height 18
click at [1138, 63] on button "Trip Builder" at bounding box center [1159, 61] width 138 height 44
click at [473, 24] on button at bounding box center [458, 16] width 29 height 29
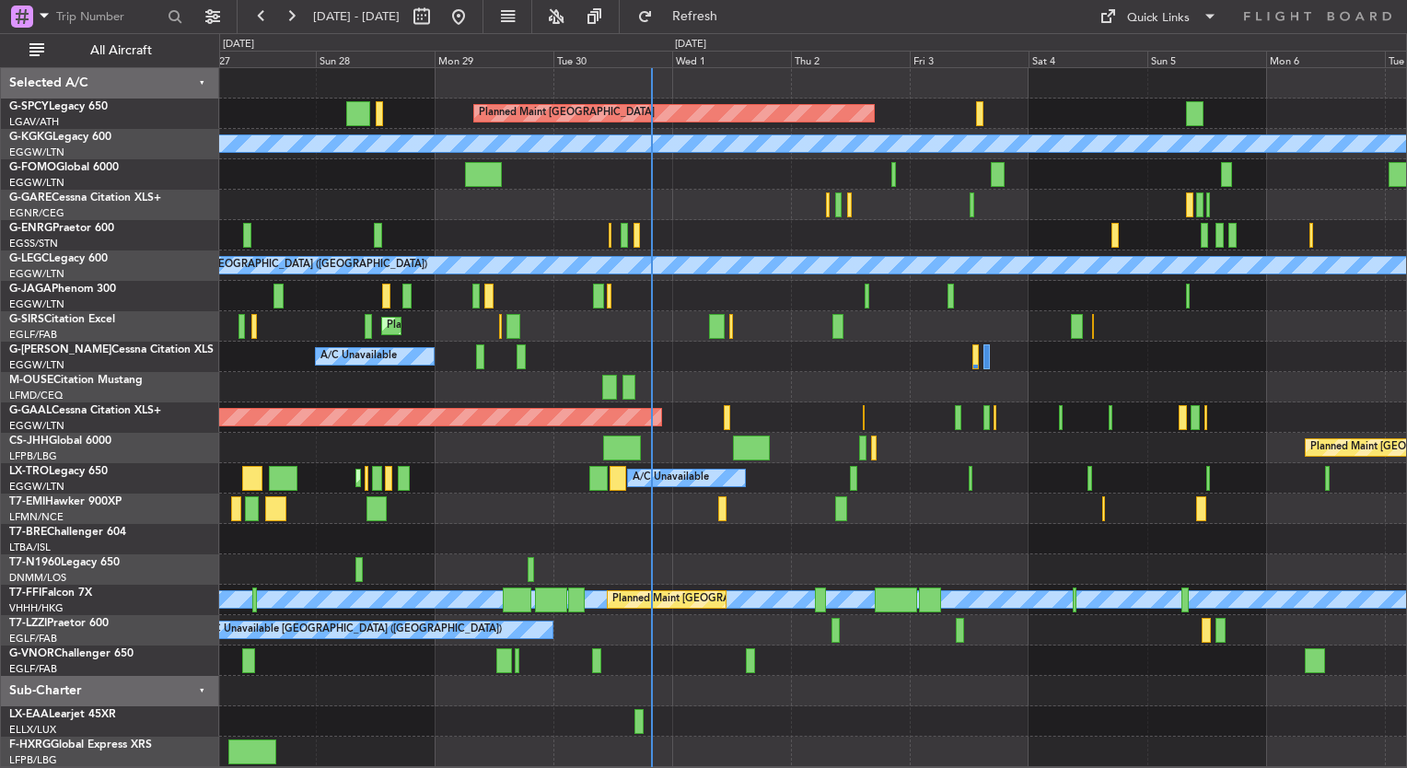
click at [726, 369] on div "Planned Maint Bremen A/C Unavailable Istanbul (Ataturk) A/C Unavailable Unplann…" at bounding box center [812, 417] width 1187 height 699
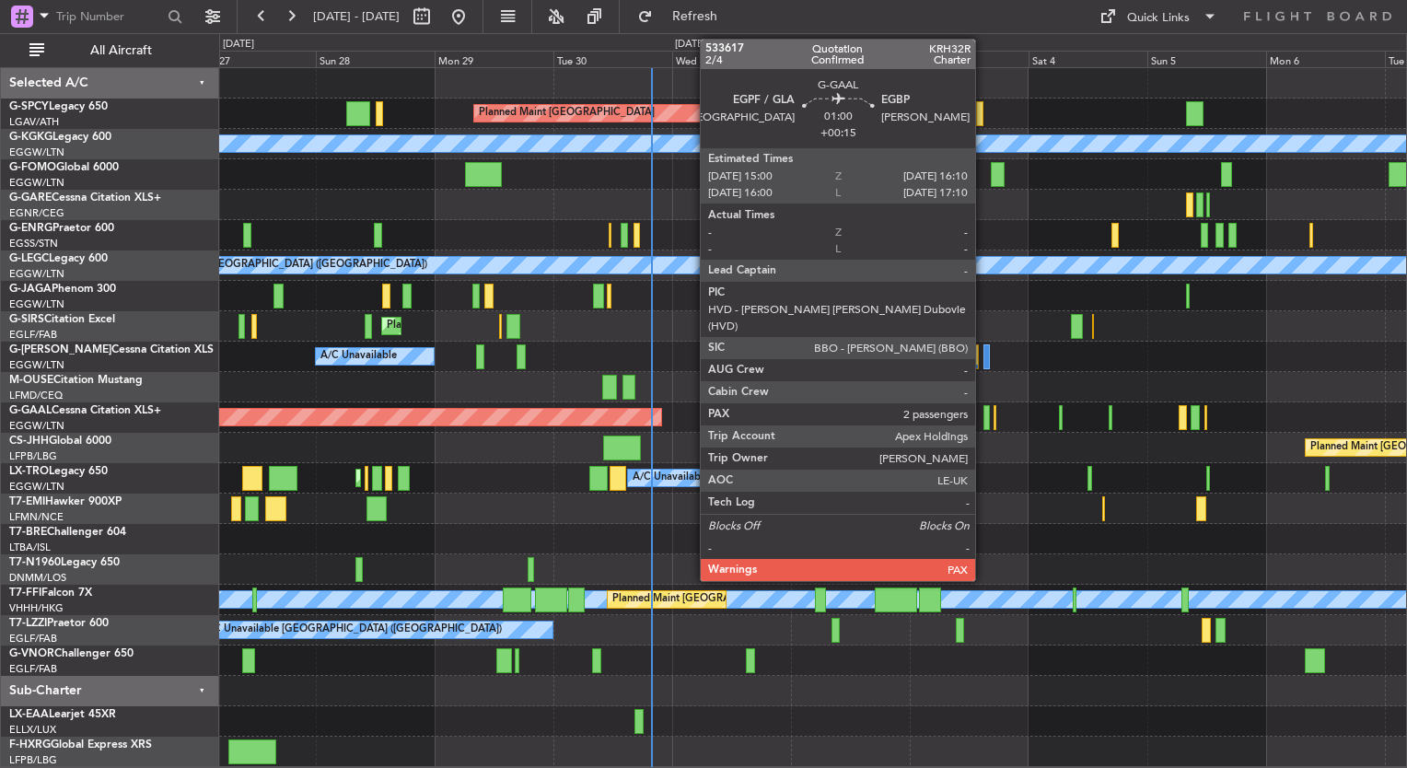
click at [983, 421] on div at bounding box center [986, 417] width 6 height 25
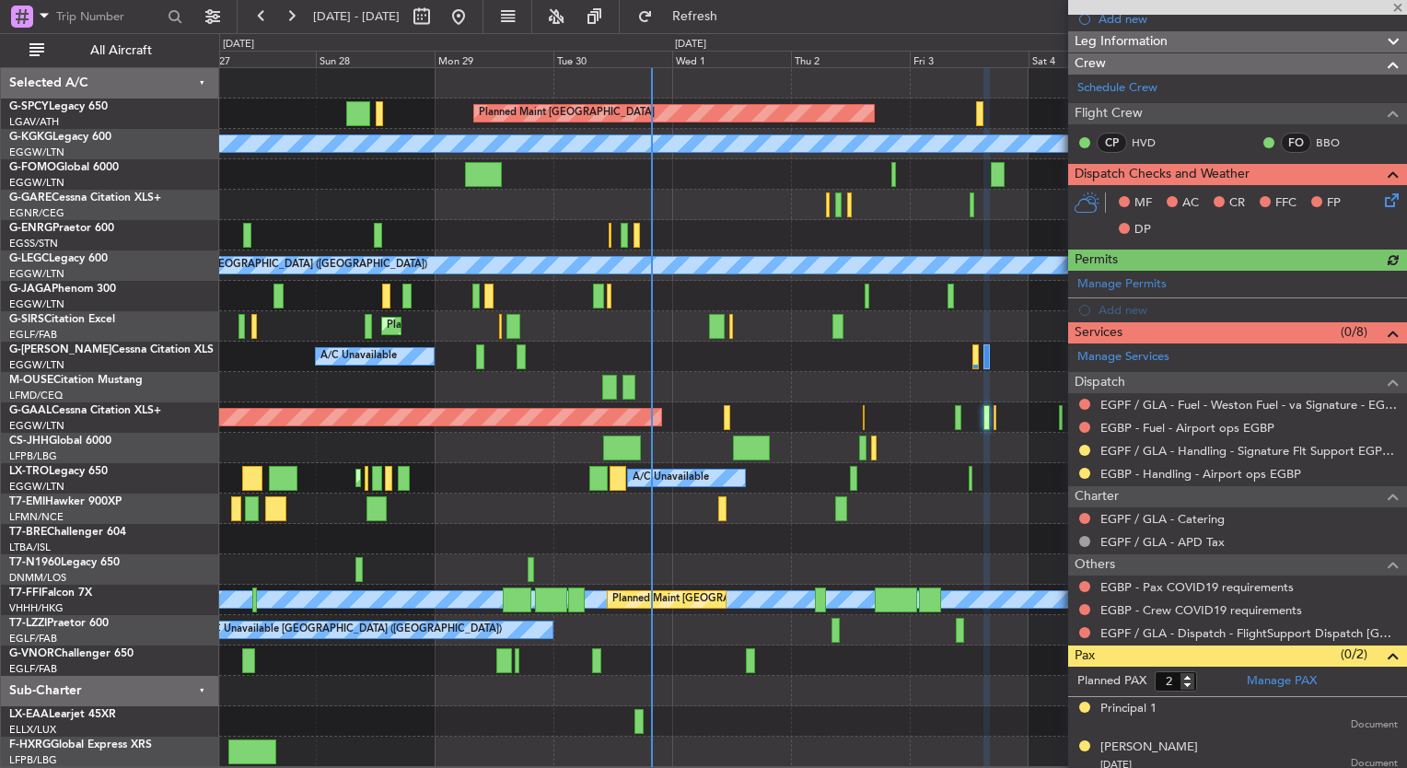
scroll to position [291, 0]
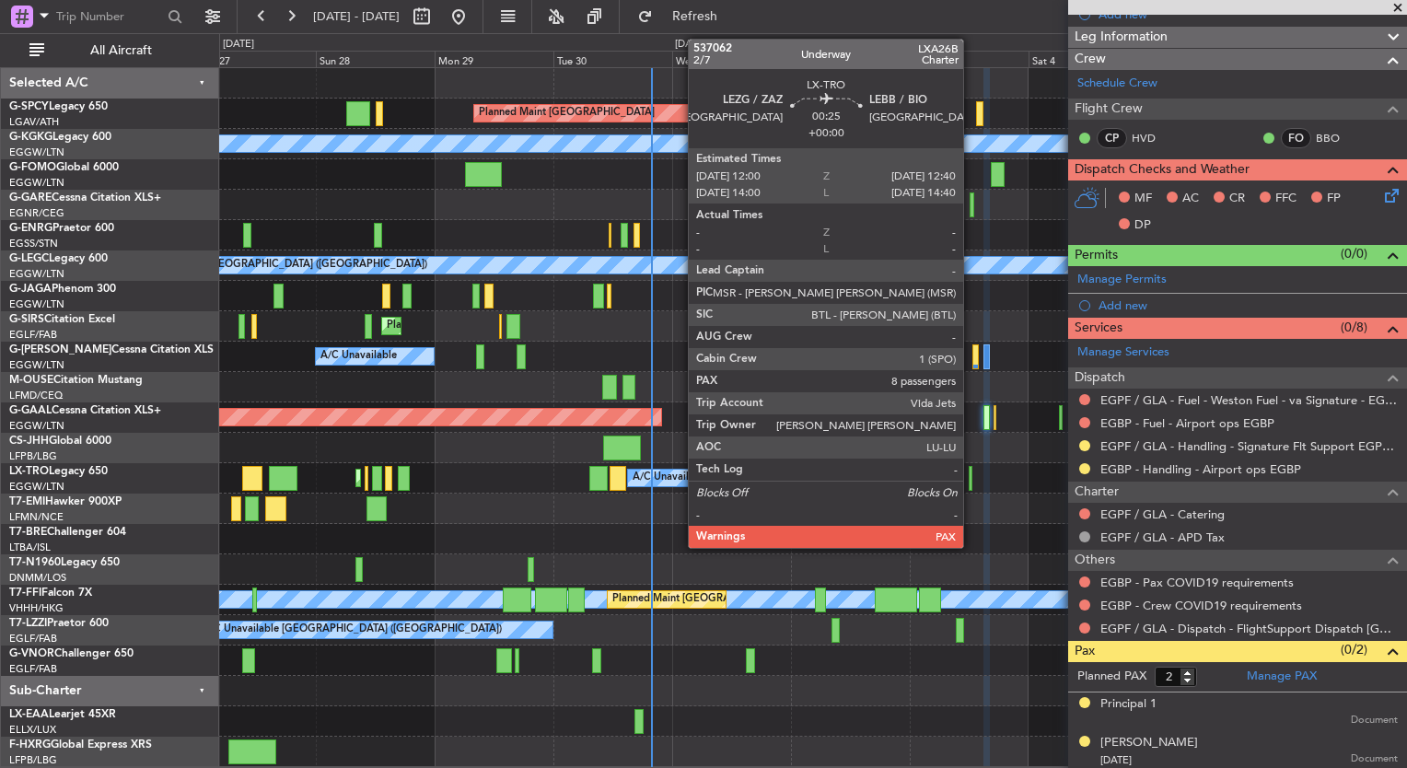
click at [971, 476] on div at bounding box center [971, 478] width 4 height 25
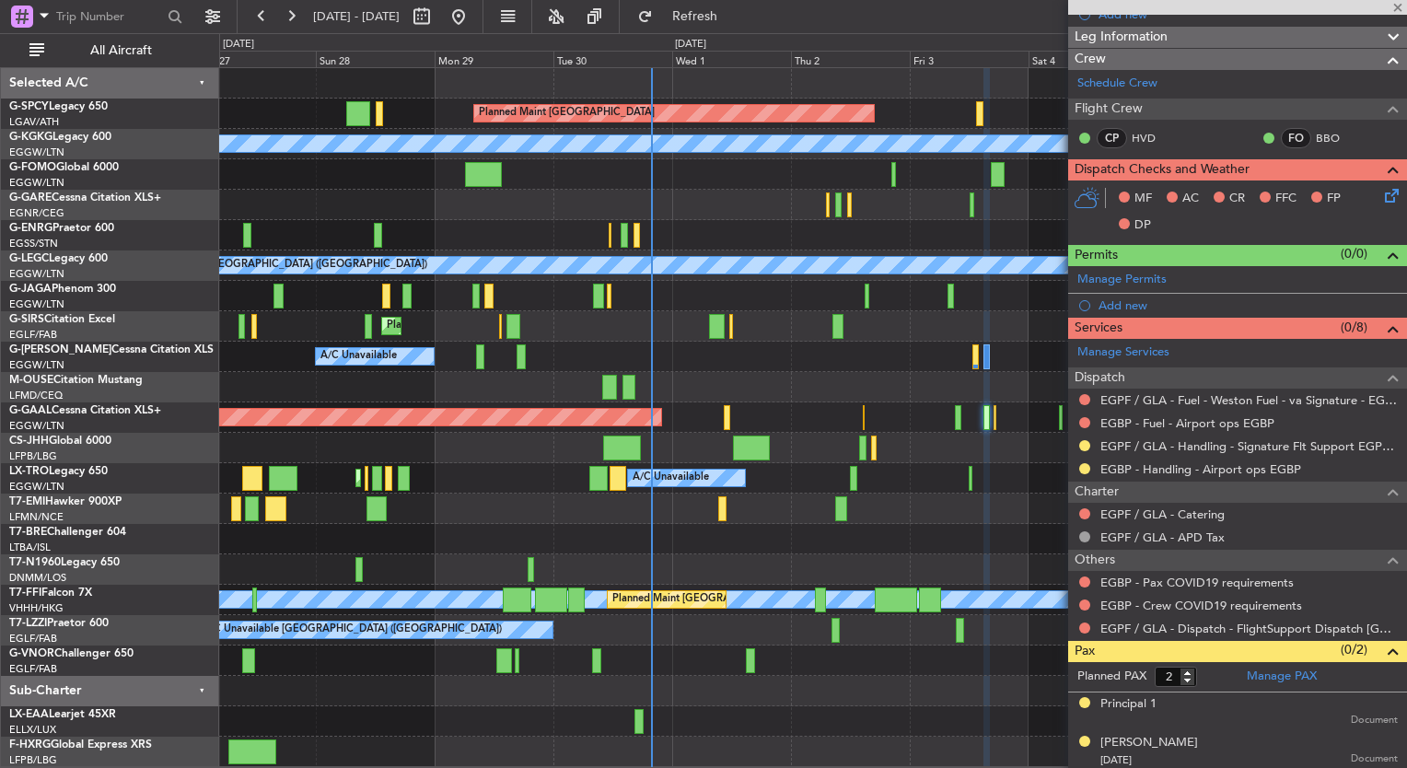
type input "8"
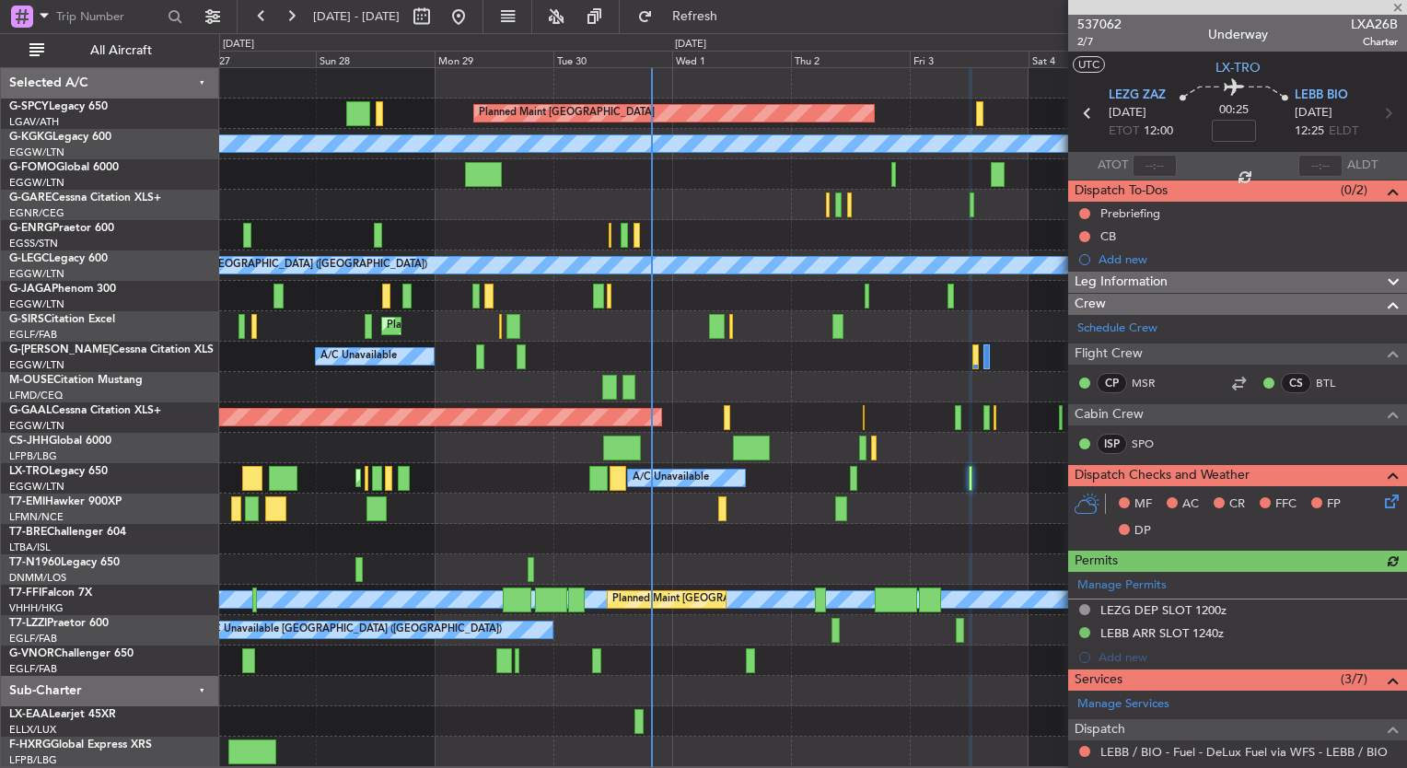
scroll to position [296, 0]
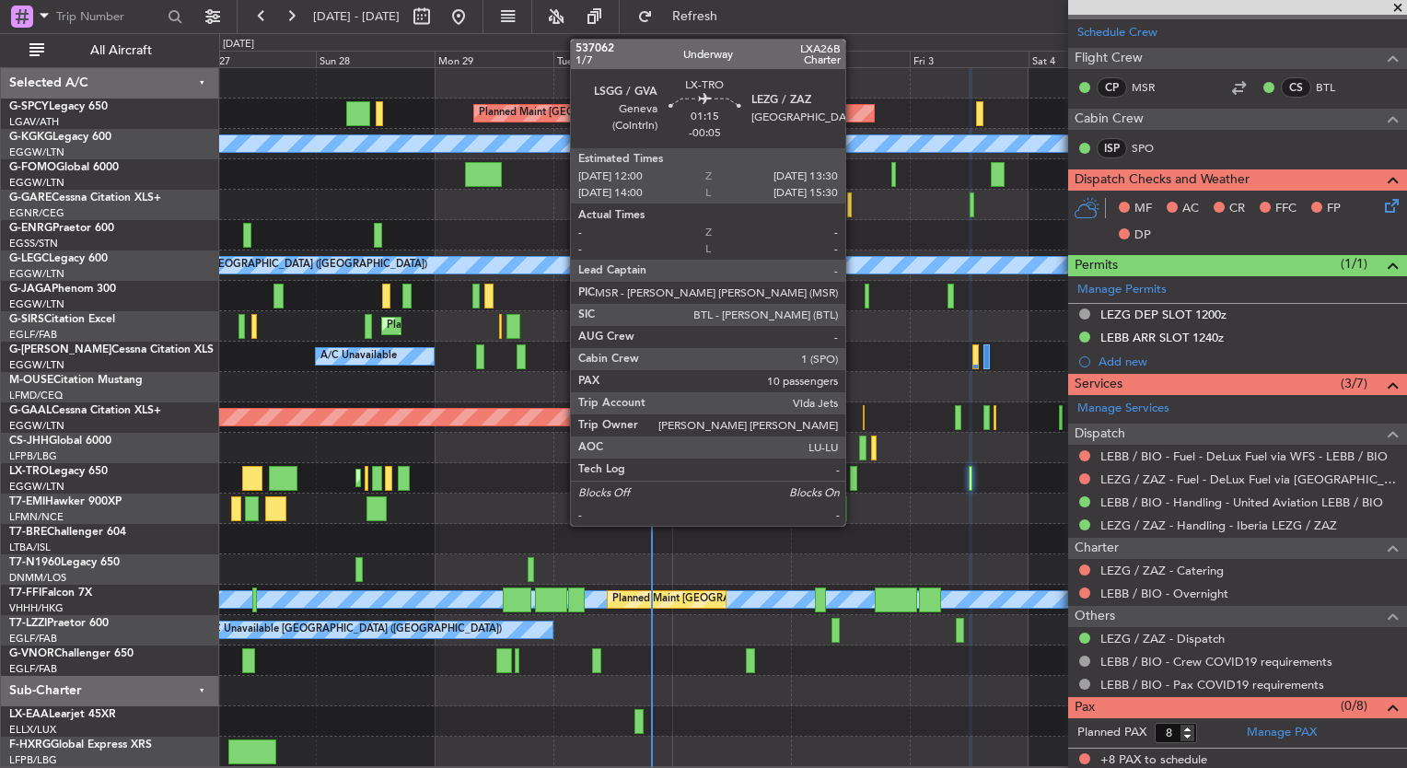
click at [854, 473] on div at bounding box center [854, 478] width 8 height 25
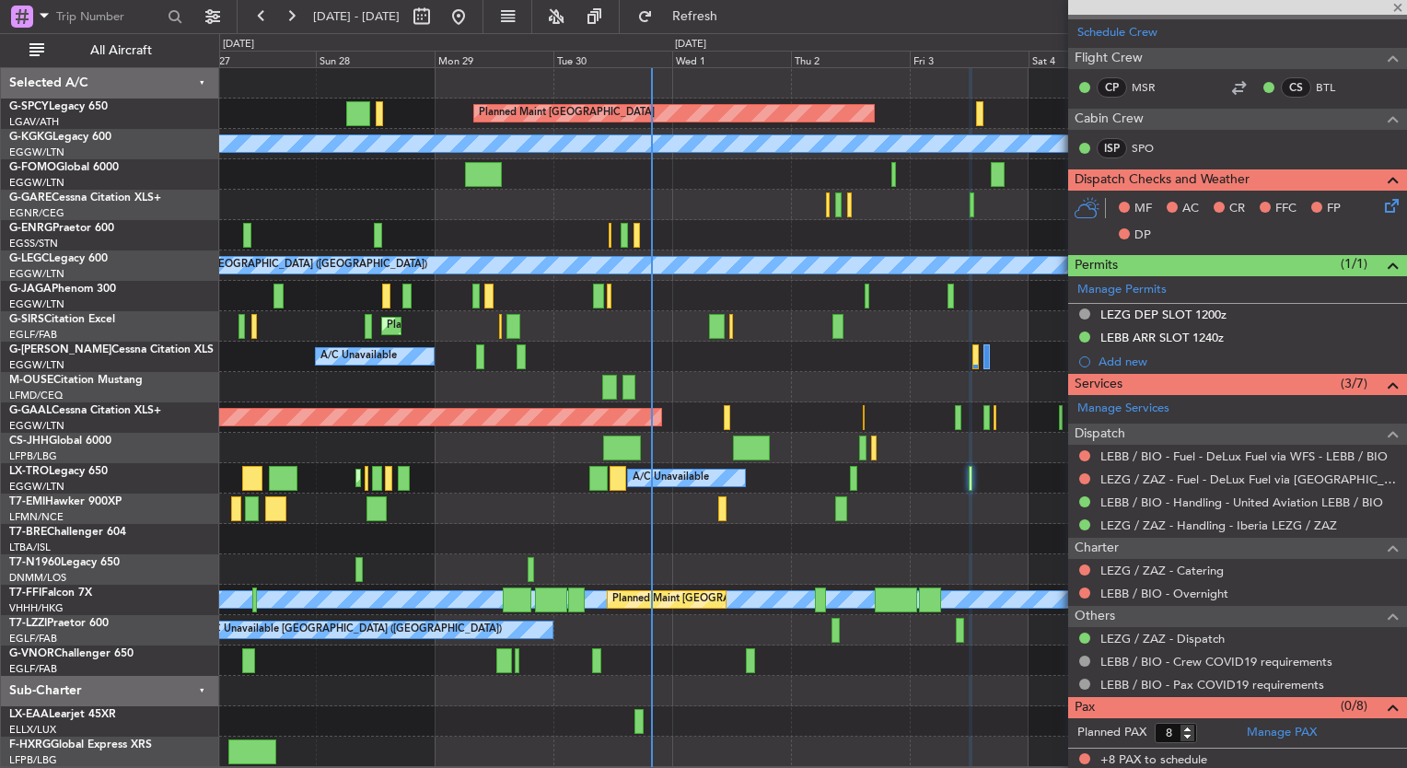
type input "-00:05"
type input "10"
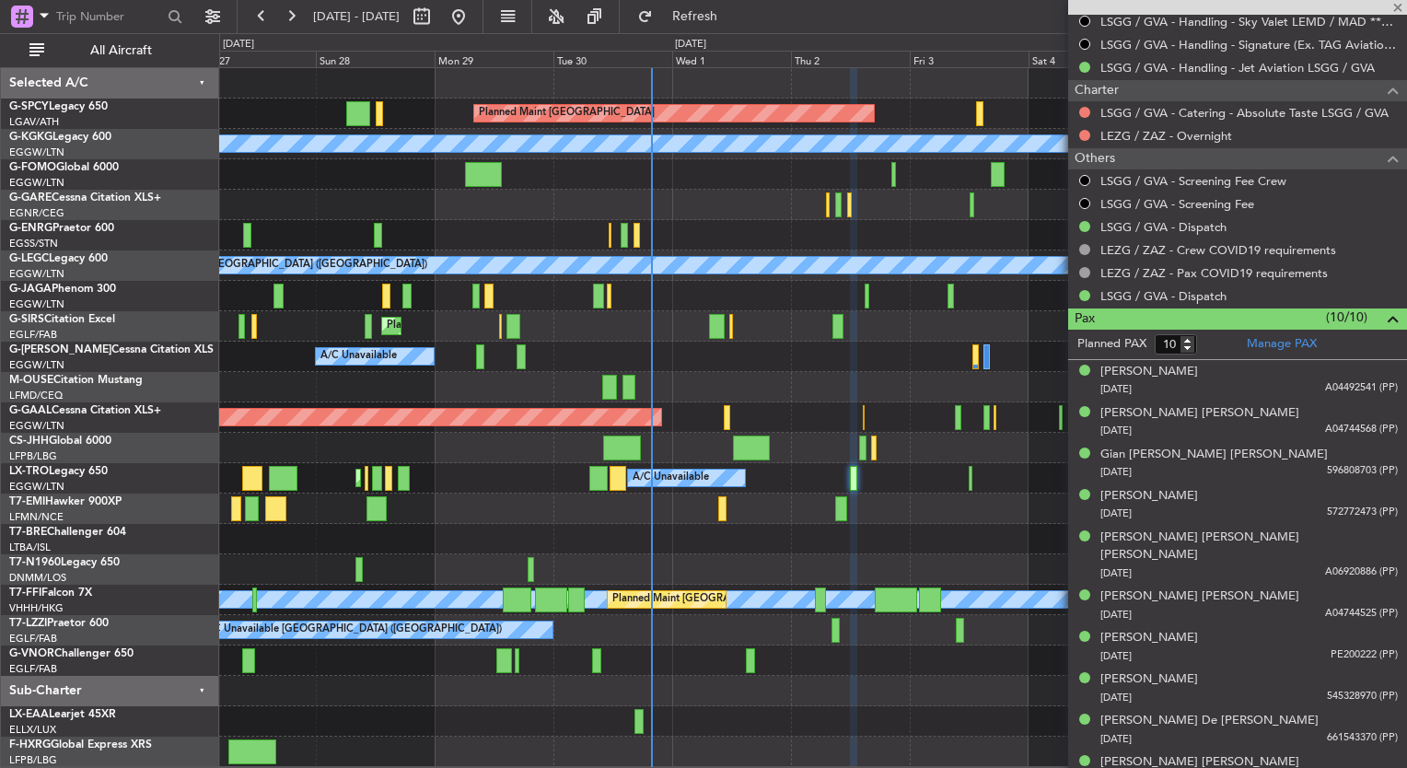
scroll to position [801, 0]
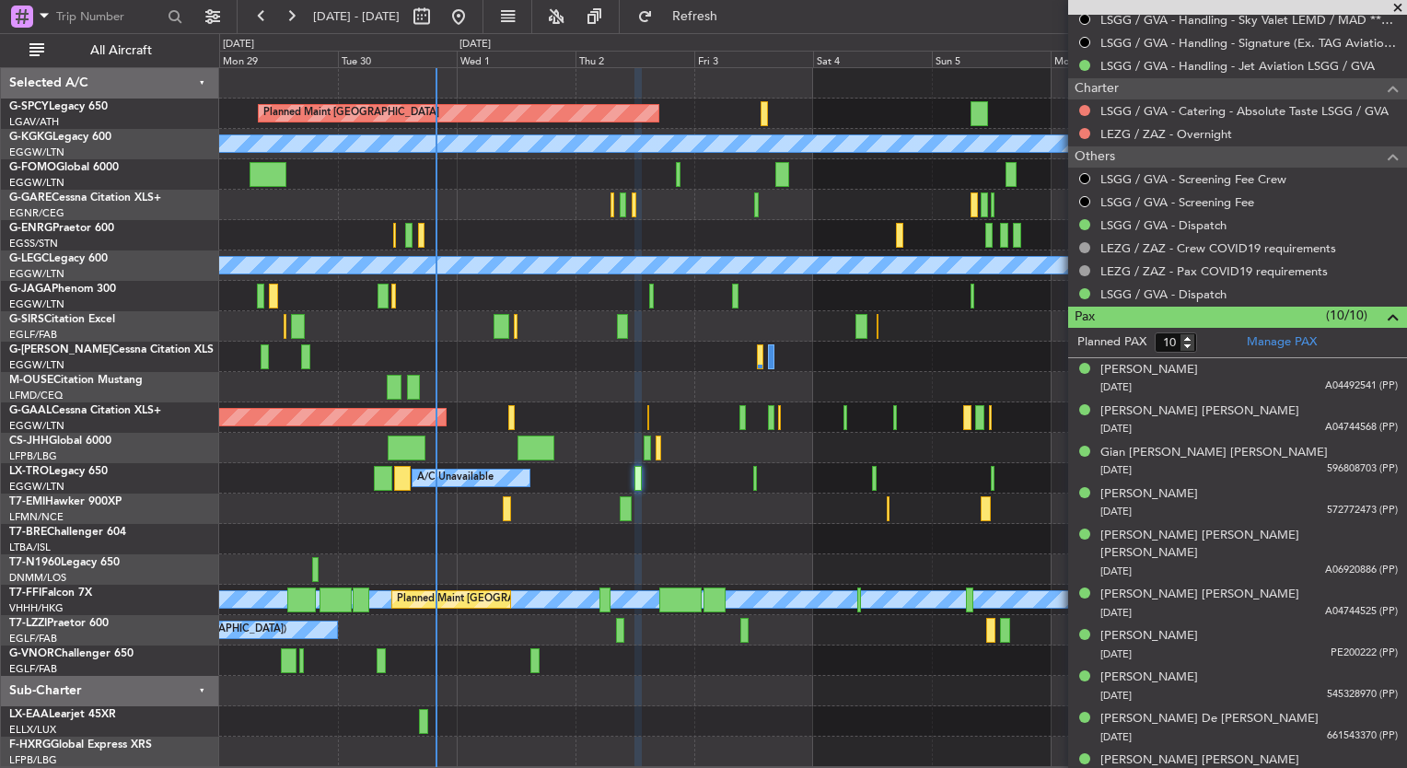
click at [759, 481] on div "Planned Maint Bremen A/C Unavailable Istanbul (Ataturk) Unplanned Maint London …" at bounding box center [812, 417] width 1187 height 699
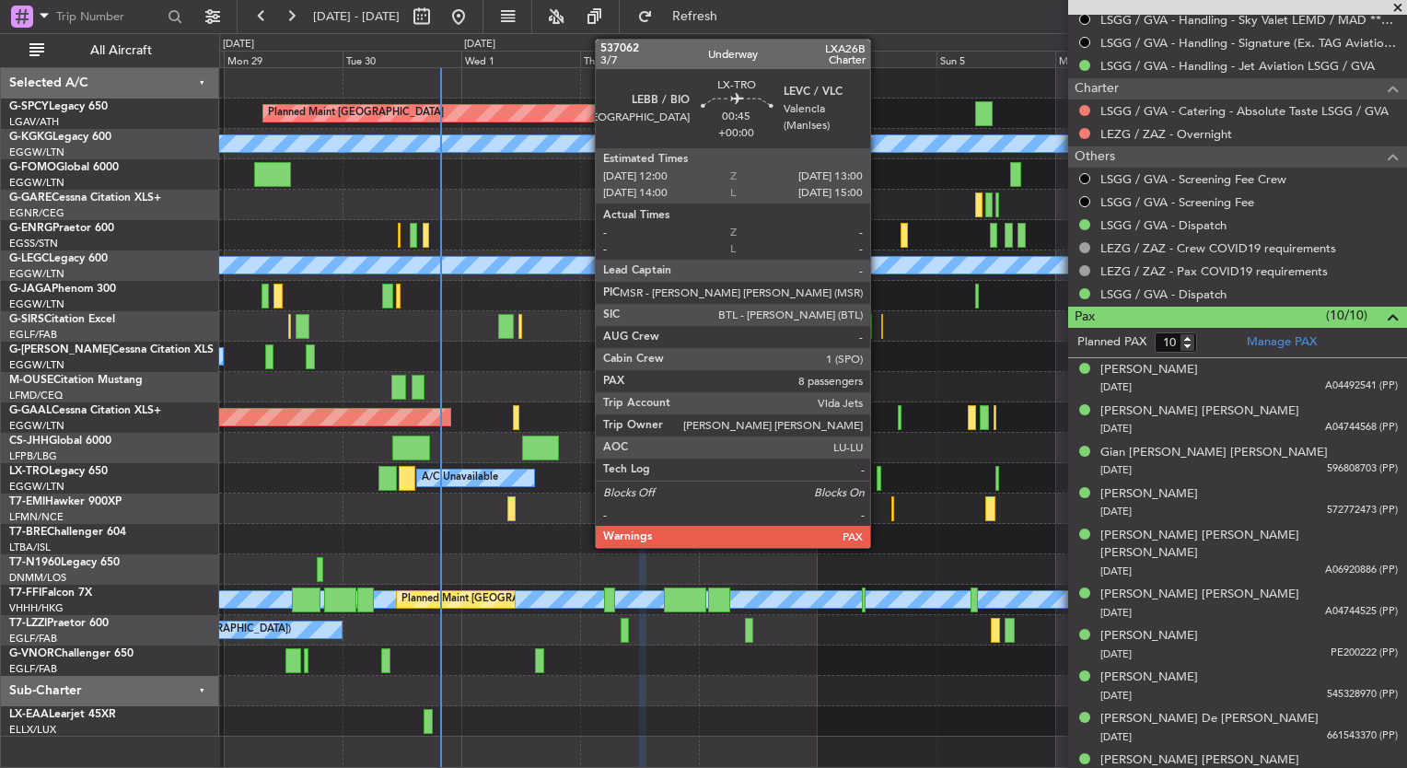
click at [878, 482] on div at bounding box center [880, 478] width 6 height 25
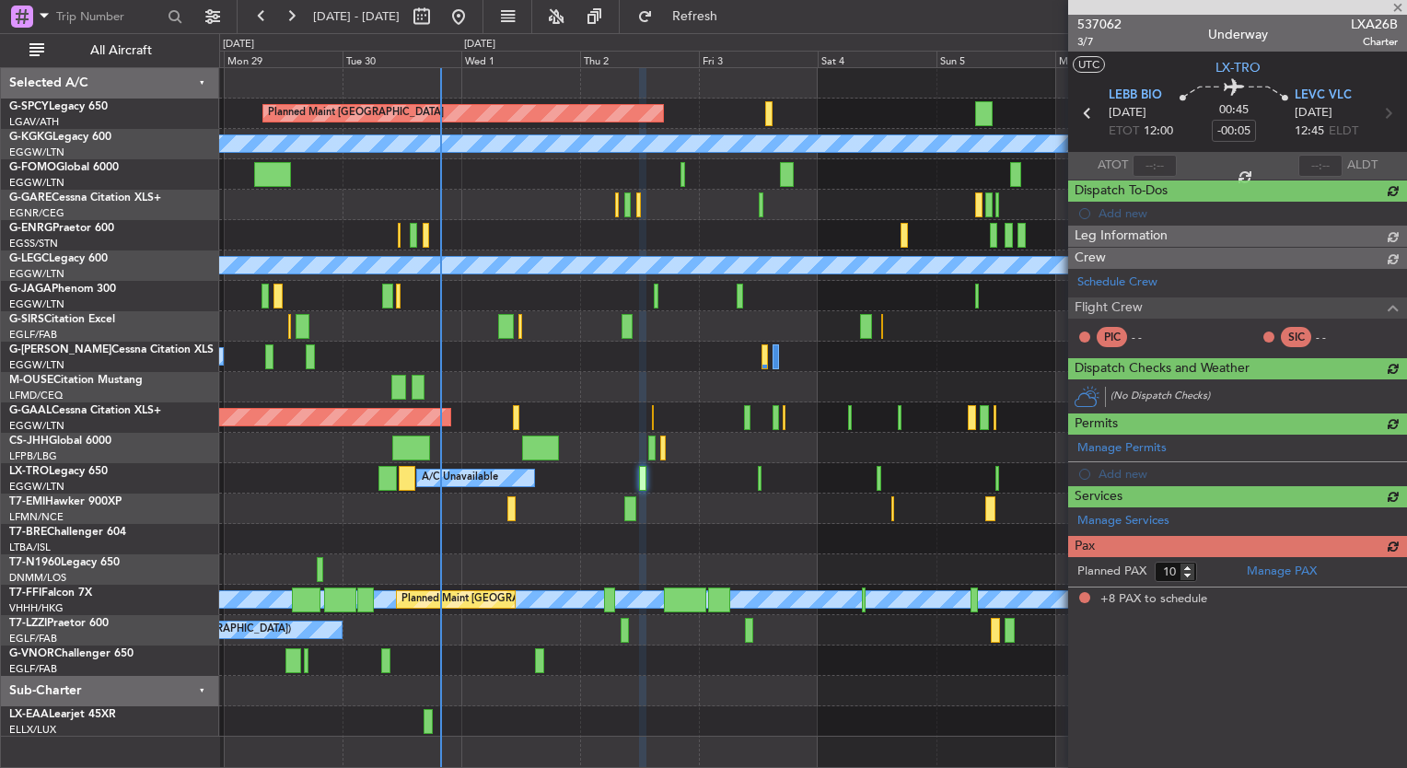
type input "8"
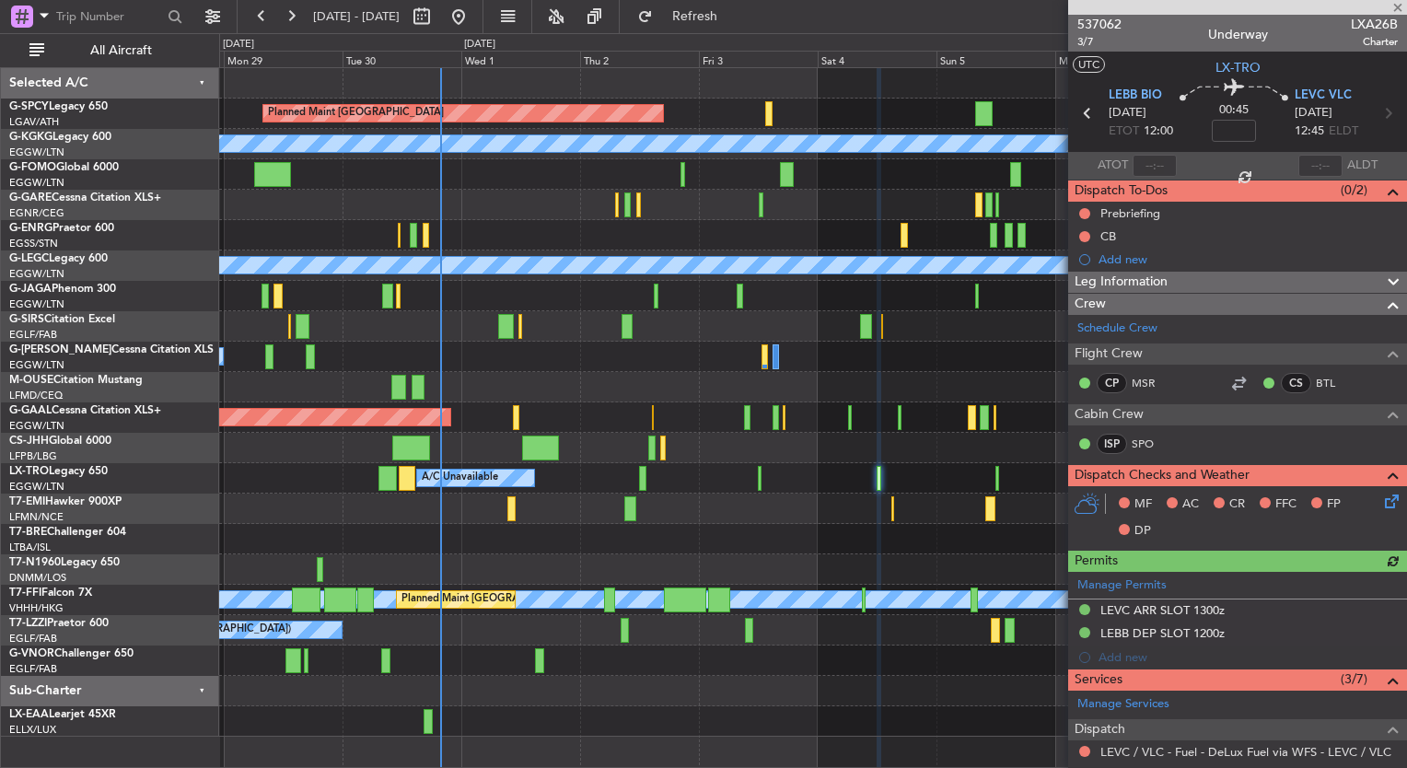
scroll to position [296, 0]
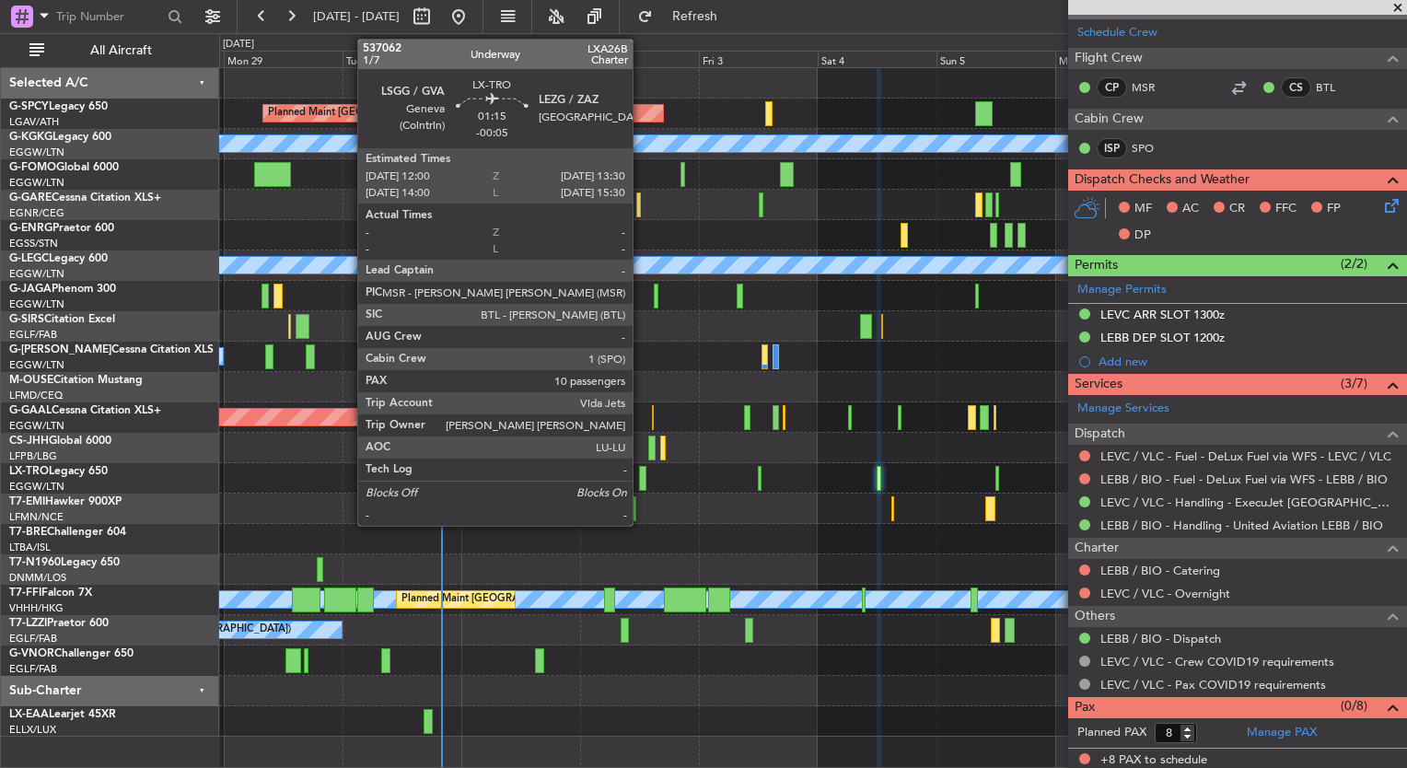
click at [641, 470] on div at bounding box center [643, 478] width 8 height 25
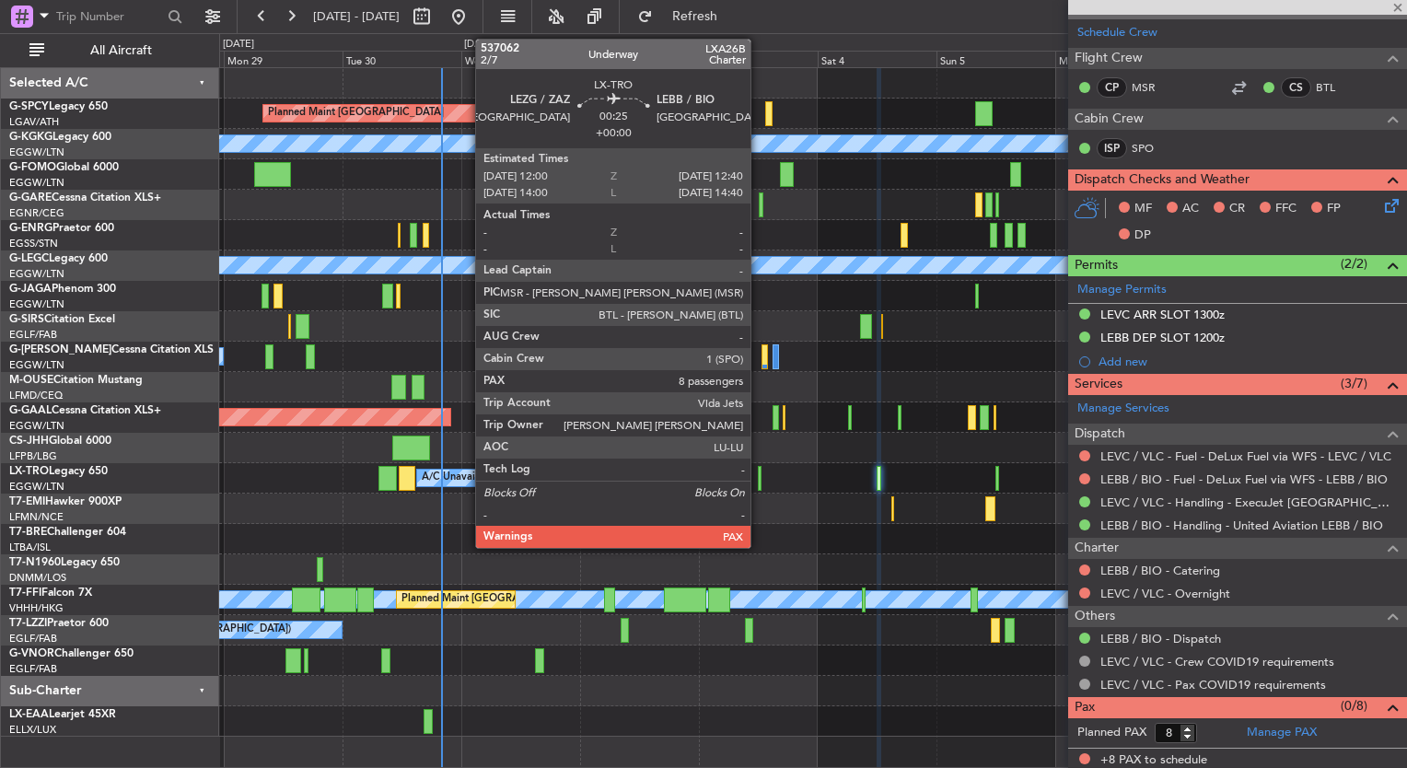
type input "-00:05"
type input "10"
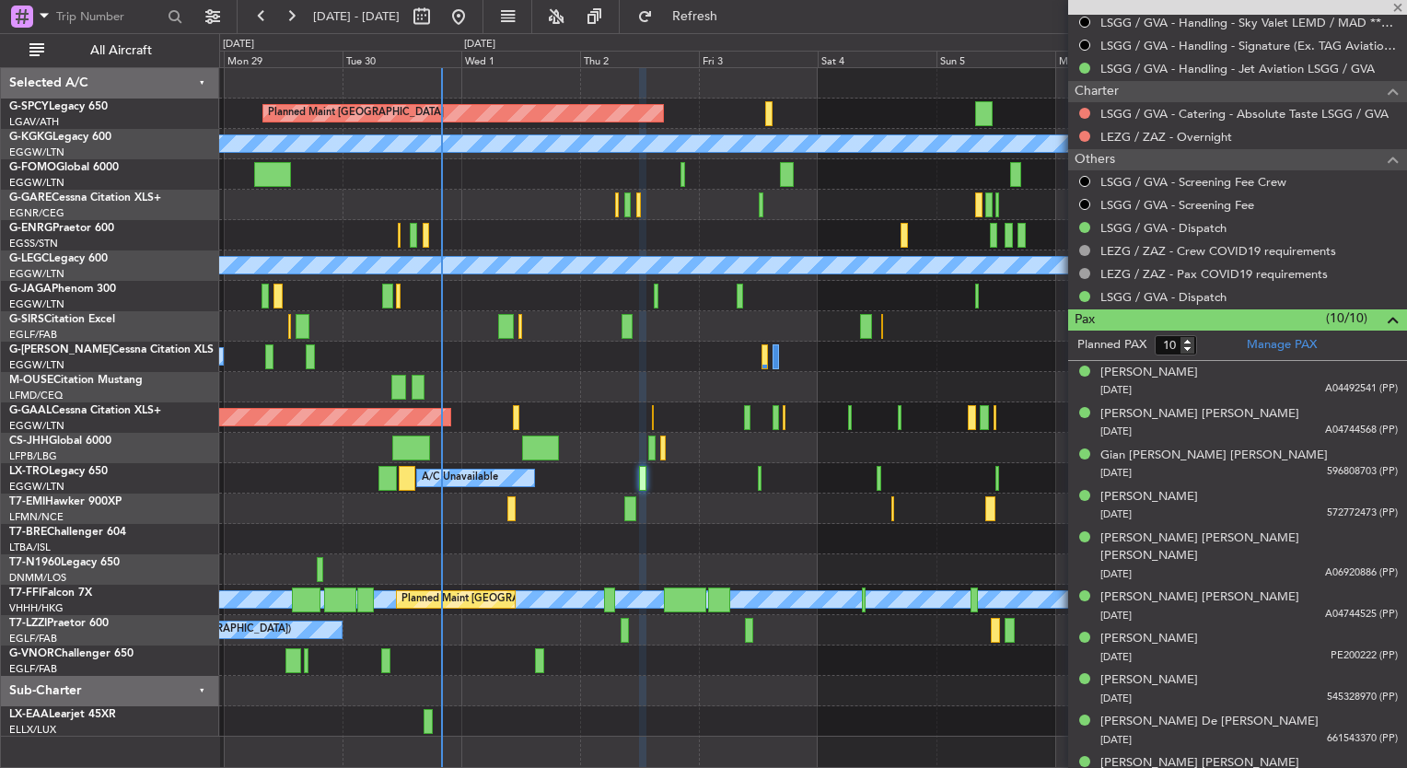
scroll to position [801, 0]
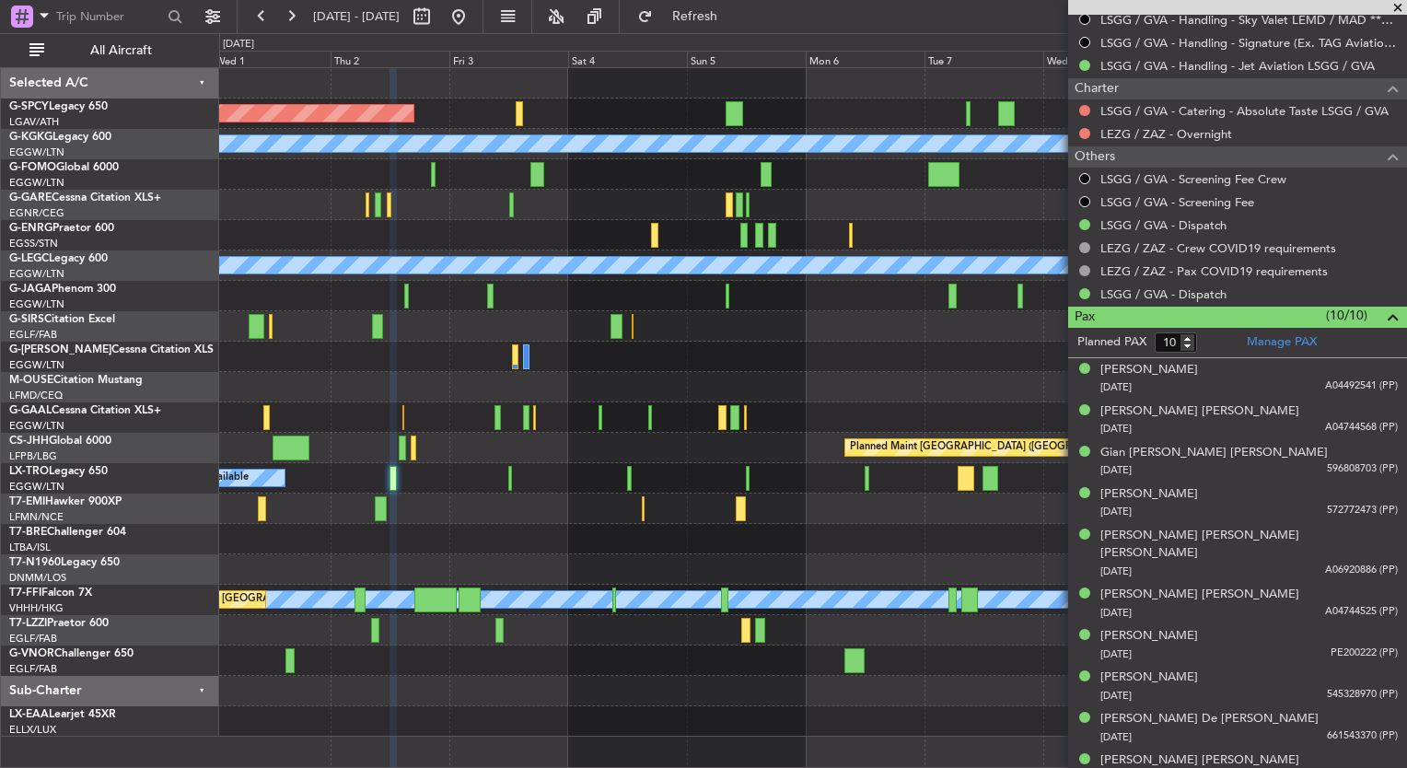
click at [350, 171] on div "Planned Maint Bremen A/C Unavailable Istanbul (Ataturk) A/C Unavailable London …" at bounding box center [812, 402] width 1187 height 669
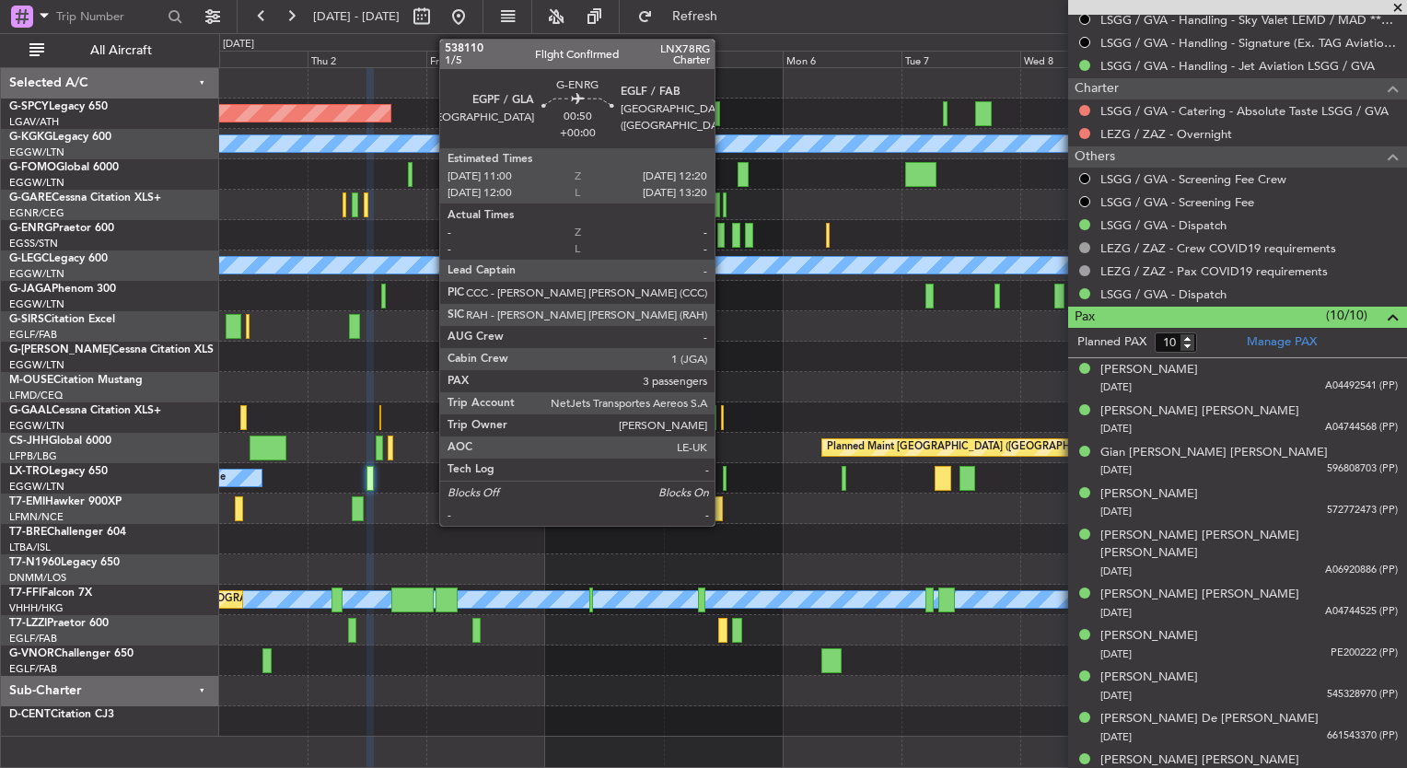
click at [723, 238] on div at bounding box center [720, 235] width 7 height 25
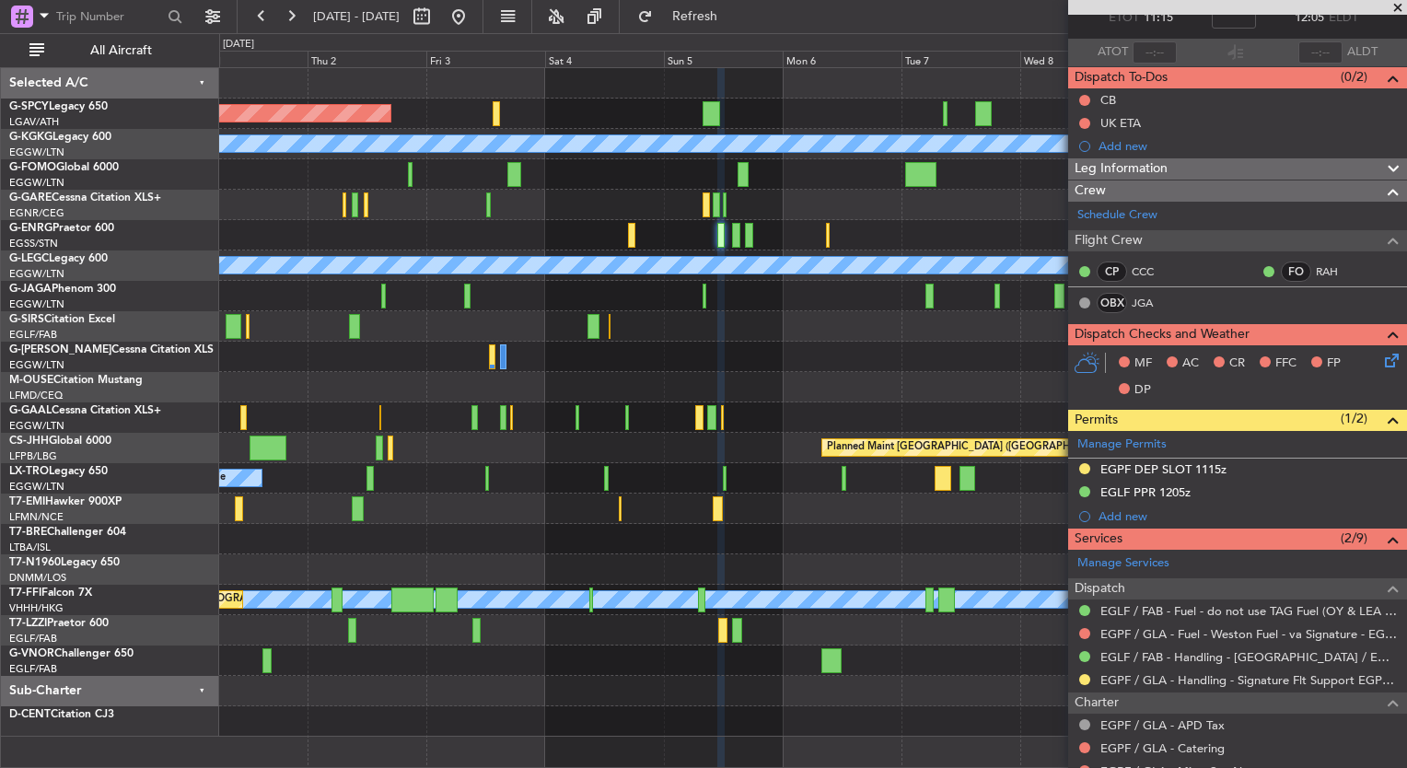
scroll to position [110, 0]
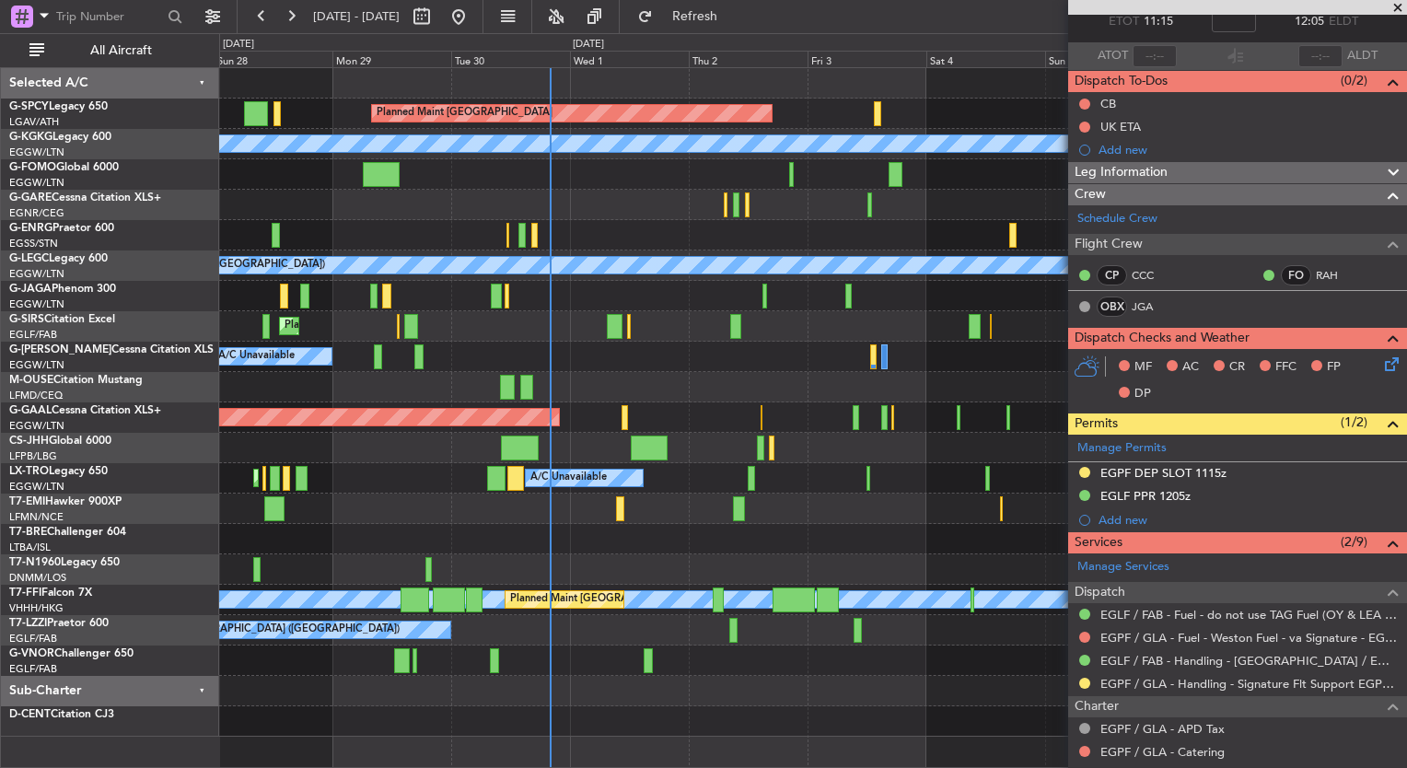
click at [972, 413] on div "Planned Maint Bremen A/C Unavailable Istanbul (Ataturk) A/C Unavailable Unplann…" at bounding box center [812, 402] width 1187 height 669
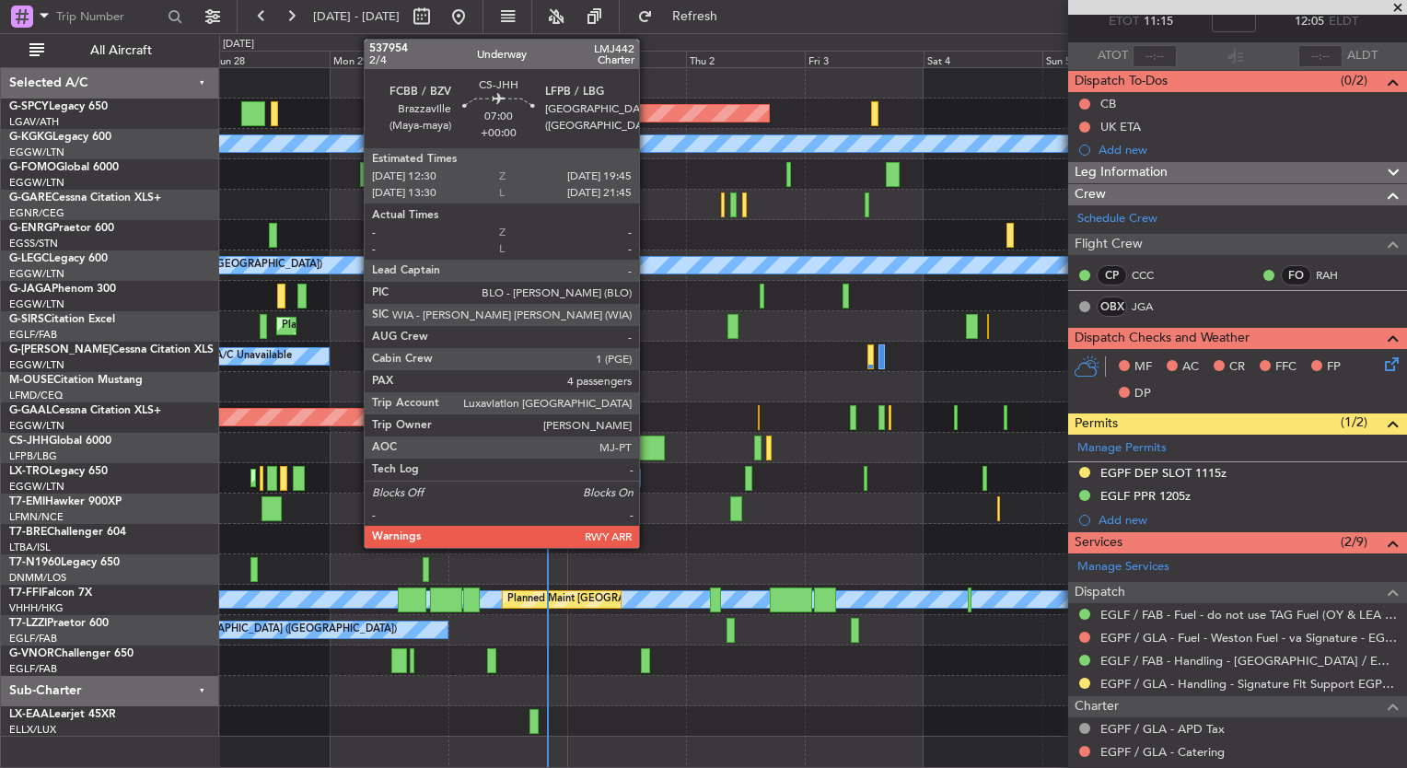
click at [647, 446] on div at bounding box center [646, 448] width 36 height 25
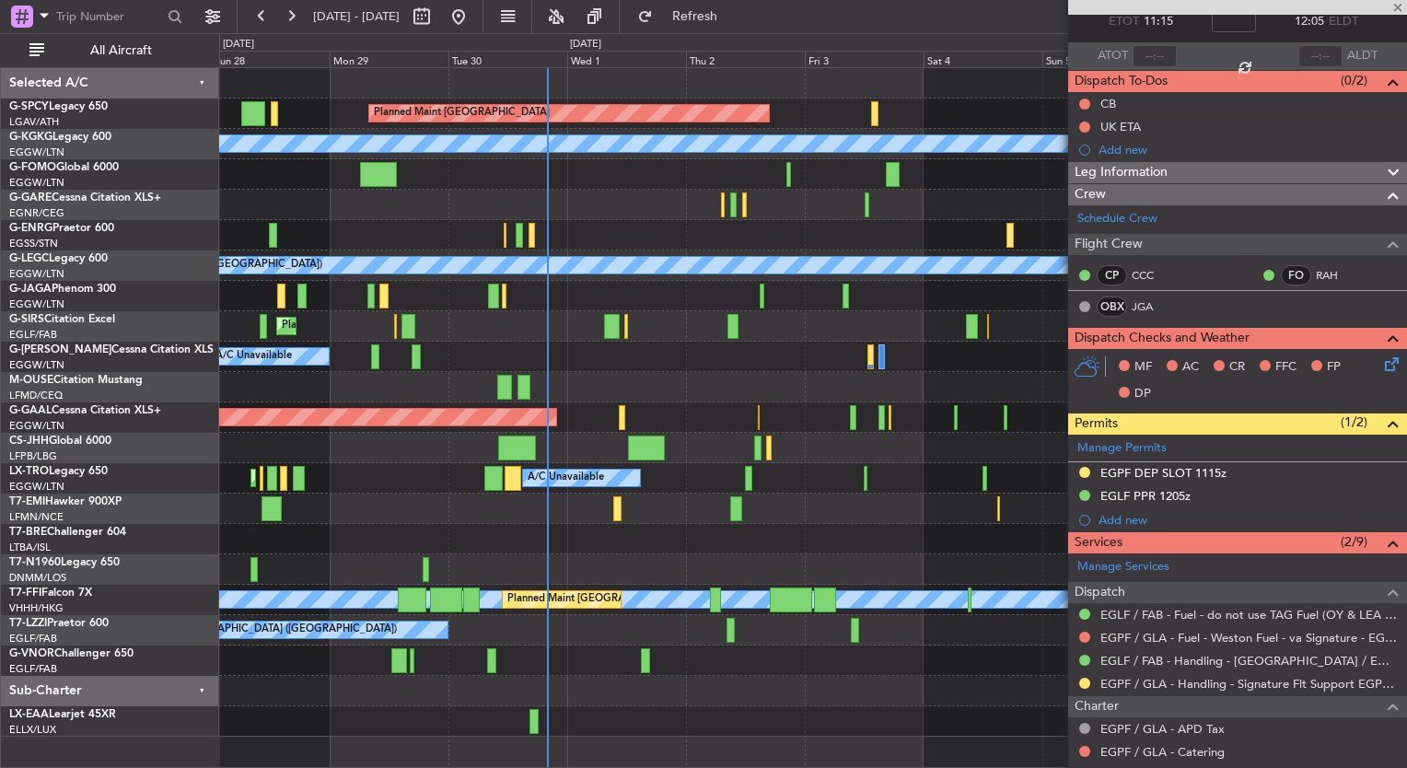
type input "4"
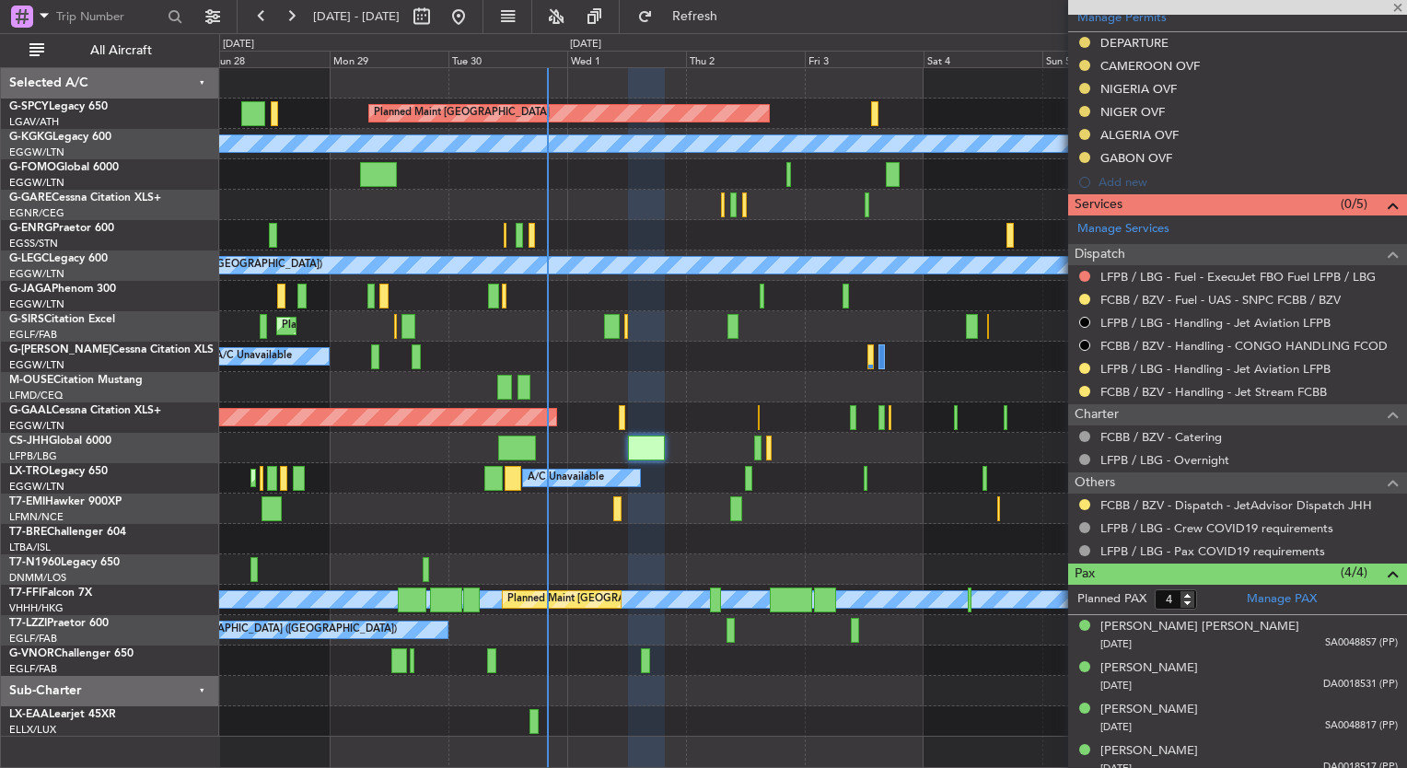
scroll to position [571, 0]
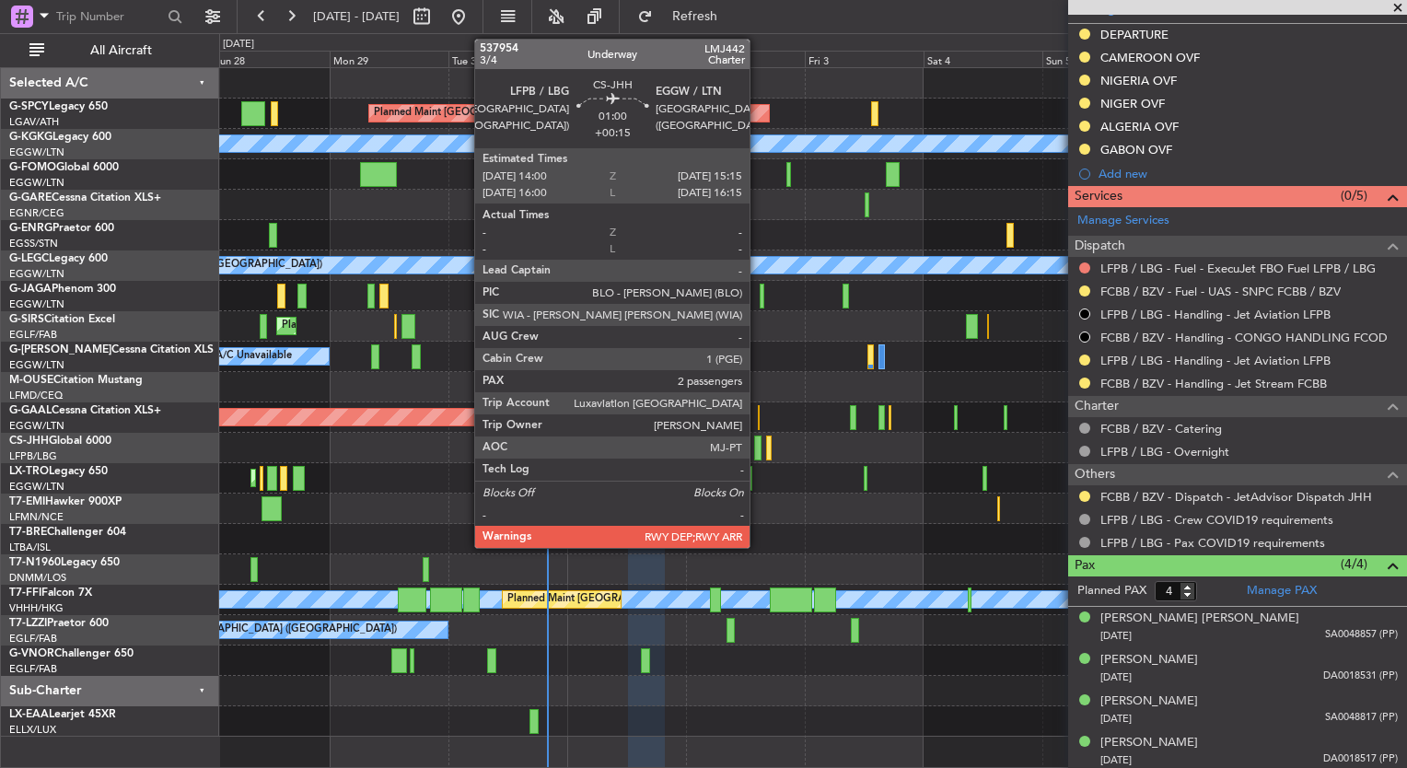
click at [755, 449] on div at bounding box center [757, 448] width 6 height 25
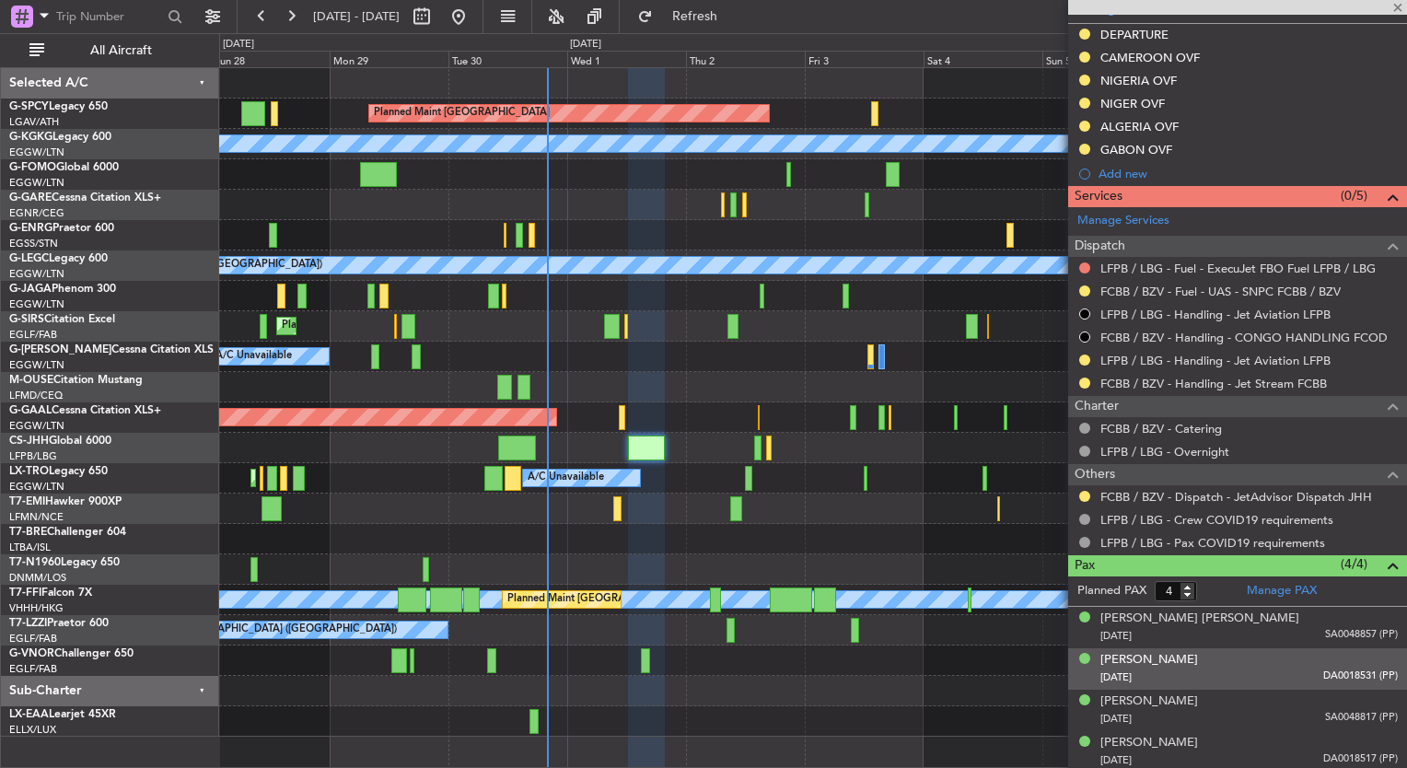
type input "+00:15"
type input "2"
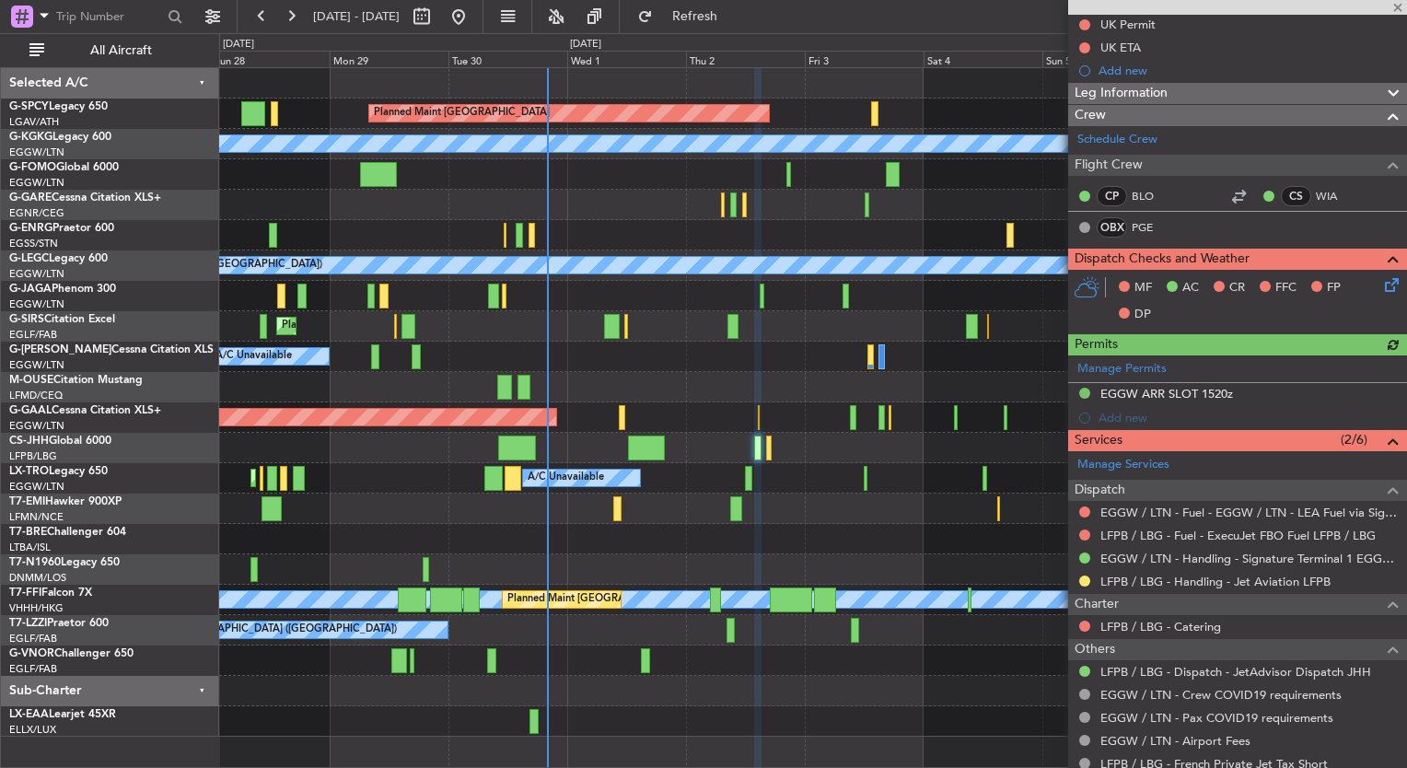
scroll to position [396, 0]
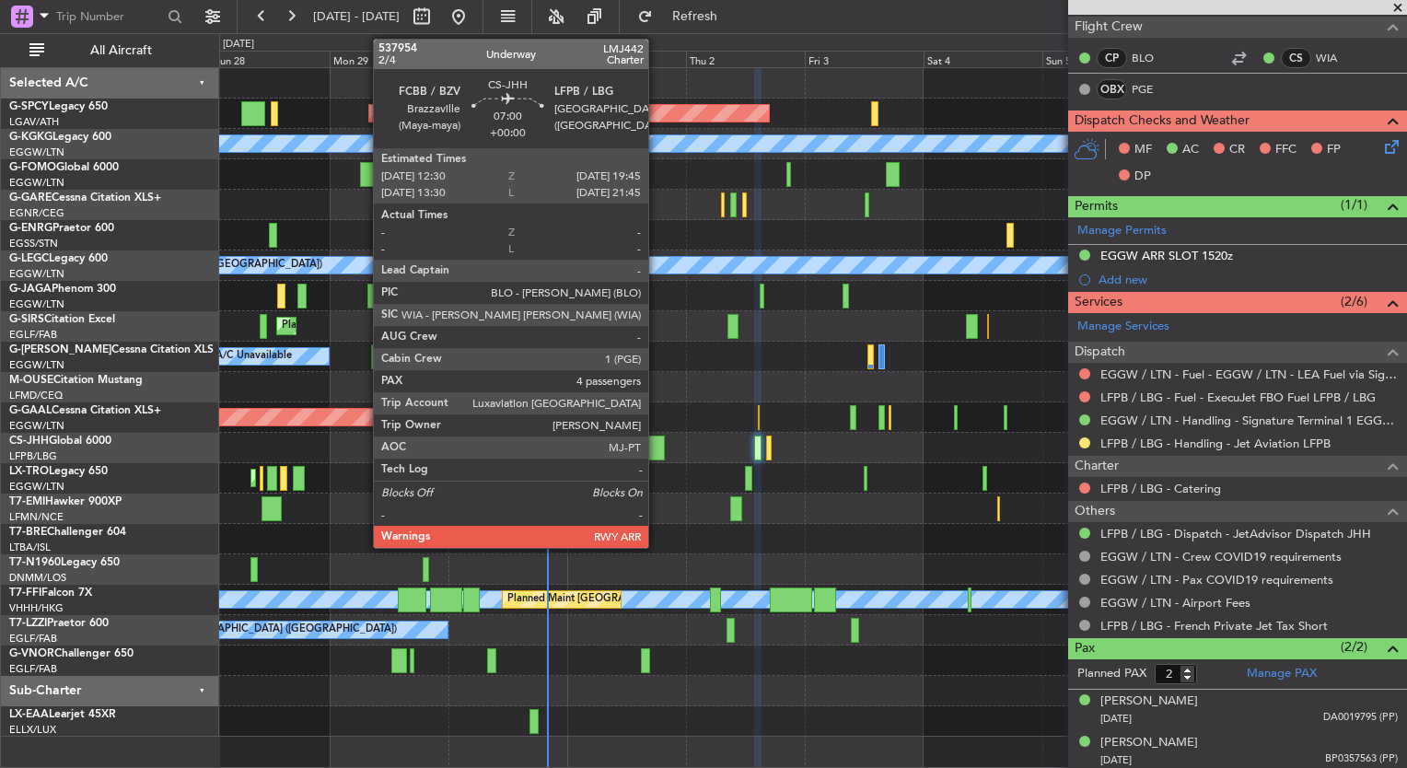
click at [657, 451] on div at bounding box center [646, 448] width 36 height 25
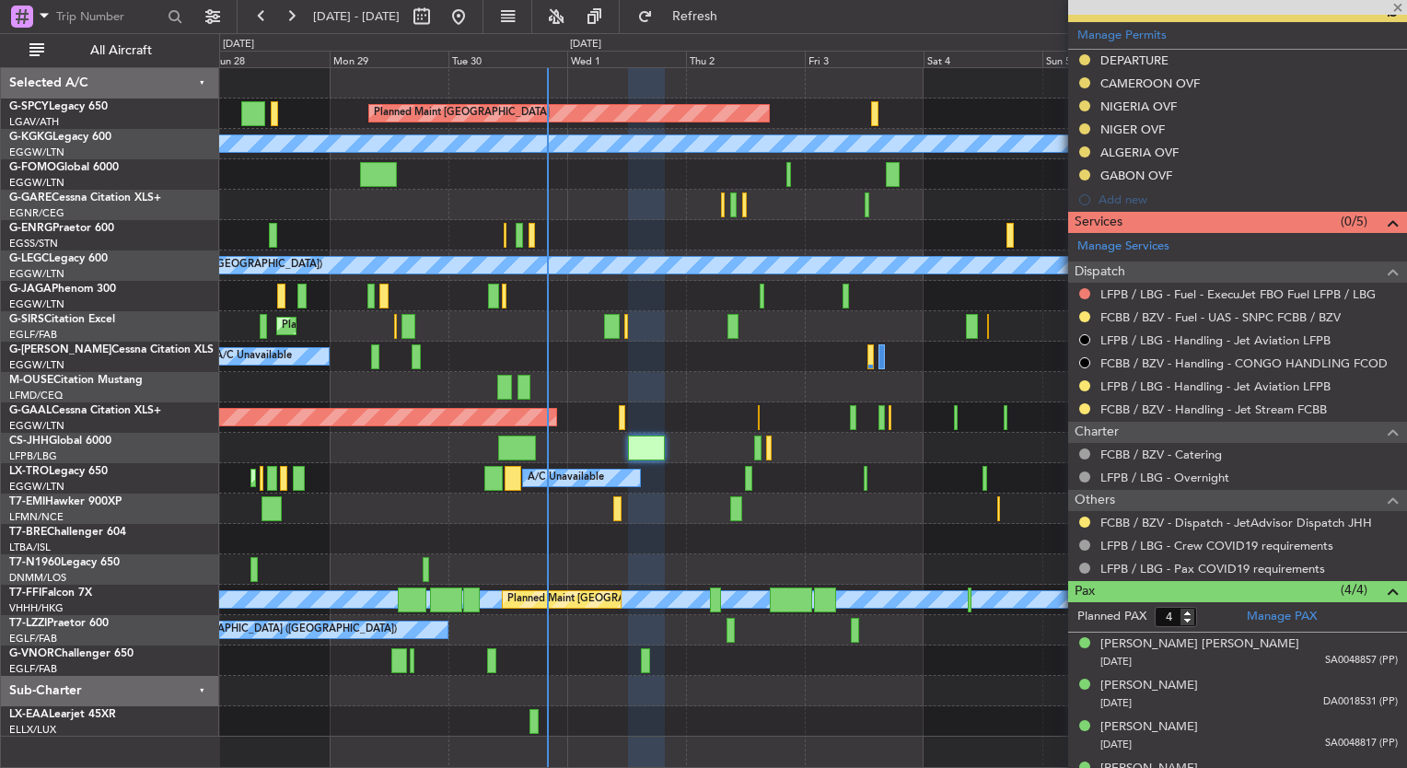
scroll to position [571, 0]
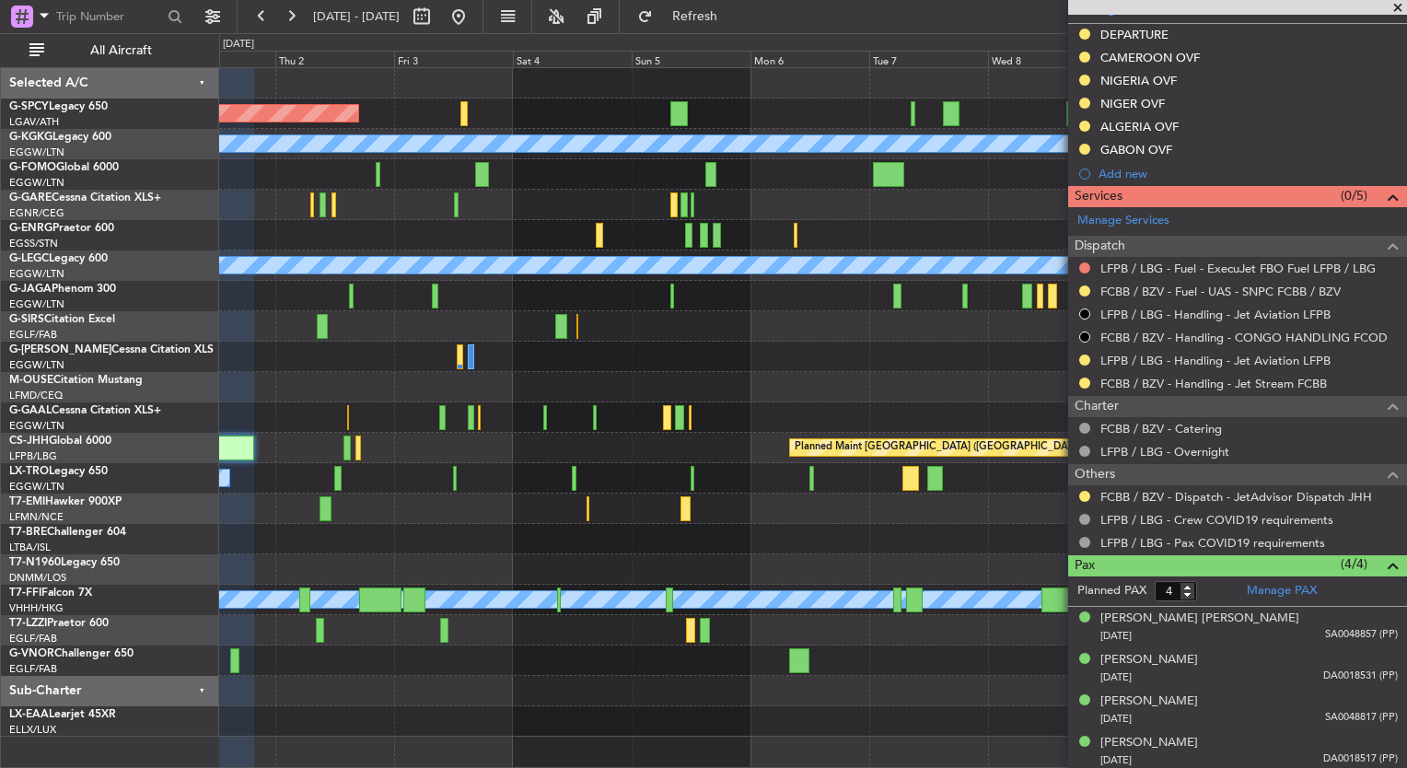
click at [300, 322] on div "Planned Maint Bremen A/C Unavailable Istanbul (Ataturk) A/C Unavailable London …" at bounding box center [812, 402] width 1187 height 669
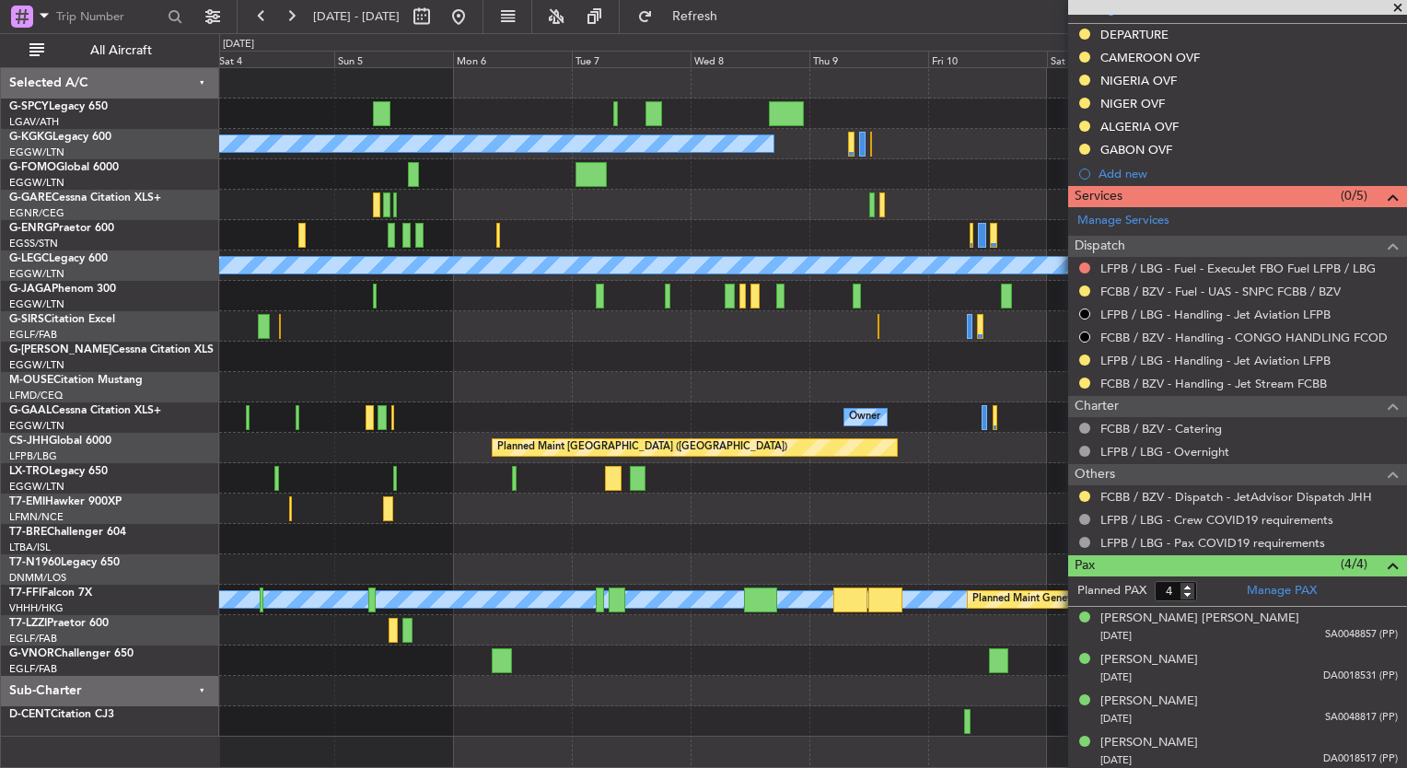
click at [519, 231] on div at bounding box center [812, 235] width 1187 height 30
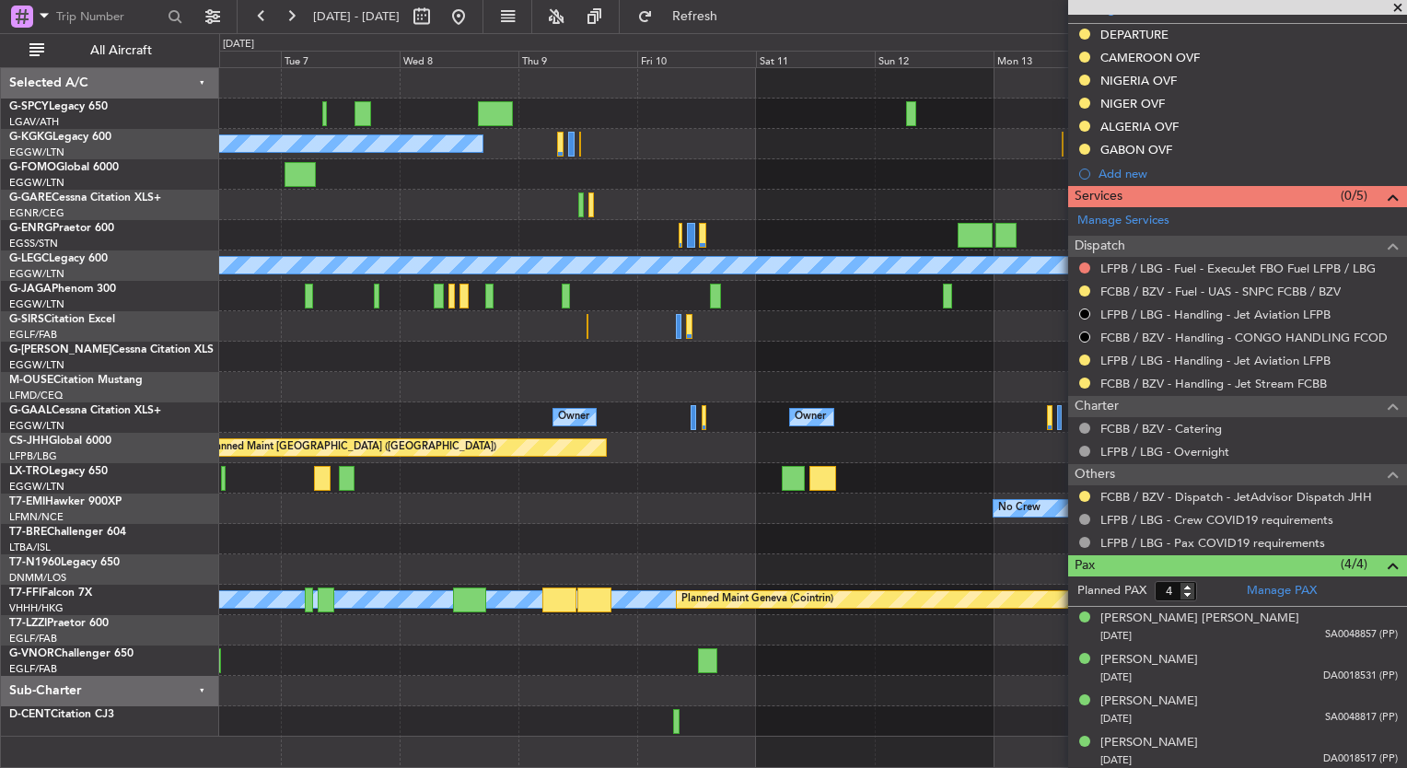
click at [582, 227] on div at bounding box center [812, 235] width 1187 height 30
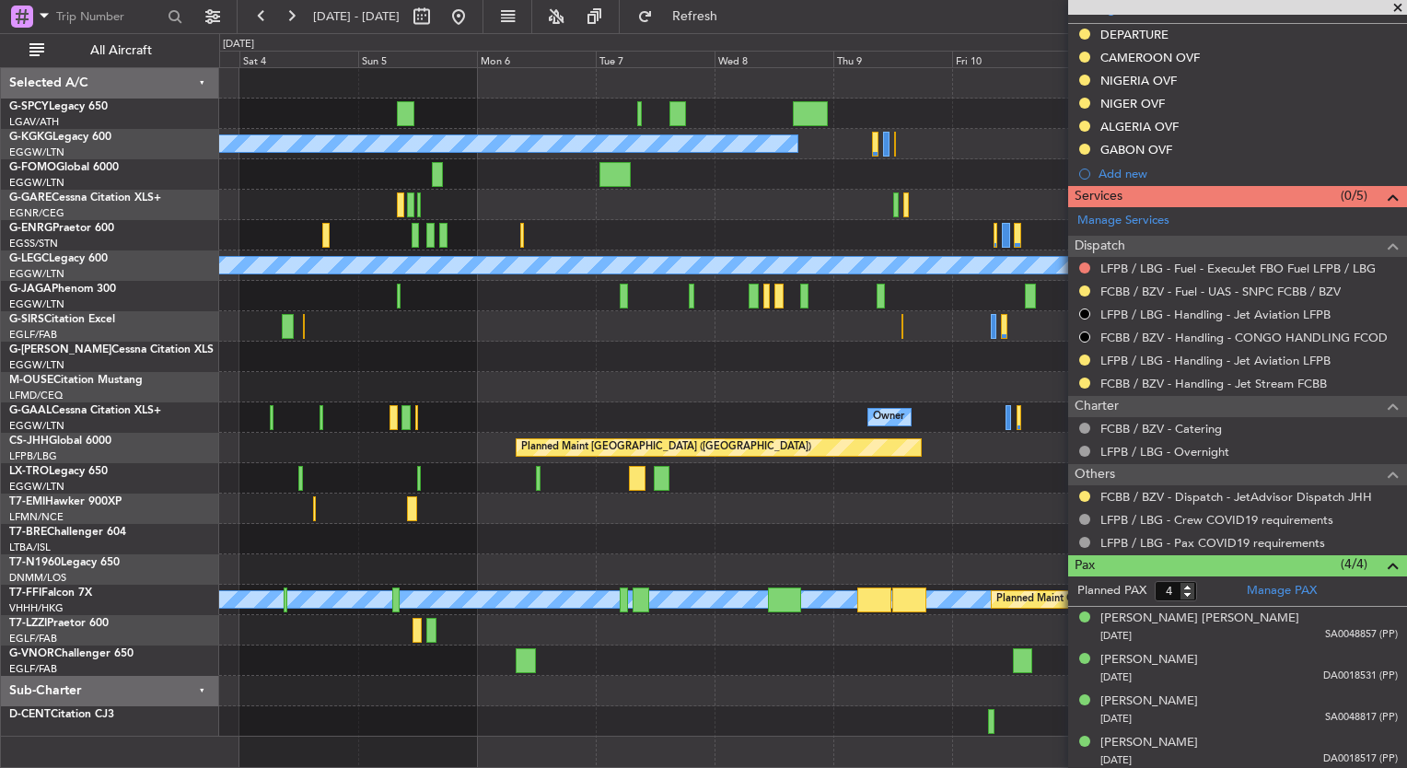
click at [955, 384] on div at bounding box center [812, 387] width 1187 height 30
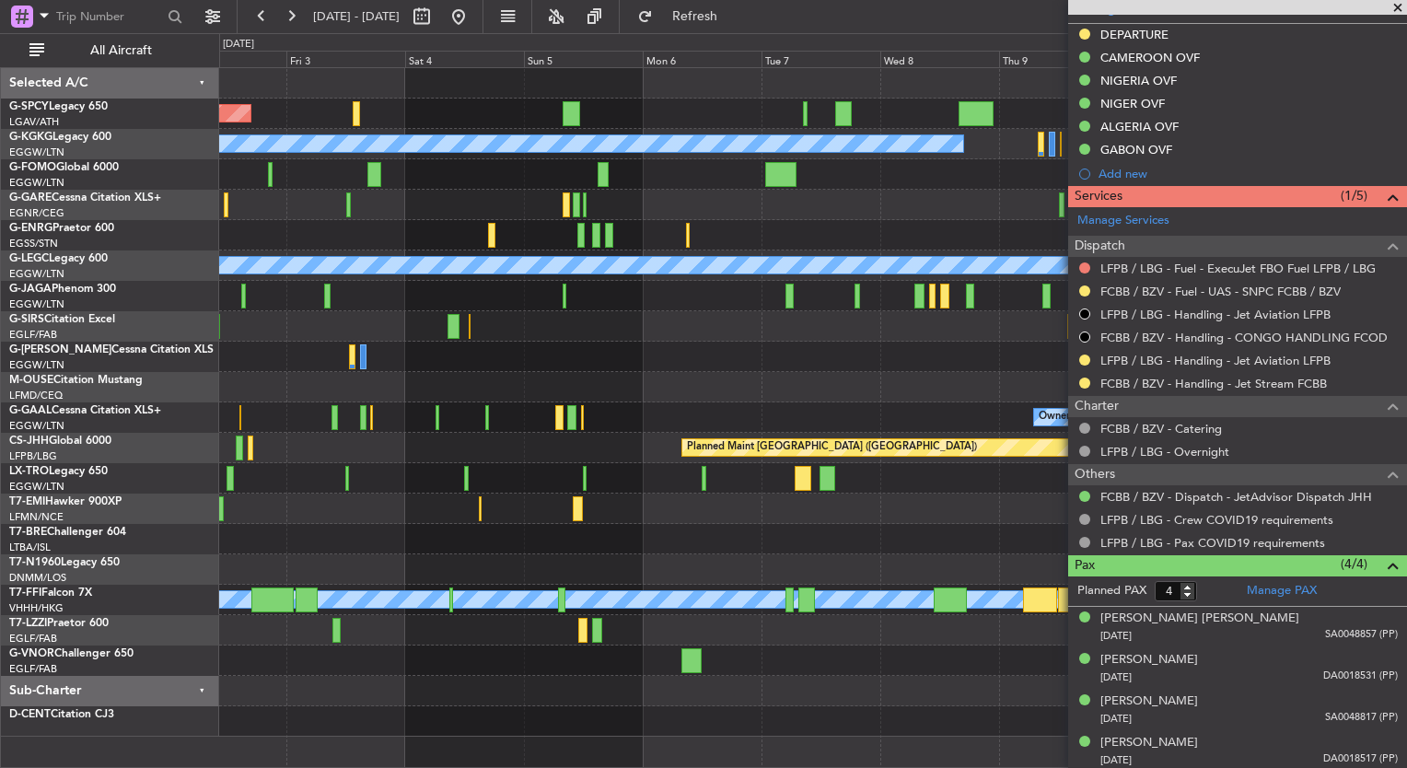
click at [377, 225] on div at bounding box center [812, 235] width 1187 height 30
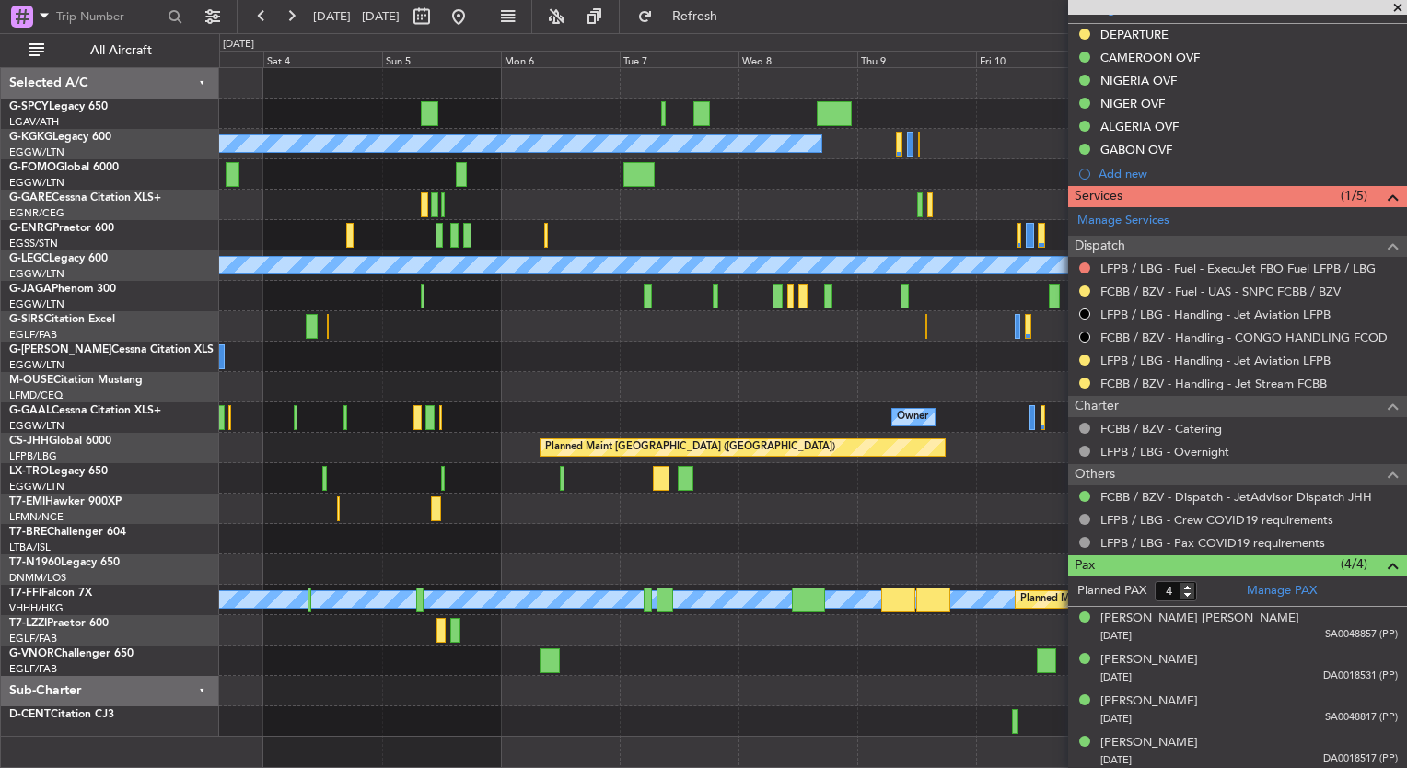
click at [785, 234] on div "Planned Maint Bremen A/C Unavailable Istanbul (Ataturk) A/C Unavailable London …" at bounding box center [812, 402] width 1187 height 669
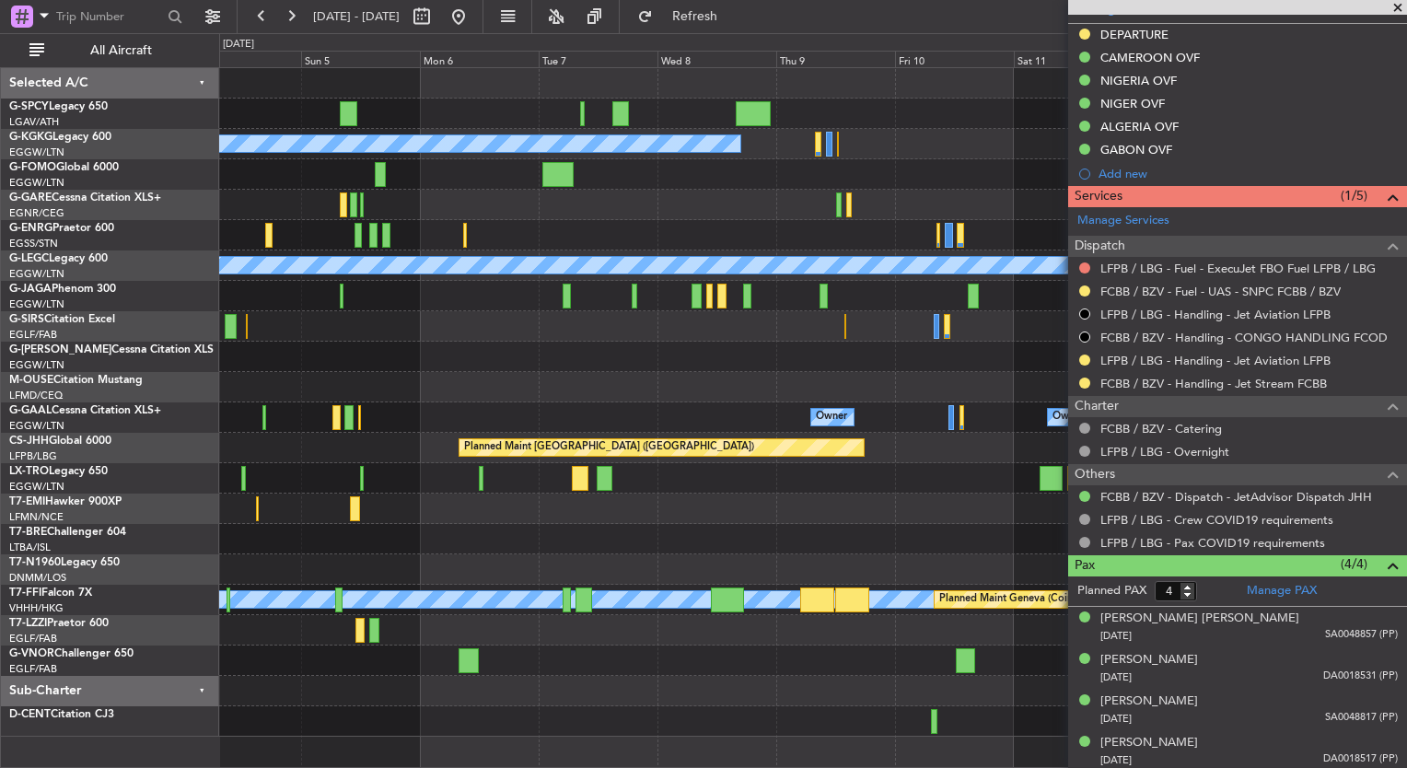
click at [420, 240] on div at bounding box center [812, 235] width 1187 height 30
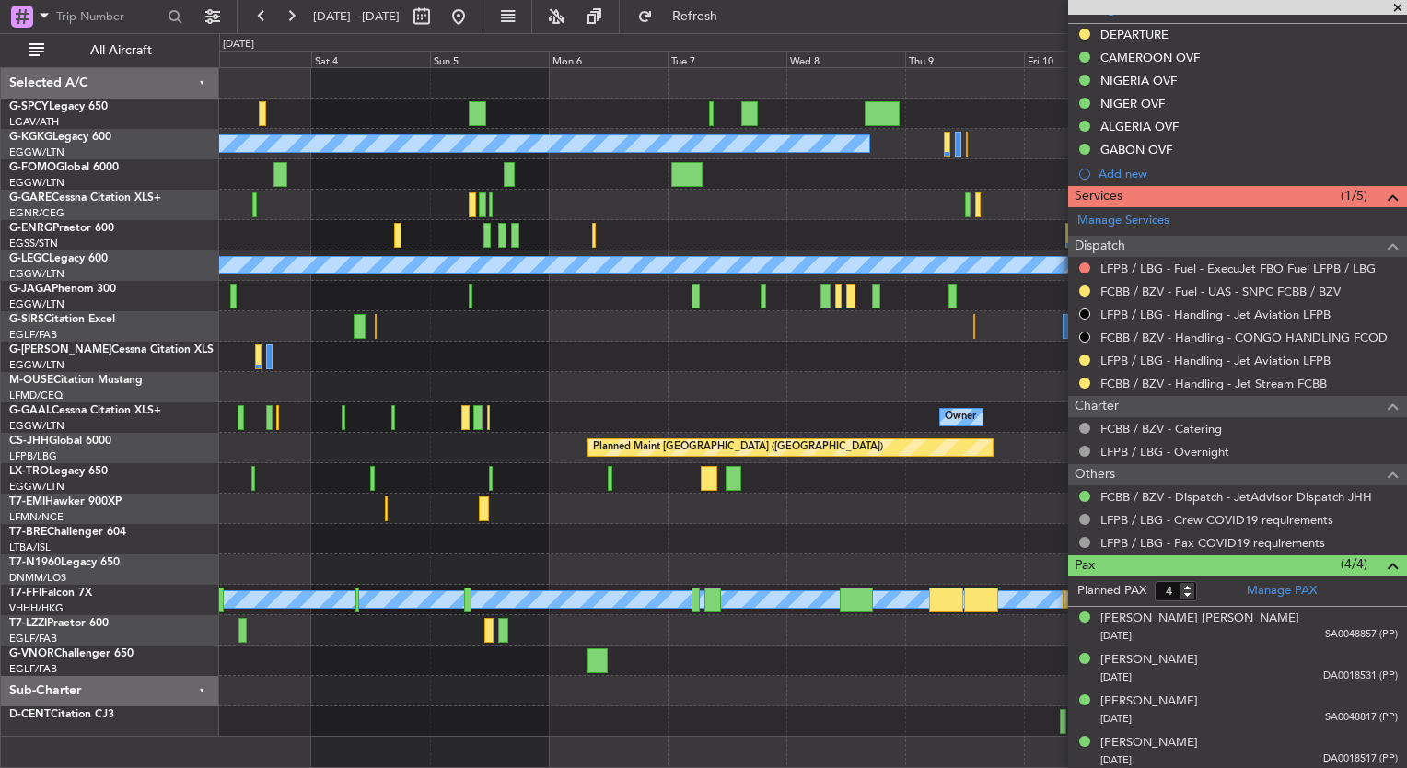
click at [690, 242] on div at bounding box center [812, 235] width 1187 height 30
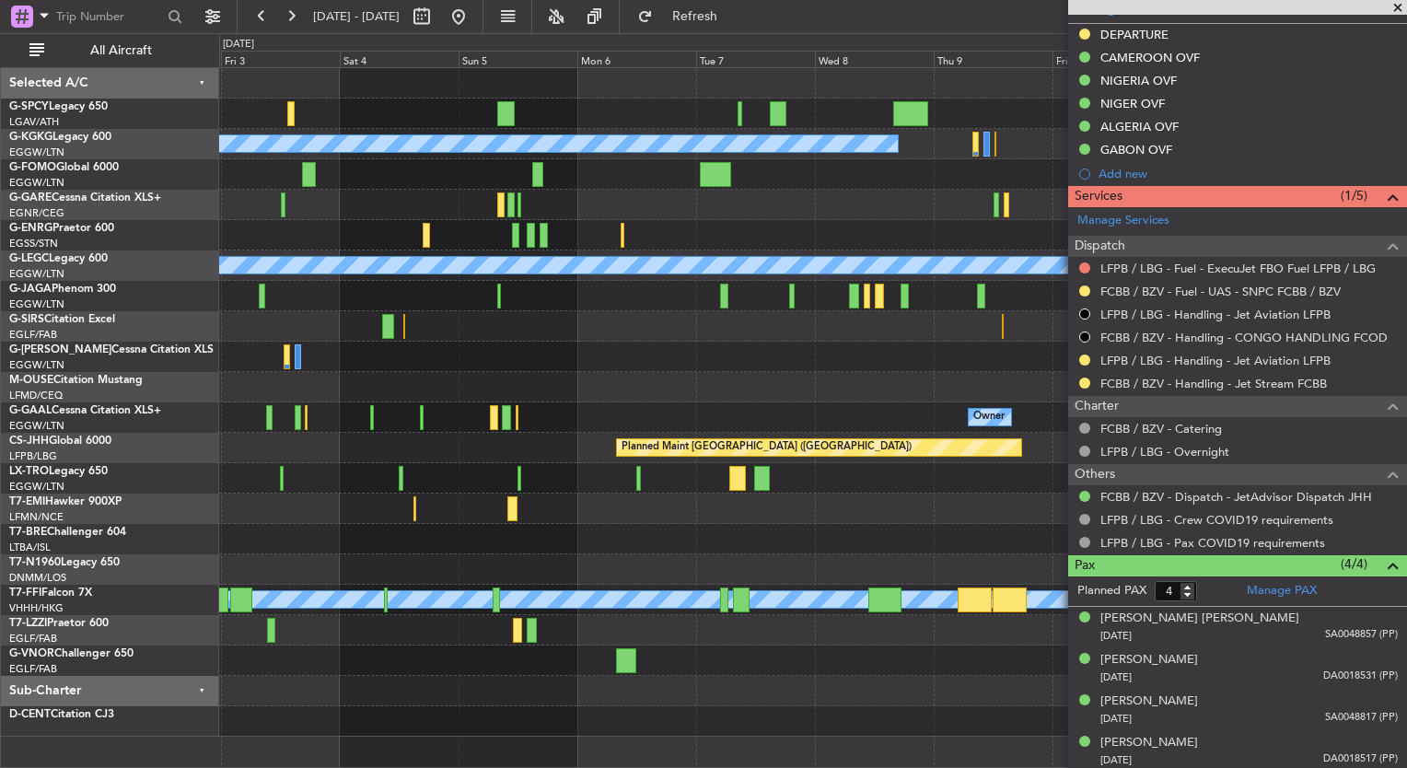
click at [186, 365] on div "Planned Maint Bremen A/C Unavailable Istanbul (Ataturk) A/C Unavailable London …" at bounding box center [703, 400] width 1407 height 735
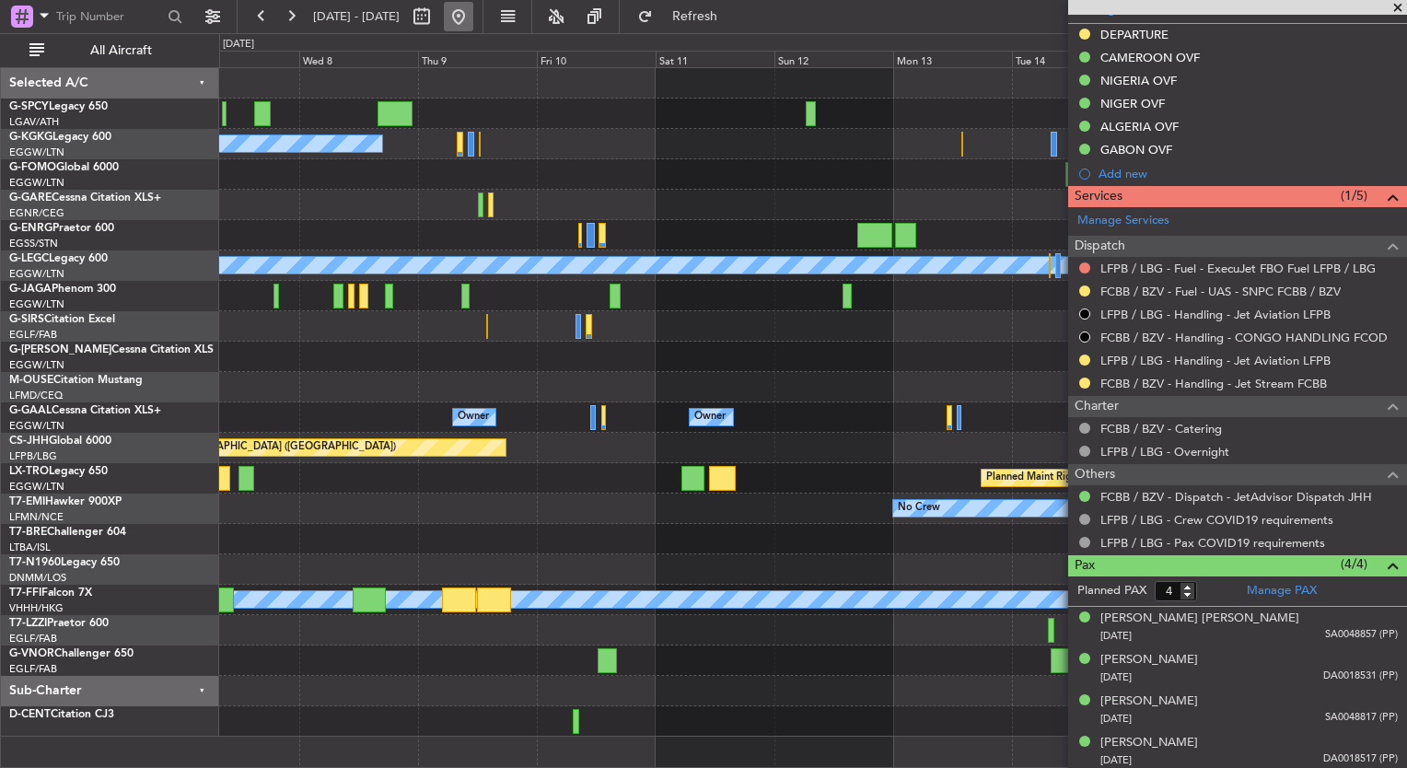
click at [473, 6] on button at bounding box center [458, 16] width 29 height 29
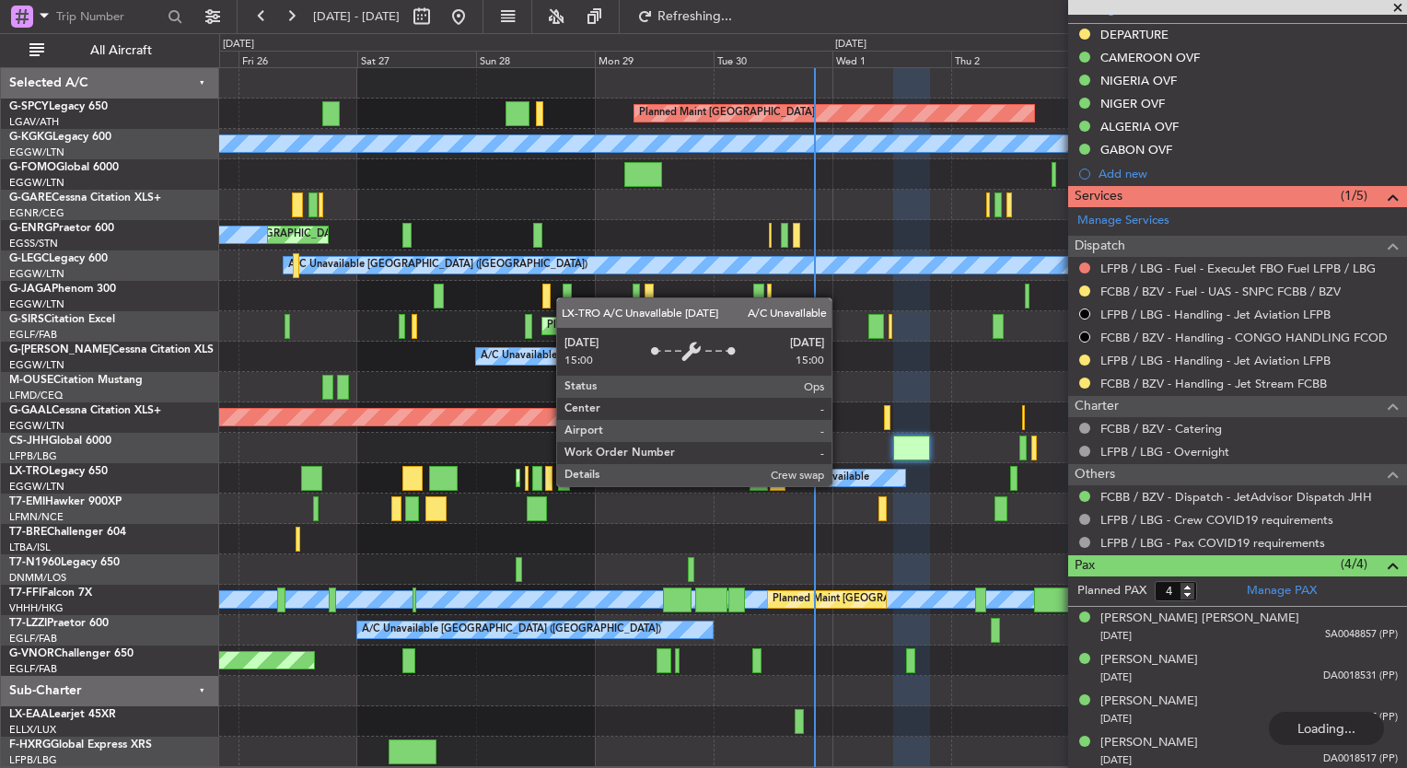
click at [793, 476] on div "A/C Unavailable" at bounding box center [831, 478] width 76 height 28
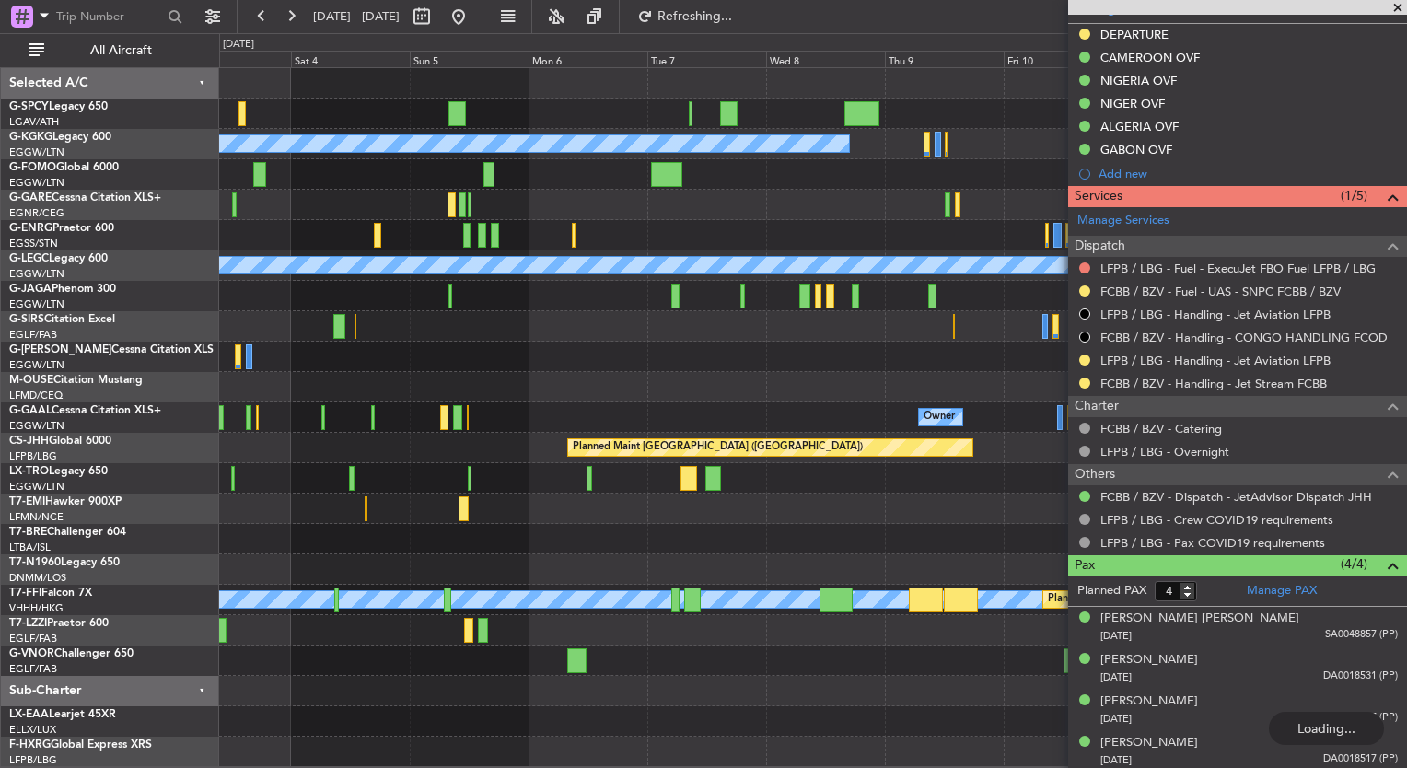
click at [484, 405] on div "Planned Maint Bremen A/C Unavailable Istanbul (Ataturk) A/C Unavailable London …" at bounding box center [812, 417] width 1187 height 699
click at [473, 19] on button at bounding box center [458, 16] width 29 height 29
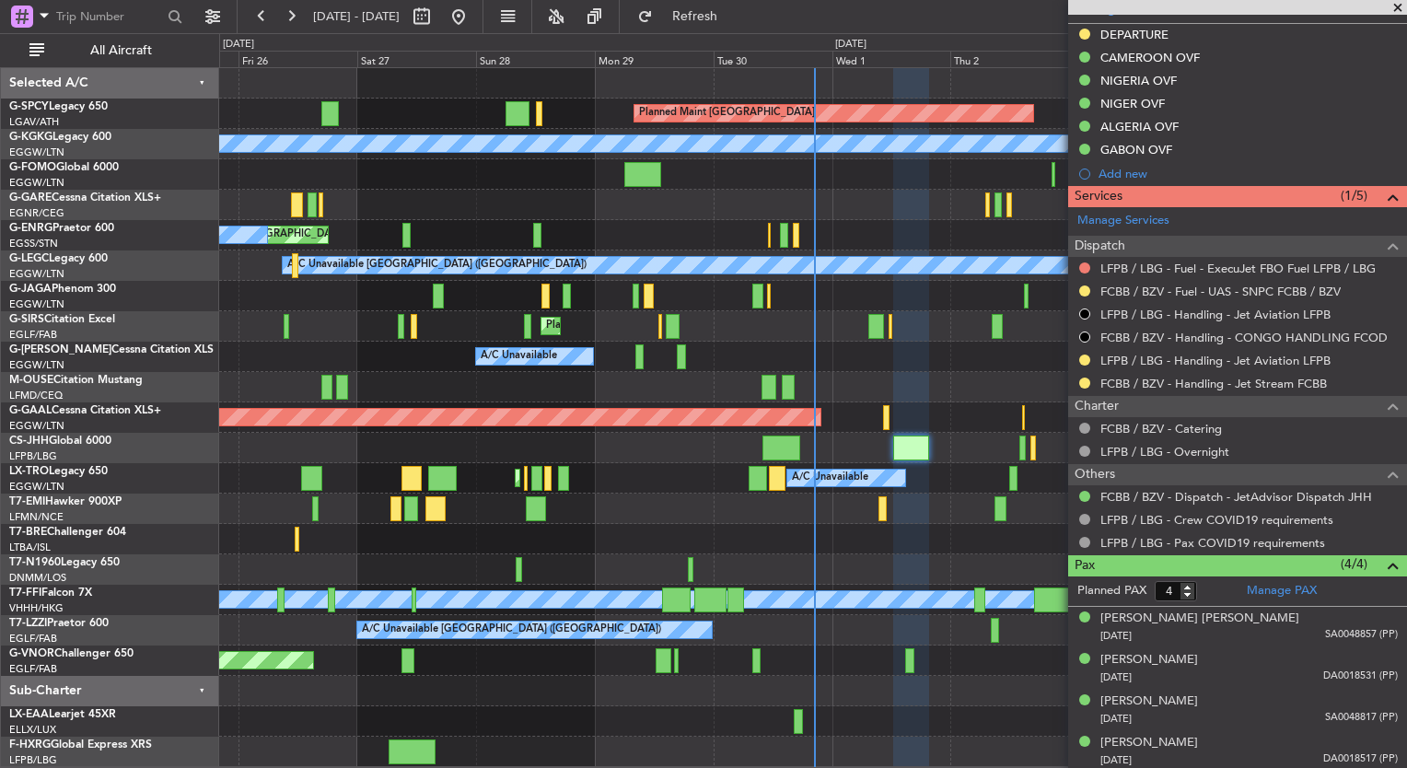
click at [184, 238] on div "Planned Maint Bremen A/C Unavailable Istanbul (Ataturk) Planned Maint London (L…" at bounding box center [703, 400] width 1407 height 735
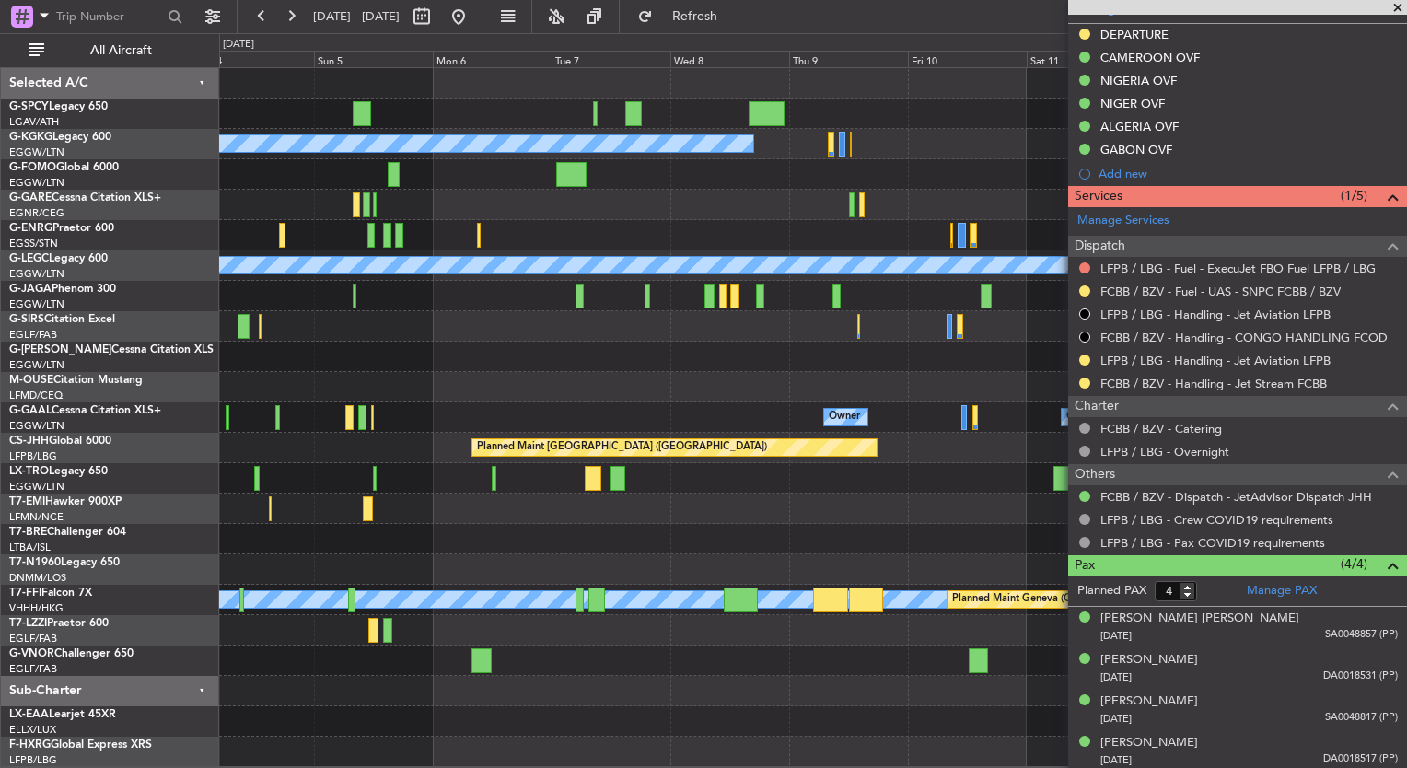
click at [338, 203] on div "Planned Maint Bremen A/C Unavailable Istanbul (Ataturk) A/C Unavailable London …" at bounding box center [812, 417] width 1187 height 699
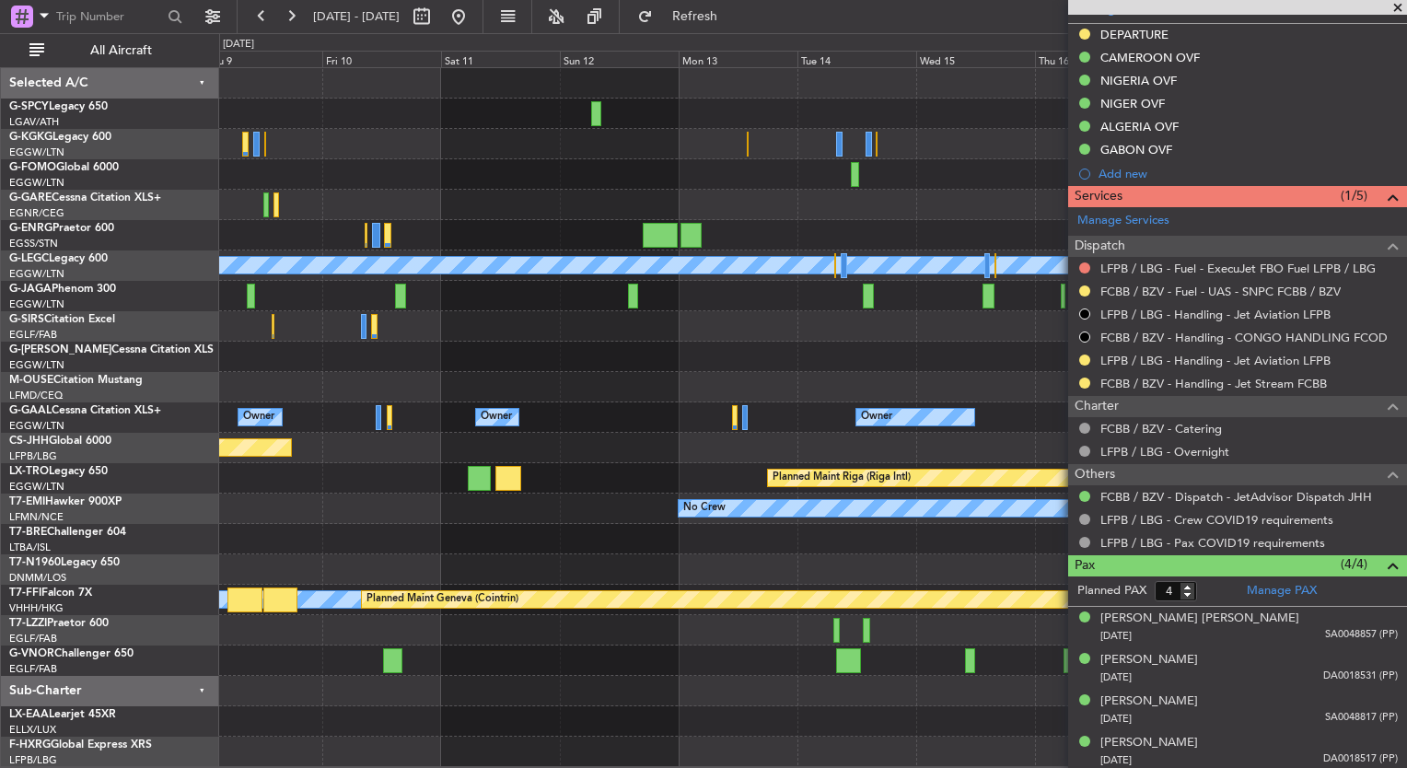
click at [96, 197] on div "A/C Unavailable Istanbul (Ataturk) A/C Unavailable London (Luton) Planned Maint…" at bounding box center [703, 400] width 1407 height 735
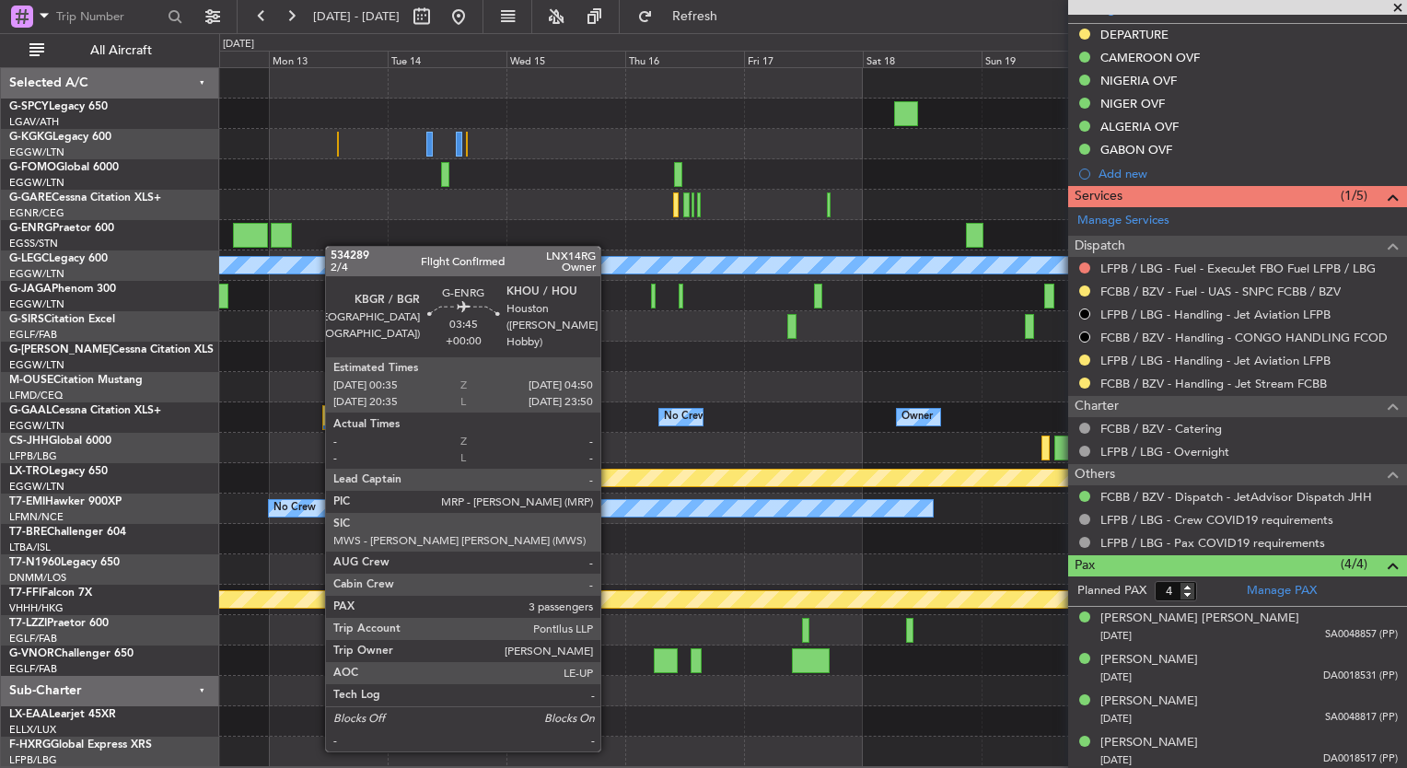
click at [257, 230] on div "A/C Unavailable London (Luton) Planned Maint Oxford (Kidlington) Owner Owner No…" at bounding box center [812, 417] width 1187 height 699
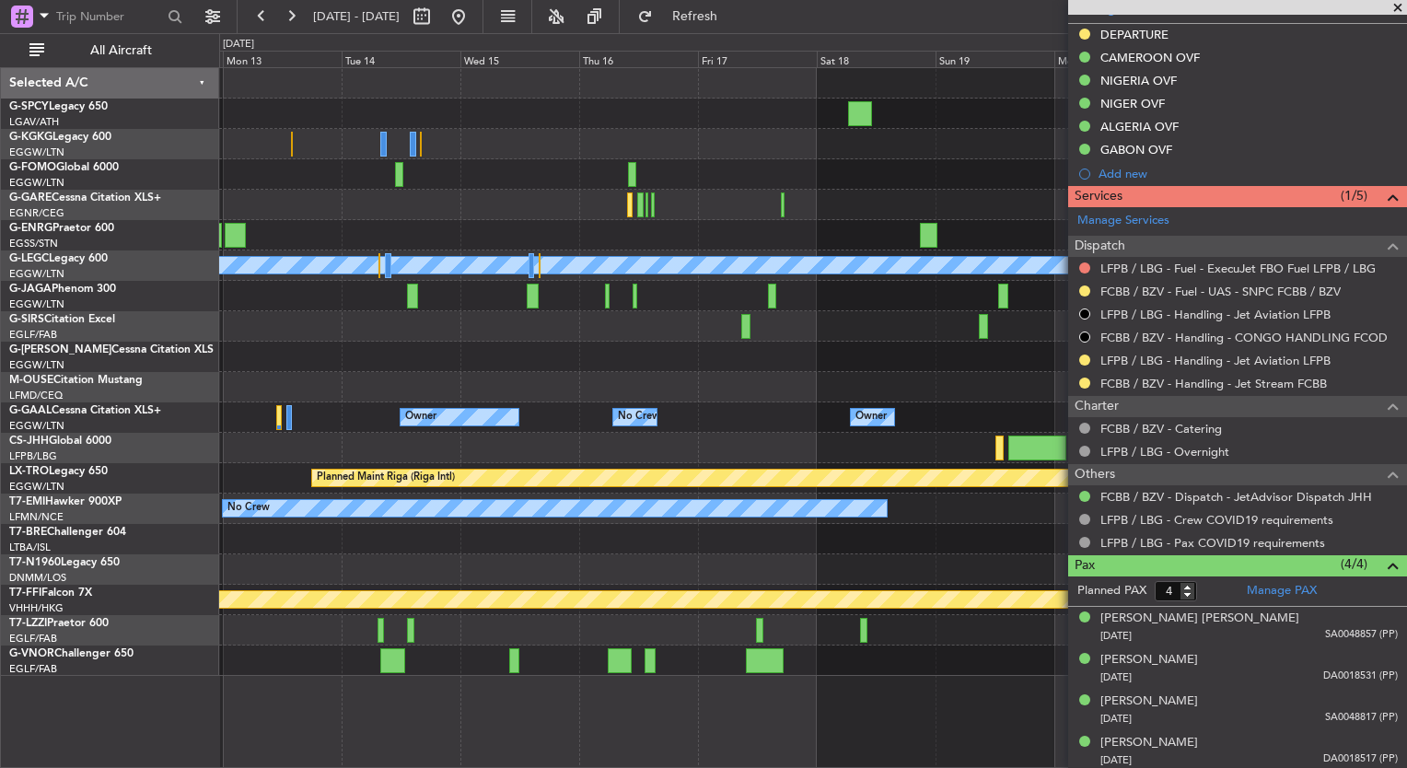
click at [1394, 9] on span at bounding box center [1398, 8] width 18 height 17
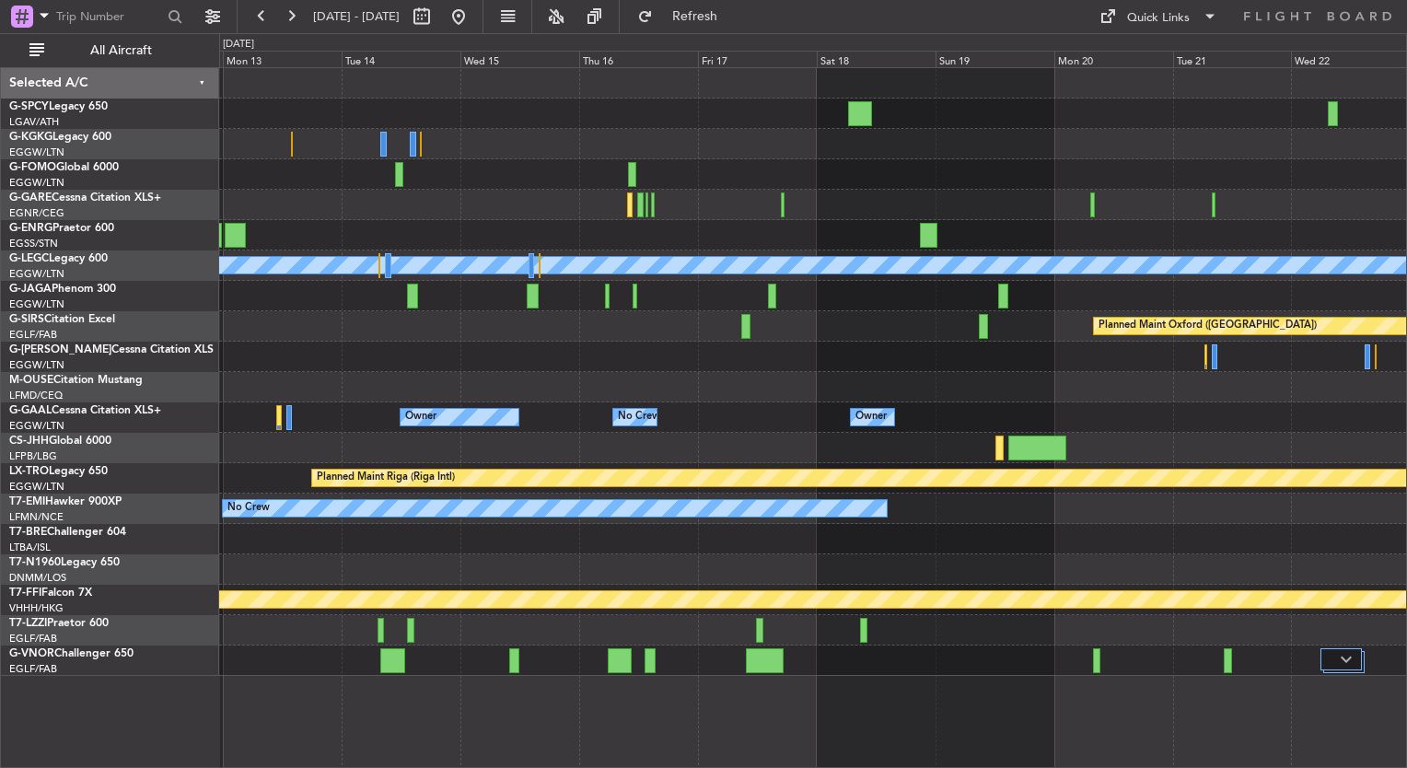
type input "0"
click at [1164, 9] on div "Quick Links" at bounding box center [1158, 18] width 63 height 18
click at [1168, 57] on button "Trip Builder" at bounding box center [1159, 61] width 138 height 44
click at [473, 13] on button at bounding box center [458, 16] width 29 height 29
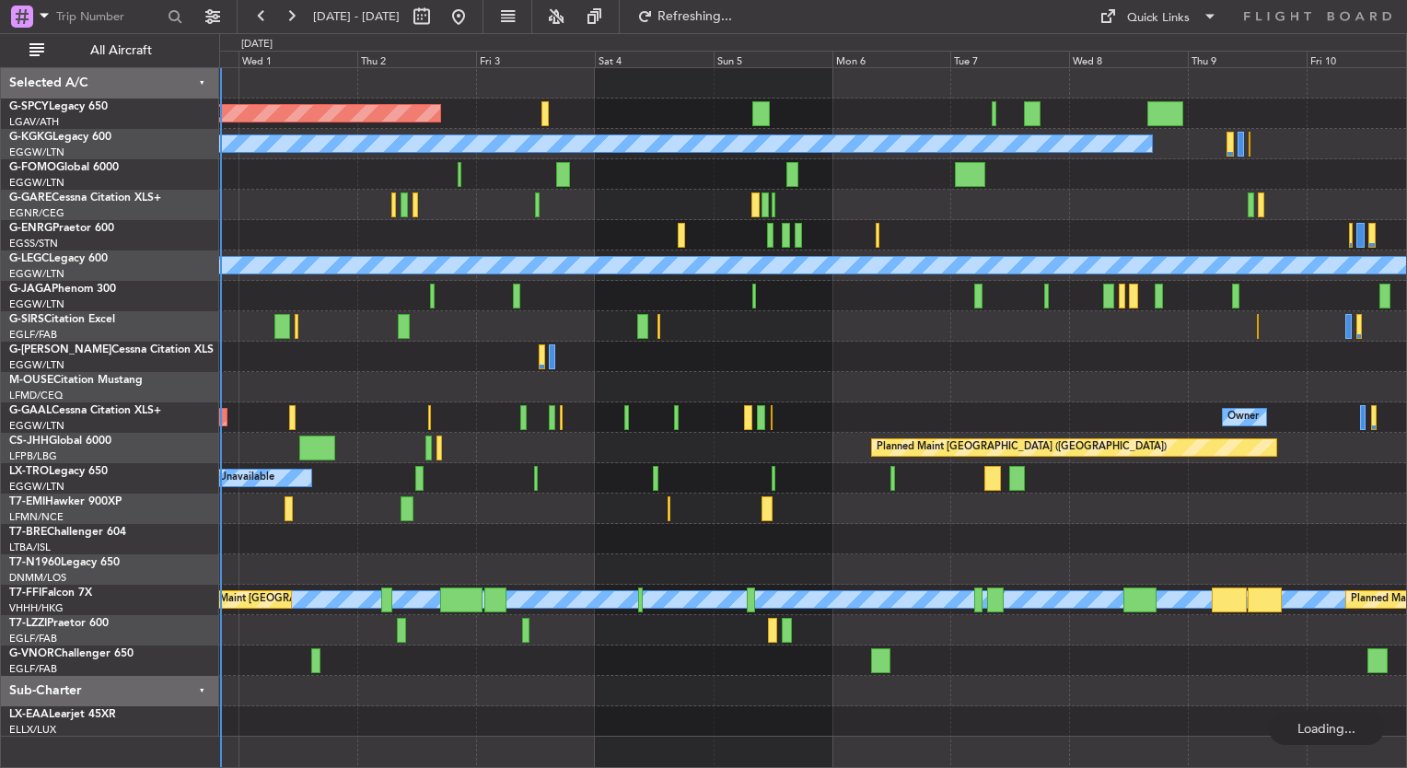
click at [362, 301] on div "Planned Maint [GEOGRAPHIC_DATA] A/C Unavailable [GEOGRAPHIC_DATA] (Ataturk) A/C…" at bounding box center [812, 402] width 1187 height 669
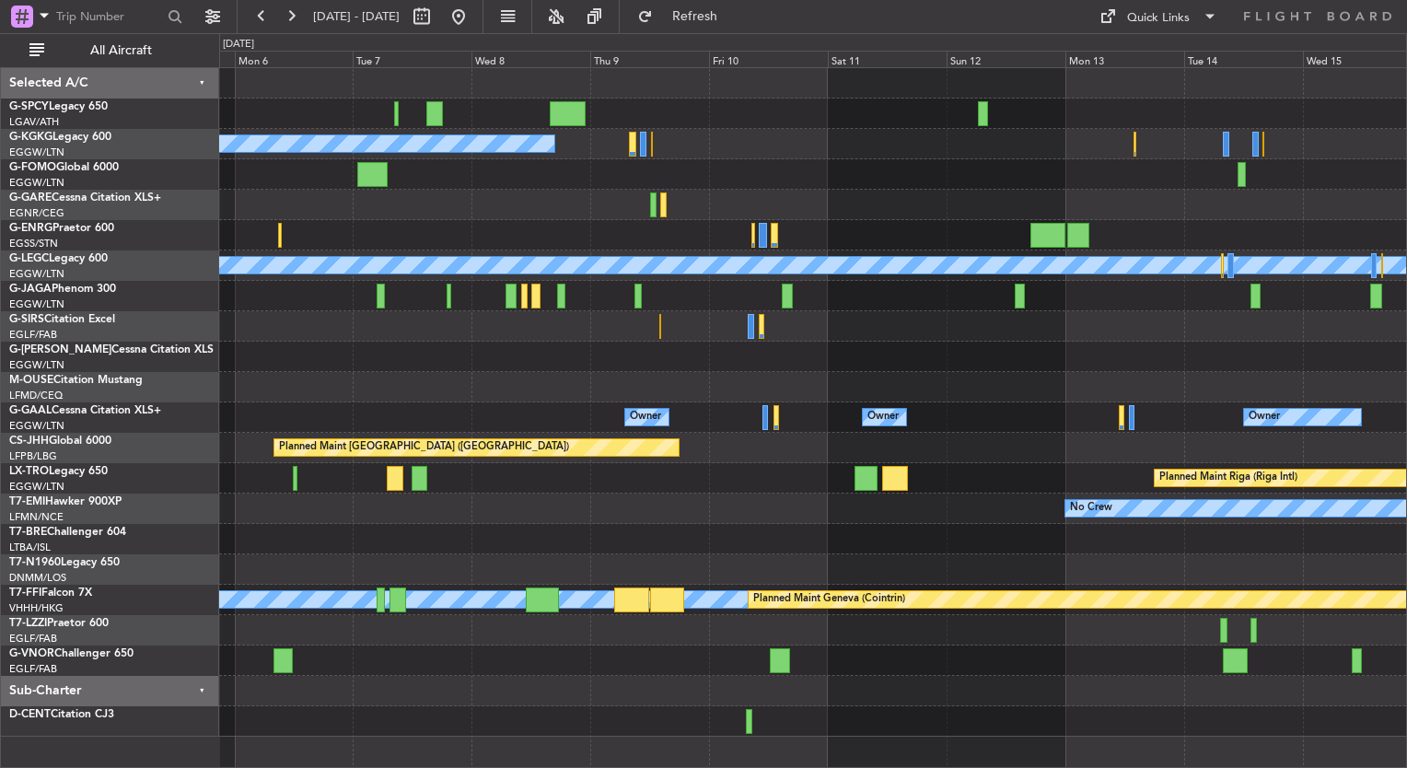
click at [408, 460] on div "A/C Unavailable Istanbul (Ataturk) A/C Unavailable London (Luton) Owner Owner O…" at bounding box center [812, 402] width 1187 height 669
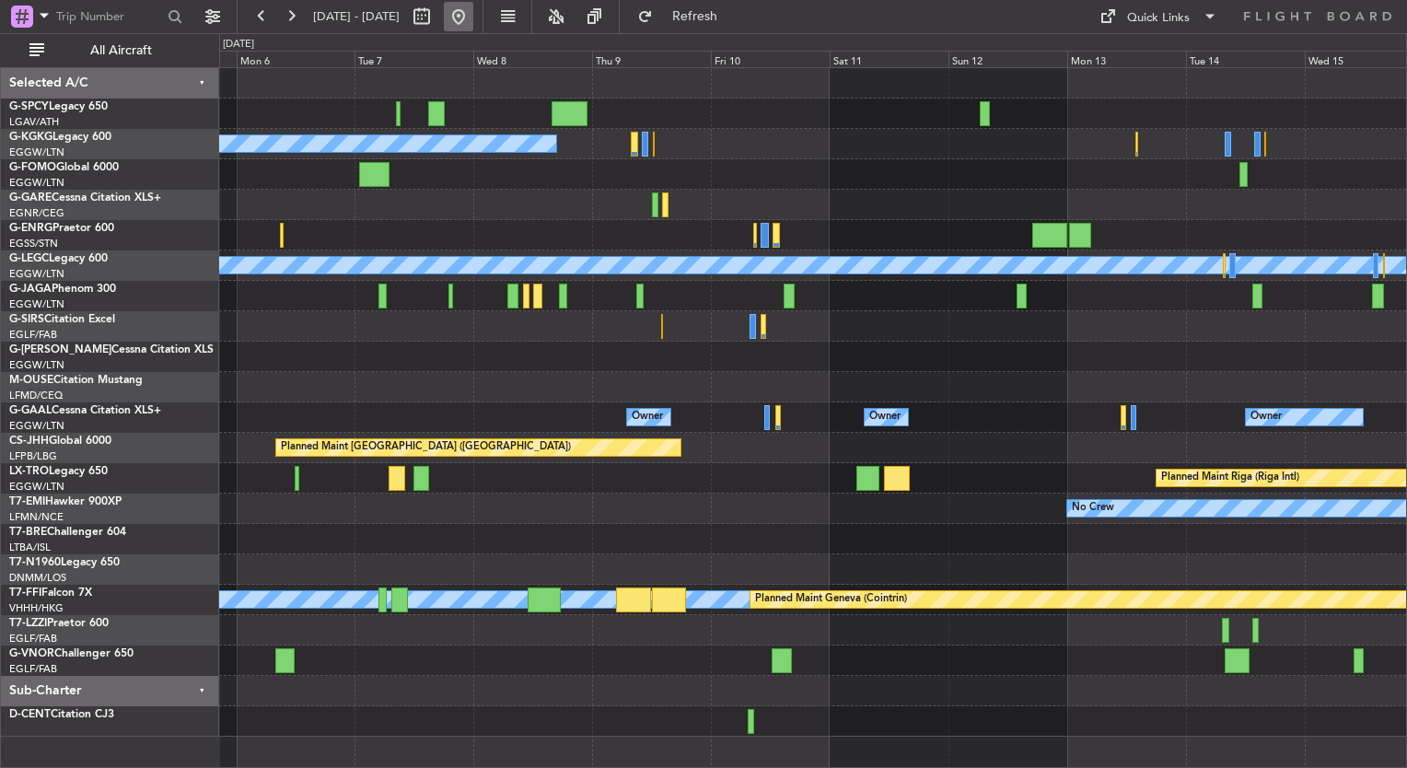
click at [473, 17] on button at bounding box center [458, 16] width 29 height 29
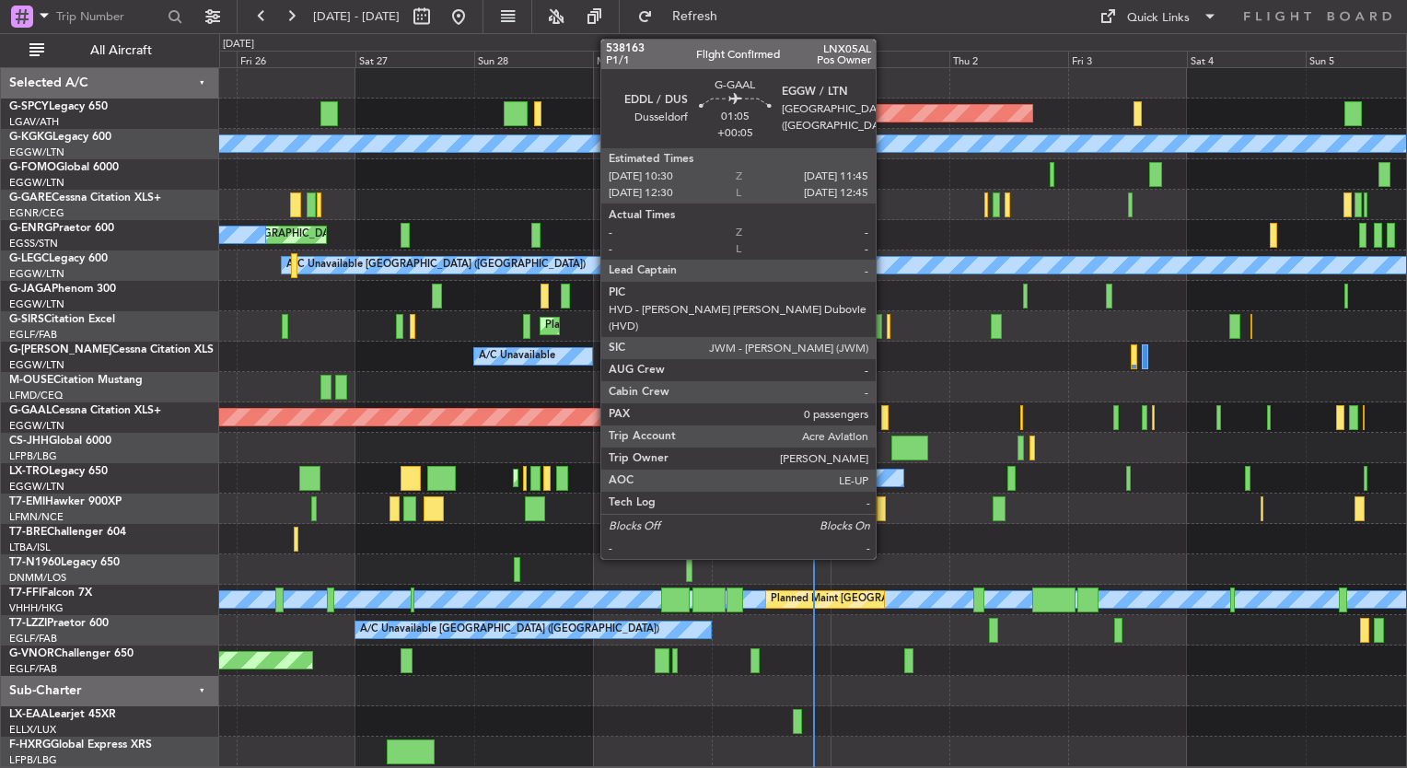
click at [884, 418] on div at bounding box center [884, 417] width 6 height 25
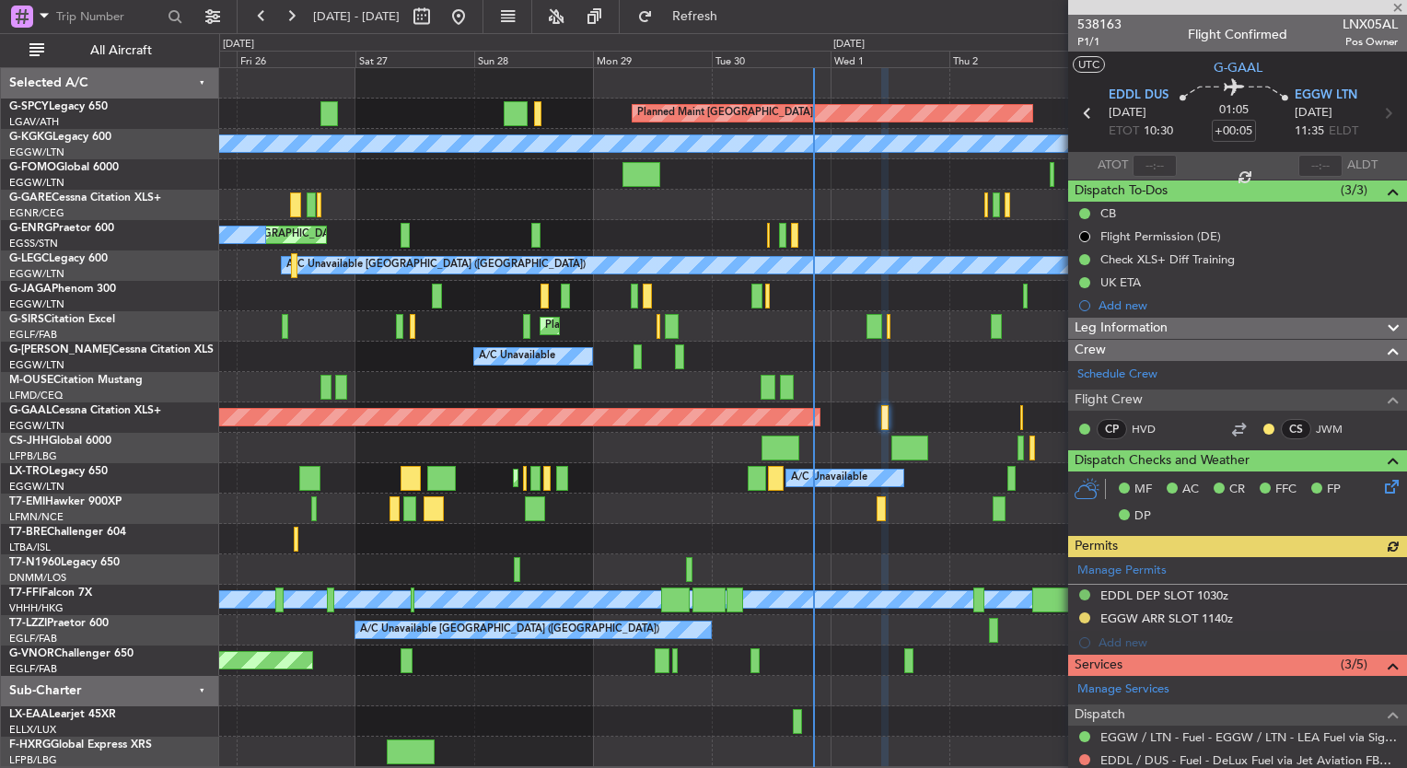
scroll to position [83, 0]
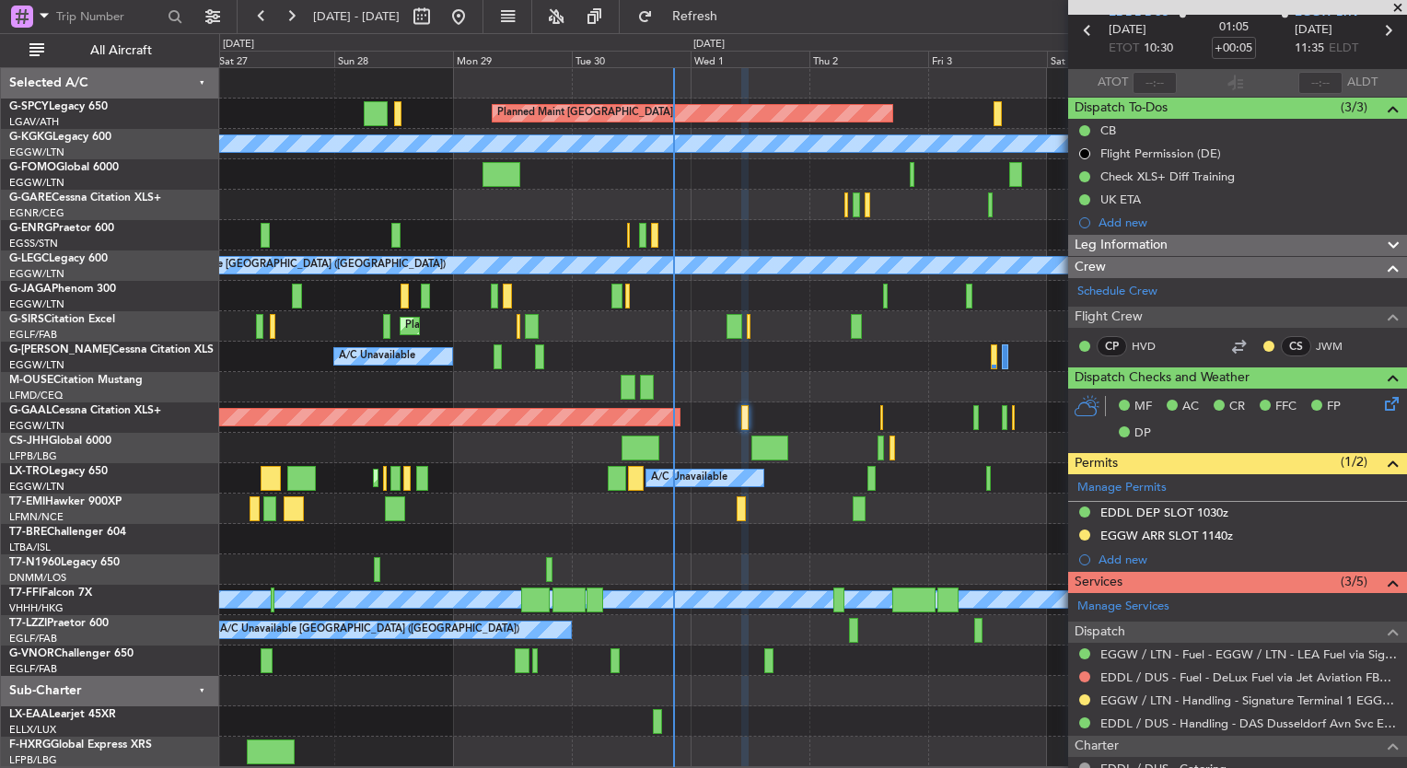
click at [831, 418] on div "Planned Maint Dusseldorf Owner" at bounding box center [812, 417] width 1187 height 30
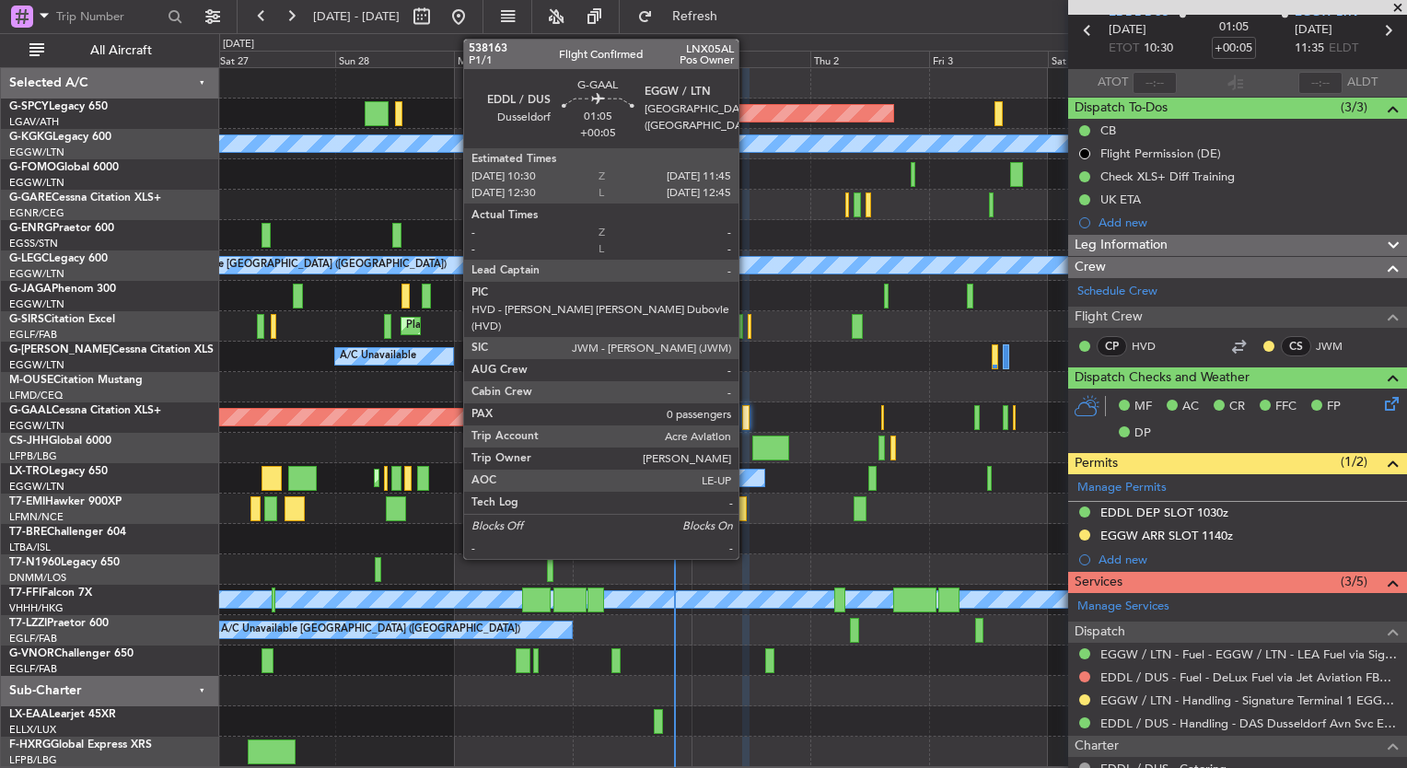
click at [747, 421] on div at bounding box center [745, 417] width 6 height 25
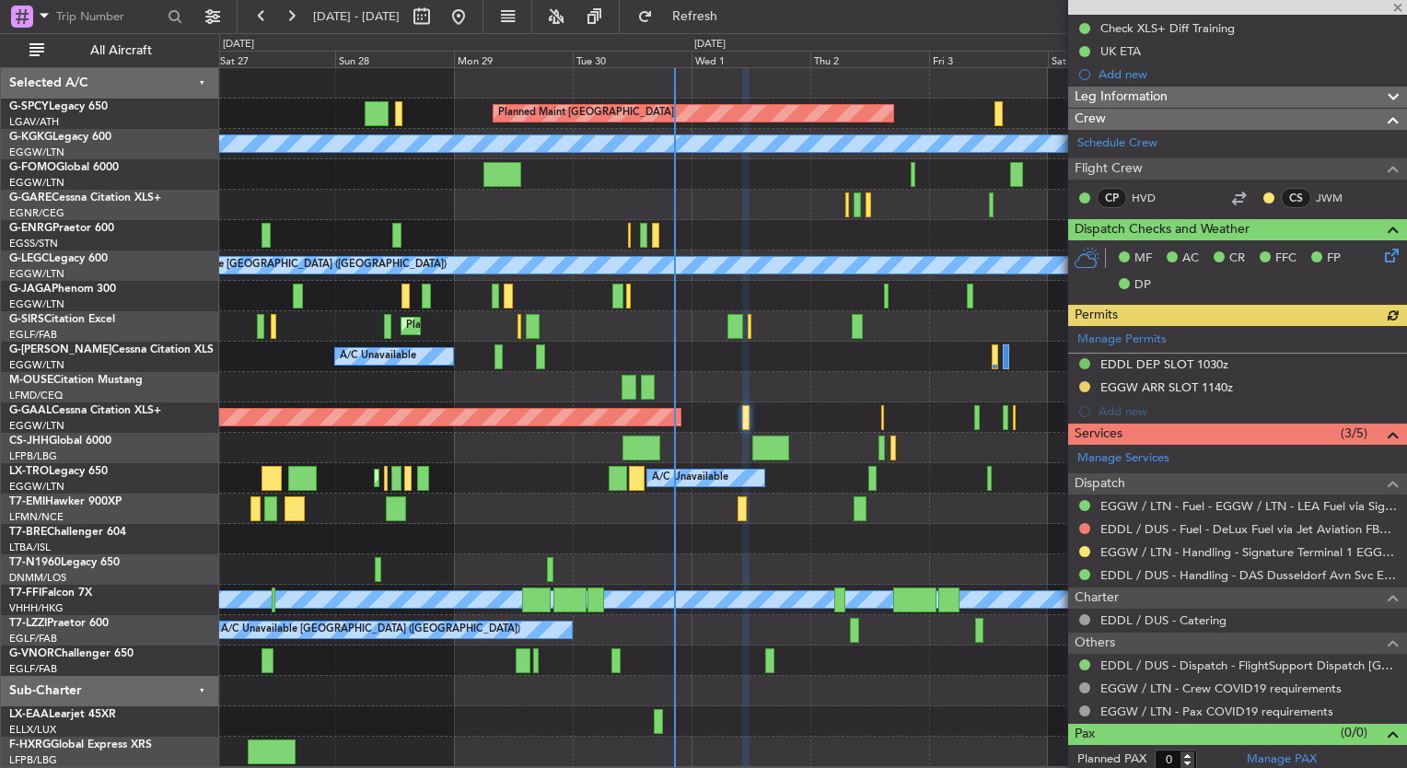
scroll to position [232, 0]
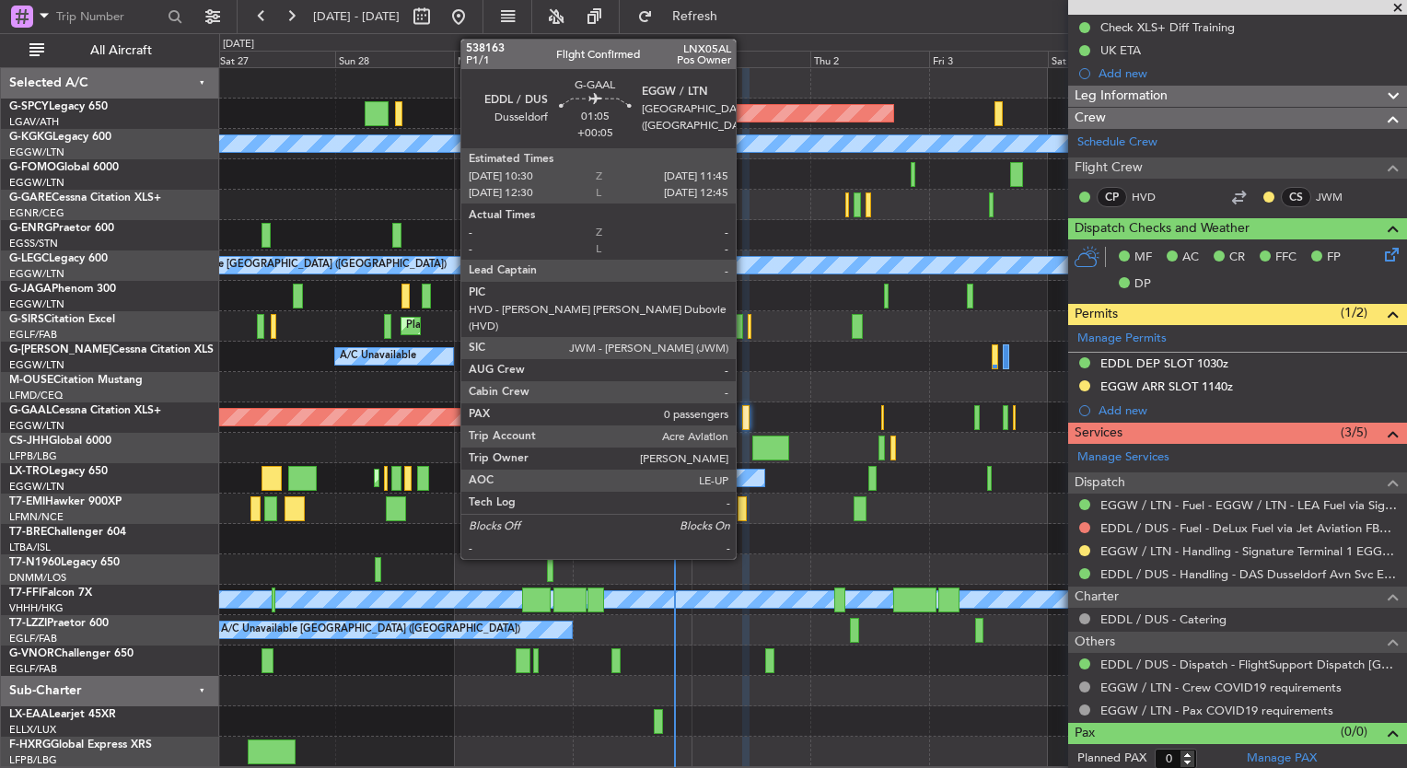
click at [744, 417] on div at bounding box center [745, 417] width 6 height 25
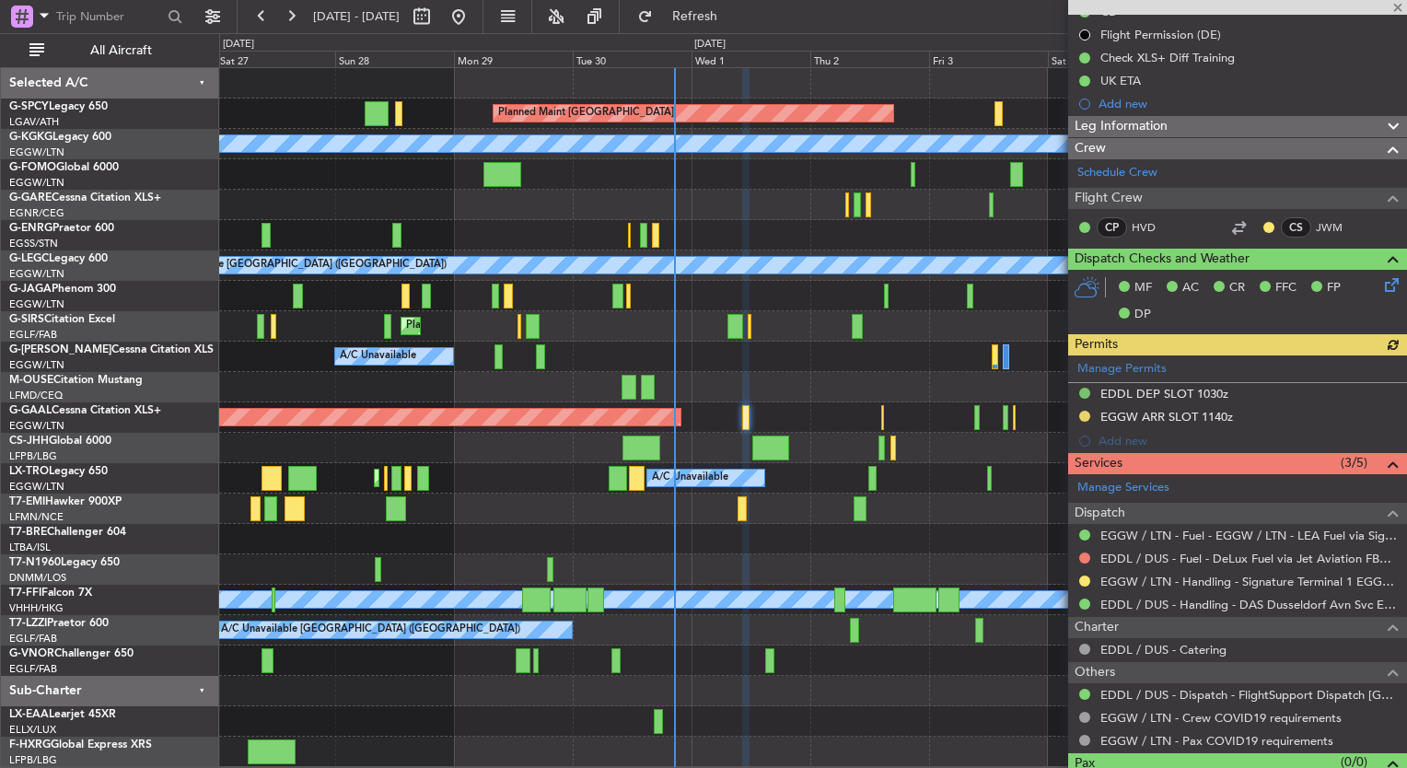
scroll to position [199, 0]
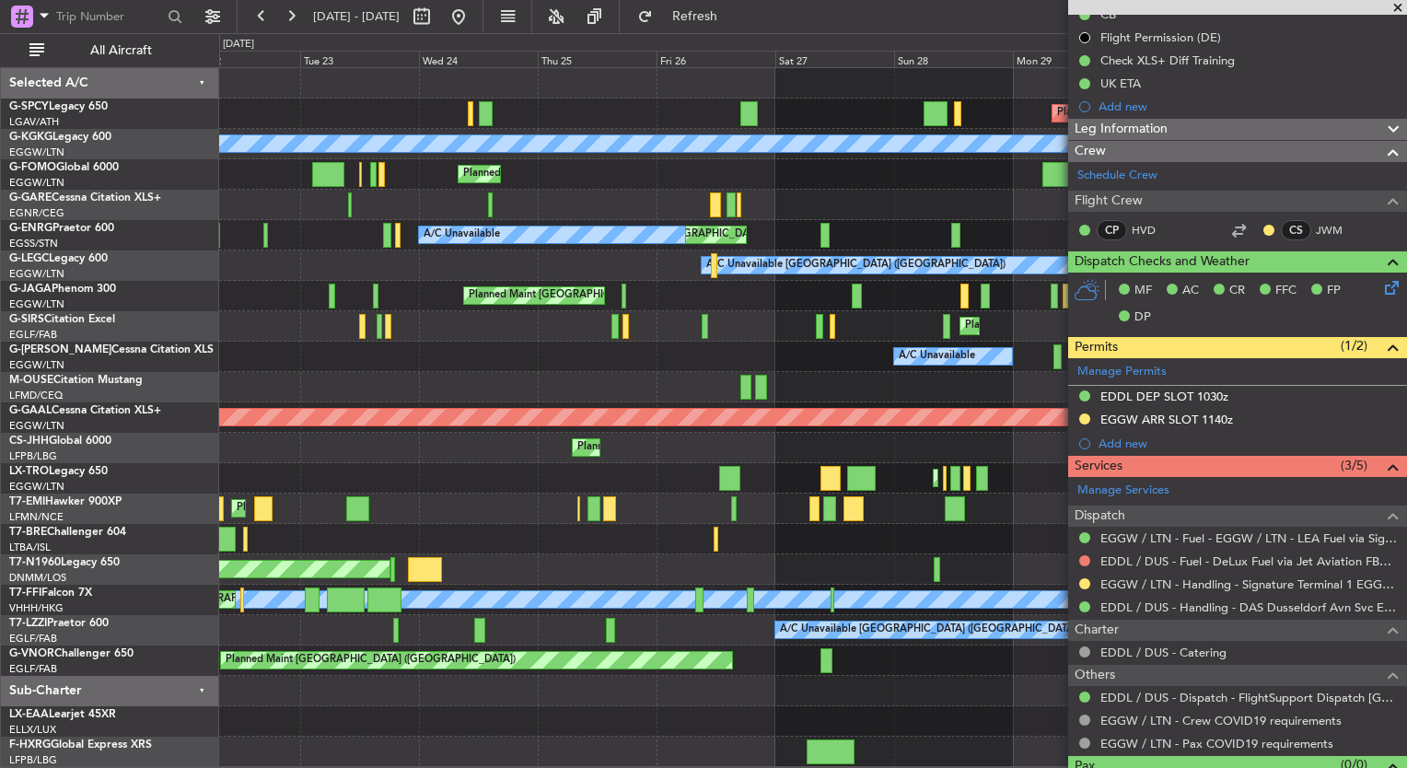
click at [1100, 455] on fb-app "27 Sep 2025 - 07 Oct 2025 Refresh Quick Links All Aircraft Planned Maint Bremen…" at bounding box center [703, 391] width 1407 height 754
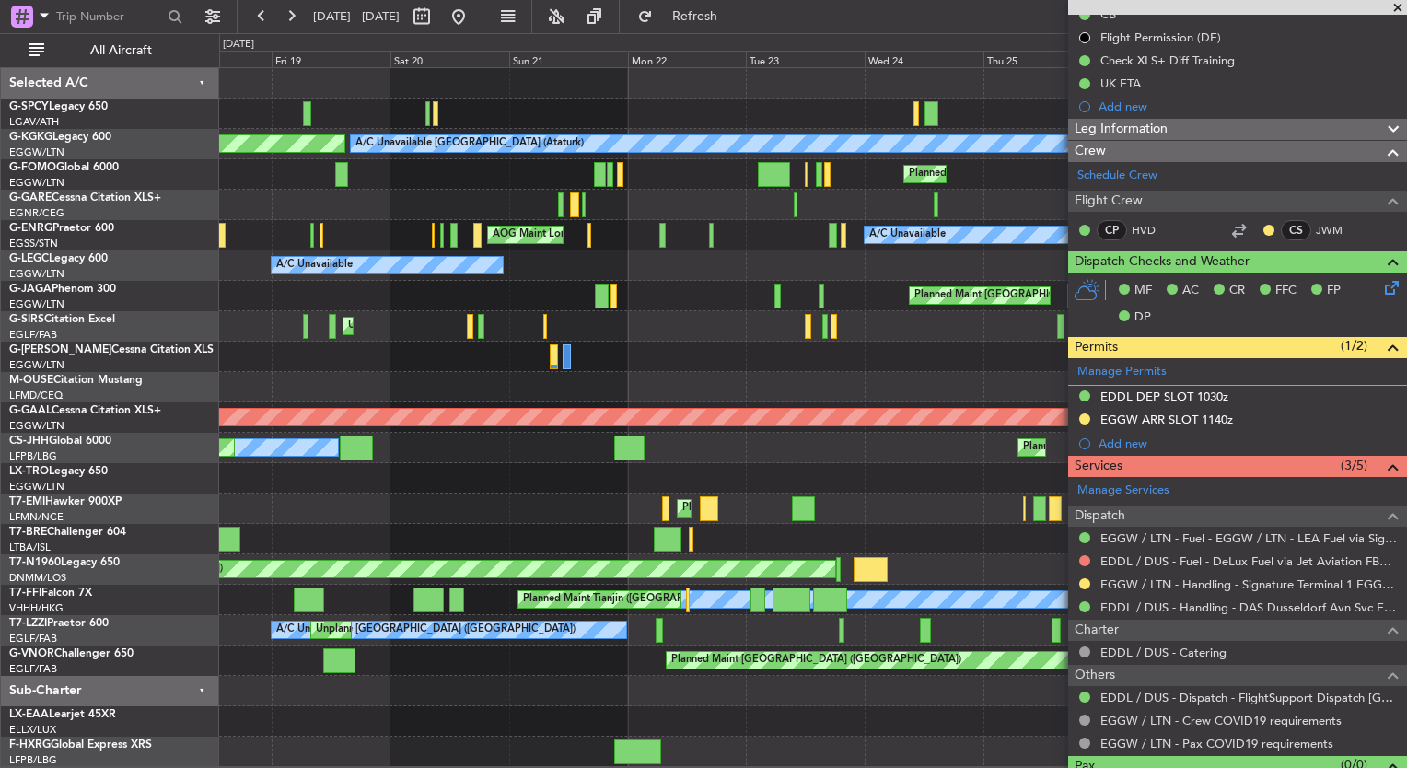
click at [1151, 468] on fb-app "27 Sep 2025 - 07 Oct 2025 Refresh Quick Links All Aircraft Planned Maint Bremen…" at bounding box center [703, 391] width 1407 height 754
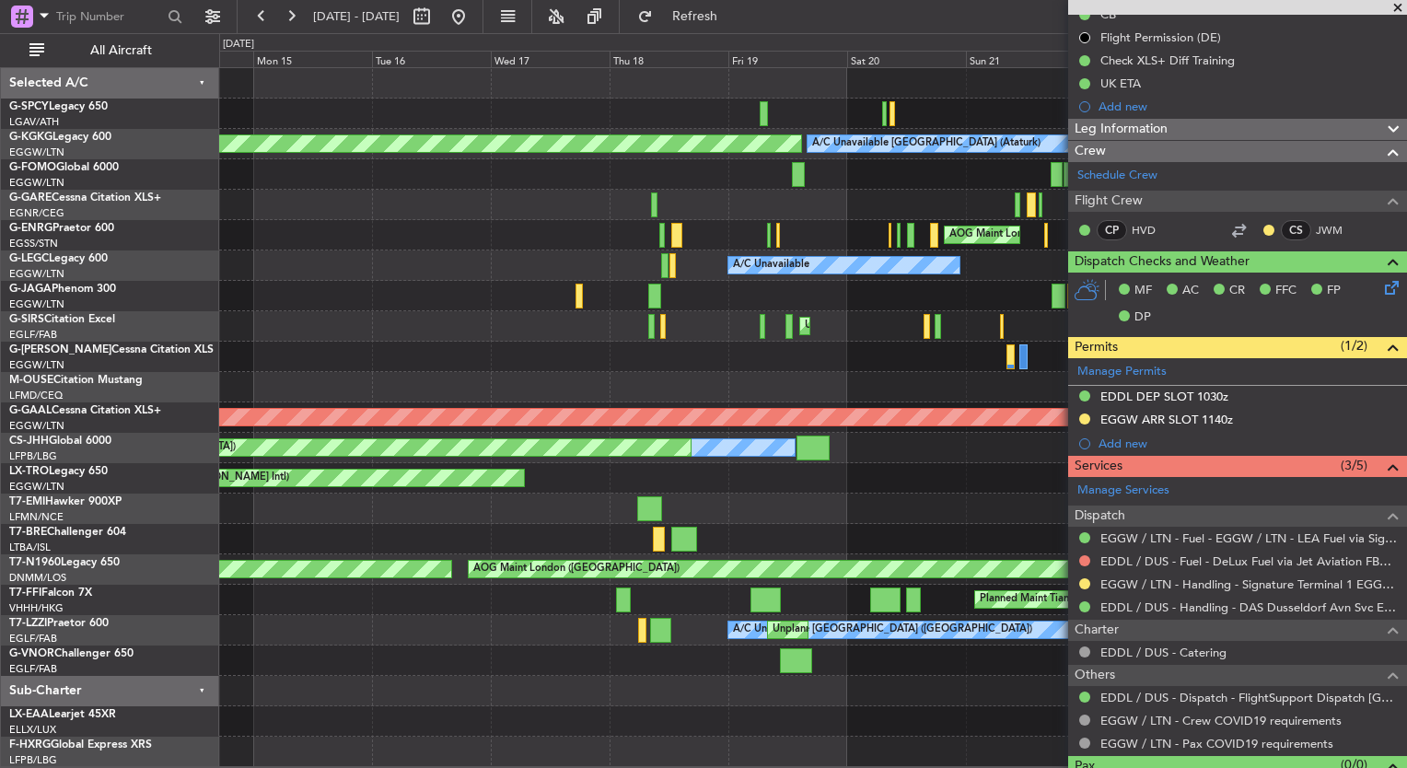
click at [1062, 440] on div "A/C Unavailable Istanbul (Ataturk) AOG Maint Istanbul (Ataturk) Planned Maint L…" at bounding box center [812, 417] width 1187 height 699
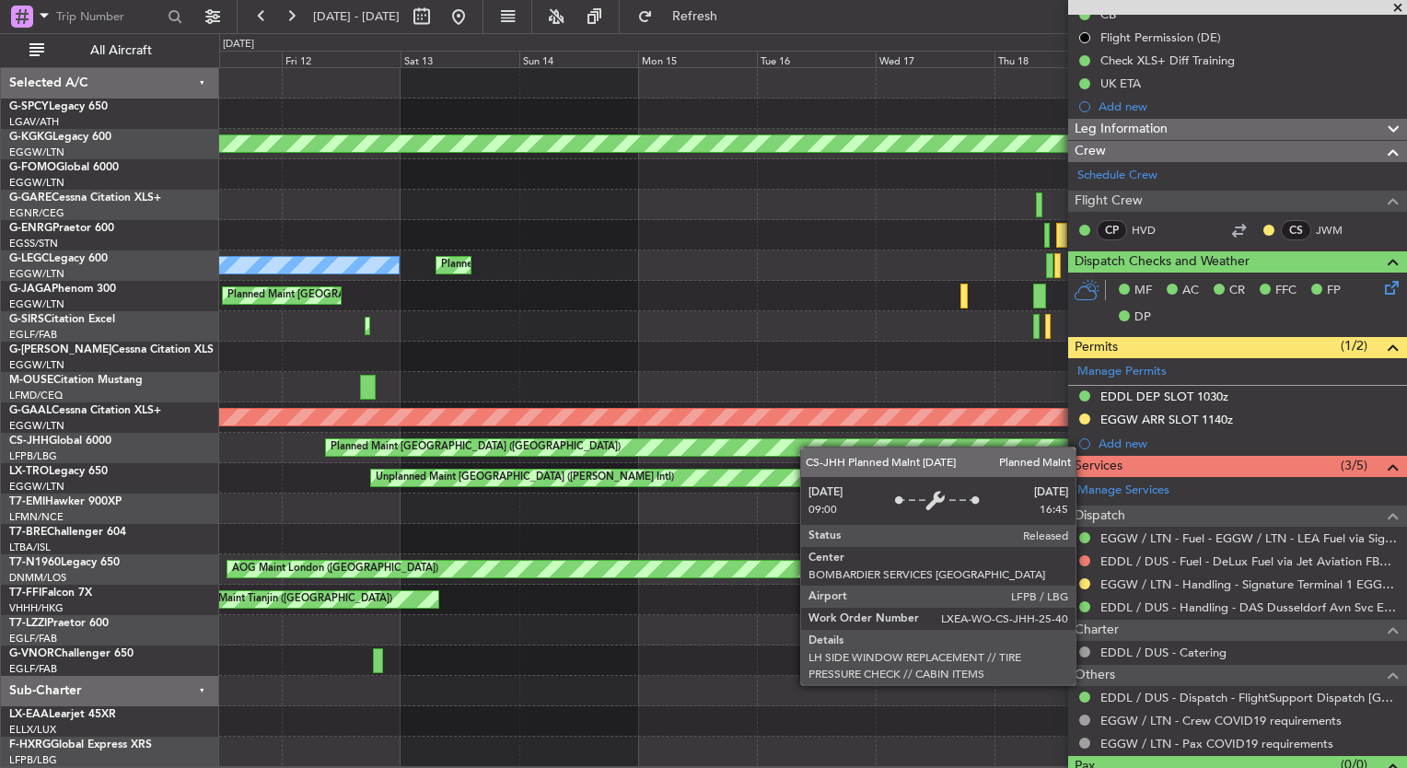
click at [984, 436] on div "Owner Planned Maint Paris (Le Bourget)" at bounding box center [812, 448] width 1187 height 30
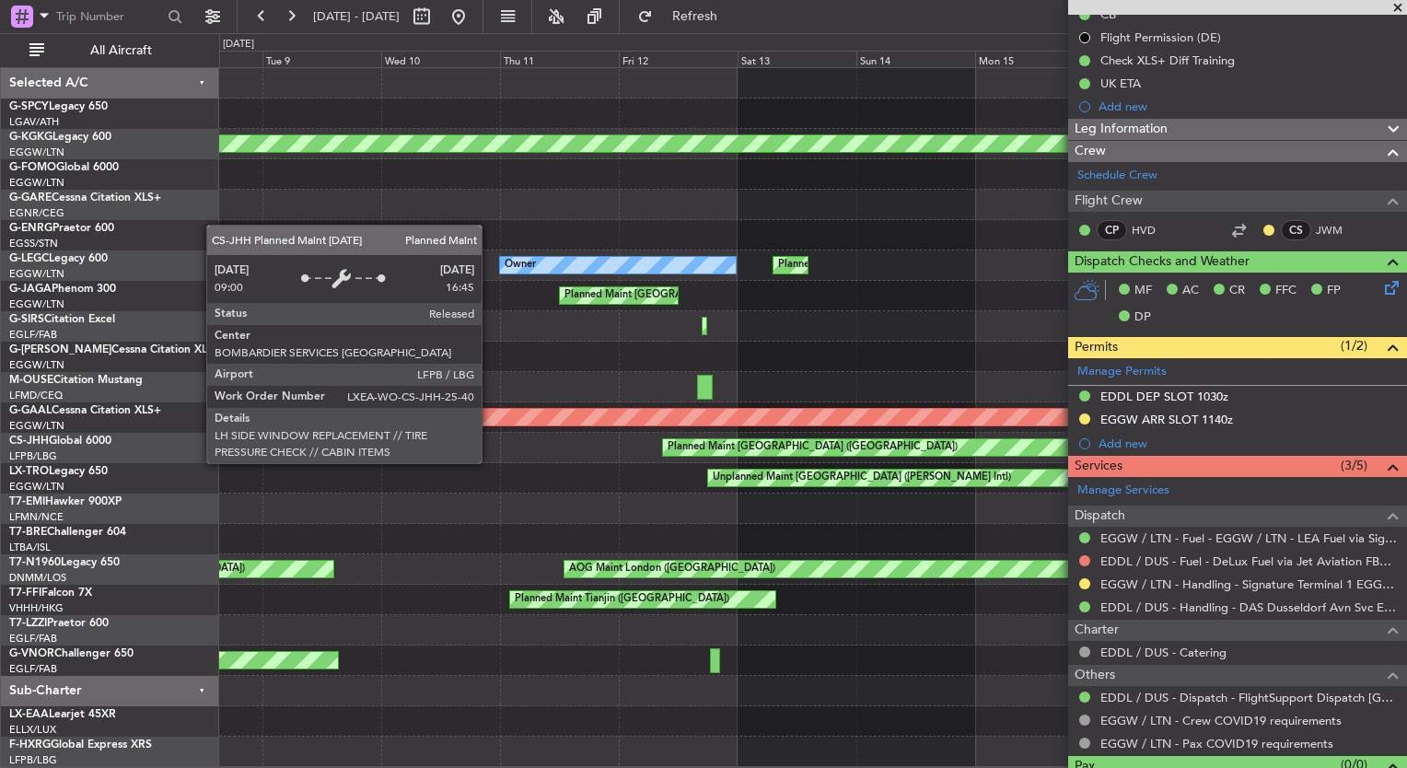
click at [958, 441] on div "Planned Maint [GEOGRAPHIC_DATA] ([GEOGRAPHIC_DATA])" at bounding box center [813, 448] width 290 height 28
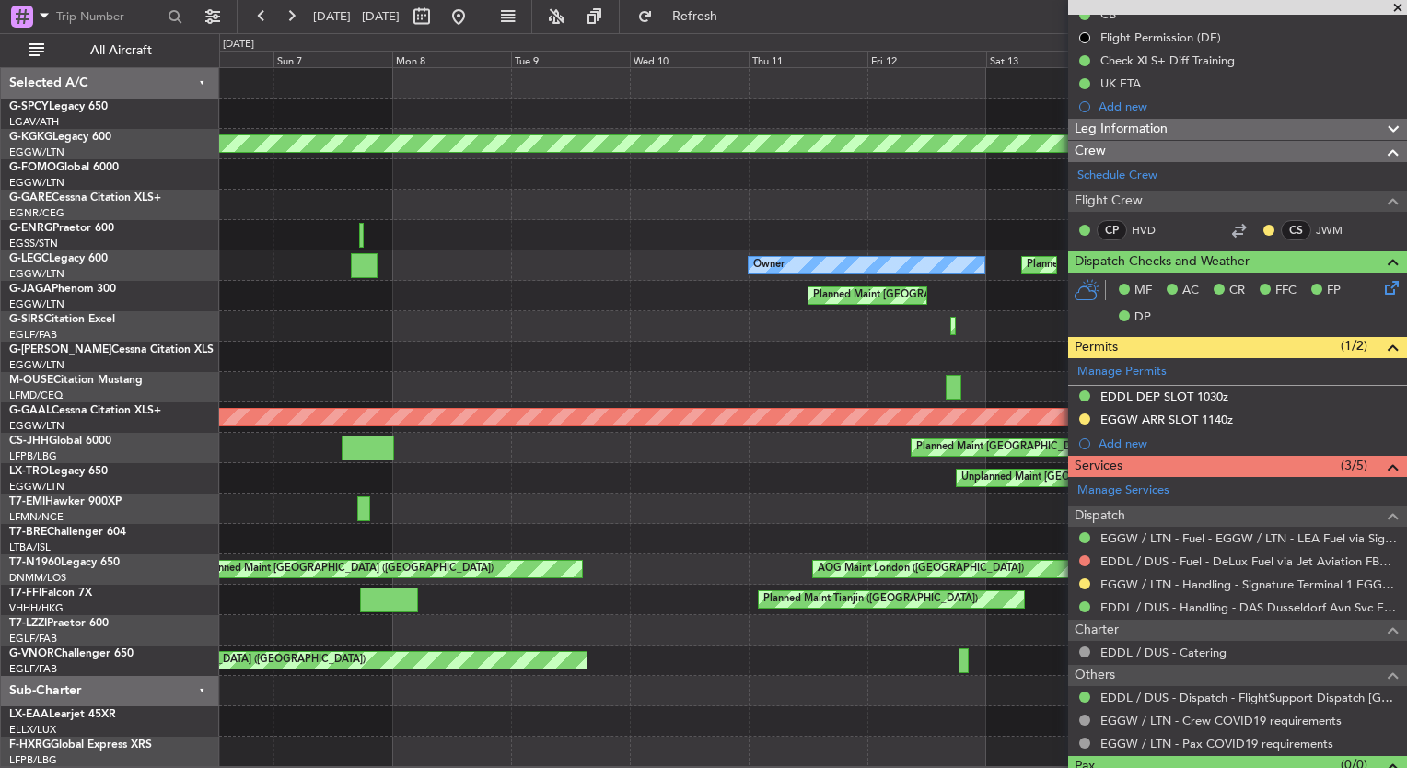
click at [913, 475] on div "Unplanned Maint [GEOGRAPHIC_DATA] ([PERSON_NAME] Intl)" at bounding box center [812, 478] width 1187 height 30
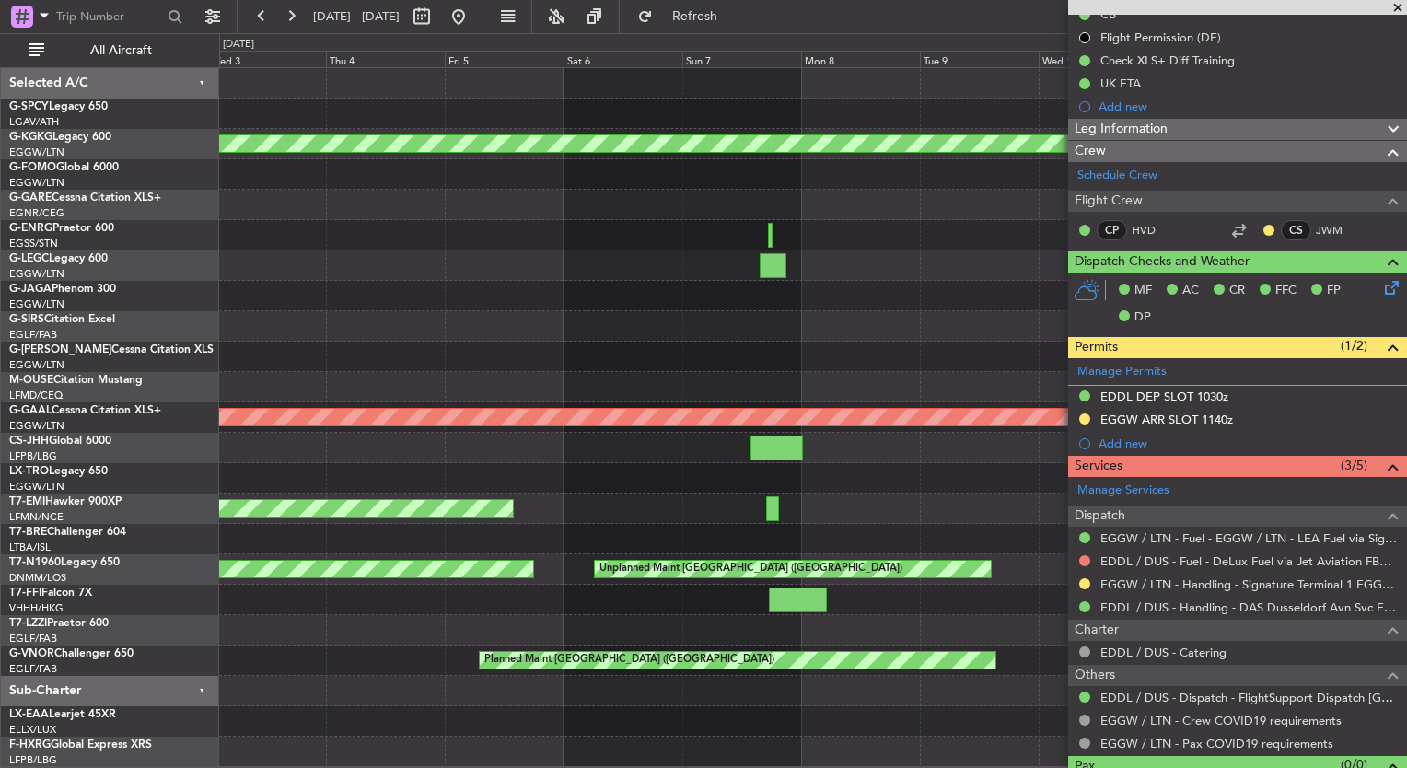
click at [962, 463] on div "Unplanned Maint [GEOGRAPHIC_DATA] ([PERSON_NAME] Intl)" at bounding box center [812, 478] width 1187 height 30
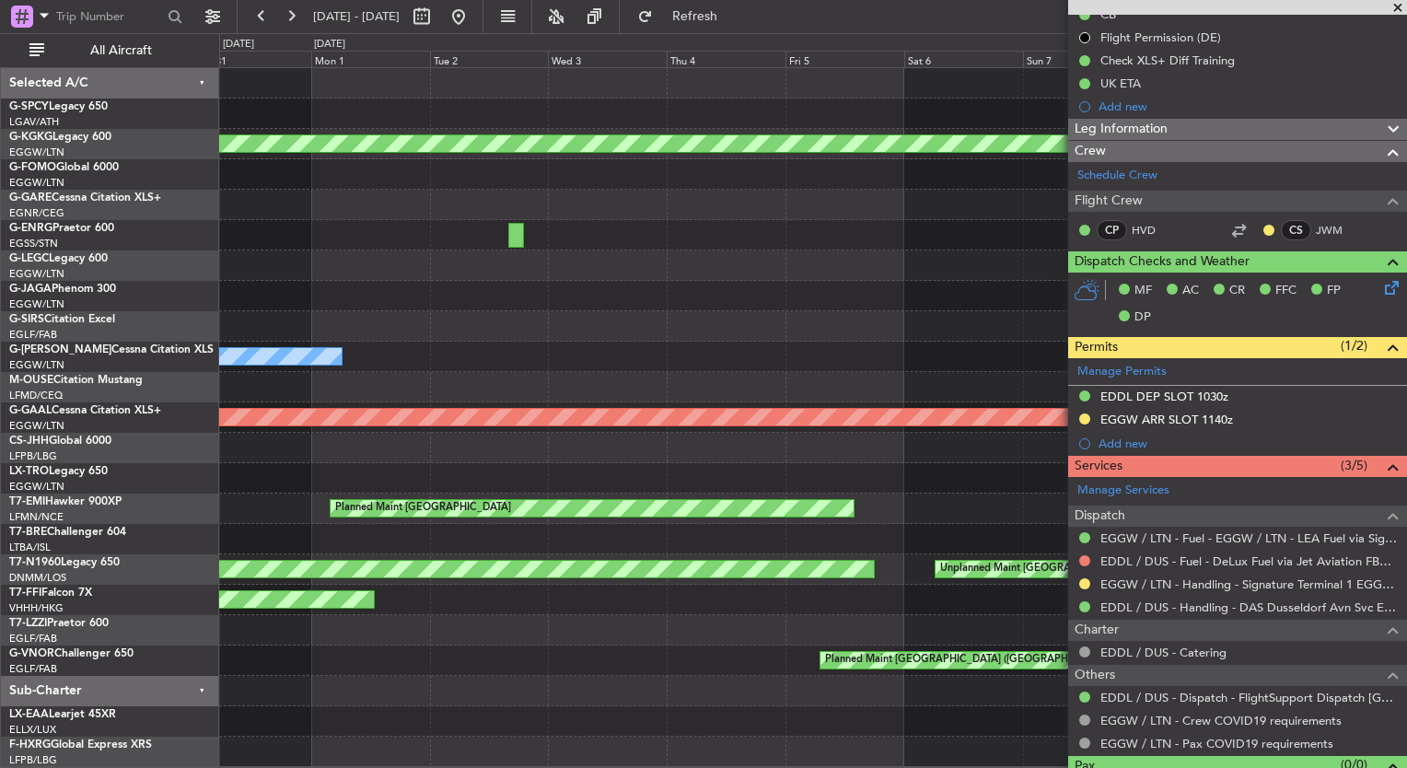
click at [1017, 461] on div "AOG Maint Istanbul (Ataturk) Owner Planned Maint London (Luton) Planned Maint L…" at bounding box center [812, 417] width 1187 height 699
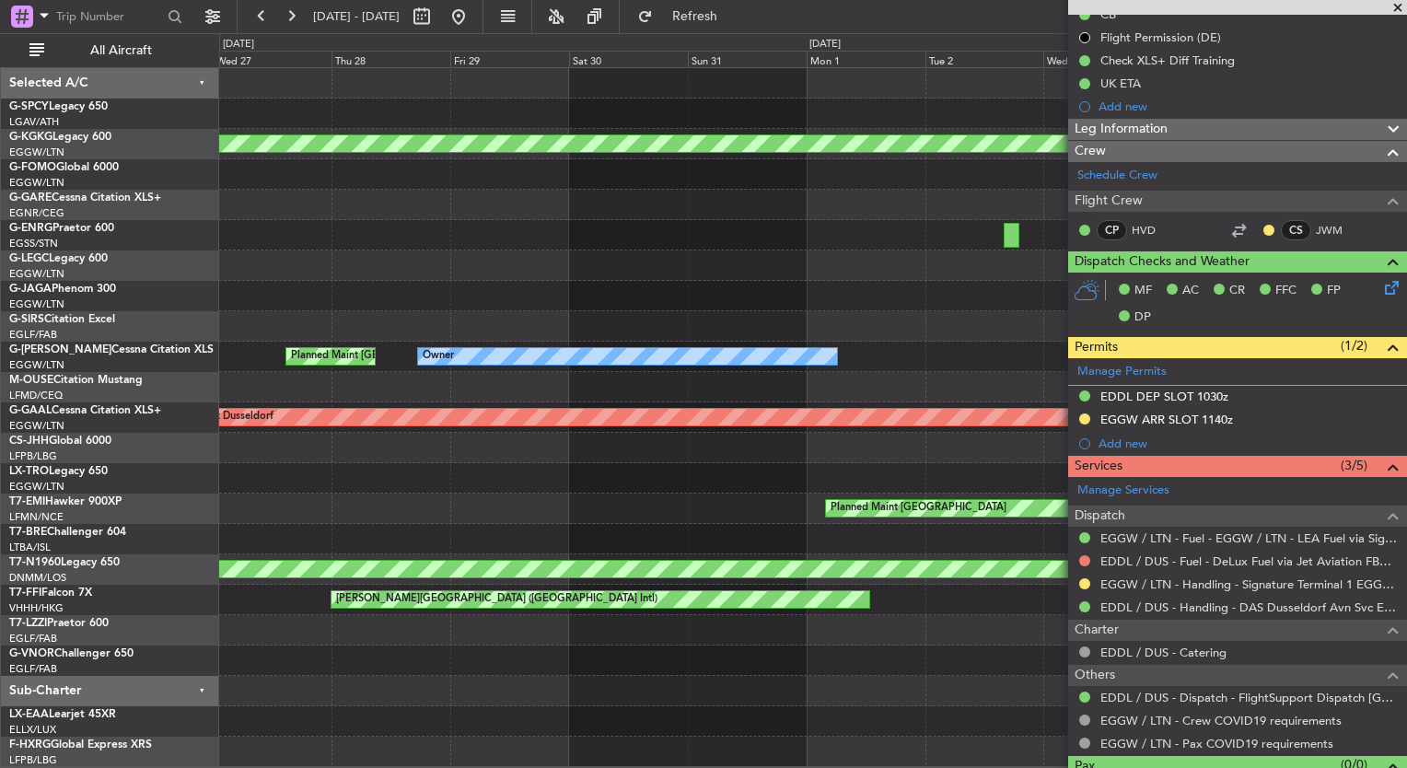
click at [948, 444] on div "AOG Maint Istanbul (Ataturk) No Crew Cannes (Mandelieu) Unplanned Maint Oxford …" at bounding box center [812, 417] width 1187 height 699
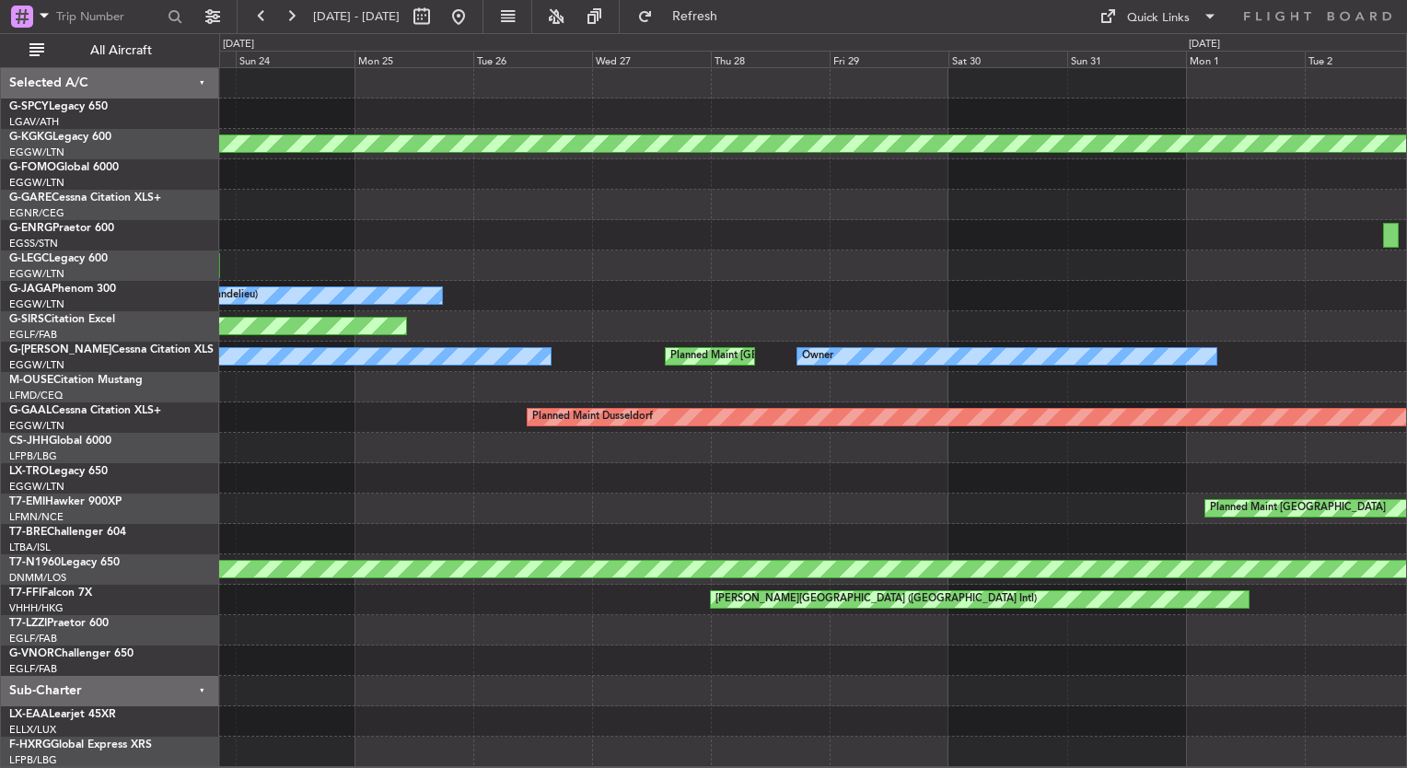
scroll to position [0, 0]
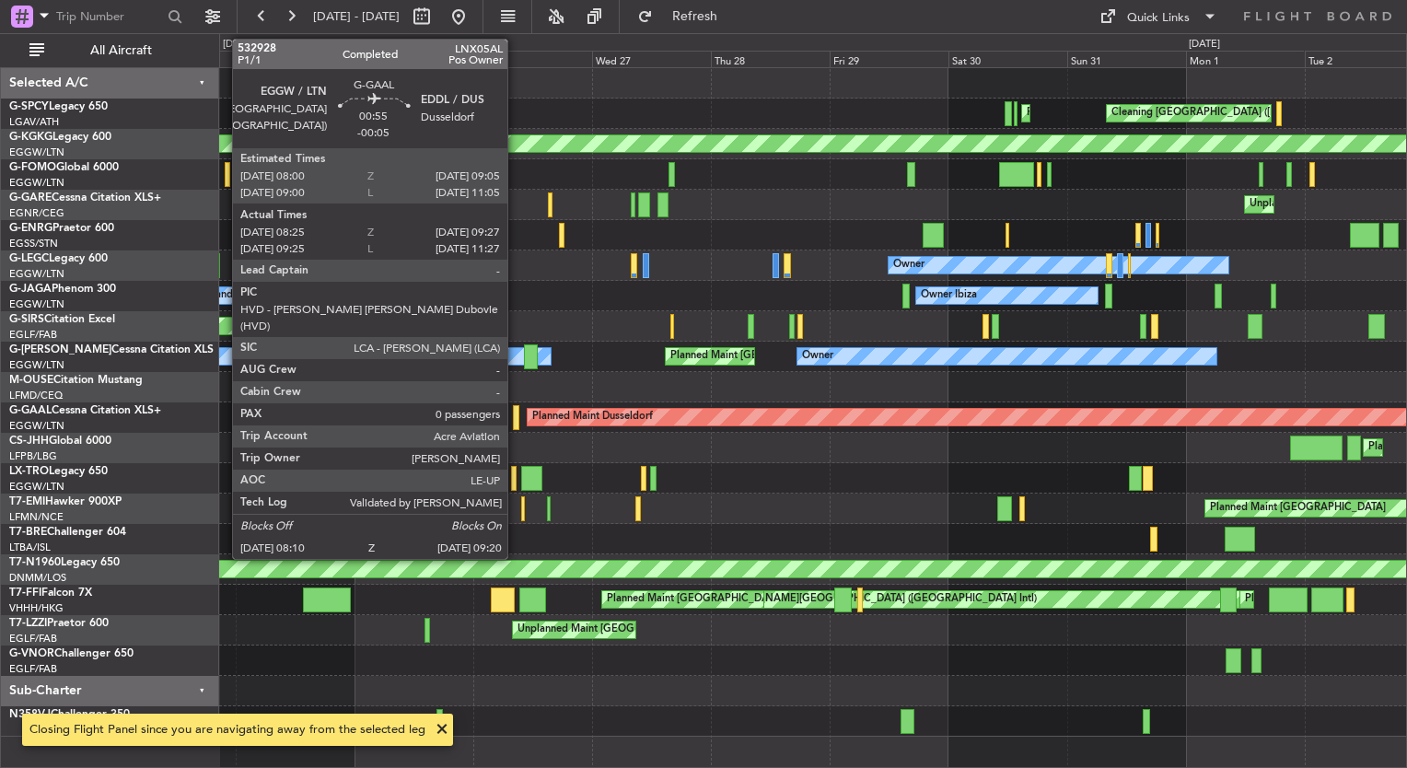
click at [516, 422] on div at bounding box center [516, 417] width 6 height 25
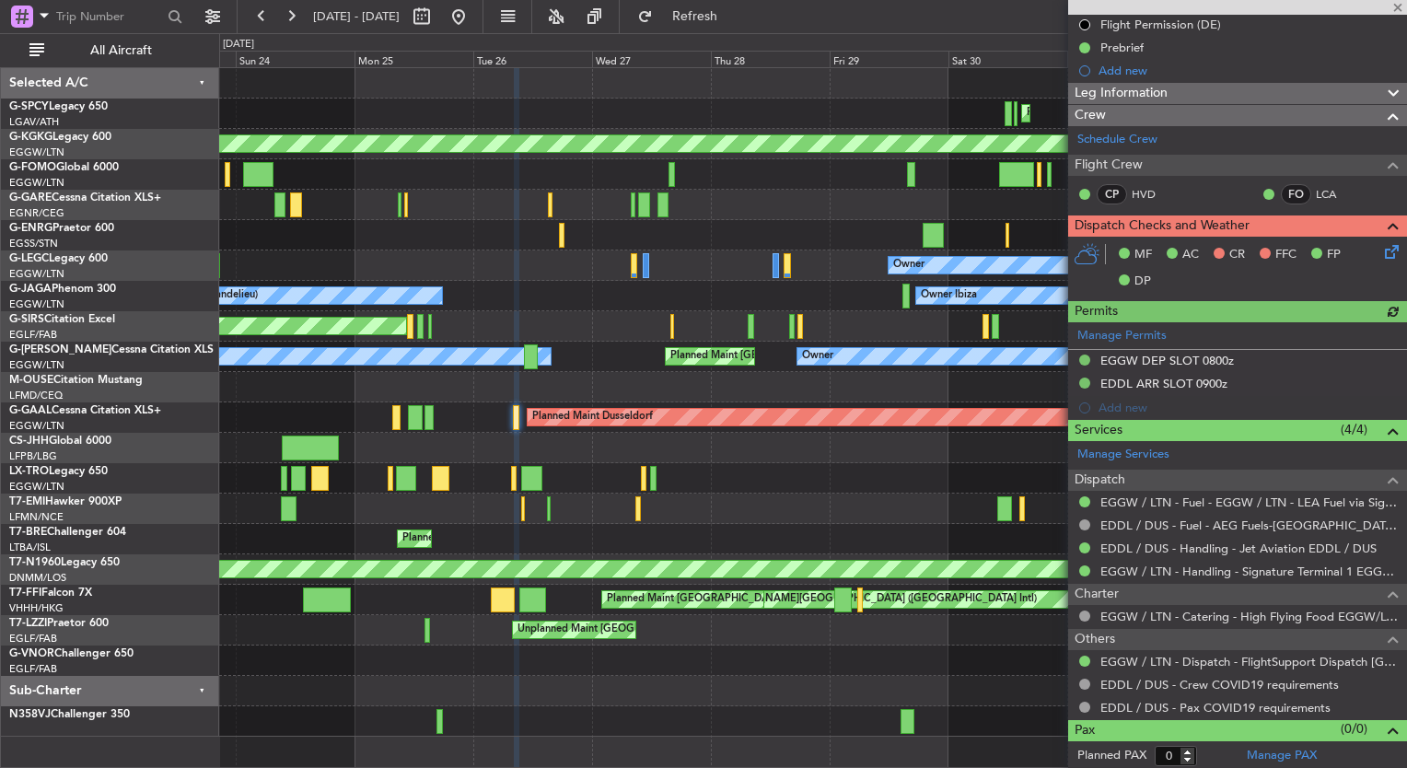
scroll to position [234, 0]
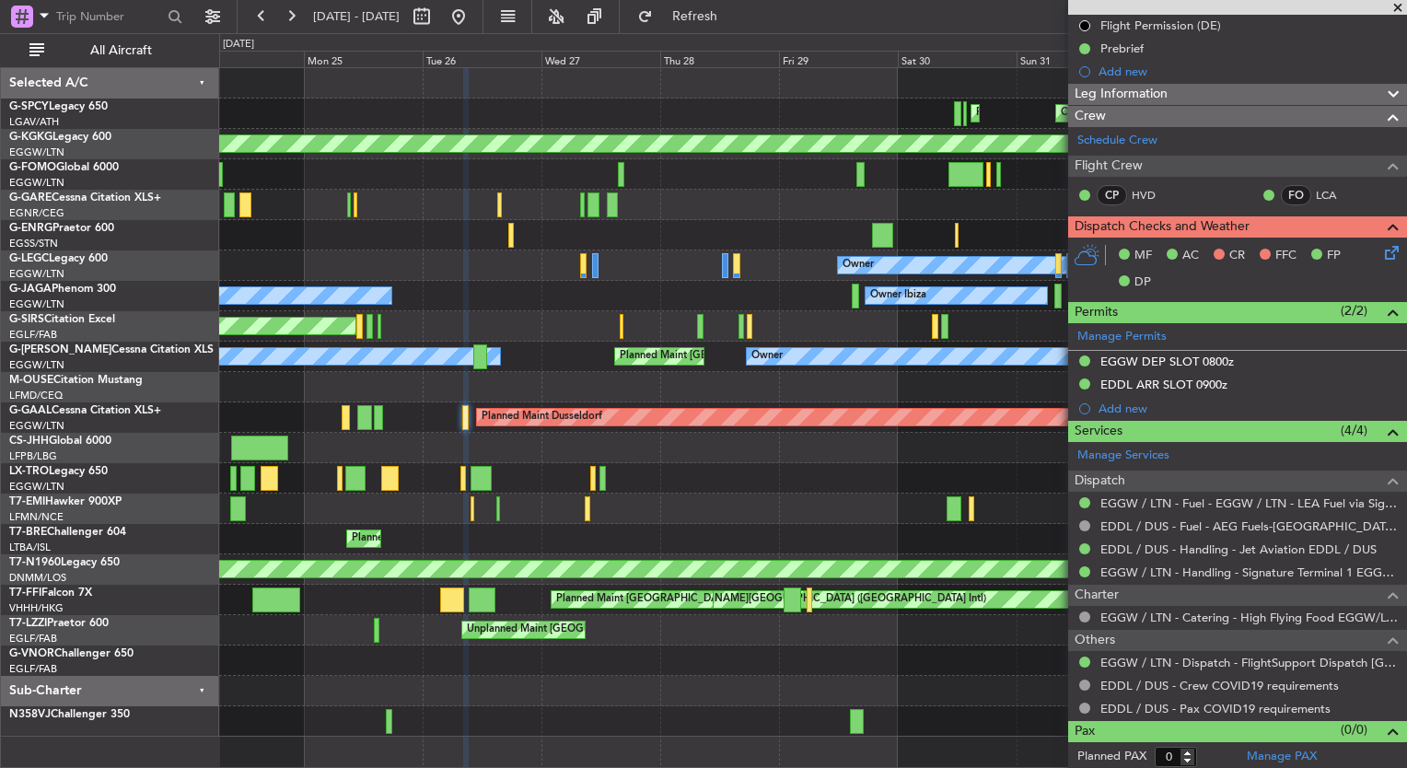
click at [871, 517] on div "Planned Maint Zurich Planned Maint Chester" at bounding box center [812, 509] width 1187 height 30
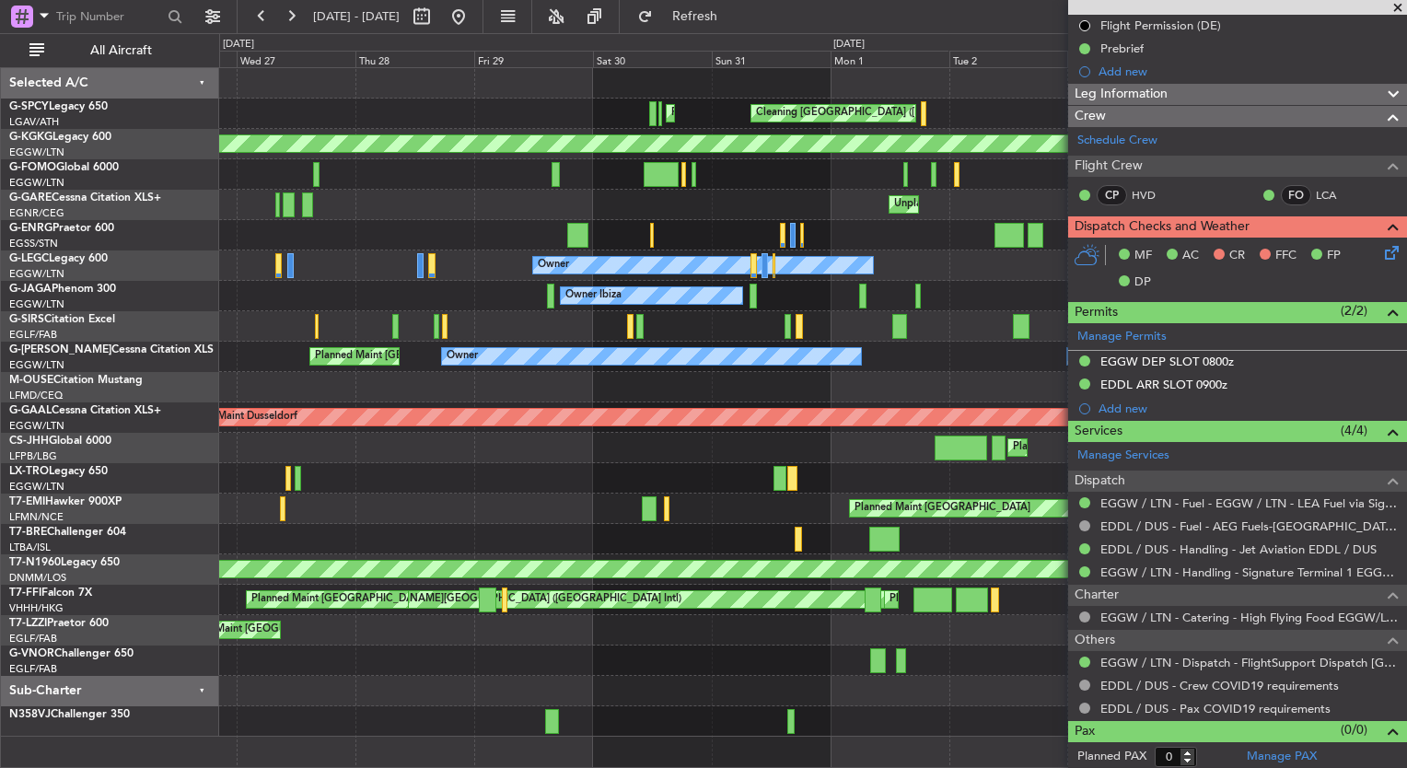
click at [432, 438] on div "Planned Maint Athens (Eleftherios Venizelos Intl) Cleaning Athens (Eleftherios …" at bounding box center [812, 402] width 1187 height 669
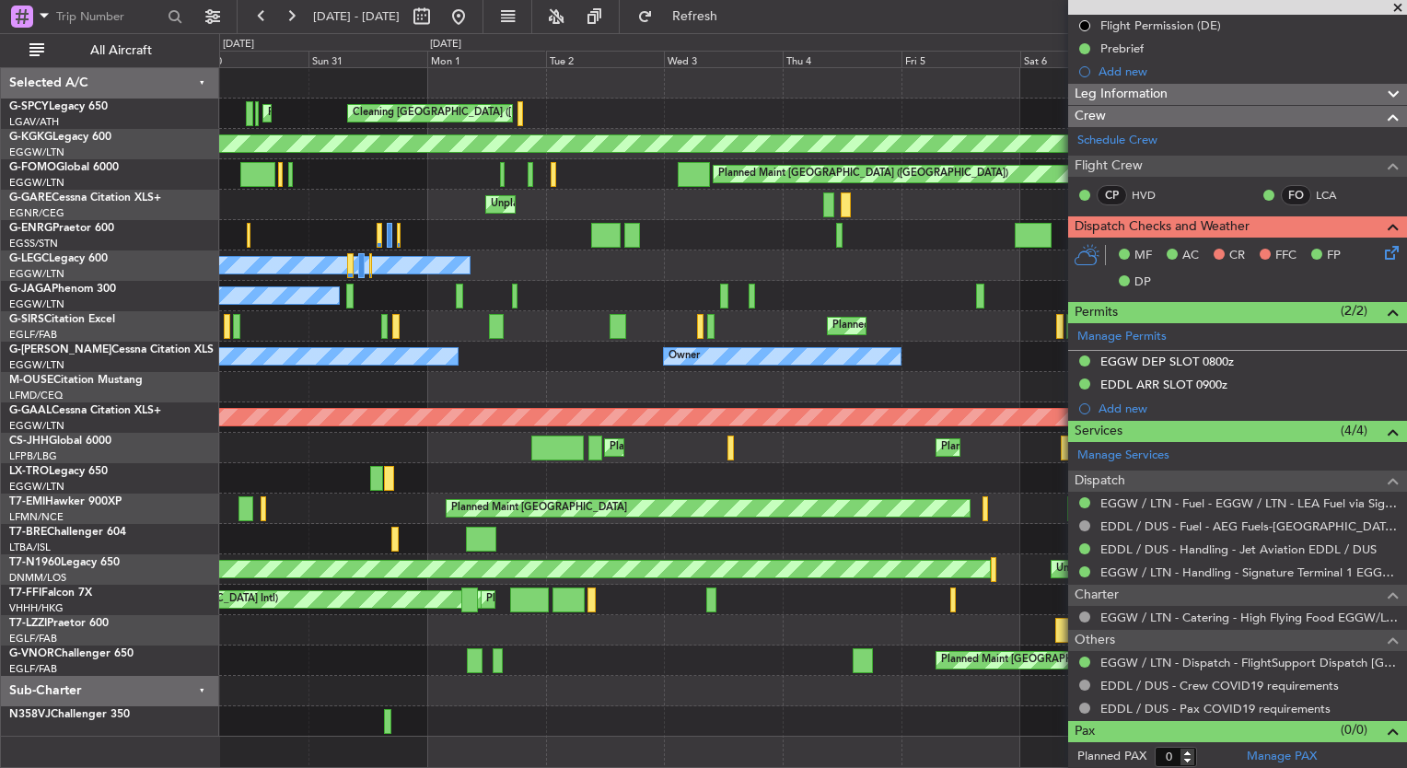
click at [341, 427] on div "Planned Maint Athens (Eleftherios Venizelos Intl) Cleaning Athens (Eleftherios …" at bounding box center [812, 402] width 1187 height 669
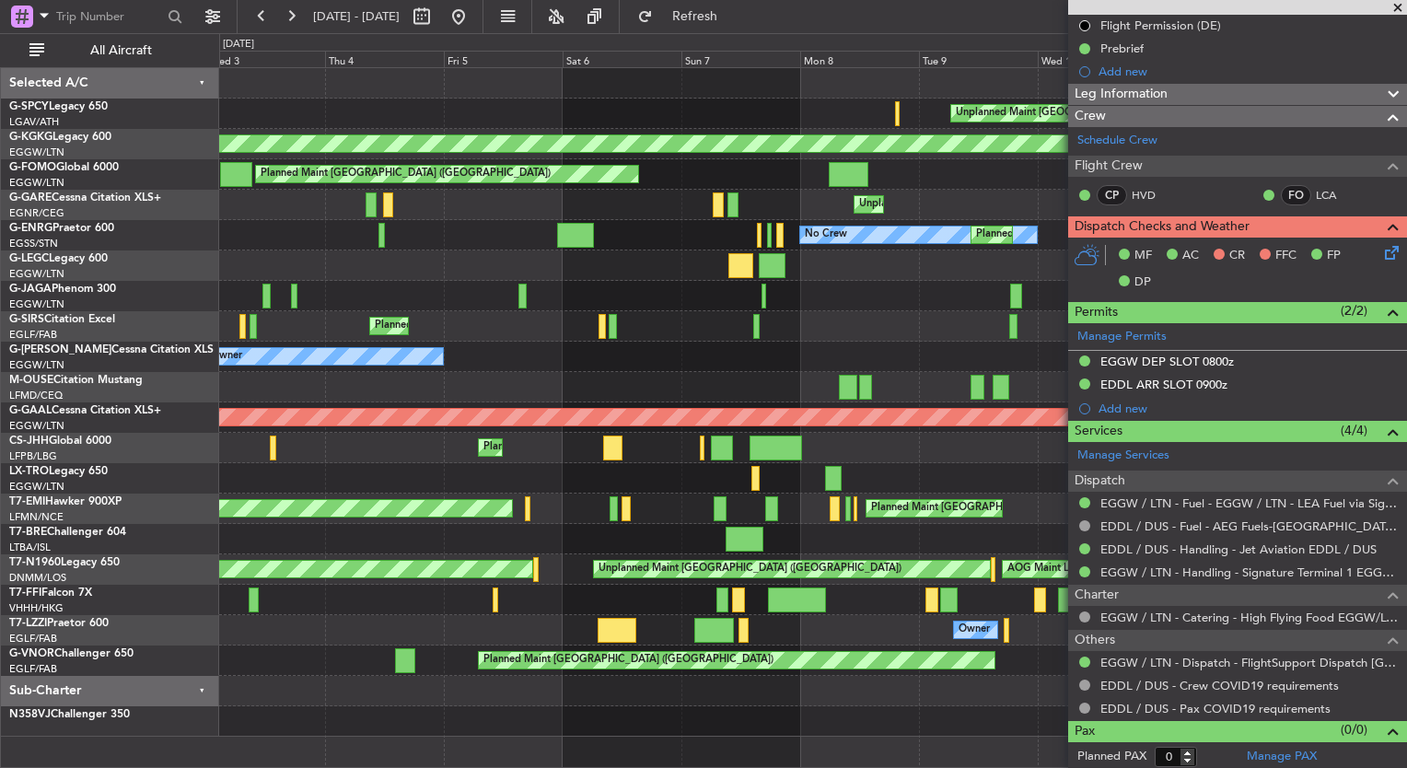
click at [364, 436] on div "Unplanned Maint Athens (Eleftherios Venizelos Intl) Cleaning Athens (Eleftherio…" at bounding box center [812, 402] width 1187 height 669
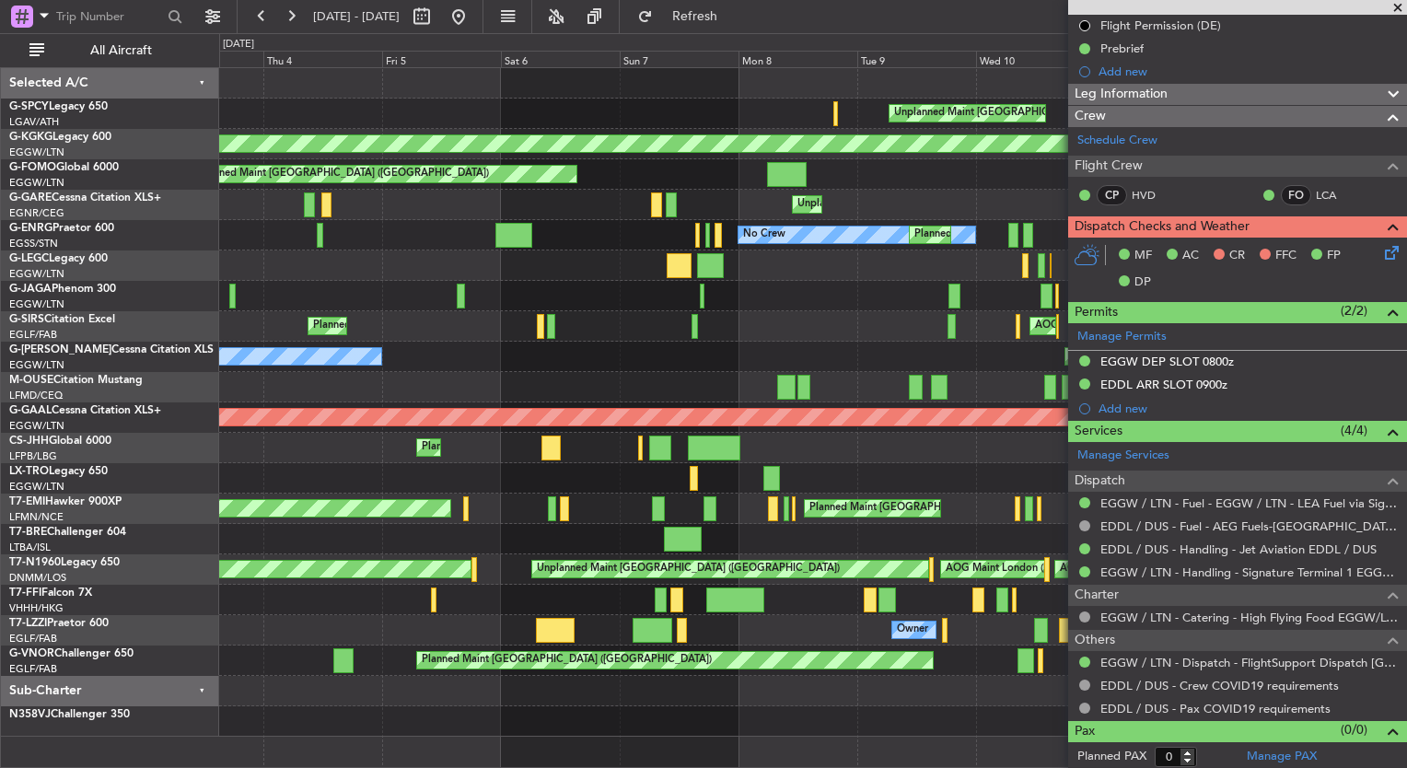
click at [303, 454] on div "Planned Maint Paris (Le Bourget) Planned Maint Paris (Le Bourget) Owner Planned…" at bounding box center [812, 448] width 1187 height 30
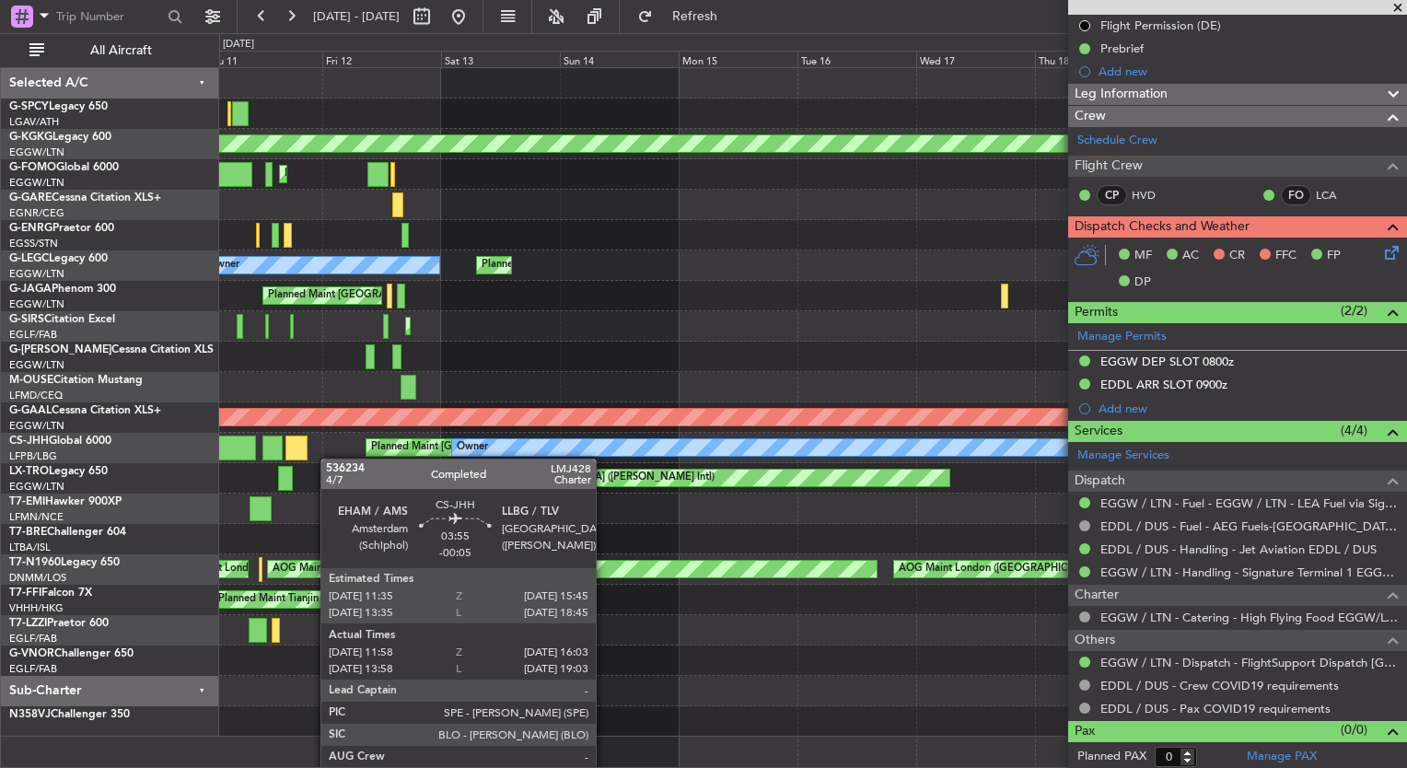
click at [280, 441] on div "Planned Maint [GEOGRAPHIC_DATA] ([GEOGRAPHIC_DATA]) Owner" at bounding box center [812, 448] width 1187 height 30
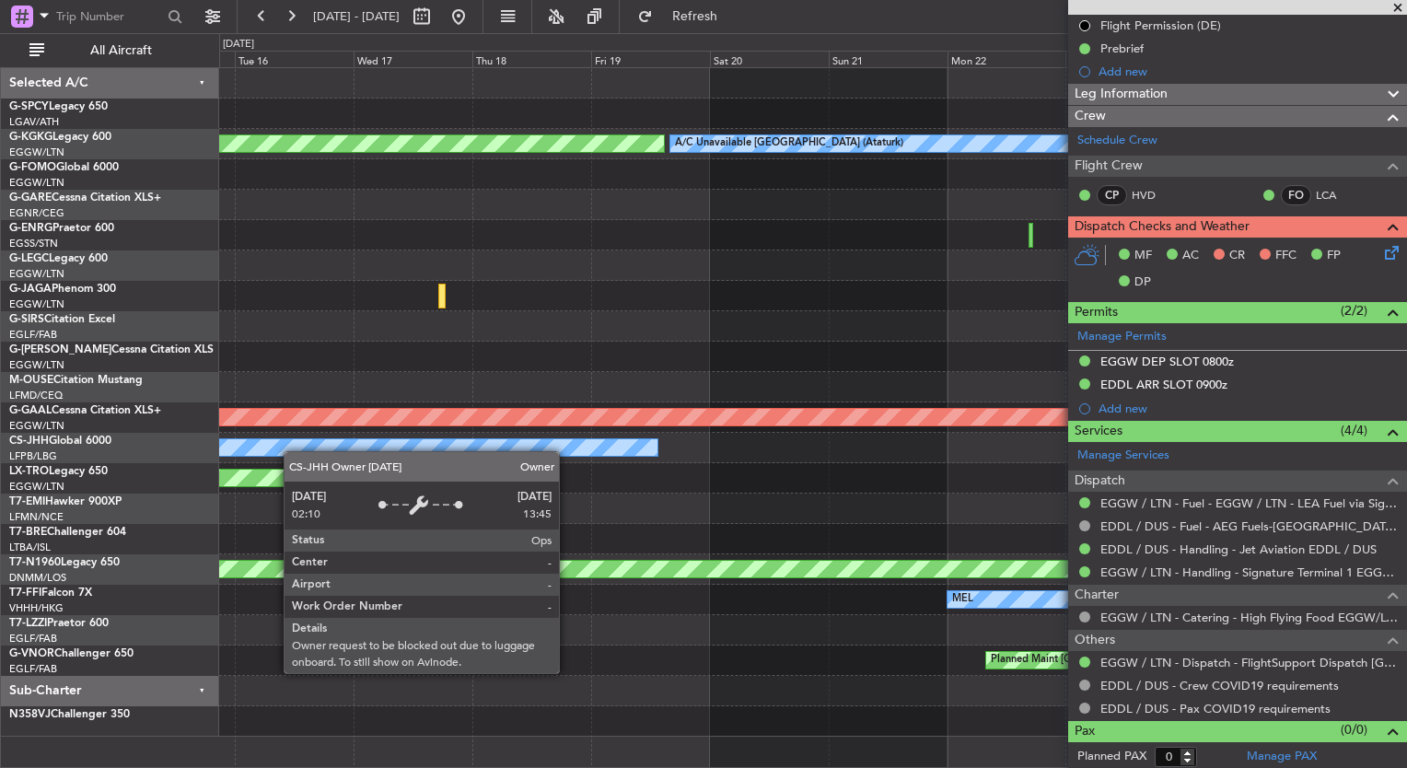
click at [284, 447] on div "Owner" at bounding box center [274, 447] width 770 height 18
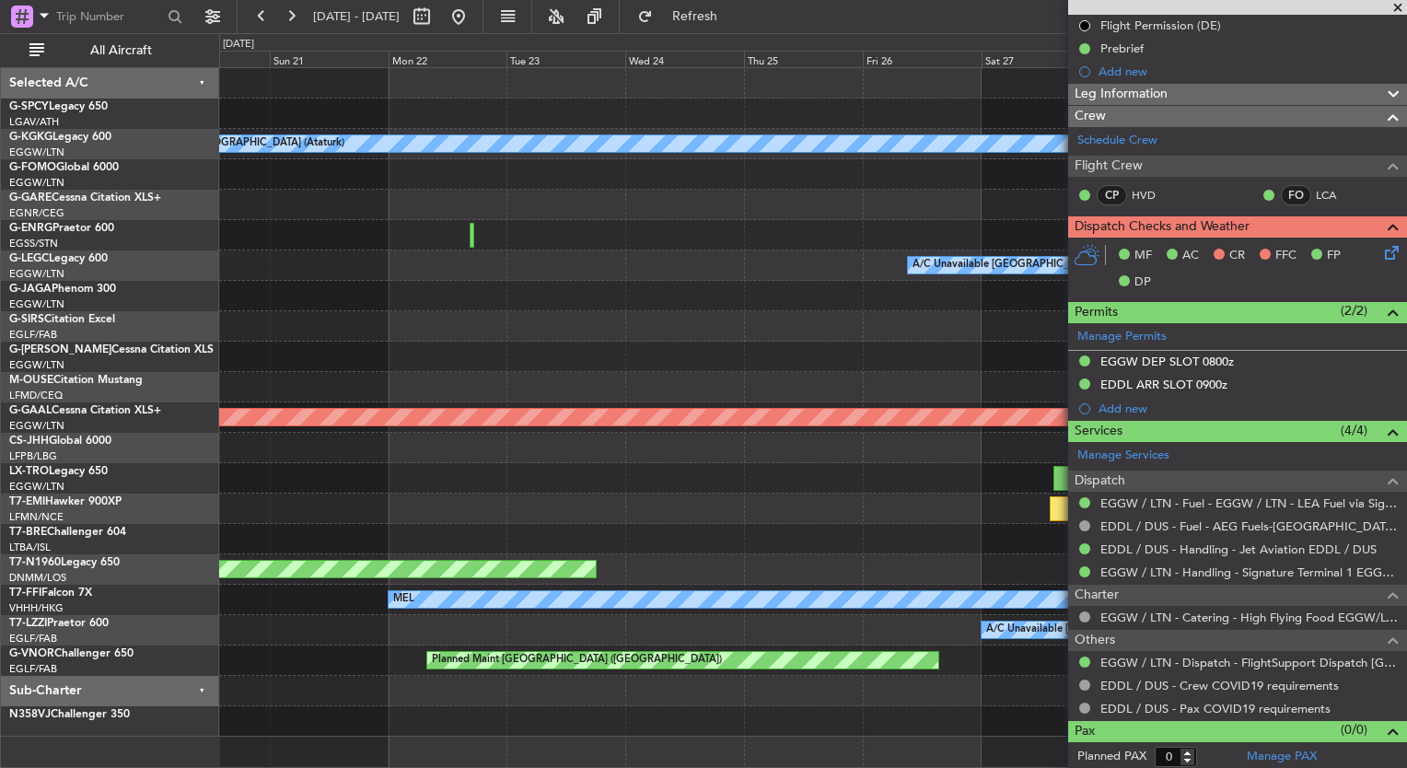
click at [286, 443] on div "A/C Unavailable Istanbul (Ataturk) AOG Maint Istanbul (Ataturk) A/C Unavailable…" at bounding box center [812, 402] width 1187 height 669
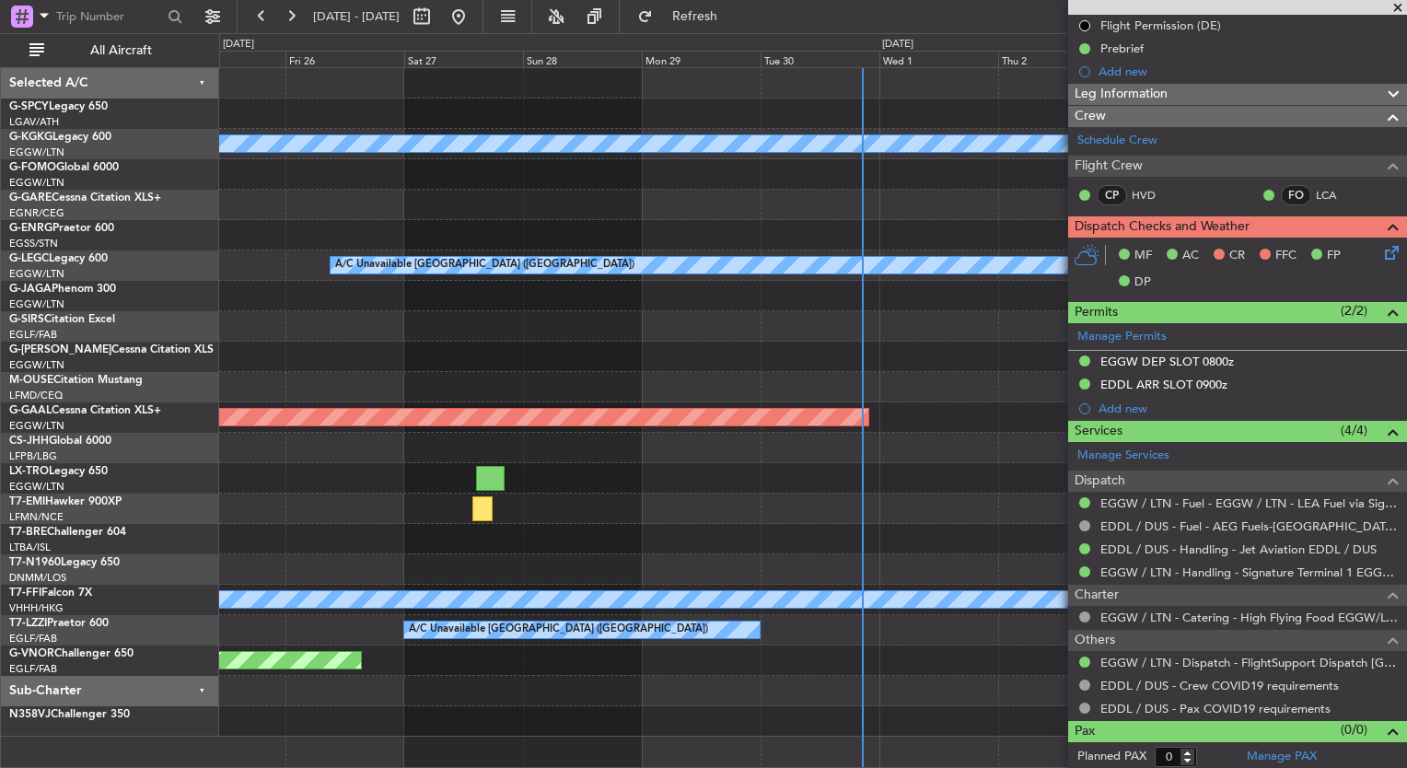
click at [206, 454] on div "A/C Unavailable Istanbul (Ataturk) A/C Unavailable London (Luton) Planned Maint…" at bounding box center [703, 400] width 1407 height 735
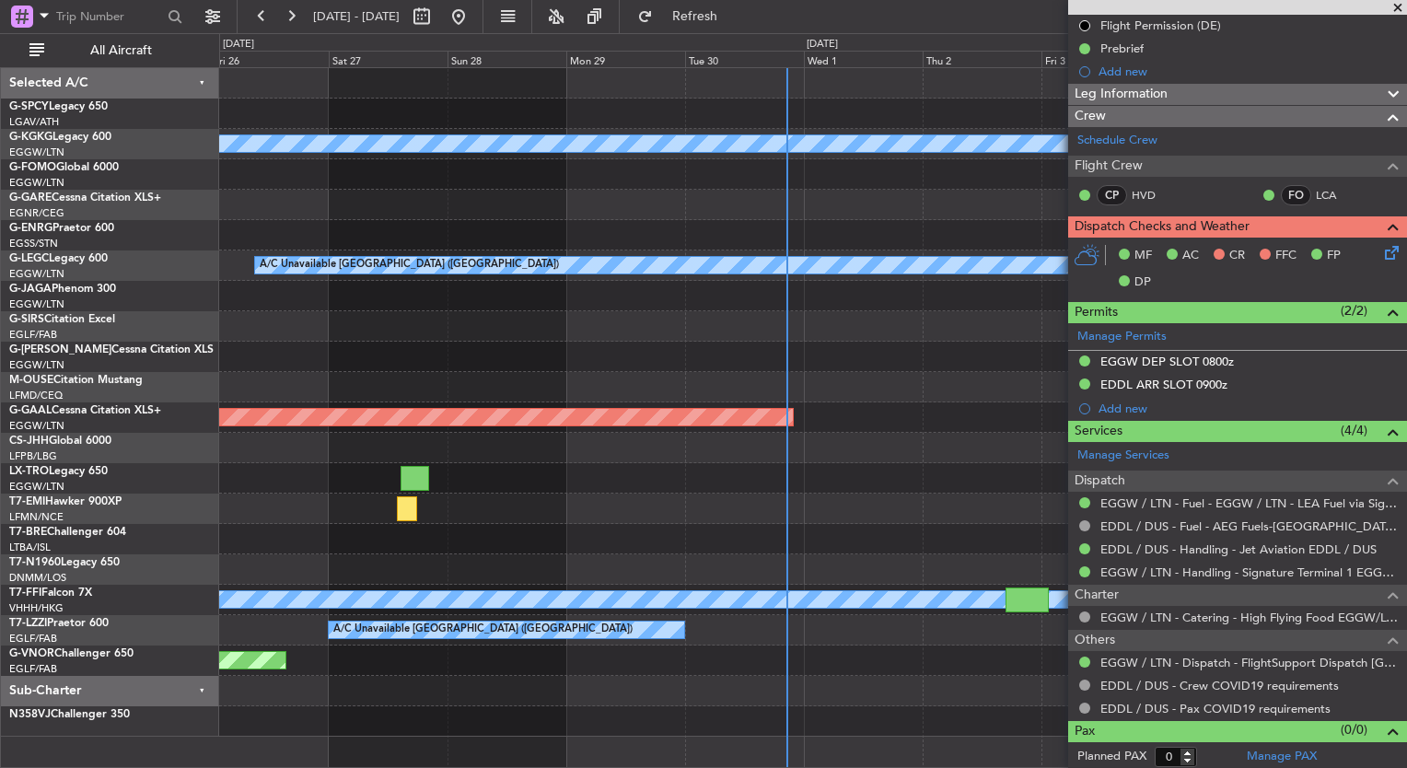
click at [611, 477] on div at bounding box center [812, 478] width 1187 height 30
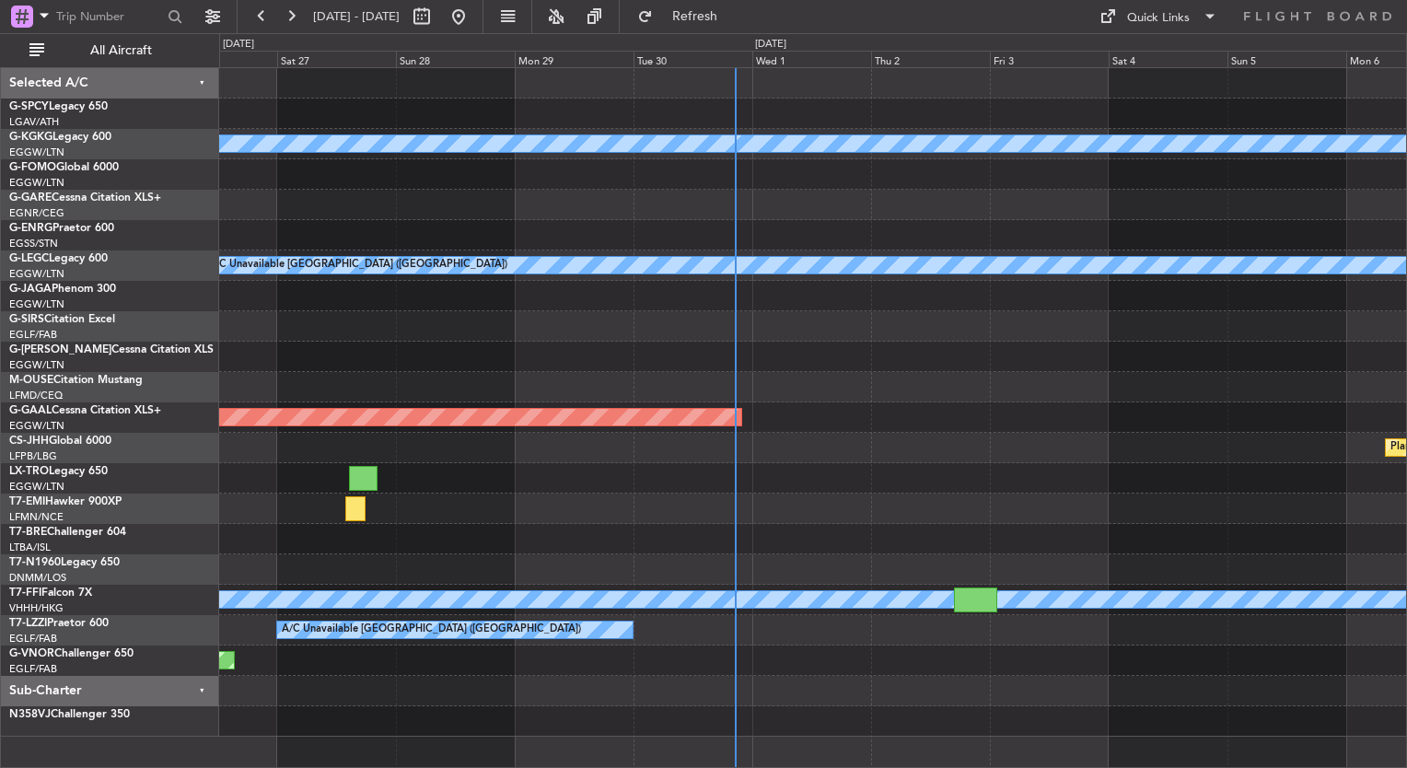
scroll to position [0, 0]
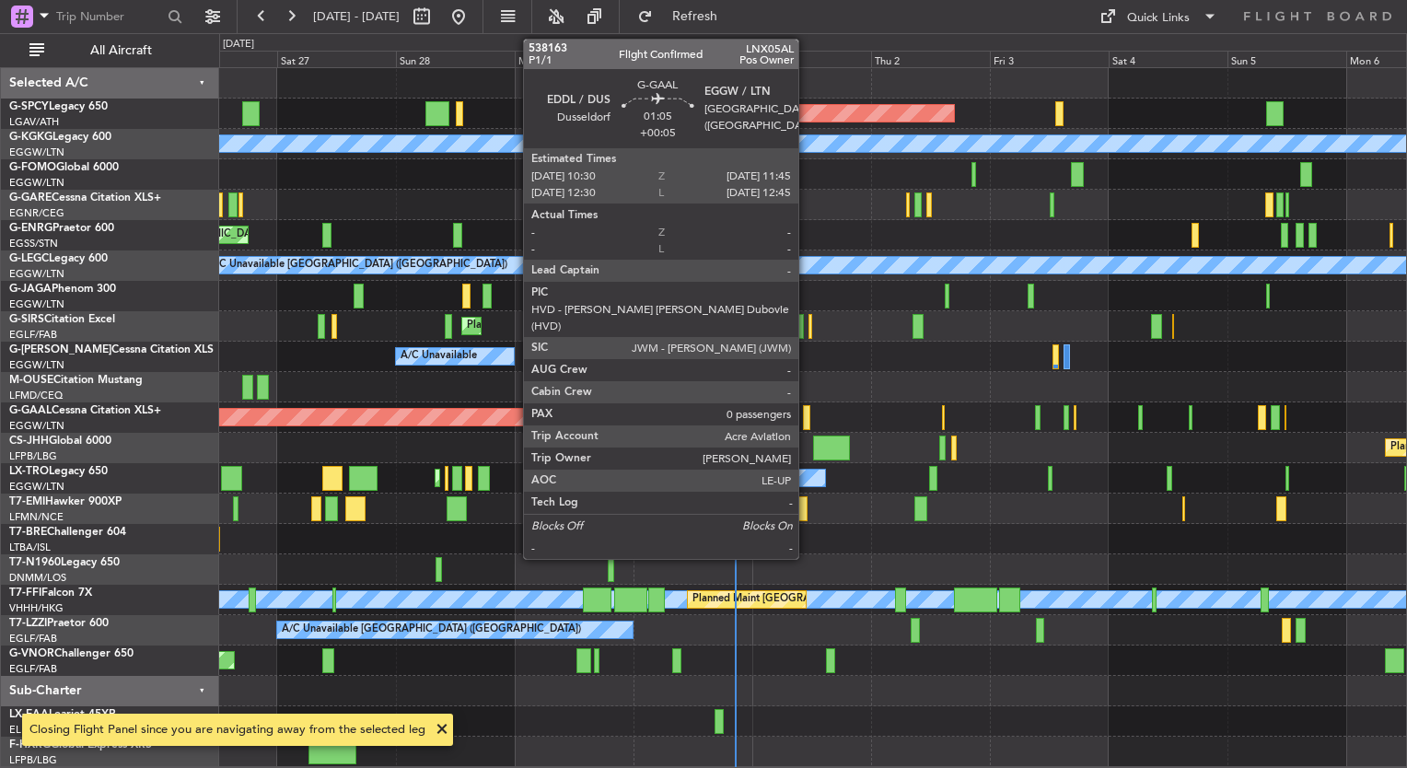
click at [808, 411] on div at bounding box center [806, 417] width 6 height 25
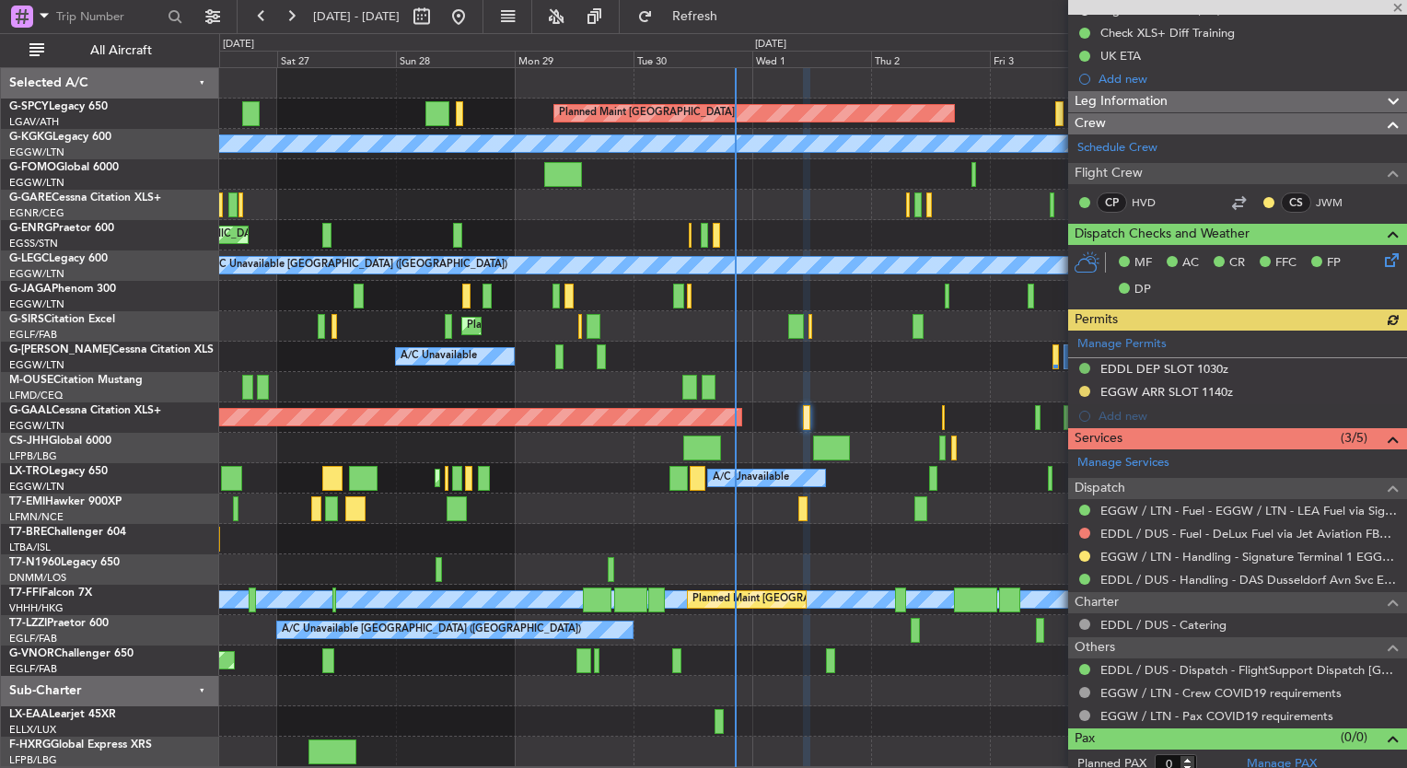
scroll to position [225, 0]
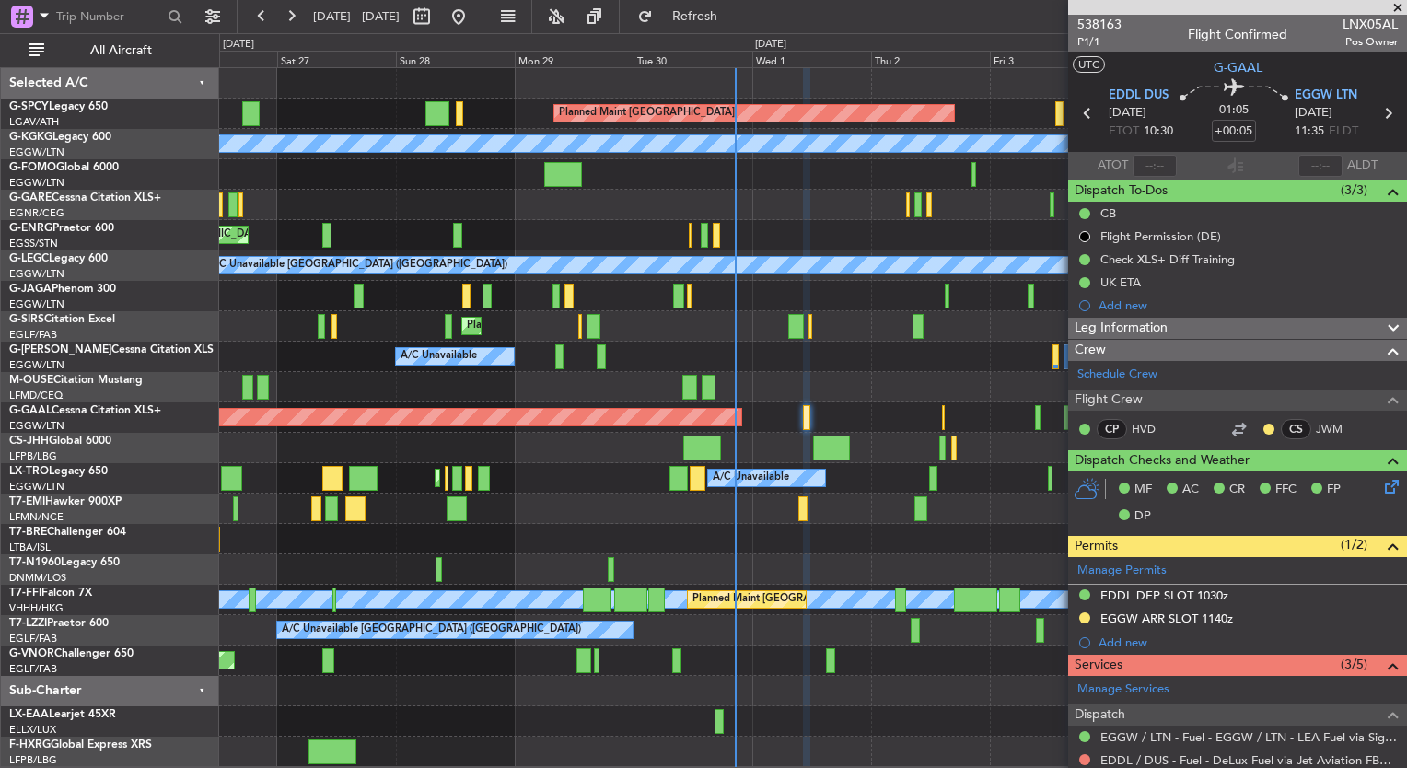
scroll to position [225, 0]
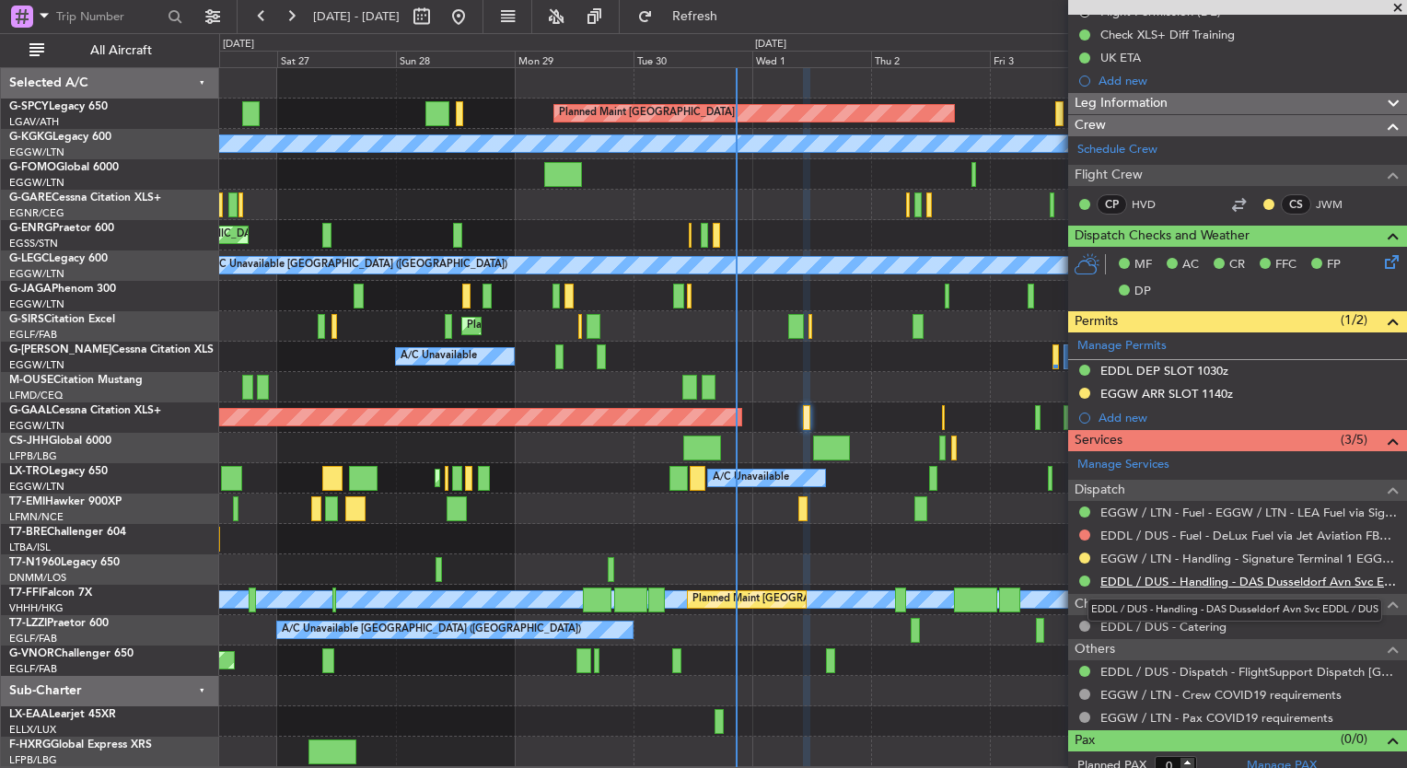
click at [1261, 576] on link "EDDL / DUS - Handling - DAS Dusseldorf Avn Svc EDDL / DUS" at bounding box center [1248, 582] width 297 height 16
click at [1389, 8] on span at bounding box center [1398, 8] width 18 height 17
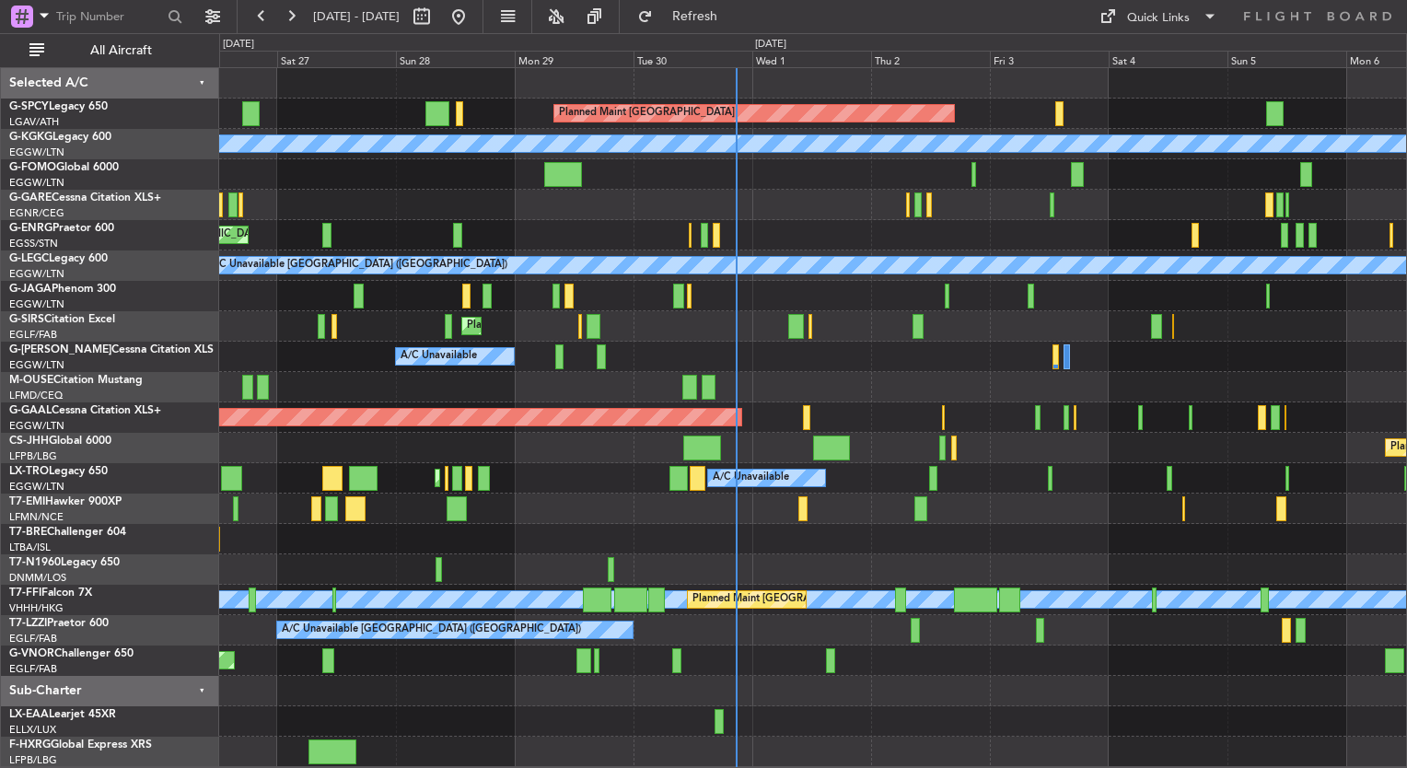
scroll to position [0, 0]
click at [1181, 10] on div "Quick Links" at bounding box center [1158, 18] width 63 height 18
click at [1175, 68] on button "Trip Builder" at bounding box center [1159, 61] width 138 height 44
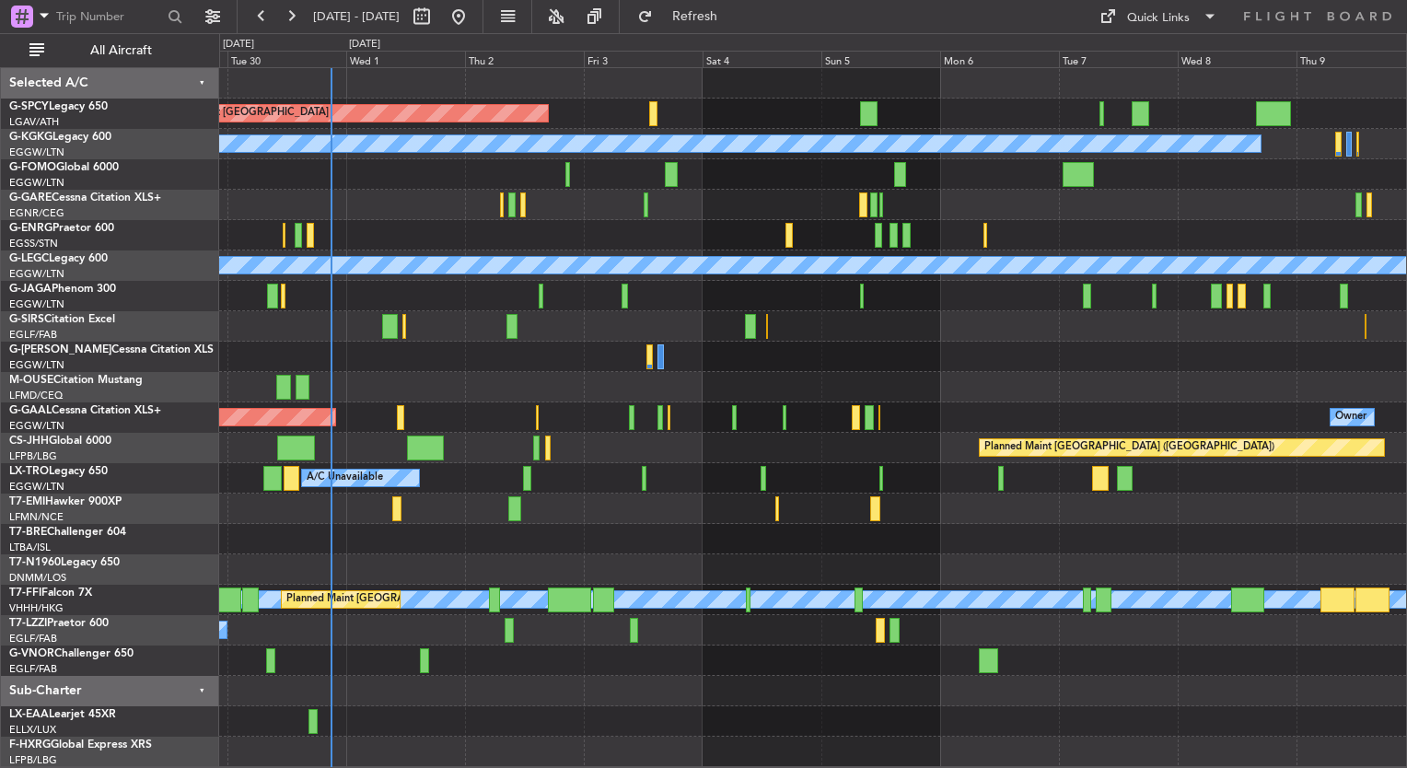
click at [532, 384] on div "Planned Maint Bremen A/C Unavailable Istanbul (Ataturk) A/C Unavailable London …" at bounding box center [812, 417] width 1187 height 699
click at [473, 15] on button at bounding box center [458, 16] width 29 height 29
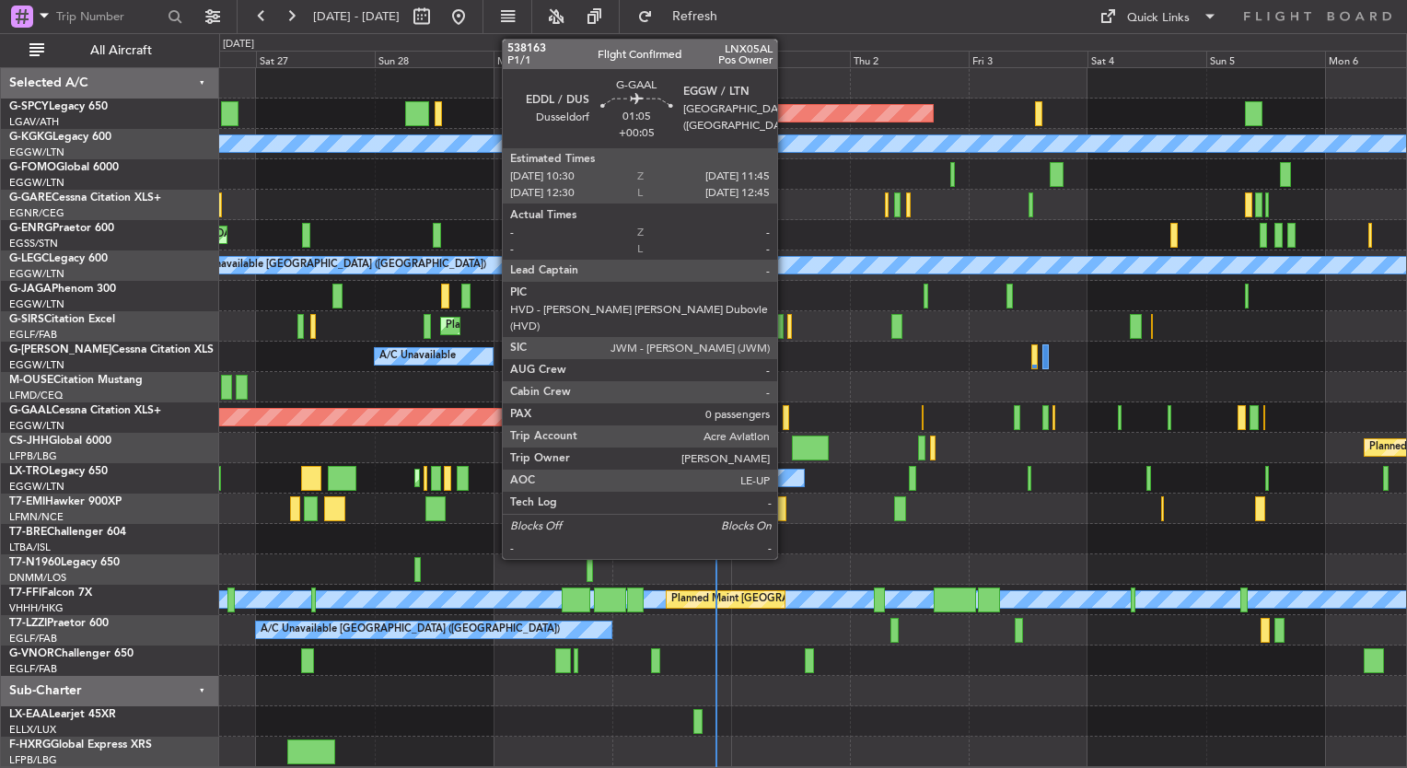
click at [785, 419] on div at bounding box center [786, 417] width 6 height 25
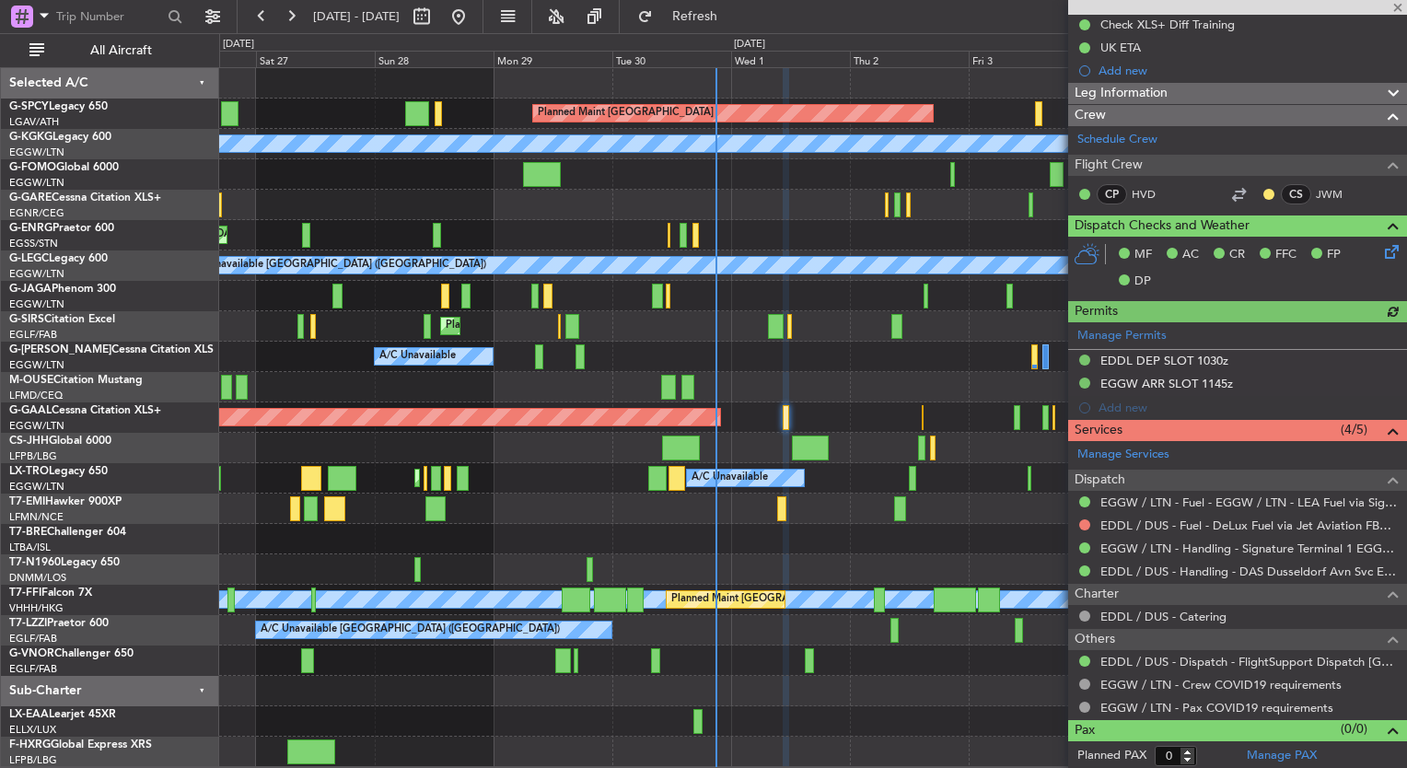
scroll to position [235, 0]
click at [1246, 569] on link "EDDL / DUS - Handling - DAS Dusseldorf Avn Svc EDDL / DUS" at bounding box center [1248, 572] width 297 height 16
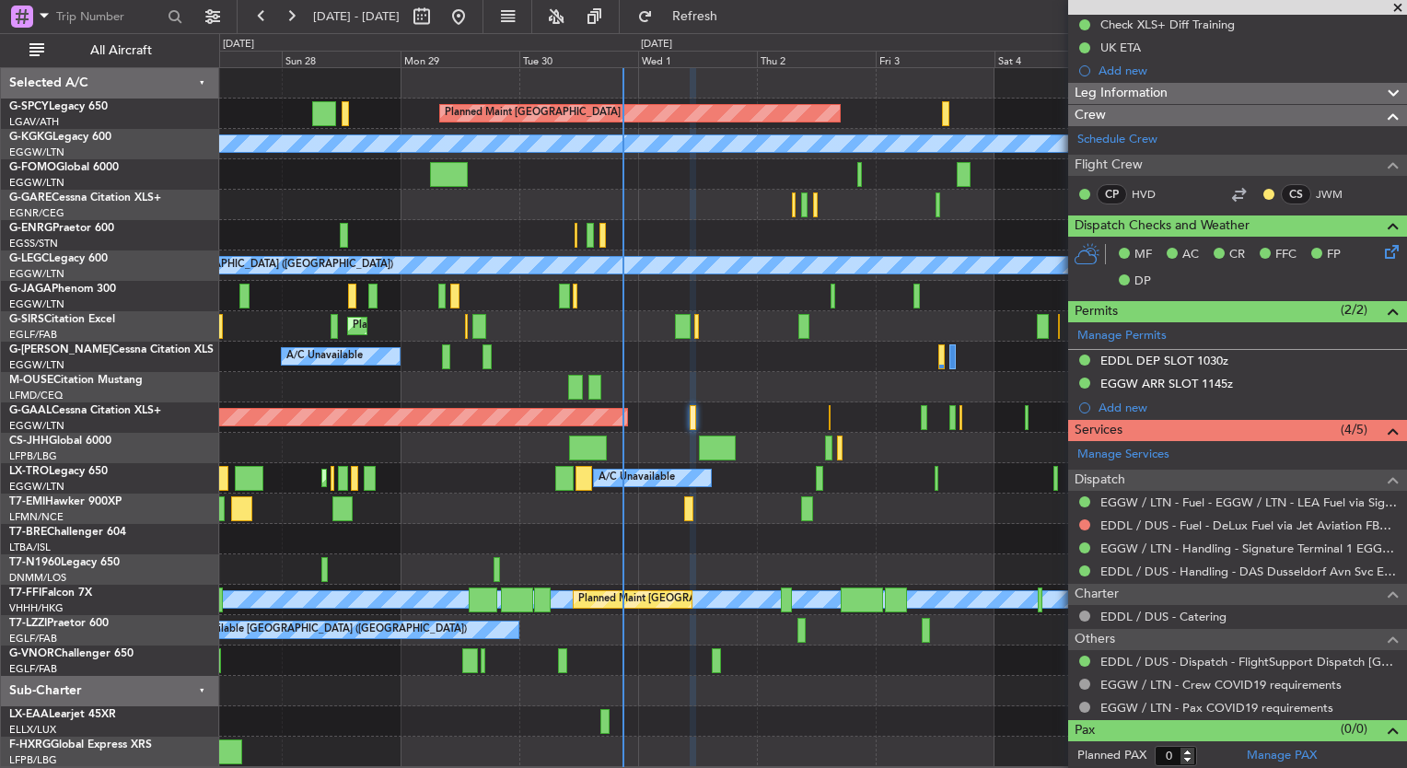
click at [747, 383] on div "Planned Maint Bremen A/C Unavailable Istanbul (Ataturk) A/C Unavailable Unplann…" at bounding box center [812, 417] width 1187 height 699
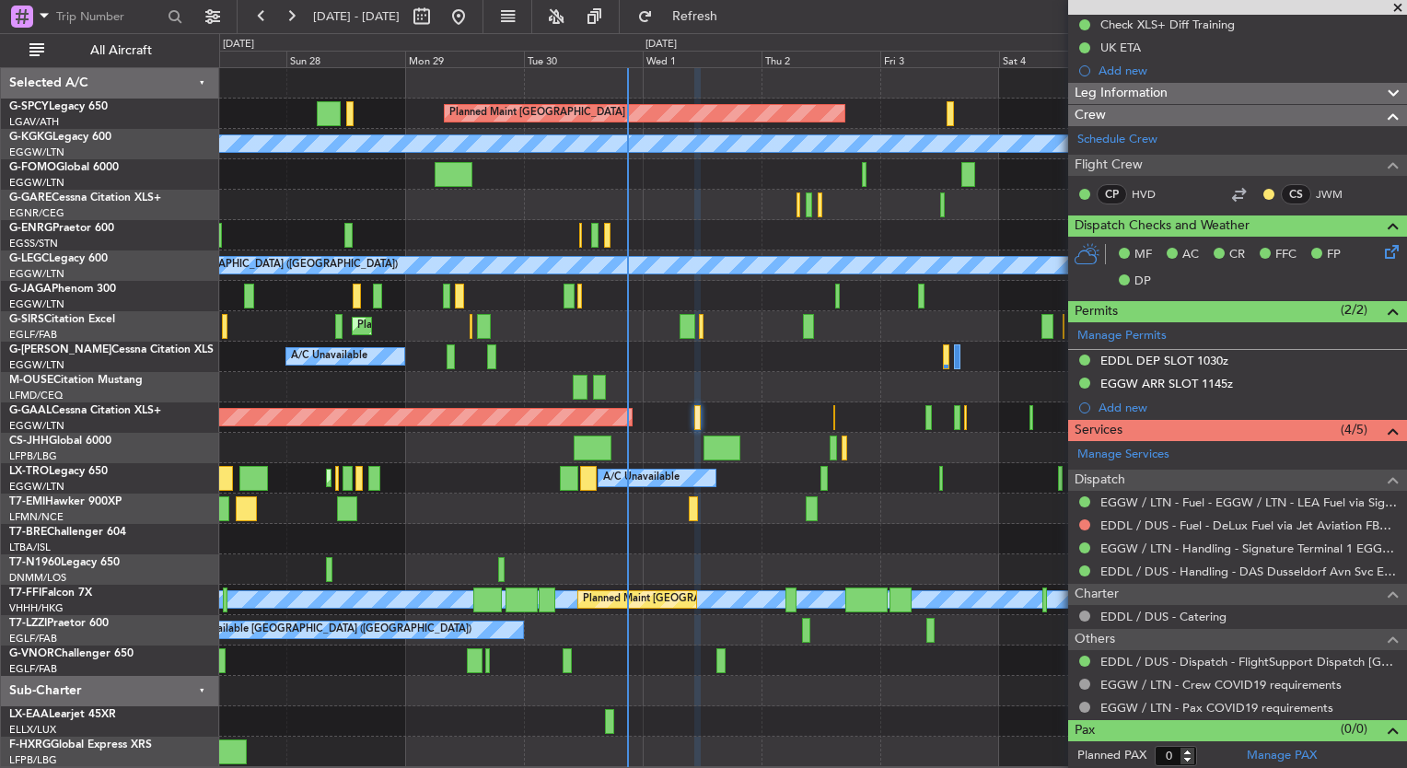
click at [514, 476] on div "Planned Maint Bremen A/C Unavailable Istanbul (Ataturk) A/C Unavailable Unplann…" at bounding box center [812, 417] width 1187 height 699
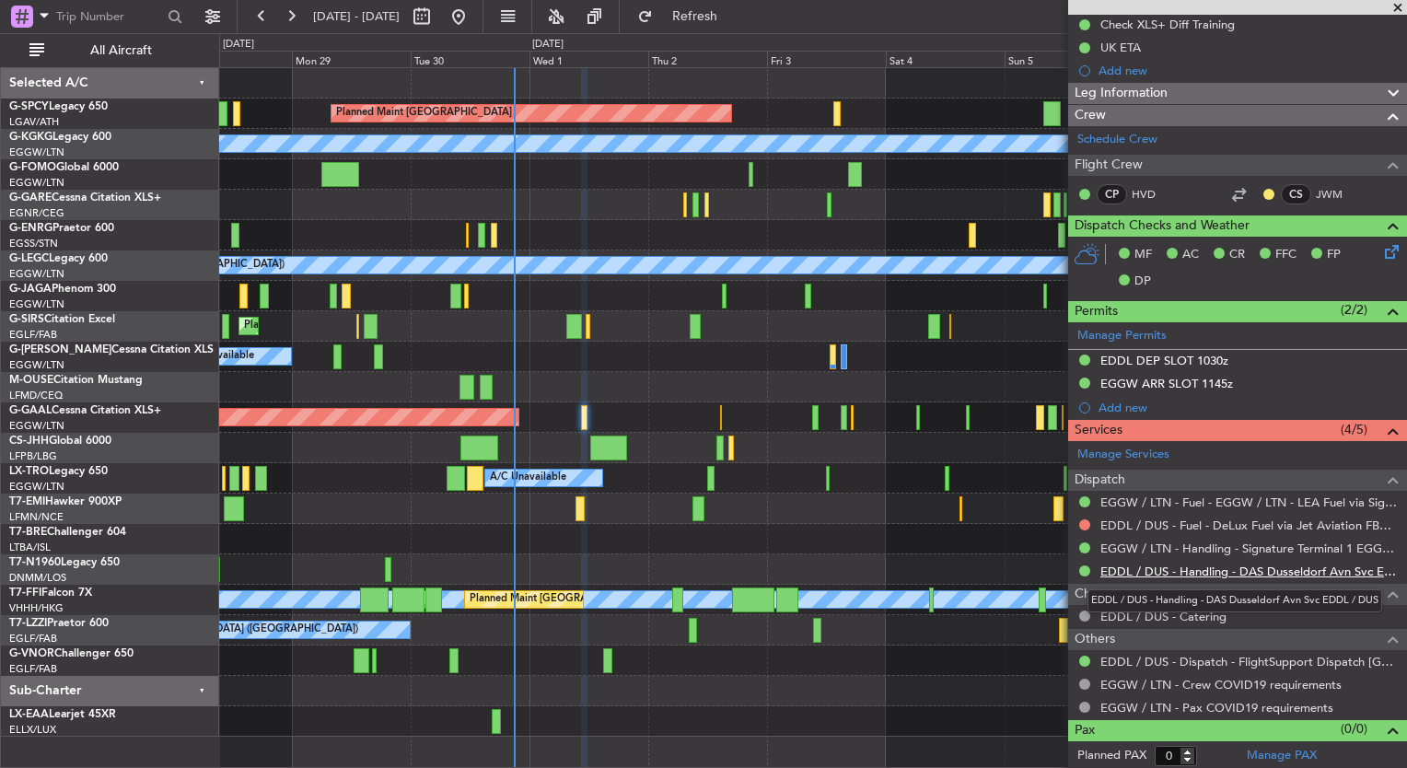
click at [1248, 571] on link "EDDL / DUS - Handling - DAS Dusseldorf Avn Svc EDDL / DUS" at bounding box center [1248, 572] width 297 height 16
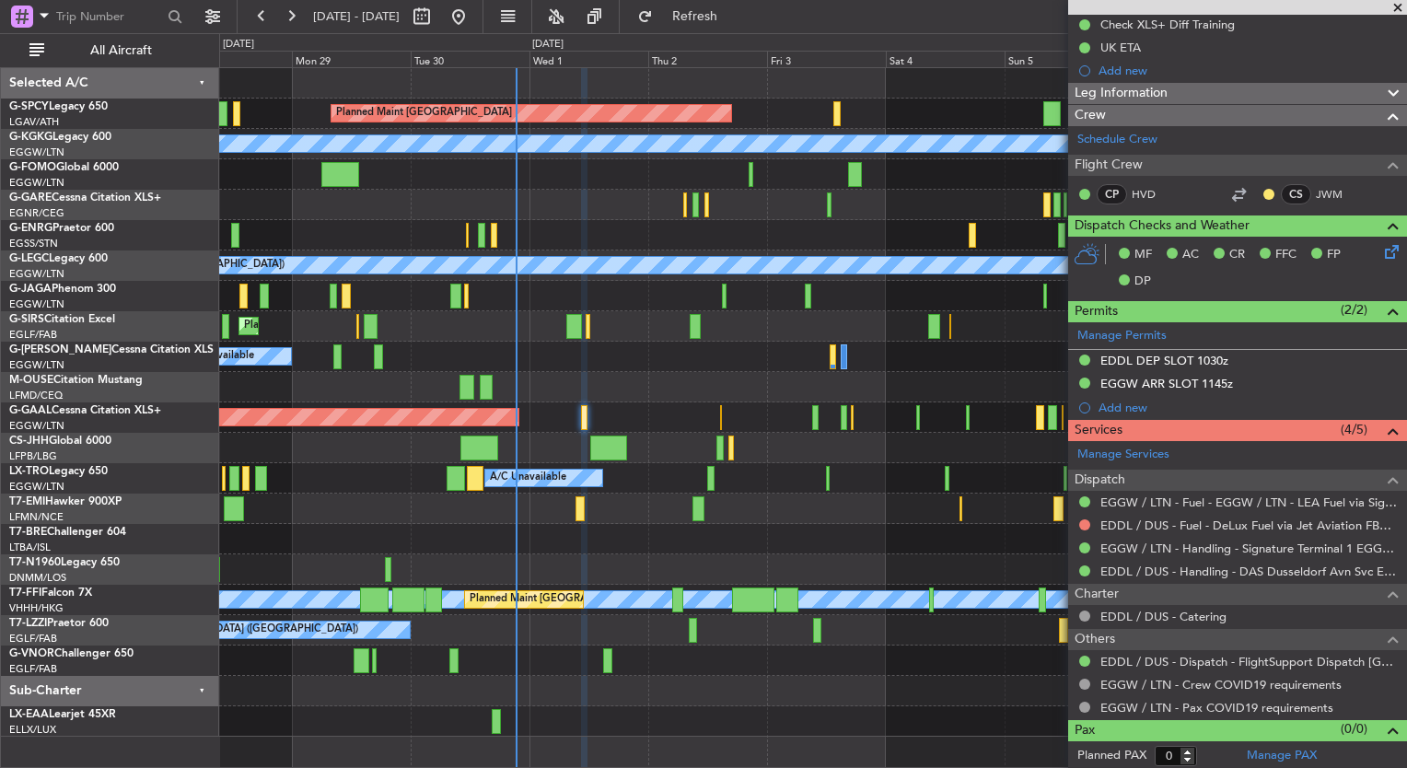
click at [1393, 6] on span at bounding box center [1398, 8] width 18 height 17
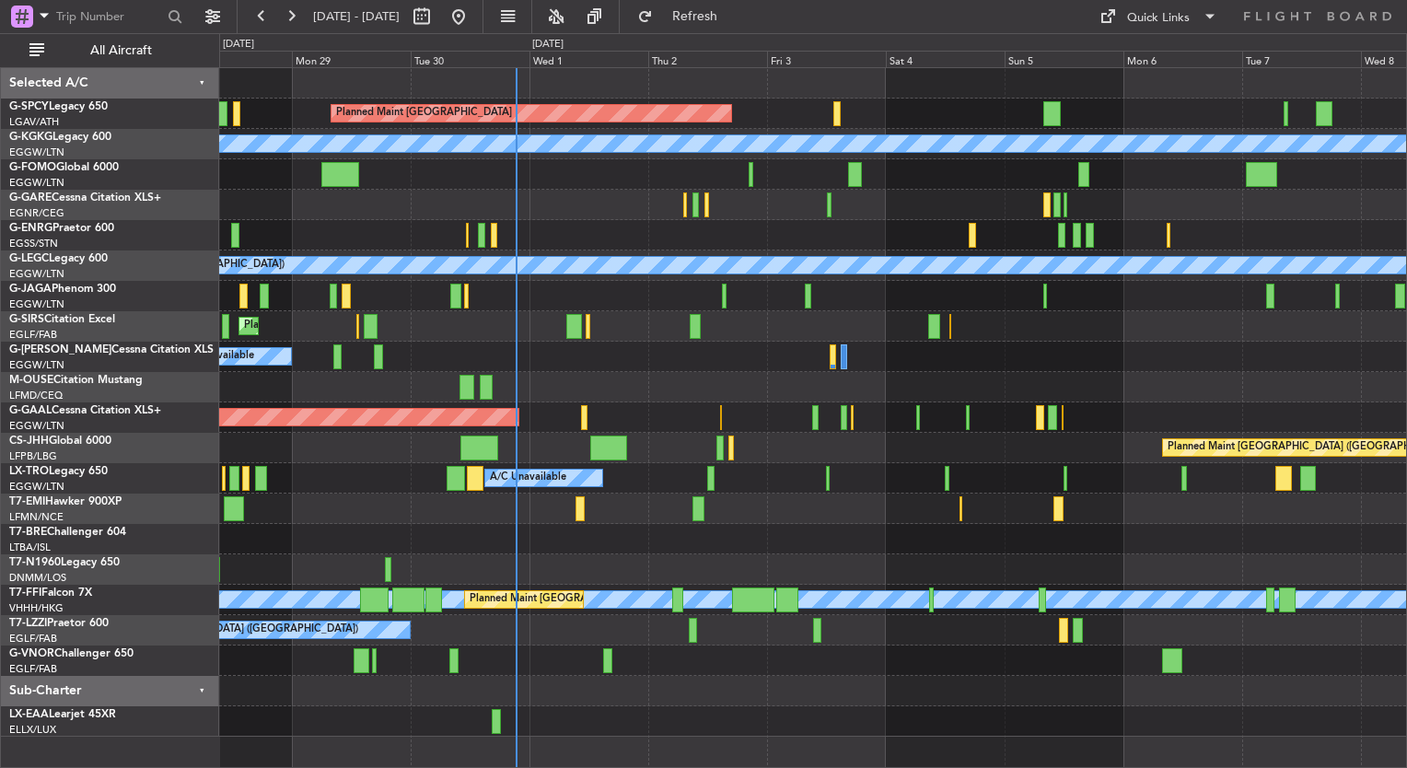
scroll to position [0, 0]
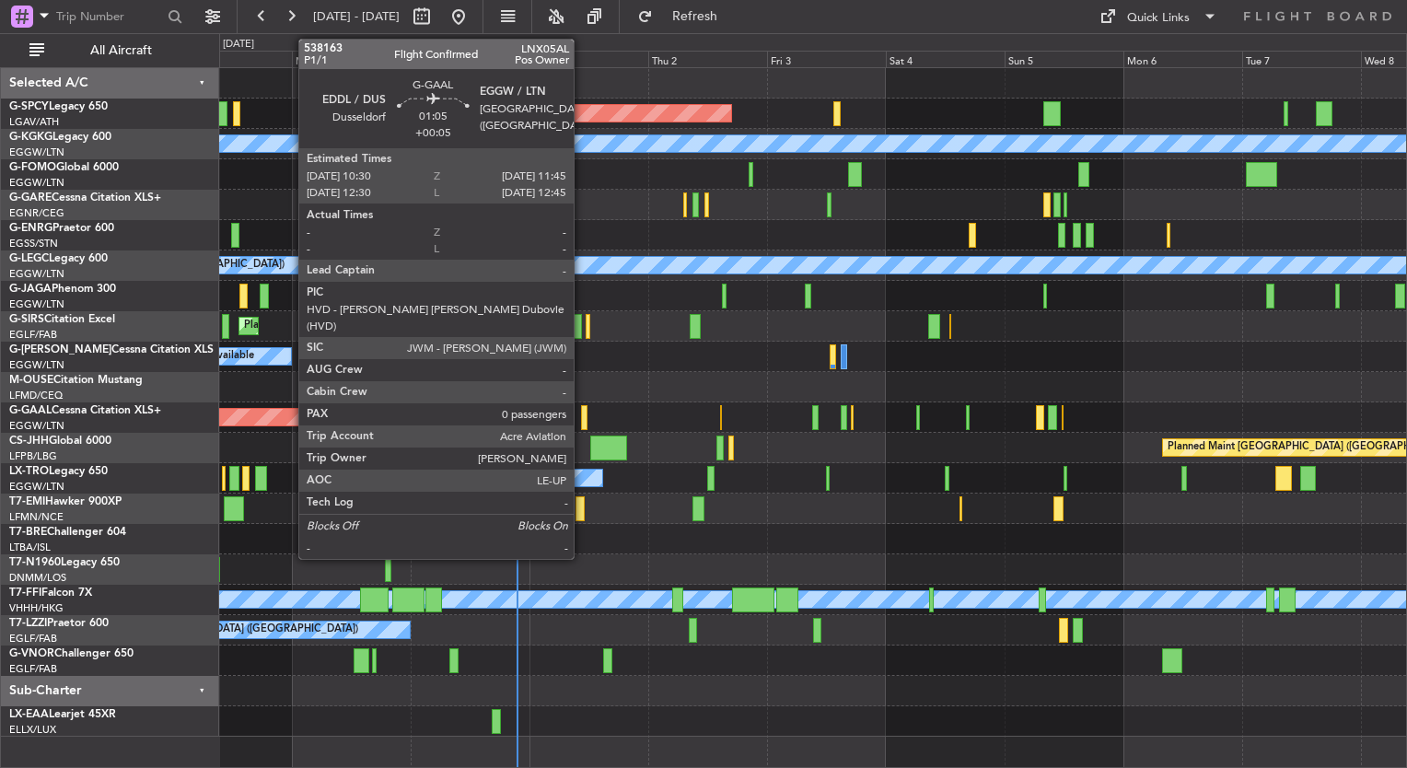
click at [582, 415] on div at bounding box center [584, 417] width 6 height 25
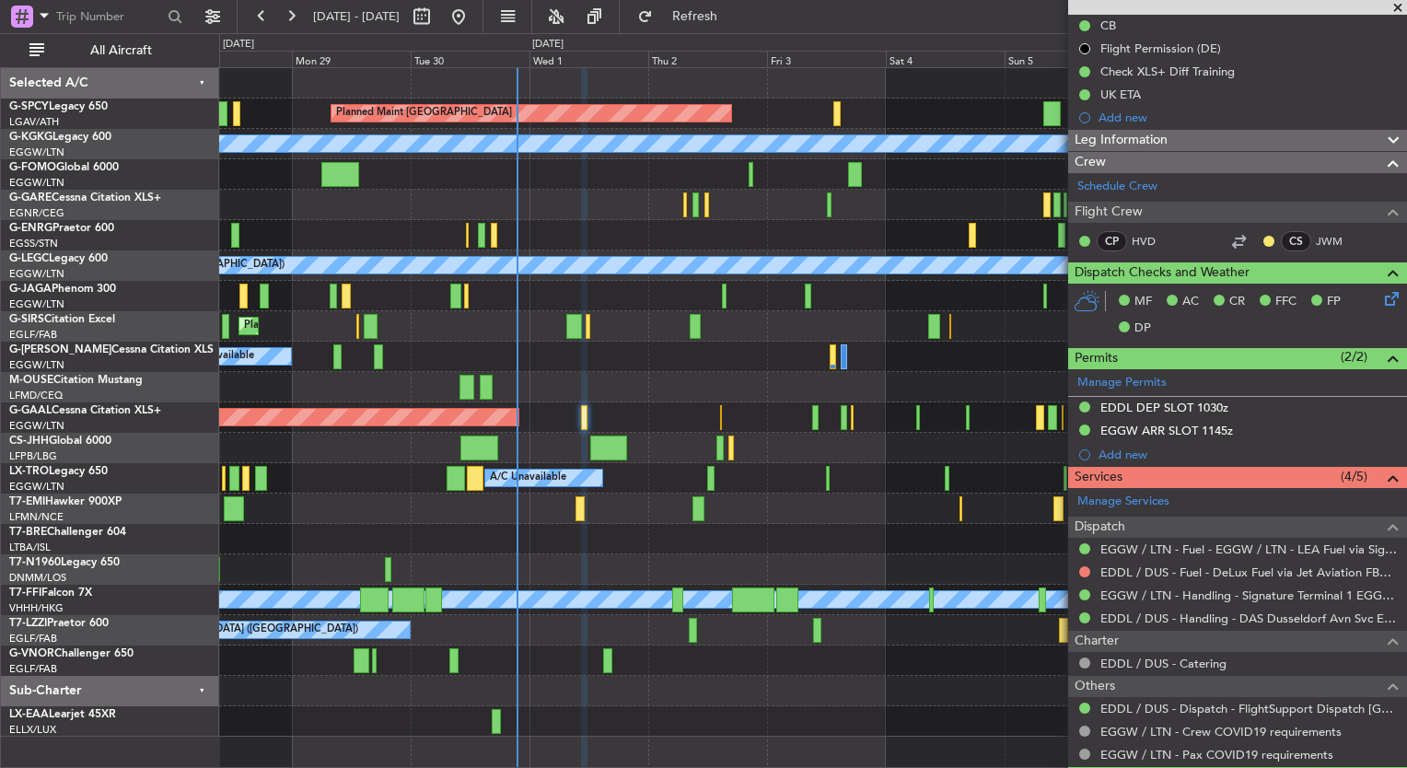
scroll to position [235, 0]
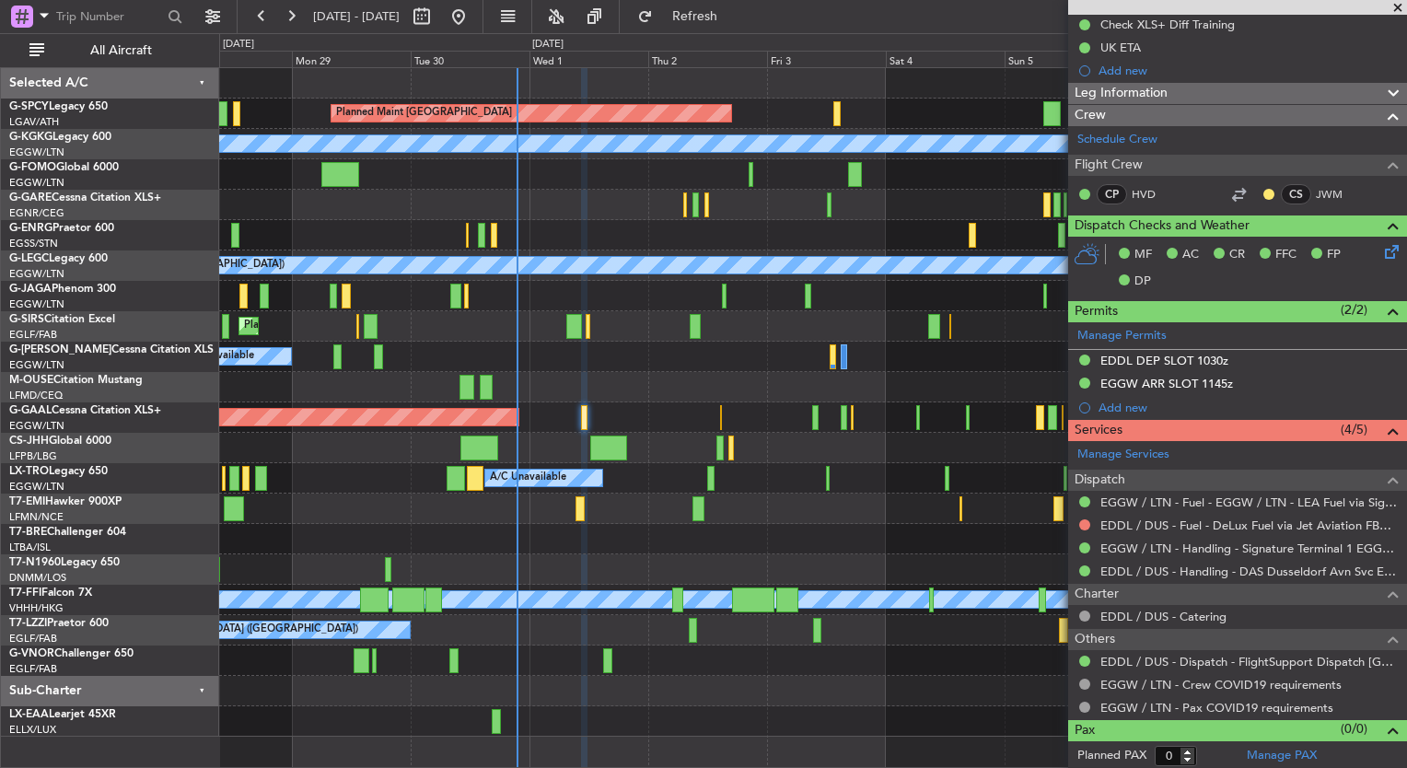
click at [1397, 6] on span at bounding box center [1398, 8] width 18 height 17
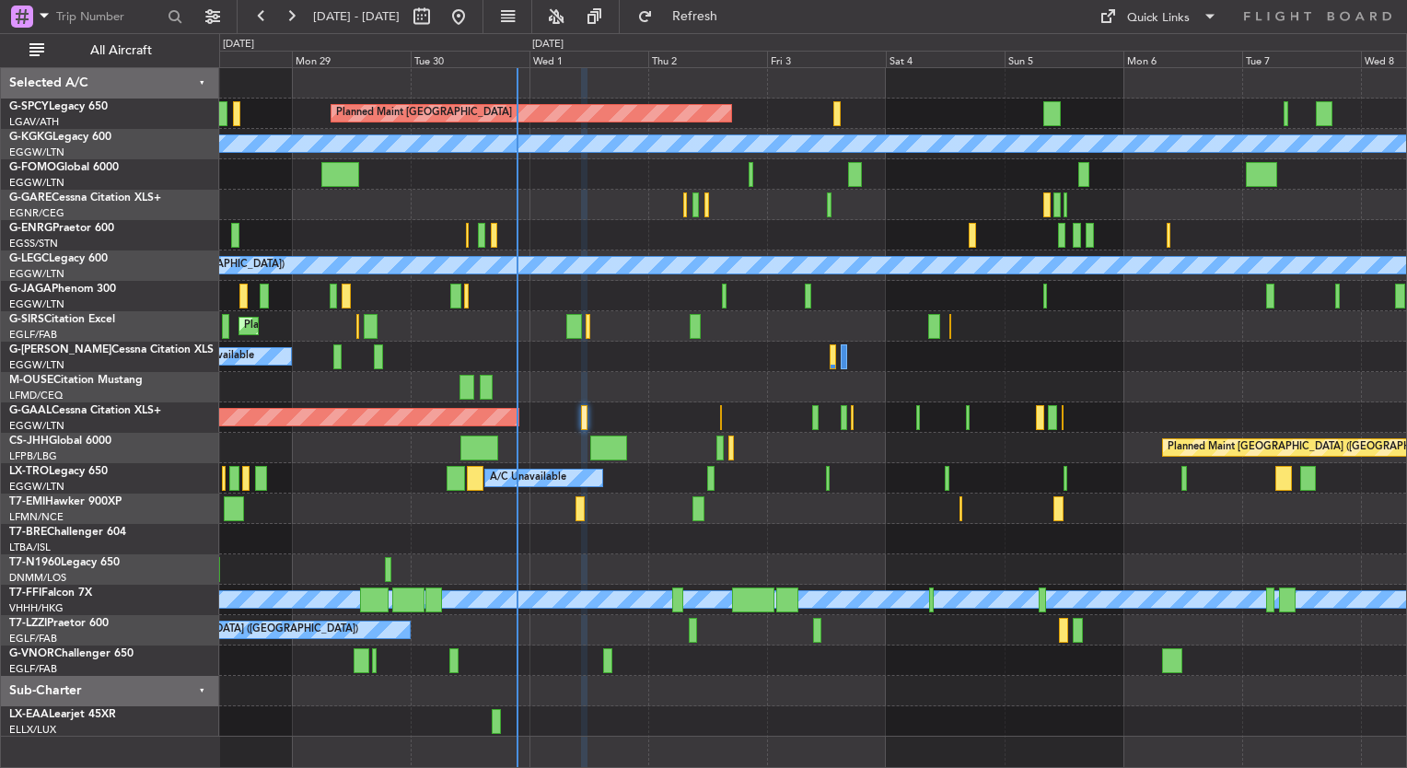
scroll to position [0, 0]
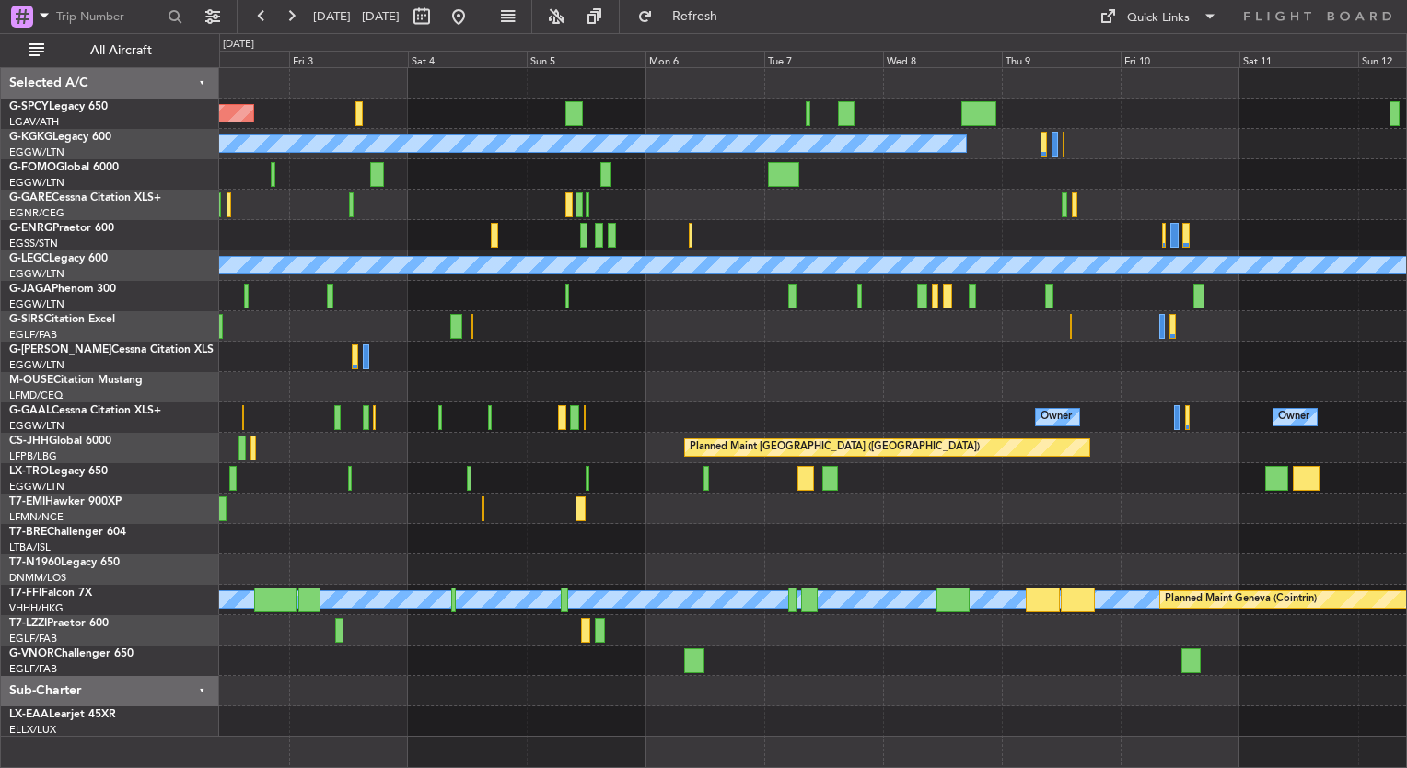
click at [403, 385] on div "Planned Maint Bremen A/C Unavailable Istanbul (Ataturk) A/C Unavailable London …" at bounding box center [812, 402] width 1187 height 669
click at [1178, 7] on button "Quick Links" at bounding box center [1158, 16] width 136 height 29
click at [645, 635] on div at bounding box center [703, 384] width 1407 height 768
click at [1134, 25] on div "Quick Links" at bounding box center [1158, 18] width 63 height 18
click at [1144, 44] on button "Trip Builder" at bounding box center [1159, 61] width 138 height 44
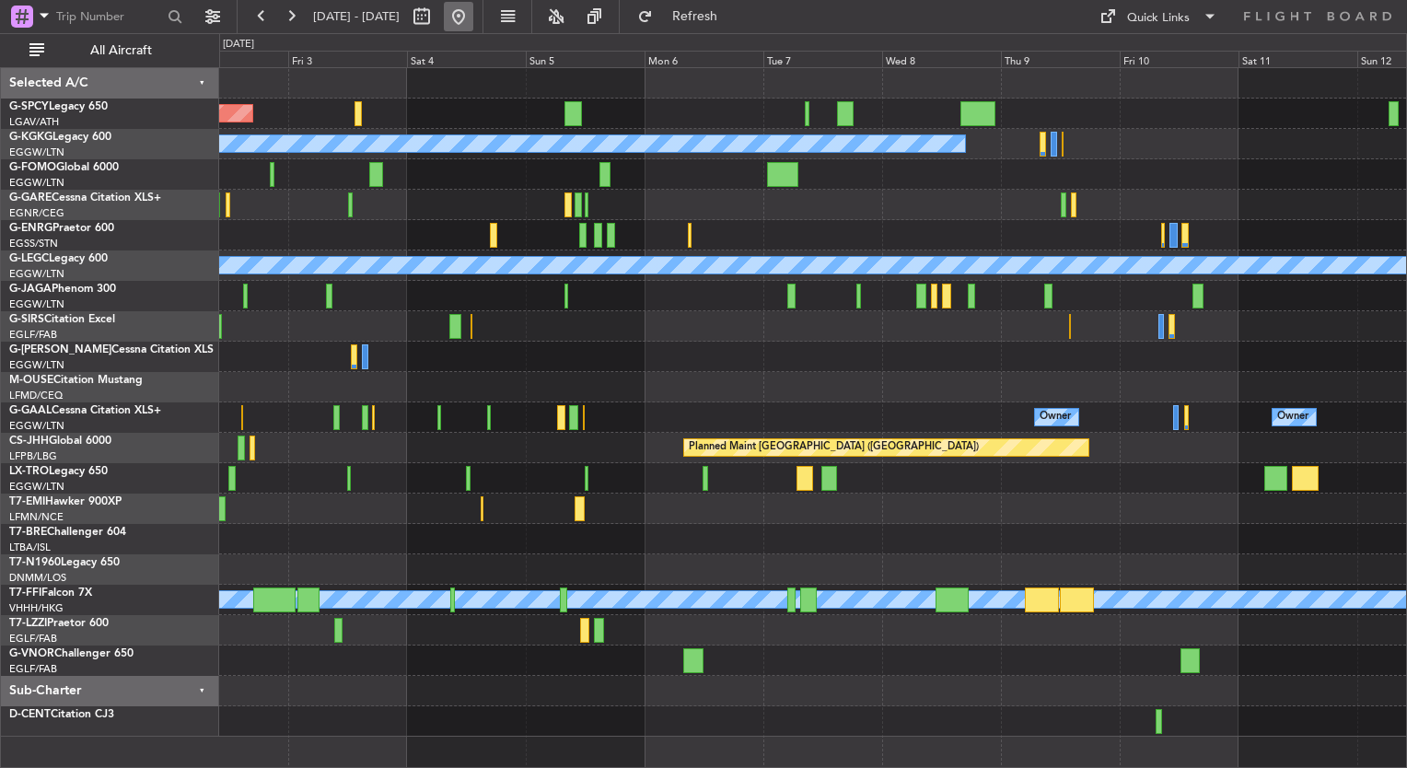
click at [473, 17] on button at bounding box center [458, 16] width 29 height 29
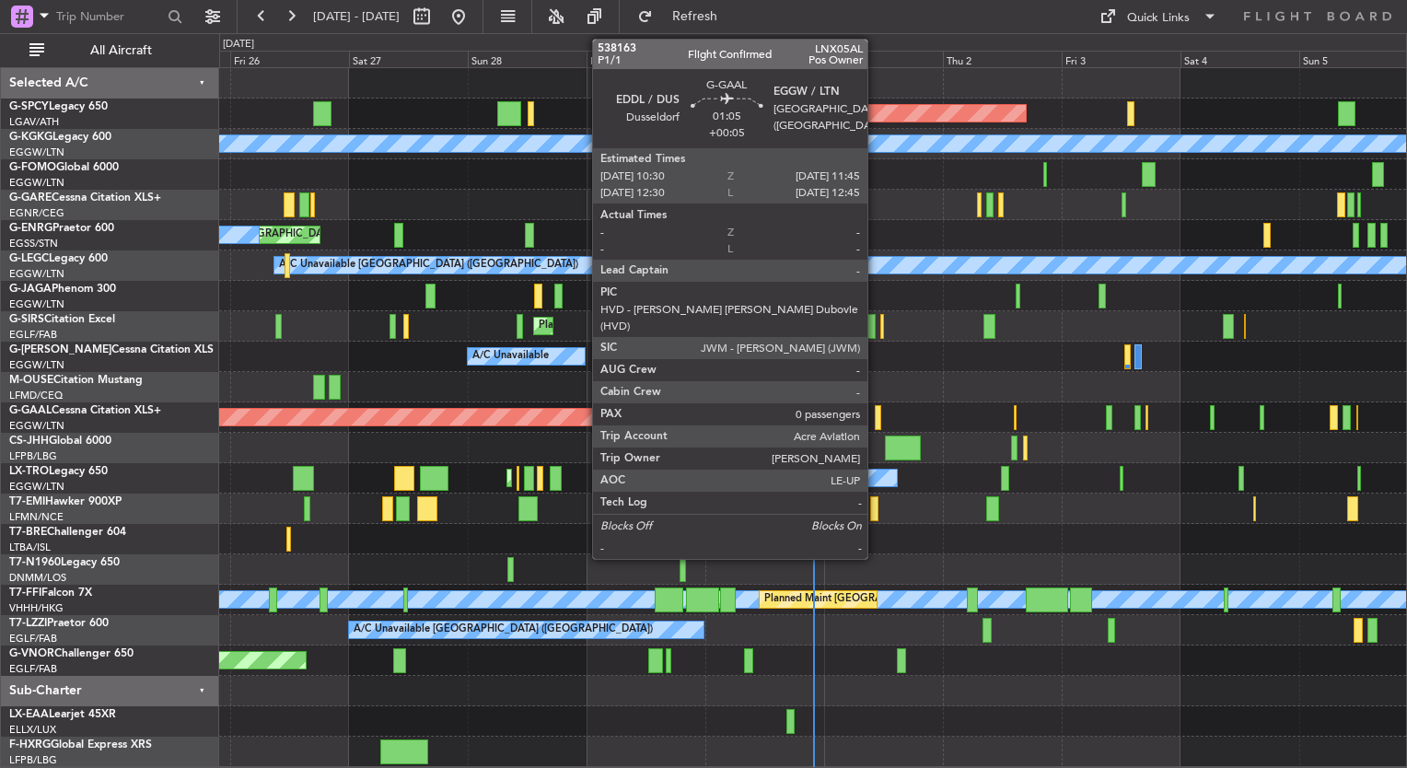
click at [876, 414] on div at bounding box center [878, 417] width 6 height 25
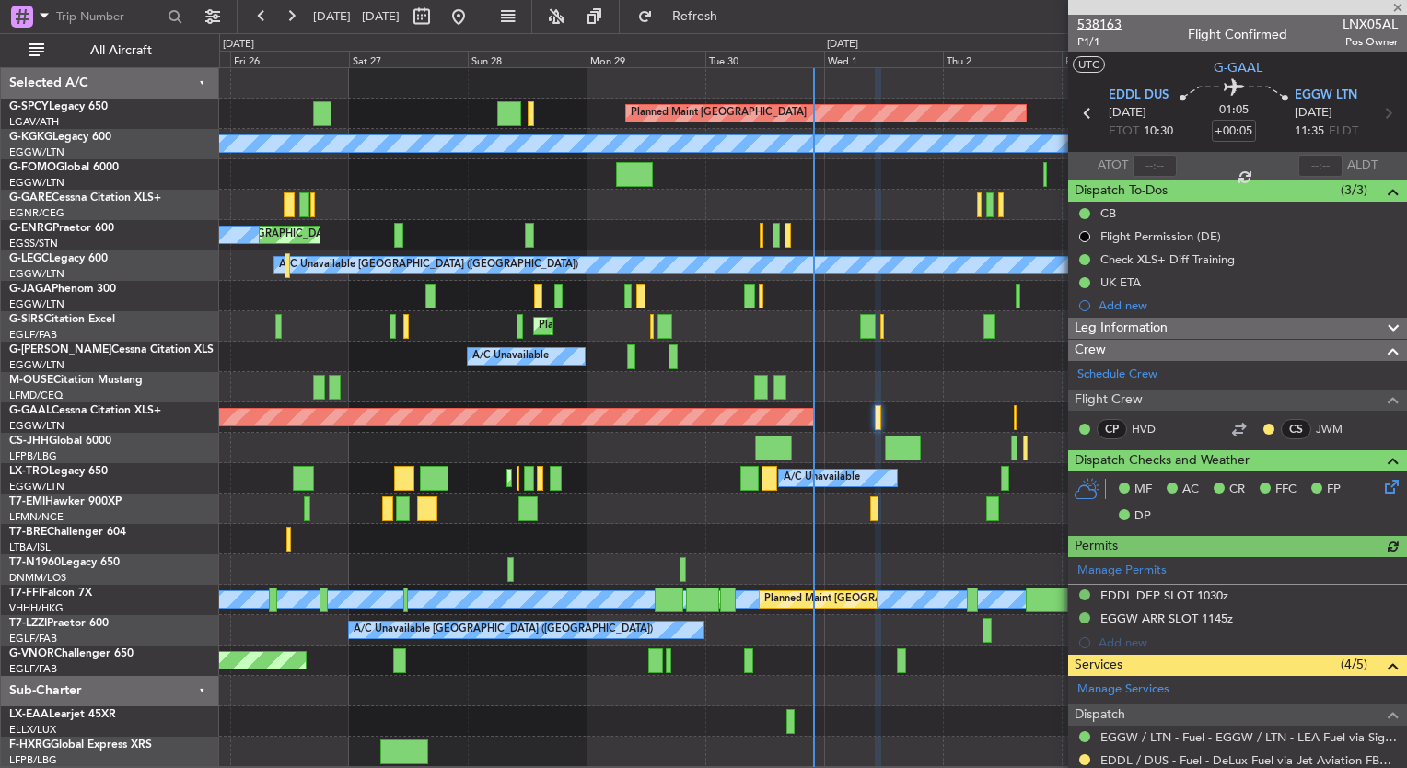
click at [1087, 23] on span "538163" at bounding box center [1099, 24] width 44 height 19
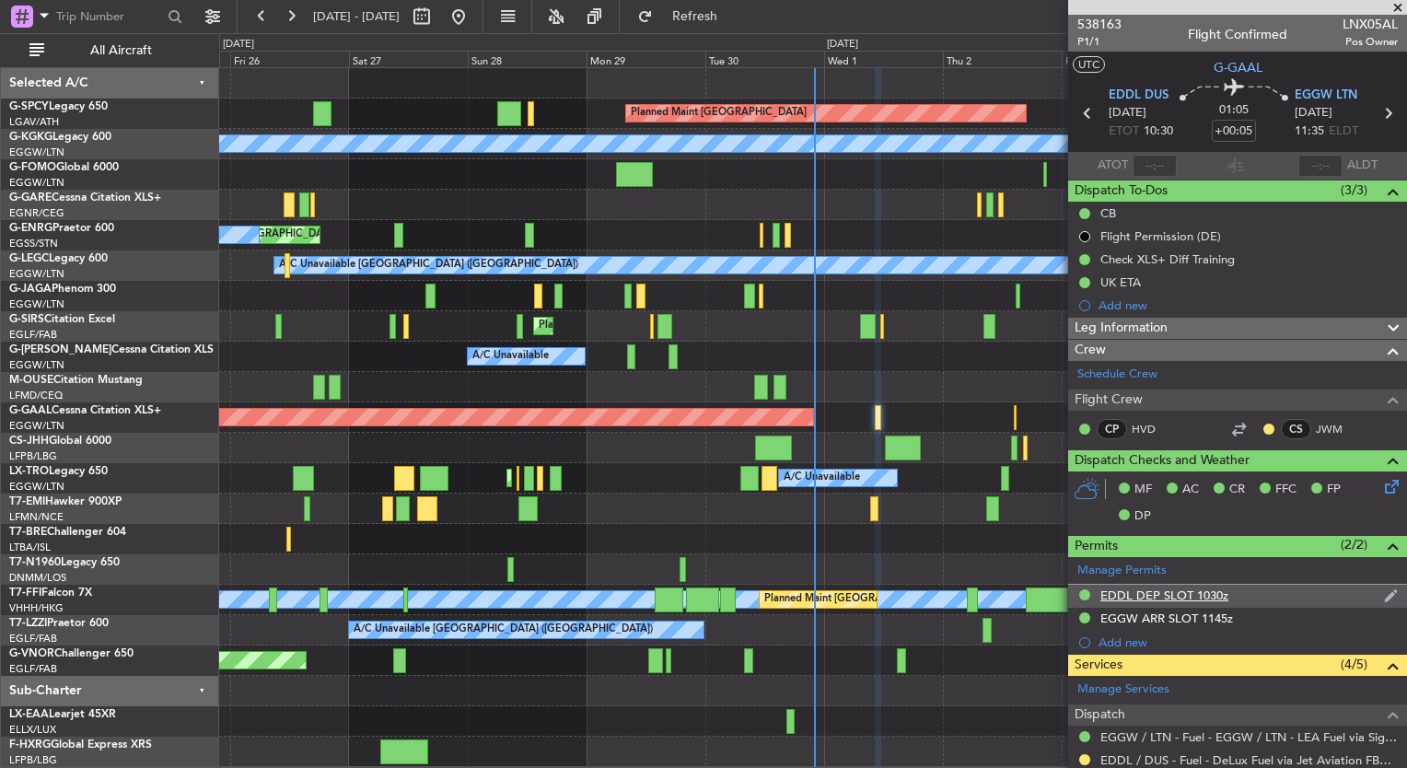
click at [1155, 594] on div "EDDL DEP SLOT 1030z" at bounding box center [1164, 595] width 128 height 16
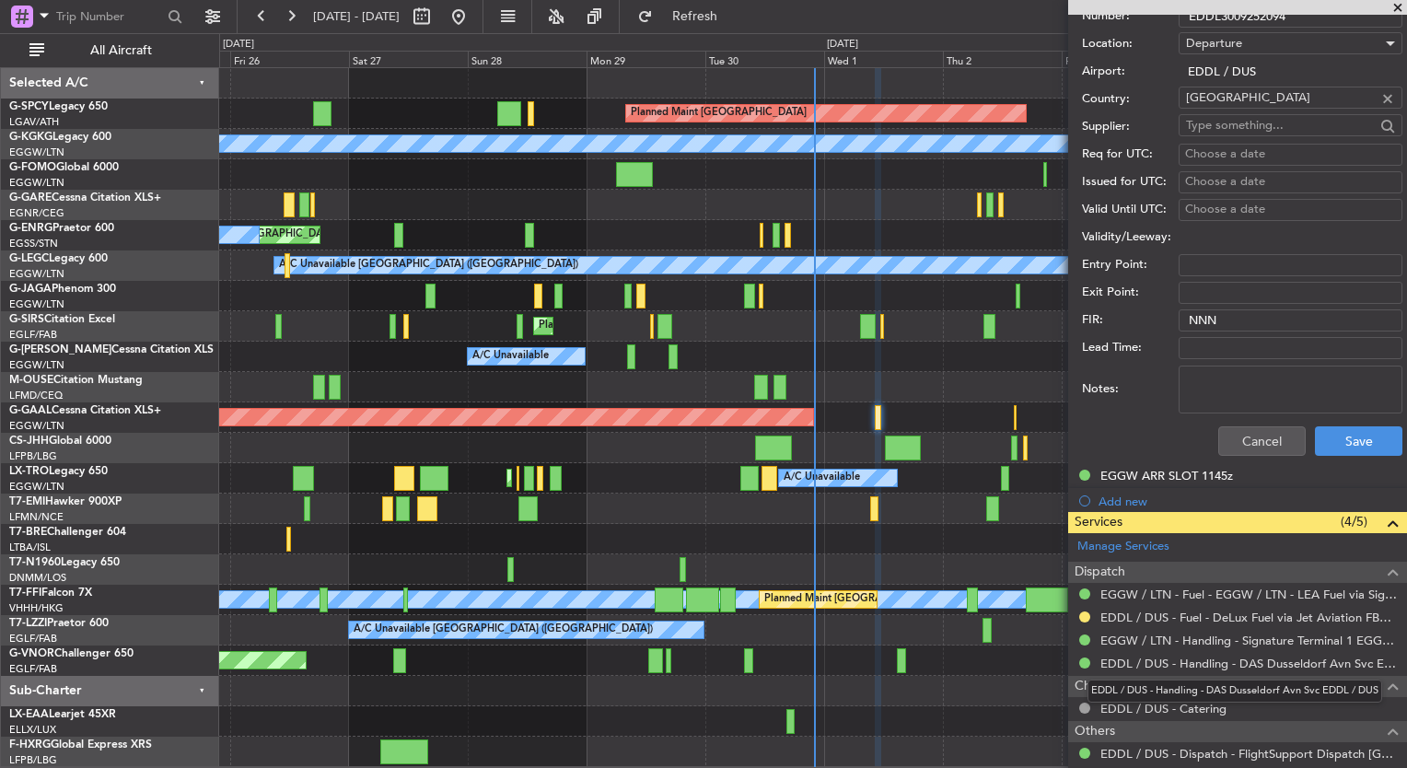
scroll to position [694, 0]
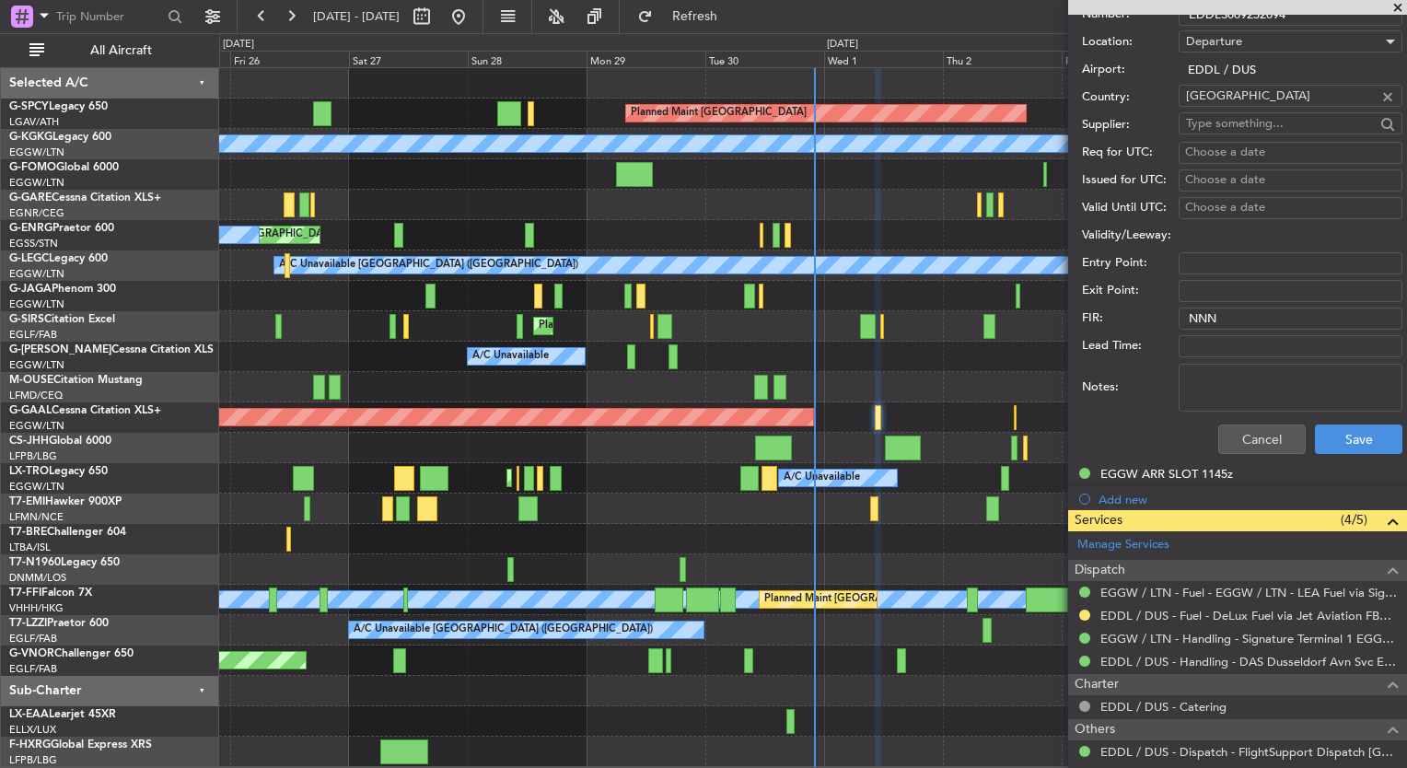
click at [1395, 6] on span at bounding box center [1398, 8] width 18 height 17
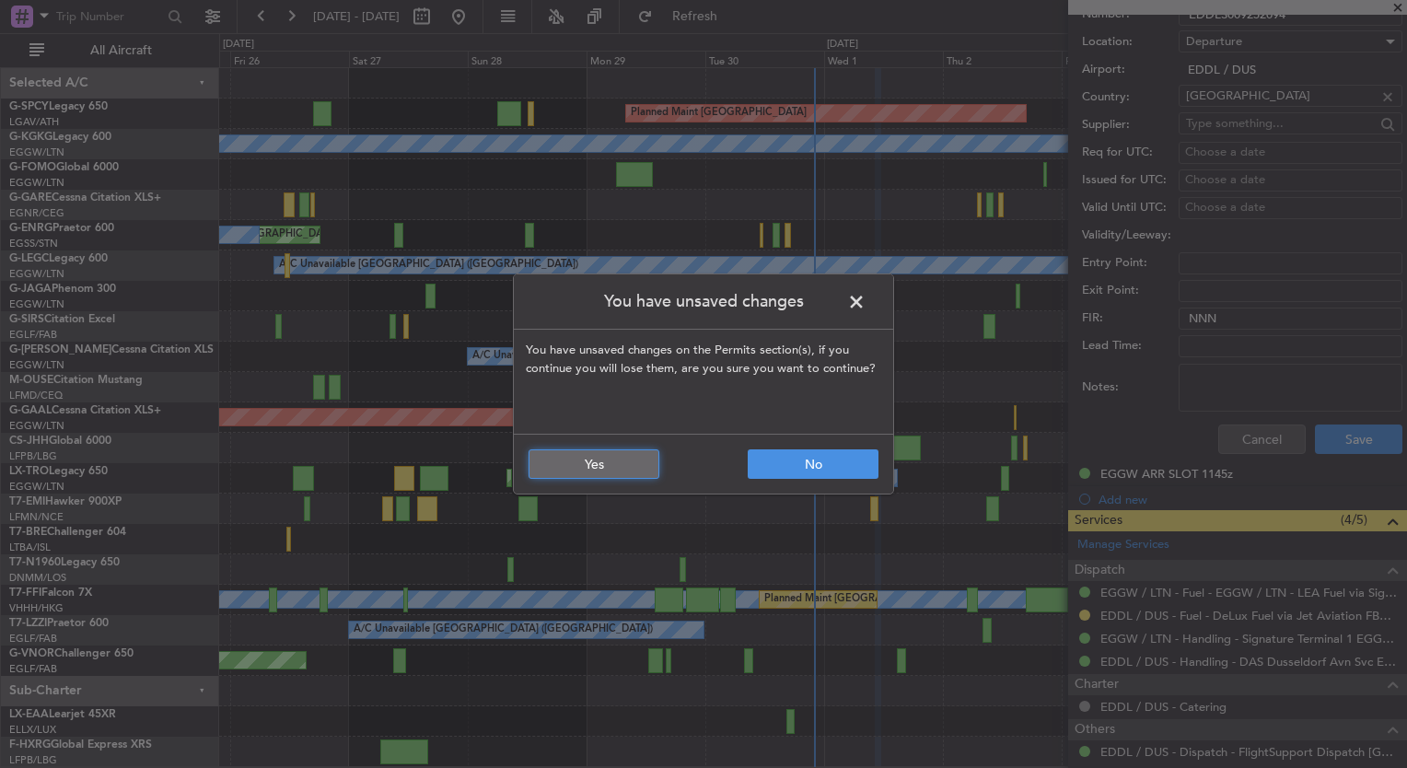
click at [601, 470] on button "Yes" at bounding box center [594, 463] width 131 height 29
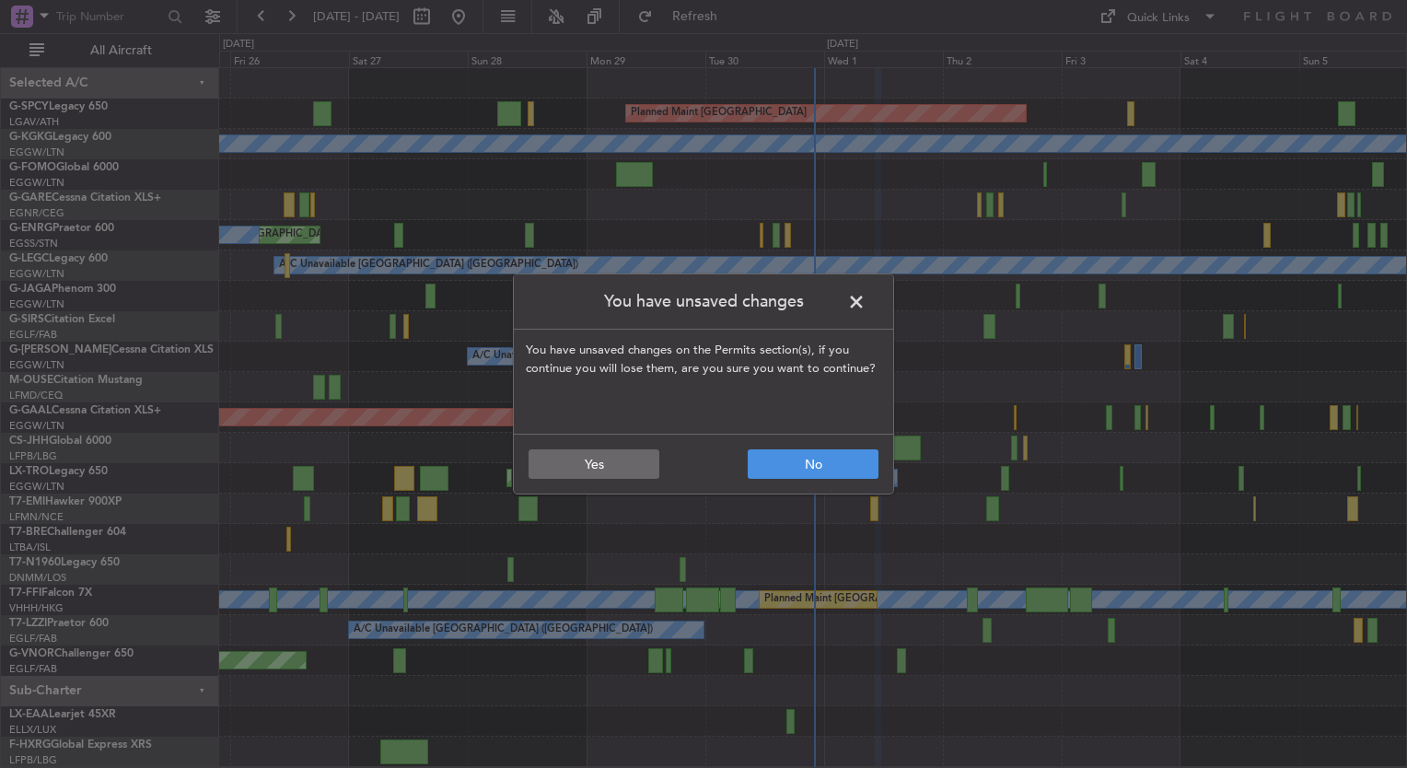
scroll to position [0, 0]
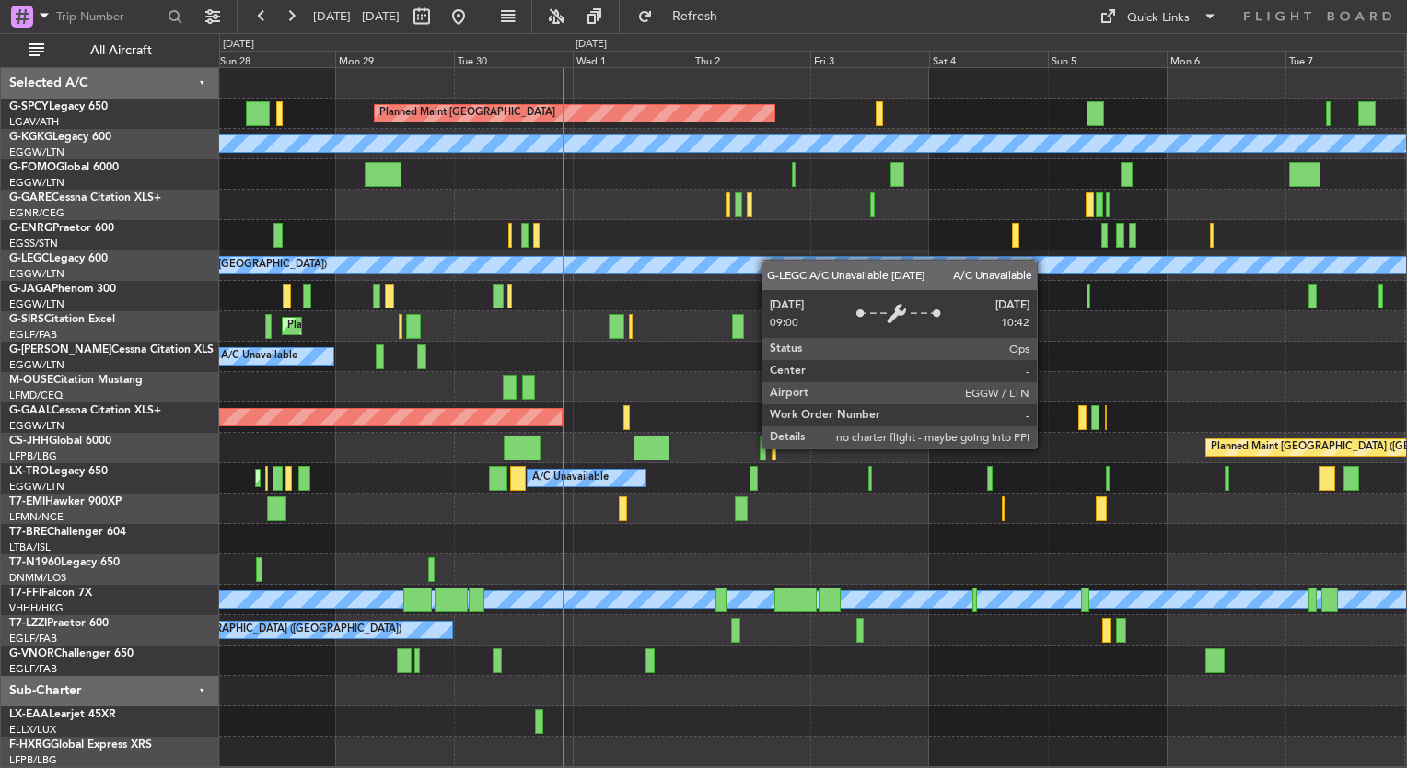
click at [663, 268] on div "Planned Maint Bremen A/C Unavailable Istanbul (Ataturk) A/C Unavailable Unplann…" at bounding box center [812, 417] width 1187 height 699
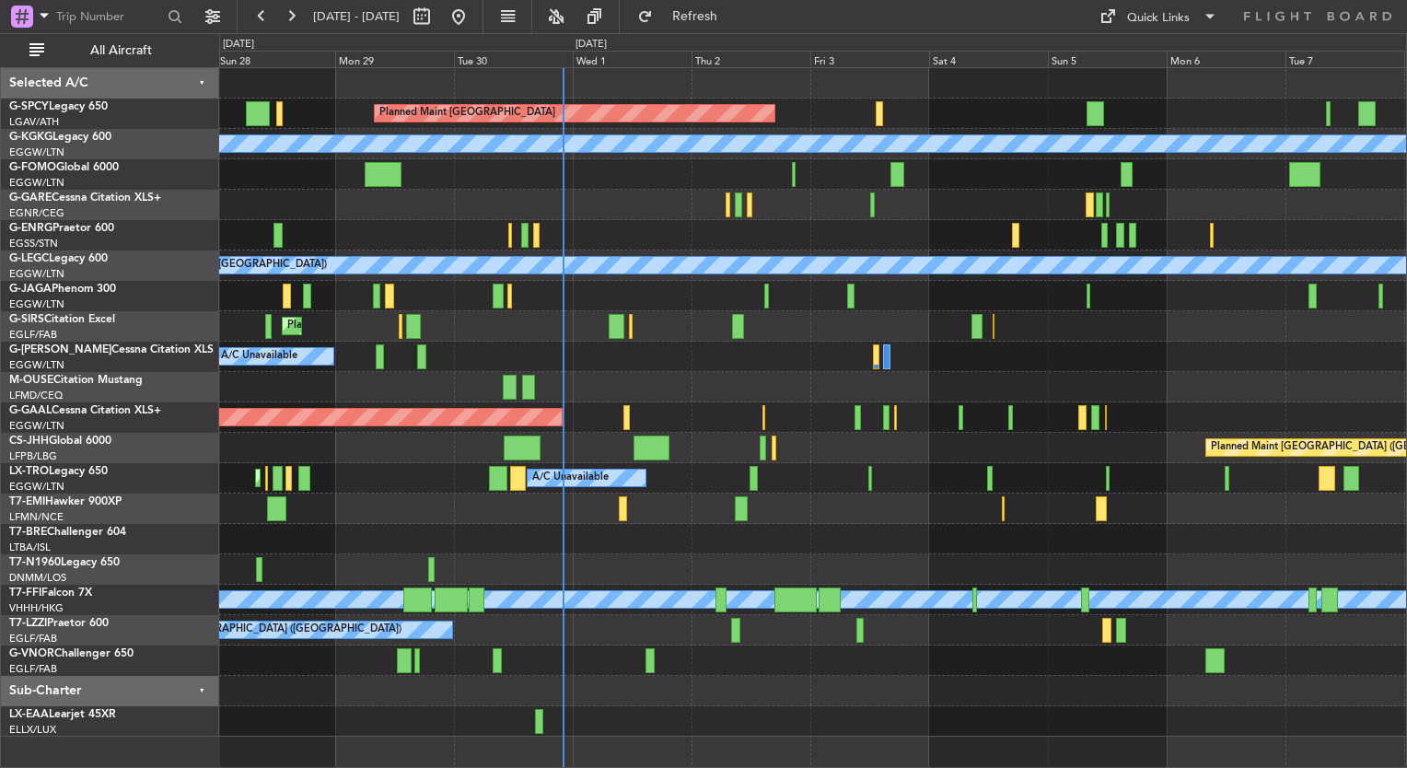
click at [782, 120] on div "Planned Maint [GEOGRAPHIC_DATA]" at bounding box center [812, 114] width 1187 height 30
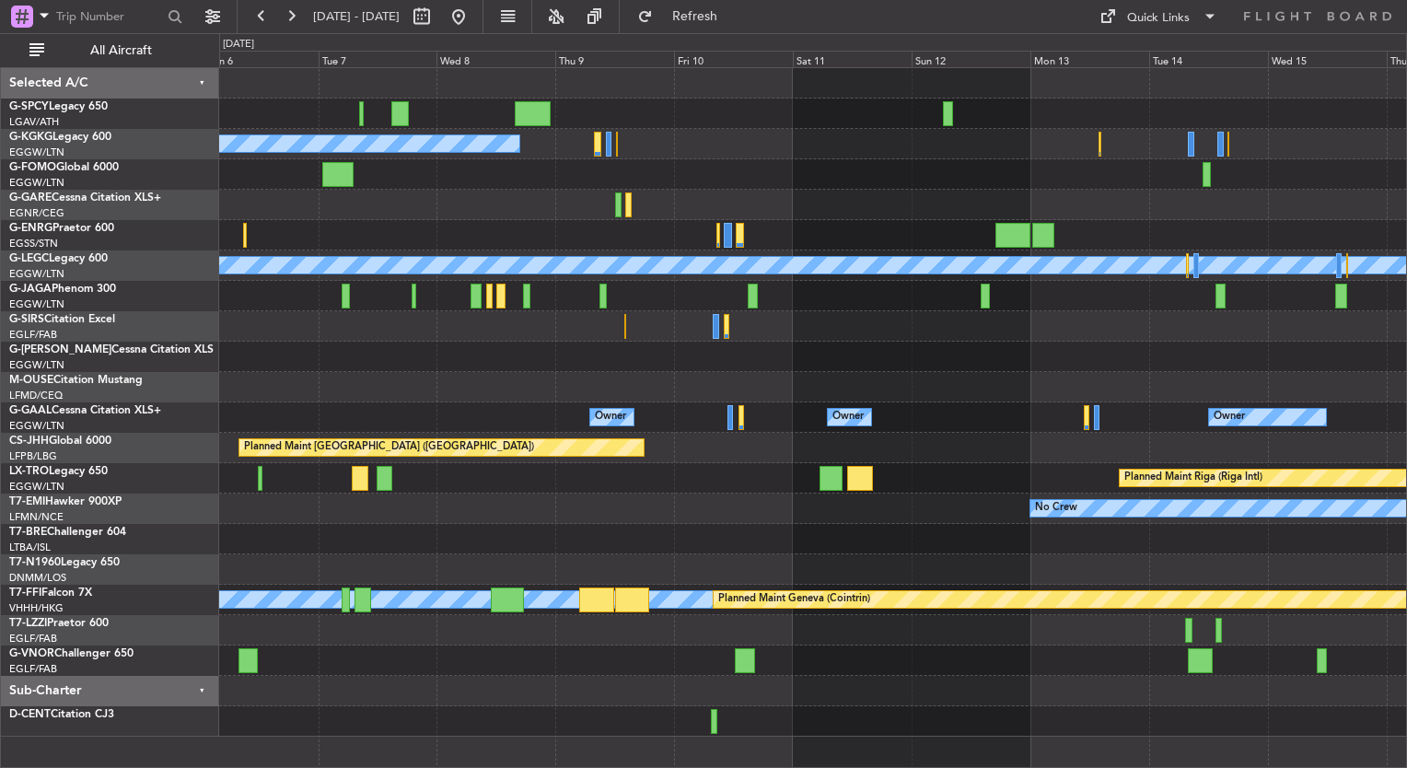
click at [566, 149] on div "A/C Unavailable [GEOGRAPHIC_DATA] (Ataturk) A/C Unavailable [GEOGRAPHIC_DATA] (…" at bounding box center [812, 402] width 1187 height 669
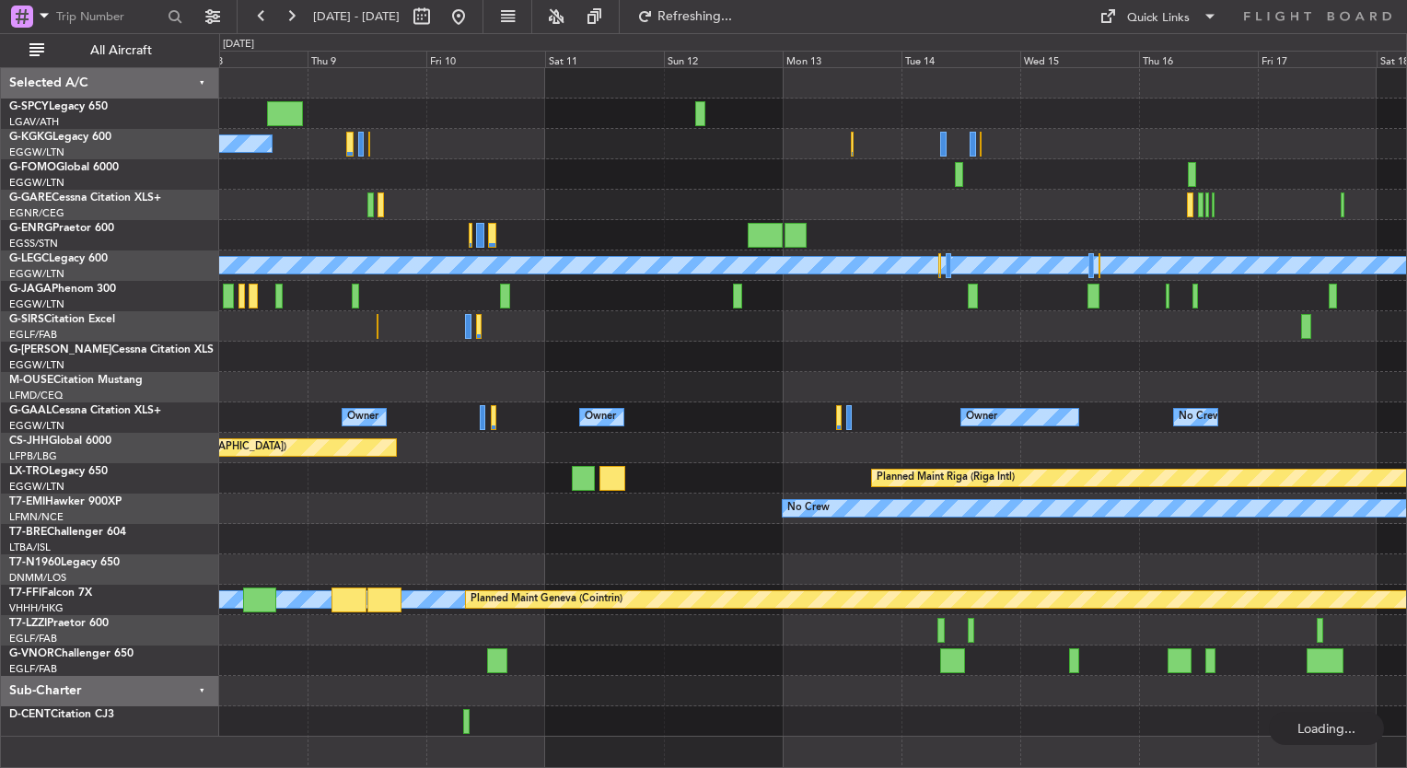
click at [762, 153] on div "A/C Unavailable Istanbul (Ataturk) A/C Unavailable London (Luton) Planned Maint…" at bounding box center [812, 402] width 1187 height 669
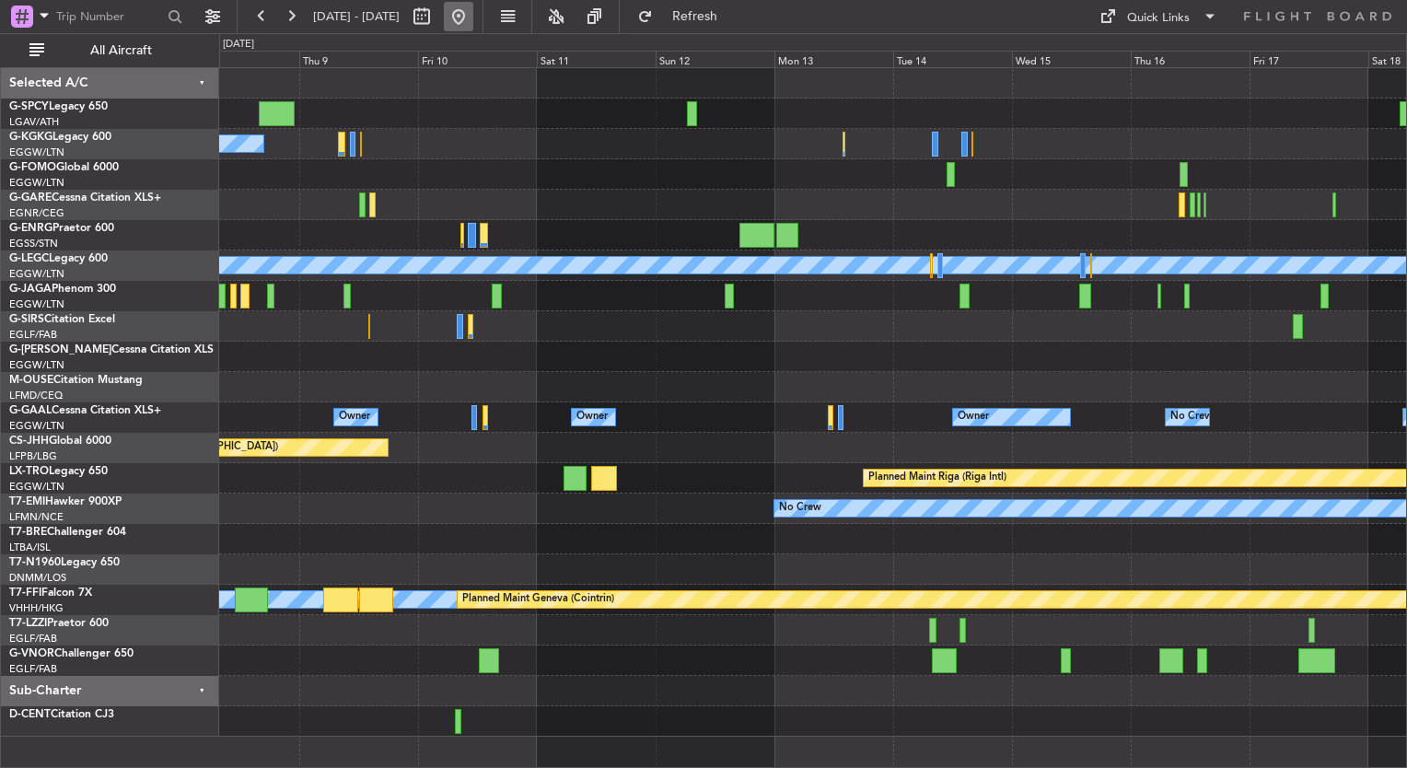
click at [473, 22] on button at bounding box center [458, 16] width 29 height 29
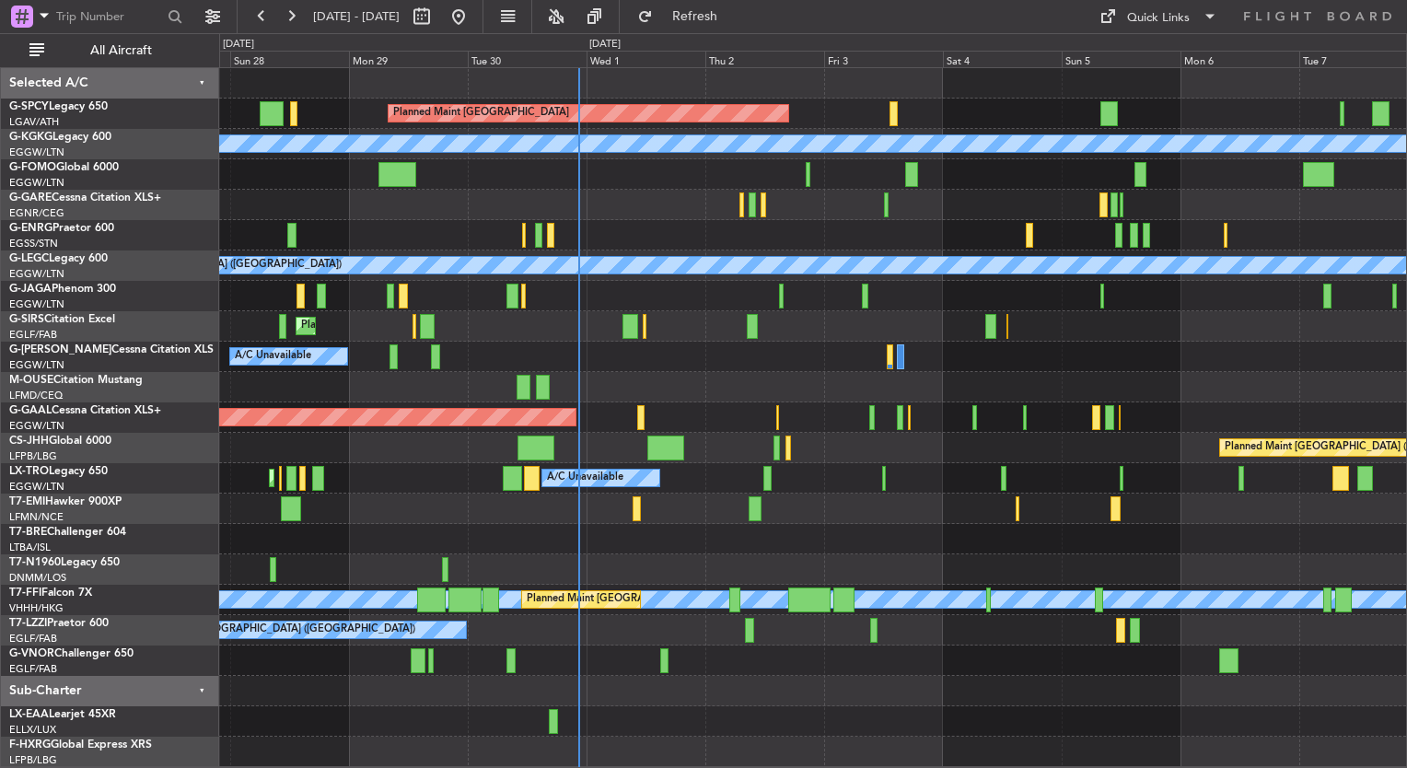
click at [611, 438] on div "Planned Maint Bremen A/C Unavailable Istanbul (Ataturk) Unplanned Maint London …" at bounding box center [812, 417] width 1187 height 699
